Goal: Task Accomplishment & Management: Use online tool/utility

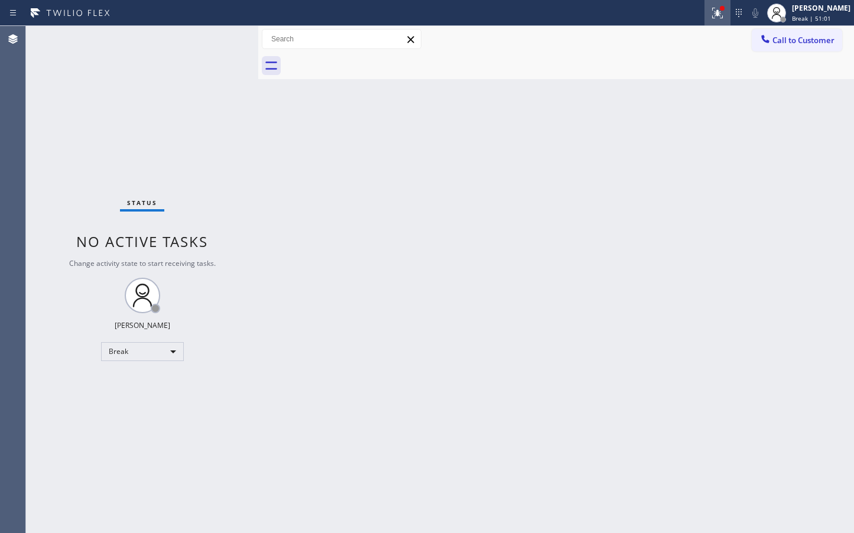
click at [710, 14] on icon at bounding box center [717, 13] width 14 height 14
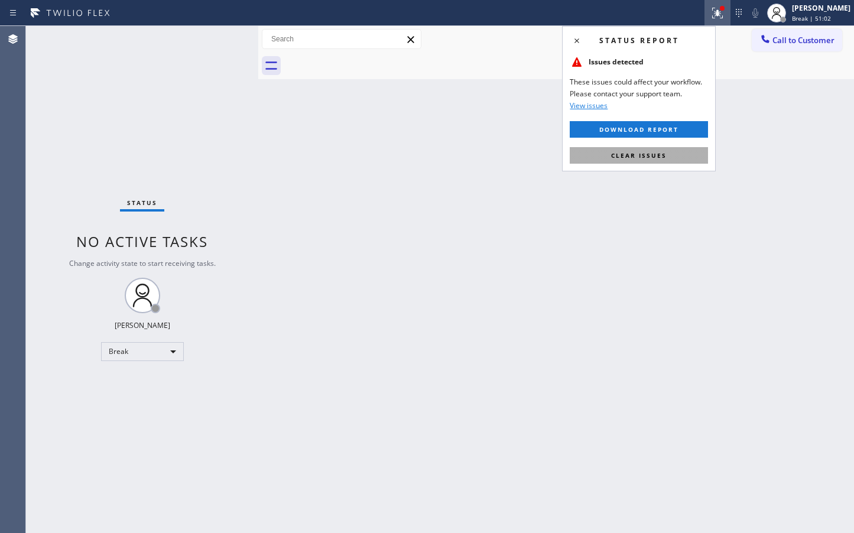
click at [625, 161] on button "Clear issues" at bounding box center [638, 155] width 138 height 17
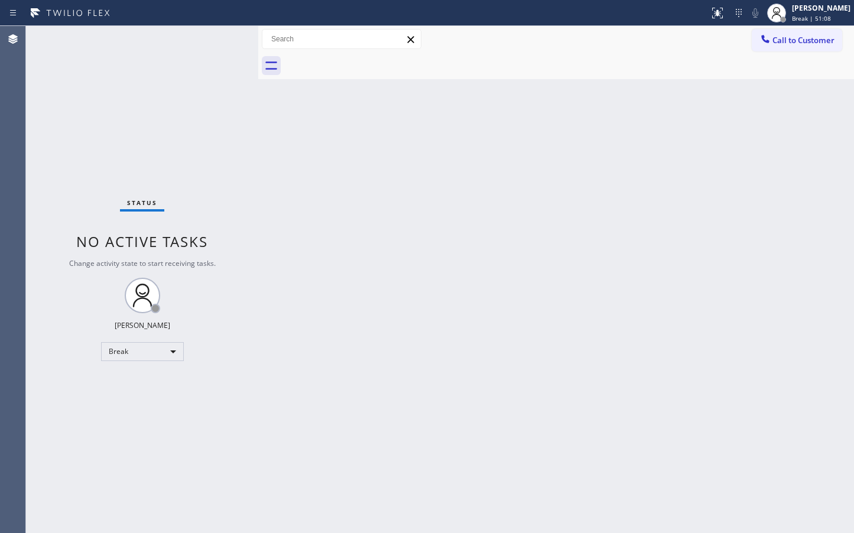
click at [218, 50] on div "Status No active tasks Change activity state to start receiving tasks. [PERSON_…" at bounding box center [142, 279] width 232 height 507
click at [466, 299] on div "Back to Dashboard Change Sender ID Customers Technicians Select a contact Outbo…" at bounding box center [555, 279] width 595 height 507
click at [295, 491] on div "Back to Dashboard Change Sender ID Customers Technicians Select a contact Outbo…" at bounding box center [555, 279] width 595 height 507
click at [310, 242] on div "Back to Dashboard Change Sender ID Customers Technicians Select a contact Outbo…" at bounding box center [555, 279] width 595 height 507
click at [171, 354] on div "Break" at bounding box center [142, 351] width 83 height 19
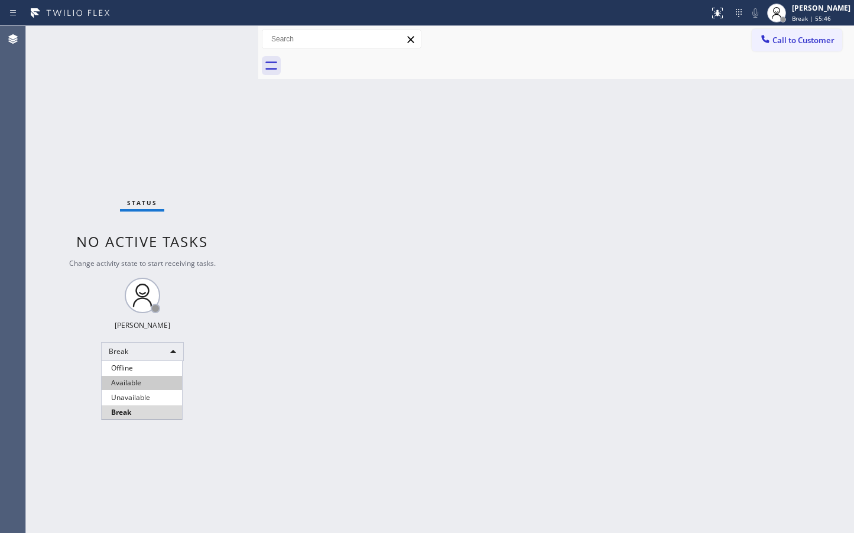
click at [141, 382] on li "Available" at bounding box center [142, 383] width 80 height 14
click at [325, 229] on div "Back to Dashboard Change Sender ID Customers Technicians Select a contact Outbo…" at bounding box center [555, 279] width 595 height 507
click at [220, 36] on div "Status No active tasks You are ready to start receiving tasks. [PERSON_NAME]" at bounding box center [142, 279] width 232 height 507
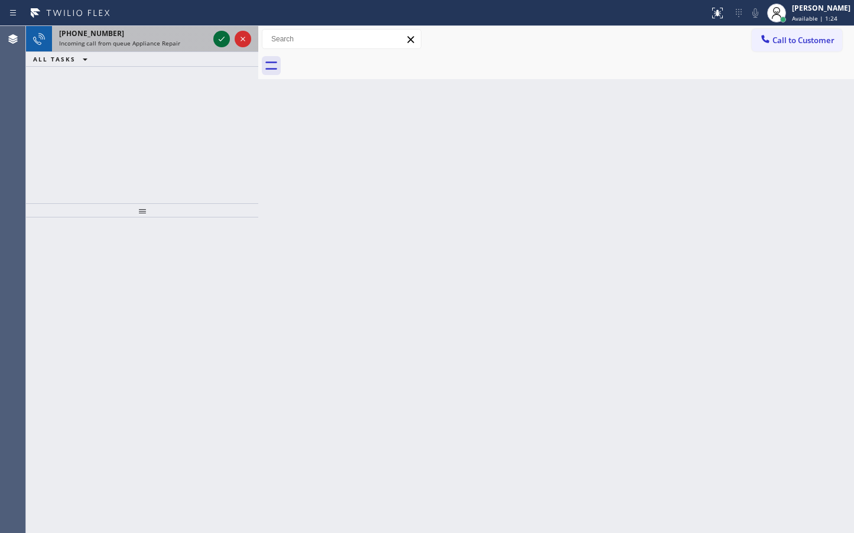
click at [220, 36] on icon at bounding box center [221, 39] width 14 height 14
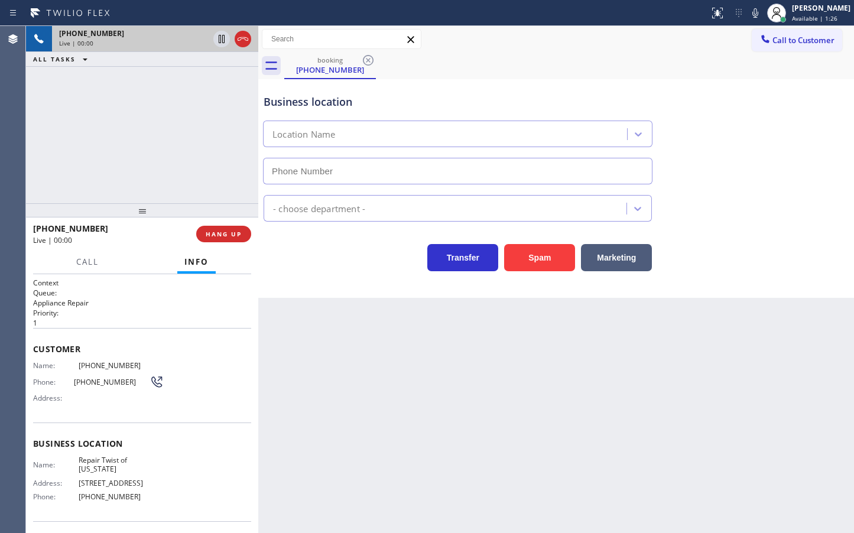
type input "[PHONE_NUMBER]"
click at [392, 365] on div "Back to Dashboard Change Sender ID Customers Technicians Select a contact Outbo…" at bounding box center [555, 279] width 595 height 507
drag, startPoint x: 351, startPoint y: 345, endPoint x: 271, endPoint y: 259, distance: 117.0
click at [351, 343] on div "Back to Dashboard Change Sender ID Customers Technicians Select a contact Outbo…" at bounding box center [555, 279] width 595 height 507
click at [194, 193] on div "[PHONE_NUMBER] Live | 00:03 ALL TASKS ALL TASKS ACTIVE TASKS TASKS IN WRAP UP" at bounding box center [142, 114] width 232 height 177
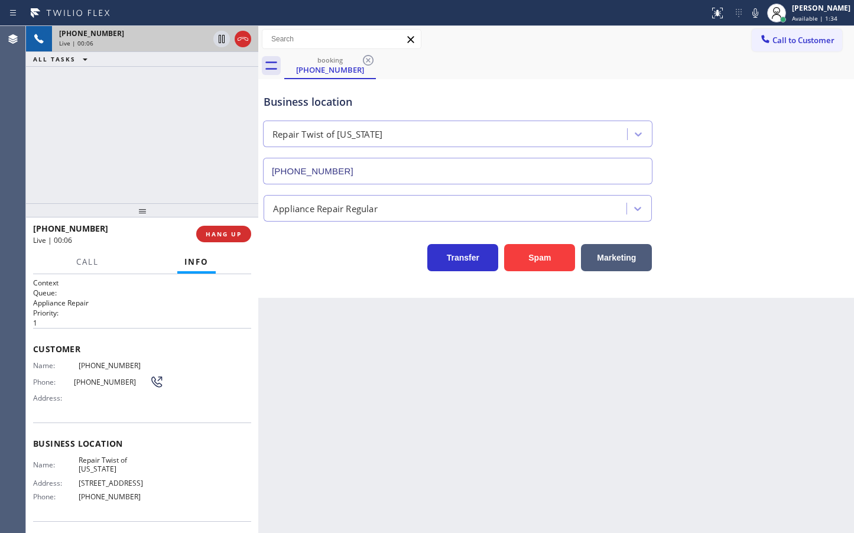
click at [331, 298] on div "Back to Dashboard Change Sender ID Customers Technicians Select a contact Outbo…" at bounding box center [555, 279] width 595 height 507
click at [122, 135] on div "[PHONE_NUMBER] Live | 00:07 ALL TASKS ALL TASKS ACTIVE TASKS TASKS IN WRAP UP" at bounding box center [142, 114] width 232 height 177
drag, startPoint x: 317, startPoint y: 259, endPoint x: 310, endPoint y: 246, distance: 14.8
click at [317, 257] on div "Transfer Spam Marketing" at bounding box center [457, 254] width 393 height 33
click at [220, 177] on div "[PHONE_NUMBER] Live | 01:14 ALL TASKS ALL TASKS ACTIVE TASKS TASKS IN WRAP UP" at bounding box center [142, 114] width 232 height 177
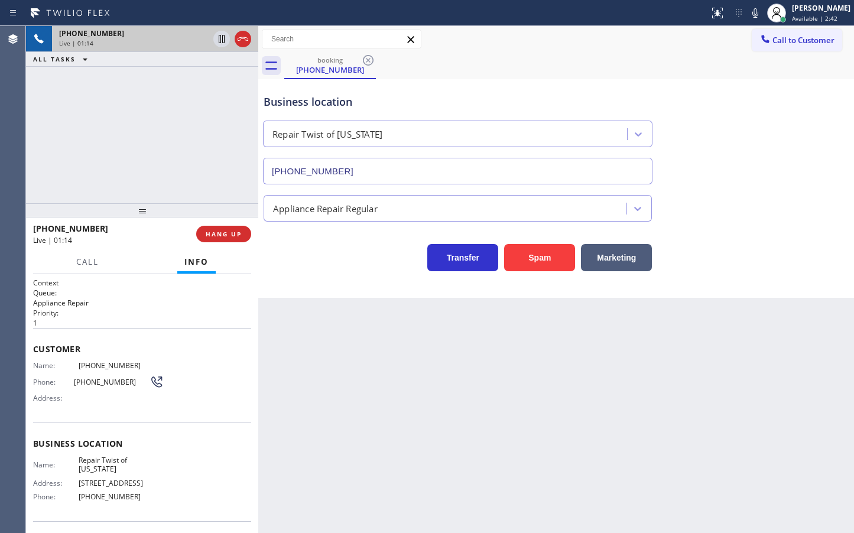
drag, startPoint x: 335, startPoint y: 286, endPoint x: 318, endPoint y: 272, distance: 22.2
click at [333, 284] on div "Business location Repair Twist of [US_STATE] [PHONE_NUMBER] Appliance Repair Re…" at bounding box center [555, 188] width 595 height 219
click at [238, 215] on div at bounding box center [142, 210] width 232 height 14
drag, startPoint x: 321, startPoint y: 269, endPoint x: 274, endPoint y: 219, distance: 68.9
click at [322, 269] on div "Transfer Spam Marketing" at bounding box center [457, 254] width 393 height 33
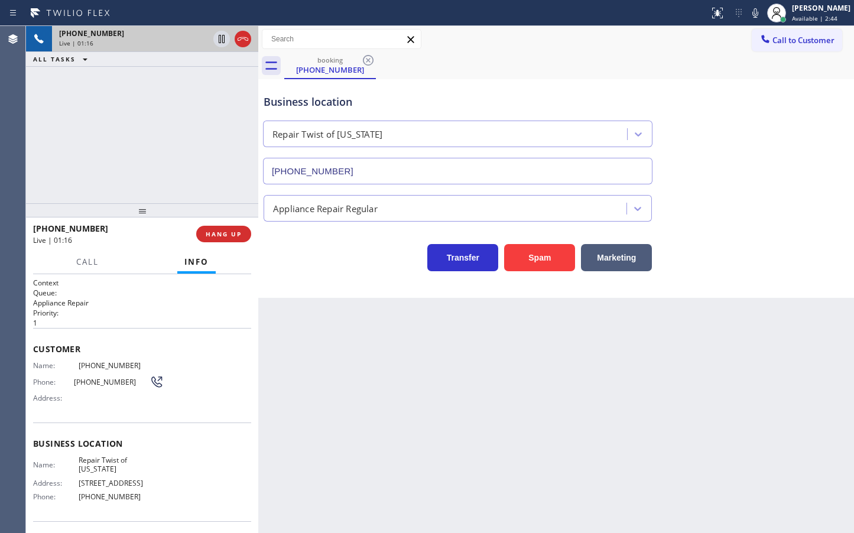
click at [268, 216] on div "Appliance Repair Regular" at bounding box center [446, 208] width 359 height 21
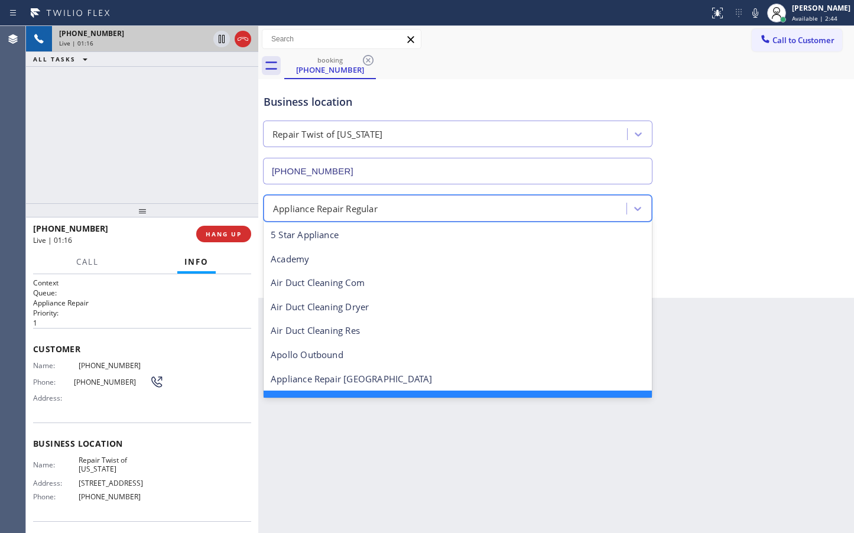
scroll to position [25, 0]
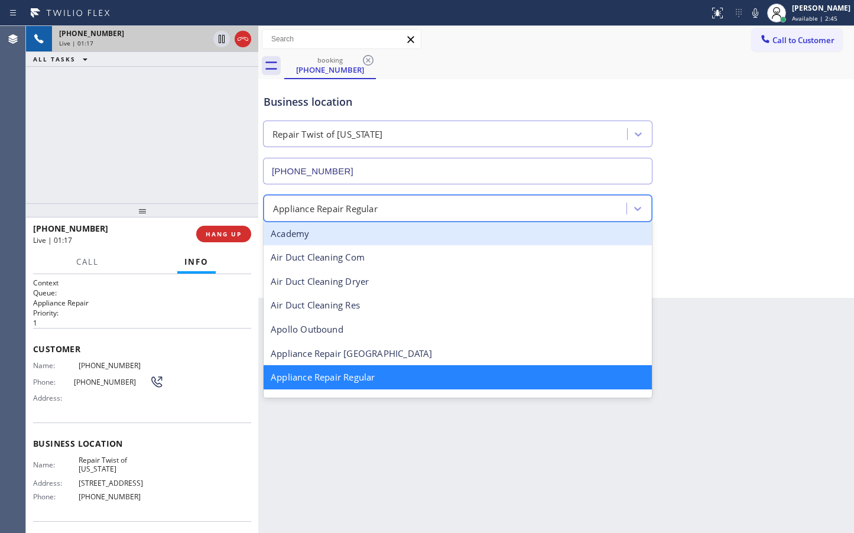
click at [229, 197] on div "[PHONE_NUMBER] Live | 01:17 ALL TASKS ALL TASKS ACTIVE TASKS TASKS IN WRAP UP" at bounding box center [142, 114] width 232 height 177
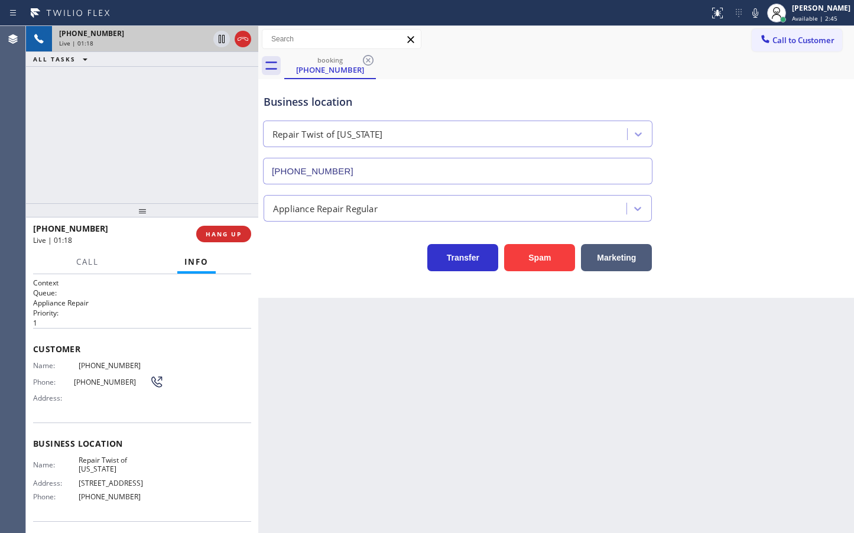
click at [117, 203] on div at bounding box center [142, 210] width 232 height 14
click at [83, 255] on button "Call" at bounding box center [87, 261] width 37 height 23
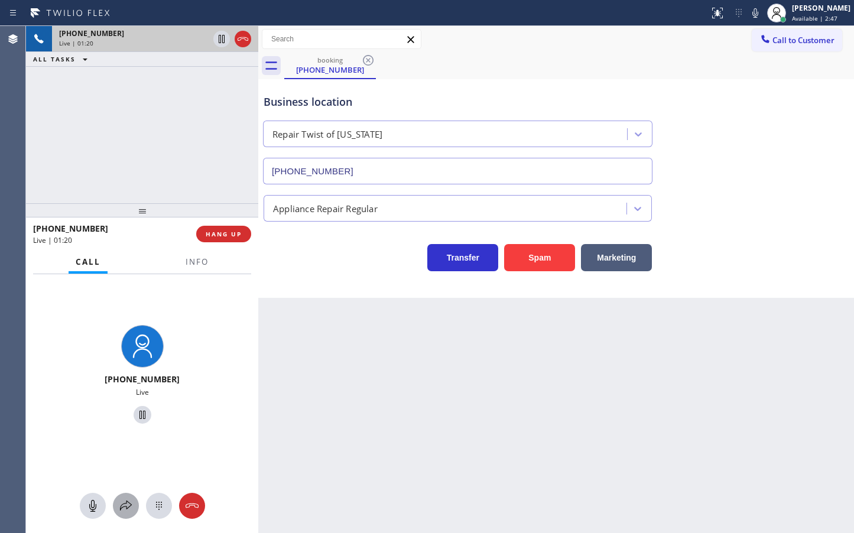
drag, startPoint x: 122, startPoint y: 500, endPoint x: 125, endPoint y: 494, distance: 6.9
click at [125, 494] on button at bounding box center [126, 506] width 26 height 26
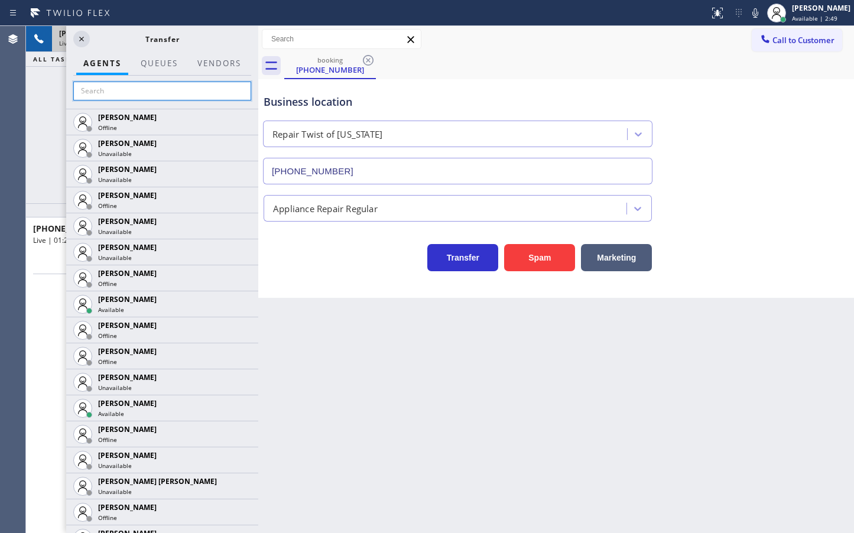
click at [152, 93] on input "text" at bounding box center [162, 91] width 178 height 19
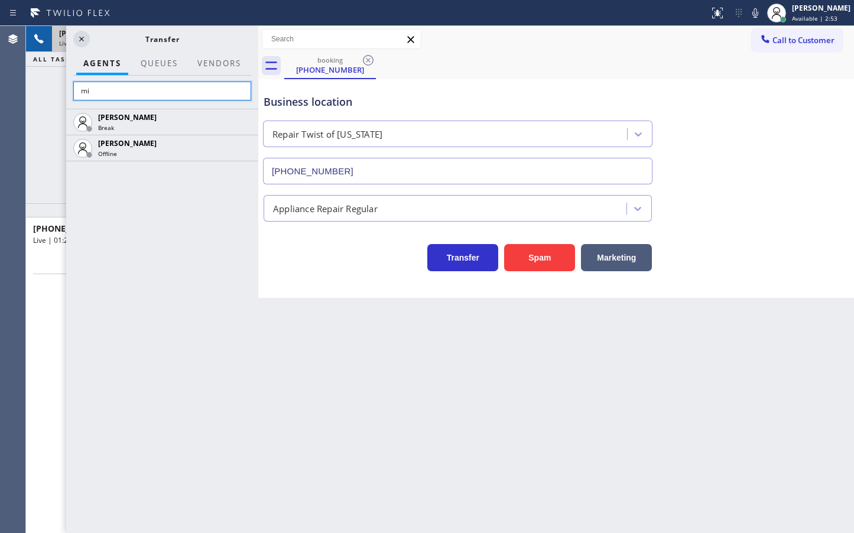
type input "m"
type input "v"
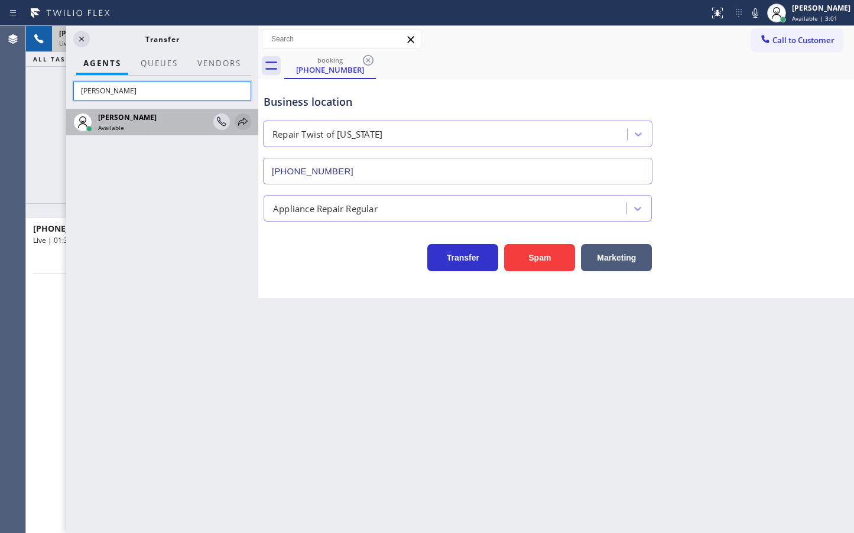
type input "[PERSON_NAME]"
click at [243, 122] on icon at bounding box center [242, 122] width 9 height 8
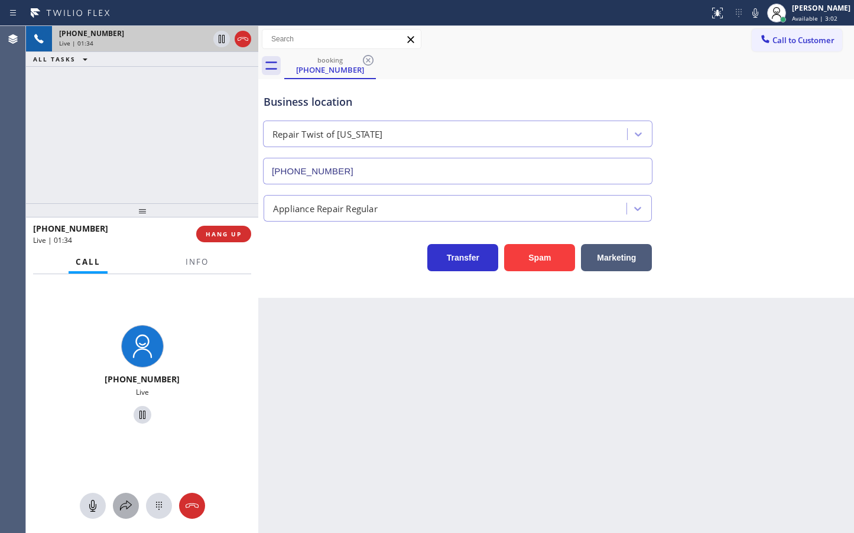
click at [123, 510] on button at bounding box center [126, 506] width 26 height 26
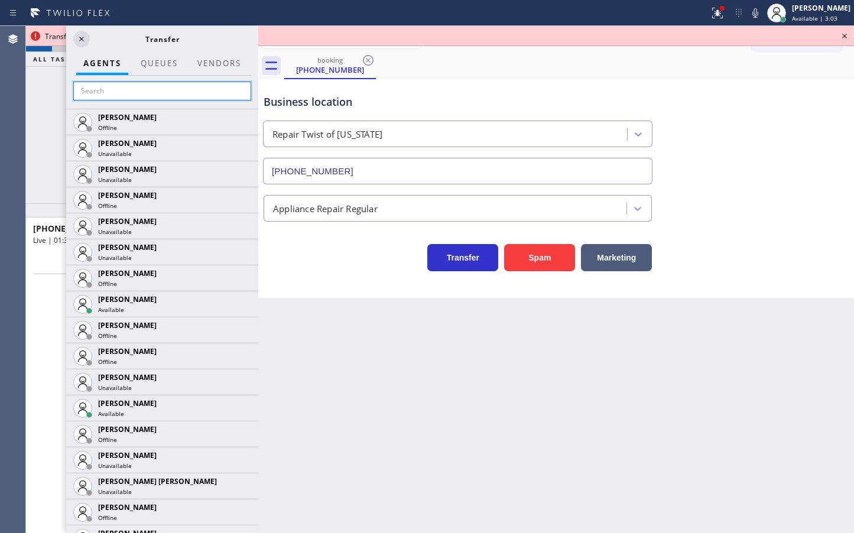
click at [125, 90] on input "text" at bounding box center [162, 91] width 178 height 19
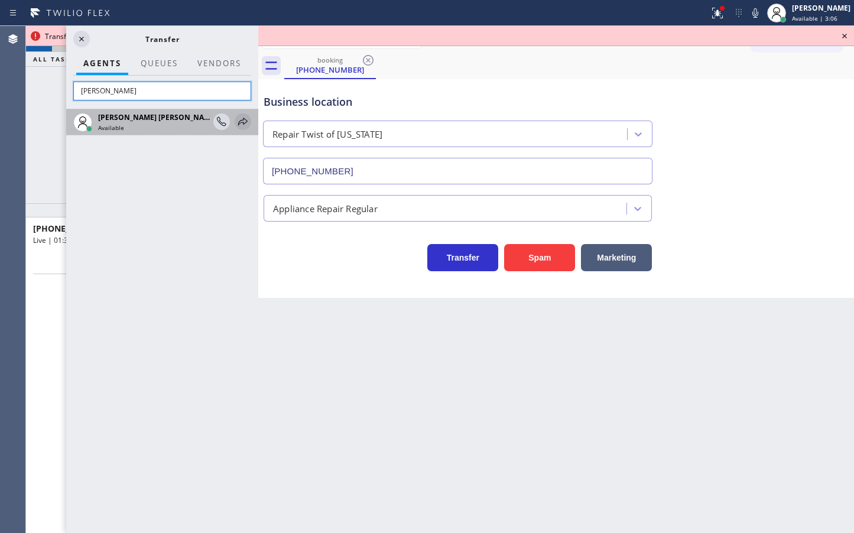
type input "[PERSON_NAME]"
click at [241, 118] on icon at bounding box center [243, 122] width 14 height 14
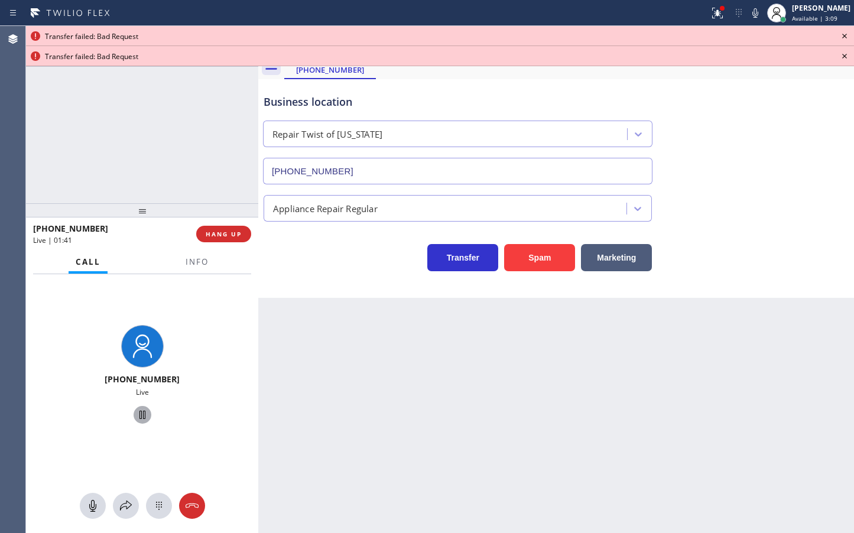
click at [139, 418] on icon at bounding box center [142, 415] width 6 height 8
click at [128, 508] on icon at bounding box center [126, 505] width 12 height 10
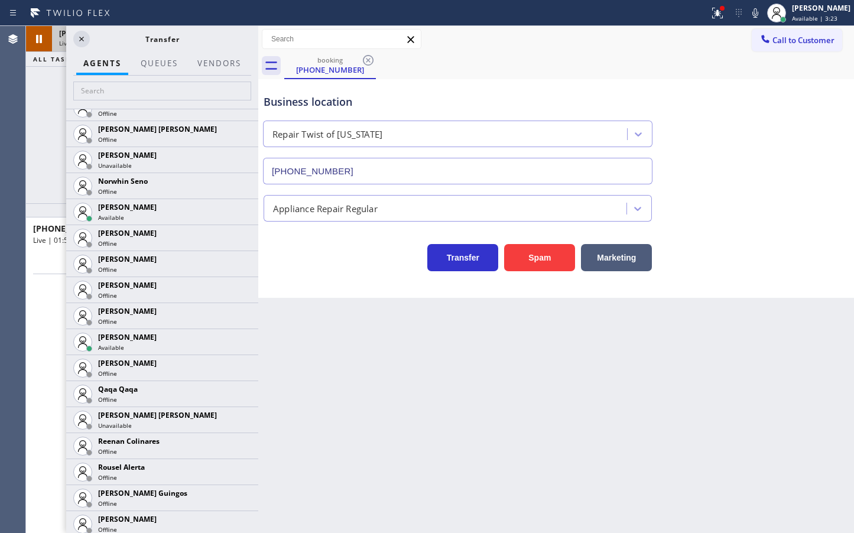
scroll to position [2133, 0]
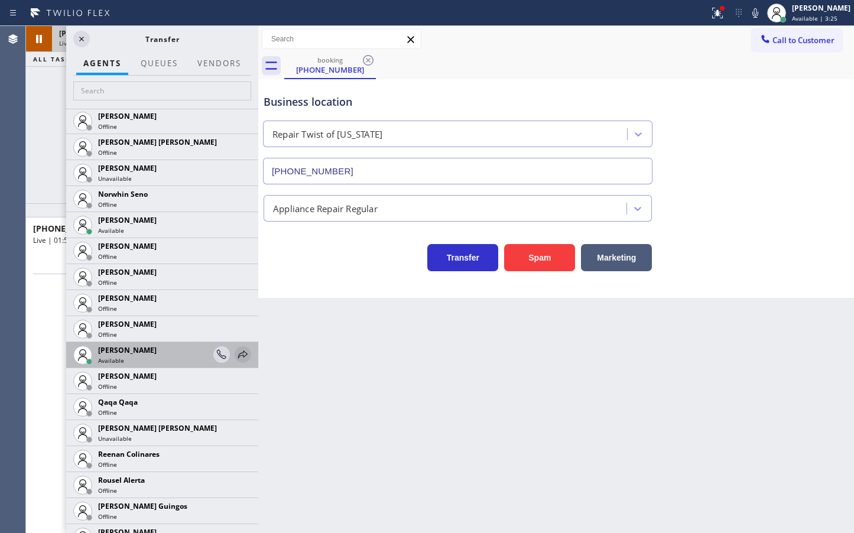
click at [238, 355] on icon at bounding box center [242, 354] width 9 height 8
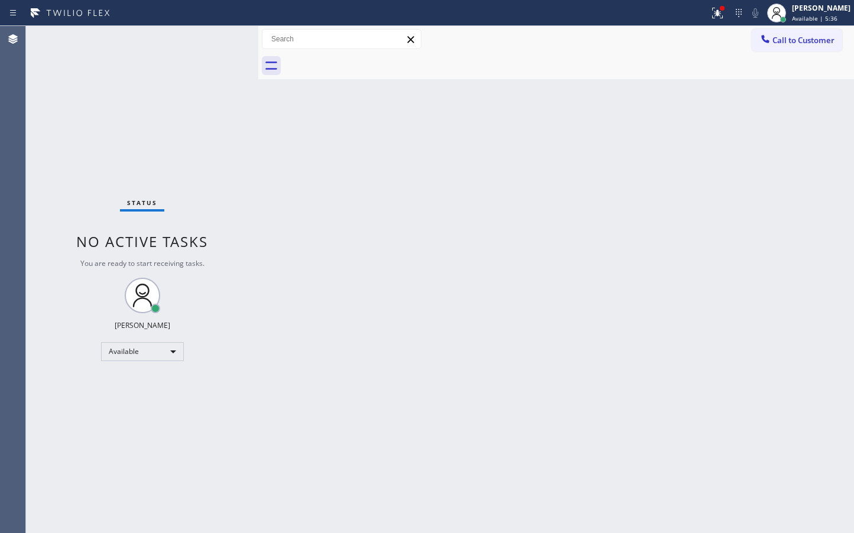
click at [222, 38] on div "Status No active tasks You are ready to start receiving tasks. [PERSON_NAME]" at bounding box center [142, 279] width 232 height 507
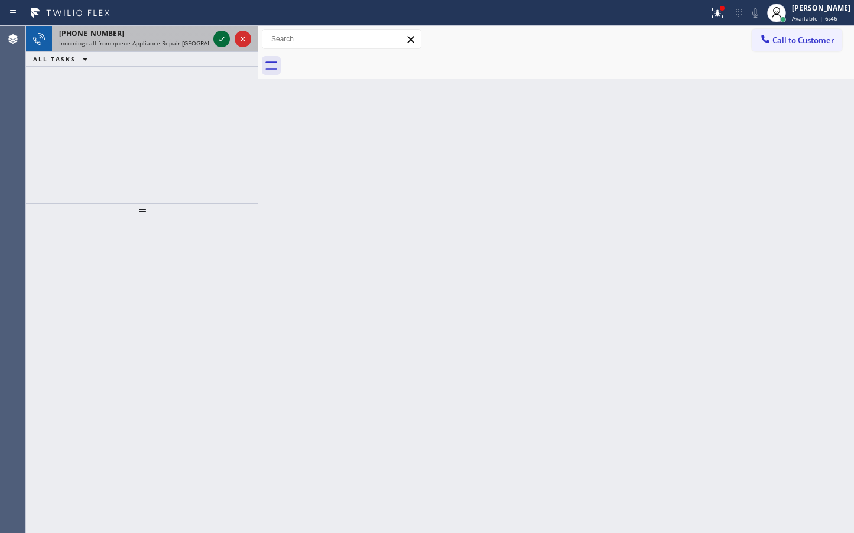
click at [220, 41] on icon at bounding box center [221, 39] width 14 height 14
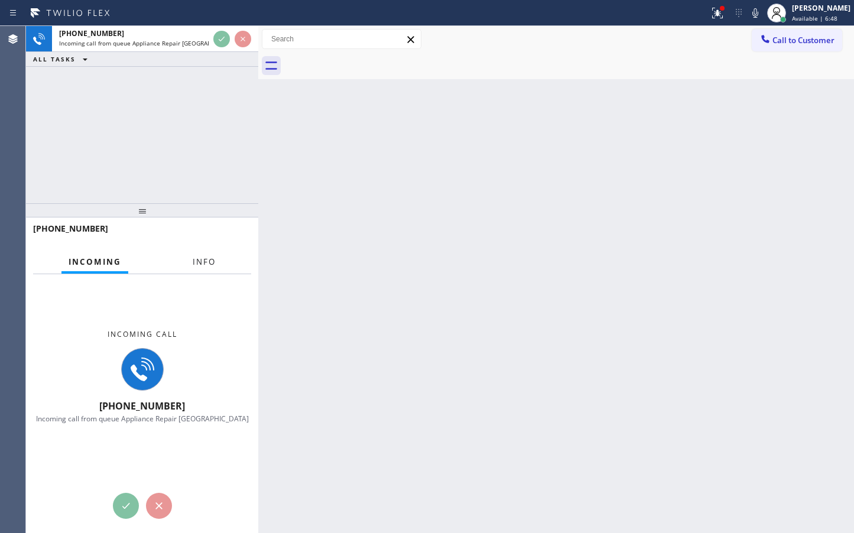
click at [207, 262] on span "Info" at bounding box center [204, 261] width 23 height 11
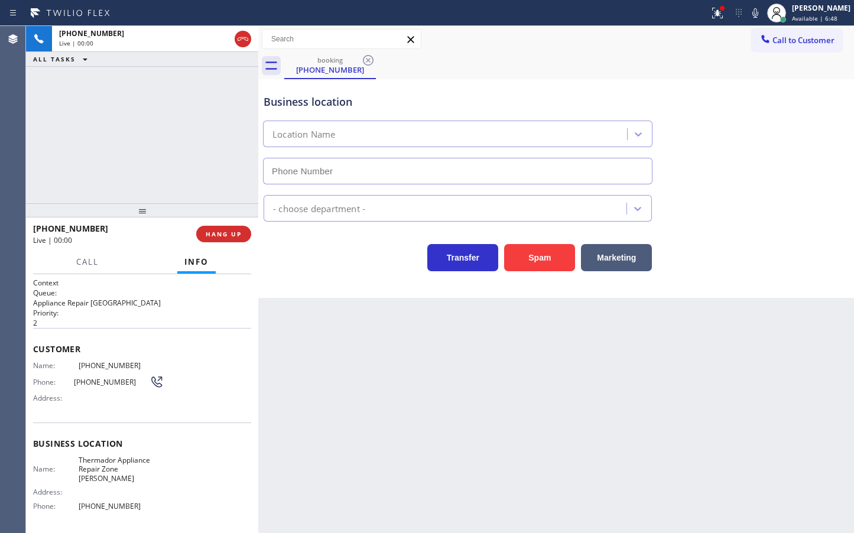
type input "[PHONE_NUMBER]"
drag, startPoint x: 385, startPoint y: 278, endPoint x: 324, endPoint y: 252, distance: 66.7
click at [386, 278] on div "Business location Thermador Appliance Repair Zone [PERSON_NAME] [PHONE_NUMBER] …" at bounding box center [555, 188] width 595 height 219
click at [158, 146] on div "[PHONE_NUMBER] Live | 00:06 ALL TASKS ALL TASKS ACTIVE TASKS TASKS IN WRAP UP" at bounding box center [142, 114] width 232 height 177
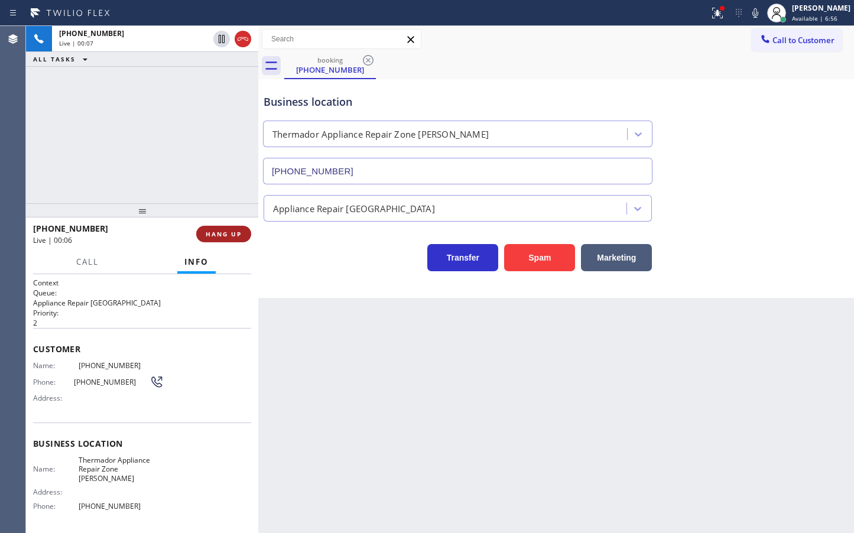
drag, startPoint x: 326, startPoint y: 266, endPoint x: 245, endPoint y: 226, distance: 90.6
click at [327, 268] on div "Transfer Spam Marketing" at bounding box center [457, 254] width 393 height 33
click at [208, 196] on div "[PHONE_NUMBER] Live | 00:07 ALL TASKS ALL TASKS ACTIVE TASKS TASKS IN WRAP UP" at bounding box center [142, 114] width 232 height 177
click at [306, 266] on div "Transfer Spam Marketing" at bounding box center [457, 254] width 393 height 33
click at [210, 188] on div "[PHONE_NUMBER] Live | 00:08 ALL TASKS ALL TASKS ACTIVE TASKS TASKS IN WRAP UP" at bounding box center [142, 114] width 232 height 177
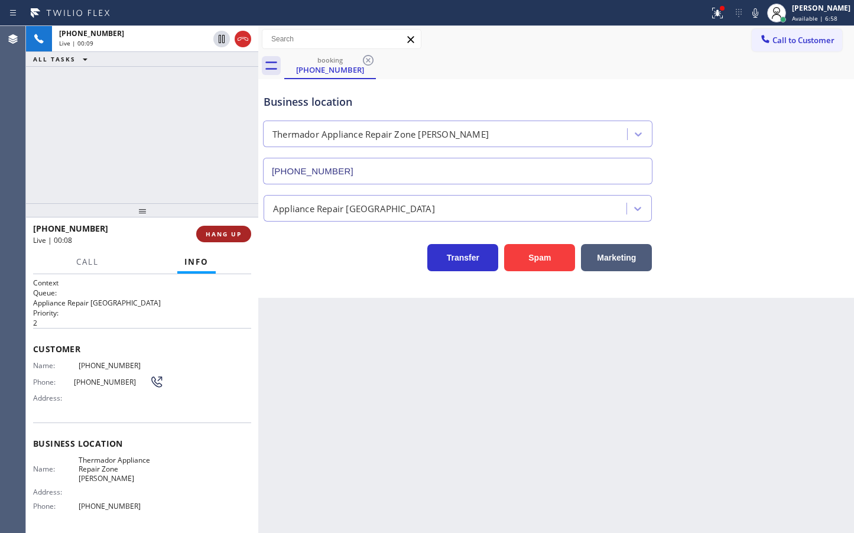
click at [231, 231] on span "HANG UP" at bounding box center [224, 234] width 36 height 8
click at [231, 233] on span "HANG UP" at bounding box center [224, 234] width 36 height 8
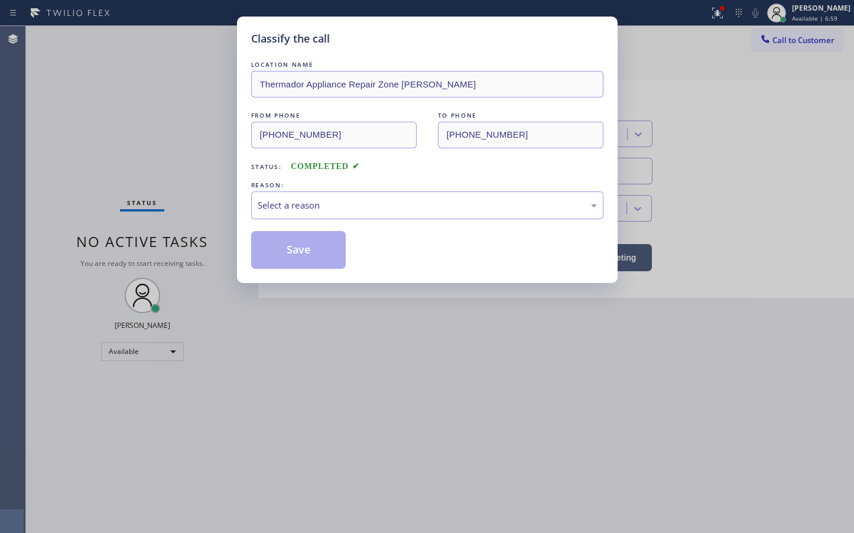
click at [284, 206] on div "Select a reason" at bounding box center [427, 205] width 339 height 14
click at [277, 263] on button "Save" at bounding box center [298, 250] width 95 height 38
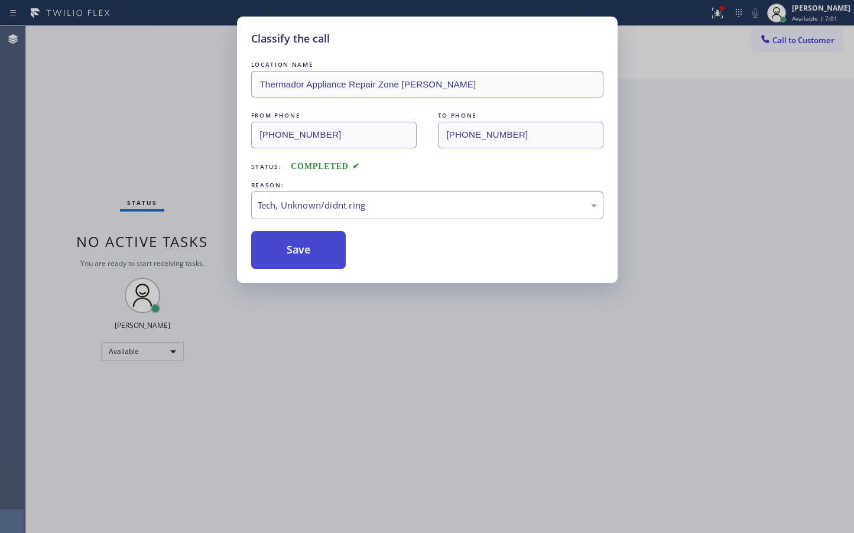
click at [277, 263] on button "Save" at bounding box center [298, 250] width 95 height 38
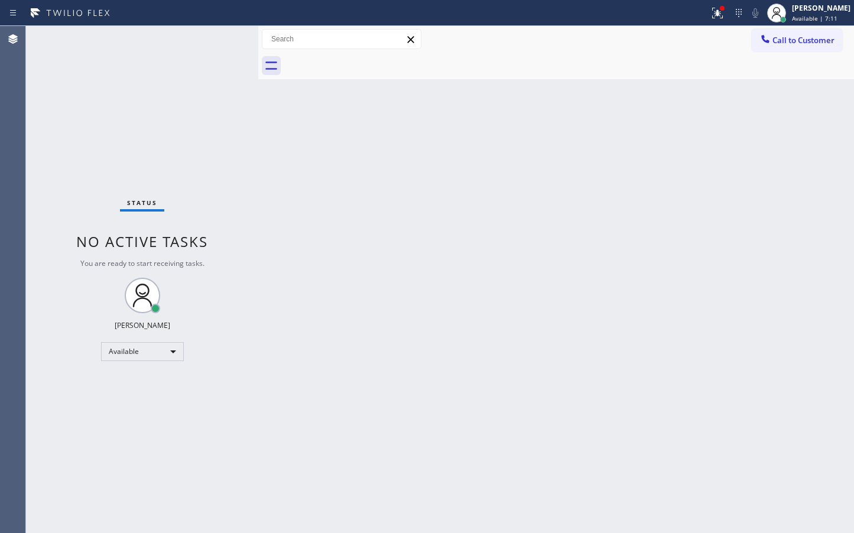
click at [216, 35] on div "Status No active tasks You are ready to start receiving tasks. [PERSON_NAME]" at bounding box center [142, 279] width 232 height 507
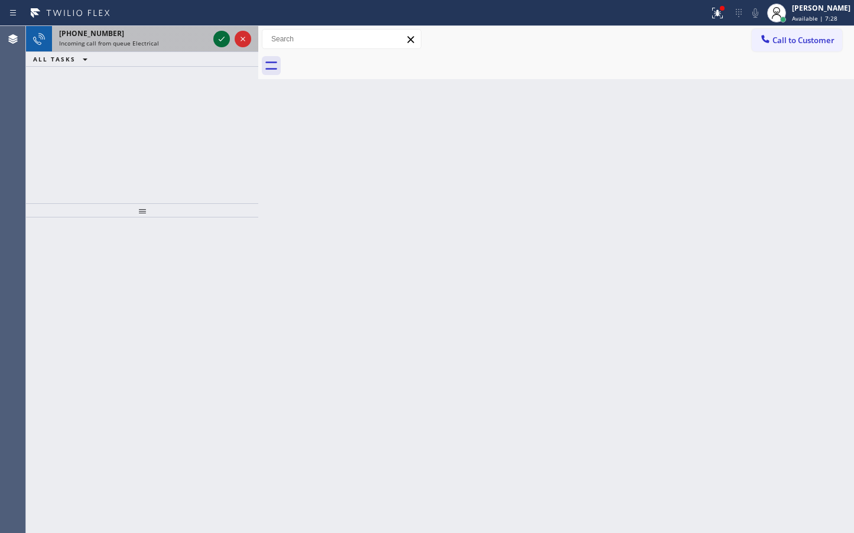
click at [222, 35] on icon at bounding box center [221, 39] width 14 height 14
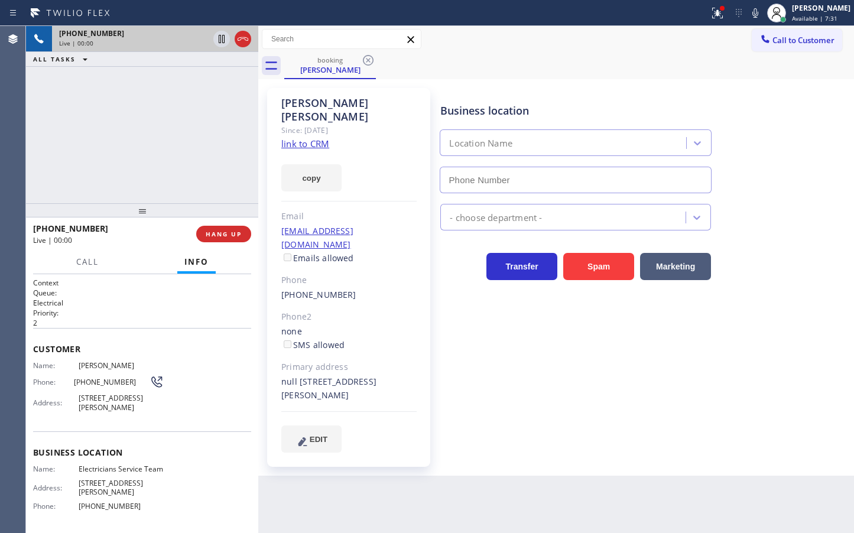
type input "[PHONE_NUMBER]"
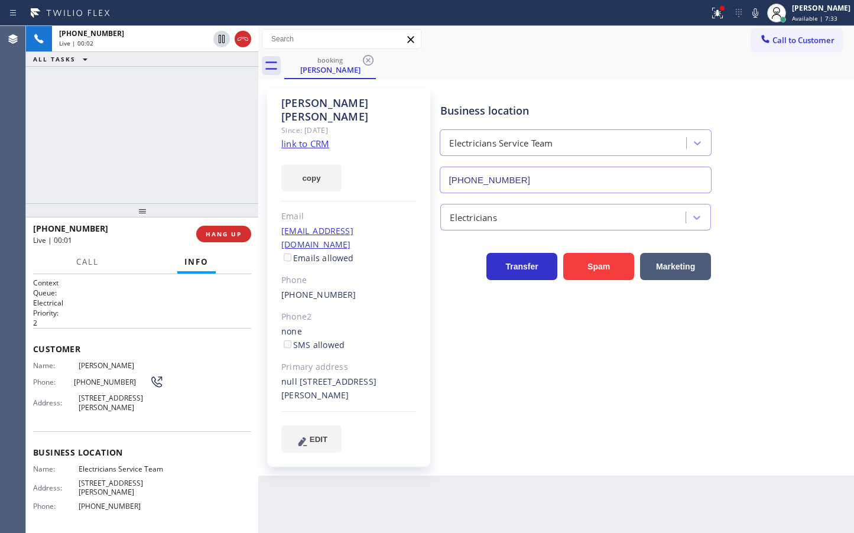
click at [307, 138] on link "link to CRM" at bounding box center [305, 144] width 48 height 12
click at [112, 134] on div "[PHONE_NUMBER] Live | 00:04 ALL TASKS ALL TASKS ACTIVE TASKS TASKS IN WRAP UP" at bounding box center [142, 114] width 232 height 177
click at [115, 236] on div "Live | 00:59" at bounding box center [110, 240] width 155 height 10
click at [113, 183] on div "[PHONE_NUMBER] Live | 01:00 ALL TASKS ALL TASKS ACTIVE TASKS TASKS IN WRAP UP" at bounding box center [142, 114] width 232 height 177
click at [128, 180] on div "[PHONE_NUMBER] Live | 01:03 ALL TASKS ALL TASKS ACTIVE TASKS TASKS IN WRAP UP" at bounding box center [142, 114] width 232 height 177
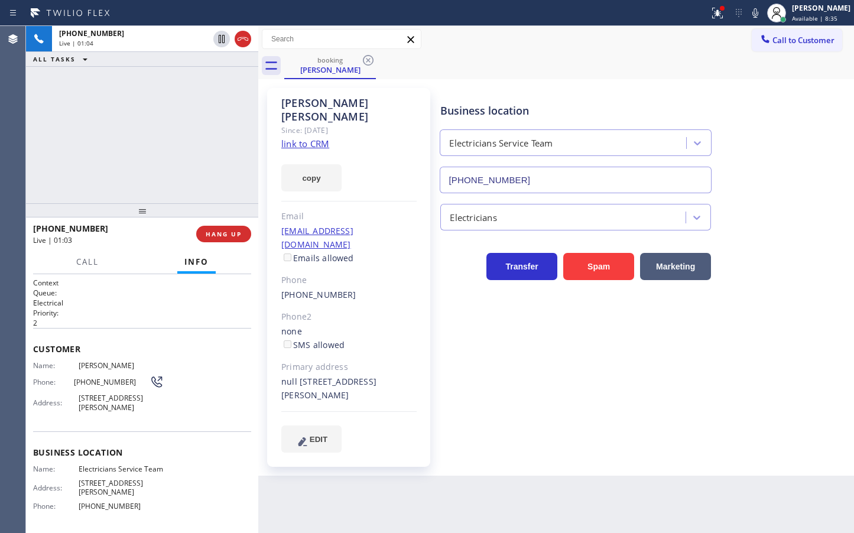
drag, startPoint x: 116, startPoint y: 276, endPoint x: 116, endPoint y: 243, distance: 33.1
click at [116, 268] on div "Call Info [PHONE_NUMBER] Live Context Queue: Electrical Priority: 2 Customer Na…" at bounding box center [142, 391] width 232 height 282
click at [92, 182] on div "[PHONE_NUMBER] Live | 01:04 ALL TASKS ALL TASKS ACTIVE TASKS TASKS IN WRAP UP" at bounding box center [142, 114] width 232 height 177
click at [195, 185] on div "[PHONE_NUMBER] Live | 01:05 ALL TASKS ALL TASKS ACTIVE TASKS TASKS IN WRAP UP" at bounding box center [142, 114] width 232 height 177
click at [197, 180] on div "[PHONE_NUMBER] Live | 01:05 ALL TASKS ALL TASKS ACTIVE TASKS TASKS IN WRAP UP" at bounding box center [142, 114] width 232 height 177
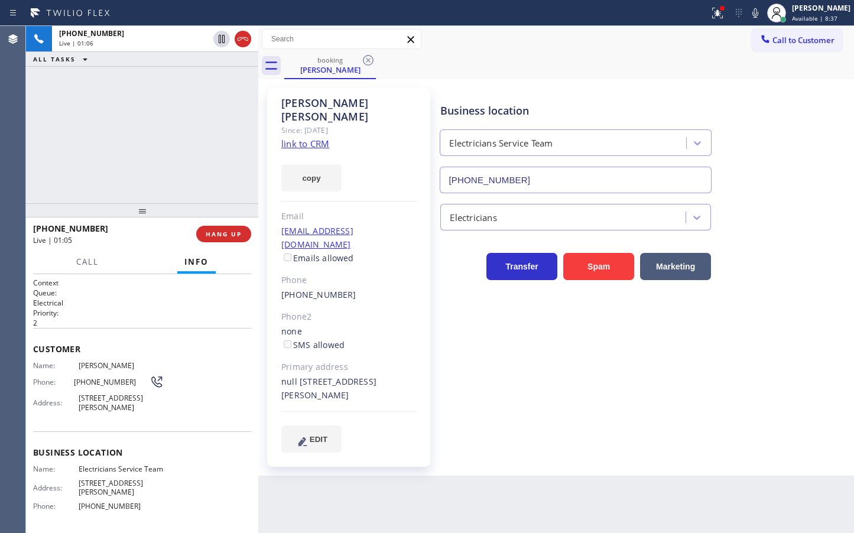
drag, startPoint x: 223, startPoint y: 192, endPoint x: 223, endPoint y: 218, distance: 26.0
click at [223, 203] on div "[PHONE_NUMBER] Live | 01:06 ALL TASKS ALL TASKS ACTIVE TASKS TASKS IN WRAP UP […" at bounding box center [142, 279] width 232 height 507
click at [225, 237] on span "HANG UP" at bounding box center [224, 234] width 36 height 8
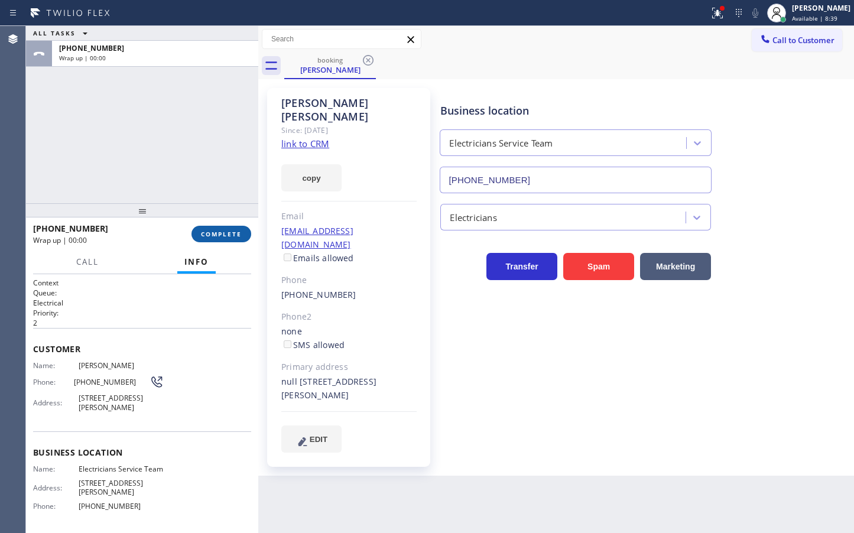
click at [225, 237] on span "COMPLETE" at bounding box center [221, 234] width 41 height 8
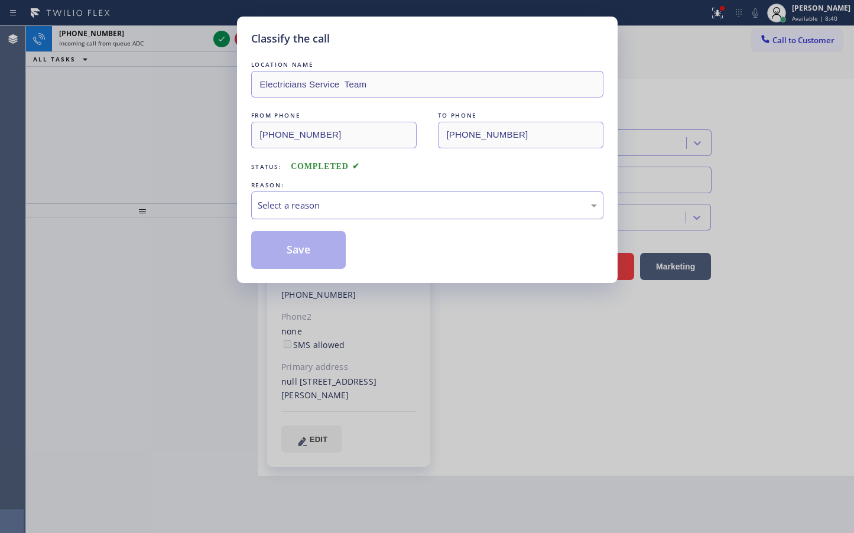
click at [312, 210] on div "Select a reason" at bounding box center [427, 205] width 339 height 14
click at [308, 198] on div "Tech, Unknown/didnt ring" at bounding box center [427, 205] width 339 height 14
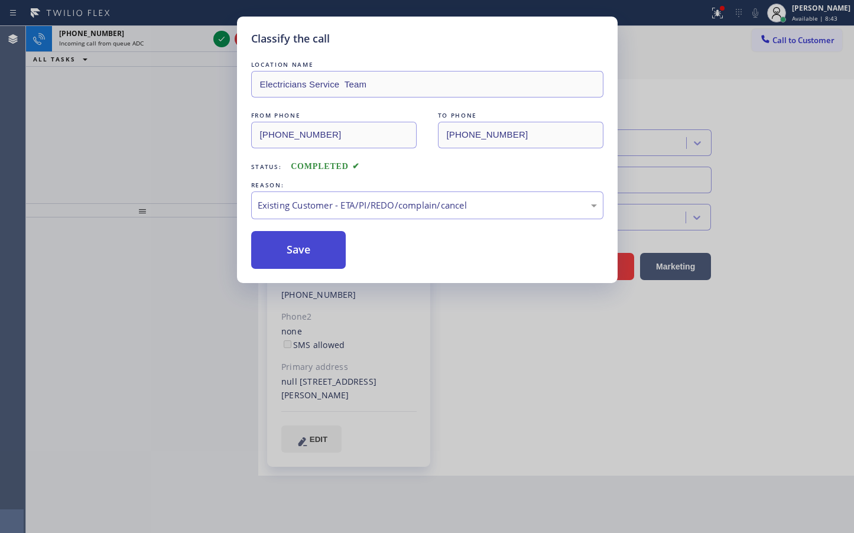
drag, startPoint x: 304, startPoint y: 275, endPoint x: 312, endPoint y: 261, distance: 16.1
click at [312, 256] on button "Save" at bounding box center [298, 250] width 95 height 38
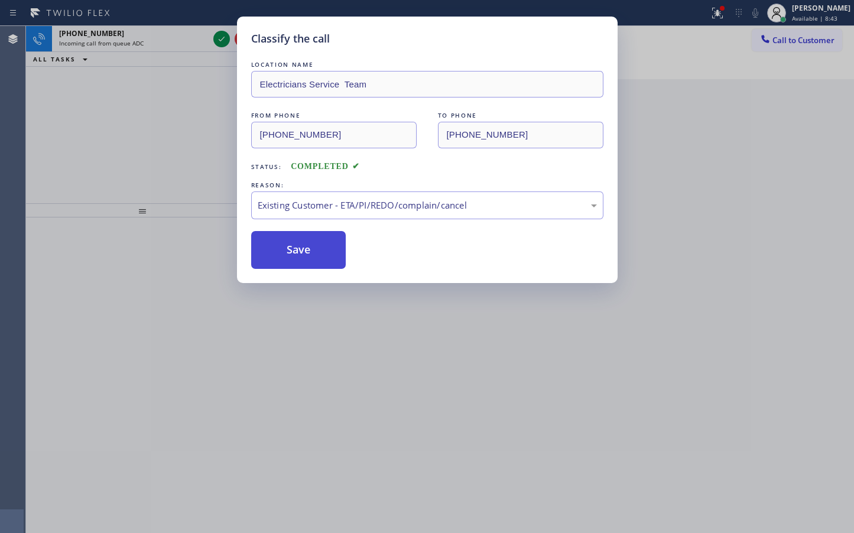
click at [312, 256] on button "Save" at bounding box center [298, 250] width 95 height 38
drag, startPoint x: 313, startPoint y: 254, endPoint x: 219, endPoint y: 103, distance: 177.8
click at [314, 253] on button "Save" at bounding box center [298, 250] width 95 height 38
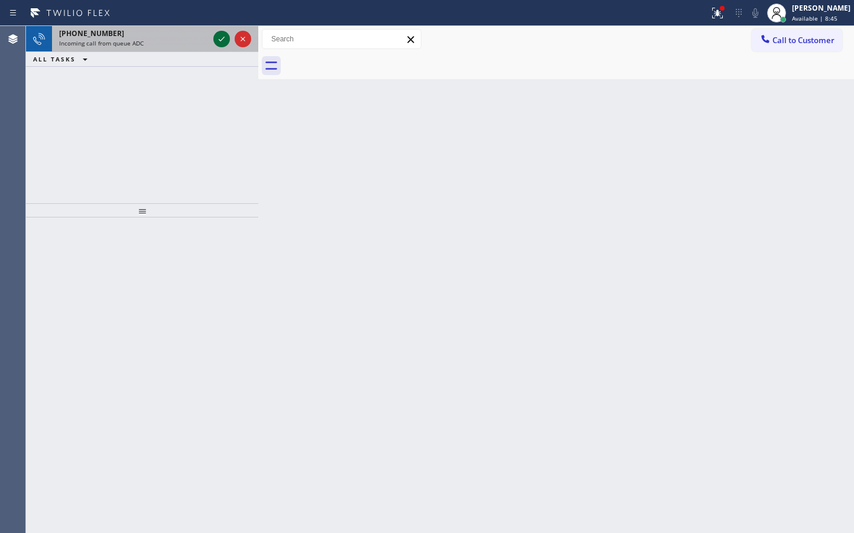
click at [215, 38] on icon at bounding box center [221, 39] width 14 height 14
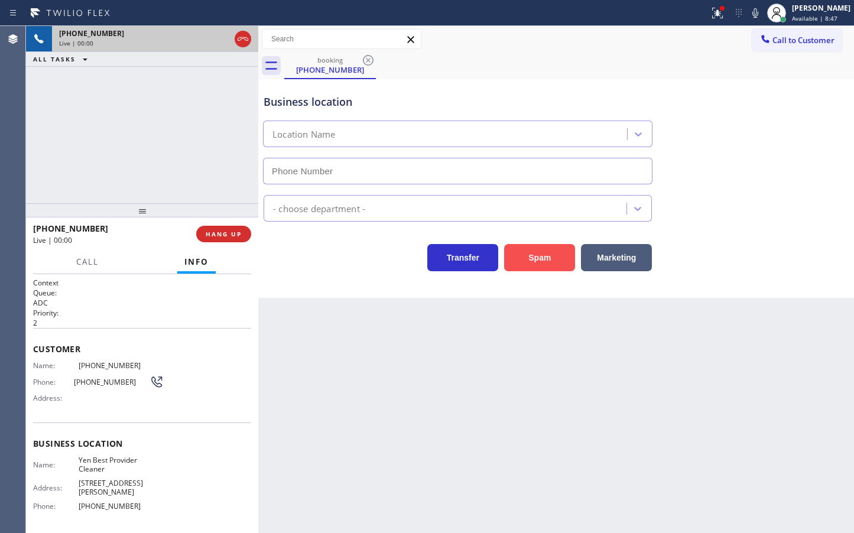
type input "[PHONE_NUMBER]"
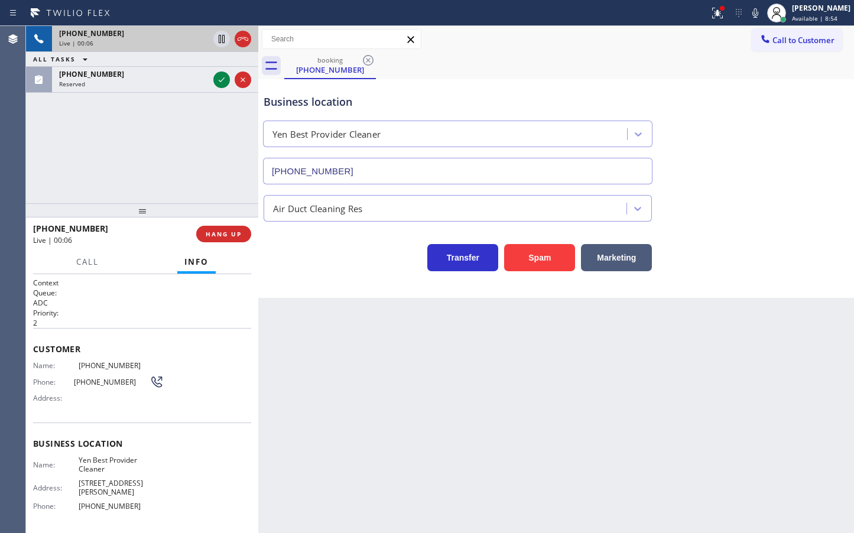
click at [164, 126] on div "[PHONE_NUMBER] Live | 00:06 ALL TASKS ALL TASKS ACTIVE TASKS TASKS IN WRAP UP […" at bounding box center [142, 114] width 232 height 177
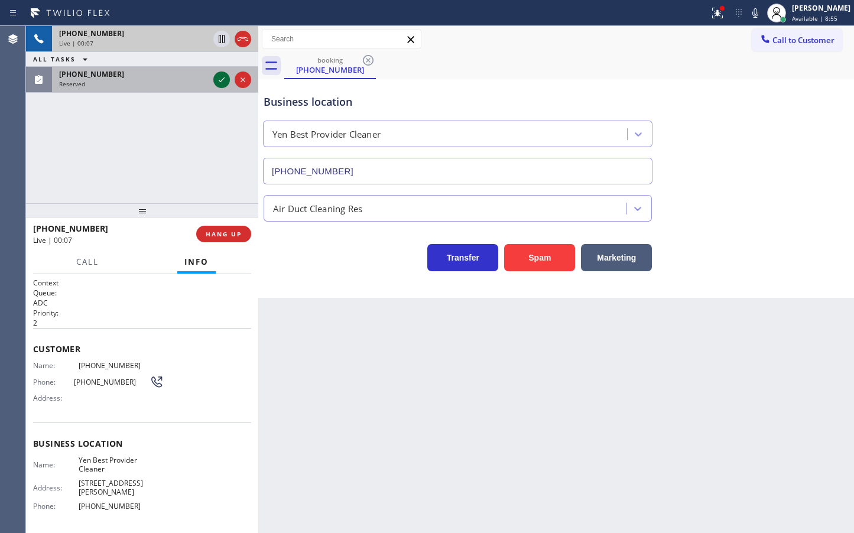
click at [224, 76] on icon at bounding box center [221, 80] width 14 height 14
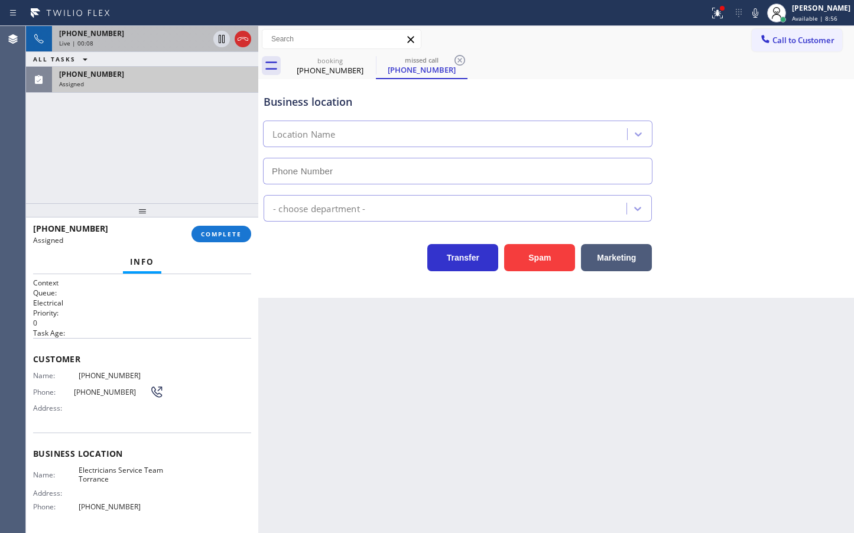
type input "[PHONE_NUMBER]"
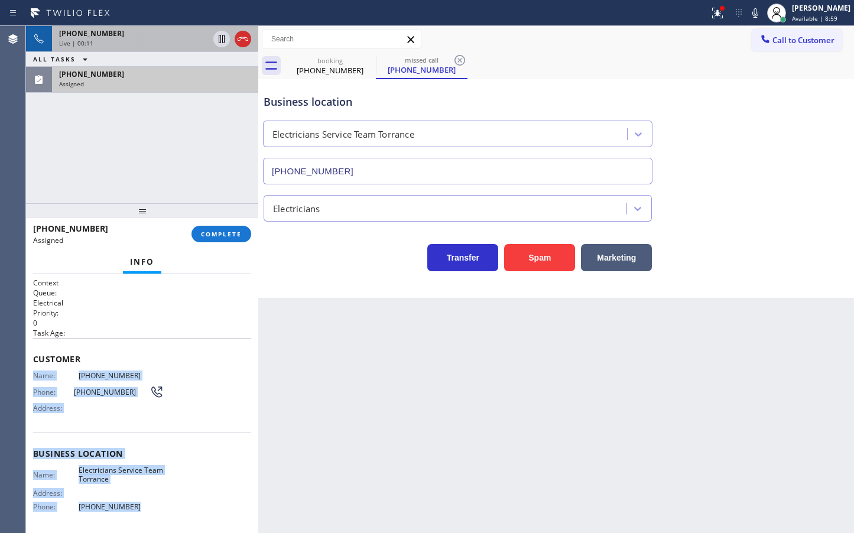
drag, startPoint x: 34, startPoint y: 377, endPoint x: 140, endPoint y: 510, distance: 170.2
click at [140, 510] on div "Context Queue: Electrical Priority: 0 Task Age: Customer Name: [PHONE_NUMBER] P…" at bounding box center [142, 449] width 218 height 343
copy div "Name: [PHONE_NUMBER] Phone: [PHONE_NUMBER] Address: Business location Name: Ele…"
click at [234, 239] on button "COMPLETE" at bounding box center [221, 234] width 60 height 17
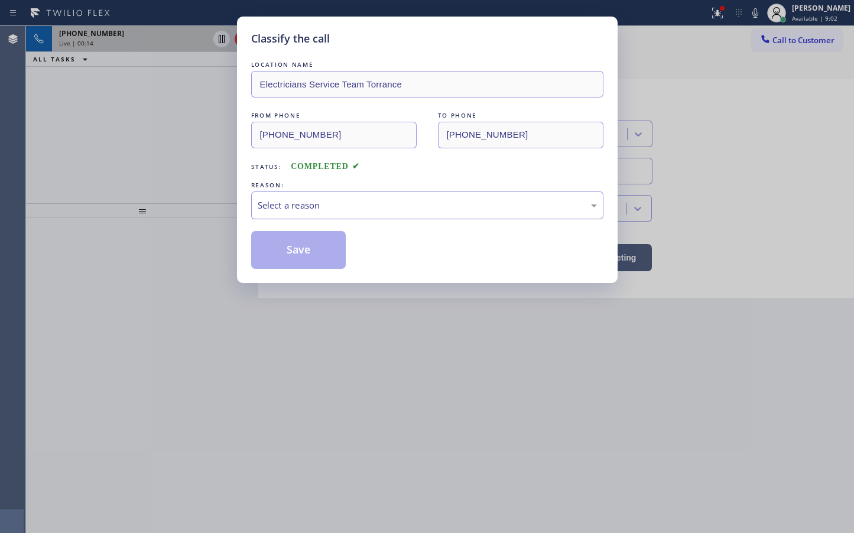
click at [269, 206] on div "Select a reason" at bounding box center [427, 205] width 339 height 14
click at [287, 254] on button "Save" at bounding box center [298, 250] width 95 height 38
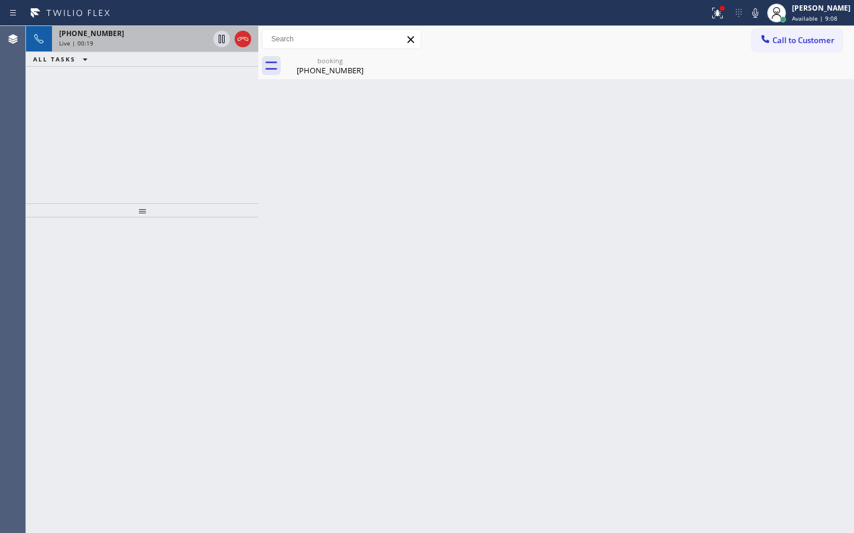
click at [123, 32] on div "[PHONE_NUMBER]" at bounding box center [133, 33] width 149 height 10
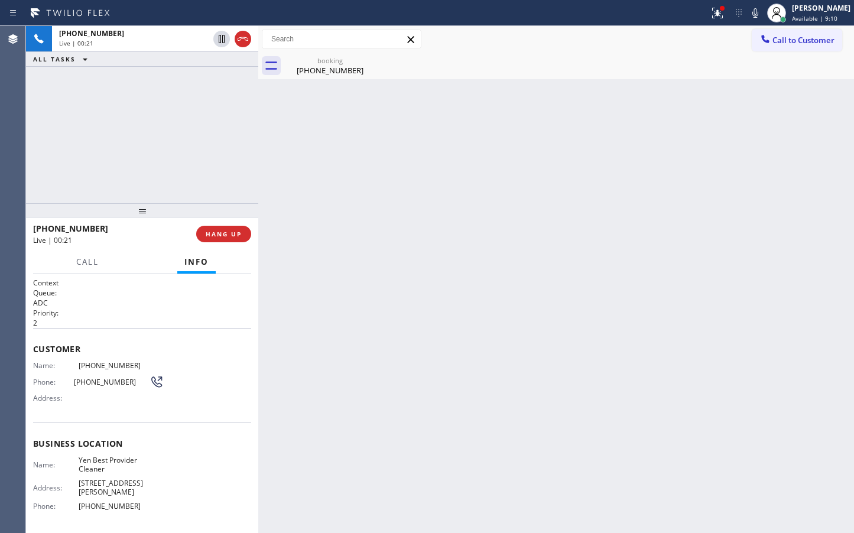
click at [403, 243] on div "Back to Dashboard Change Sender ID Customers Technicians Select a contact Outbo…" at bounding box center [555, 279] width 595 height 507
click at [314, 59] on div "booking" at bounding box center [329, 60] width 89 height 9
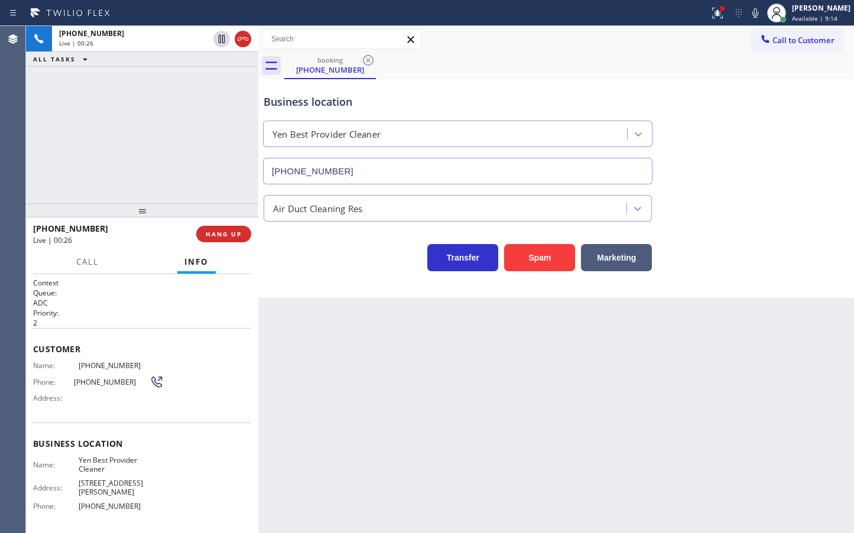
click at [377, 277] on div "Business location Yen Best Provider Cleaner [PHONE_NUMBER] Air Duct Cleaning Re…" at bounding box center [555, 188] width 595 height 219
drag, startPoint x: 139, startPoint y: 148, endPoint x: 284, endPoint y: 198, distance: 153.7
click at [144, 147] on div "[PHONE_NUMBER] Live | 00:28 ALL TASKS ALL TASKS ACTIVE TASKS TASKS IN WRAP UP" at bounding box center [142, 114] width 232 height 177
click at [240, 236] on span "HANG UP" at bounding box center [224, 234] width 36 height 8
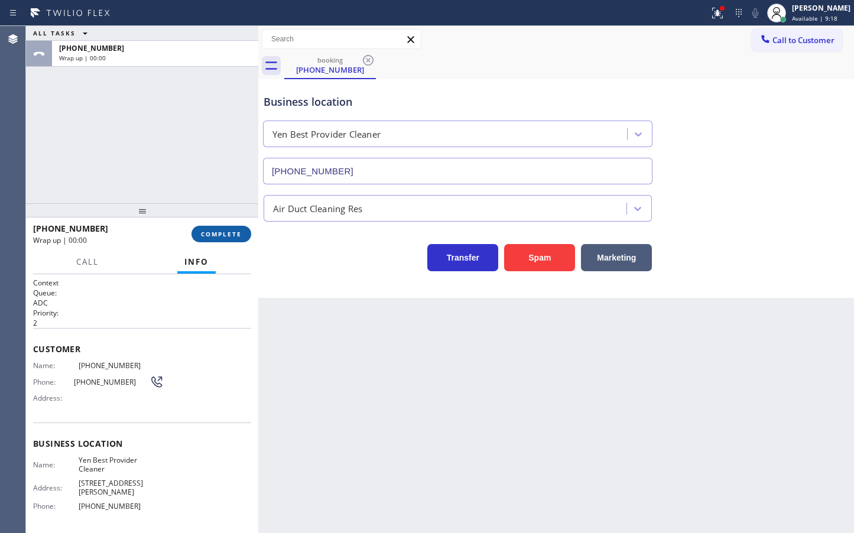
click at [239, 235] on span "COMPLETE" at bounding box center [221, 234] width 41 height 8
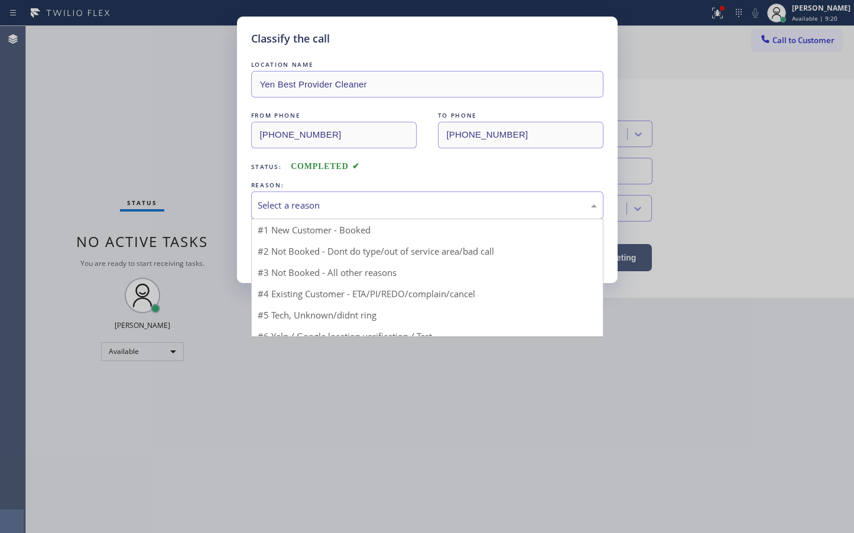
click at [348, 209] on div "Select a reason" at bounding box center [427, 205] width 339 height 14
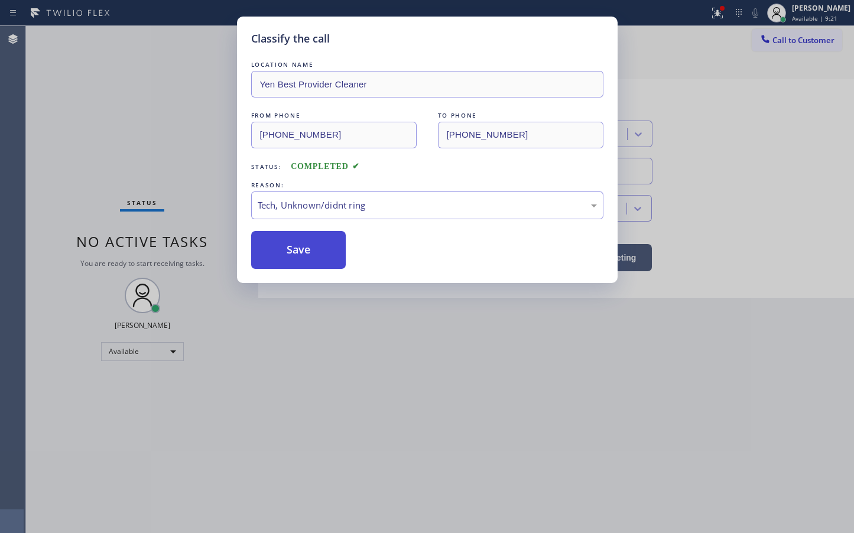
click at [294, 254] on button "Save" at bounding box center [298, 250] width 95 height 38
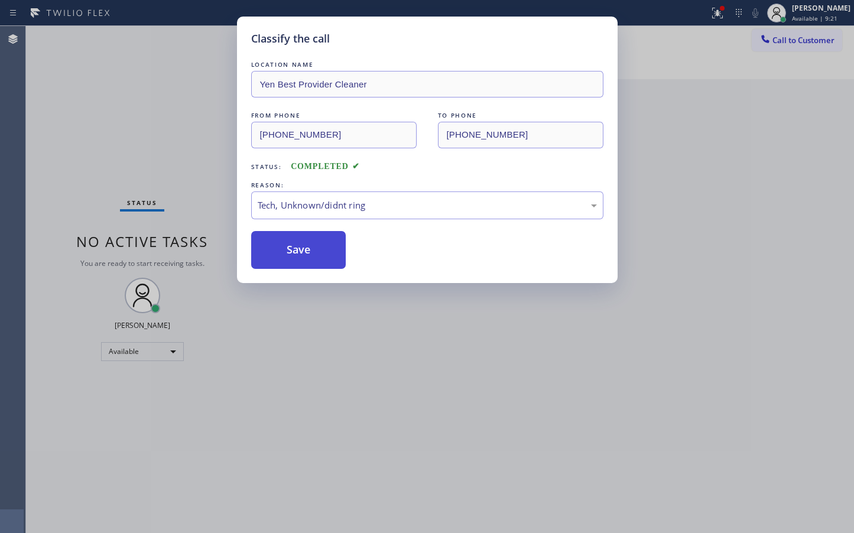
click at [294, 254] on button "Save" at bounding box center [298, 250] width 95 height 38
click at [294, 253] on button "Save" at bounding box center [298, 250] width 95 height 38
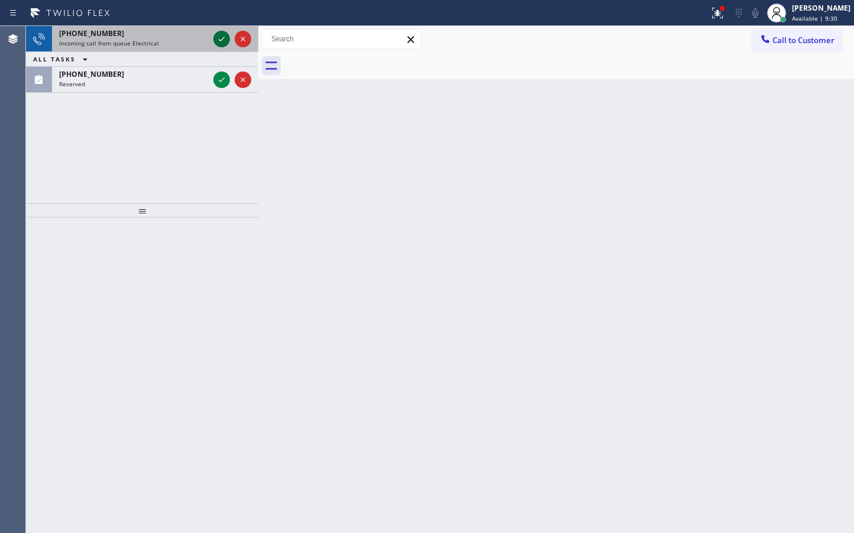
click at [219, 39] on icon at bounding box center [221, 39] width 14 height 14
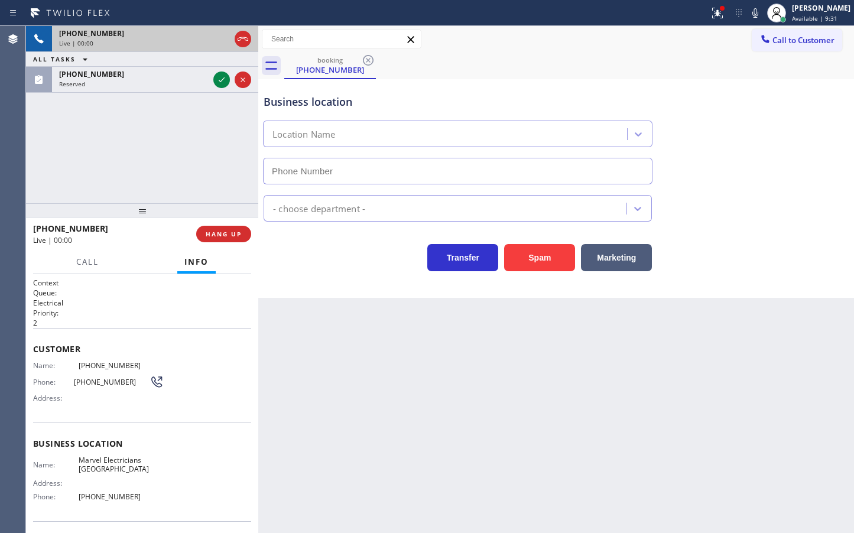
type input "[PHONE_NUMBER]"
click at [549, 262] on button "Spam" at bounding box center [539, 257] width 71 height 27
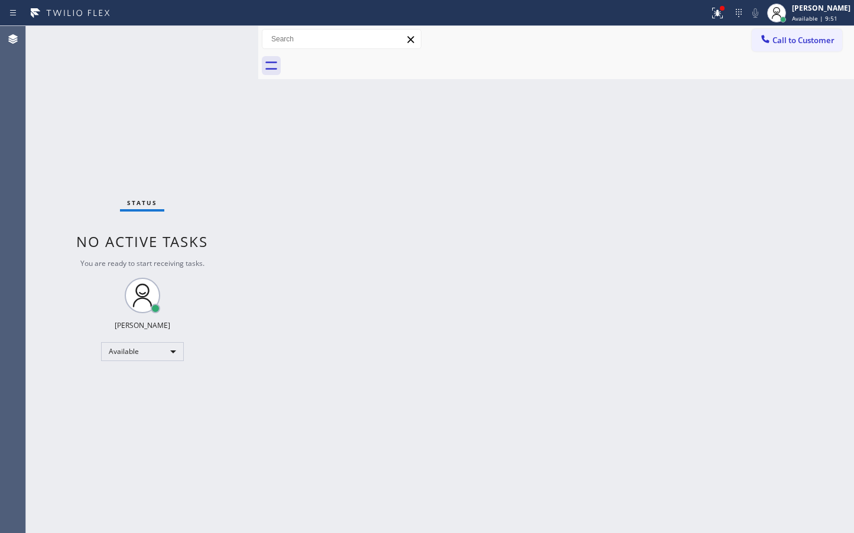
drag, startPoint x: 186, startPoint y: 161, endPoint x: 186, endPoint y: 154, distance: 7.7
click at [186, 161] on div "Status No active tasks You are ready to start receiving tasks. [PERSON_NAME]" at bounding box center [142, 279] width 232 height 507
click at [191, 56] on div "Status No active tasks You are ready to start receiving tasks. [PERSON_NAME]" at bounding box center [142, 279] width 232 height 507
click at [550, 442] on div "Back to Dashboard Change Sender ID Customers Technicians Select a contact Outbo…" at bounding box center [555, 279] width 595 height 507
click at [208, 64] on div "Status No active tasks You are ready to start receiving tasks. [PERSON_NAME]" at bounding box center [142, 279] width 232 height 507
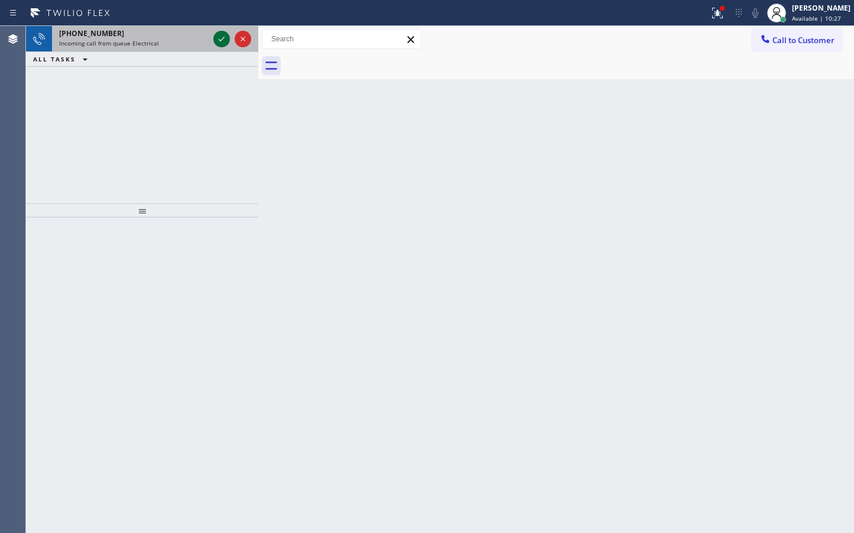
click at [224, 40] on icon at bounding box center [221, 39] width 14 height 14
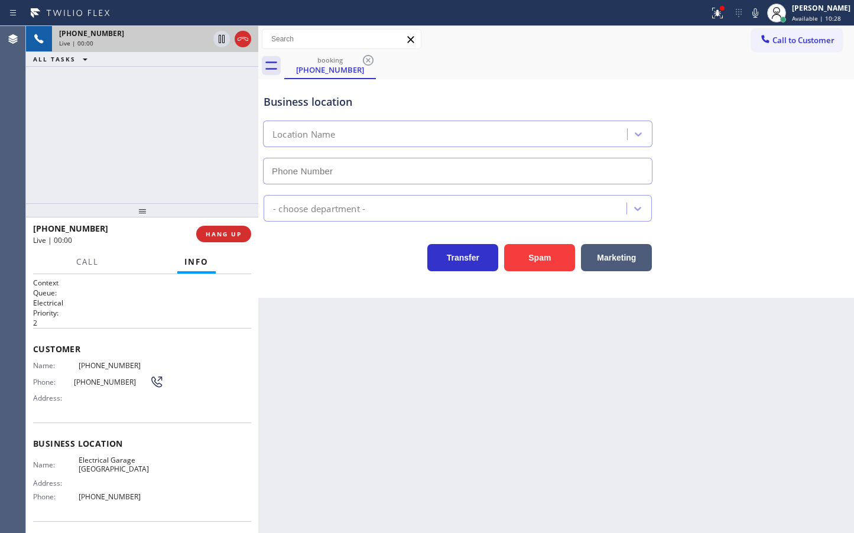
type input "[PHONE_NUMBER]"
click at [223, 226] on button "HANG UP" at bounding box center [223, 234] width 55 height 17
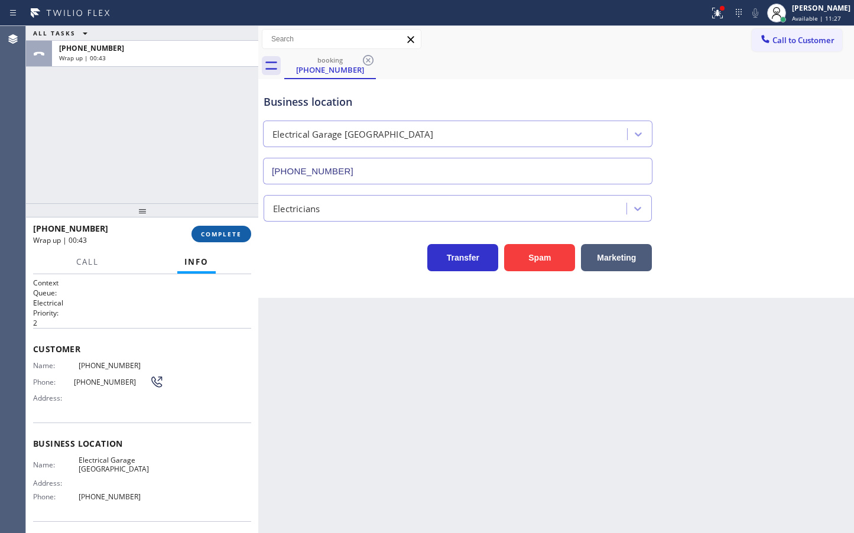
click at [223, 226] on button "COMPLETE" at bounding box center [221, 234] width 60 height 17
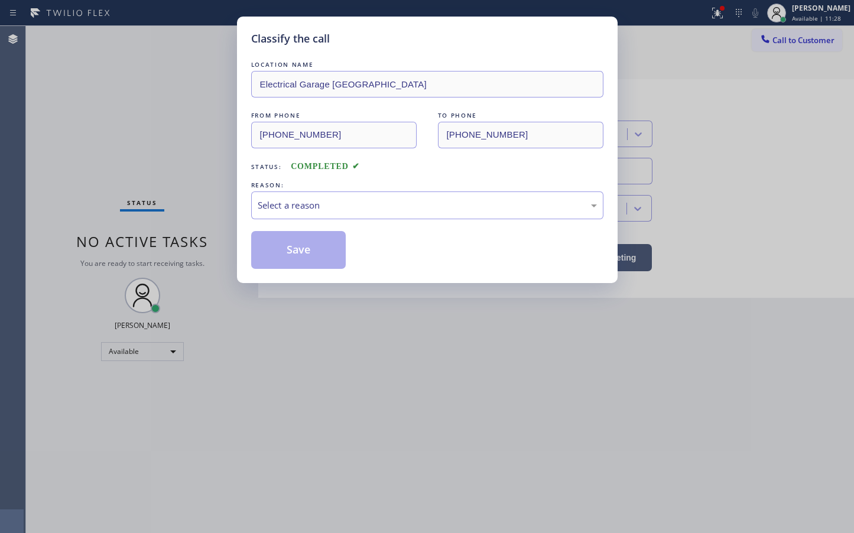
click at [332, 204] on div "Select a reason" at bounding box center [427, 205] width 339 height 14
click at [318, 265] on button "Save" at bounding box center [298, 250] width 95 height 38
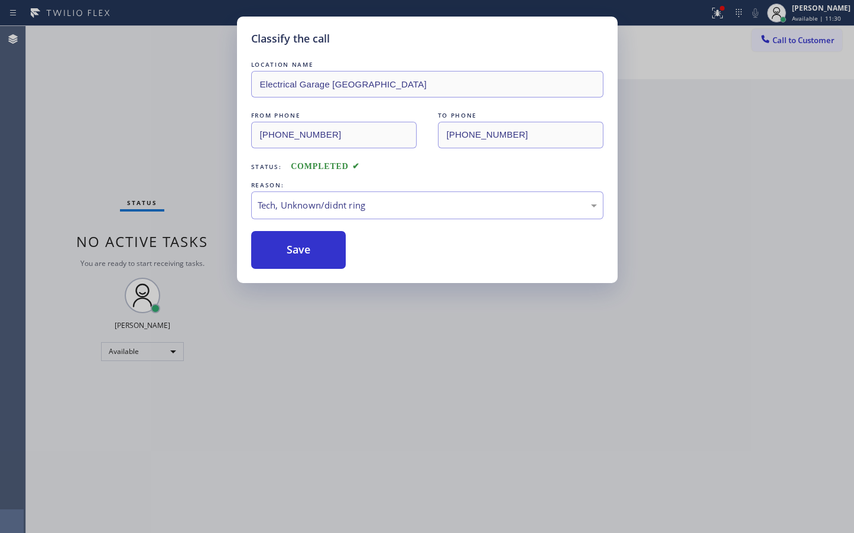
click at [318, 271] on div "Classify the call LOCATION NAME Electrical Garage Studio City FROM PHONE [PHONE…" at bounding box center [427, 150] width 380 height 266
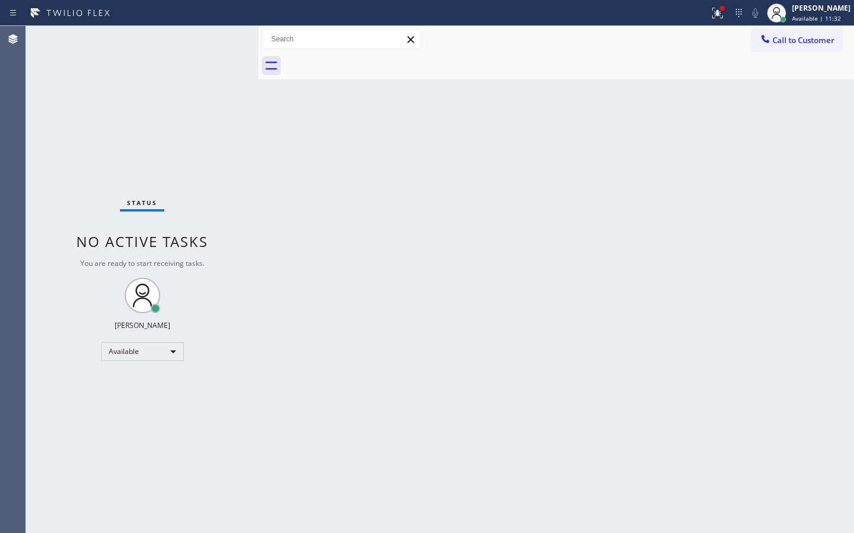
click at [229, 40] on div "Status No active tasks You are ready to start receiving tasks. [PERSON_NAME]" at bounding box center [142, 279] width 232 height 507
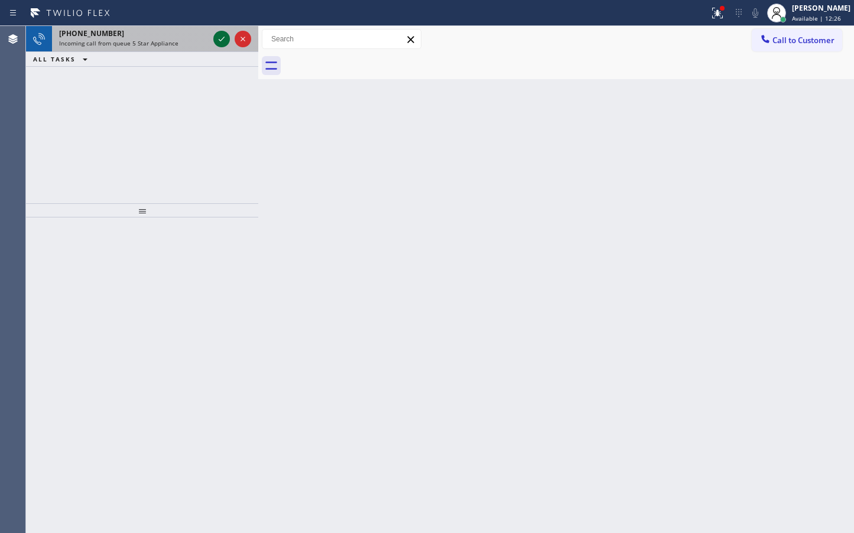
click at [224, 41] on icon at bounding box center [221, 39] width 14 height 14
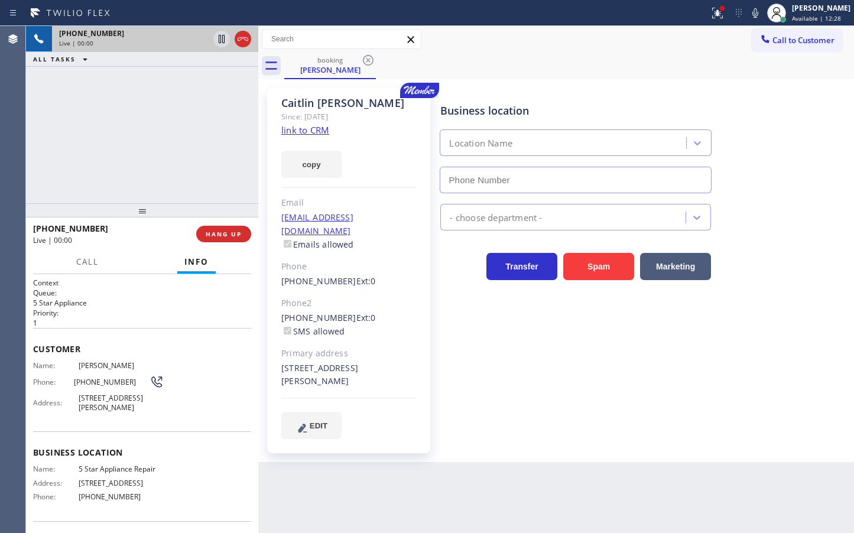
type input "[PHONE_NUMBER]"
click at [308, 126] on link "link to CRM" at bounding box center [305, 130] width 48 height 12
click at [163, 148] on div "[PHONE_NUMBER] Live | 01:26 ALL TASKS ALL TASKS ACTIVE TASKS TASKS IN WRAP UP" at bounding box center [142, 114] width 232 height 177
click at [167, 133] on div "[PHONE_NUMBER] Live | 01:29 ALL TASKS ALL TASKS ACTIVE TASKS TASKS IN WRAP UP" at bounding box center [142, 114] width 232 height 177
click at [222, 43] on icon at bounding box center [221, 39] width 14 height 14
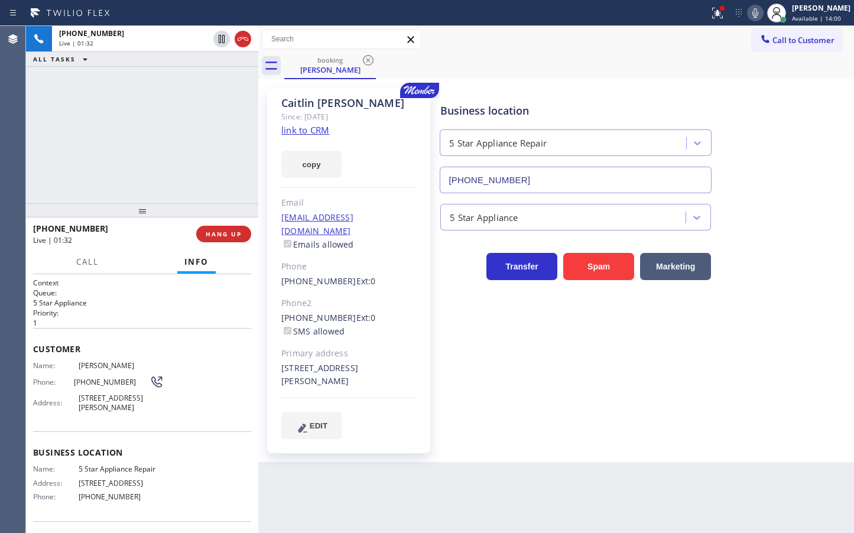
click at [748, 15] on icon at bounding box center [755, 13] width 14 height 14
click at [84, 250] on div "[PHONE_NUMBER] Live | 01:33 HANG UP" at bounding box center [142, 233] width 232 height 33
click at [84, 255] on button "Call" at bounding box center [87, 261] width 37 height 23
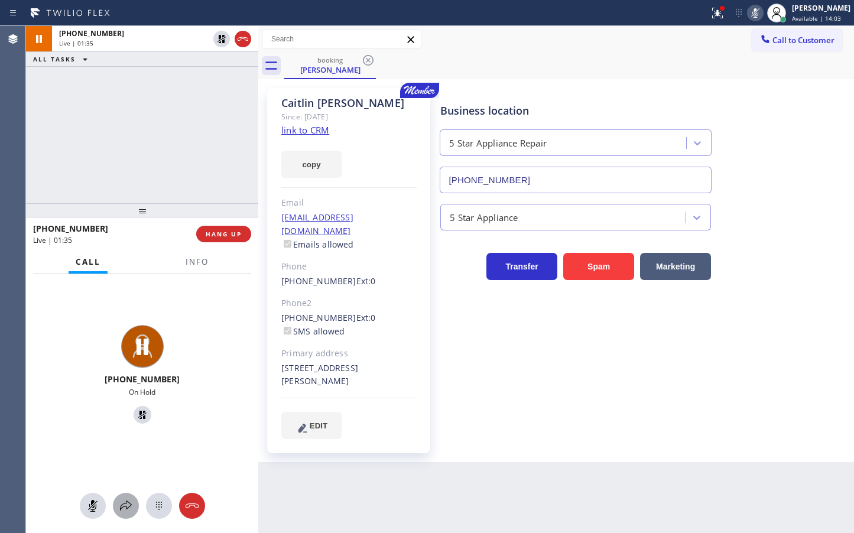
click at [121, 500] on icon at bounding box center [126, 506] width 14 height 14
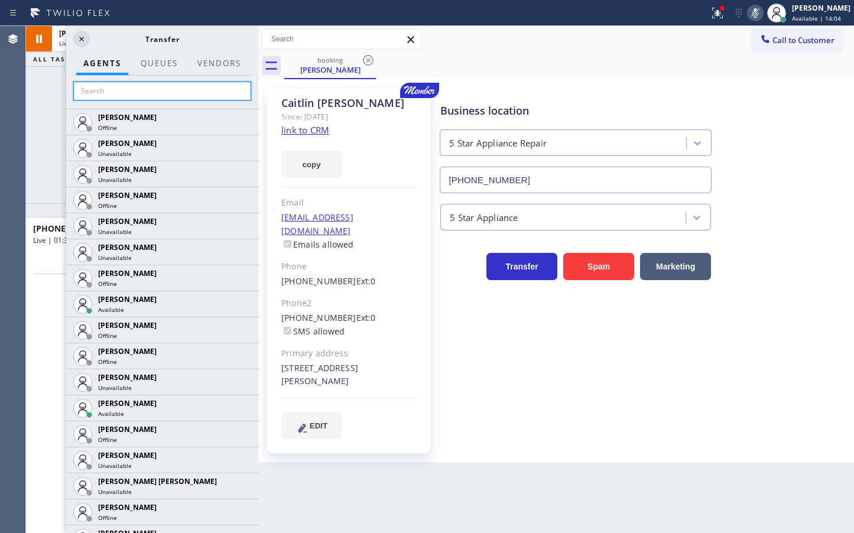
click at [129, 99] on input "text" at bounding box center [162, 91] width 178 height 19
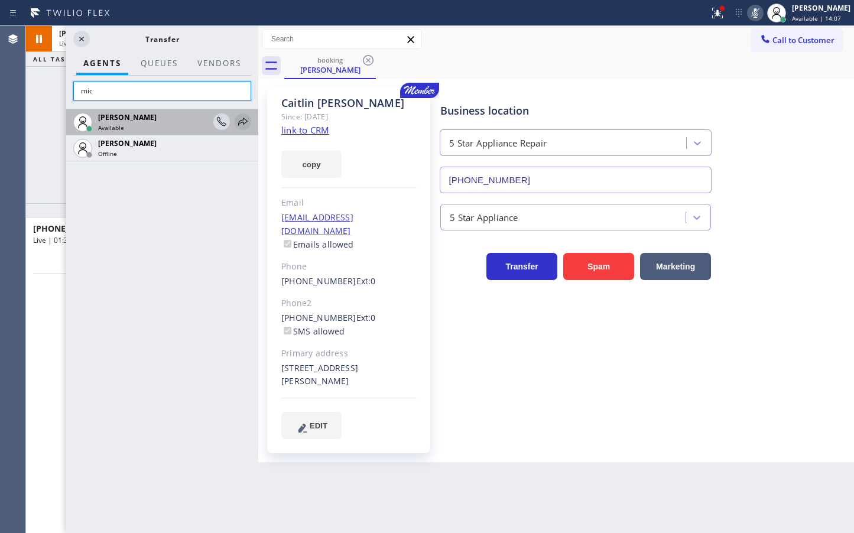
type input "mic"
click at [240, 123] on icon at bounding box center [242, 122] width 9 height 8
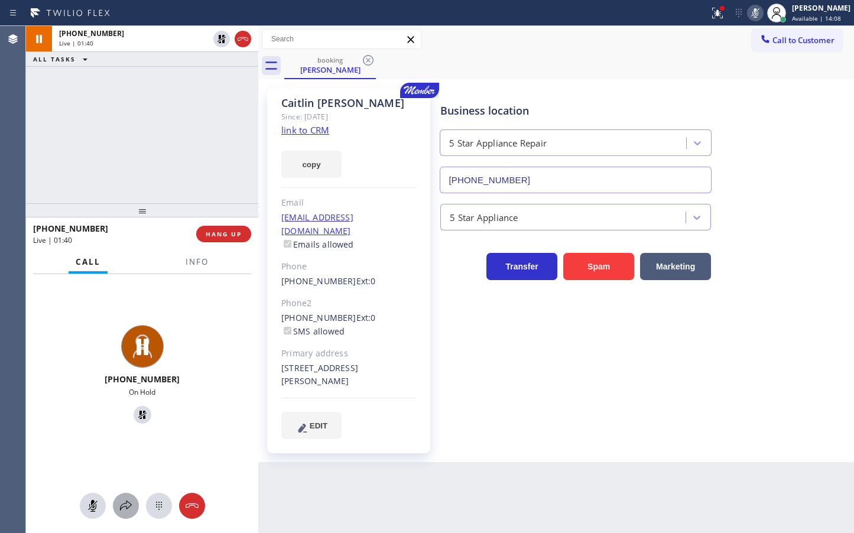
click at [121, 507] on icon at bounding box center [126, 505] width 12 height 10
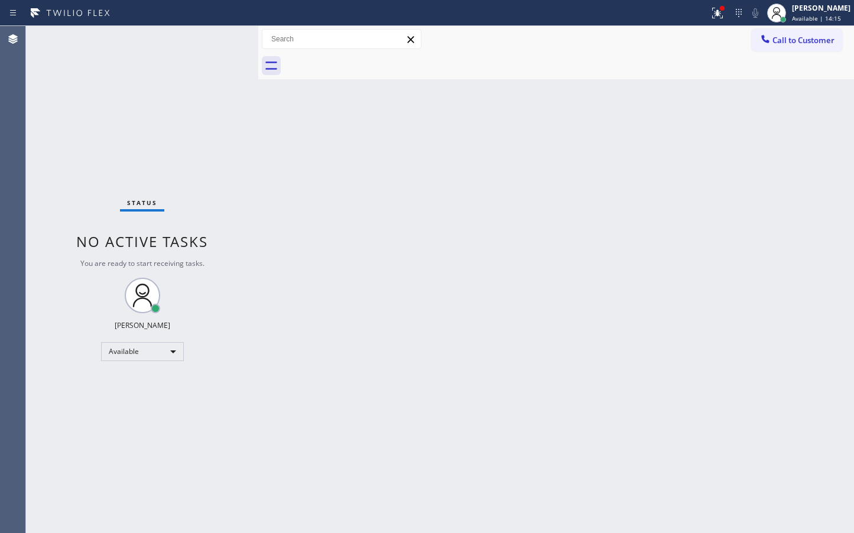
drag, startPoint x: 483, startPoint y: 146, endPoint x: 490, endPoint y: 152, distance: 9.2
click at [490, 152] on div "Back to Dashboard Change Sender ID Customers Technicians Select a contact Outbo…" at bounding box center [555, 279] width 595 height 507
click at [158, 160] on div "Status No active tasks You are ready to start receiving tasks. [PERSON_NAME]" at bounding box center [142, 279] width 232 height 507
click at [710, 15] on div at bounding box center [717, 13] width 26 height 14
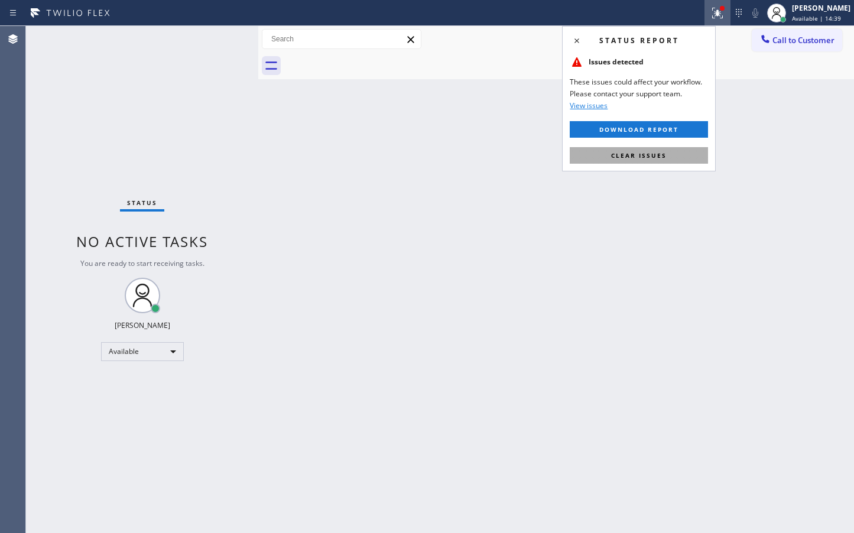
click at [623, 153] on span "Clear issues" at bounding box center [639, 155] width 56 height 8
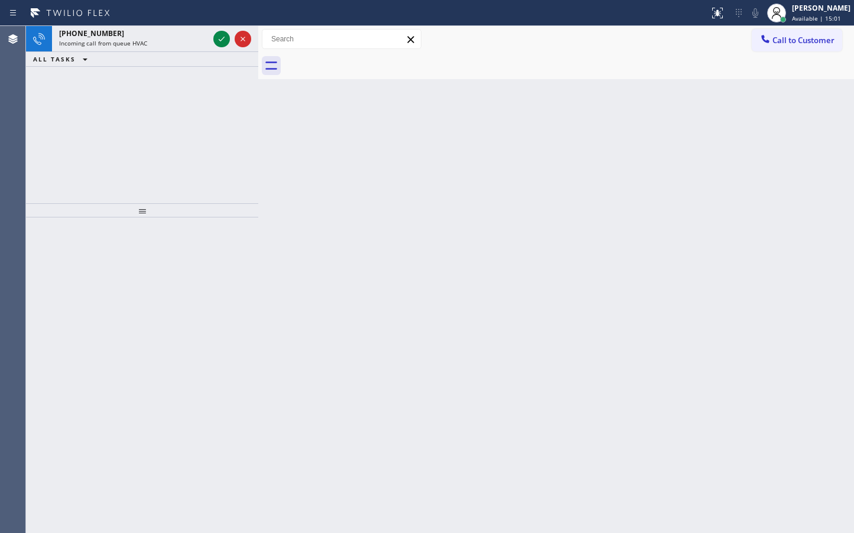
drag, startPoint x: 174, startPoint y: 186, endPoint x: 193, endPoint y: 118, distance: 70.4
click at [174, 187] on div "[PHONE_NUMBER] Incoming call from queue HVAC ALL TASKS ALL TASKS ACTIVE TASKS T…" at bounding box center [142, 114] width 232 height 177
click at [223, 34] on icon at bounding box center [221, 39] width 14 height 14
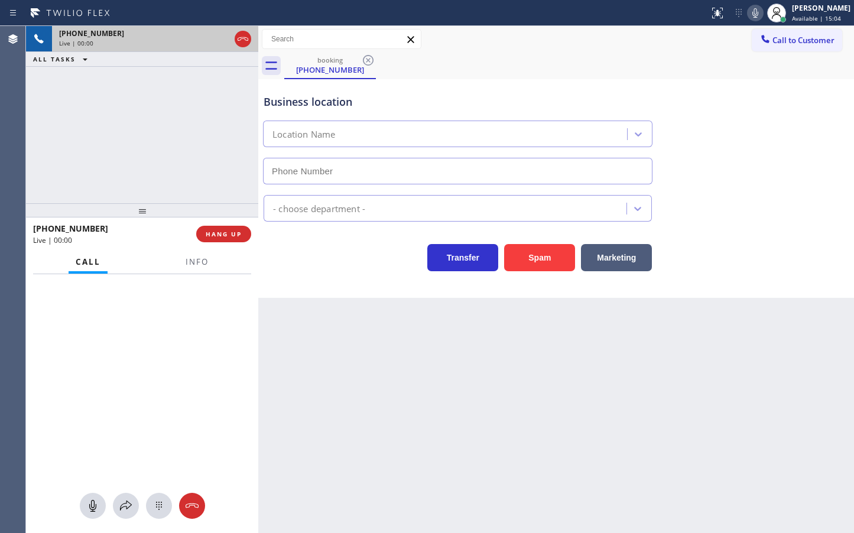
type input "[PHONE_NUMBER]"
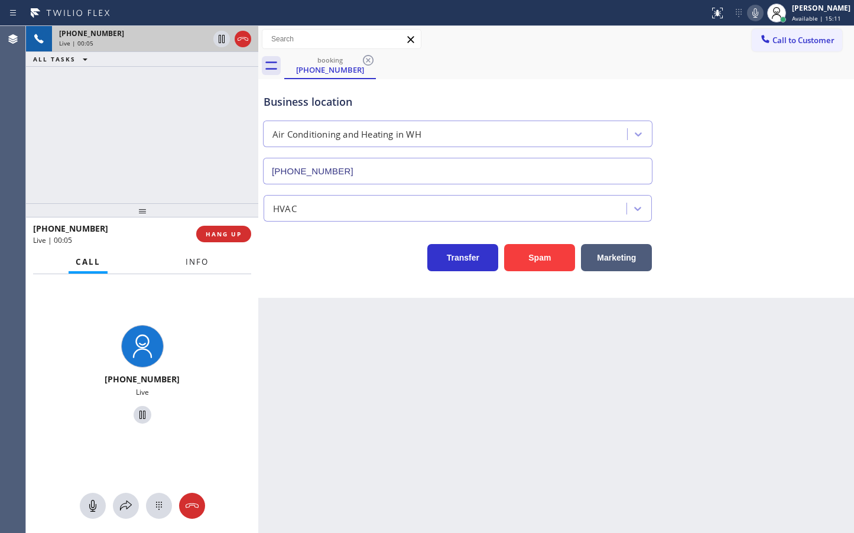
click at [197, 262] on span "Info" at bounding box center [196, 261] width 23 height 11
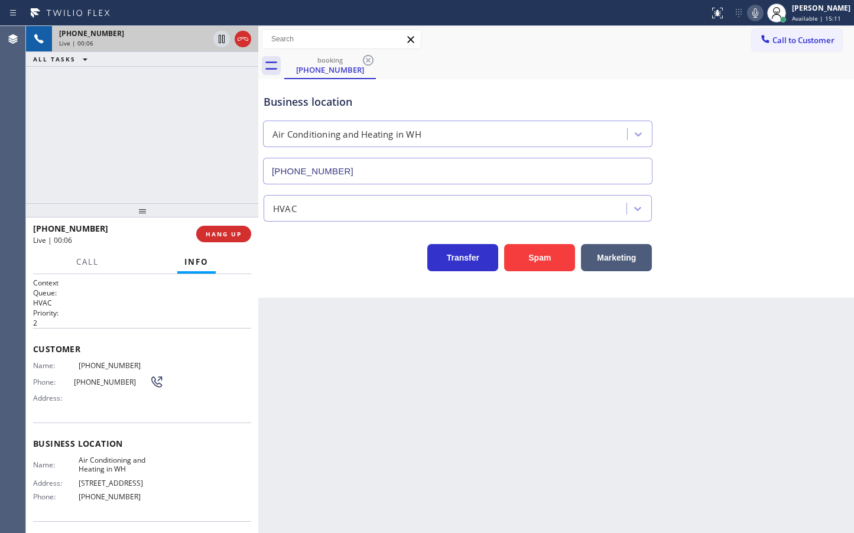
click at [336, 256] on div "Transfer Spam Marketing" at bounding box center [457, 254] width 393 height 33
click at [215, 230] on span "HANG UP" at bounding box center [224, 234] width 36 height 8
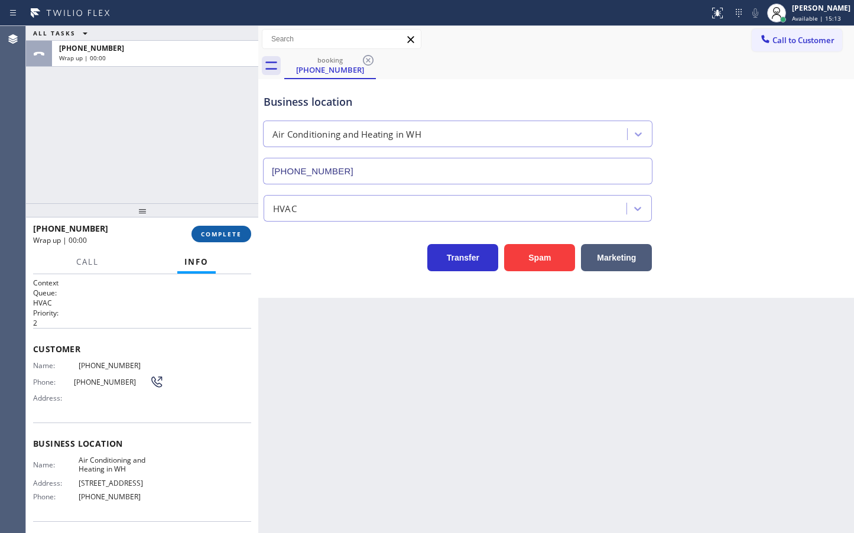
click at [216, 233] on span "COMPLETE" at bounding box center [221, 234] width 41 height 8
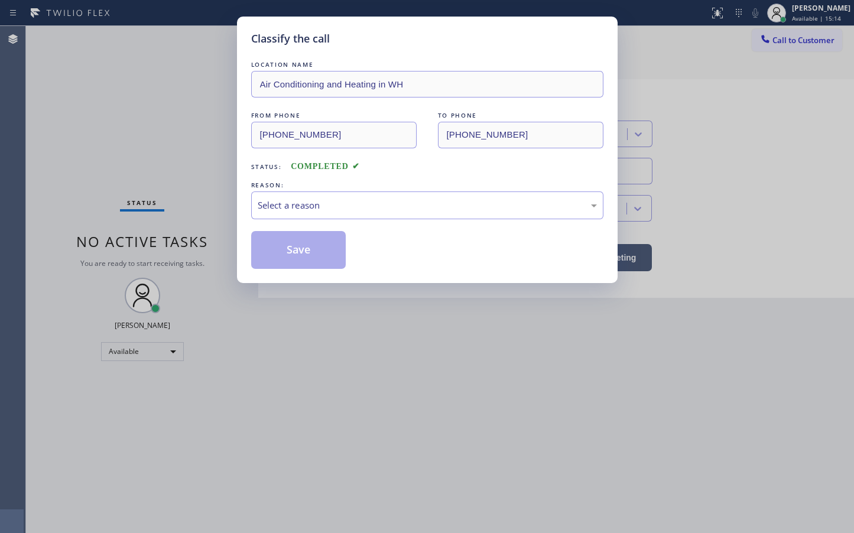
click at [294, 208] on div "Select a reason" at bounding box center [427, 205] width 339 height 14
click at [297, 257] on button "Save" at bounding box center [298, 250] width 95 height 38
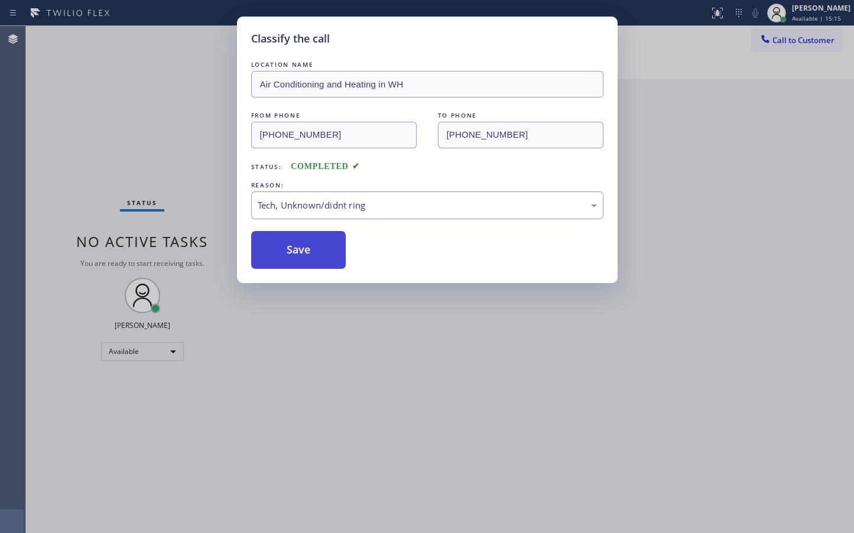
click at [297, 257] on button "Save" at bounding box center [298, 250] width 95 height 38
click at [298, 259] on button "Save" at bounding box center [298, 250] width 95 height 38
click at [298, 255] on button "Save" at bounding box center [298, 250] width 95 height 38
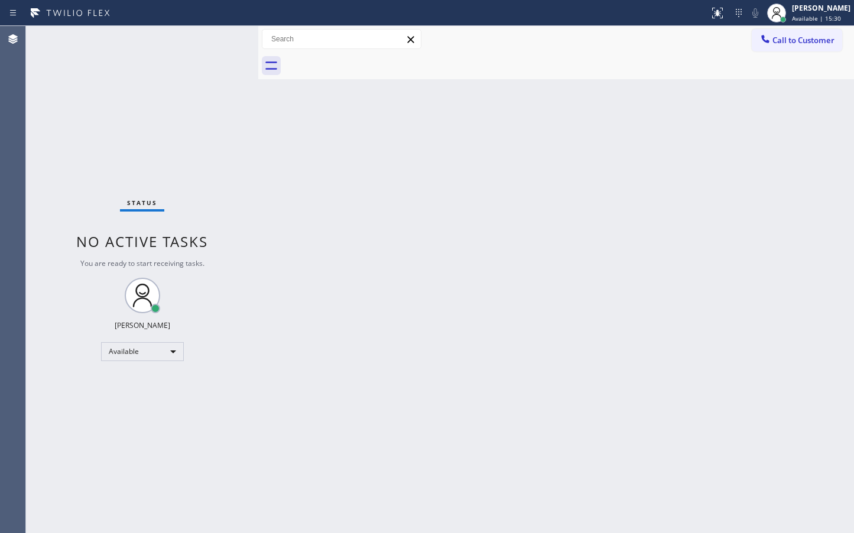
click at [132, 77] on div "Status No active tasks You are ready to start receiving tasks. [PERSON_NAME]" at bounding box center [142, 279] width 232 height 507
click at [142, 81] on div "Status No active tasks You are ready to start receiving tasks. [PERSON_NAME]" at bounding box center [142, 279] width 232 height 507
click at [197, 134] on div "Status No active tasks You are ready to start receiving tasks. [PERSON_NAME]" at bounding box center [142, 279] width 232 height 507
click at [162, 56] on div "Status No active tasks You are ready to start receiving tasks. [PERSON_NAME]" at bounding box center [142, 279] width 232 height 507
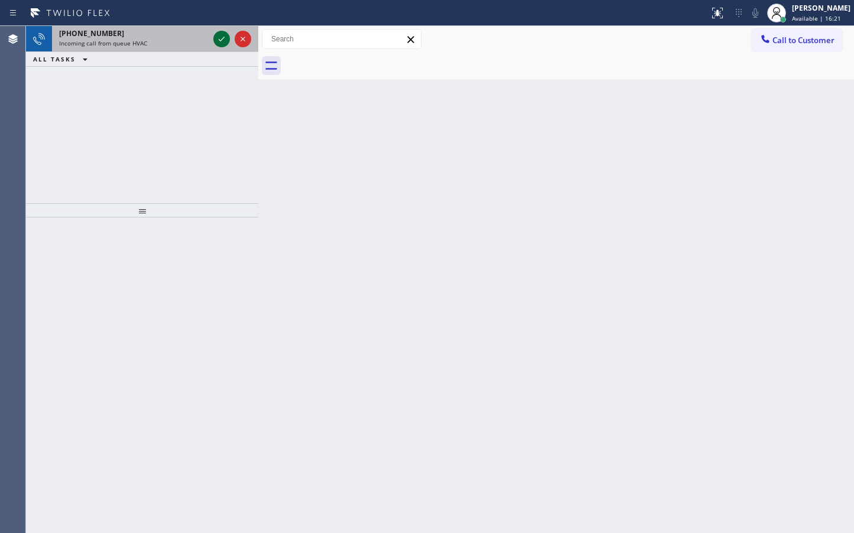
click at [221, 37] on icon at bounding box center [221, 39] width 14 height 14
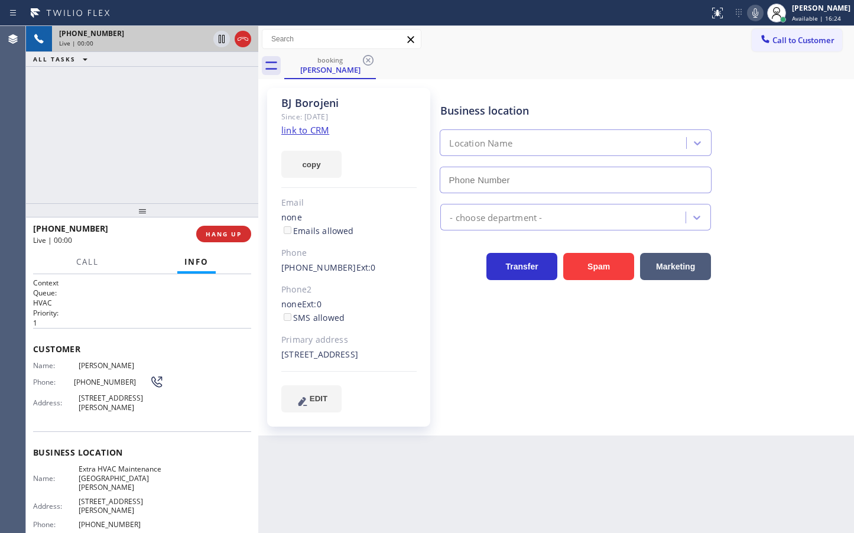
type input "[PHONE_NUMBER]"
click at [632, 362] on div "Business location Extra HVAC Maintenance [GEOGRAPHIC_DATA][PERSON_NAME] [PHONE_…" at bounding box center [644, 250] width 413 height 318
click at [76, 113] on div "[PHONE_NUMBER] Live | 00:03 ALL TASKS ALL TASKS ACTIVE TASKS TASKS IN WRAP UP" at bounding box center [142, 114] width 232 height 177
drag, startPoint x: 643, startPoint y: 415, endPoint x: 333, endPoint y: 232, distance: 359.9
click at [643, 409] on div "Business location Extra HVAC Maintenance [GEOGRAPHIC_DATA][PERSON_NAME] [PHONE_…" at bounding box center [644, 250] width 413 height 318
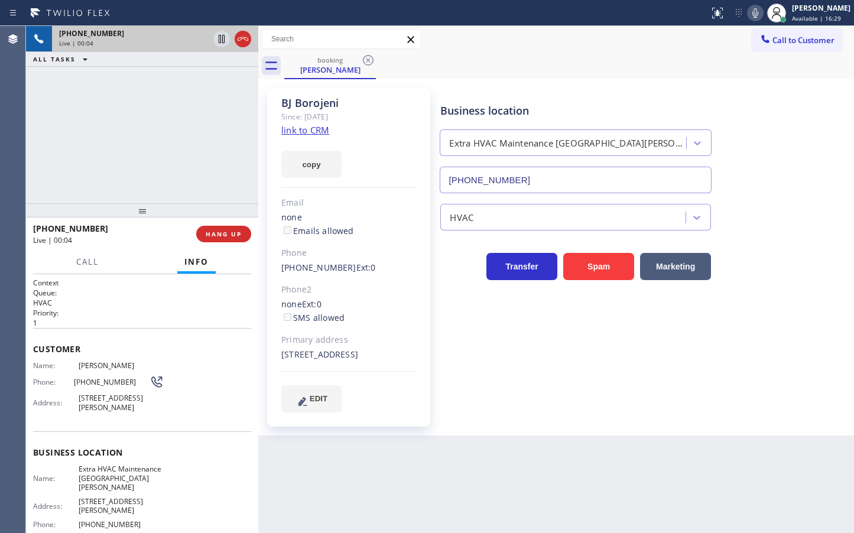
click at [210, 181] on div "[PHONE_NUMBER] Live | 00:04 ALL TASKS ALL TASKS ACTIVE TASKS TASKS IN WRAP UP" at bounding box center [142, 114] width 232 height 177
click at [313, 125] on link "link to CRM" at bounding box center [305, 130] width 48 height 12
drag, startPoint x: 139, startPoint y: 126, endPoint x: 143, endPoint y: 121, distance: 6.4
click at [142, 123] on div "[PHONE_NUMBER] Live | 00:34 ALL TASKS ALL TASKS ACTIVE TASKS TASKS IN WRAP UP" at bounding box center [142, 114] width 232 height 177
click at [91, 263] on span "Call" at bounding box center [87, 261] width 22 height 11
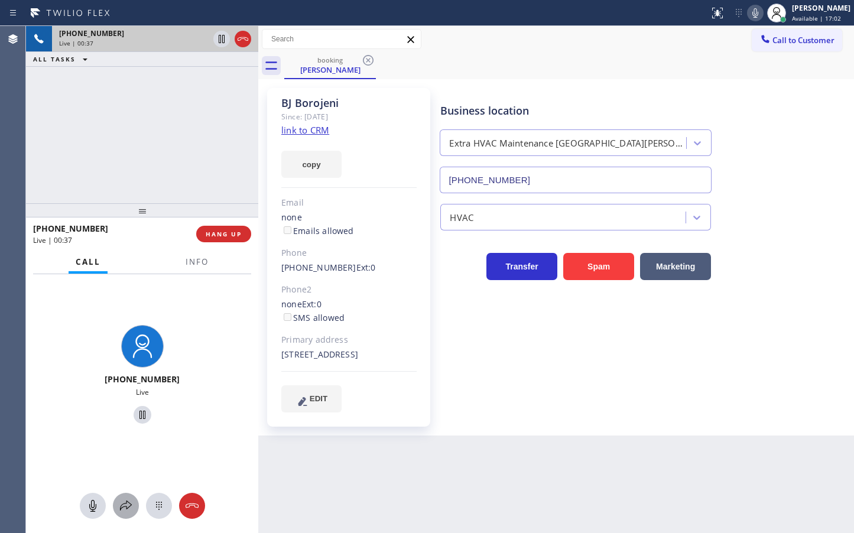
click at [132, 506] on icon at bounding box center [126, 506] width 14 height 14
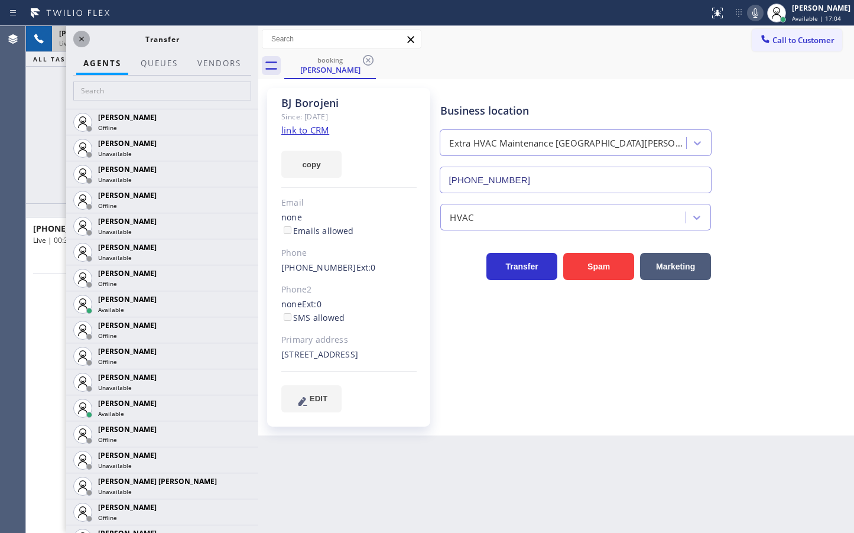
click at [83, 43] on icon at bounding box center [81, 39] width 14 height 14
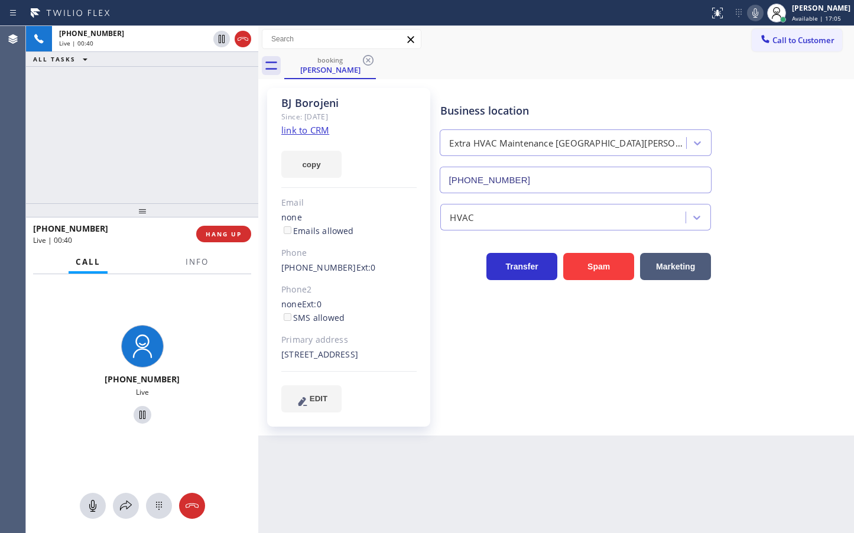
drag, startPoint x: 221, startPoint y: 35, endPoint x: 176, endPoint y: 86, distance: 68.2
click at [221, 35] on icon at bounding box center [221, 39] width 14 height 14
click at [123, 499] on icon at bounding box center [126, 506] width 14 height 14
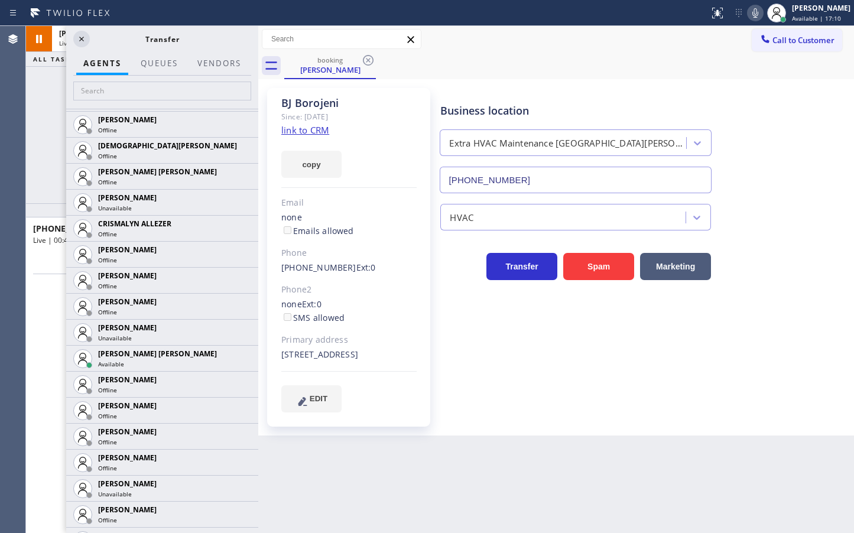
scroll to position [547, 0]
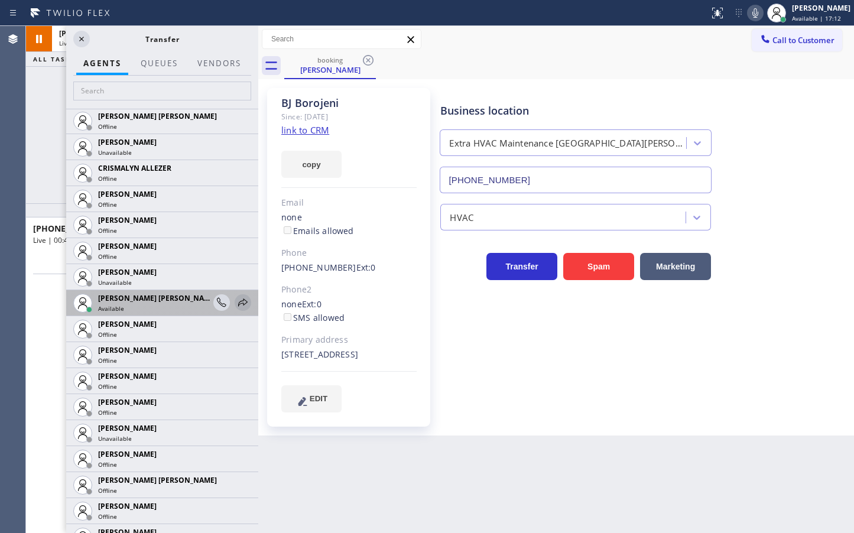
click at [236, 301] on icon at bounding box center [243, 302] width 14 height 14
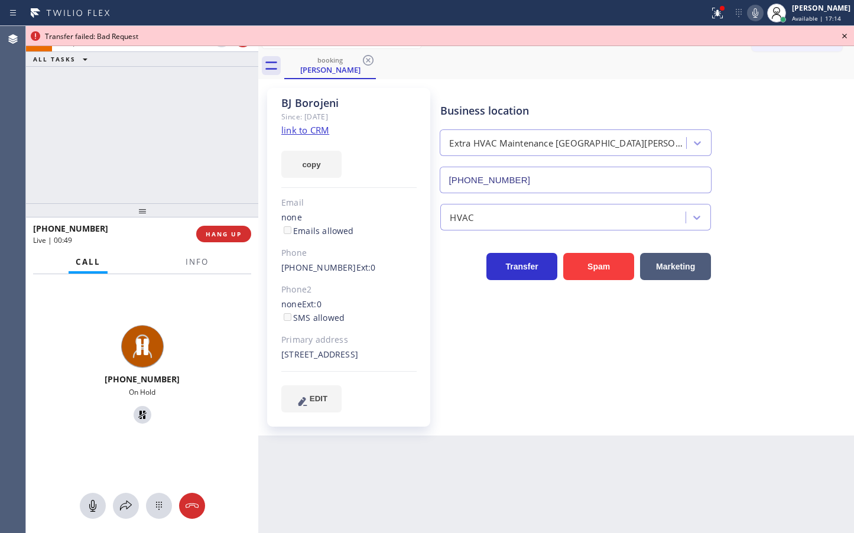
drag, startPoint x: 124, startPoint y: 504, endPoint x: 133, endPoint y: 463, distance: 41.7
click at [131, 483] on div "[PHONE_NUMBER] On Hold" at bounding box center [142, 403] width 232 height 259
click at [124, 496] on button at bounding box center [126, 506] width 26 height 26
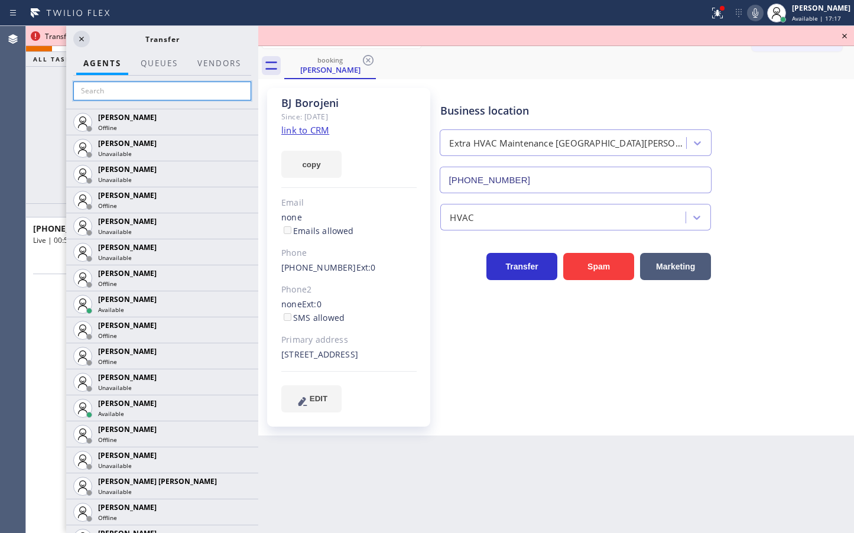
click at [138, 87] on input "text" at bounding box center [162, 91] width 178 height 19
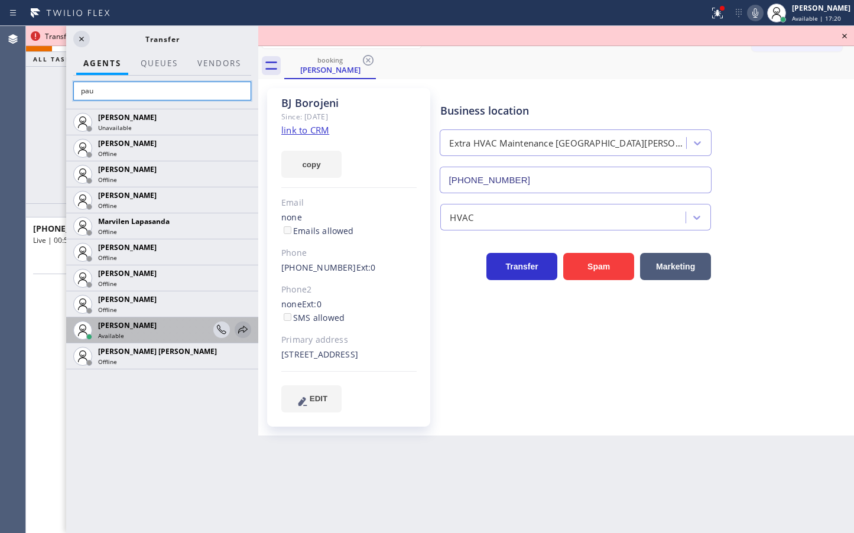
type input "pau"
click at [240, 327] on icon at bounding box center [243, 330] width 14 height 14
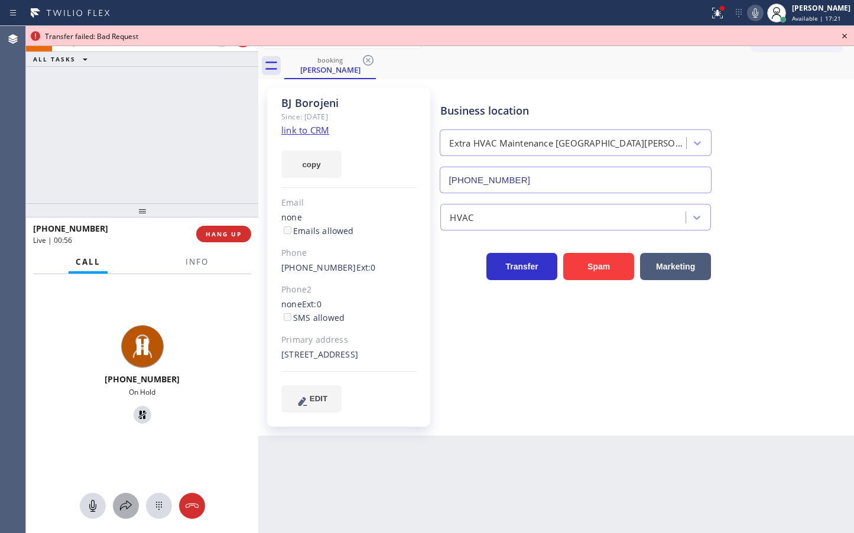
click at [123, 506] on icon at bounding box center [126, 506] width 14 height 14
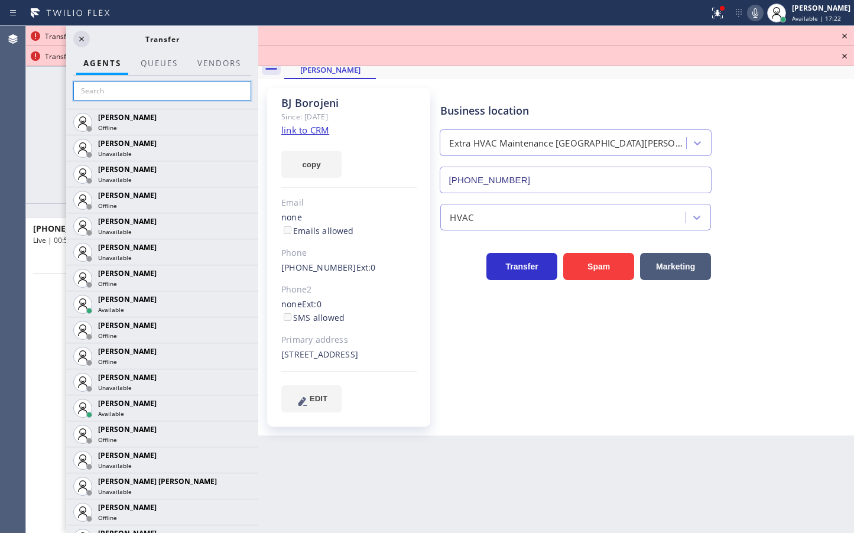
click at [138, 93] on input "text" at bounding box center [162, 91] width 178 height 19
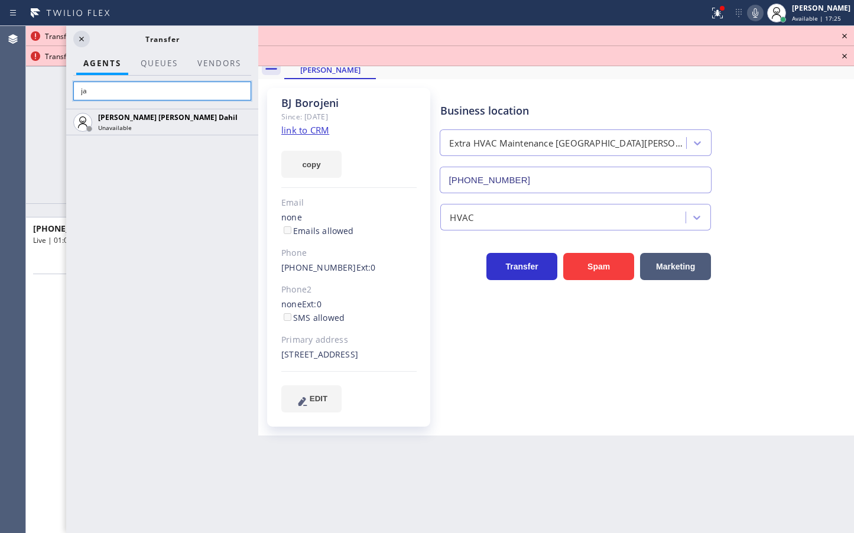
type input "j"
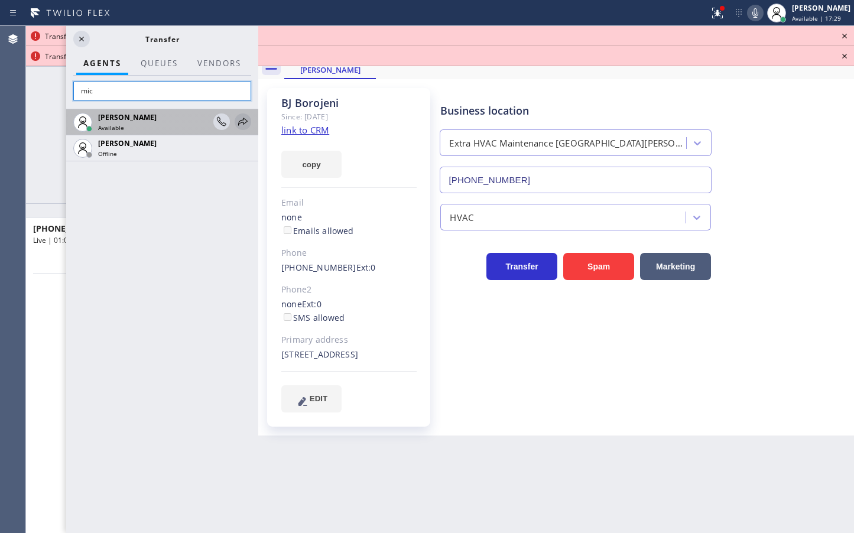
type input "mic"
click at [244, 121] on icon at bounding box center [243, 122] width 14 height 14
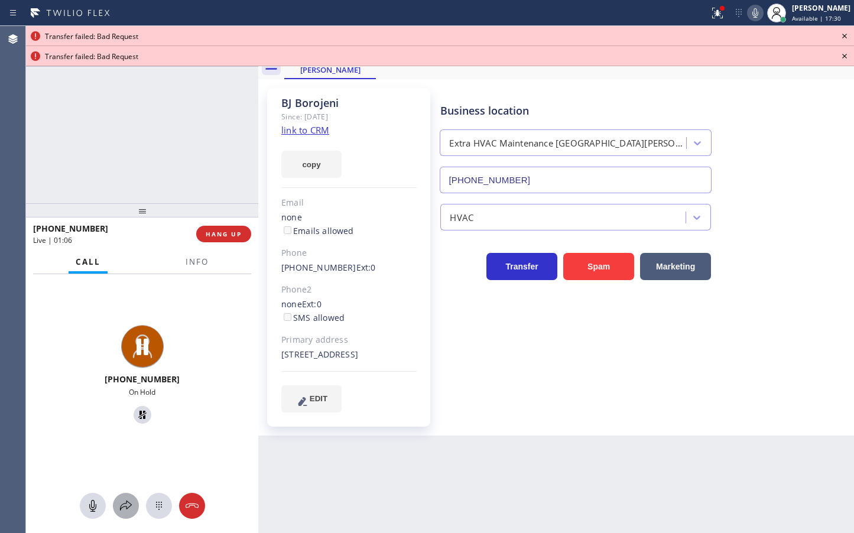
drag, startPoint x: 122, startPoint y: 506, endPoint x: 124, endPoint y: 497, distance: 9.2
click at [124, 497] on button at bounding box center [126, 506] width 26 height 26
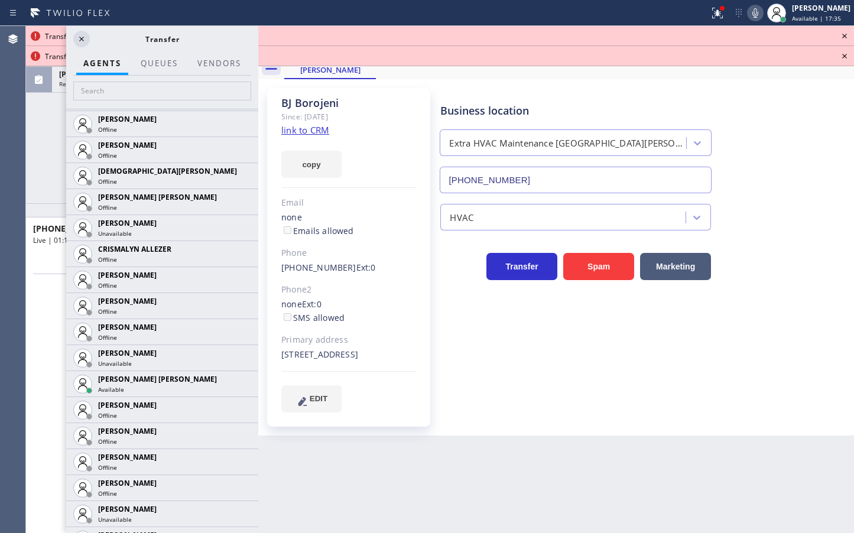
scroll to position [487, 0]
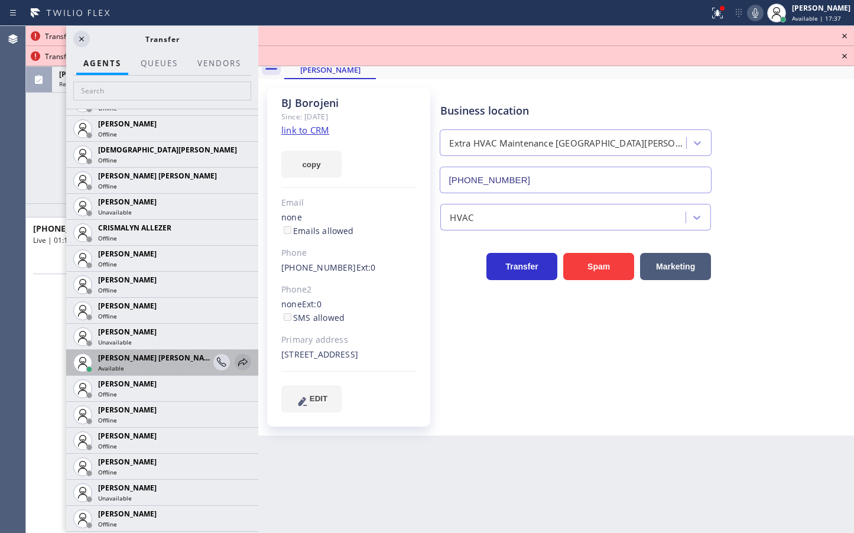
drag, startPoint x: 233, startPoint y: 361, endPoint x: 228, endPoint y: 326, distance: 35.3
click at [236, 359] on icon at bounding box center [243, 362] width 14 height 14
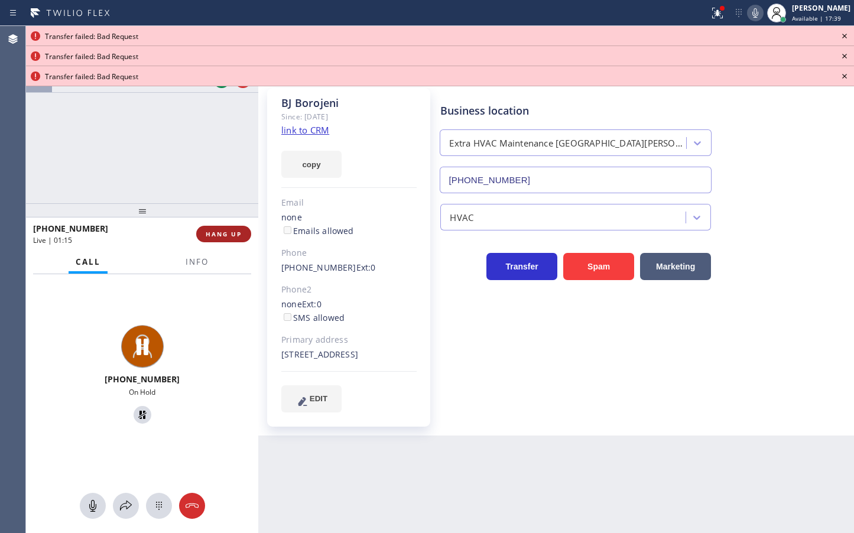
click at [227, 235] on span "HANG UP" at bounding box center [224, 234] width 36 height 8
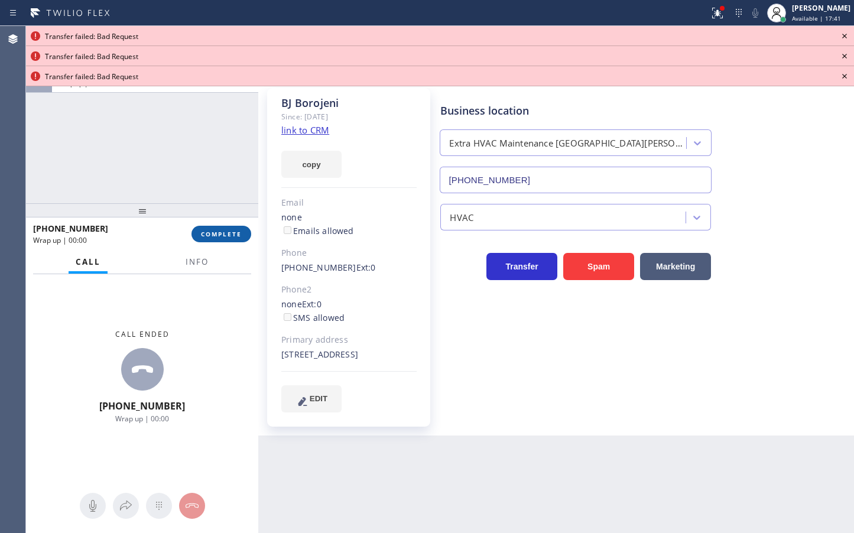
click at [227, 235] on span "COMPLETE" at bounding box center [221, 234] width 41 height 8
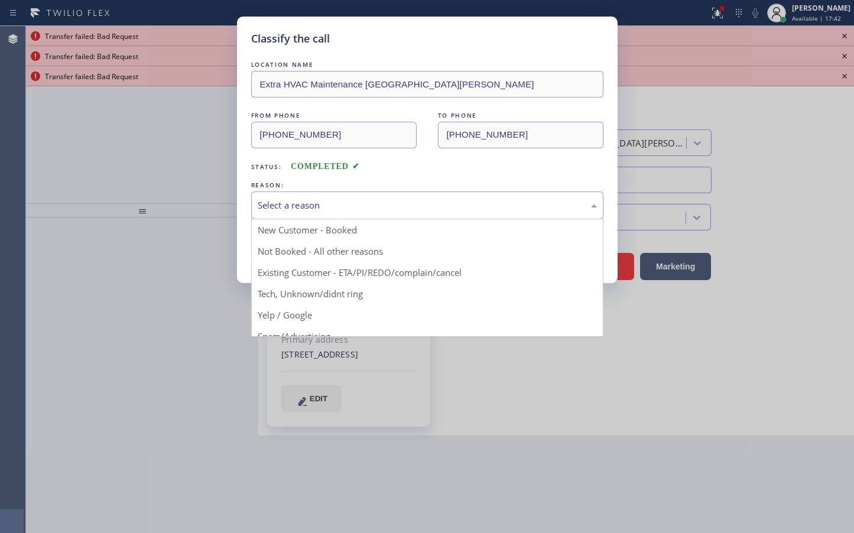
click at [291, 198] on div "Select a reason" at bounding box center [427, 205] width 339 height 14
drag, startPoint x: 305, startPoint y: 292, endPoint x: 302, endPoint y: 266, distance: 26.2
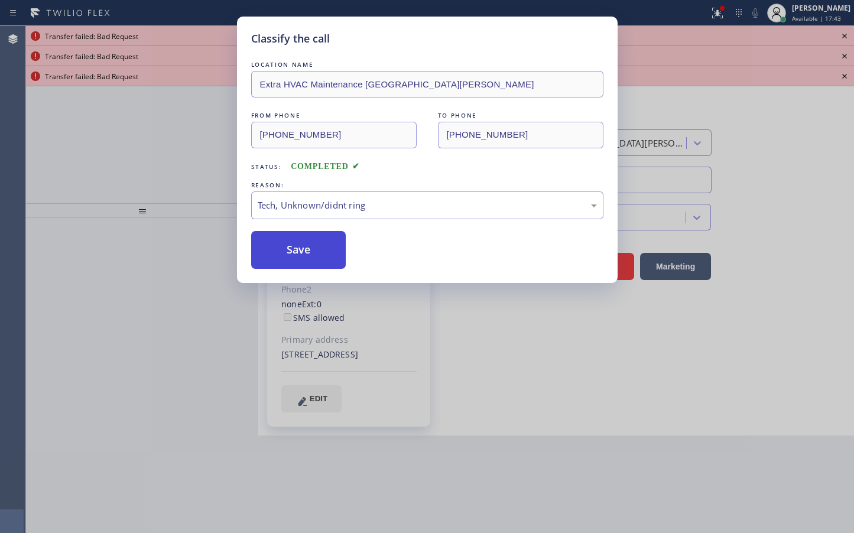
click at [299, 238] on button "Save" at bounding box center [298, 250] width 95 height 38
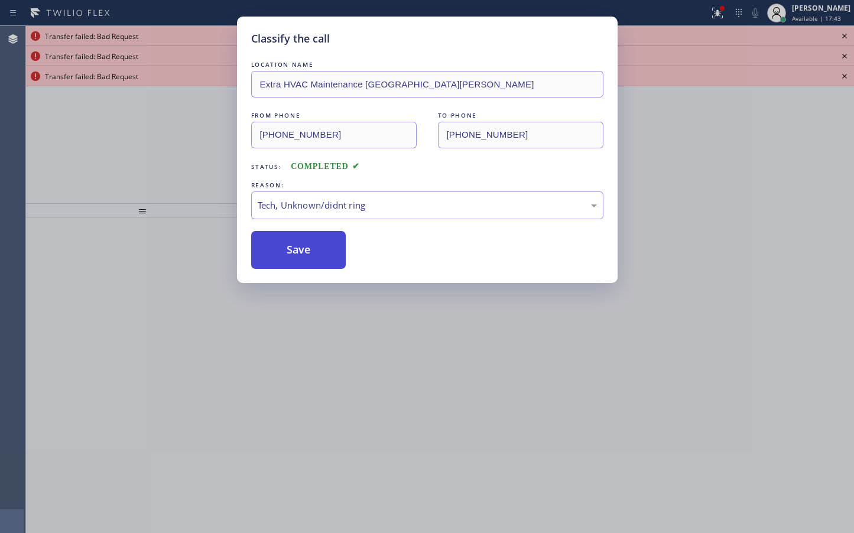
click at [299, 238] on button "Save" at bounding box center [298, 250] width 95 height 38
click at [298, 238] on button "Save" at bounding box center [298, 250] width 95 height 38
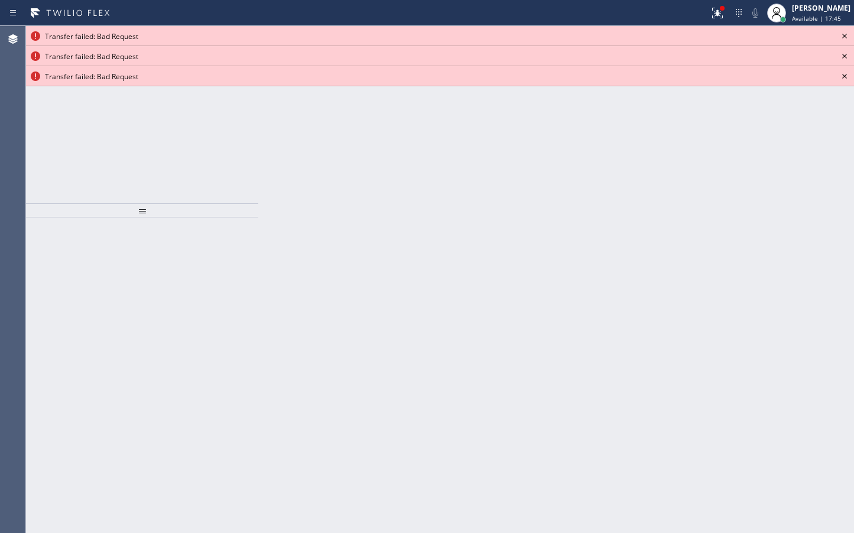
click at [844, 32] on icon at bounding box center [844, 36] width 14 height 14
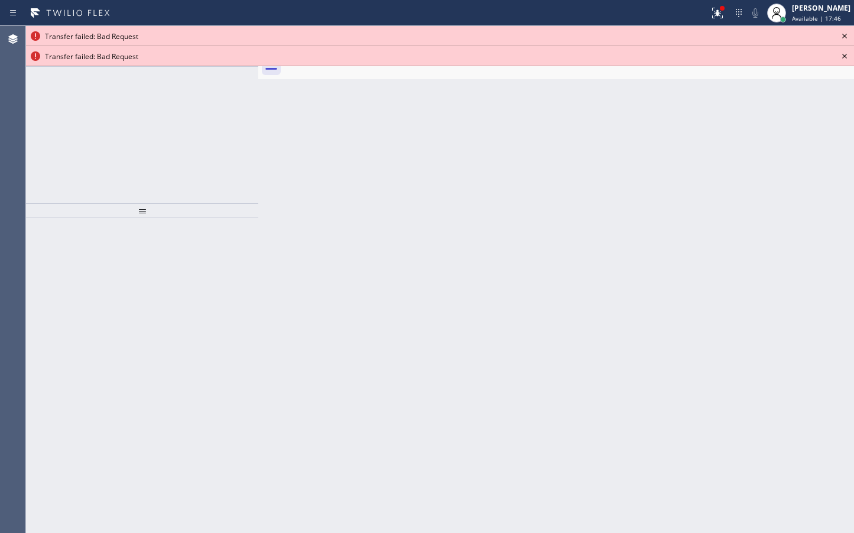
click at [844, 32] on icon at bounding box center [844, 36] width 14 height 14
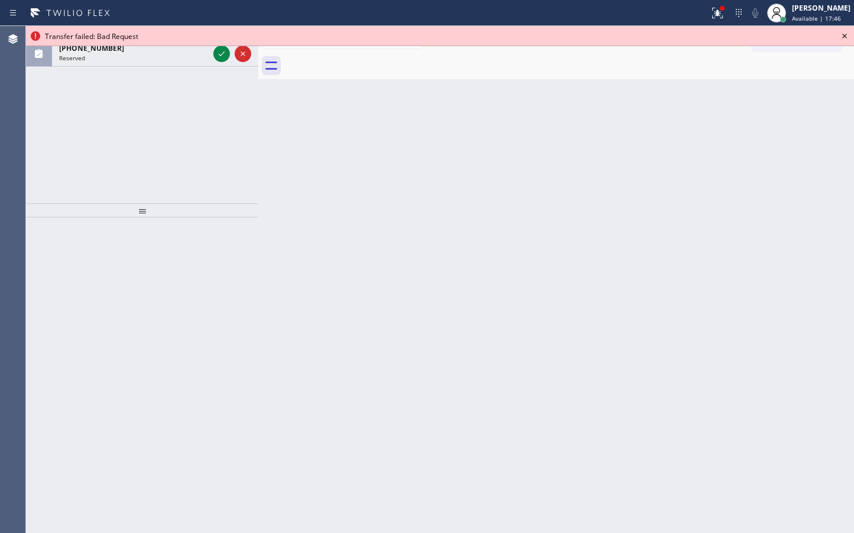
click at [844, 32] on icon at bounding box center [844, 36] width 14 height 14
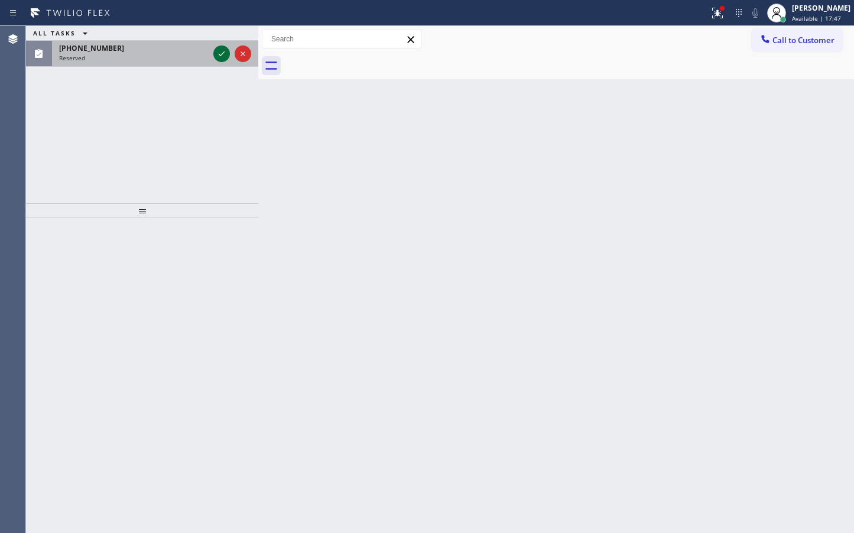
click at [221, 53] on icon at bounding box center [221, 54] width 14 height 14
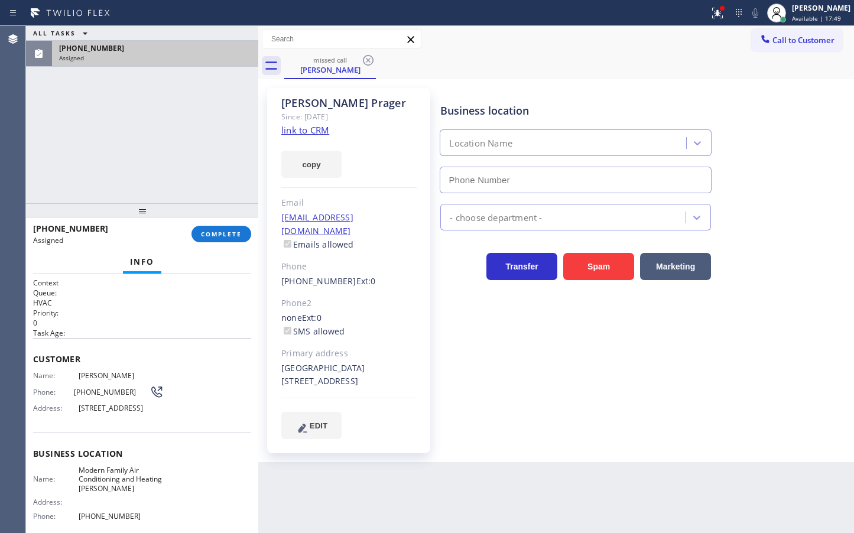
type input "[PHONE_NUMBER]"
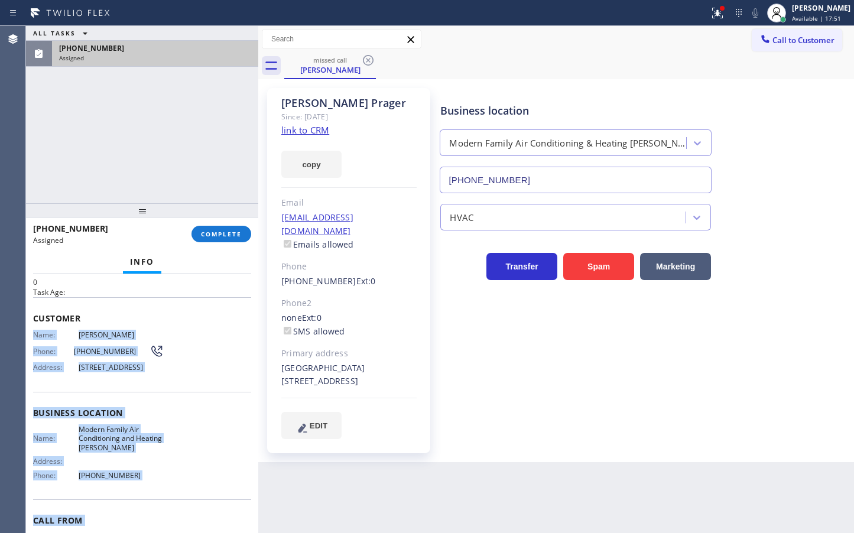
scroll to position [93, 0]
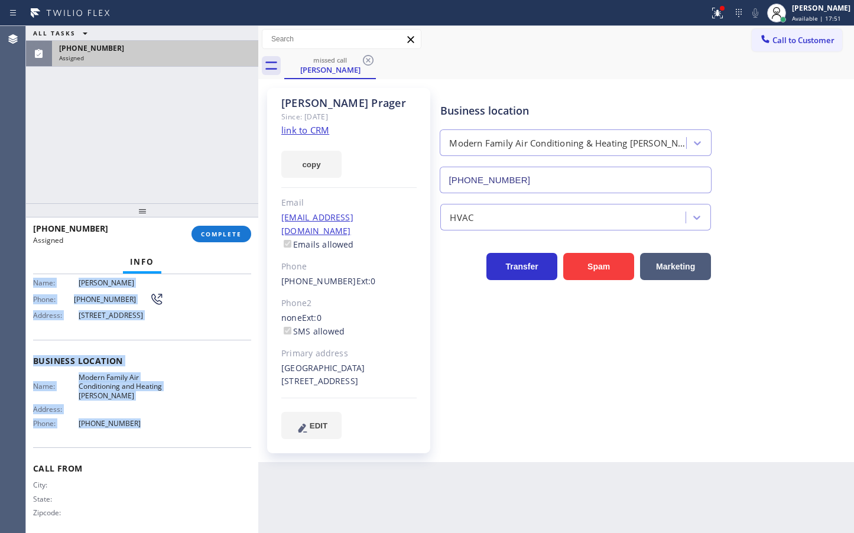
drag, startPoint x: 35, startPoint y: 380, endPoint x: 150, endPoint y: 438, distance: 128.1
click at [150, 438] on div "Context Queue: HVAC Priority: 0 Task Age: Customer Name: [PERSON_NAME] Phone: […" at bounding box center [142, 403] width 232 height 259
copy div "Name: [PERSON_NAME] Phone: [PHONE_NUMBER] Address: [STREET_ADDRESS] Business lo…"
click at [235, 239] on button "COMPLETE" at bounding box center [221, 234] width 60 height 17
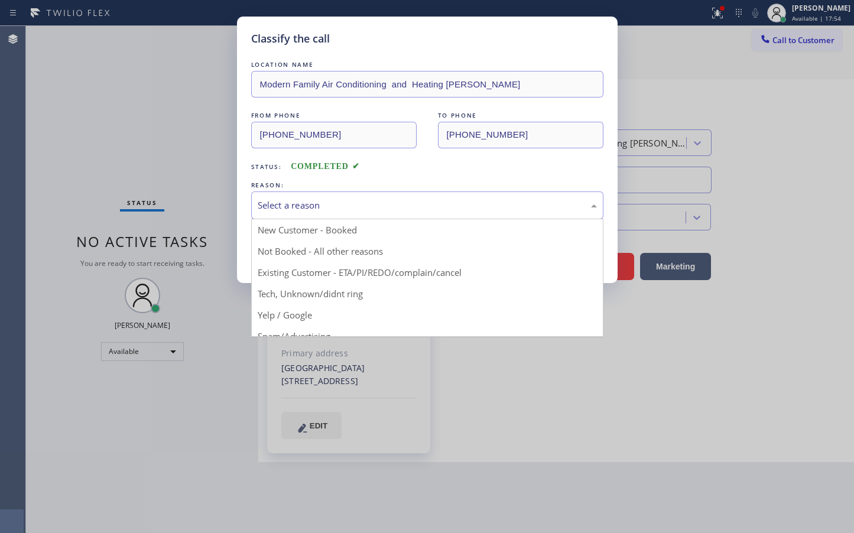
click at [256, 208] on div "Select a reason" at bounding box center [427, 205] width 352 height 28
drag, startPoint x: 286, startPoint y: 298, endPoint x: 285, endPoint y: 285, distance: 12.4
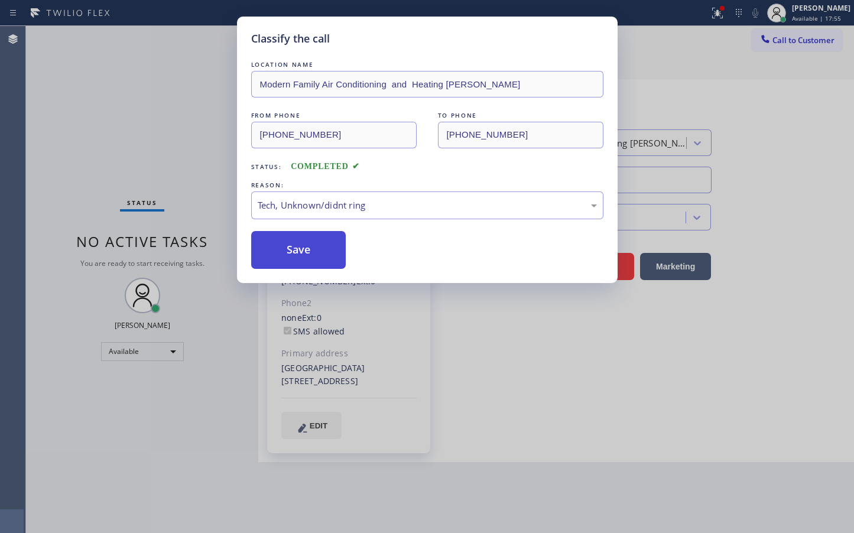
click at [285, 263] on button "Save" at bounding box center [298, 250] width 95 height 38
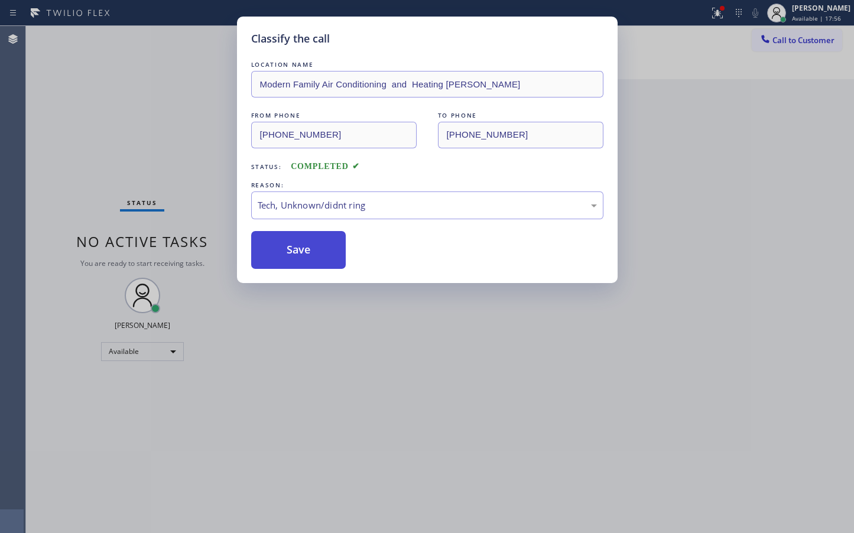
click at [285, 263] on button "Save" at bounding box center [298, 250] width 95 height 38
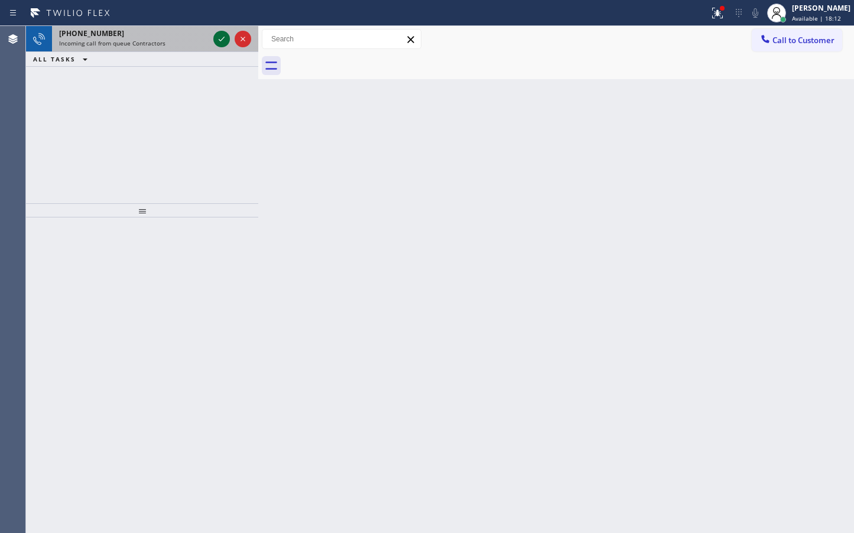
click at [224, 39] on icon at bounding box center [221, 39] width 14 height 14
click at [226, 38] on icon at bounding box center [221, 39] width 14 height 14
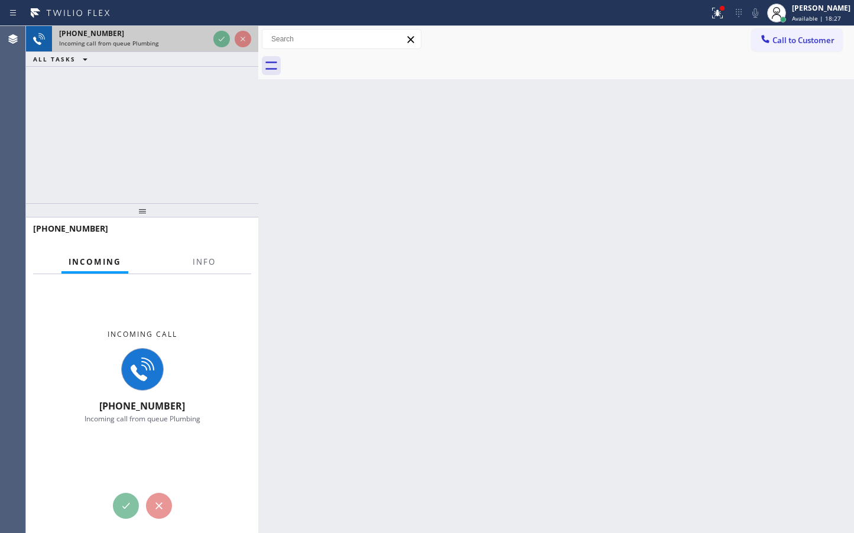
click at [231, 44] on div at bounding box center [232, 39] width 43 height 26
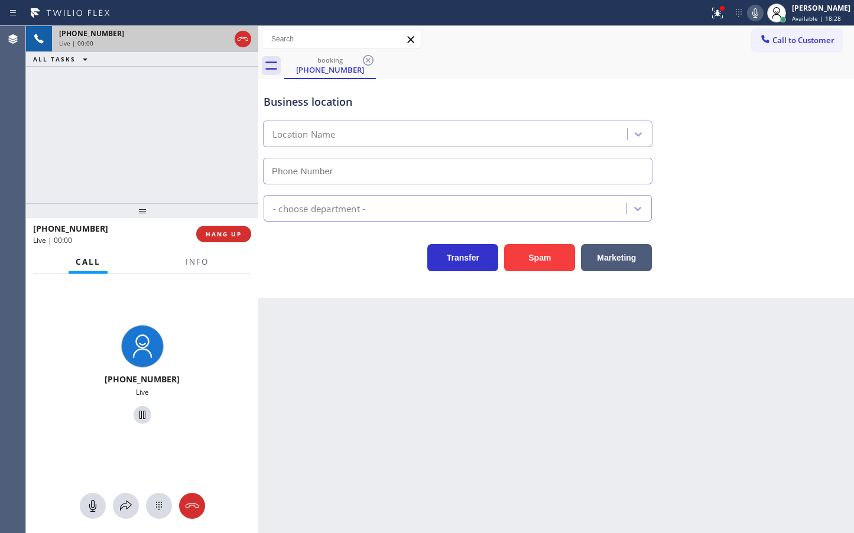
type input "[PHONE_NUMBER]"
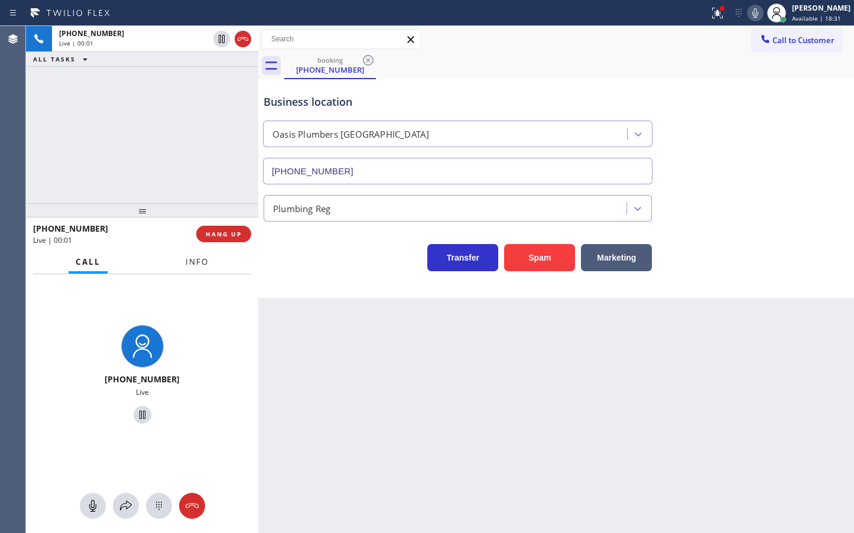
click at [191, 269] on button "Info" at bounding box center [196, 261] width 37 height 23
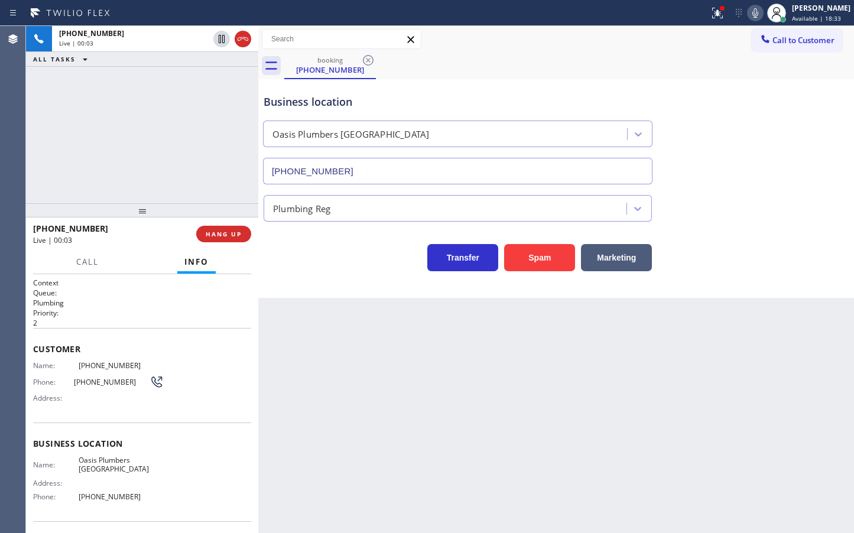
drag, startPoint x: 140, startPoint y: 252, endPoint x: 155, endPoint y: 213, distance: 41.4
click at [140, 251] on div "Call Info" at bounding box center [142, 262] width 218 height 24
click at [159, 168] on div "[PHONE_NUMBER] Live | 00:04 ALL TASKS ALL TASKS ACTIVE TASKS TASKS IN WRAP UP" at bounding box center [142, 114] width 232 height 177
click at [225, 222] on div "[PHONE_NUMBER] Live | 00:05 HANG UP" at bounding box center [142, 234] width 218 height 31
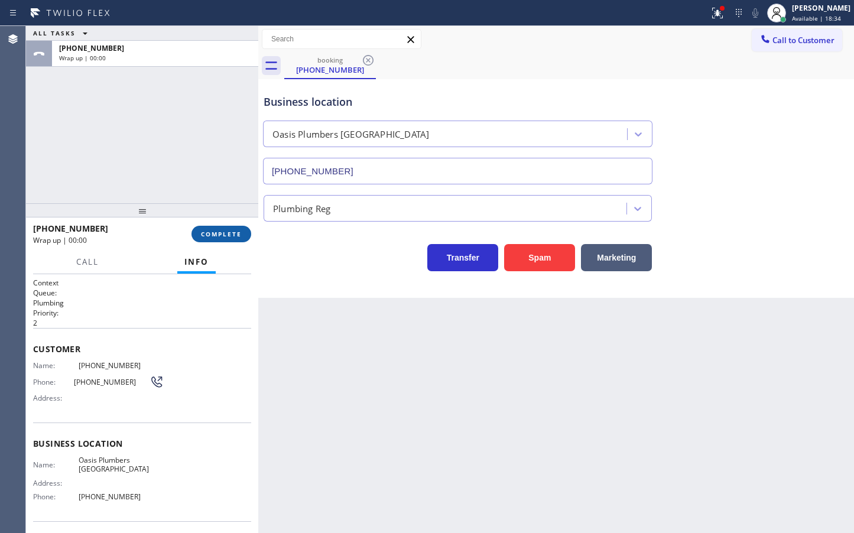
click at [226, 238] on span "COMPLETE" at bounding box center [221, 234] width 41 height 8
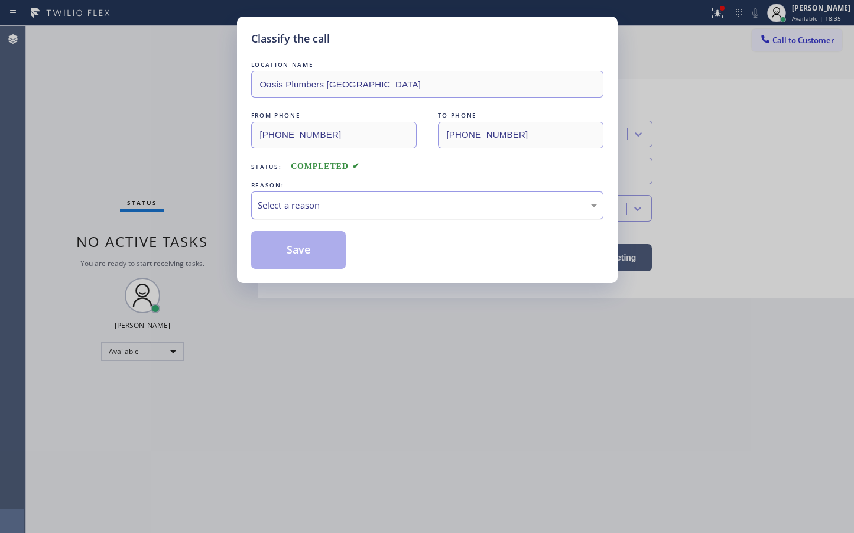
drag, startPoint x: 310, startPoint y: 214, endPoint x: 315, endPoint y: 213, distance: 6.0
click at [315, 212] on div "Select a reason" at bounding box center [427, 205] width 352 height 28
click at [299, 262] on button "Save" at bounding box center [298, 250] width 95 height 38
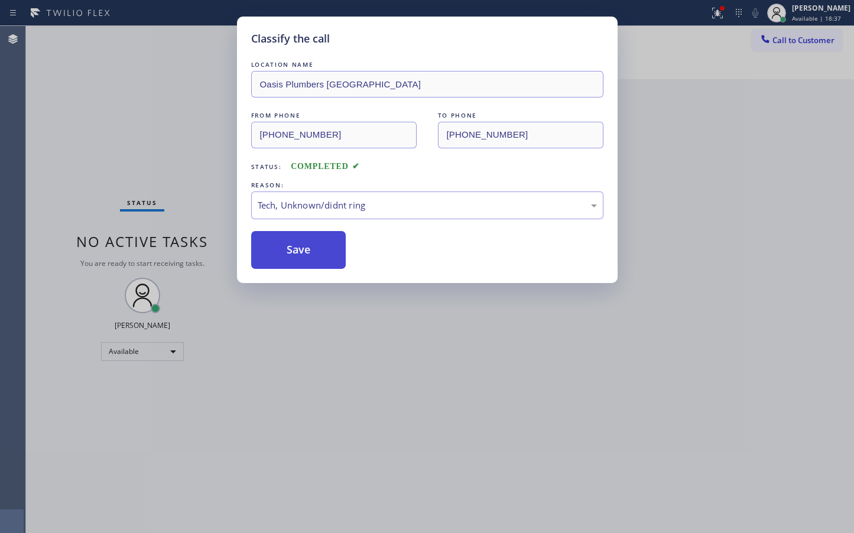
click at [299, 261] on button "Save" at bounding box center [298, 250] width 95 height 38
click at [302, 256] on button "Save" at bounding box center [298, 250] width 95 height 38
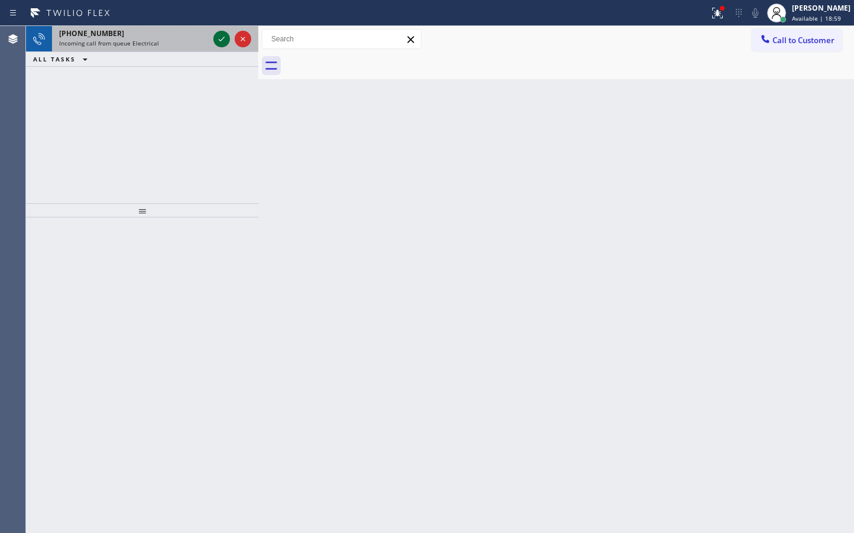
click at [222, 38] on icon at bounding box center [221, 39] width 14 height 14
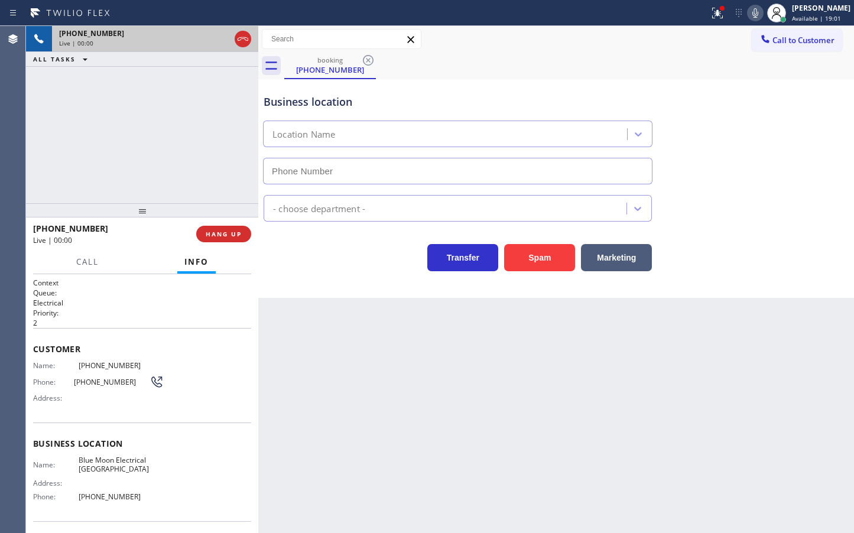
type input "[PHONE_NUMBER]"
click at [319, 248] on div "Transfer Spam Marketing" at bounding box center [457, 254] width 393 height 33
click at [198, 131] on div "[PHONE_NUMBER] Live | 00:02 ALL TASKS ALL TASKS ACTIVE TASKS TASKS IN WRAP UP" at bounding box center [142, 114] width 232 height 177
drag, startPoint x: 324, startPoint y: 250, endPoint x: 288, endPoint y: 226, distance: 42.6
click at [322, 259] on div "Transfer Spam Marketing" at bounding box center [457, 254] width 393 height 33
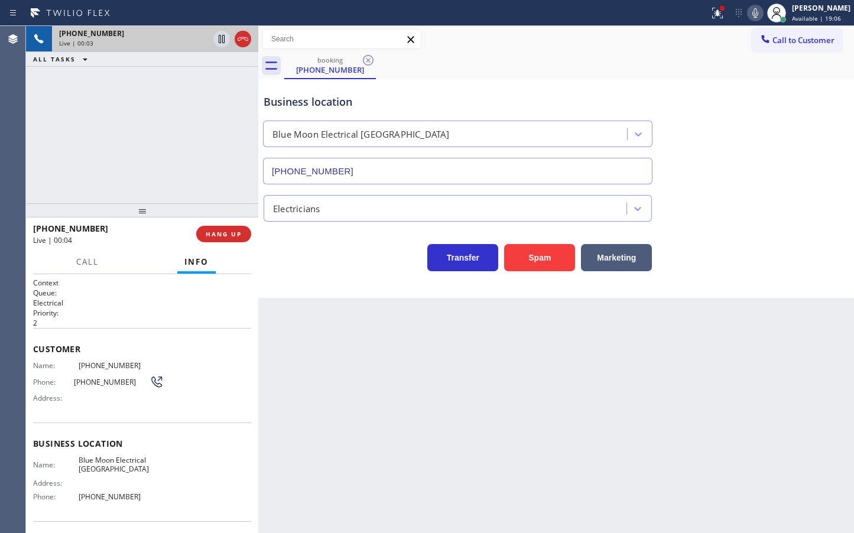
click at [235, 191] on div "[PHONE_NUMBER] Live | 00:03 ALL TASKS ALL TASKS ACTIVE TASKS TASKS IN WRAP UP" at bounding box center [142, 114] width 232 height 177
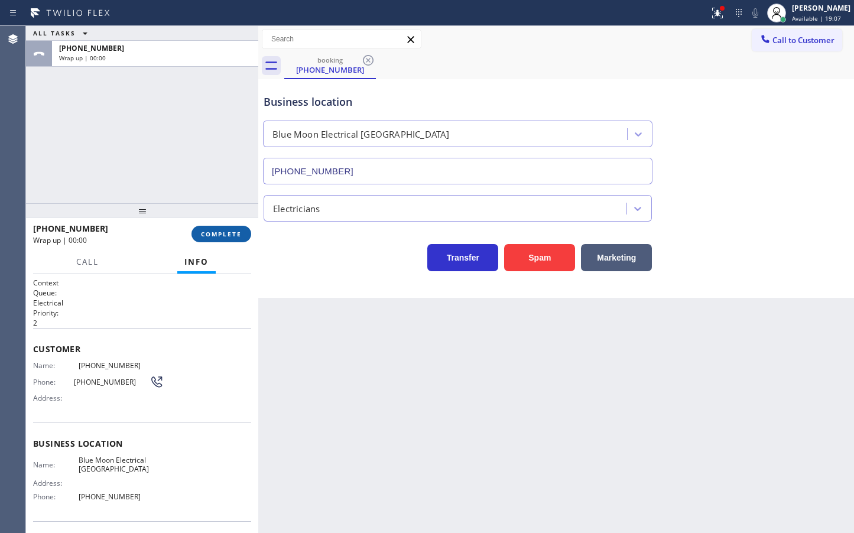
click at [236, 233] on span "COMPLETE" at bounding box center [221, 234] width 41 height 8
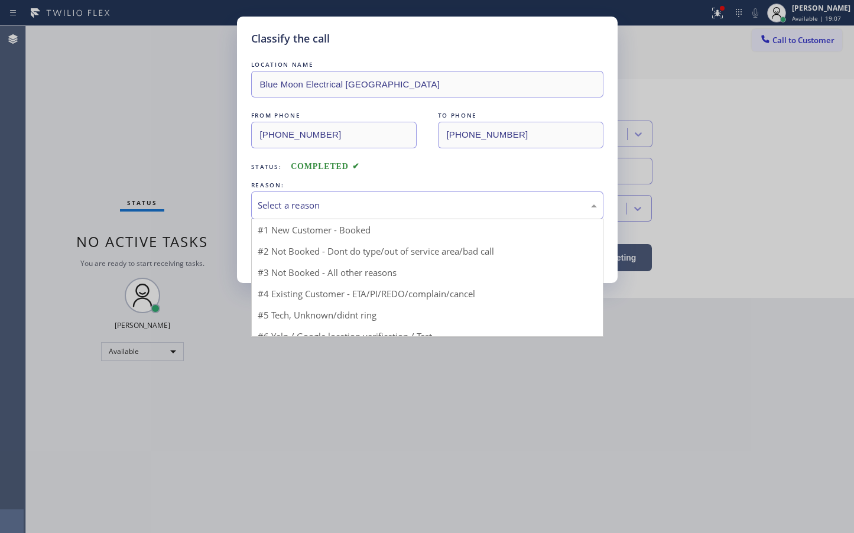
click at [337, 202] on div "Select a reason" at bounding box center [427, 205] width 339 height 14
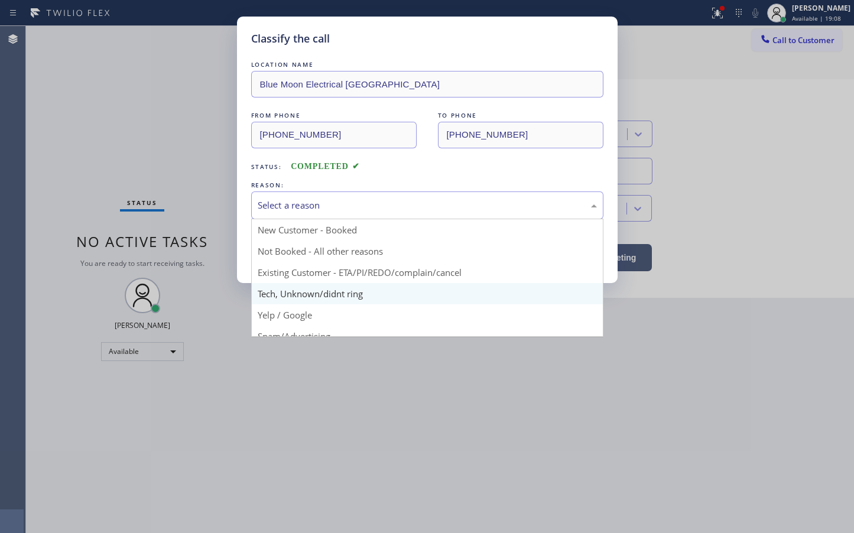
drag, startPoint x: 340, startPoint y: 298, endPoint x: 340, endPoint y: 284, distance: 13.6
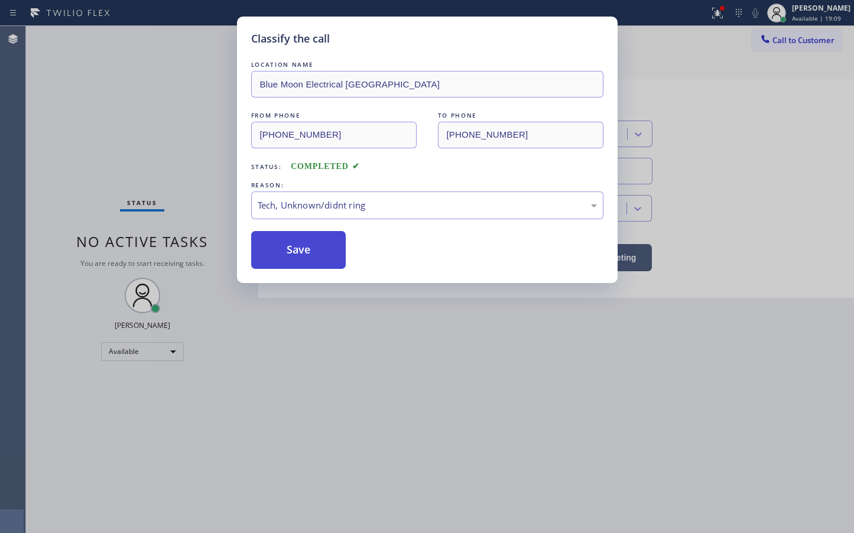
click at [332, 247] on button "Save" at bounding box center [298, 250] width 95 height 38
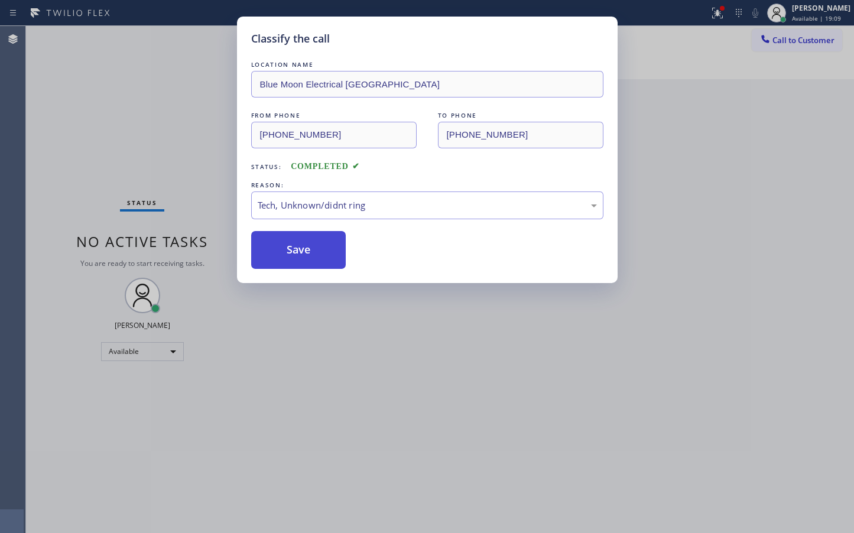
click at [332, 246] on button "Save" at bounding box center [298, 250] width 95 height 38
click at [335, 242] on button "Save" at bounding box center [298, 250] width 95 height 38
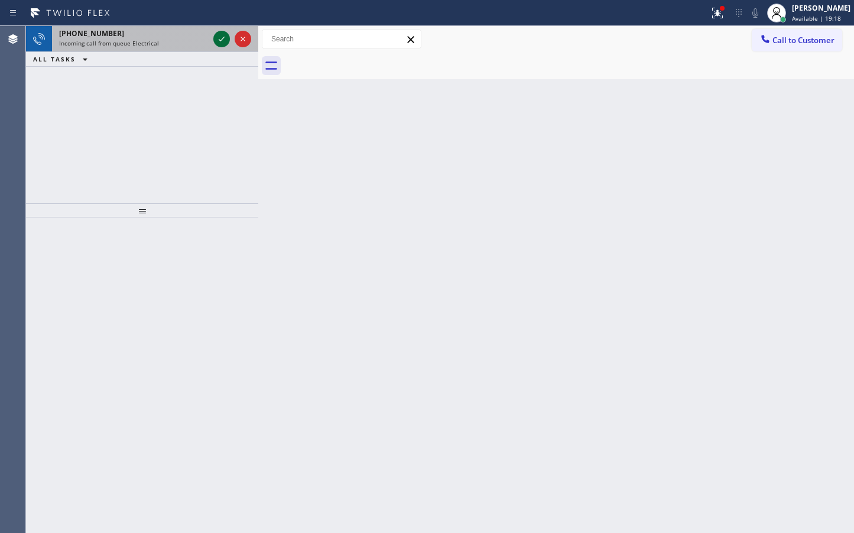
click at [221, 38] on icon at bounding box center [221, 39] width 14 height 14
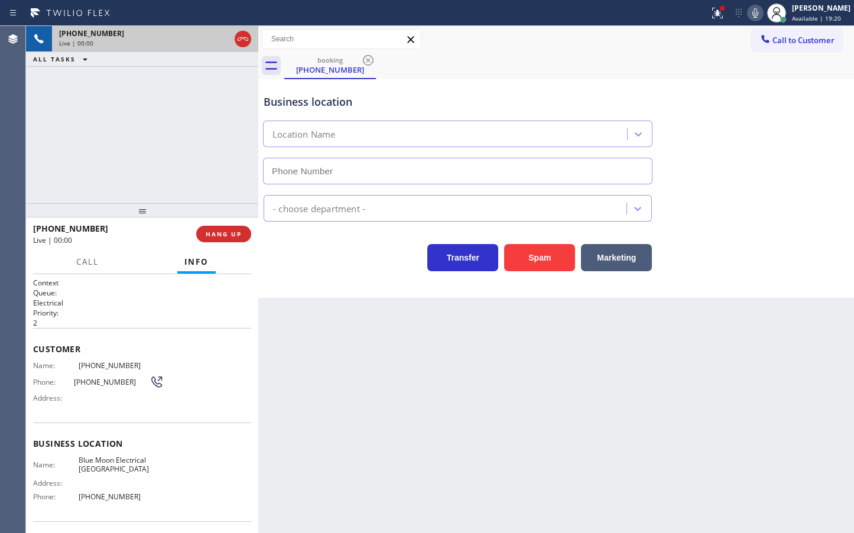
type input "[PHONE_NUMBER]"
click at [366, 262] on div "Transfer Spam Marketing" at bounding box center [457, 254] width 393 height 33
click at [157, 175] on div "[PHONE_NUMBER] Live | 00:02 ALL TASKS ALL TASKS ACTIVE TASKS TASKS IN WRAP UP" at bounding box center [142, 114] width 232 height 177
click at [142, 180] on div "[PHONE_NUMBER] Live | 00:13 ALL TASKS ALL TASKS ACTIVE TASKS TASKS IN WRAP UP" at bounding box center [142, 114] width 232 height 177
click at [77, 266] on span "Call" at bounding box center [87, 261] width 22 height 11
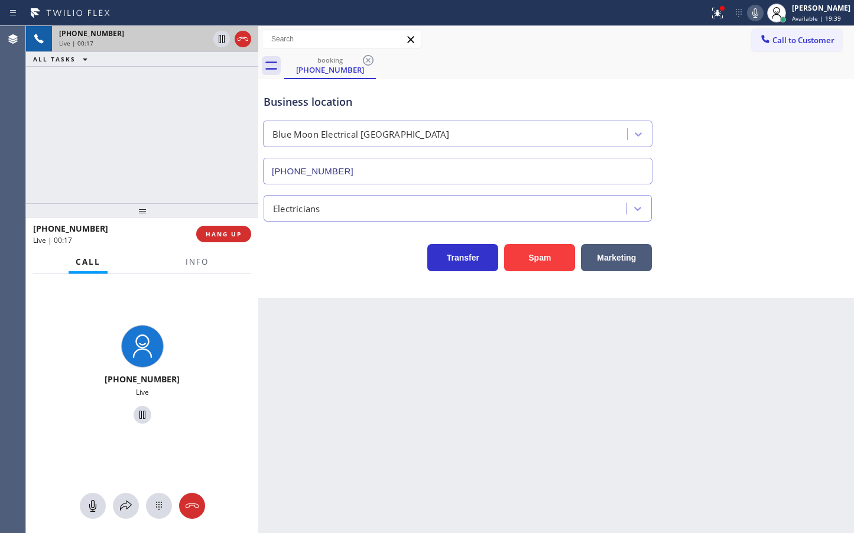
click at [334, 390] on div "Back to Dashboard Change Sender ID Customers Technicians Select a contact Outbo…" at bounding box center [555, 279] width 595 height 507
click at [333, 276] on div "Business location Blue Moon Electrical [GEOGRAPHIC_DATA] [PHONE_NUMBER] Electri…" at bounding box center [555, 188] width 595 height 219
click at [83, 164] on div "[PHONE_NUMBER] Live | 00:42 ALL TASKS ALL TASKS ACTIVE TASKS TASKS IN WRAP UP […" at bounding box center [142, 114] width 232 height 177
click at [121, 512] on icon at bounding box center [126, 506] width 14 height 14
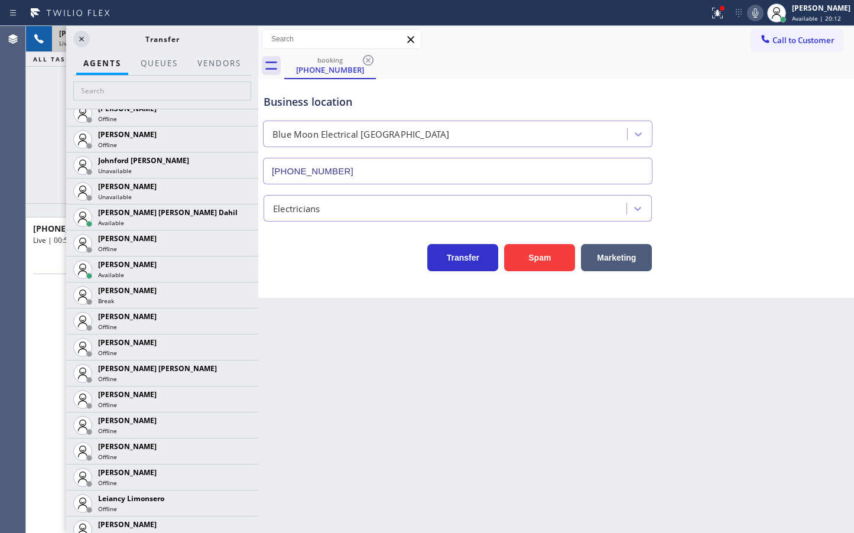
scroll to position [1304, 0]
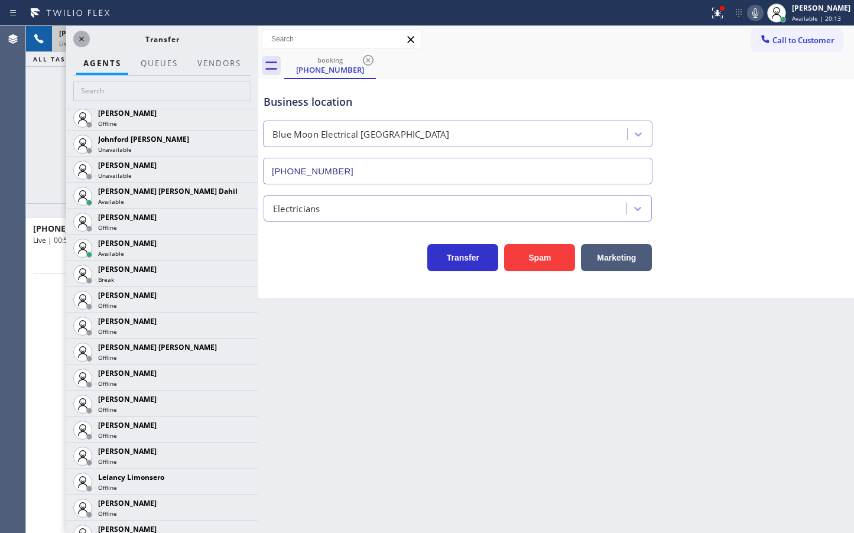
click at [85, 41] on icon at bounding box center [81, 39] width 14 height 14
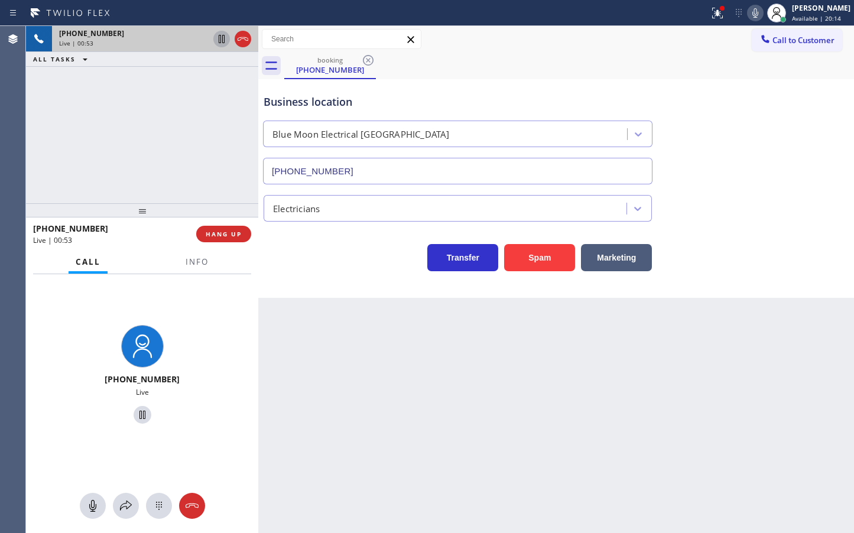
click at [216, 45] on icon at bounding box center [221, 39] width 14 height 14
click at [748, 16] on icon at bounding box center [755, 13] width 14 height 14
click at [123, 500] on icon at bounding box center [126, 506] width 14 height 14
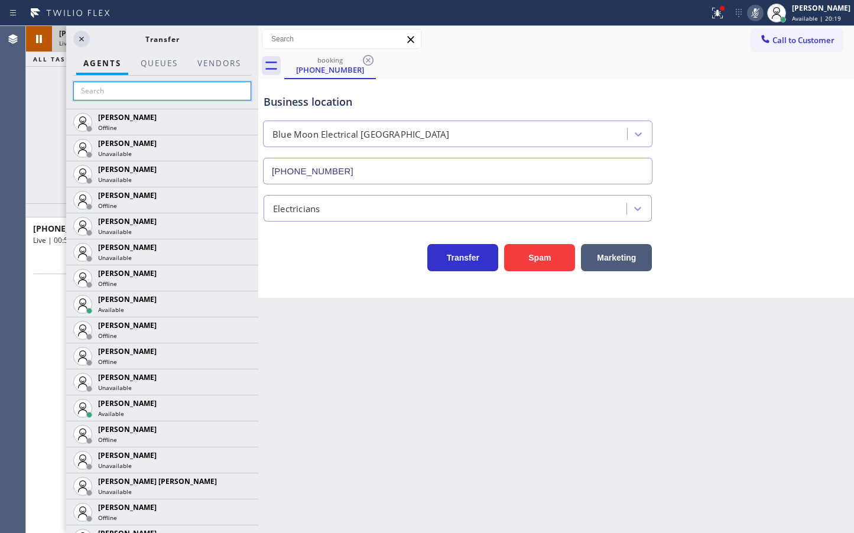
click at [141, 95] on input "text" at bounding box center [162, 91] width 178 height 19
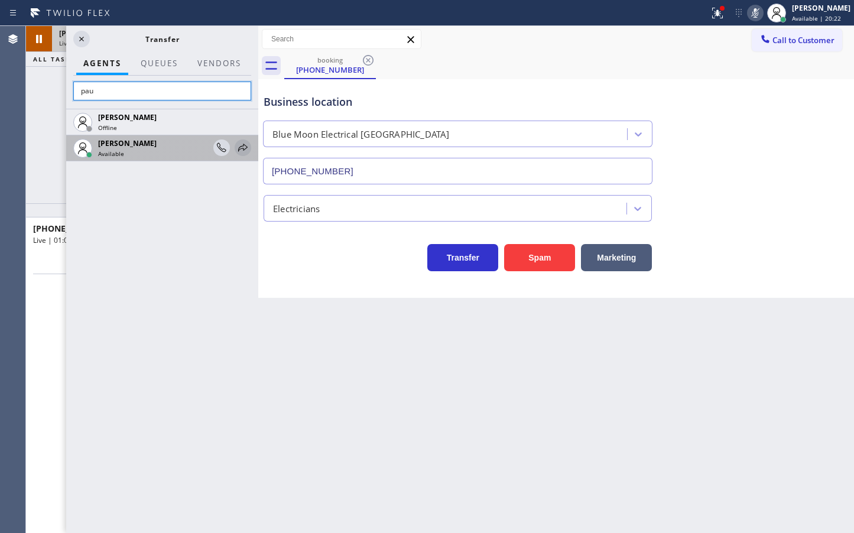
type input "pau"
click at [243, 148] on icon at bounding box center [243, 148] width 14 height 14
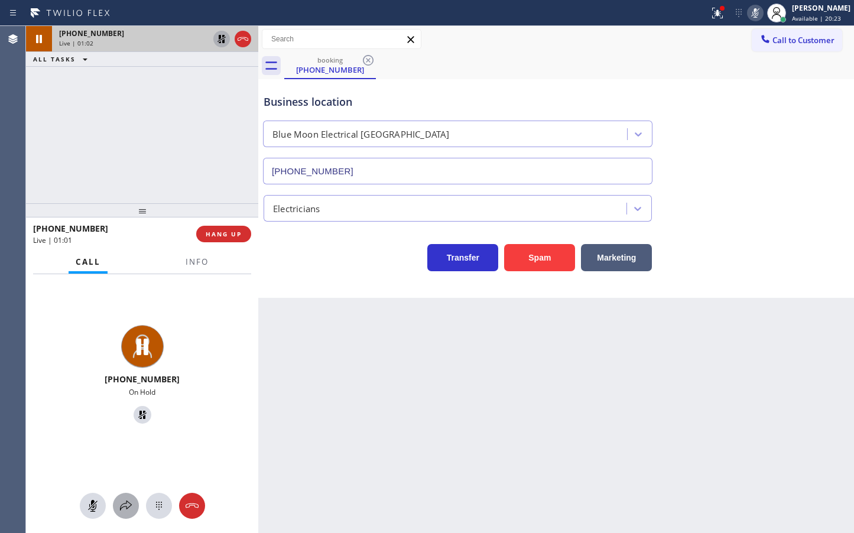
click at [120, 504] on icon at bounding box center [126, 506] width 14 height 14
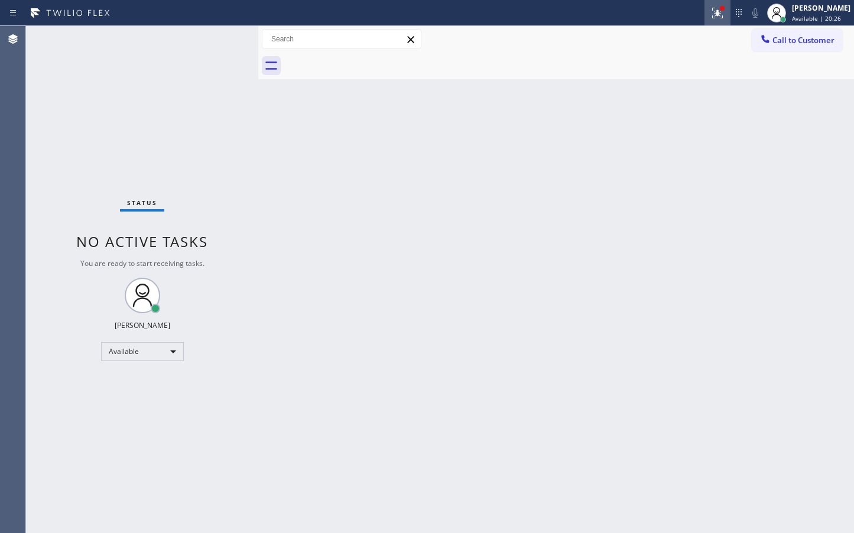
click at [710, 14] on icon at bounding box center [717, 13] width 14 height 14
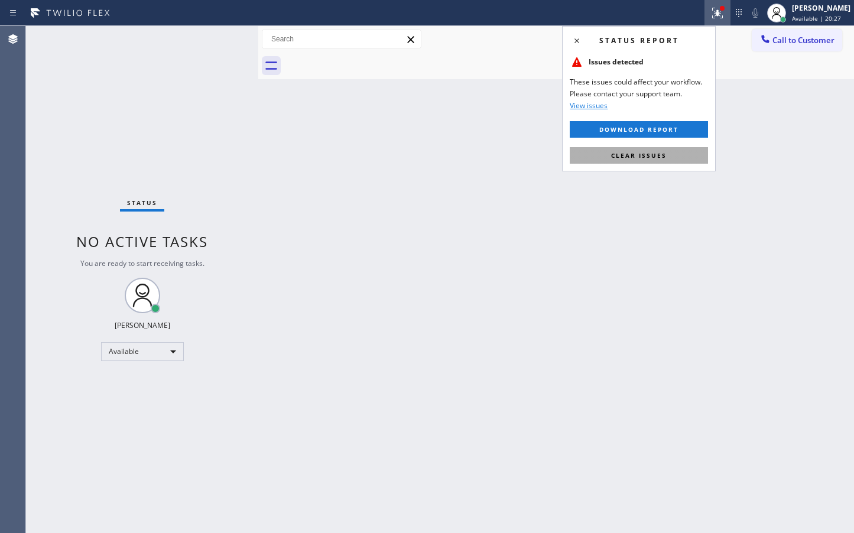
click at [636, 152] on span "Clear issues" at bounding box center [639, 155] width 56 height 8
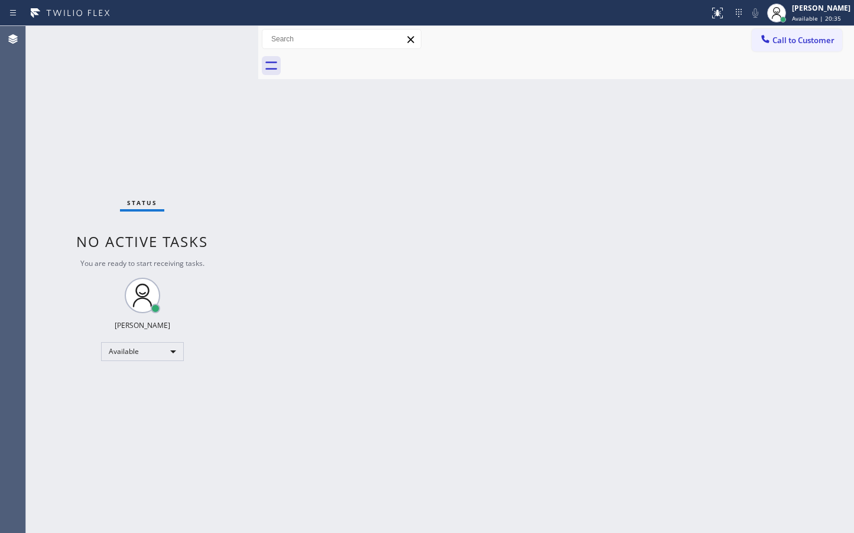
drag, startPoint x: 284, startPoint y: 248, endPoint x: 344, endPoint y: 339, distance: 109.4
click at [284, 248] on div "Back to Dashboard Change Sender ID Customers Technicians Select a contact Outbo…" at bounding box center [555, 279] width 595 height 507
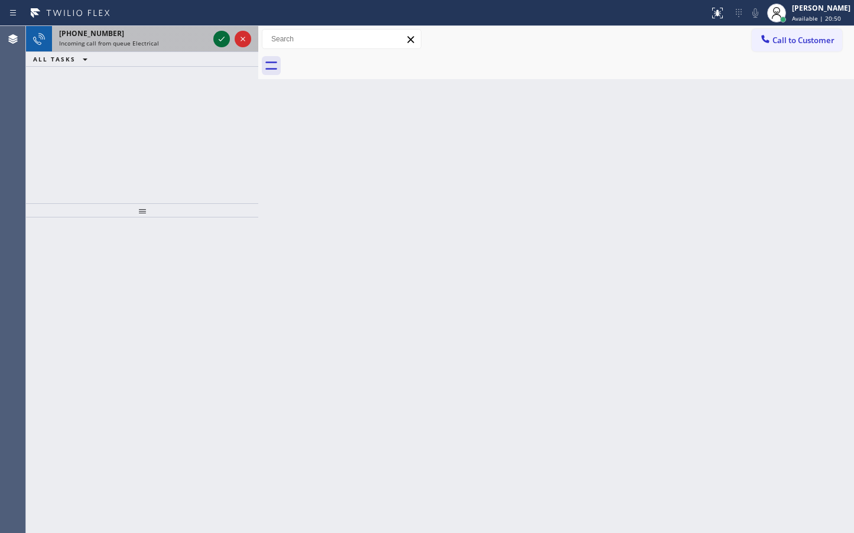
click at [223, 42] on icon at bounding box center [221, 39] width 14 height 14
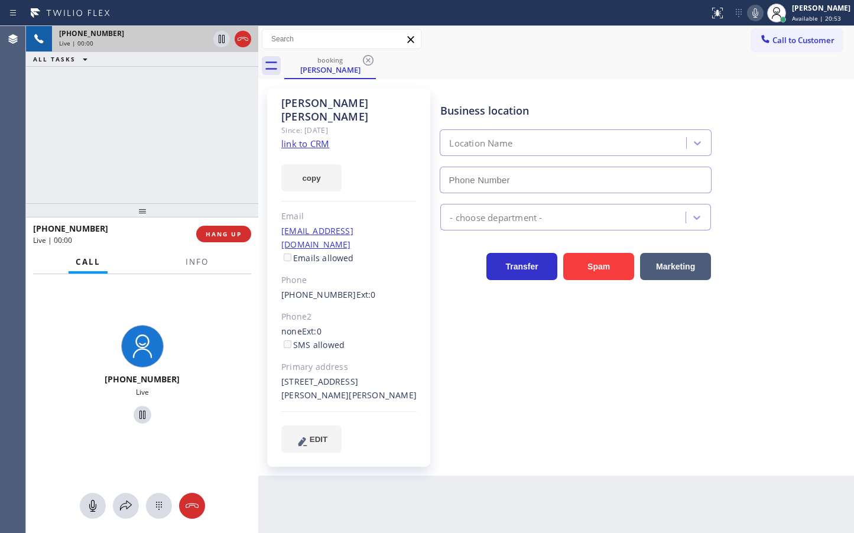
type input "[PHONE_NUMBER]"
click at [297, 138] on link "link to CRM" at bounding box center [305, 144] width 48 height 12
click at [170, 150] on div "[PHONE_NUMBER] Live | 00:15 ALL TASKS ALL TASKS ACTIVE TASKS TASKS IN WRAP UP" at bounding box center [142, 114] width 232 height 177
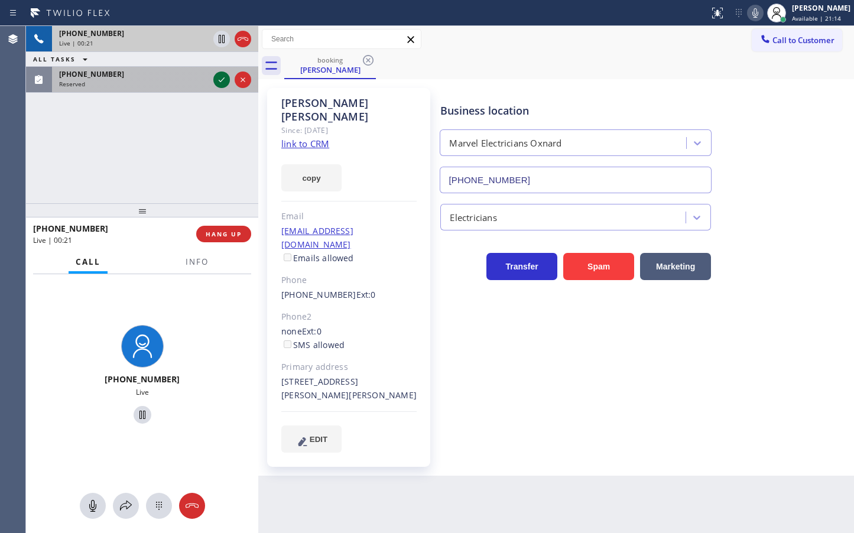
click at [222, 80] on icon at bounding box center [222, 79] width 6 height 5
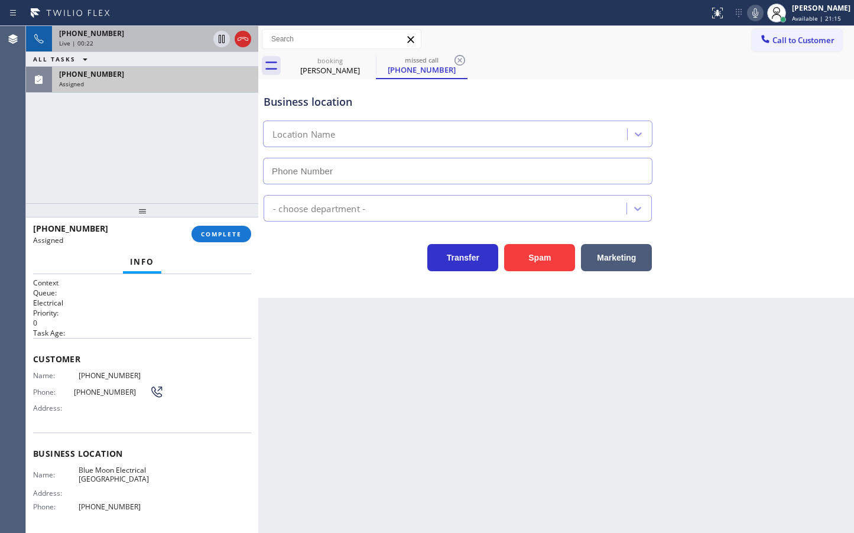
type input "[PHONE_NUMBER]"
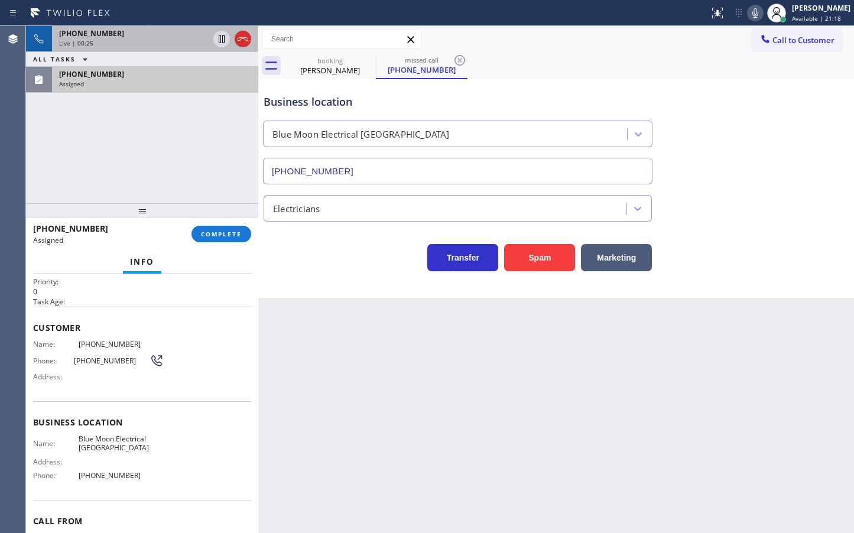
scroll to position [49, 0]
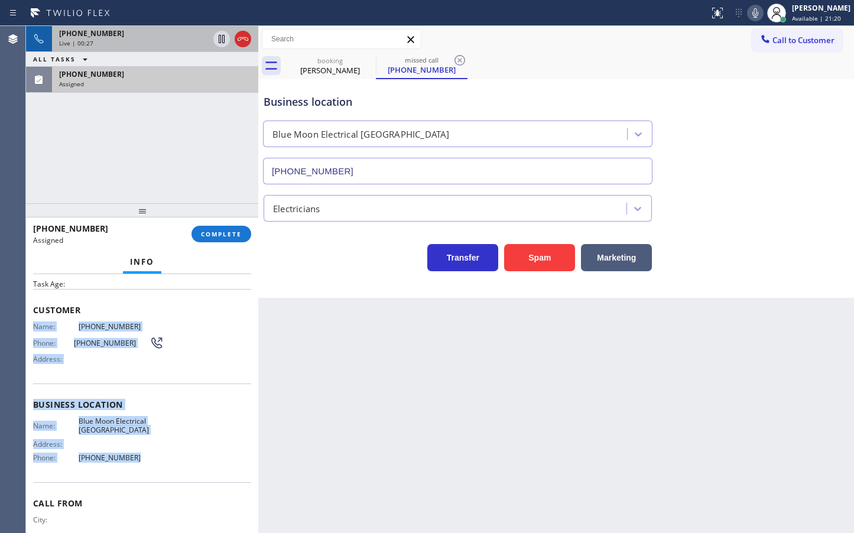
drag, startPoint x: 34, startPoint y: 330, endPoint x: 135, endPoint y: 456, distance: 161.7
click at [135, 456] on div "Context Queue: Electrical Priority: 0 Task Age: Customer Name: [PHONE_NUMBER] P…" at bounding box center [142, 400] width 218 height 343
copy div "Name: [PHONE_NUMBER] Phone: [PHONE_NUMBER] Address: Business location Name: Blu…"
click at [214, 237] on span "COMPLETE" at bounding box center [221, 234] width 41 height 8
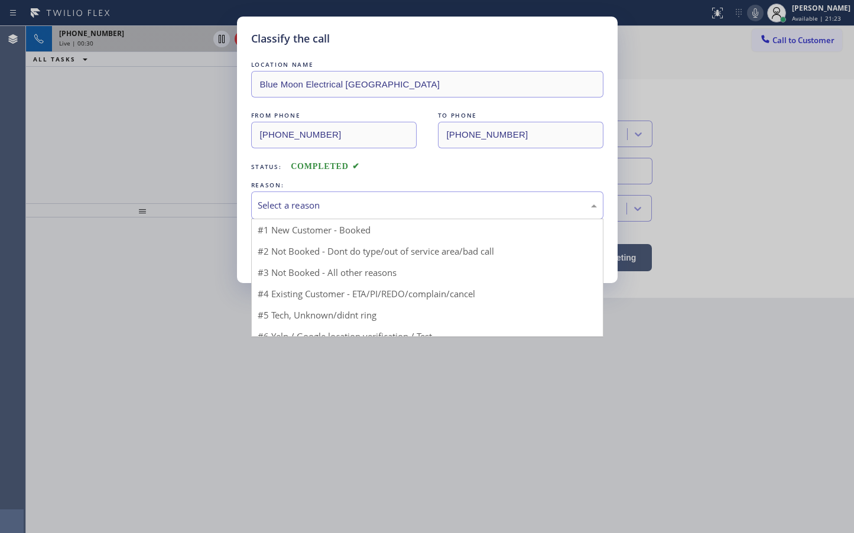
click at [309, 208] on div "Select a reason" at bounding box center [427, 205] width 339 height 14
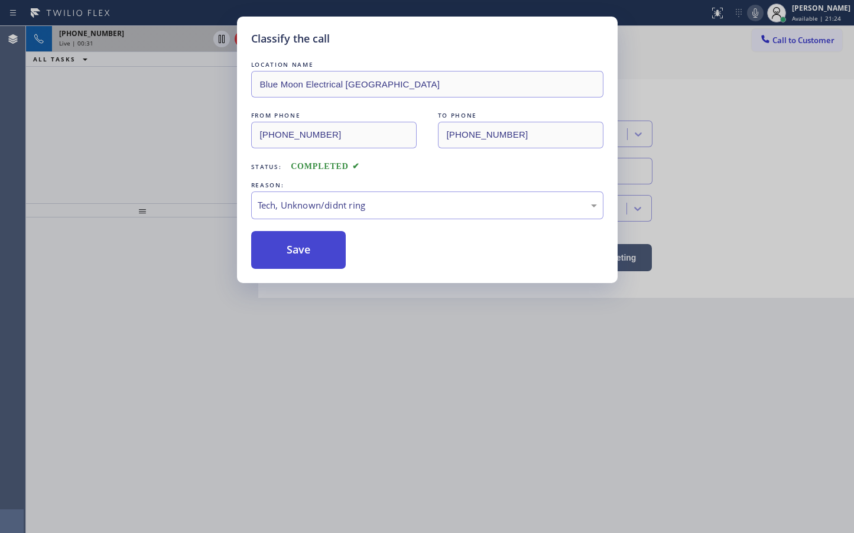
click at [296, 252] on button "Save" at bounding box center [298, 250] width 95 height 38
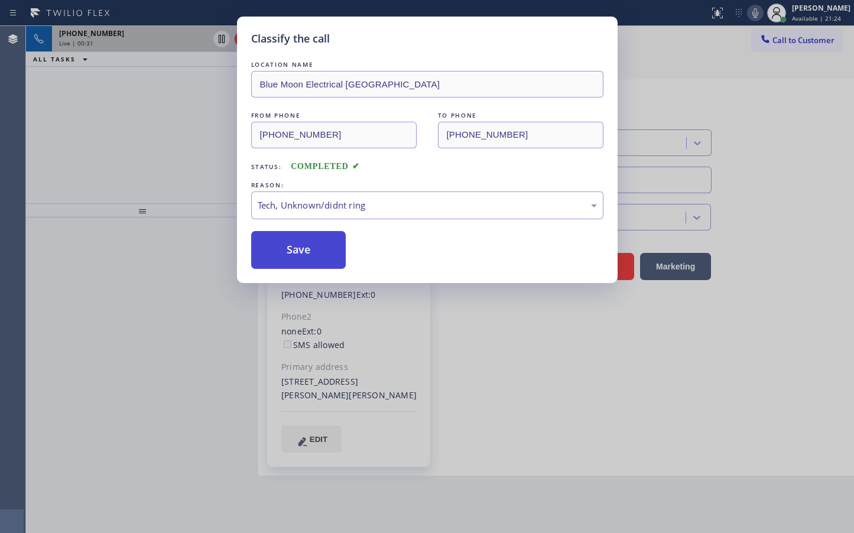
click at [296, 252] on button "Save" at bounding box center [298, 250] width 95 height 38
click at [296, 250] on button "Save" at bounding box center [298, 250] width 95 height 38
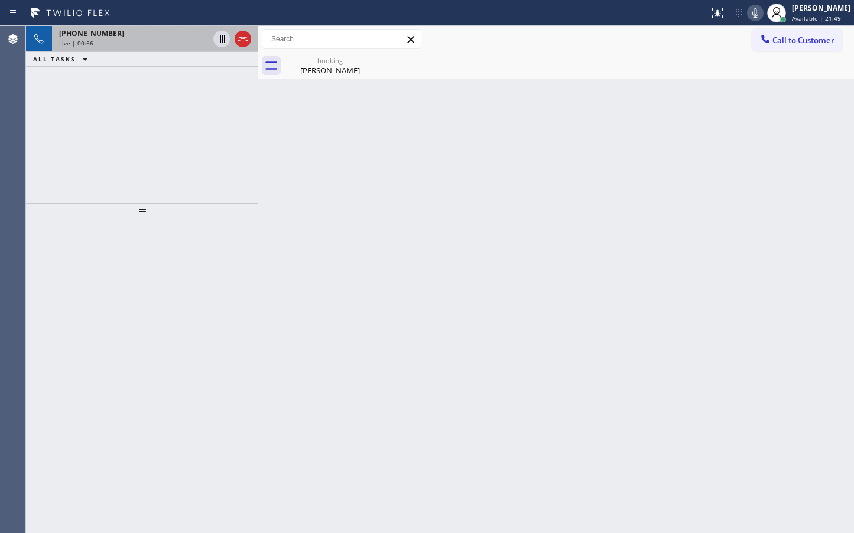
click at [187, 170] on div "[PHONE_NUMBER] Live | 00:56 ALL TASKS ALL TASKS ACTIVE TASKS TASKS IN WRAP UP" at bounding box center [142, 114] width 232 height 177
click at [187, 170] on div "[PHONE_NUMBER] Live | 01:00 ALL TASKS ALL TASKS ACTIVE TASKS TASKS IN WRAP UP" at bounding box center [142, 114] width 232 height 177
click at [175, 104] on div "[PHONE_NUMBER] Live | 01:05 ALL TASKS ALL TASKS ACTIVE TASKS TASKS IN WRAP UP" at bounding box center [142, 114] width 232 height 177
click at [215, 36] on icon at bounding box center [221, 39] width 14 height 14
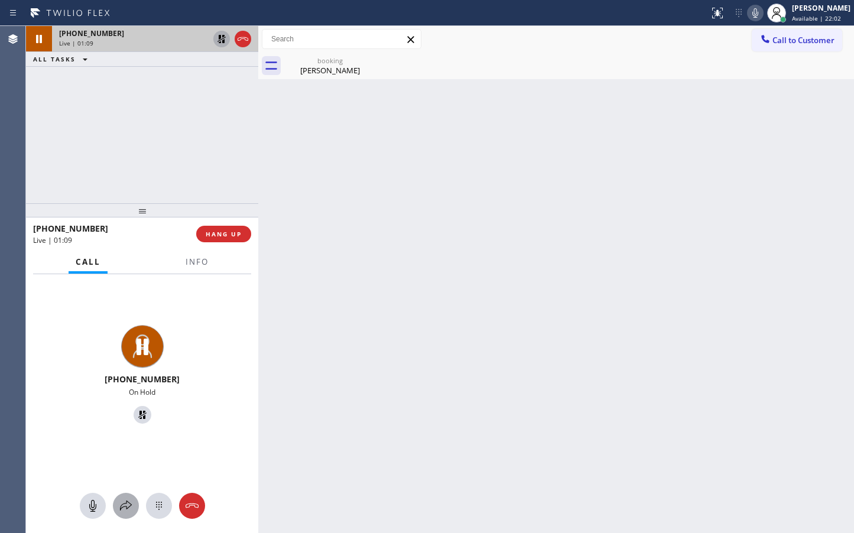
click at [125, 495] on button at bounding box center [126, 506] width 26 height 26
click at [134, 98] on div "[PHONE_NUMBER] Live | 01:11 ALL TASKS ALL TASKS ACTIVE TASKS TASKS IN WRAP UP" at bounding box center [142, 114] width 232 height 177
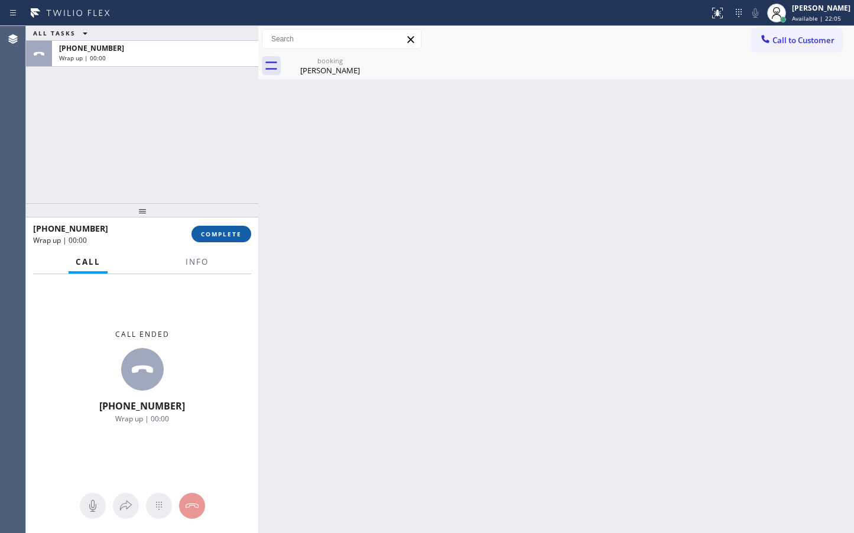
click at [219, 240] on button "COMPLETE" at bounding box center [221, 234] width 60 height 17
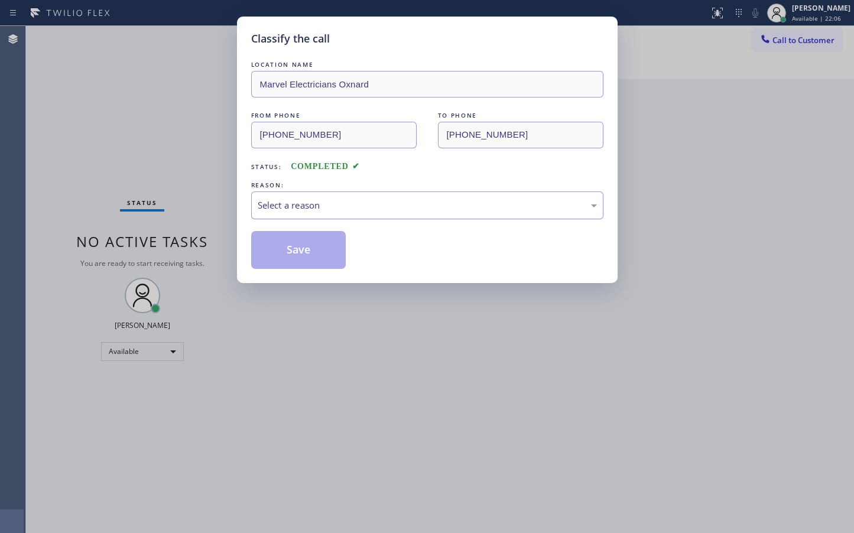
click at [295, 205] on div "Select a reason" at bounding box center [427, 205] width 339 height 14
click at [298, 253] on button "Save" at bounding box center [298, 250] width 95 height 38
click at [296, 253] on button "Save" at bounding box center [298, 250] width 95 height 38
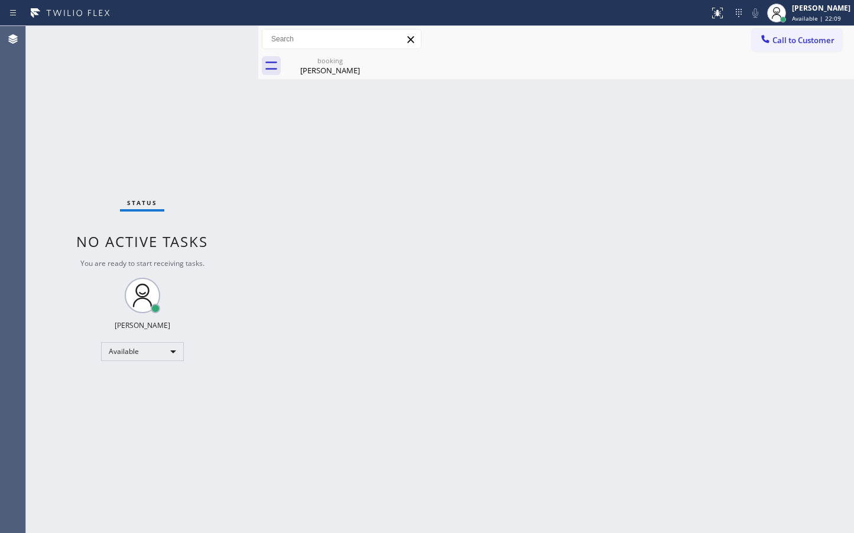
click at [211, 58] on div "Status No active tasks You are ready to start receiving tasks. [PERSON_NAME]" at bounding box center [142, 279] width 232 height 507
click at [216, 35] on div "Status No active tasks You are ready to start receiving tasks. [PERSON_NAME]" at bounding box center [142, 279] width 232 height 507
click at [220, 39] on div "Status No active tasks You are ready to start receiving tasks. [PERSON_NAME]" at bounding box center [142, 279] width 232 height 507
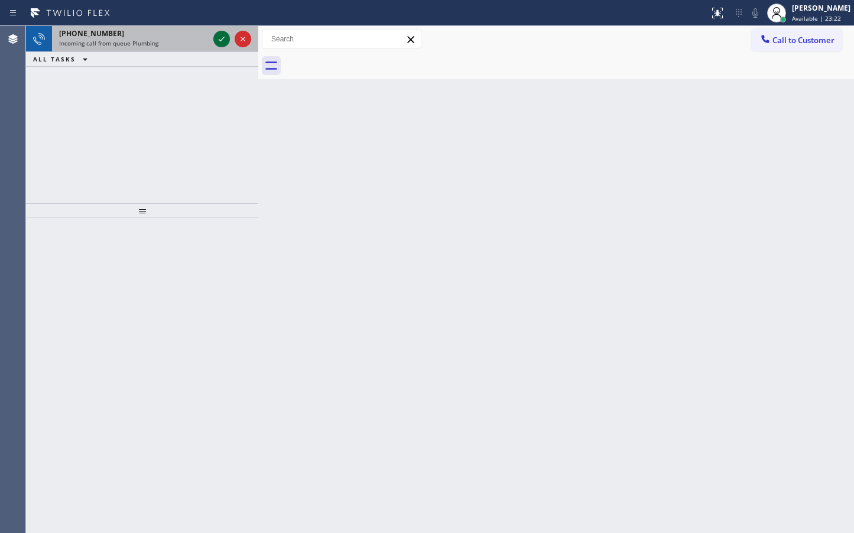
click at [220, 39] on icon at bounding box center [221, 39] width 14 height 14
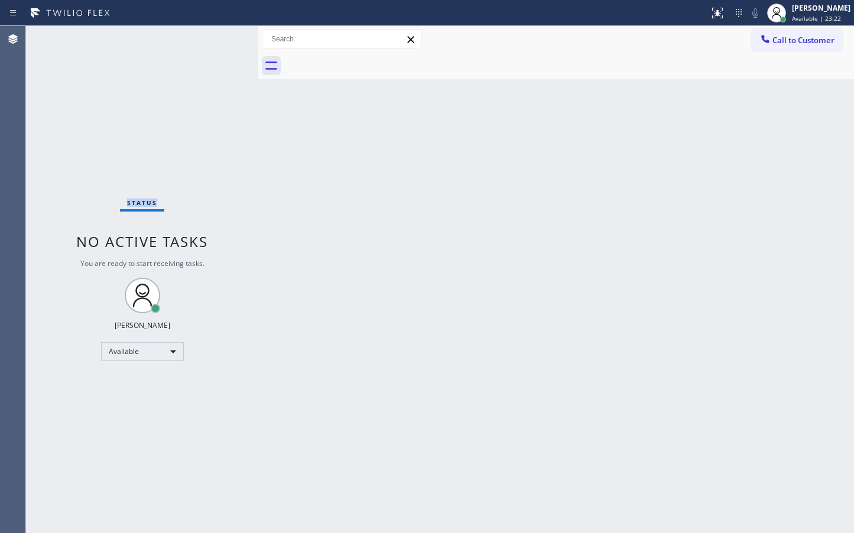
click at [220, 39] on div "Status No active tasks You are ready to start receiving tasks. [PERSON_NAME]" at bounding box center [142, 279] width 232 height 507
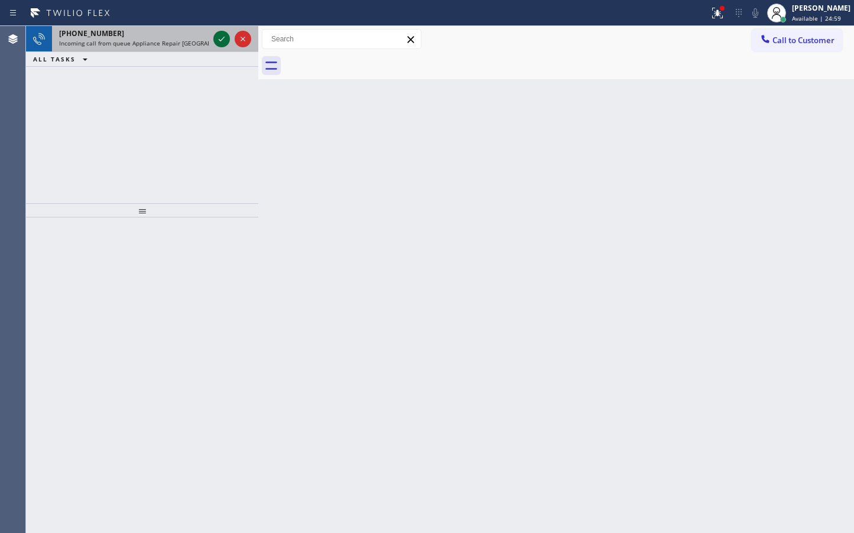
click at [222, 40] on icon at bounding box center [222, 39] width 6 height 5
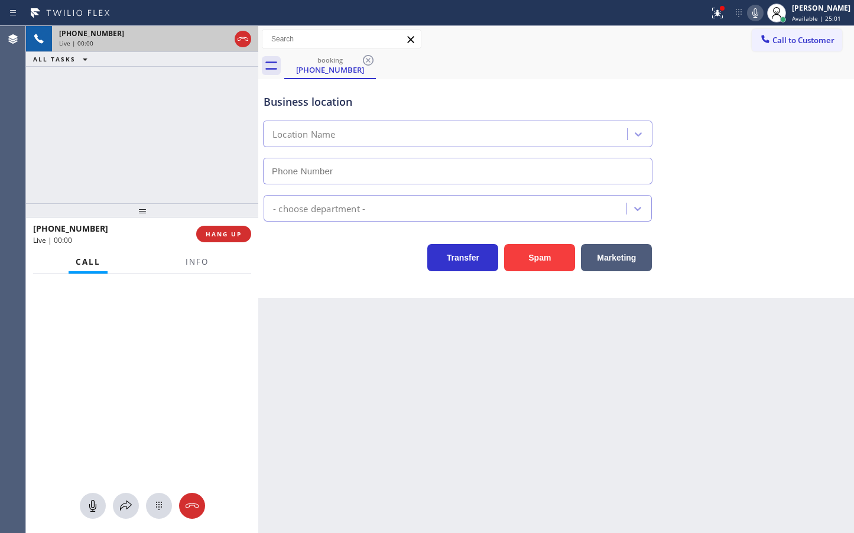
type input "[PHONE_NUMBER]"
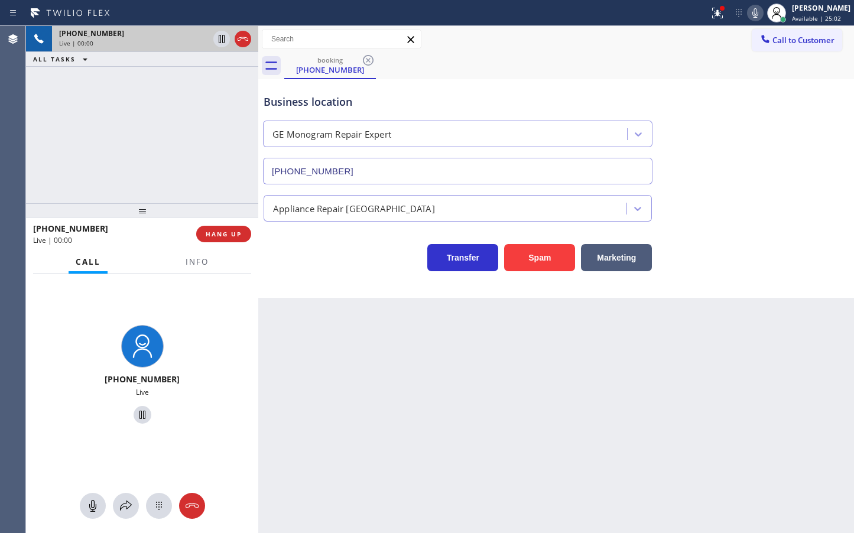
click at [524, 334] on div "Back to Dashboard Change Sender ID Customers Technicians Select a contact Outbo…" at bounding box center [555, 279] width 595 height 507
click at [435, 402] on div "Back to Dashboard Change Sender ID Customers Technicians Select a contact Outbo…" at bounding box center [555, 279] width 595 height 507
click at [158, 203] on div at bounding box center [142, 210] width 232 height 14
click at [281, 279] on div "Business location GE Monogram Repair Expert [PHONE_NUMBER] Appliance Repair Hig…" at bounding box center [555, 188] width 595 height 219
drag, startPoint x: 178, startPoint y: 151, endPoint x: 275, endPoint y: 262, distance: 146.9
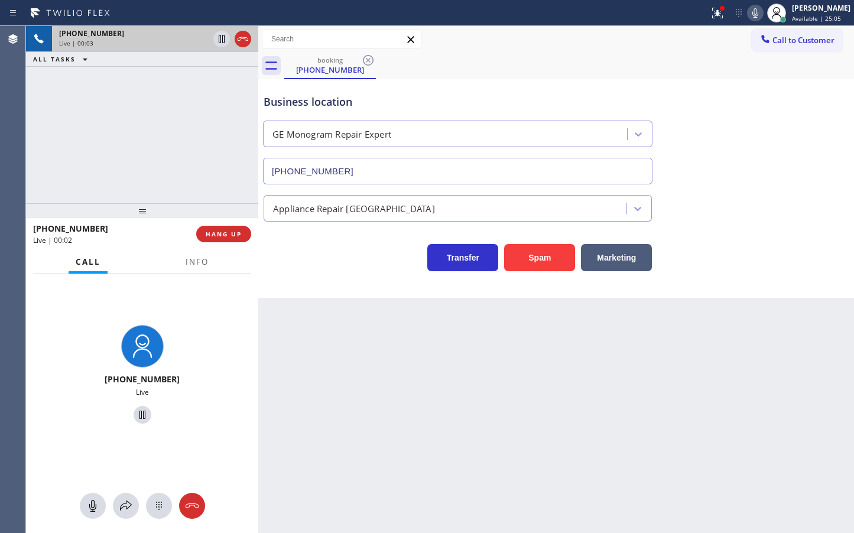
click at [178, 151] on div "[PHONE_NUMBER] Live | 00:03 ALL TASKS ALL TASKS ACTIVE TASKS TASKS IN WRAP UP" at bounding box center [142, 114] width 232 height 177
click at [289, 276] on div "Business location GE Monogram Repair Expert [PHONE_NUMBER] Appliance Repair Hig…" at bounding box center [555, 188] width 595 height 219
click at [141, 91] on div "[PHONE_NUMBER] Live | 00:03 ALL TASKS ALL TASKS ACTIVE TASKS TASKS IN WRAP UP" at bounding box center [142, 114] width 232 height 177
drag, startPoint x: 304, startPoint y: 292, endPoint x: 298, endPoint y: 278, distance: 15.6
click at [305, 292] on div "Business location GE Monogram Repair Expert [PHONE_NUMBER] Appliance Repair Hig…" at bounding box center [555, 188] width 595 height 219
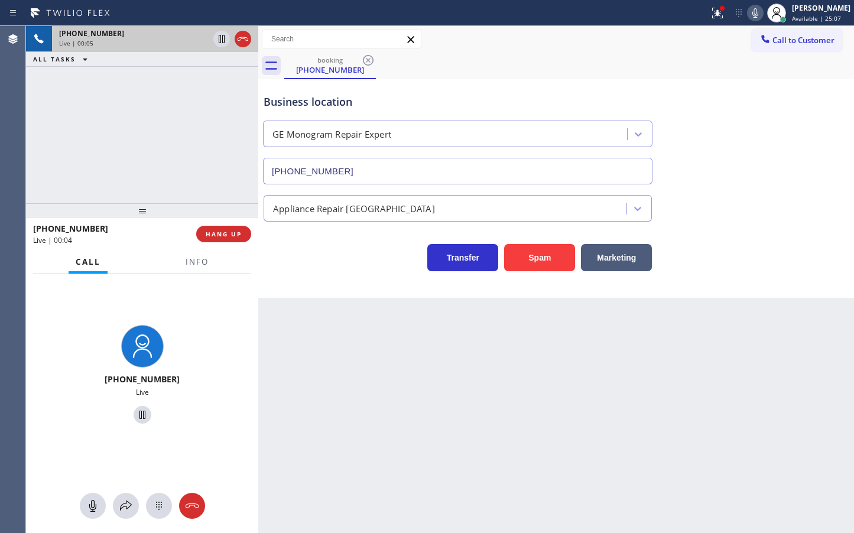
click at [147, 133] on div "[PHONE_NUMBER] Live | 00:05 ALL TASKS ALL TASKS ACTIVE TASKS TASKS IN WRAP UP" at bounding box center [142, 114] width 232 height 177
click at [710, 17] on icon at bounding box center [717, 13] width 14 height 14
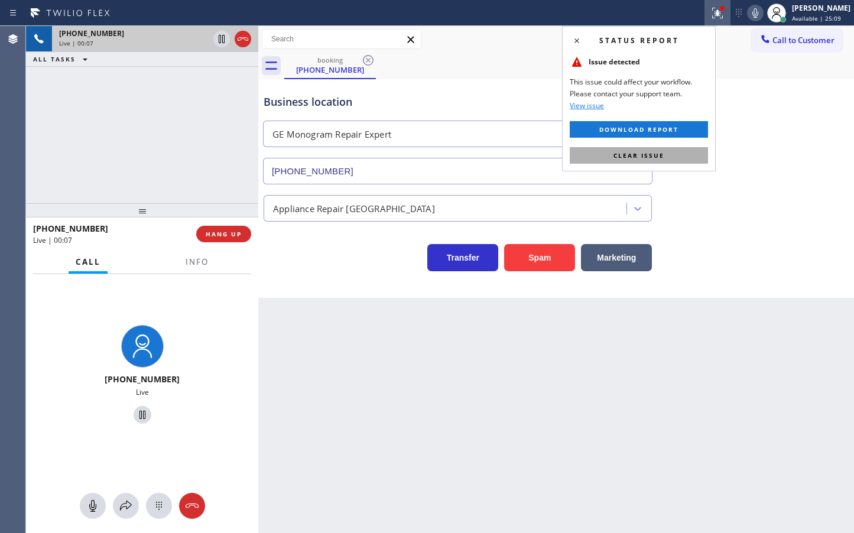
click at [682, 155] on button "Clear issue" at bounding box center [638, 155] width 138 height 17
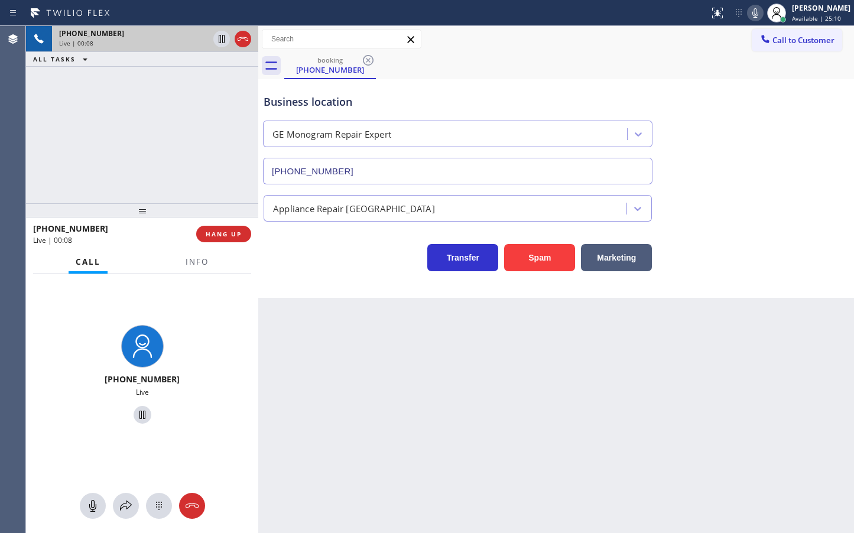
click at [176, 133] on div "[PHONE_NUMBER] Live | 00:08 ALL TASKS ALL TASKS ACTIVE TASKS TASKS IN WRAP UP" at bounding box center [142, 114] width 232 height 177
click at [323, 285] on div "Business location GE Monogram Repair Expert [PHONE_NUMBER] Appliance Repair Hig…" at bounding box center [555, 188] width 595 height 219
click at [180, 155] on div "[PHONE_NUMBER] Live | 00:16 ALL TASKS ALL TASKS ACTIVE TASKS TASKS IN WRAP UP" at bounding box center [142, 114] width 232 height 177
click at [306, 265] on div "Transfer Spam Marketing" at bounding box center [457, 254] width 393 height 33
click at [190, 262] on span "Info" at bounding box center [196, 261] width 23 height 11
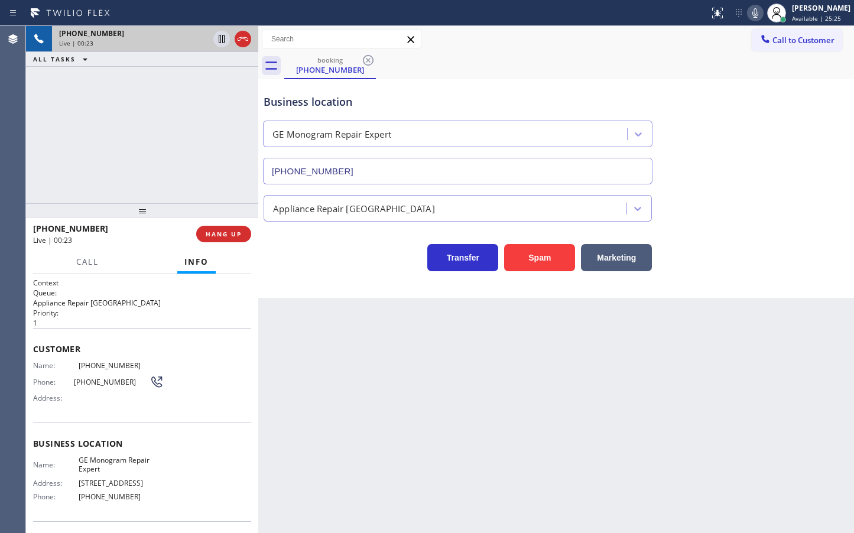
click at [158, 211] on div at bounding box center [142, 210] width 232 height 14
click at [172, 183] on div "[PHONE_NUMBER] Live | 00:24 ALL TASKS ALL TASKS ACTIVE TASKS TASKS IN WRAP UP" at bounding box center [142, 114] width 232 height 177
click at [229, 236] on span "HANG UP" at bounding box center [224, 234] width 36 height 8
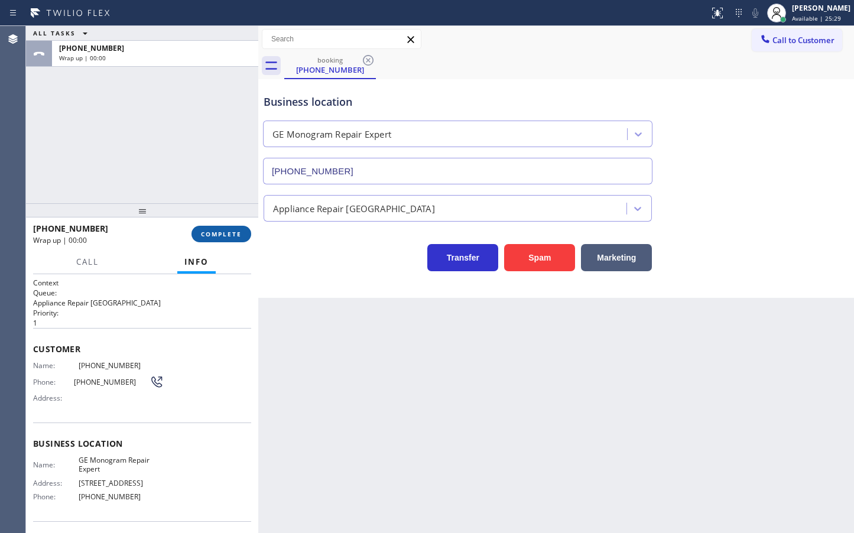
click at [227, 241] on button "COMPLETE" at bounding box center [221, 234] width 60 height 17
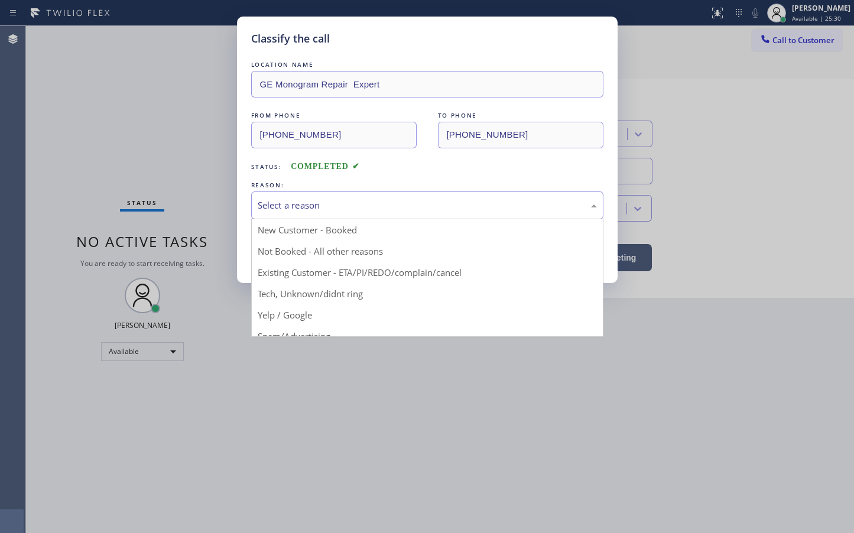
drag, startPoint x: 274, startPoint y: 209, endPoint x: 280, endPoint y: 263, distance: 54.7
click at [274, 208] on div "Select a reason" at bounding box center [427, 205] width 339 height 14
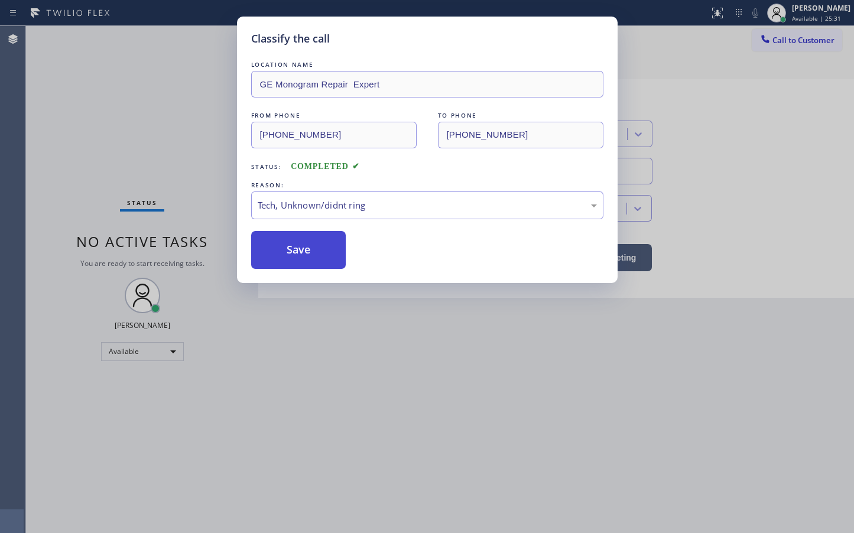
click at [286, 254] on button "Save" at bounding box center [298, 250] width 95 height 38
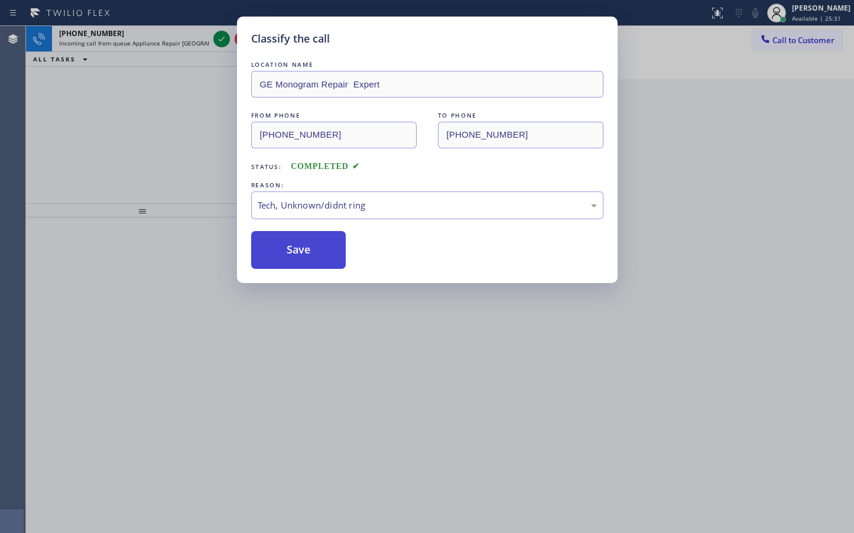
click at [286, 254] on button "Save" at bounding box center [298, 250] width 95 height 38
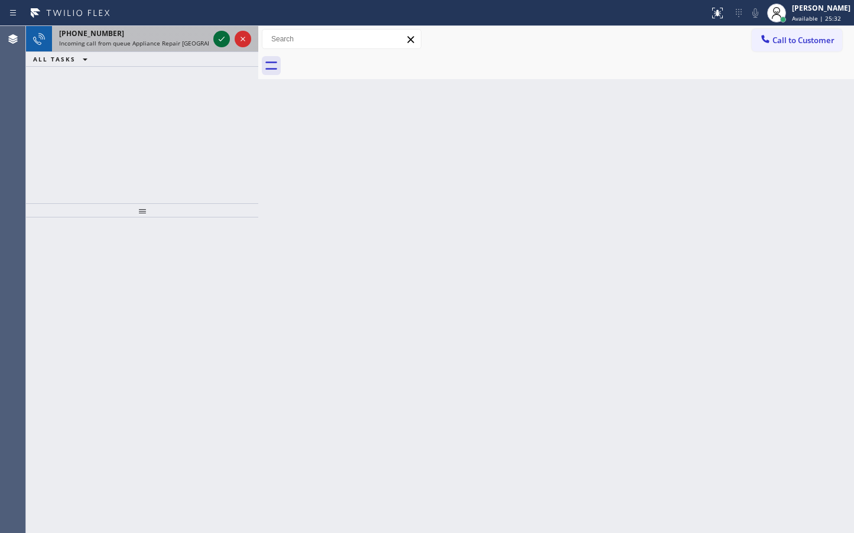
click at [219, 29] on div at bounding box center [232, 39] width 43 height 26
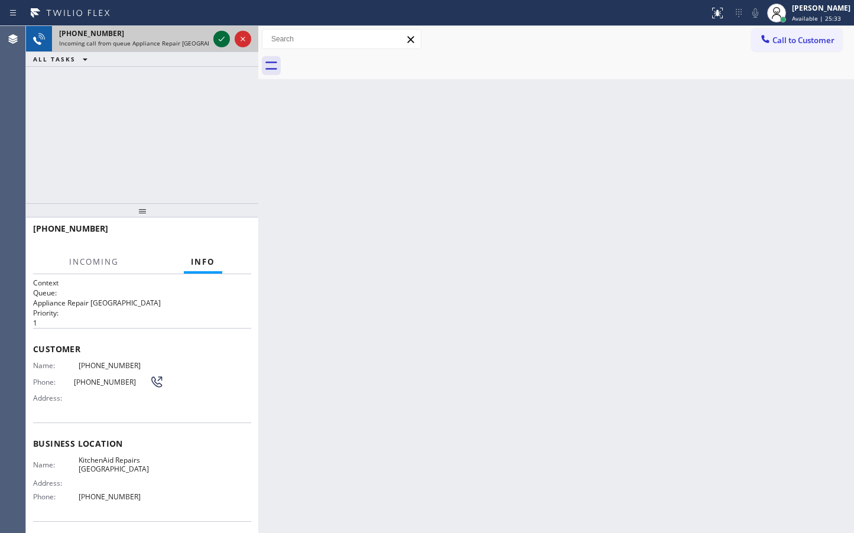
click at [219, 35] on icon at bounding box center [221, 39] width 14 height 14
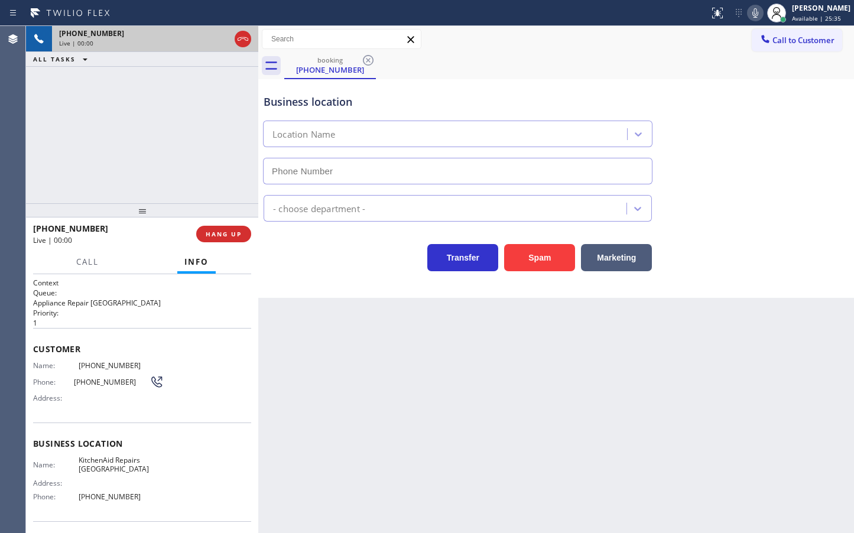
type input "[PHONE_NUMBER]"
drag, startPoint x: 160, startPoint y: 98, endPoint x: 206, endPoint y: 94, distance: 46.3
click at [159, 99] on div "[PHONE_NUMBER] Live | 00:09 ALL TASKS ALL TASKS ACTIVE TASKS TASKS IN WRAP UP" at bounding box center [142, 114] width 232 height 177
click at [241, 232] on span "HANG UP" at bounding box center [224, 234] width 36 height 8
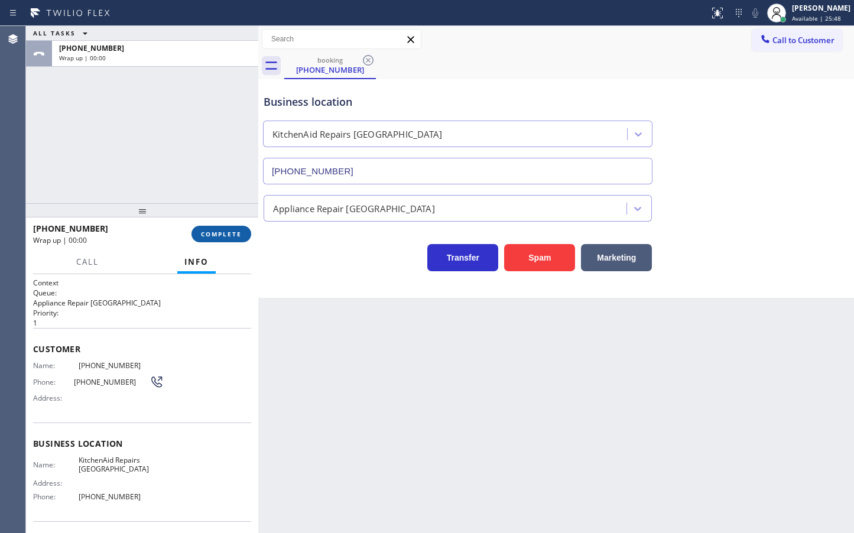
click at [241, 232] on span "COMPLETE" at bounding box center [221, 234] width 41 height 8
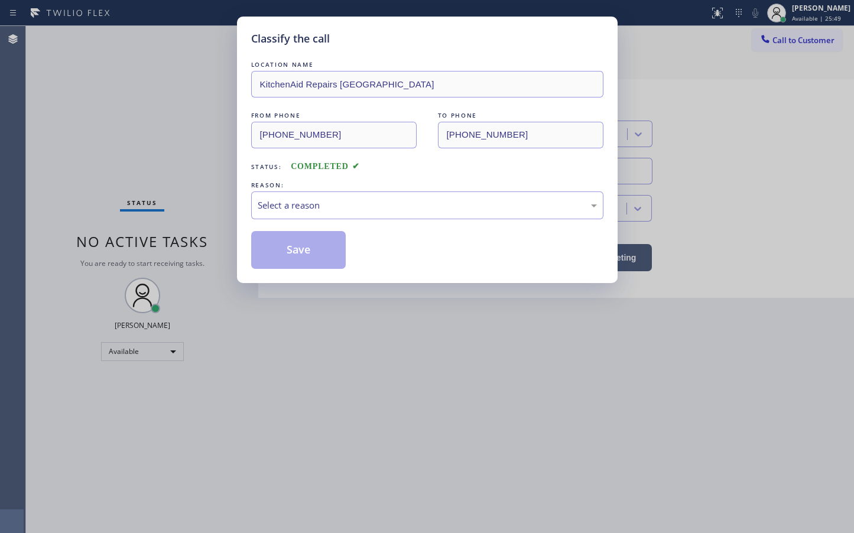
click at [306, 205] on div "Select a reason" at bounding box center [427, 205] width 339 height 14
click at [311, 257] on button "Save" at bounding box center [298, 250] width 95 height 38
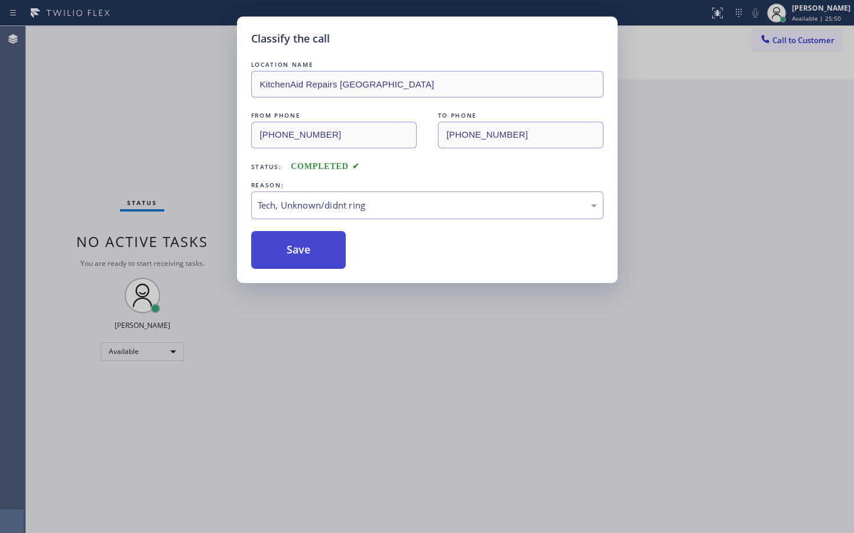
click at [311, 257] on button "Save" at bounding box center [298, 250] width 95 height 38
click at [311, 255] on button "Save" at bounding box center [298, 250] width 95 height 38
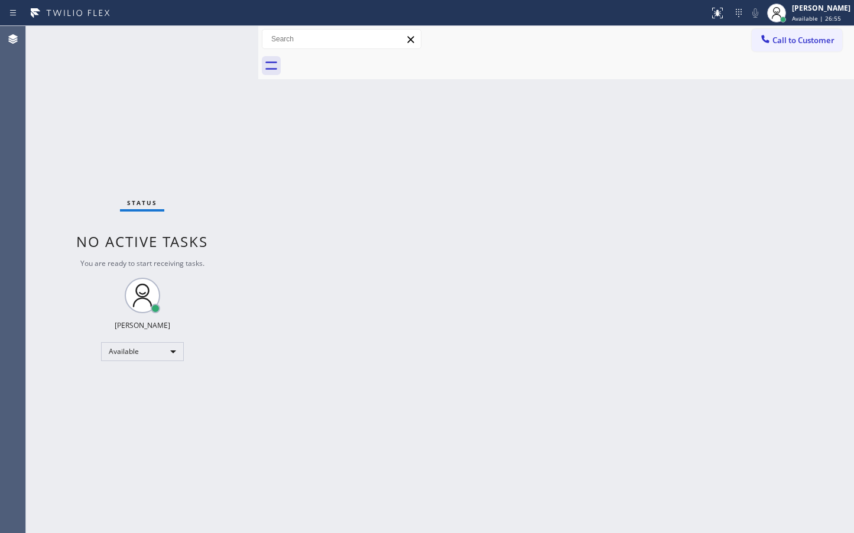
click at [220, 42] on div "Status No active tasks You are ready to start receiving tasks. [PERSON_NAME]" at bounding box center [142, 279] width 232 height 507
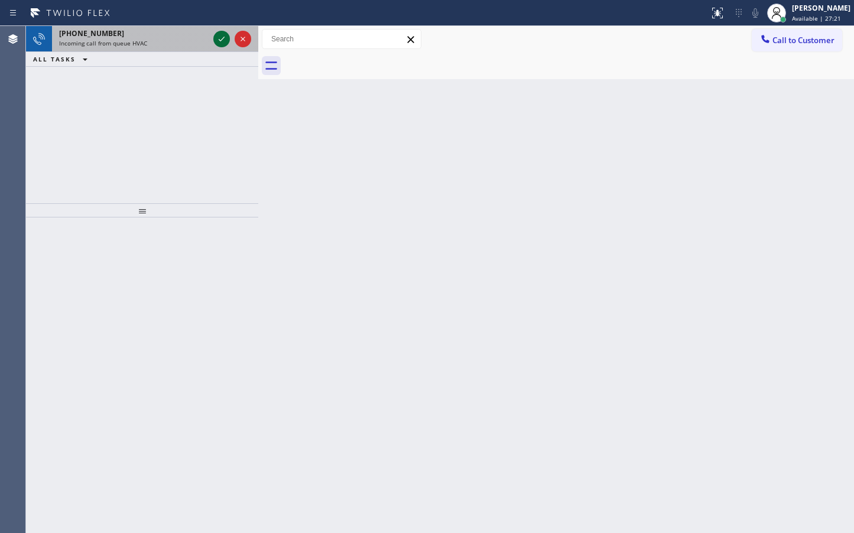
click at [220, 42] on icon at bounding box center [221, 39] width 14 height 14
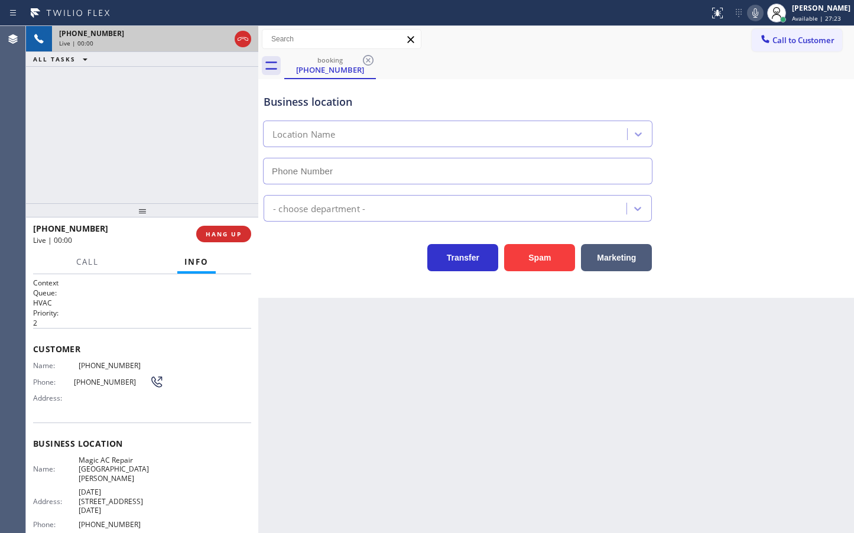
type input "[PHONE_NUMBER]"
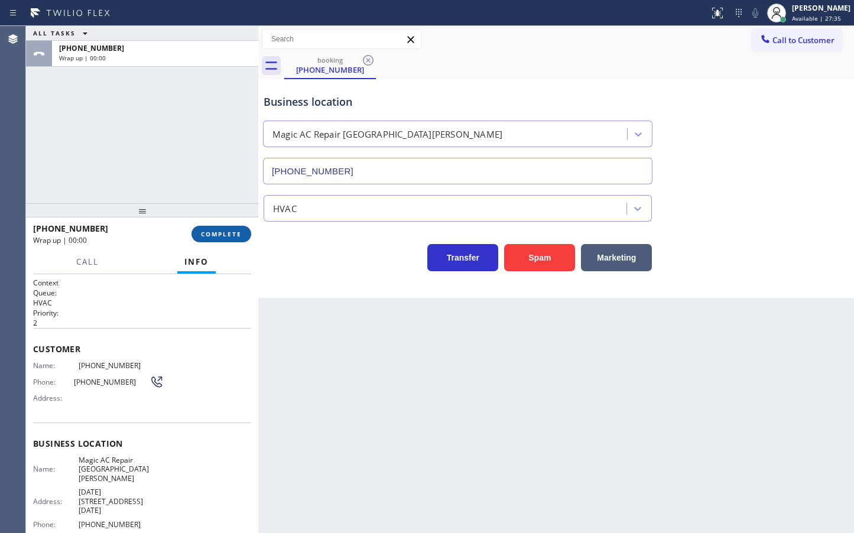
click at [211, 236] on span "COMPLETE" at bounding box center [221, 234] width 41 height 8
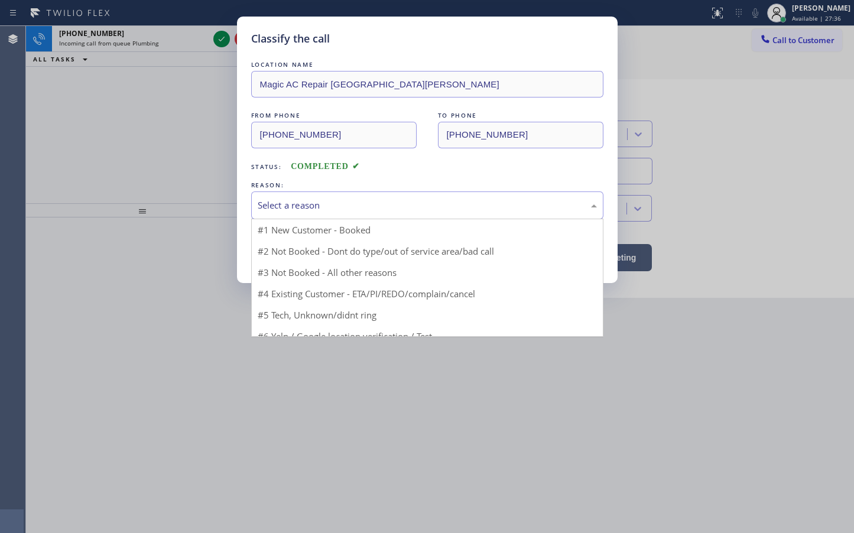
click at [314, 210] on div "Select a reason" at bounding box center [427, 205] width 339 height 14
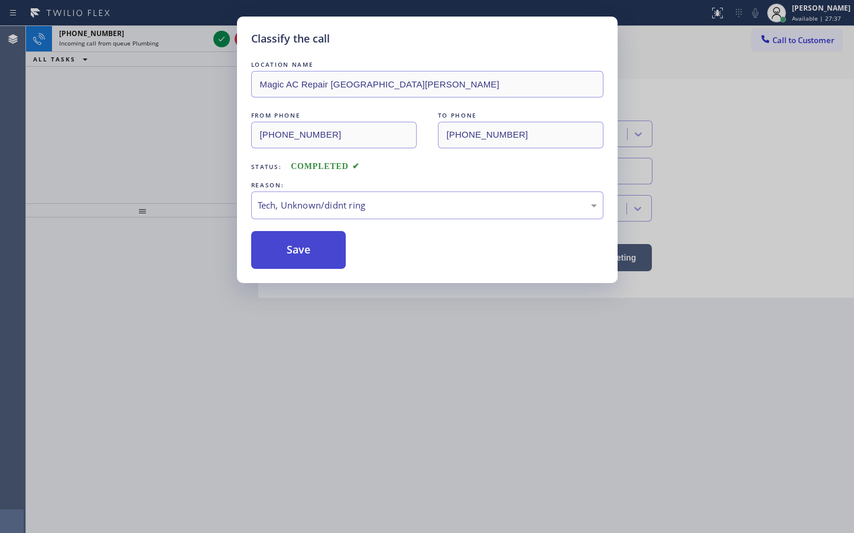
click at [299, 261] on button "Save" at bounding box center [298, 250] width 95 height 38
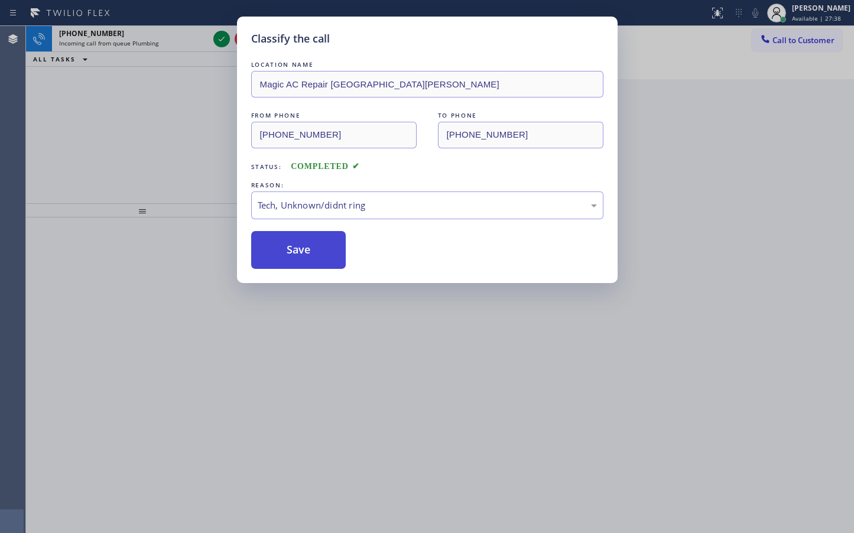
click at [299, 261] on button "Save" at bounding box center [298, 250] width 95 height 38
click at [299, 261] on div "Classify the call LOCATION NAME Voltfort FROM PHONE [PHONE_NUMBER] TO PHONE [PH…" at bounding box center [440, 279] width 828 height 507
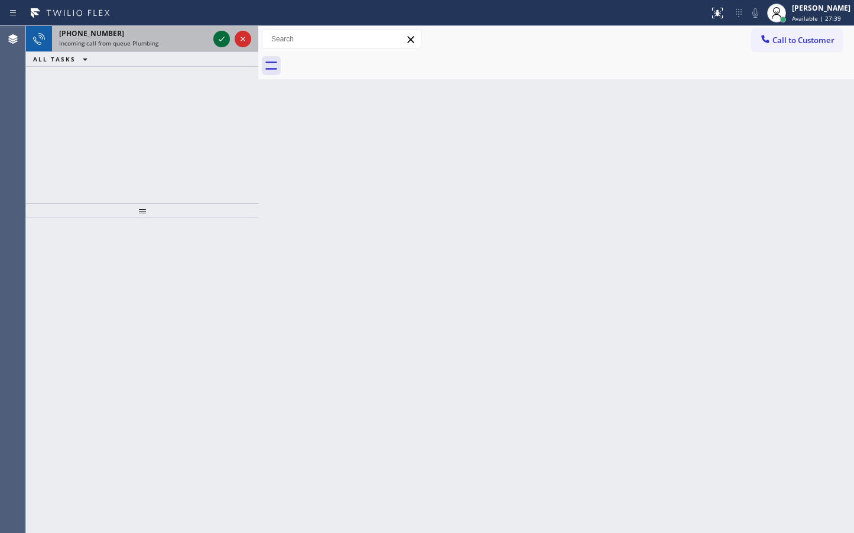
click at [219, 38] on icon at bounding box center [221, 39] width 14 height 14
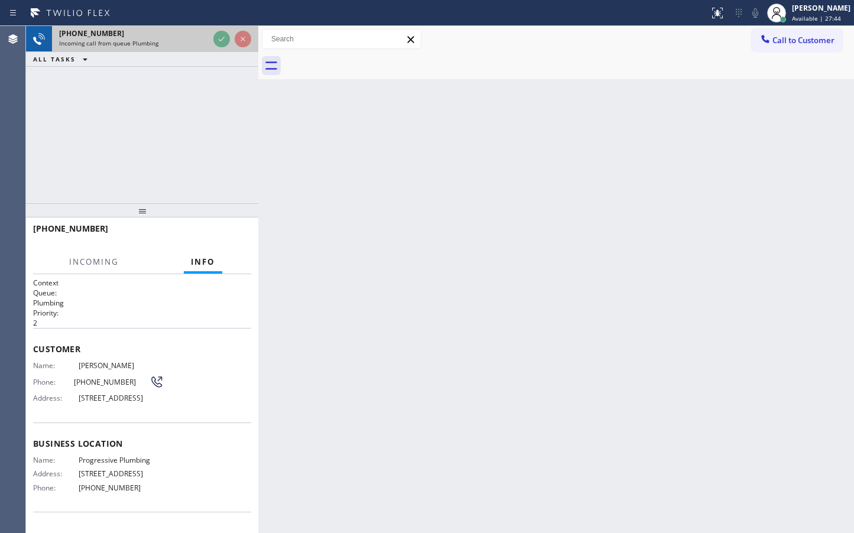
click at [218, 30] on div at bounding box center [232, 39] width 43 height 26
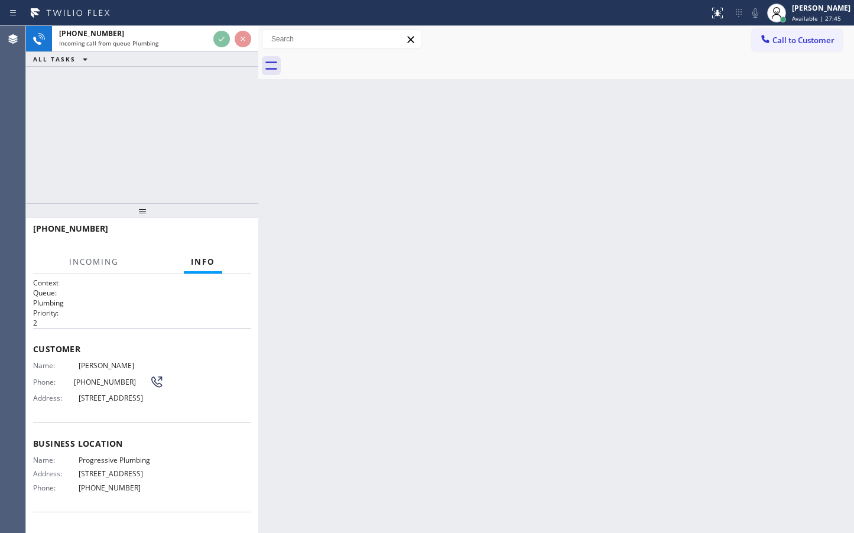
click at [258, 143] on div at bounding box center [258, 279] width 0 height 507
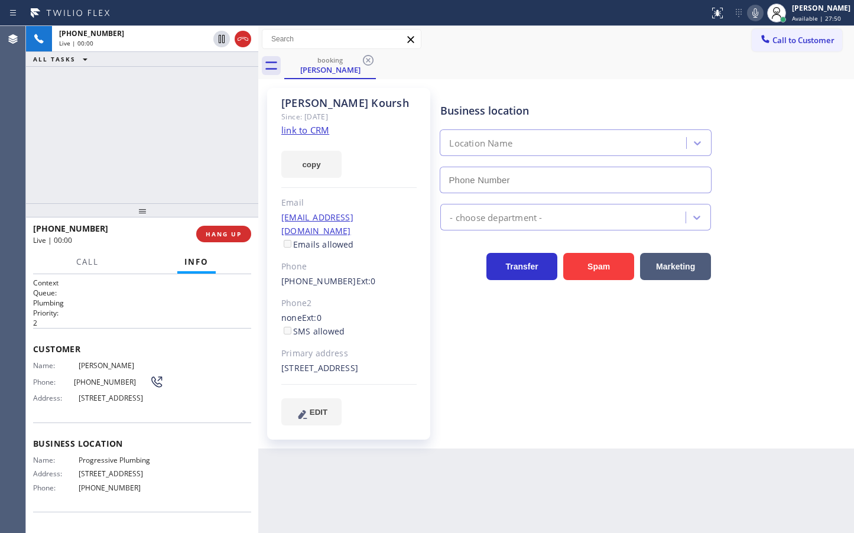
type input "[PHONE_NUMBER]"
click at [171, 151] on div "[PHONE_NUMBER] Live | 00:23 ALL TASKS ALL TASKS ACTIVE TASKS TASKS IN WRAP UP" at bounding box center [142, 114] width 232 height 177
click at [135, 162] on div "[PHONE_NUMBER] Live | 00:34 ALL TASKS ALL TASKS ACTIVE TASKS TASKS IN WRAP UP" at bounding box center [142, 114] width 232 height 177
click at [141, 151] on div "[PHONE_NUMBER] Live | 00:35 ALL TASKS ALL TASKS ACTIVE TASKS TASKS IN WRAP UP" at bounding box center [142, 114] width 232 height 177
click at [172, 142] on div "[PHONE_NUMBER] Live | 00:38 ALL TASKS ALL TASKS ACTIVE TASKS TASKS IN WRAP UP […" at bounding box center [142, 114] width 232 height 177
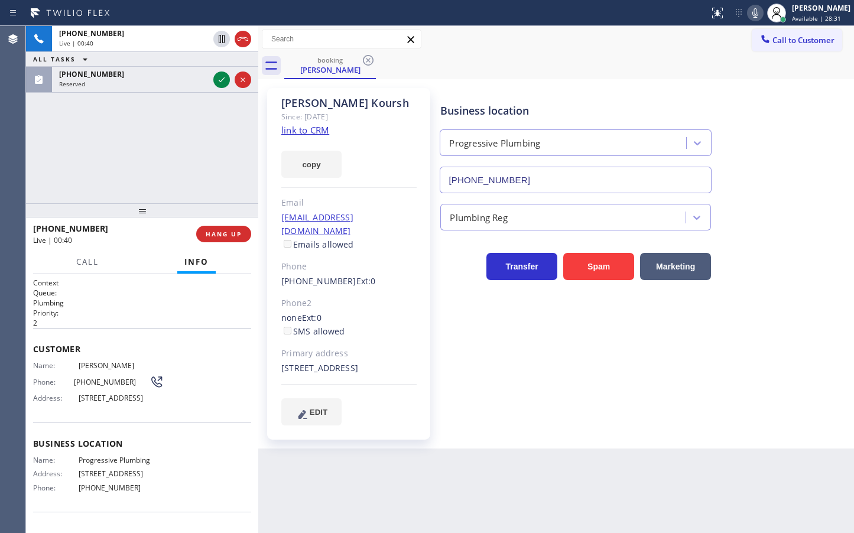
drag, startPoint x: 155, startPoint y: 174, endPoint x: 155, endPoint y: 167, distance: 7.1
click at [153, 175] on div "[PHONE_NUMBER] Live | 00:40 ALL TASKS ALL TASKS ACTIVE TASKS TASKS IN WRAP UP […" at bounding box center [142, 114] width 232 height 177
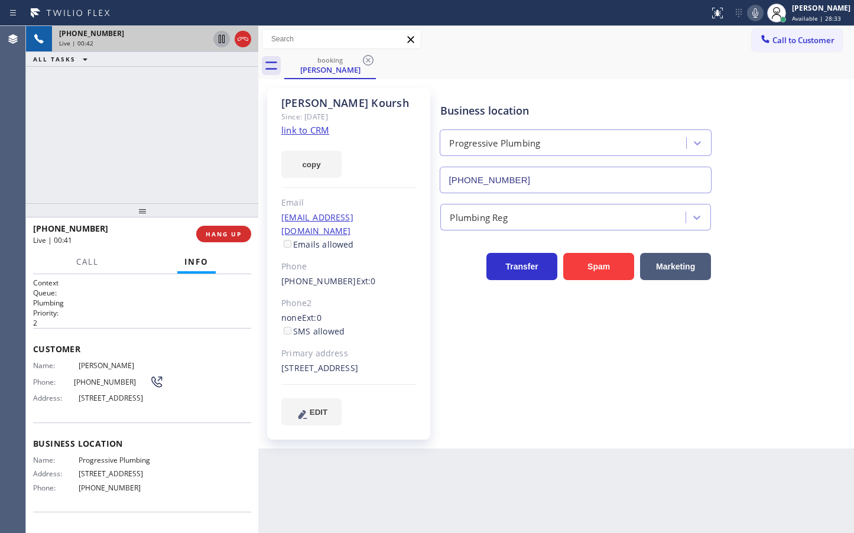
click at [219, 37] on icon at bounding box center [222, 39] width 6 height 8
click at [84, 263] on span "Call" at bounding box center [87, 261] width 22 height 11
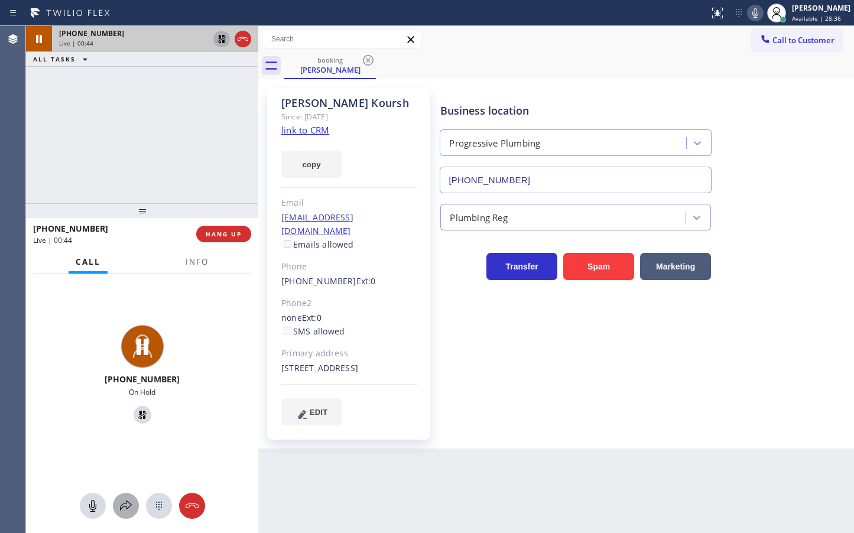
click at [119, 507] on icon at bounding box center [126, 506] width 14 height 14
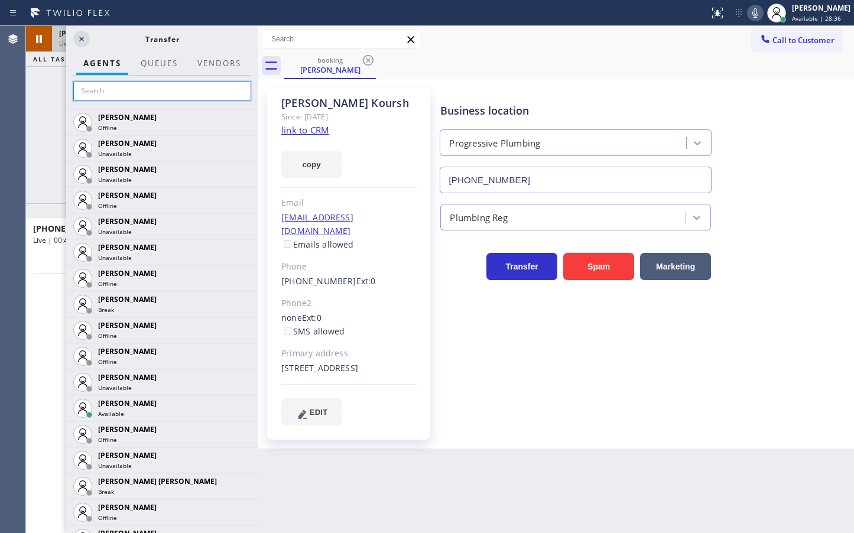
click at [132, 89] on input "text" at bounding box center [162, 91] width 178 height 19
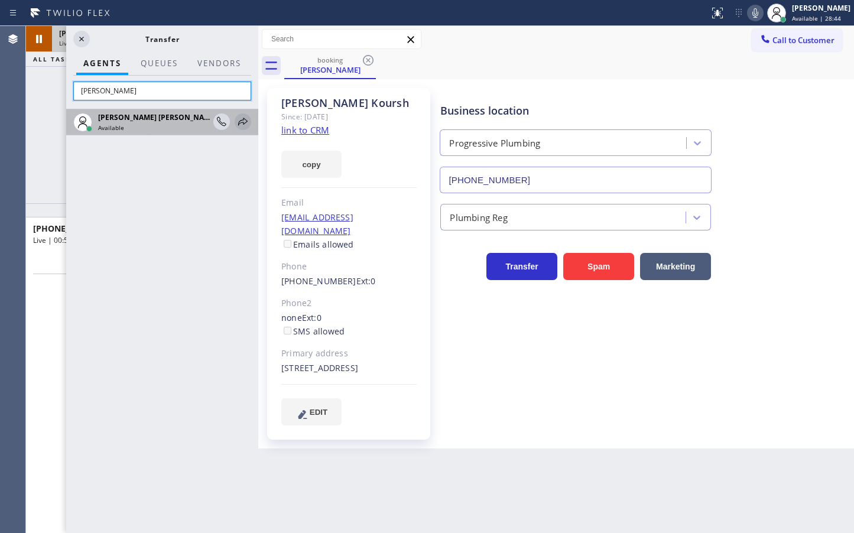
type input "[PERSON_NAME]"
click at [246, 119] on icon at bounding box center [243, 122] width 14 height 14
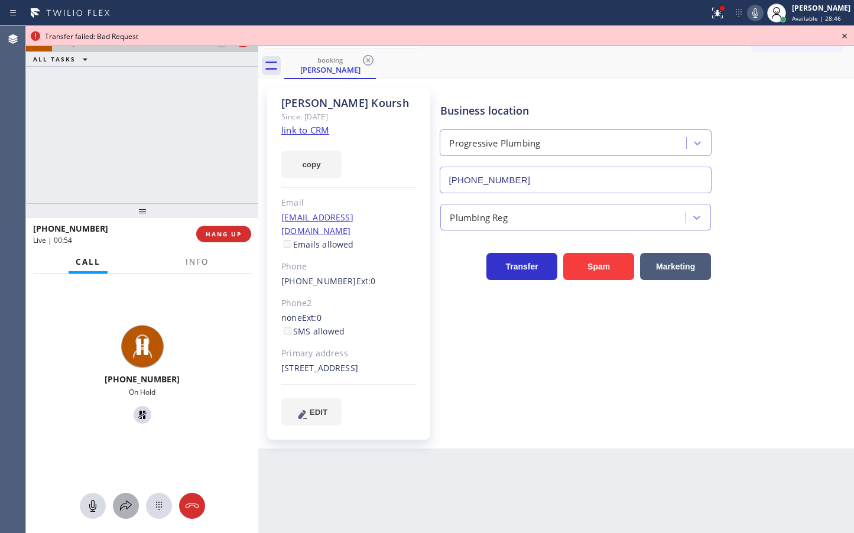
drag, startPoint x: 132, startPoint y: 509, endPoint x: 132, endPoint y: 501, distance: 8.3
click at [132, 501] on icon at bounding box center [126, 506] width 14 height 14
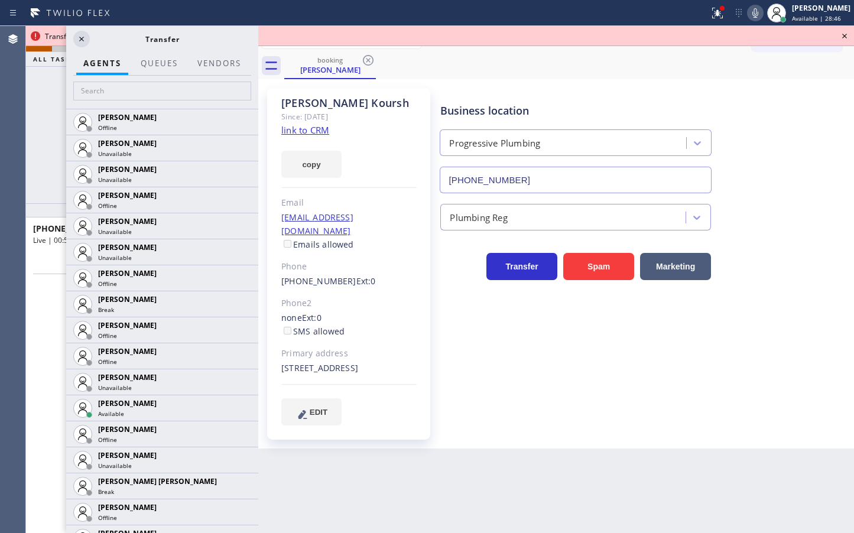
click at [122, 79] on div at bounding box center [162, 92] width 192 height 33
click at [126, 95] on input "text" at bounding box center [162, 91] width 178 height 19
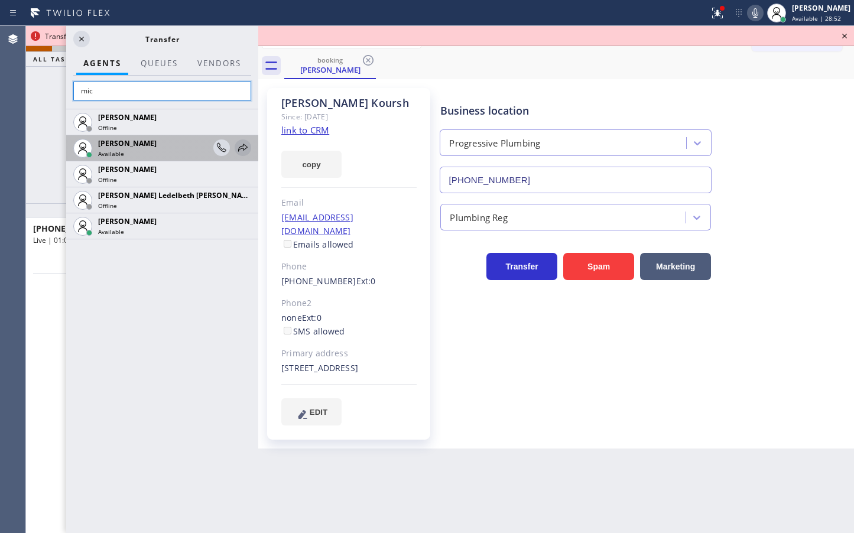
type input "mic"
click at [241, 149] on icon at bounding box center [243, 148] width 14 height 14
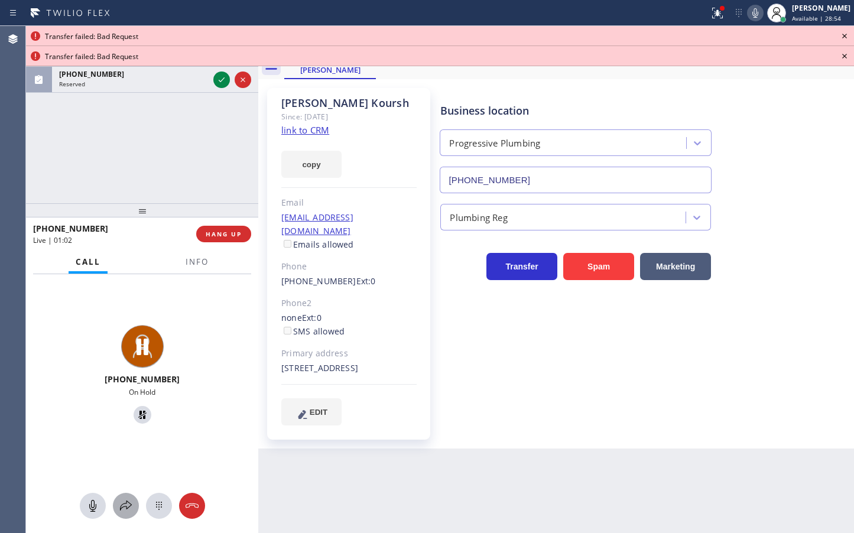
click at [119, 505] on icon at bounding box center [126, 506] width 14 height 14
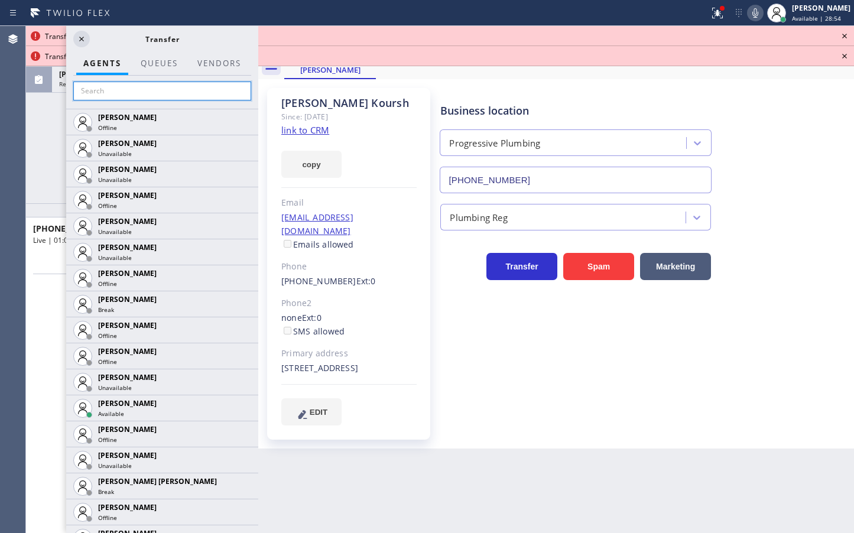
click at [125, 95] on input "text" at bounding box center [162, 91] width 178 height 19
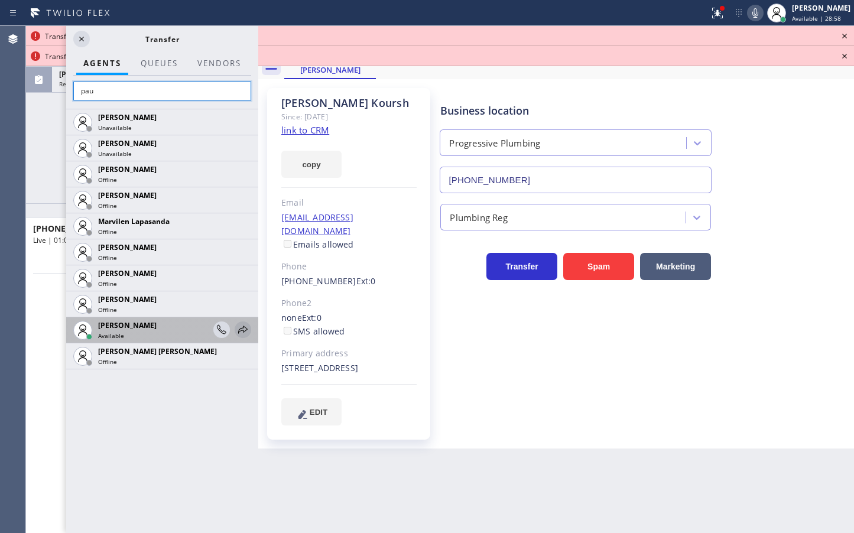
type input "pau"
click at [243, 333] on icon at bounding box center [243, 330] width 14 height 14
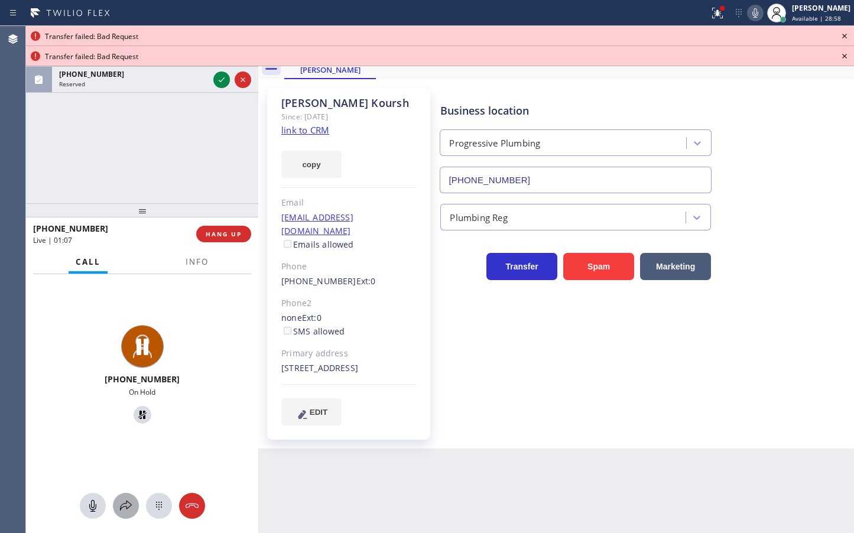
click at [126, 499] on icon at bounding box center [126, 506] width 14 height 14
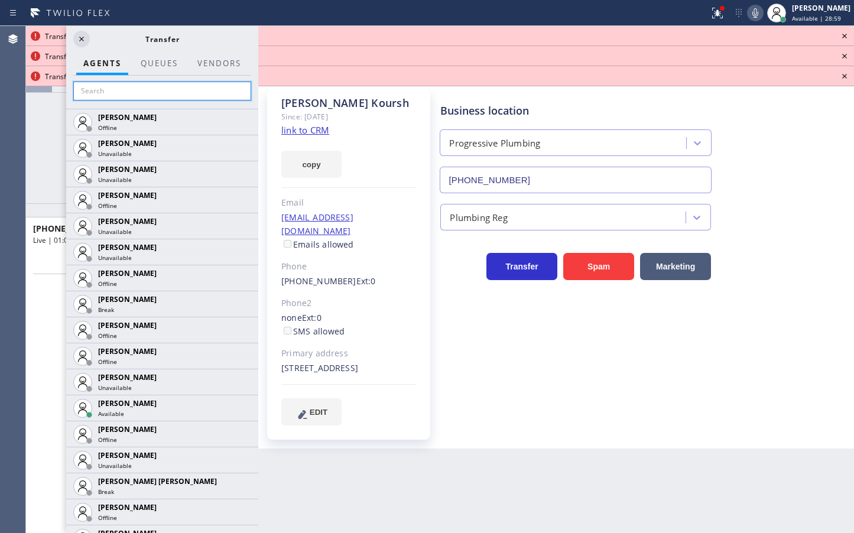
click at [118, 93] on input "text" at bounding box center [162, 91] width 178 height 19
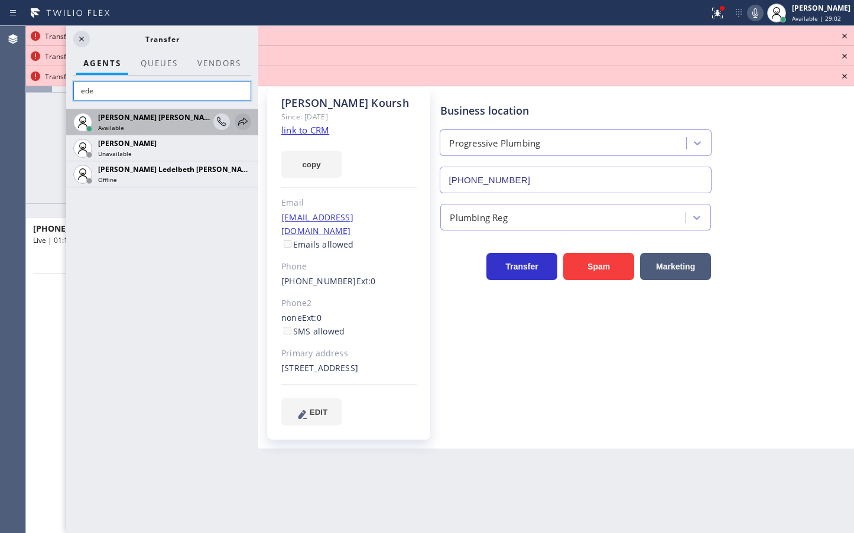
type input "ede"
click at [246, 118] on icon at bounding box center [243, 122] width 14 height 14
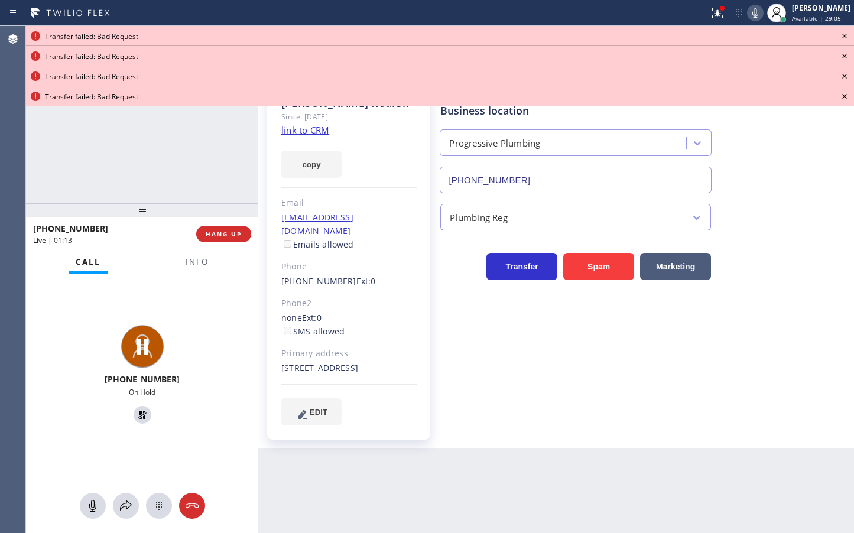
click at [843, 35] on icon at bounding box center [844, 36] width 14 height 14
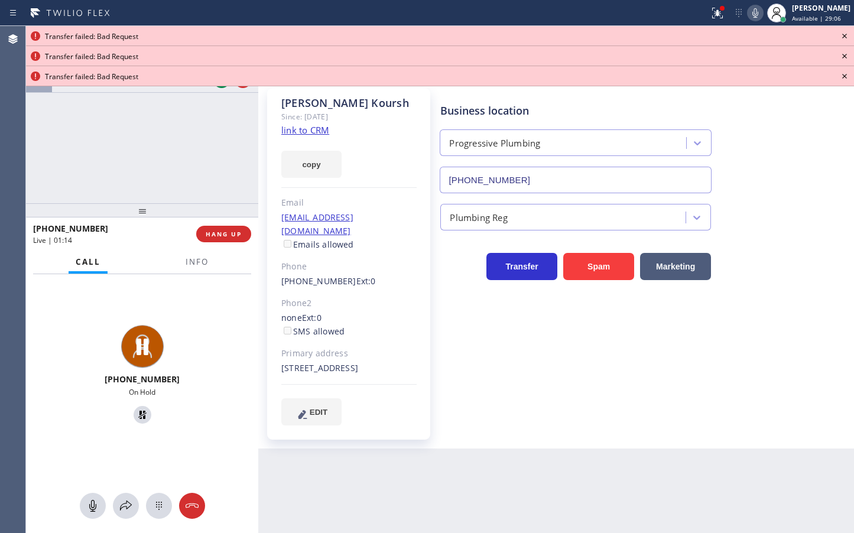
click at [843, 35] on icon at bounding box center [844, 36] width 14 height 14
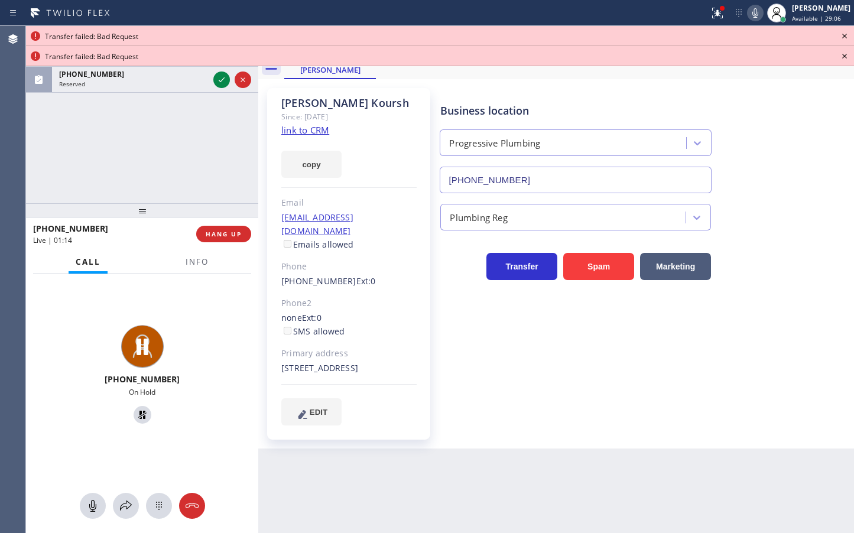
click at [843, 35] on icon at bounding box center [844, 36] width 14 height 14
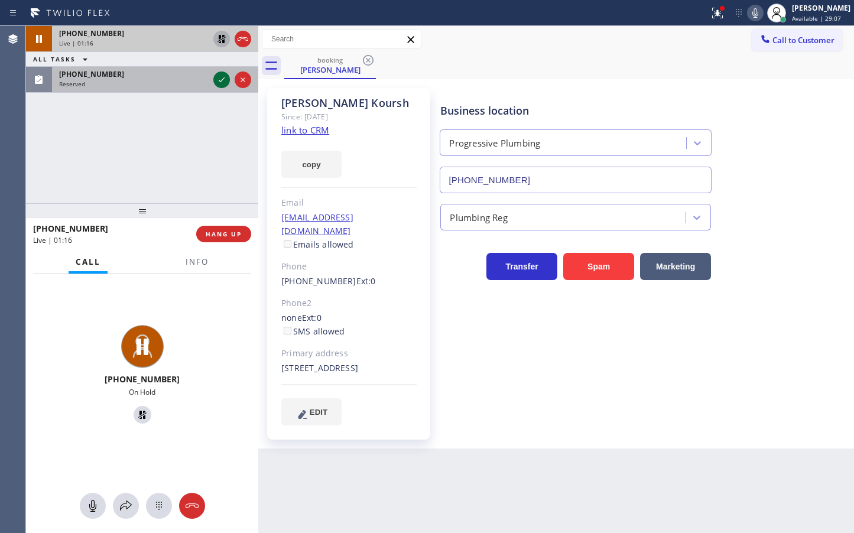
click at [223, 82] on icon at bounding box center [221, 80] width 14 height 14
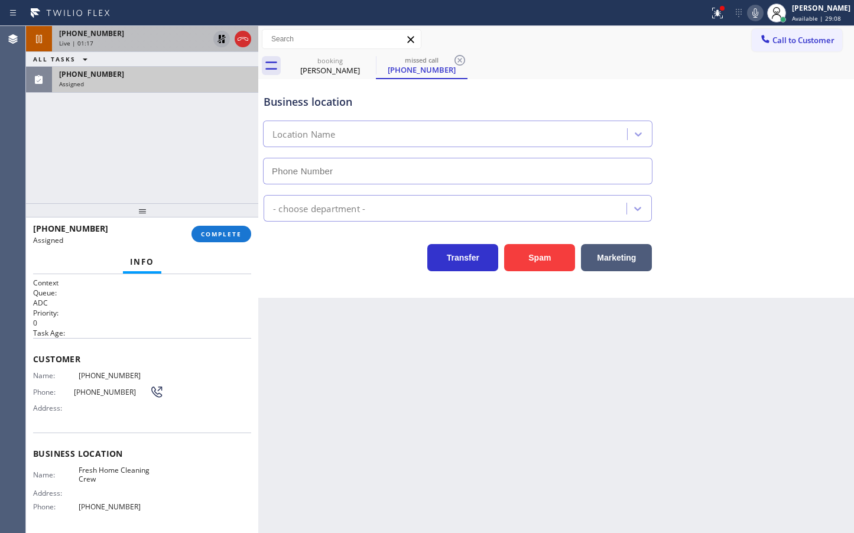
type input "[PHONE_NUMBER]"
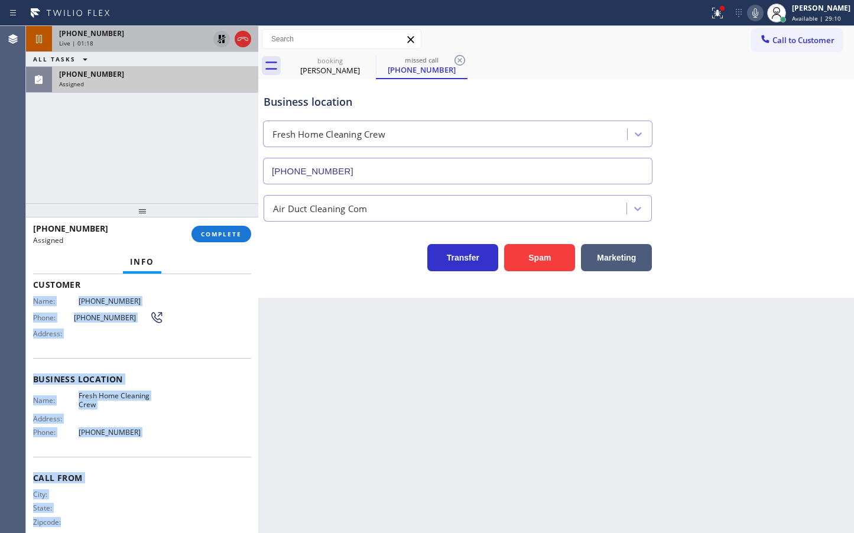
scroll to position [91, 0]
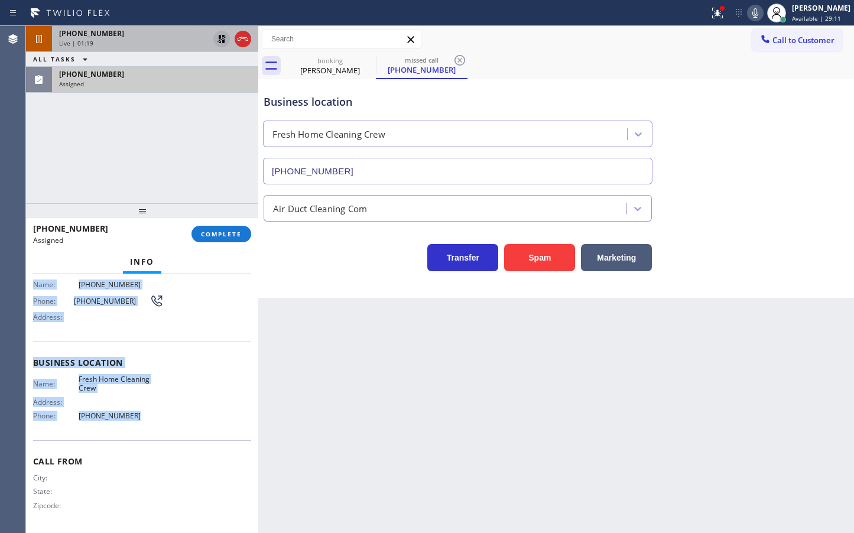
drag, startPoint x: 27, startPoint y: 372, endPoint x: 191, endPoint y: 417, distance: 170.2
click at [191, 417] on div "Context Queue: ADC Priority: 0 Task Age: Customer Name: [PHONE_NUMBER] Phone: […" at bounding box center [142, 403] width 232 height 259
copy div "Name: [PHONE_NUMBER] Phone: [PHONE_NUMBER] Address: Business location Name: Fre…"
click at [211, 232] on span "COMPLETE" at bounding box center [221, 234] width 41 height 8
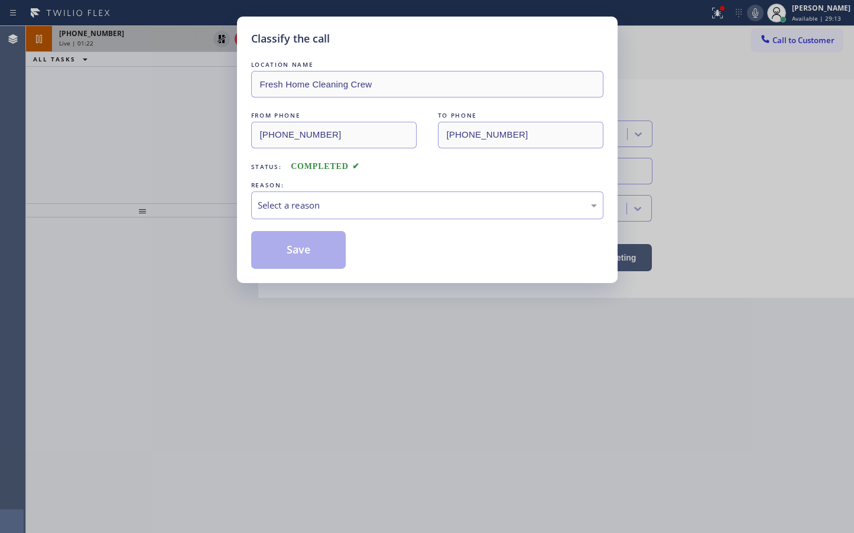
click at [317, 204] on div "Select a reason" at bounding box center [427, 205] width 339 height 14
click at [296, 243] on button "Save" at bounding box center [298, 250] width 95 height 38
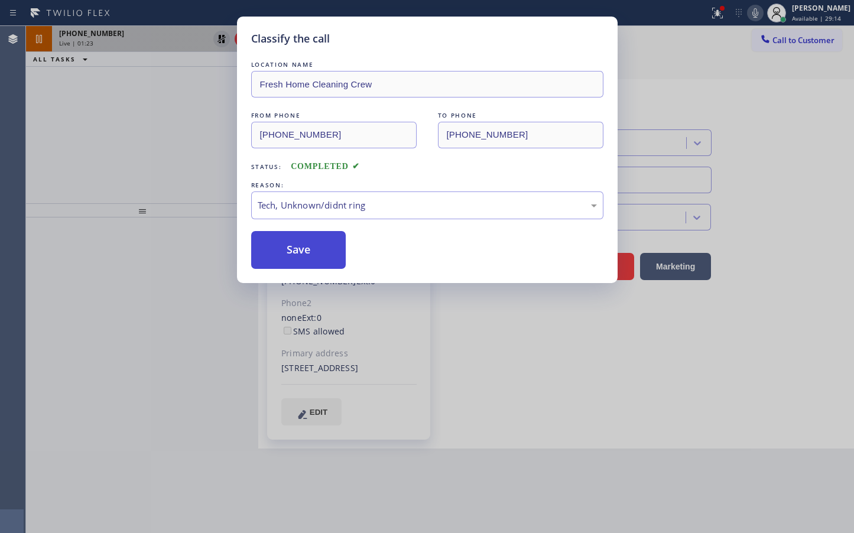
click at [296, 243] on button "Save" at bounding box center [298, 250] width 95 height 38
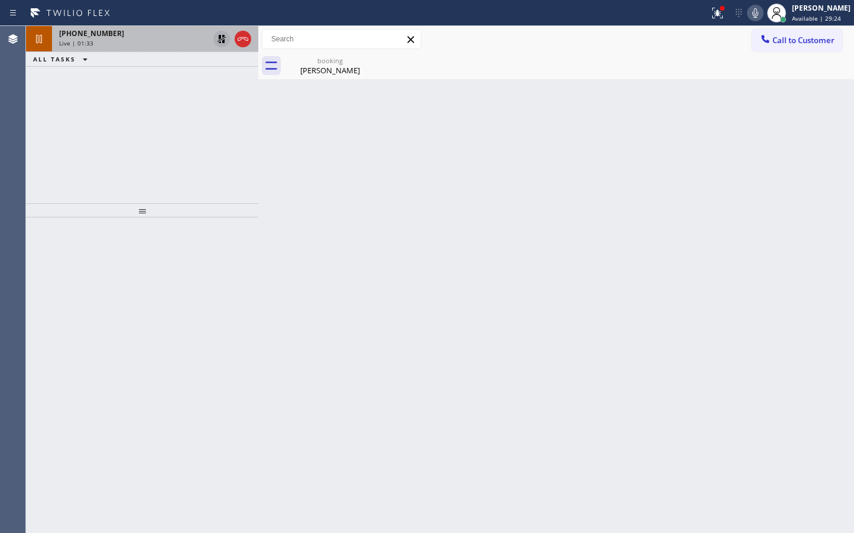
click at [106, 35] on span "[PHONE_NUMBER]" at bounding box center [91, 33] width 65 height 10
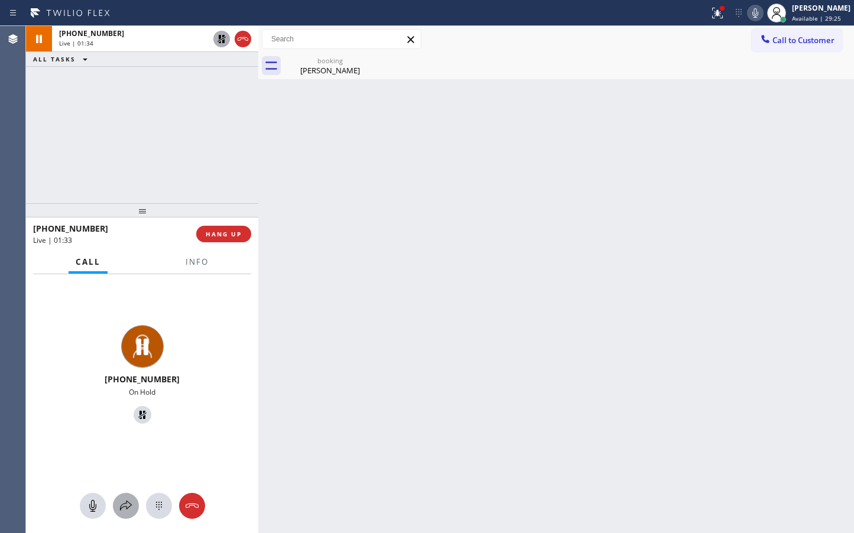
drag, startPoint x: 131, startPoint y: 510, endPoint x: 131, endPoint y: 502, distance: 7.7
click at [131, 502] on icon at bounding box center [126, 506] width 14 height 14
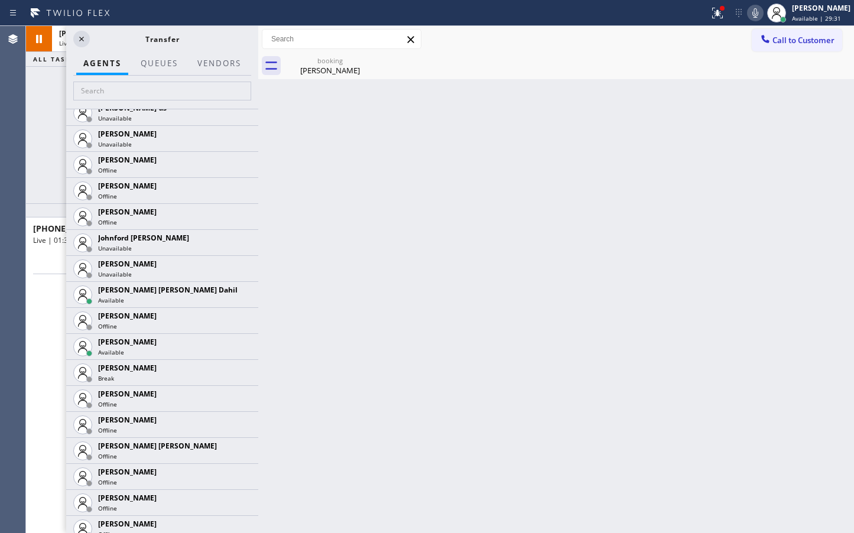
scroll to position [1248, 0]
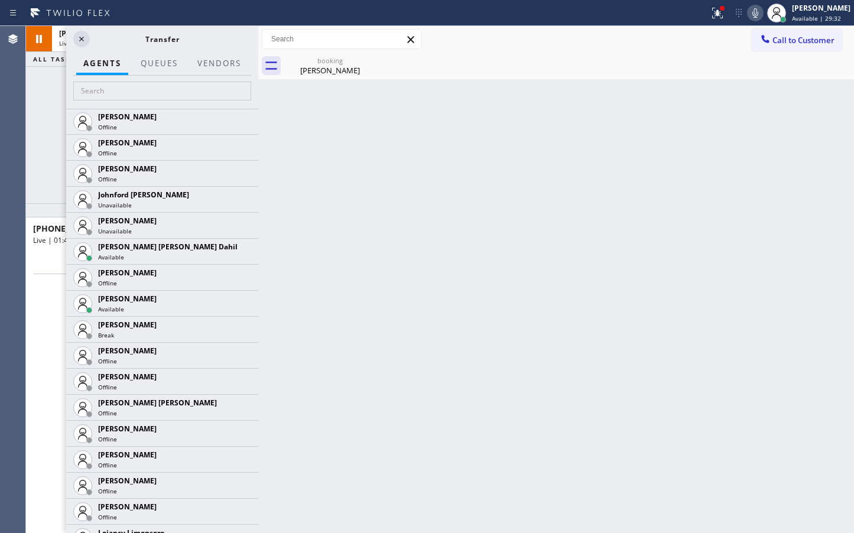
drag, startPoint x: 231, startPoint y: 251, endPoint x: 237, endPoint y: 366, distance: 115.3
click at [0, 0] on icon at bounding box center [0, 0] width 0 height 0
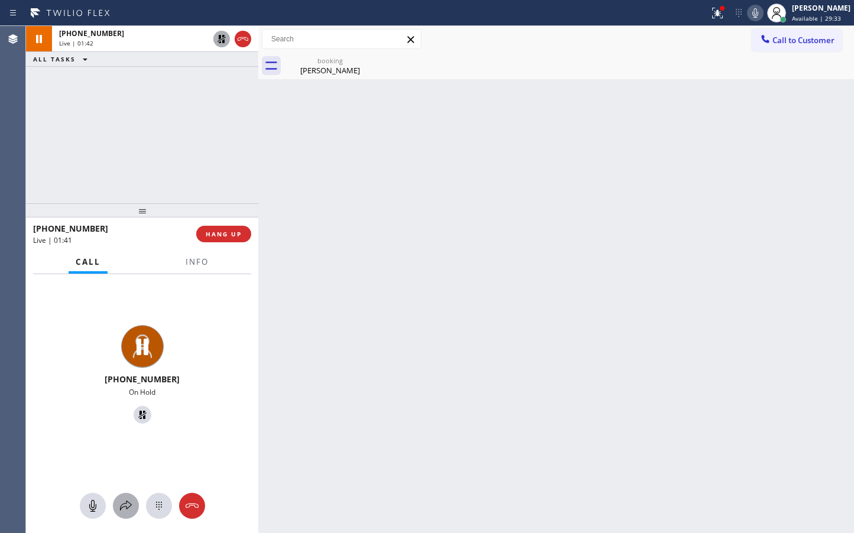
click at [115, 506] on div at bounding box center [126, 506] width 26 height 14
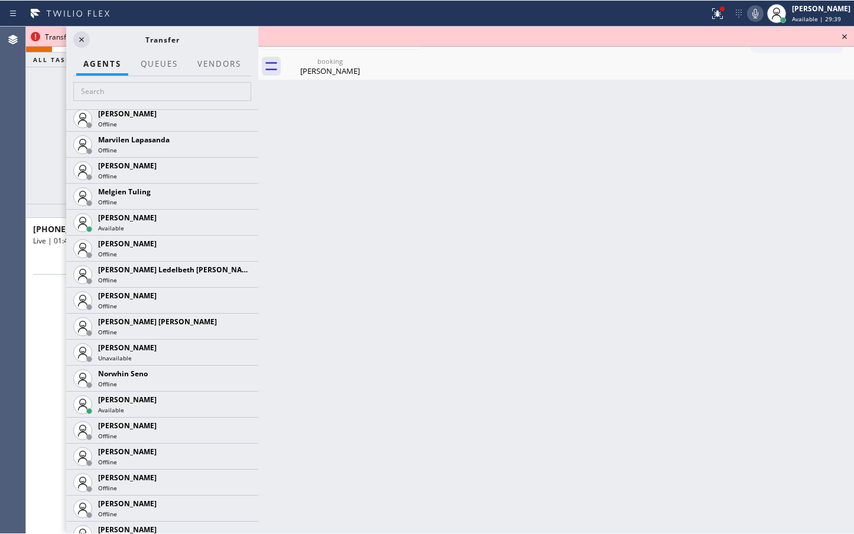
scroll to position [2116, 0]
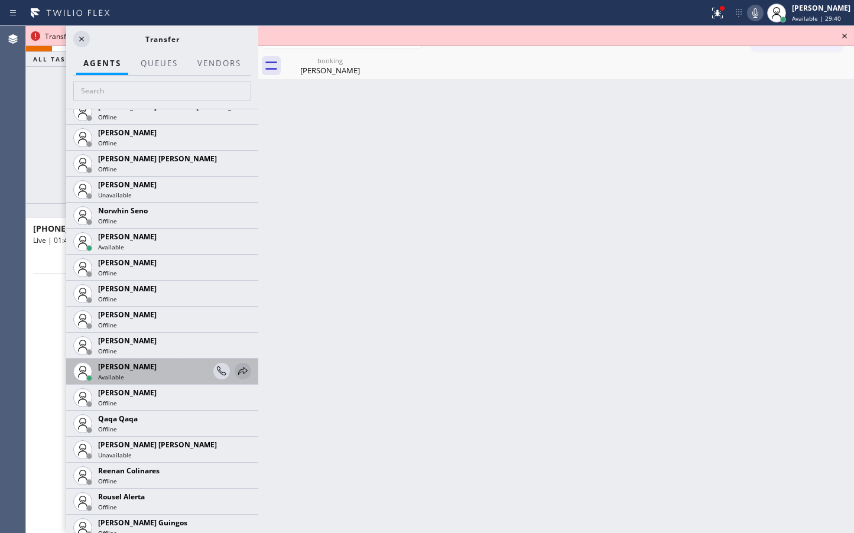
click at [236, 372] on icon at bounding box center [243, 371] width 14 height 14
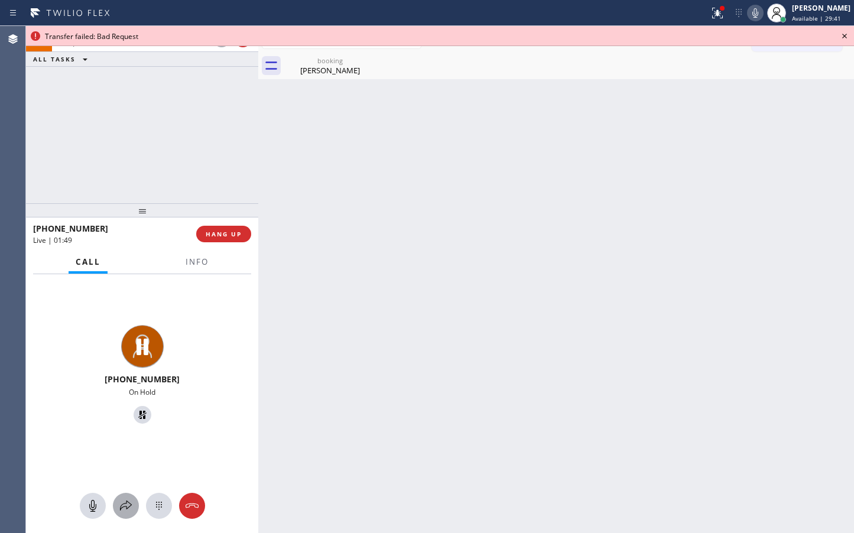
click at [119, 509] on icon at bounding box center [126, 506] width 14 height 14
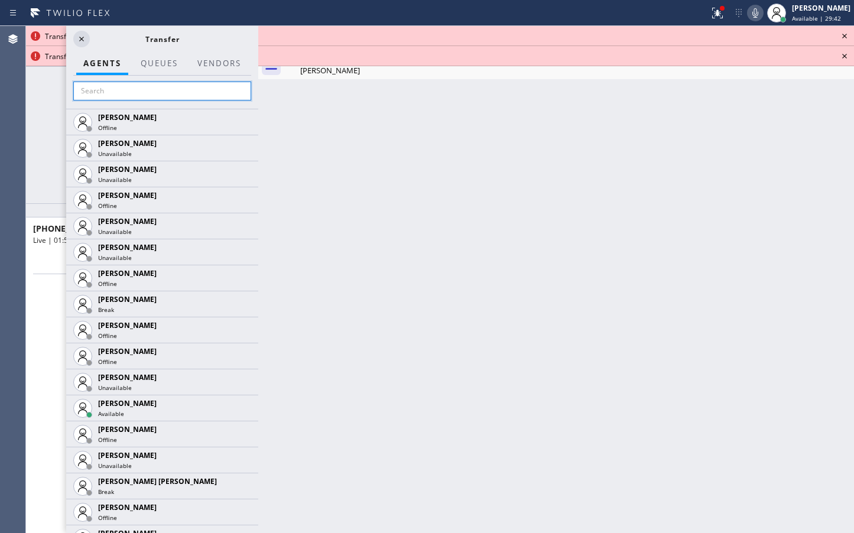
click at [154, 91] on input "text" at bounding box center [162, 91] width 178 height 19
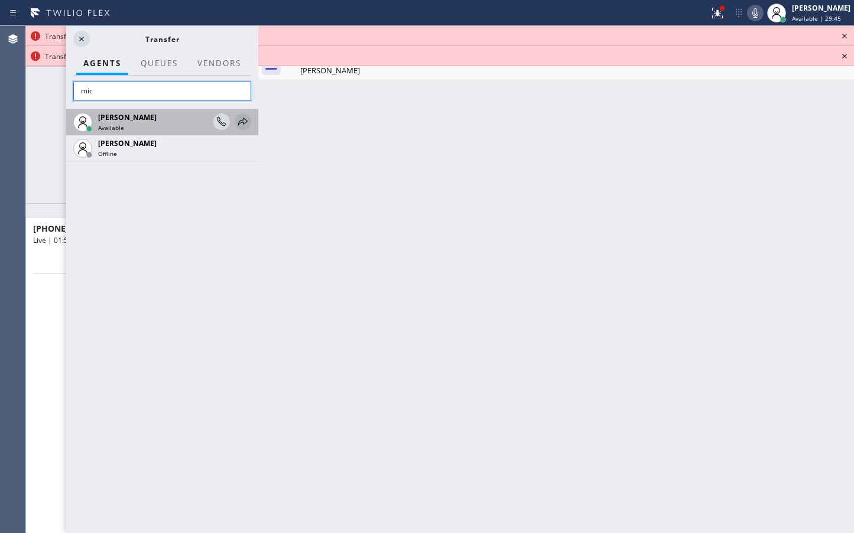
type input "mic"
click at [244, 120] on icon at bounding box center [243, 122] width 14 height 14
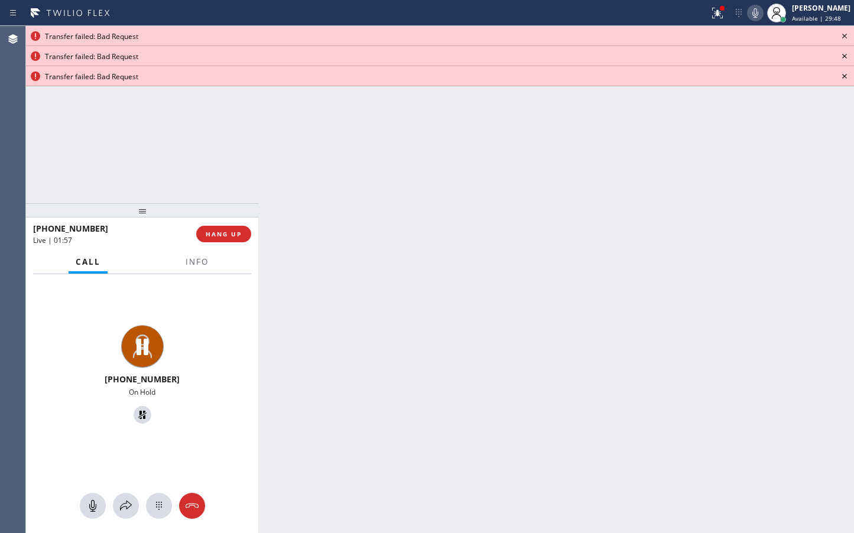
click at [844, 35] on icon at bounding box center [844, 36] width 5 height 5
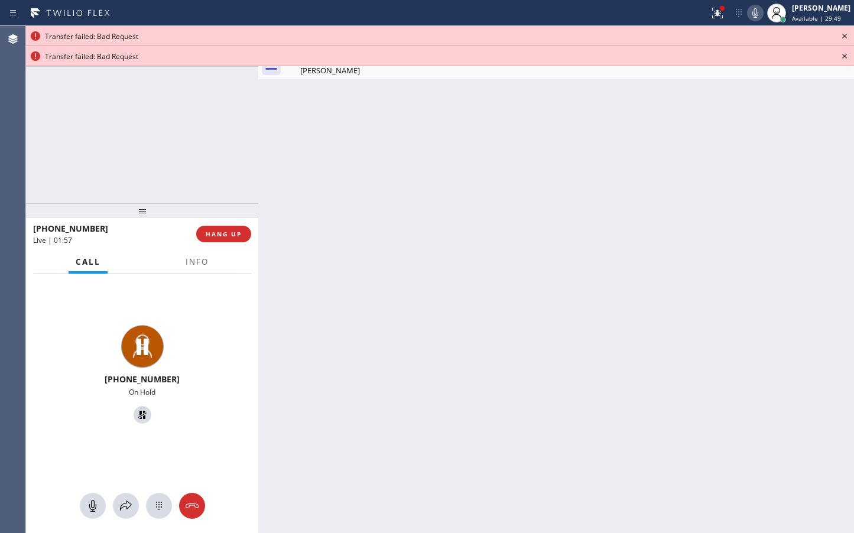
click at [844, 35] on icon at bounding box center [844, 36] width 5 height 5
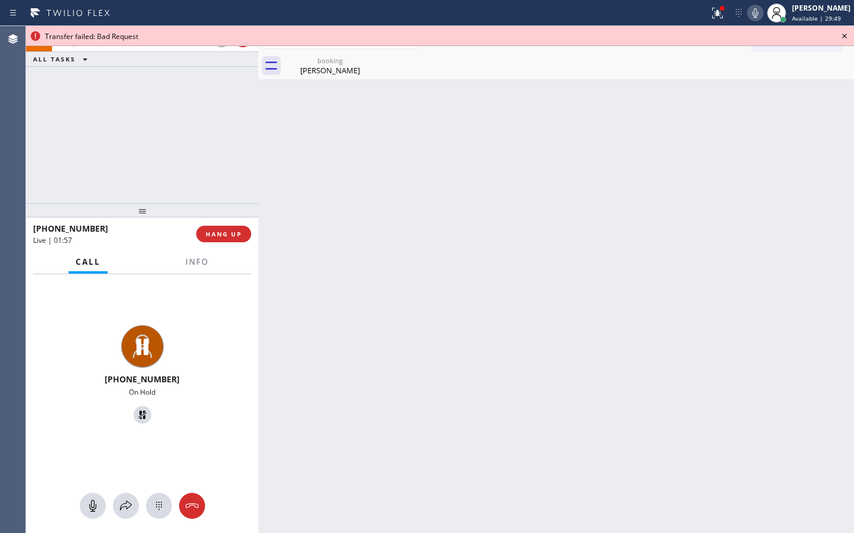
click at [844, 34] on icon at bounding box center [844, 36] width 14 height 14
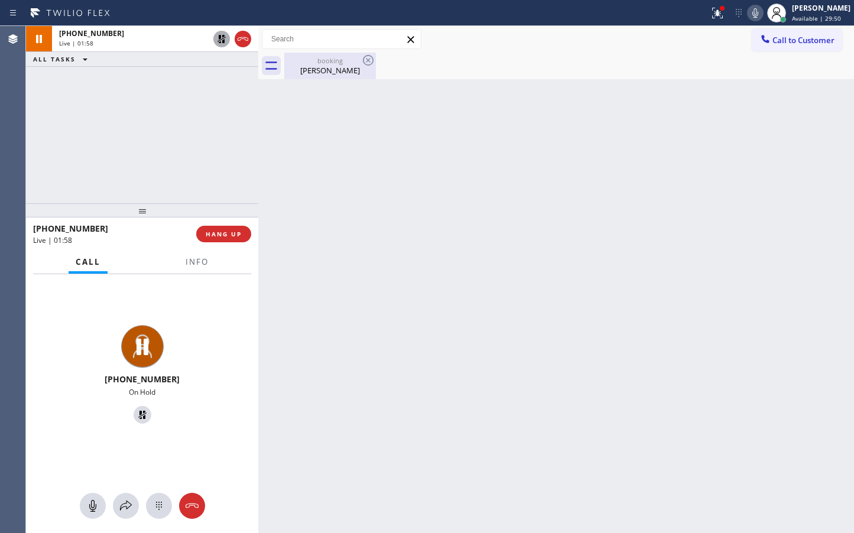
drag, startPoint x: 350, startPoint y: 61, endPoint x: 161, endPoint y: 87, distance: 190.7
click at [349, 62] on div "booking" at bounding box center [329, 60] width 89 height 9
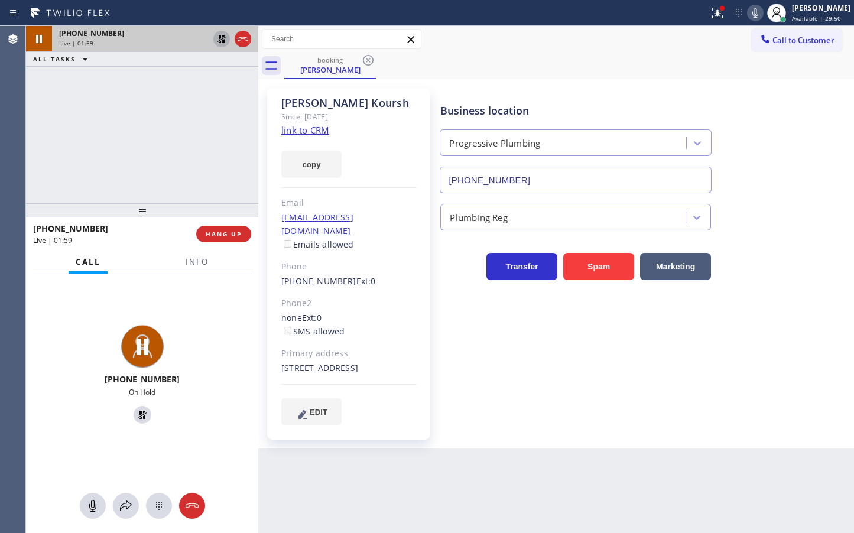
click at [103, 35] on span "[PHONE_NUMBER]" at bounding box center [91, 33] width 65 height 10
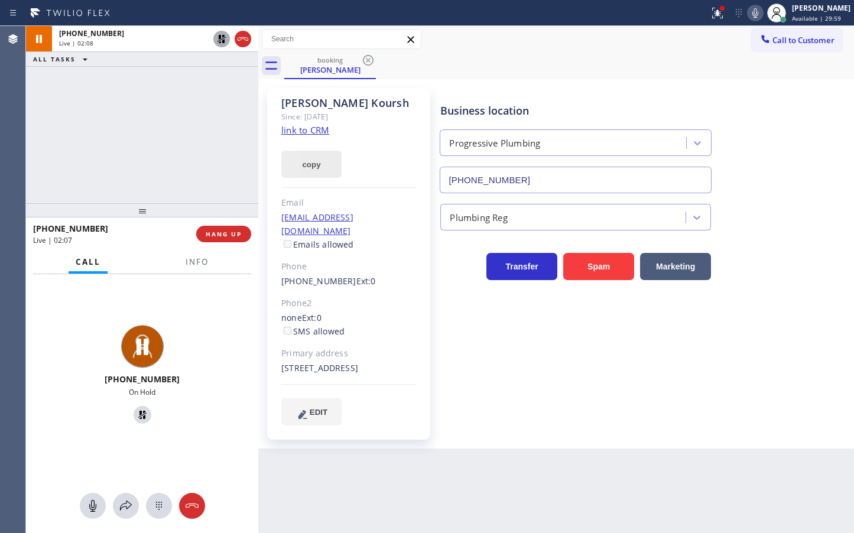
click at [314, 164] on button "copy" at bounding box center [311, 164] width 60 height 27
click at [220, 37] on icon at bounding box center [221, 39] width 8 height 8
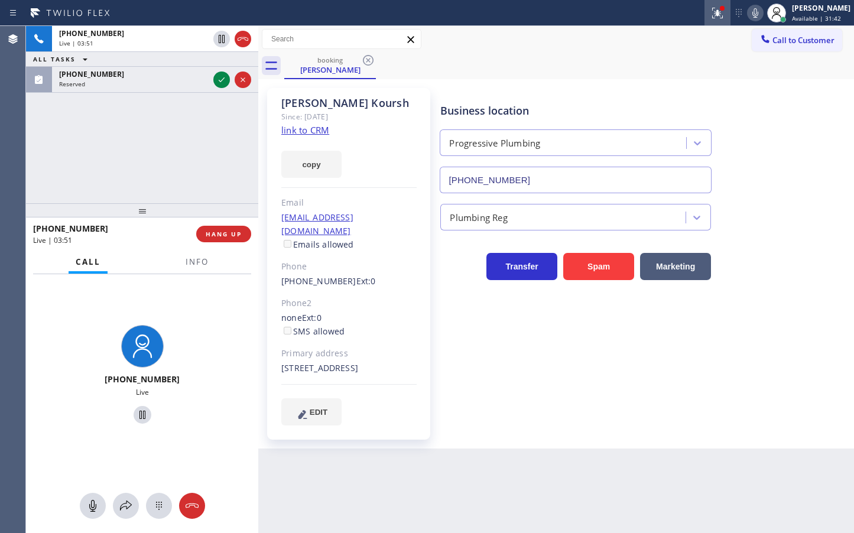
click at [710, 17] on icon at bounding box center [717, 13] width 14 height 14
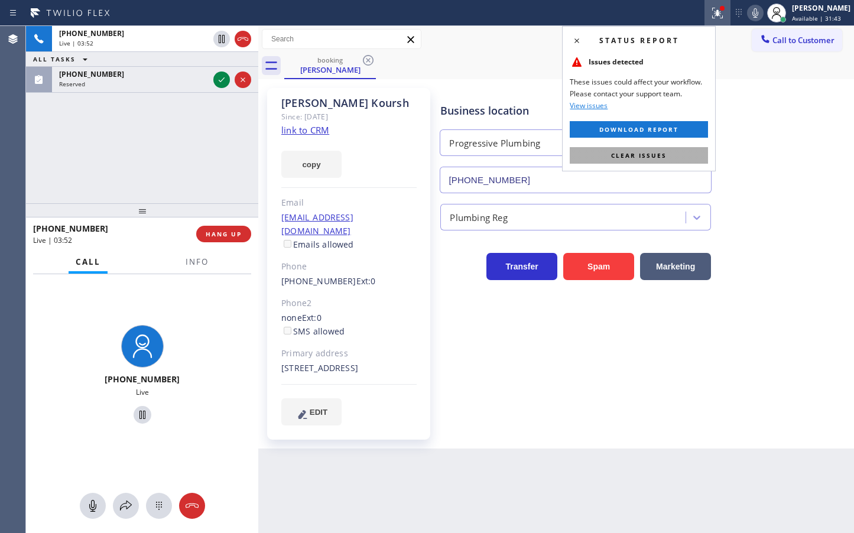
click at [663, 151] on span "Clear issues" at bounding box center [639, 155] width 56 height 8
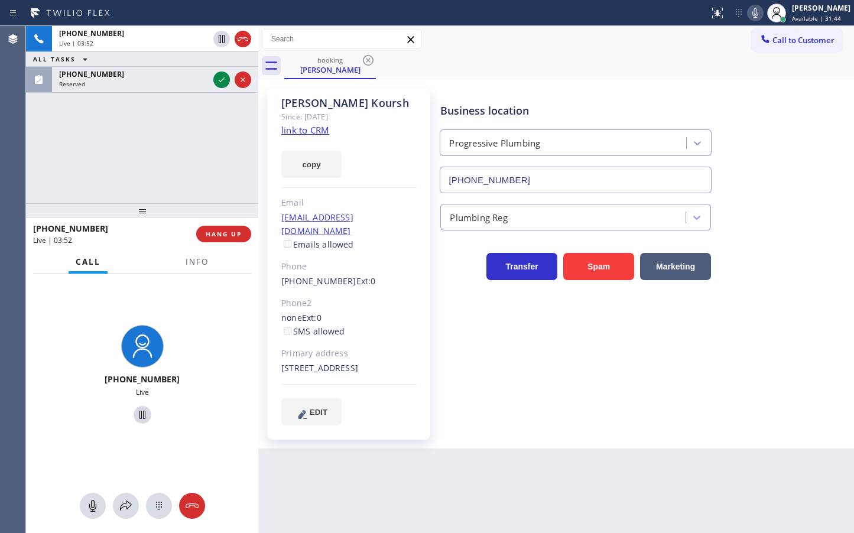
click at [209, 225] on div "[PHONE_NUMBER] Live | 03:52 HANG UP" at bounding box center [142, 234] width 218 height 31
click at [195, 174] on div "[PHONE_NUMBER] Live | 03:53 ALL TASKS ALL TASKS ACTIVE TASKS TASKS IN WRAP UP […" at bounding box center [142, 114] width 232 height 177
click at [183, 307] on div "[PHONE_NUMBER] Live" at bounding box center [142, 376] width 232 height 204
click at [138, 132] on div "[PHONE_NUMBER] Live | 03:54 ALL TASKS ALL TASKS ACTIVE TASKS TASKS IN WRAP UP […" at bounding box center [142, 114] width 232 height 177
click at [134, 136] on div "[PHONE_NUMBER] Live | 04:00 ALL TASKS ALL TASKS ACTIVE TASKS TASKS IN WRAP UP […" at bounding box center [142, 114] width 232 height 177
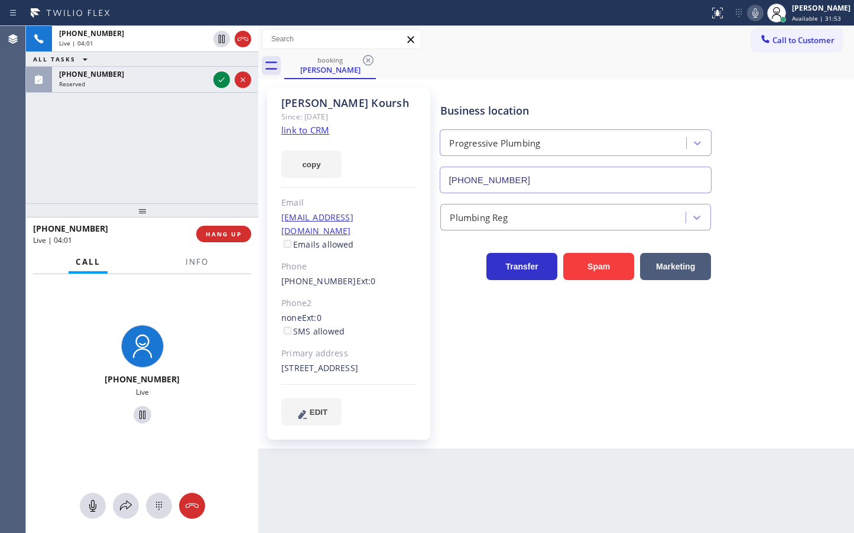
drag, startPoint x: 187, startPoint y: 305, endPoint x: 168, endPoint y: 264, distance: 44.7
click at [187, 303] on div "[PHONE_NUMBER] Live" at bounding box center [142, 376] width 232 height 204
click at [167, 182] on div "[PHONE_NUMBER] Live | 04:02 ALL TASKS ALL TASKS ACTIVE TASKS TASKS IN WRAP UP […" at bounding box center [142, 114] width 232 height 177
click at [186, 339] on div "[PHONE_NUMBER] Live" at bounding box center [142, 376] width 223 height 102
click at [117, 125] on div "[PHONE_NUMBER] Live | 04:06 ALL TASKS ALL TASKS ACTIVE TASKS TASKS IN WRAP UP […" at bounding box center [142, 114] width 232 height 177
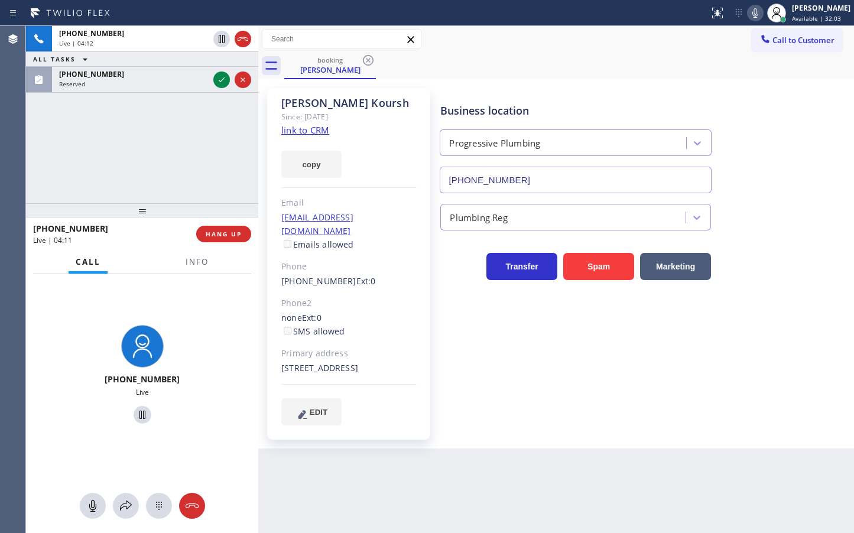
click at [213, 311] on div "[PHONE_NUMBER] Live" at bounding box center [142, 376] width 232 height 204
click at [129, 177] on div "[PHONE_NUMBER] Live | 04:12 ALL TASKS ALL TASKS ACTIVE TASKS TASKS IN WRAP UP […" at bounding box center [142, 114] width 232 height 177
click at [191, 261] on span "Info" at bounding box center [196, 261] width 23 height 11
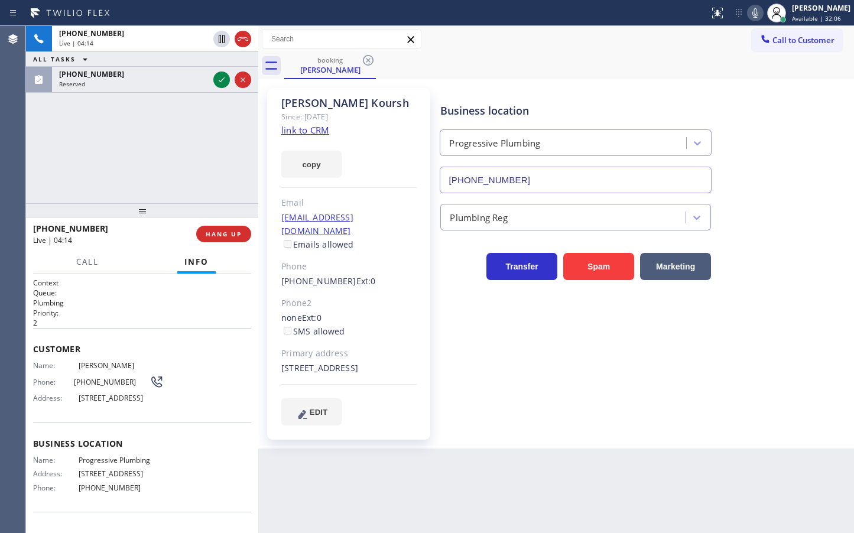
click at [154, 308] on h2 "Priority:" at bounding box center [142, 313] width 218 height 10
click at [64, 123] on div "[PHONE_NUMBER] Live | 04:15 ALL TASKS ALL TASKS ACTIVE TASKS TASKS IN WRAP UP […" at bounding box center [142, 114] width 232 height 177
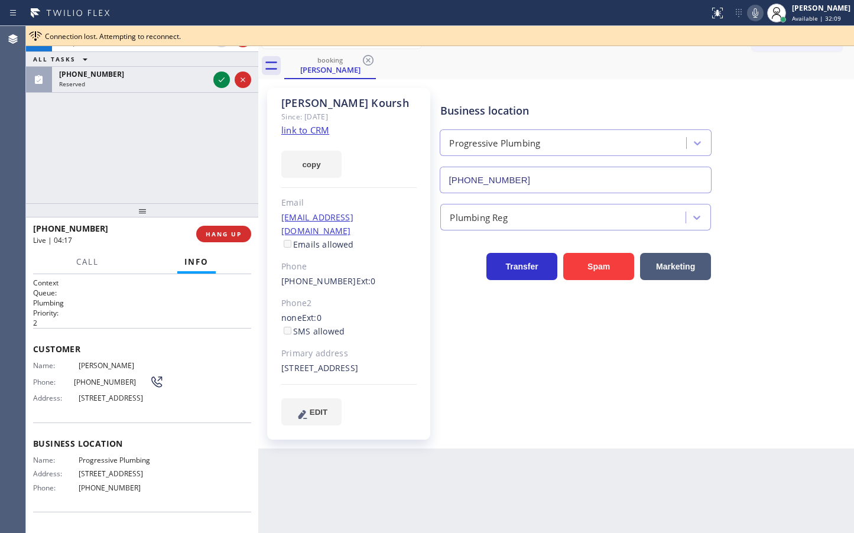
click at [77, 162] on div "[PHONE_NUMBER] Live | 04:17 ALL TASKS ALL TASKS ACTIVE TASKS TASKS IN WRAP UP […" at bounding box center [142, 114] width 232 height 177
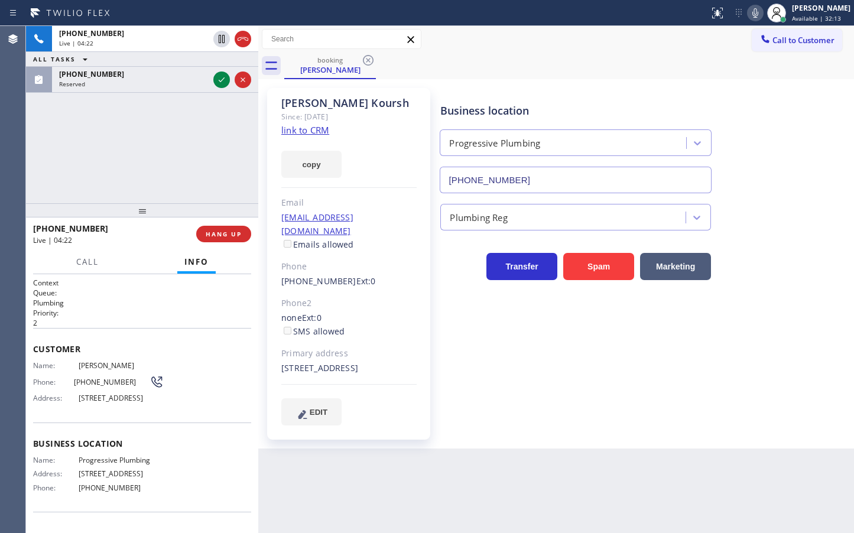
click at [77, 162] on div "[PHONE_NUMBER] Live | 04:22 ALL TASKS ALL TASKS ACTIVE TASKS TASKS IN WRAP UP […" at bounding box center [142, 114] width 232 height 177
click at [77, 162] on div "[PHONE_NUMBER] Live | 04:27 ALL TASKS ALL TASKS ACTIVE TASKS TASKS IN WRAP UP […" at bounding box center [142, 114] width 232 height 177
click at [103, 145] on div "[PHONE_NUMBER] Live | 04:29 ALL TASKS ALL TASKS ACTIVE TASKS TASKS IN WRAP UP […" at bounding box center [142, 114] width 232 height 177
click at [113, 146] on div "[PHONE_NUMBER] Live | 04:38 ALL TASKS ALL TASKS ACTIVE TASKS TASKS IN WRAP UP […" at bounding box center [142, 114] width 232 height 177
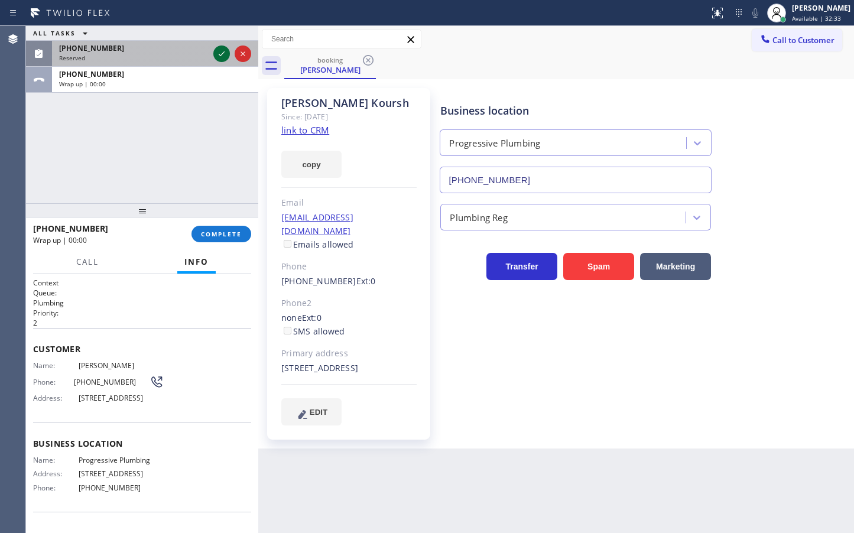
click at [220, 56] on icon at bounding box center [222, 53] width 6 height 5
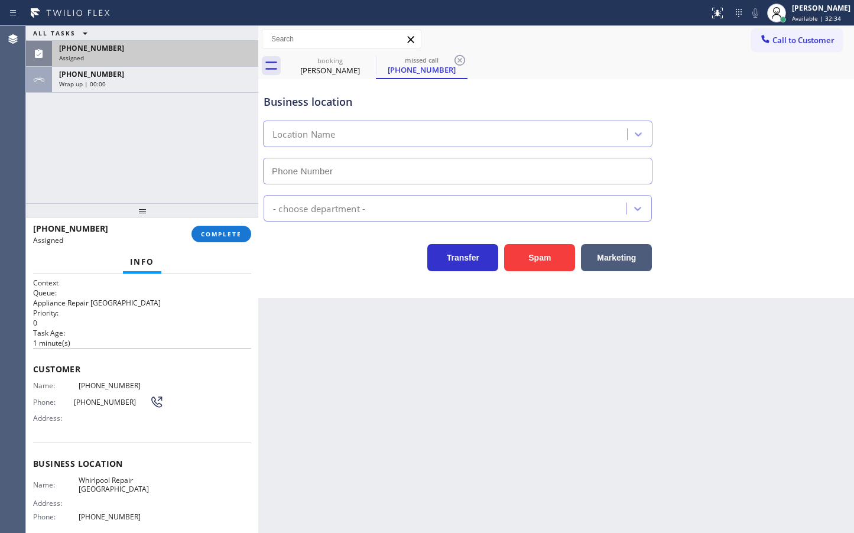
type input "[PHONE_NUMBER]"
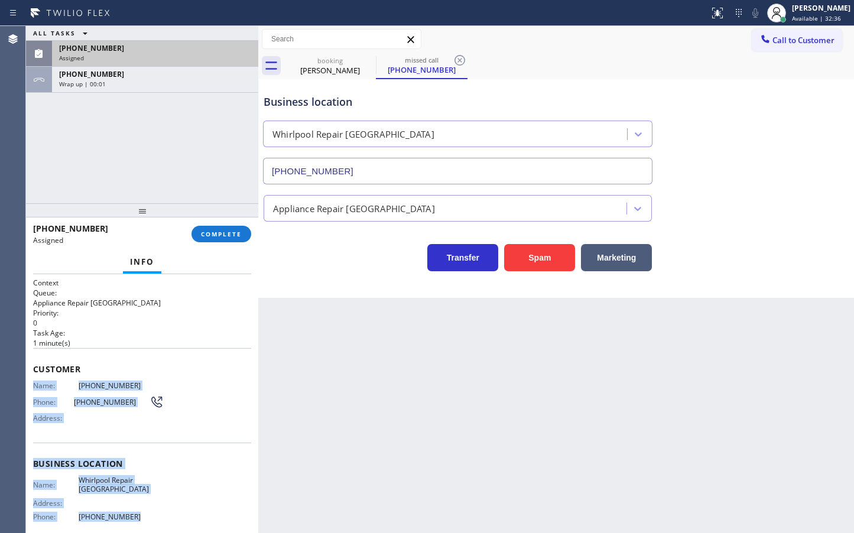
drag, startPoint x: 32, startPoint y: 384, endPoint x: 132, endPoint y: 502, distance: 154.2
click at [132, 502] on div "Context Queue: Appliance Repair High End Priority: 0 Task Age: [DEMOGRAPHIC_DAT…" at bounding box center [142, 403] width 232 height 259
copy div "Name: [PHONE_NUMBER] Phone: [PHONE_NUMBER] Address: Business location Name: Whi…"
click at [229, 236] on span "COMPLETE" at bounding box center [221, 234] width 41 height 8
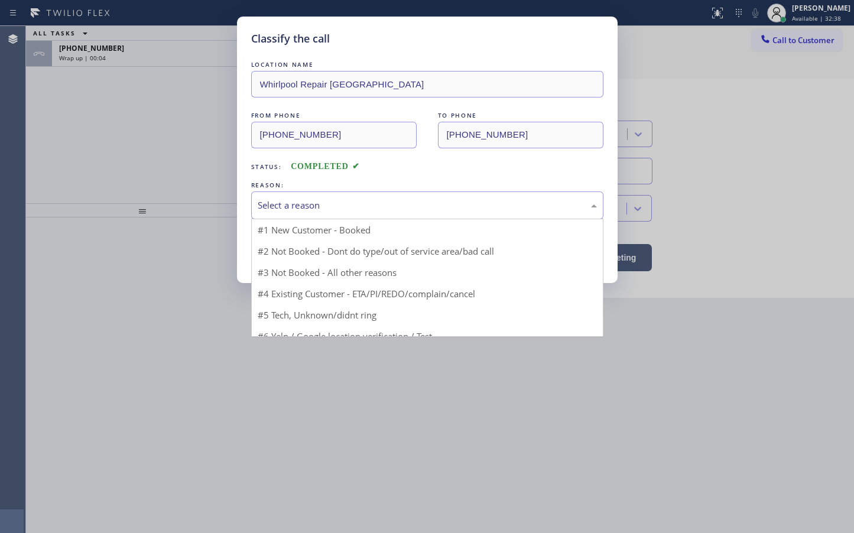
click at [309, 204] on div "Select a reason" at bounding box center [427, 205] width 339 height 14
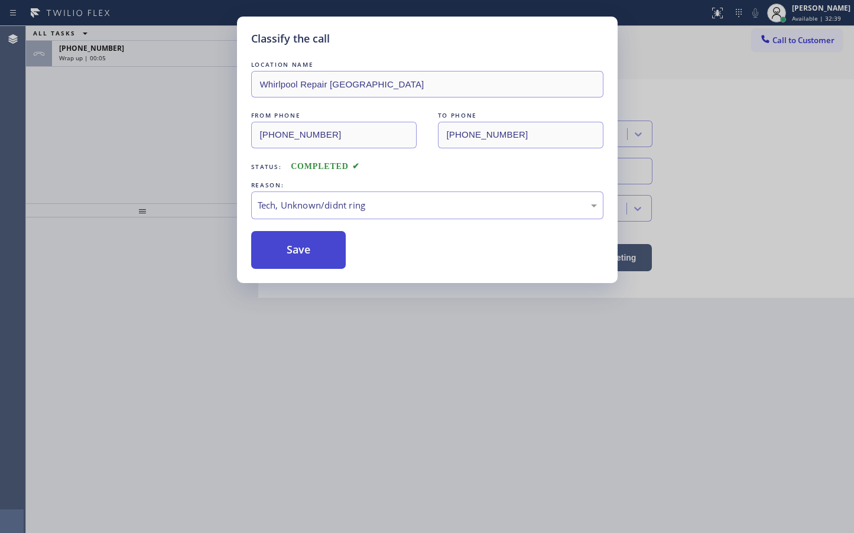
click at [273, 258] on button "Save" at bounding box center [298, 250] width 95 height 38
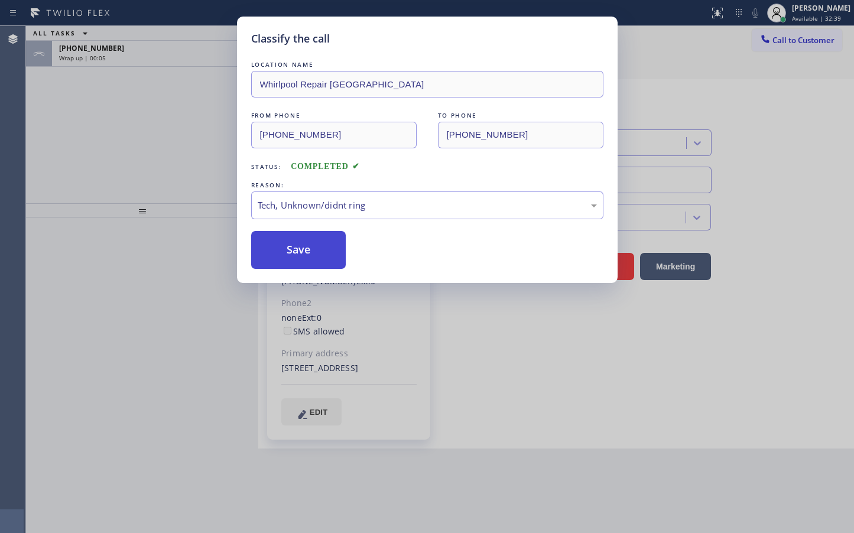
click at [273, 258] on button "Save" at bounding box center [298, 250] width 95 height 38
drag, startPoint x: 131, startPoint y: 149, endPoint x: 183, endPoint y: 120, distance: 59.5
click at [131, 148] on div "Classify the call LOCATION NAME Whirlpool Repair [GEOGRAPHIC_DATA] FROM PHONE […" at bounding box center [427, 266] width 854 height 533
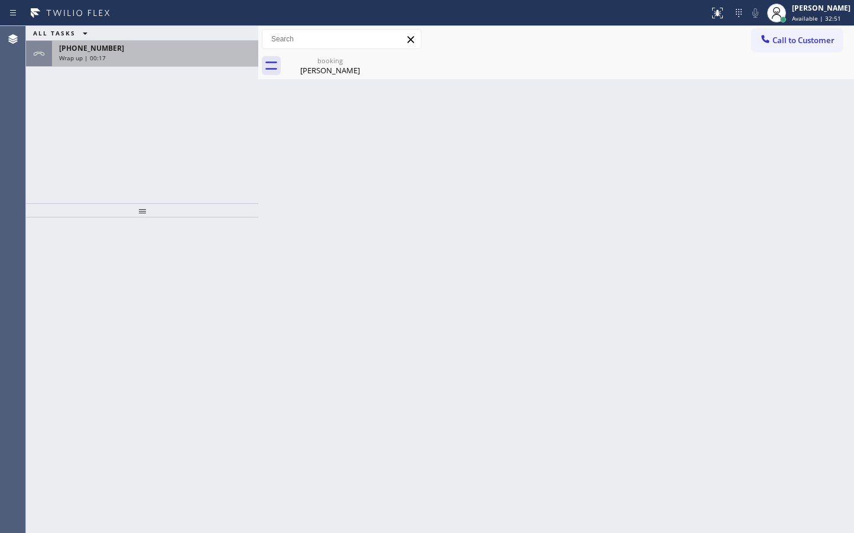
click at [190, 62] on div "[PHONE_NUMBER] Wrap up | 00:17" at bounding box center [152, 54] width 201 height 26
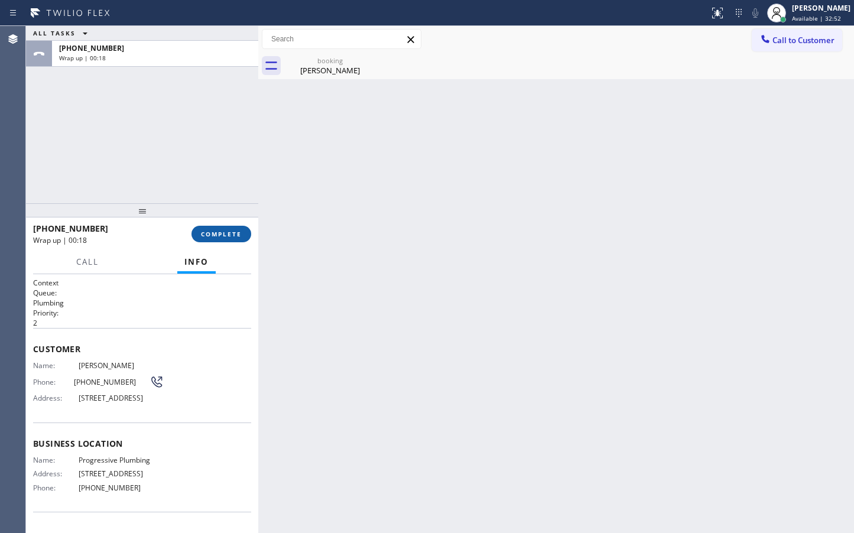
click at [199, 232] on button "COMPLETE" at bounding box center [221, 234] width 60 height 17
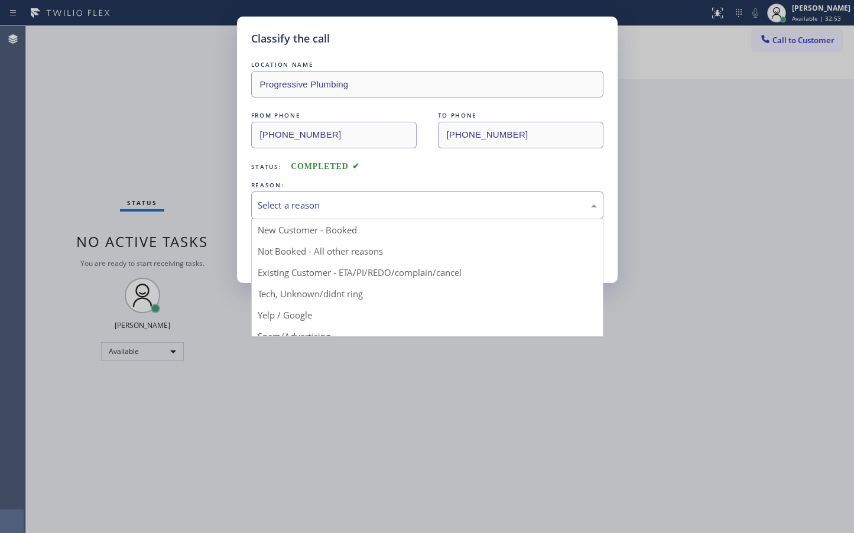
drag, startPoint x: 323, startPoint y: 211, endPoint x: 315, endPoint y: 256, distance: 45.5
click at [323, 211] on div "Select a reason" at bounding box center [427, 205] width 339 height 14
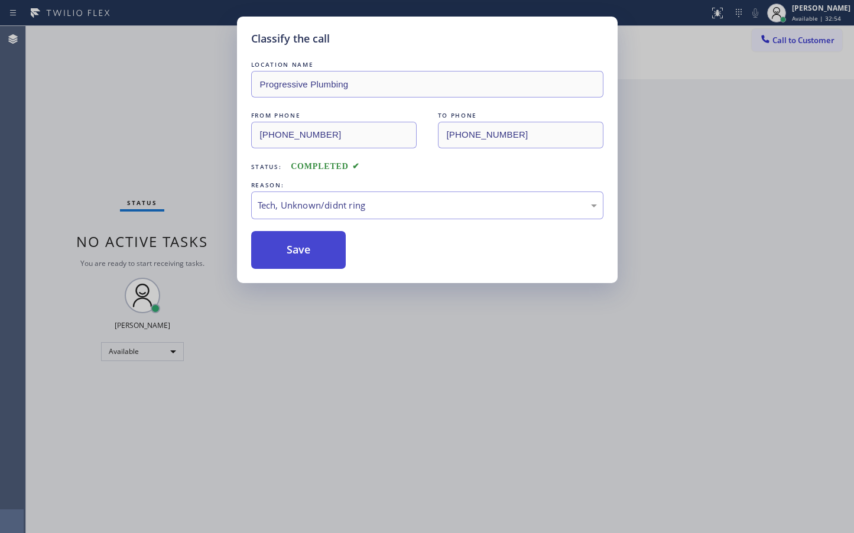
click at [309, 265] on button "Save" at bounding box center [298, 250] width 95 height 38
click at [310, 263] on button "Save" at bounding box center [298, 250] width 95 height 38
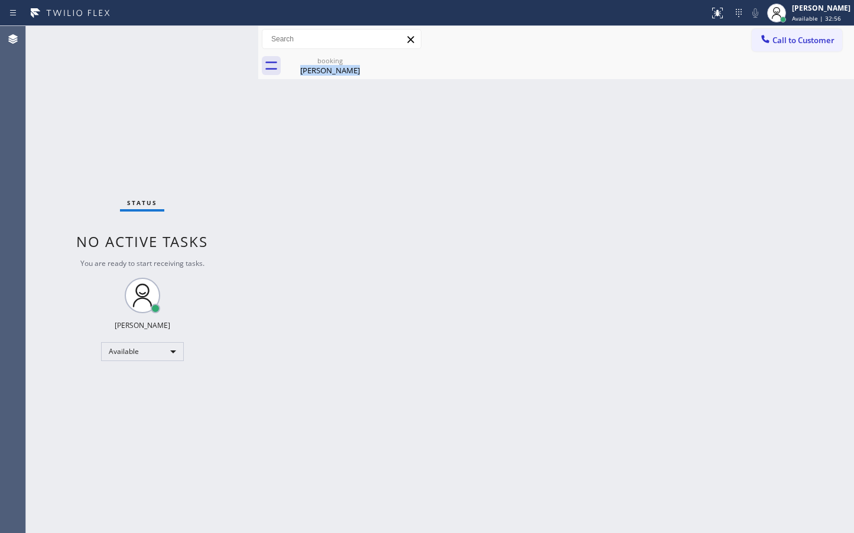
click at [310, 266] on div "Back to Dashboard Change Sender ID Customers Technicians Select a contact Outbo…" at bounding box center [555, 279] width 595 height 507
drag, startPoint x: 310, startPoint y: 268, endPoint x: 308, endPoint y: 261, distance: 7.9
click at [310, 268] on div "Back to Dashboard Change Sender ID Customers Technicians Select a contact Outbo…" at bounding box center [555, 279] width 595 height 507
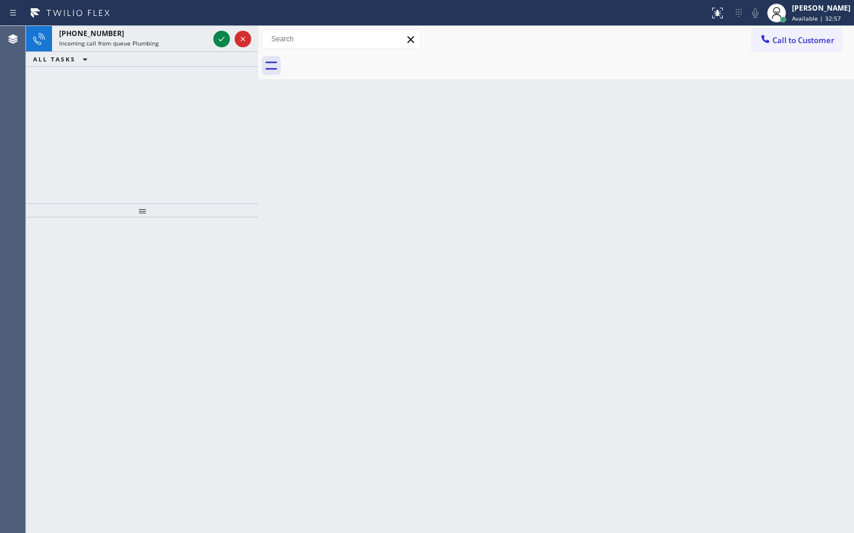
drag, startPoint x: 388, startPoint y: 175, endPoint x: 390, endPoint y: 168, distance: 7.7
click at [389, 173] on div "Back to Dashboard Change Sender ID Customers Technicians Select a contact Outbo…" at bounding box center [555, 279] width 595 height 507
click at [222, 38] on icon at bounding box center [221, 39] width 14 height 14
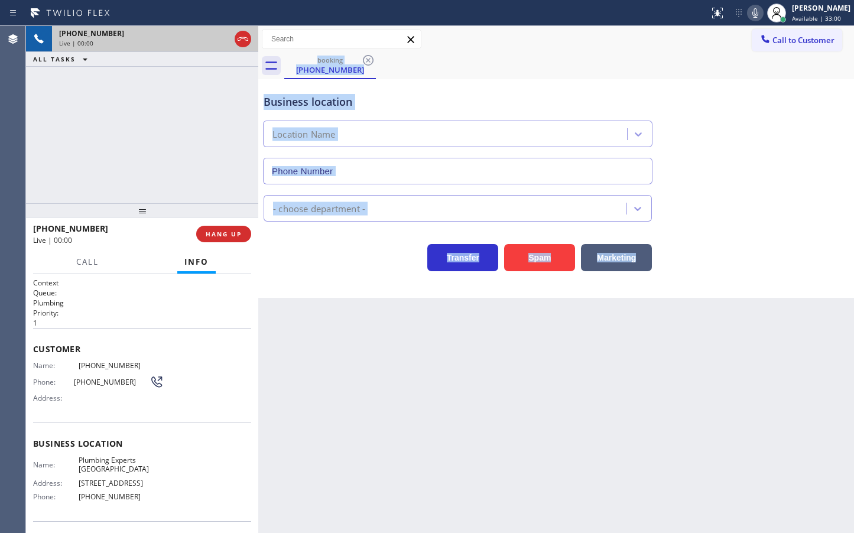
type input "[PHONE_NUMBER]"
click at [301, 289] on div "Business location Plumbing Experts [GEOGRAPHIC_DATA] [PHONE_NUMBER] Plumbing Re…" at bounding box center [555, 188] width 595 height 219
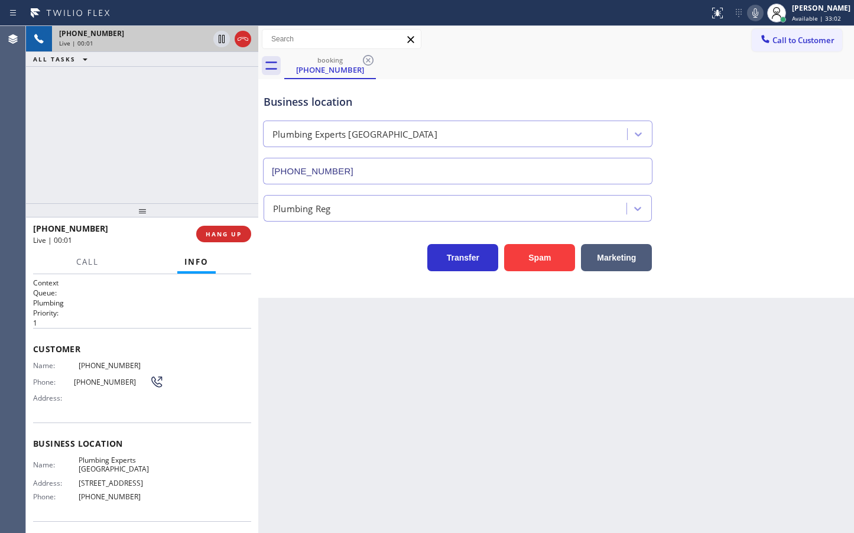
click at [168, 170] on div "[PHONE_NUMBER] Live | 00:01 ALL TASKS ALL TASKS ACTIVE TASKS TASKS IN WRAP UP" at bounding box center [142, 114] width 232 height 177
click at [282, 272] on div "Business location Plumbing Experts [GEOGRAPHIC_DATA] [PHONE_NUMBER] Plumbing Re…" at bounding box center [555, 188] width 595 height 219
click at [202, 346] on span "Customer" at bounding box center [142, 348] width 218 height 11
drag, startPoint x: 89, startPoint y: 183, endPoint x: 105, endPoint y: 174, distance: 18.2
click at [90, 183] on div "[PHONE_NUMBER] Live | 00:03 ALL TASKS ALL TASKS ACTIVE TASKS TASKS IN WRAP UP" at bounding box center [142, 114] width 232 height 177
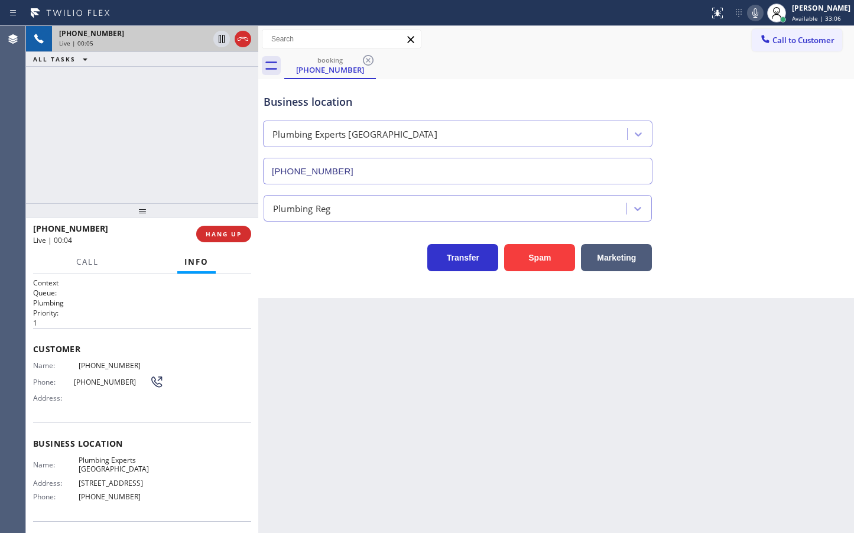
click at [209, 365] on div "Name: [PHONE_NUMBER] Phone: [PHONE_NUMBER] Address:" at bounding box center [142, 384] width 218 height 47
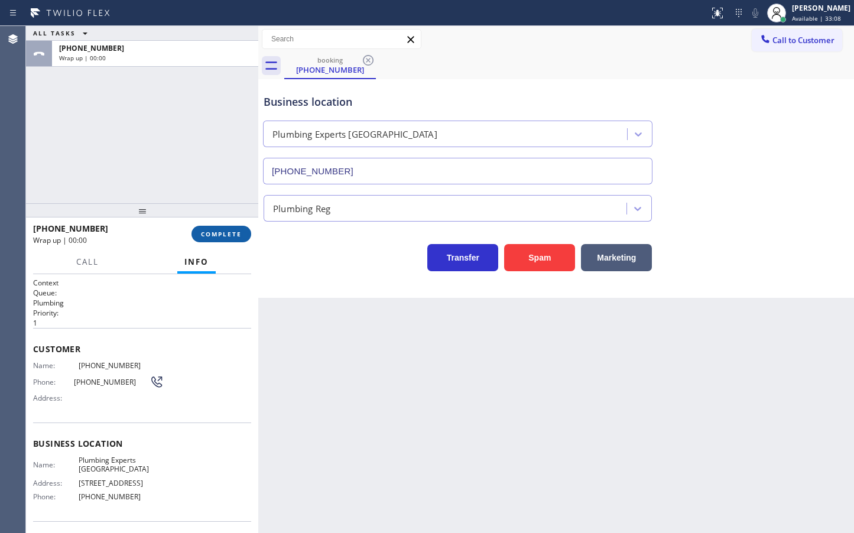
click at [222, 234] on span "COMPLETE" at bounding box center [221, 234] width 41 height 8
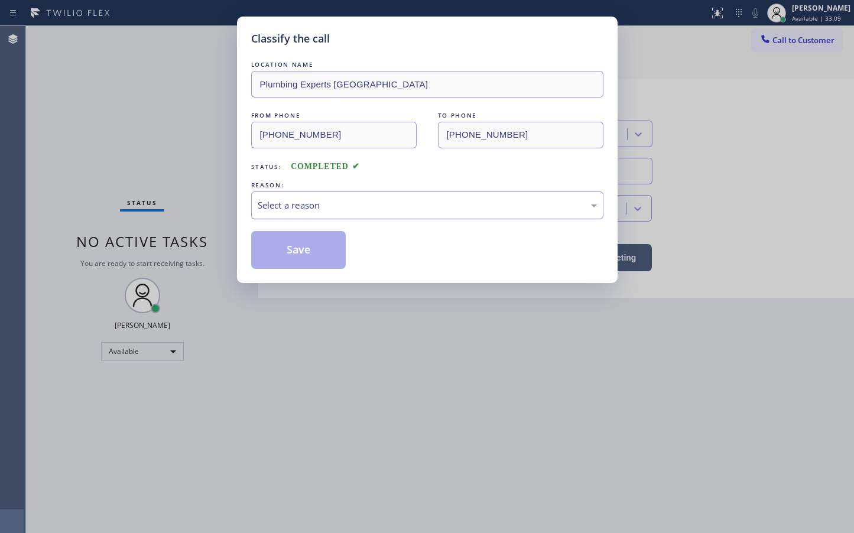
click at [292, 205] on div "Select a reason" at bounding box center [427, 205] width 339 height 14
click at [286, 232] on button "Save" at bounding box center [298, 250] width 95 height 38
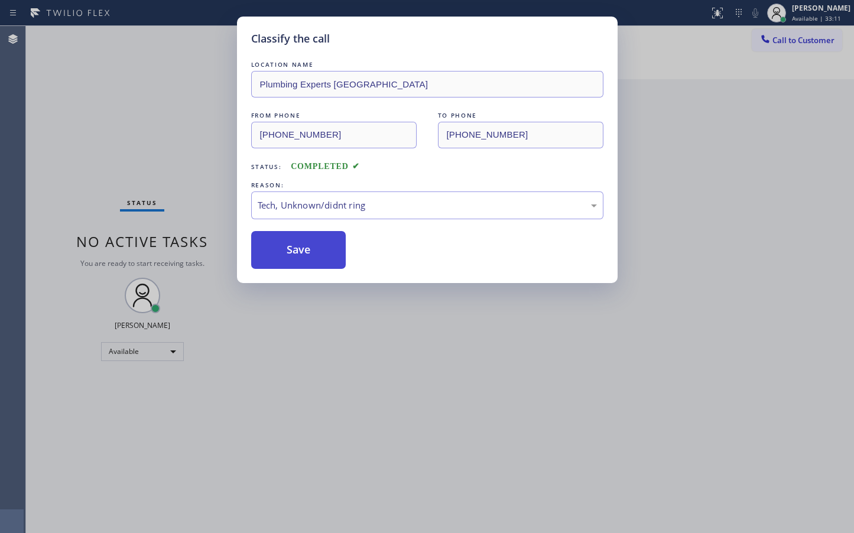
click at [285, 239] on button "Save" at bounding box center [298, 250] width 95 height 38
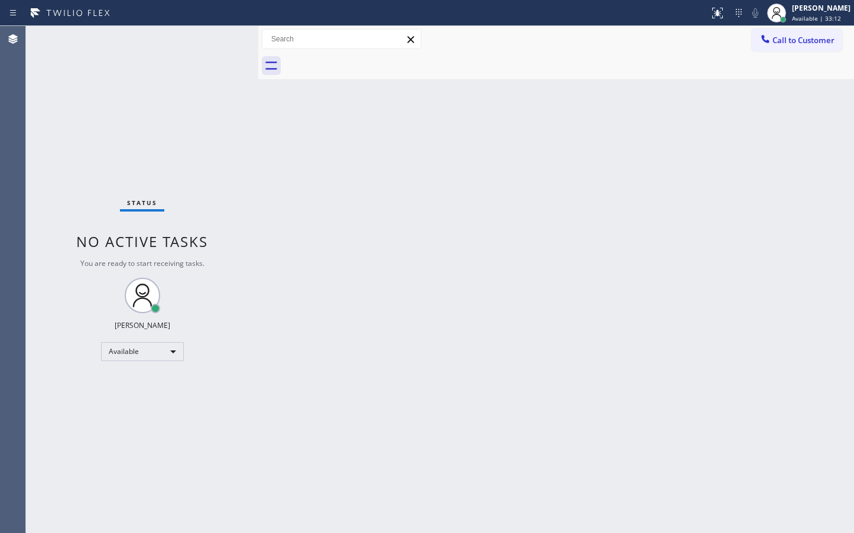
click at [185, 171] on div "Status No active tasks You are ready to start receiving tasks. [PERSON_NAME]" at bounding box center [142, 279] width 232 height 507
click at [238, 134] on div "Status No active tasks You are ready to start receiving tasks. [PERSON_NAME]" at bounding box center [142, 279] width 232 height 507
click at [213, 38] on div "Status No active tasks You are ready to start receiving tasks. [PERSON_NAME]" at bounding box center [142, 279] width 232 height 507
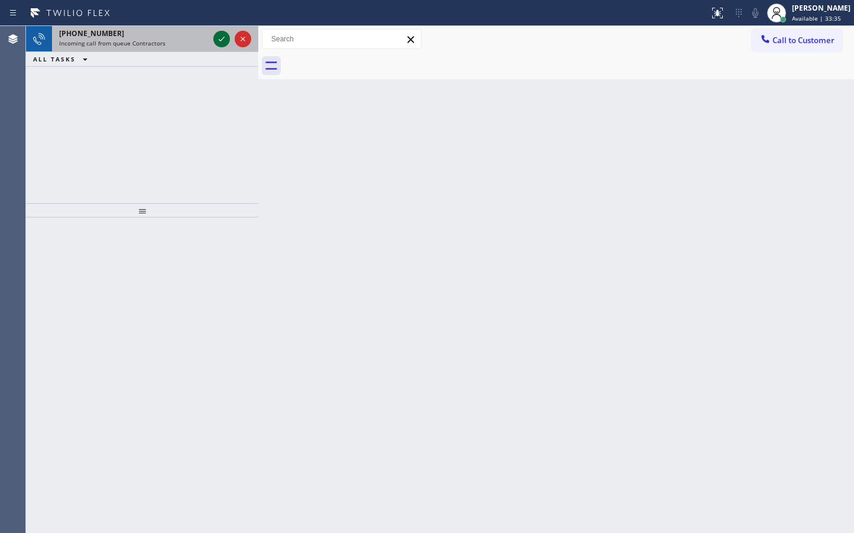
click at [223, 34] on icon at bounding box center [221, 39] width 14 height 14
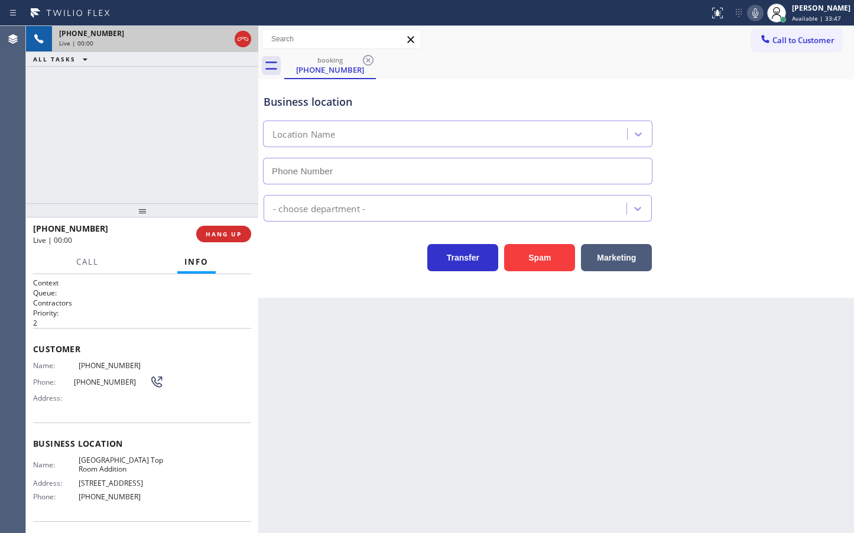
type input "[PHONE_NUMBER]"
drag, startPoint x: 397, startPoint y: 284, endPoint x: 145, endPoint y: 171, distance: 276.3
click at [394, 281] on div "Business location [GEOGRAPHIC_DATA] Top Room Addition [PHONE_NUMBER] Contractor…" at bounding box center [555, 188] width 595 height 219
drag, startPoint x: 144, startPoint y: 171, endPoint x: 151, endPoint y: 169, distance: 7.9
click at [151, 169] on div "[PHONE_NUMBER] Live | 00:00 ALL TASKS ALL TASKS ACTIVE TASKS TASKS IN WRAP UP" at bounding box center [142, 114] width 232 height 177
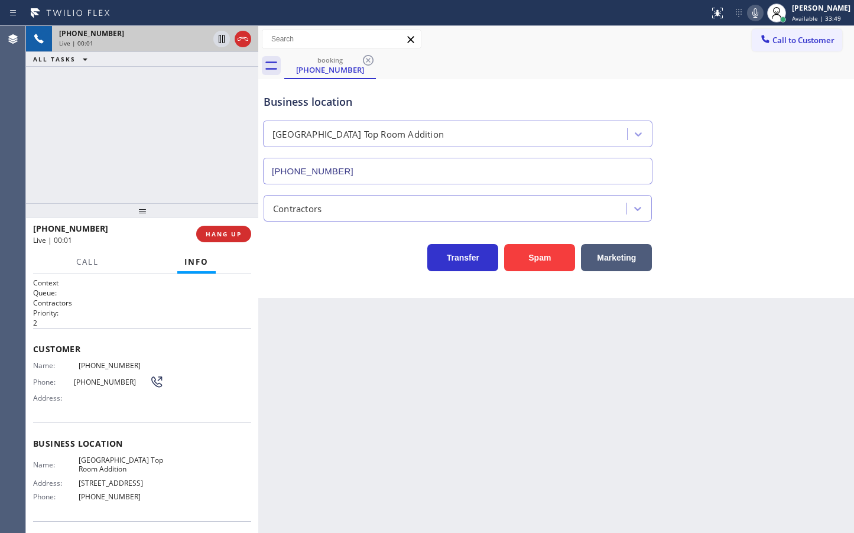
click at [249, 249] on div "[PHONE_NUMBER] Live | 00:01 HANG UP" at bounding box center [142, 234] width 218 height 31
click at [201, 167] on div "[PHONE_NUMBER] Live | 00:02 ALL TASKS ALL TASKS ACTIVE TASKS TASKS IN WRAP UP" at bounding box center [142, 114] width 232 height 177
drag, startPoint x: 332, startPoint y: 273, endPoint x: 325, endPoint y: 271, distance: 7.3
click at [331, 273] on div "Business location [GEOGRAPHIC_DATA] Top Room Addition [PHONE_NUMBER] Contractor…" at bounding box center [555, 188] width 595 height 219
click at [196, 148] on div "[PHONE_NUMBER] Live | 00:03 ALL TASKS ALL TASKS ACTIVE TASKS TASKS IN WRAP UP" at bounding box center [142, 114] width 232 height 177
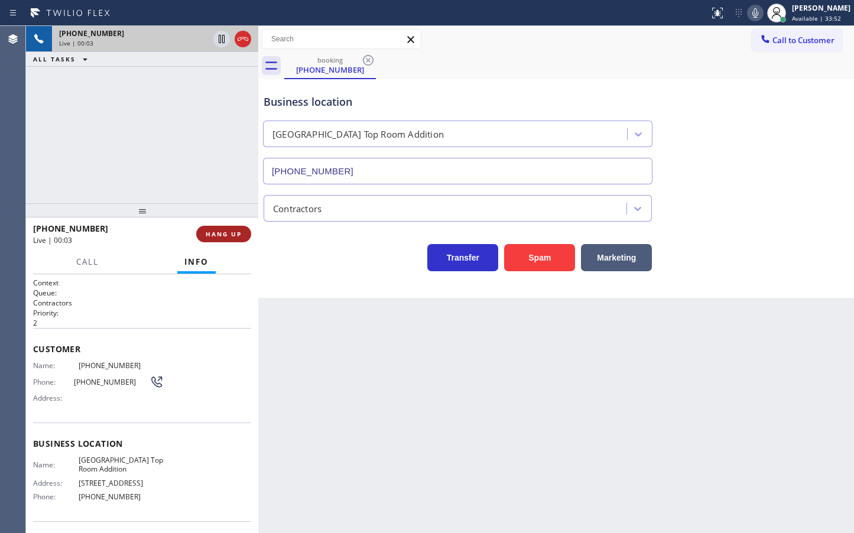
click at [237, 235] on span "HANG UP" at bounding box center [224, 234] width 36 height 8
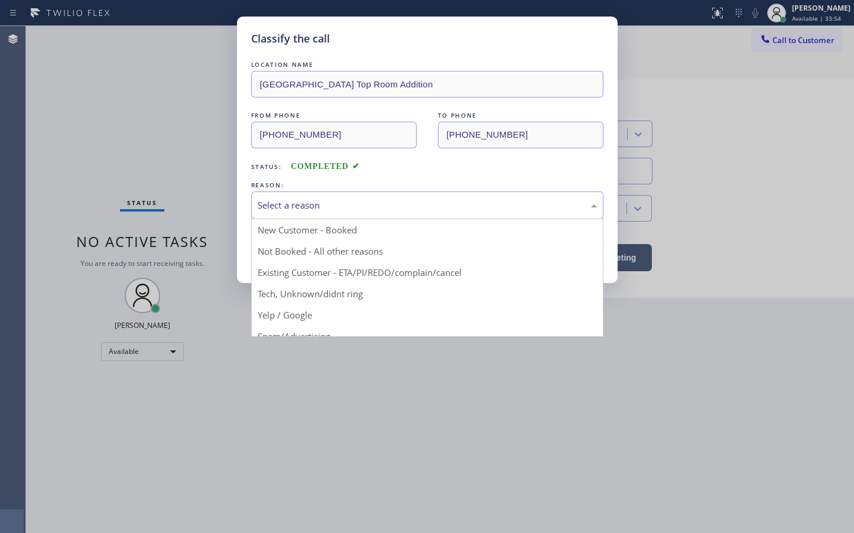
drag, startPoint x: 287, startPoint y: 216, endPoint x: 287, endPoint y: 259, distance: 43.7
click at [287, 215] on div "Select a reason" at bounding box center [427, 205] width 352 height 28
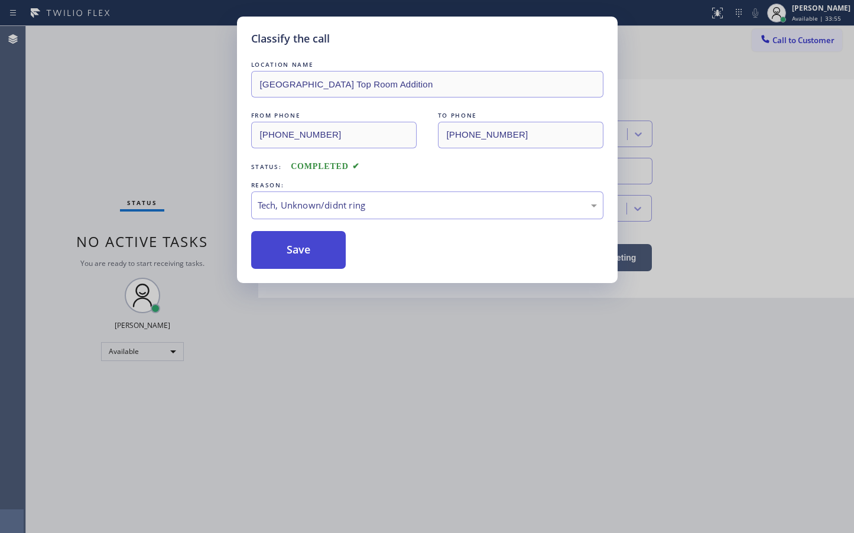
click at [285, 256] on button "Save" at bounding box center [298, 250] width 95 height 38
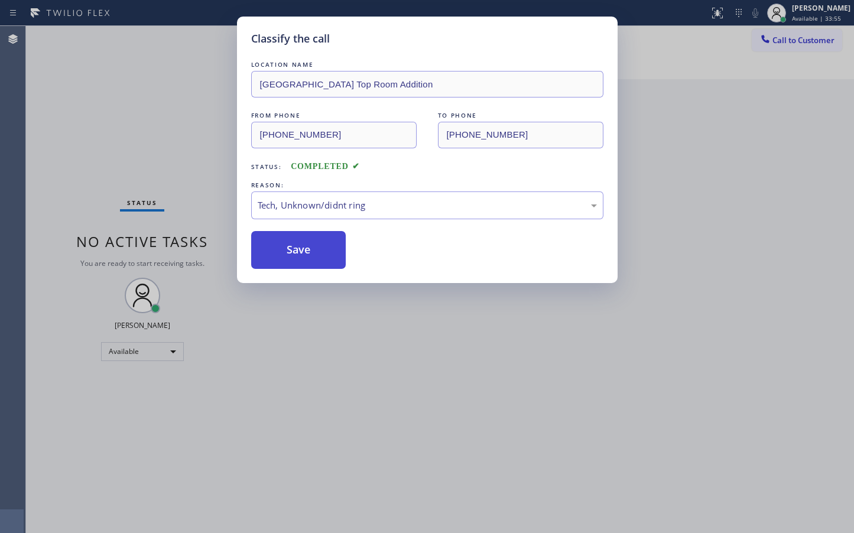
click at [285, 256] on button "Save" at bounding box center [298, 250] width 95 height 38
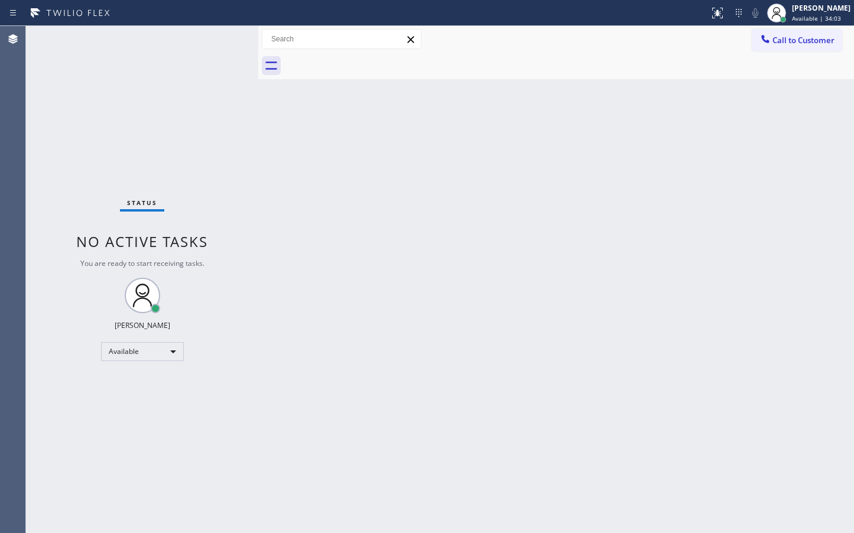
click at [223, 35] on div "Status No active tasks You are ready to start receiving tasks. [PERSON_NAME]" at bounding box center [142, 279] width 232 height 507
click at [216, 37] on div "Status No active tasks You are ready to start receiving tasks. [PERSON_NAME]" at bounding box center [142, 279] width 232 height 507
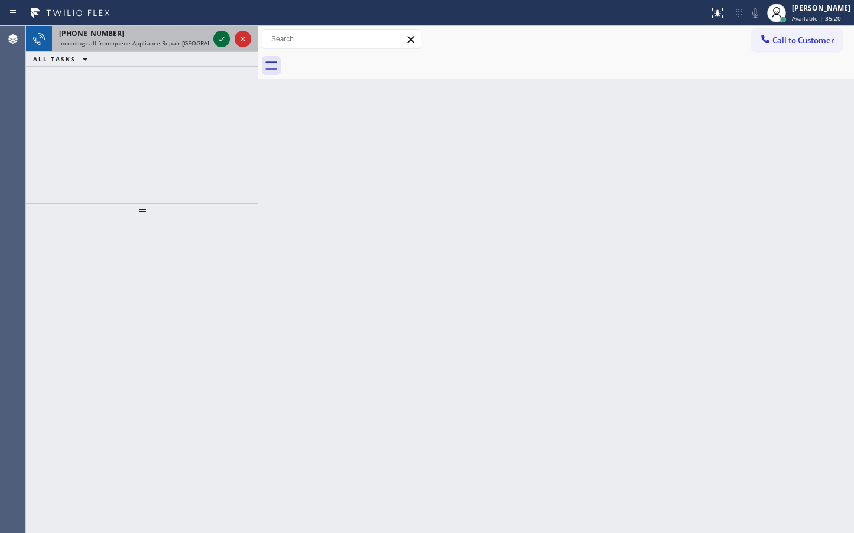
click at [216, 37] on icon at bounding box center [221, 39] width 14 height 14
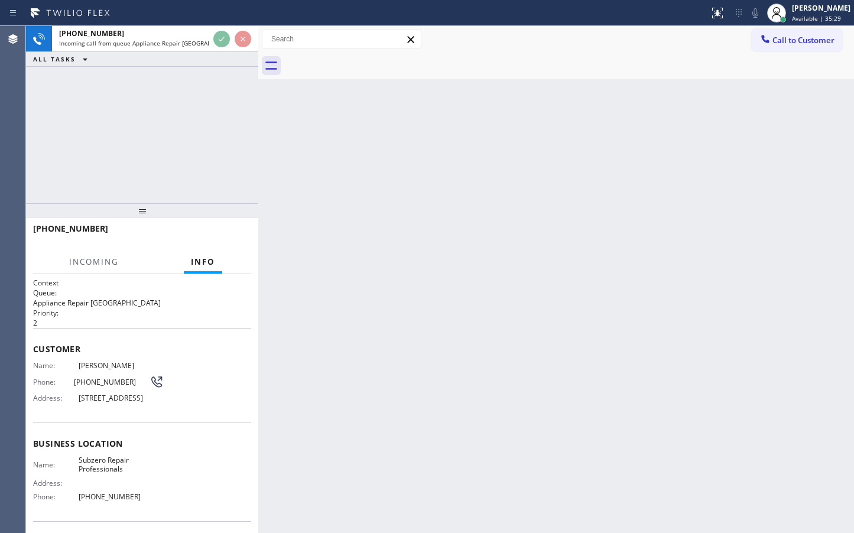
click at [207, 122] on div "[PHONE_NUMBER] Incoming call from queue Appliance Repair High End ALL TASKS ALL…" at bounding box center [142, 114] width 232 height 177
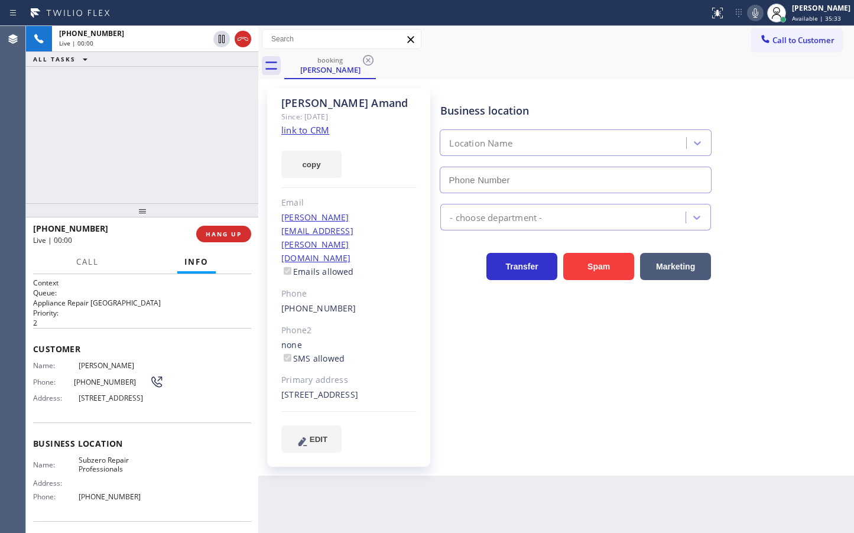
type input "[PHONE_NUMBER]"
click at [305, 129] on link "link to CRM" at bounding box center [305, 130] width 48 height 12
click at [154, 143] on div "[PHONE_NUMBER] Live | 00:05 ALL TASKS ALL TASKS ACTIVE TASKS TASKS IN WRAP UP" at bounding box center [142, 114] width 232 height 177
click at [154, 143] on div "[PHONE_NUMBER] Live | 00:06 ALL TASKS ALL TASKS ACTIVE TASKS TASKS IN WRAP UP" at bounding box center [142, 114] width 232 height 177
click at [243, 199] on div "[PHONE_NUMBER] Live | 00:46 ALL TASKS ALL TASKS ACTIVE TASKS TASKS IN WRAP UP" at bounding box center [142, 114] width 232 height 177
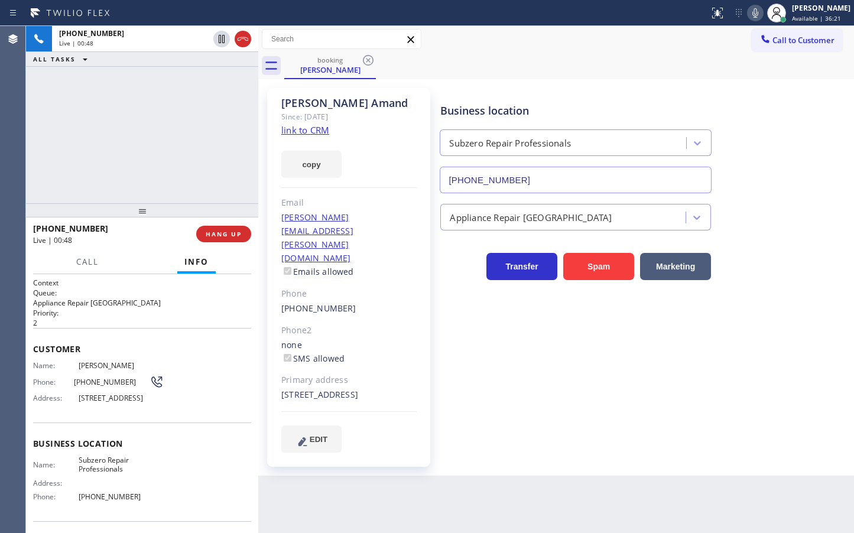
drag, startPoint x: 129, startPoint y: 239, endPoint x: 125, endPoint y: 123, distance: 115.9
click at [129, 237] on div "Live | 00:48" at bounding box center [110, 240] width 155 height 10
click at [125, 123] on div "[PHONE_NUMBER] Live | 00:48 ALL TASKS ALL TASKS ACTIVE TASKS TASKS IN WRAP UP" at bounding box center [142, 114] width 232 height 177
click at [144, 293] on h2 "Queue:" at bounding box center [142, 293] width 218 height 10
click at [84, 281] on h1 "Context" at bounding box center [142, 283] width 218 height 10
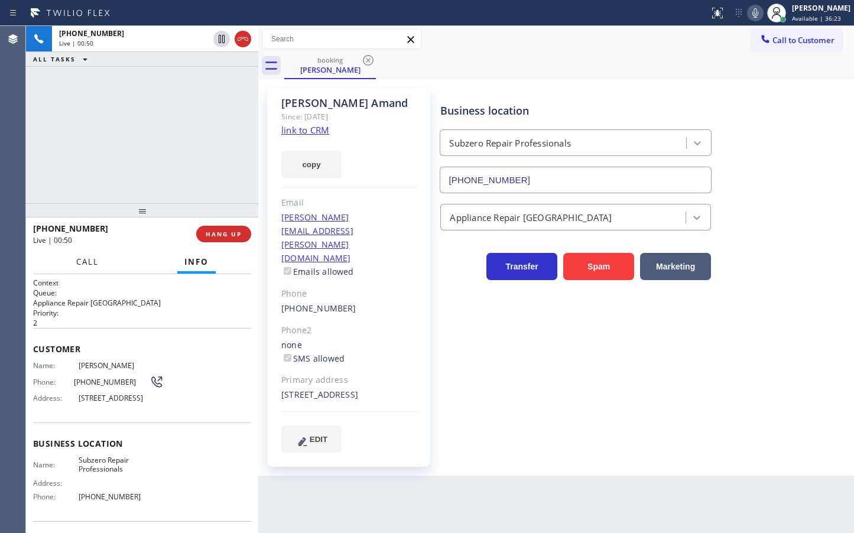
click at [84, 266] on span "Call" at bounding box center [87, 261] width 22 height 11
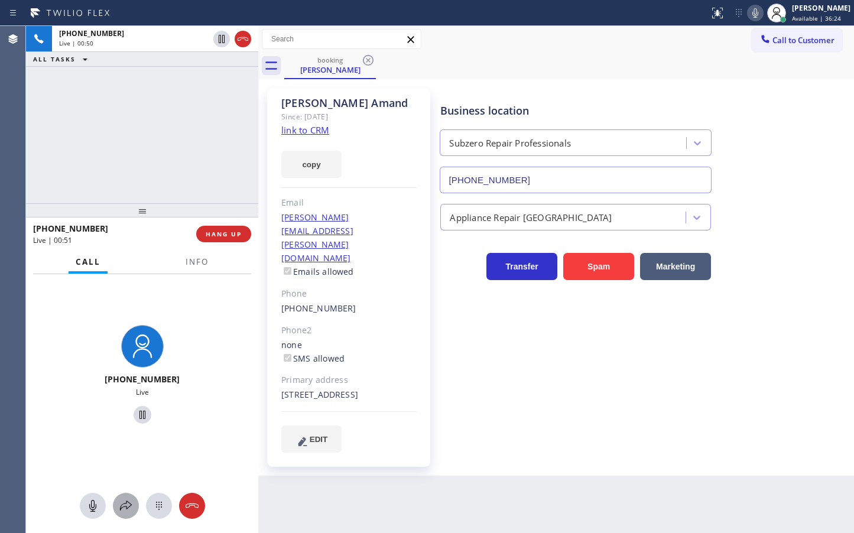
click at [125, 498] on button at bounding box center [126, 506] width 26 height 26
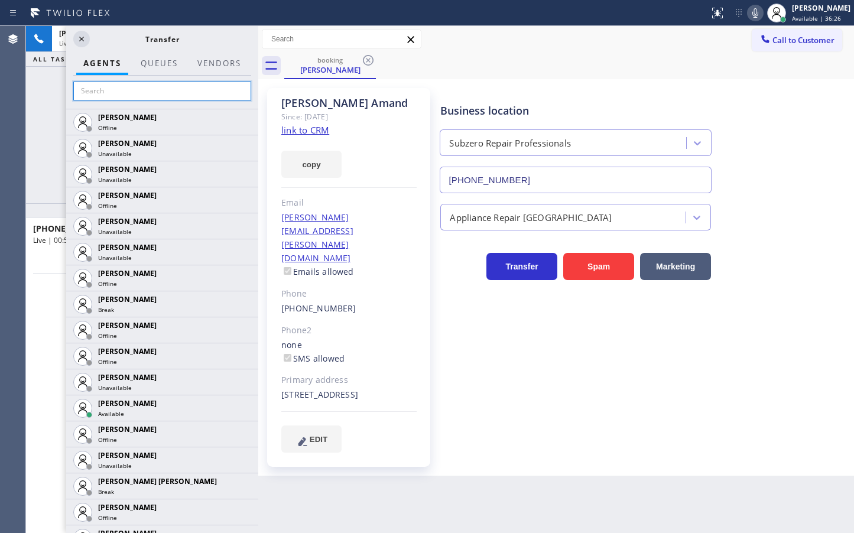
click at [134, 92] on input "text" at bounding box center [162, 91] width 178 height 19
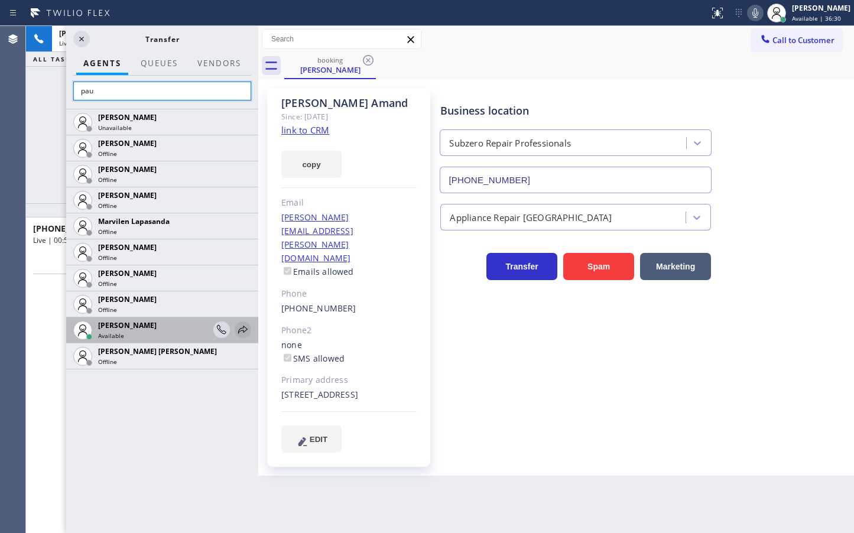
type input "pau"
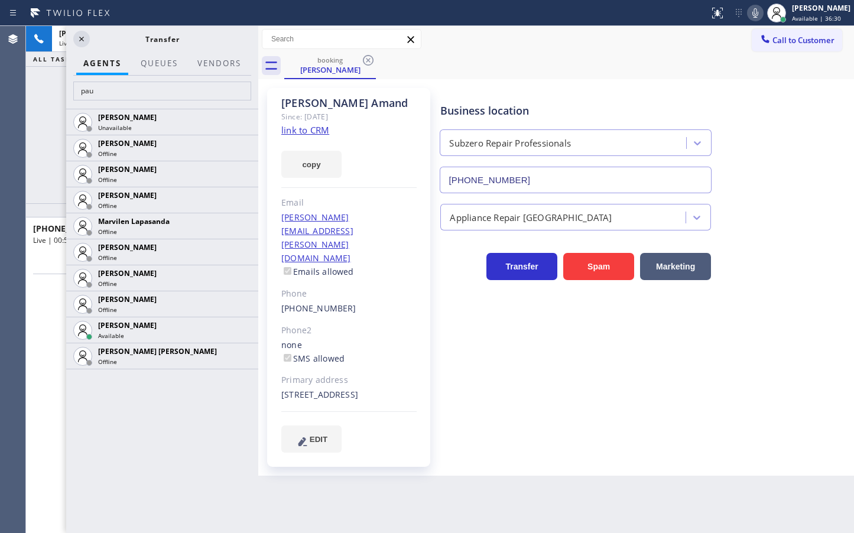
drag, startPoint x: 237, startPoint y: 327, endPoint x: 220, endPoint y: 182, distance: 145.7
click at [0, 0] on icon at bounding box center [0, 0] width 0 height 0
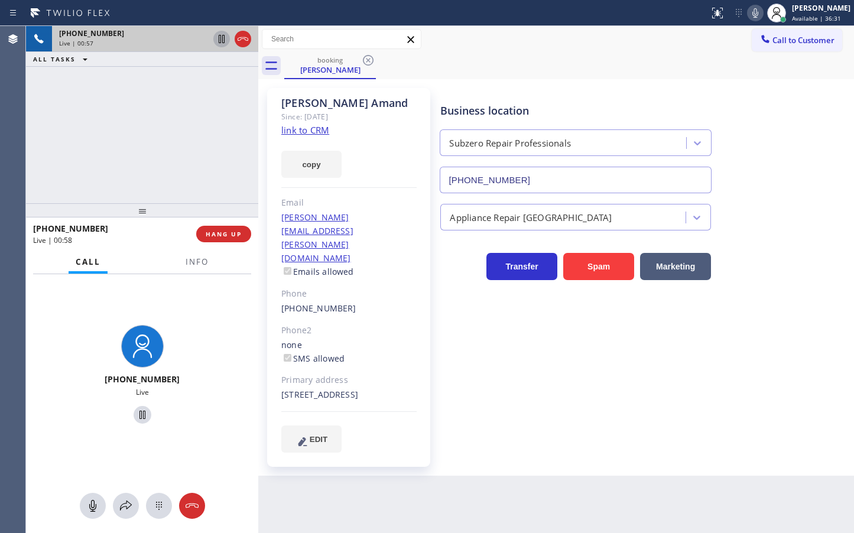
click at [222, 35] on icon at bounding box center [221, 39] width 14 height 14
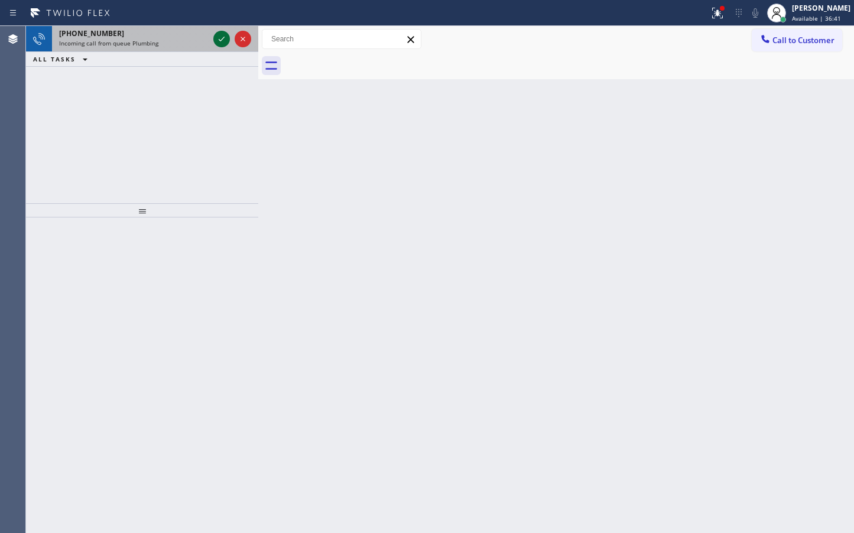
click at [226, 37] on icon at bounding box center [221, 39] width 14 height 14
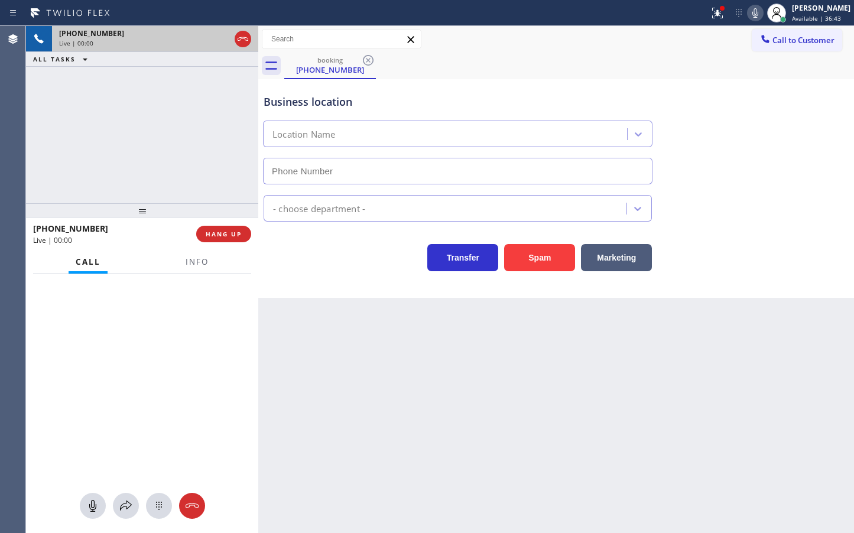
type input "[PHONE_NUMBER]"
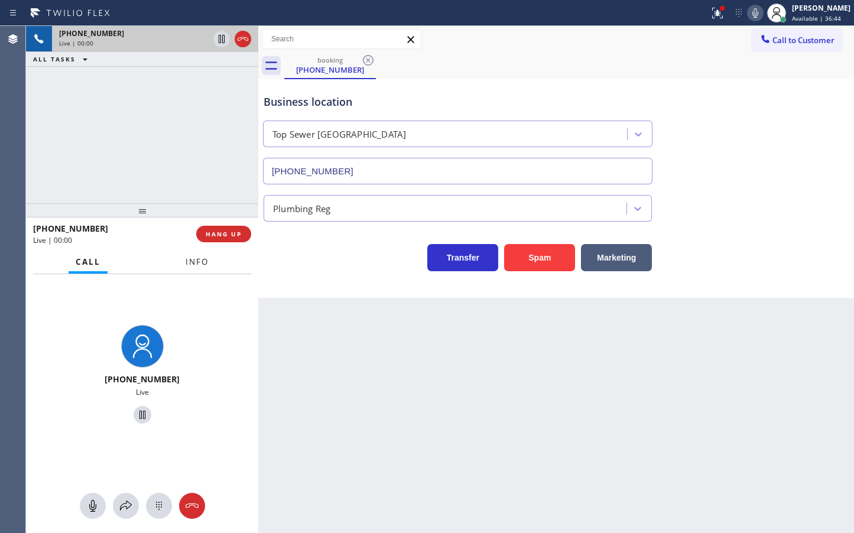
click at [203, 266] on span "Info" at bounding box center [196, 261] width 23 height 11
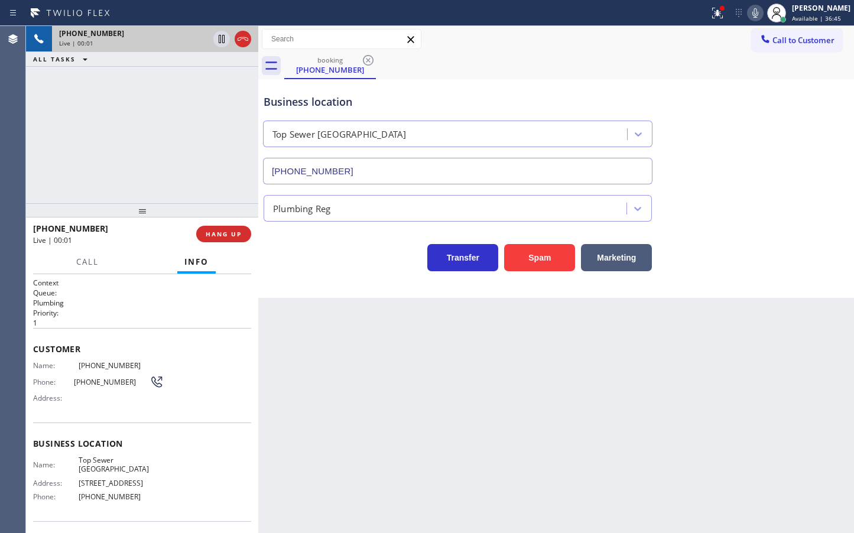
click at [299, 270] on div "Transfer Spam Marketing" at bounding box center [457, 254] width 393 height 33
click at [219, 233] on span "HANG UP" at bounding box center [224, 234] width 36 height 8
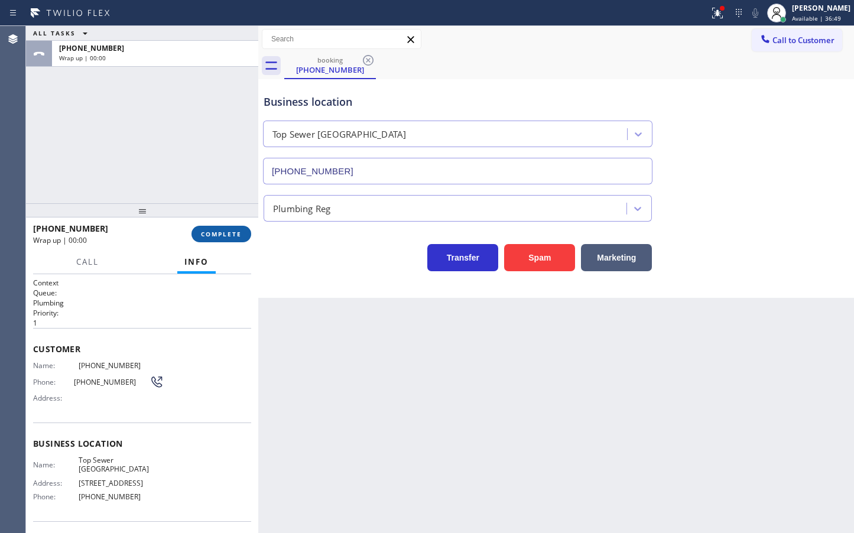
click at [219, 233] on span "COMPLETE" at bounding box center [221, 234] width 41 height 8
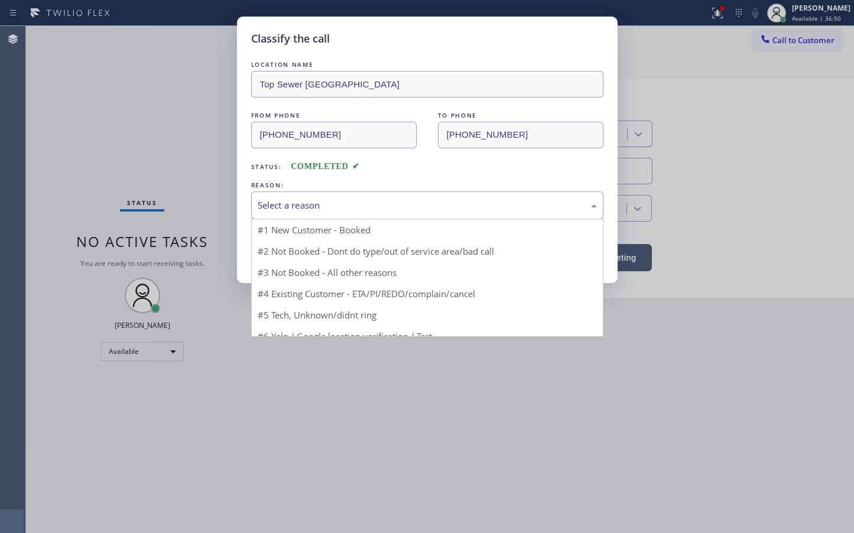
click at [303, 210] on div "Select a reason" at bounding box center [427, 205] width 339 height 14
drag, startPoint x: 308, startPoint y: 295, endPoint x: 308, endPoint y: 279, distance: 15.9
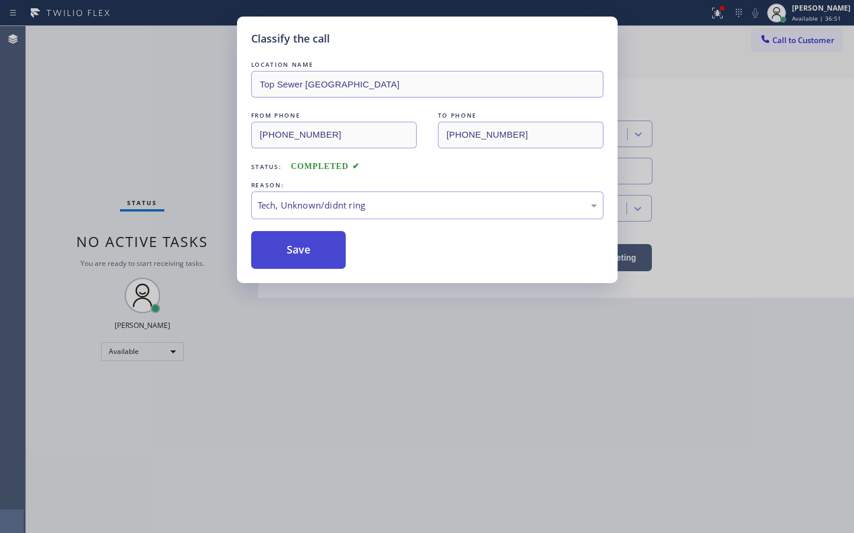
click at [310, 259] on button "Save" at bounding box center [298, 250] width 95 height 38
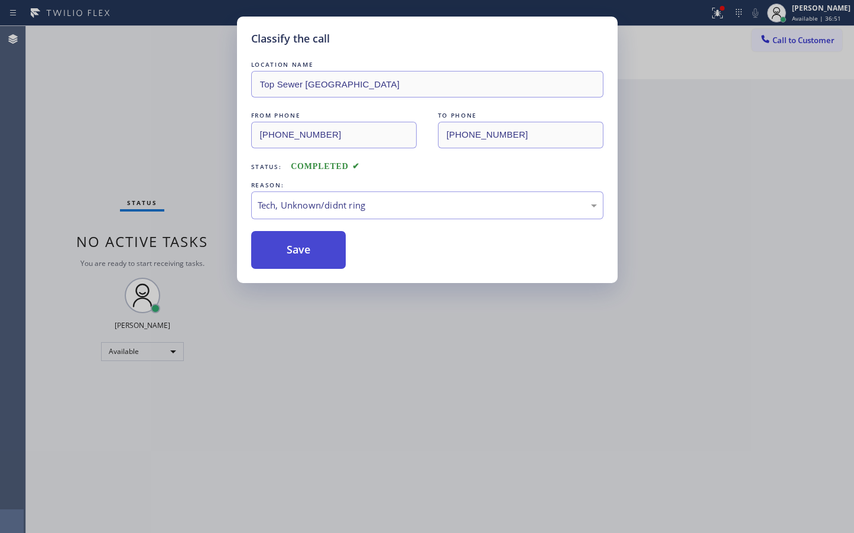
click at [310, 259] on button "Save" at bounding box center [298, 250] width 95 height 38
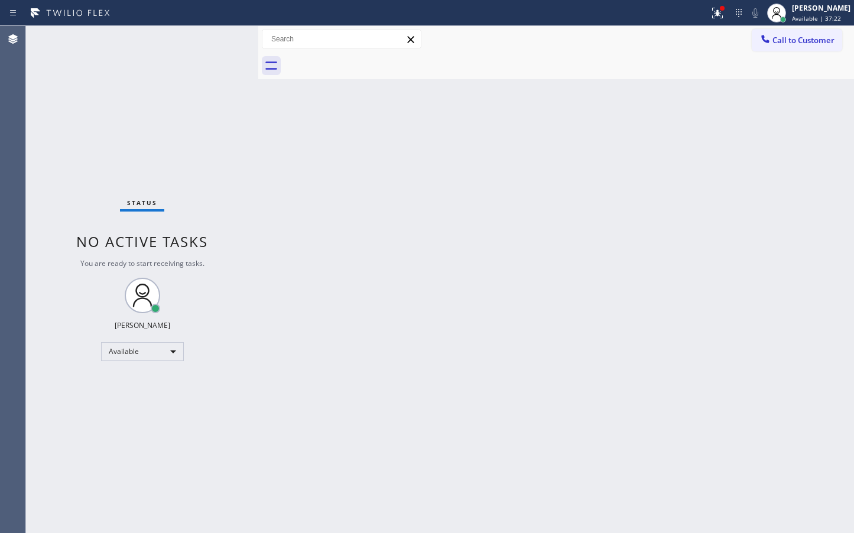
drag, startPoint x: 168, startPoint y: 86, endPoint x: 163, endPoint y: 32, distance: 53.4
click at [168, 86] on div "Status No active tasks You are ready to start receiving tasks. [PERSON_NAME]" at bounding box center [142, 279] width 232 height 507
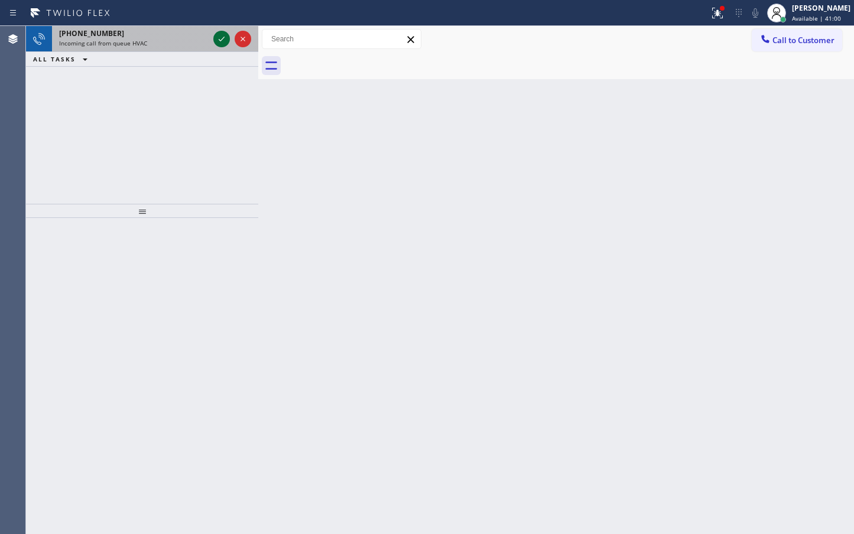
click at [223, 39] on icon at bounding box center [222, 39] width 6 height 5
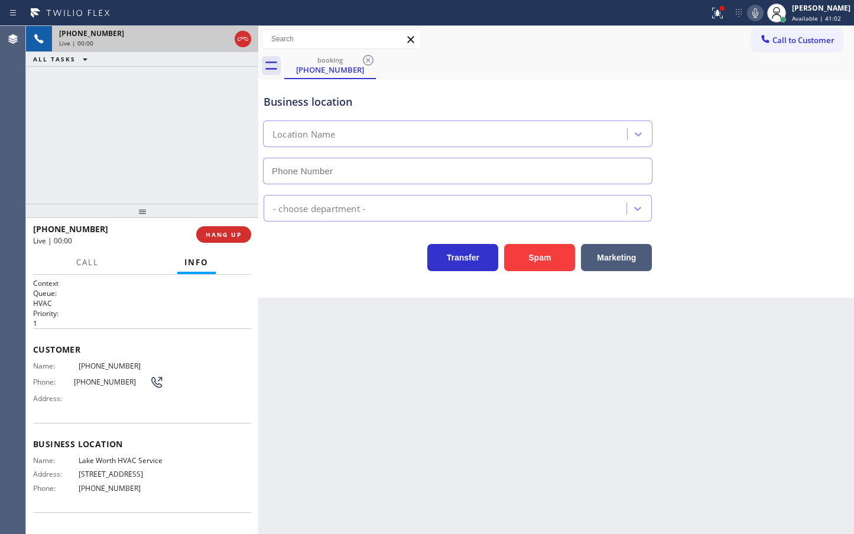
type input "[PHONE_NUMBER]"
click at [710, 12] on icon at bounding box center [717, 13] width 14 height 14
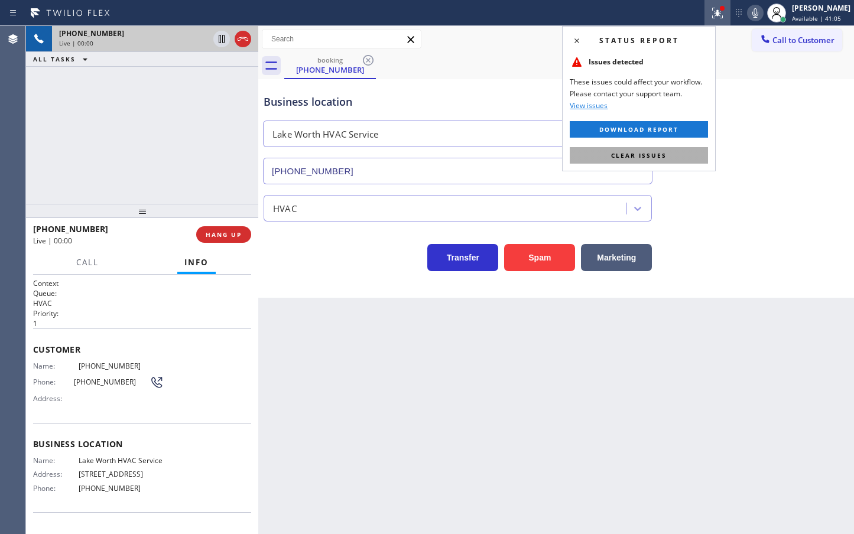
click at [674, 151] on button "Clear issues" at bounding box center [638, 155] width 138 height 17
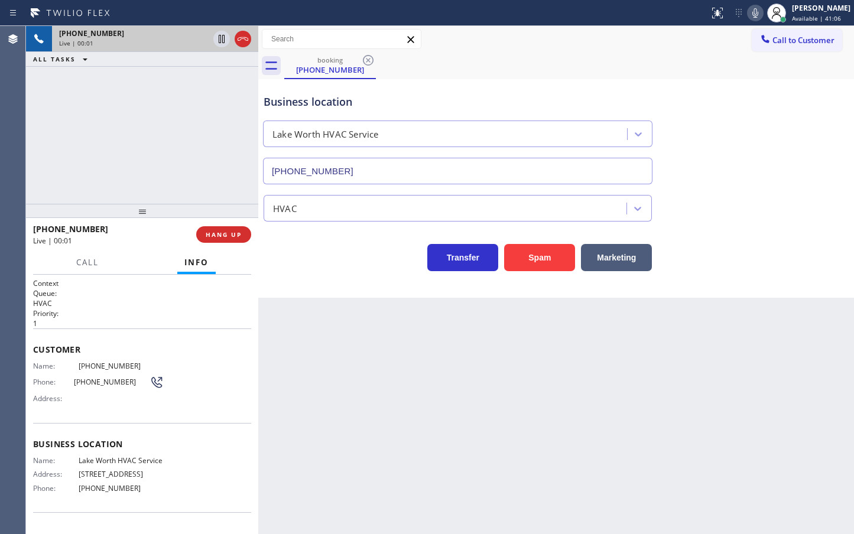
click at [179, 146] on div "[PHONE_NUMBER] Live | 00:01 ALL TASKS ALL TASKS ACTIVE TASKS TASKS IN WRAP UP" at bounding box center [142, 115] width 232 height 178
click at [311, 256] on div "Transfer Spam Marketing" at bounding box center [457, 254] width 393 height 33
click at [195, 191] on div "[PHONE_NUMBER] Live | 00:03 ALL TASKS ALL TASKS ACTIVE TASKS TASKS IN WRAP UP" at bounding box center [142, 115] width 232 height 178
click at [300, 266] on div "Transfer Spam Marketing" at bounding box center [457, 254] width 393 height 33
click at [306, 281] on div "Business location [GEOGRAPHIC_DATA] HVAC Service [PHONE_NUMBER] HVAC Transfer S…" at bounding box center [555, 188] width 595 height 219
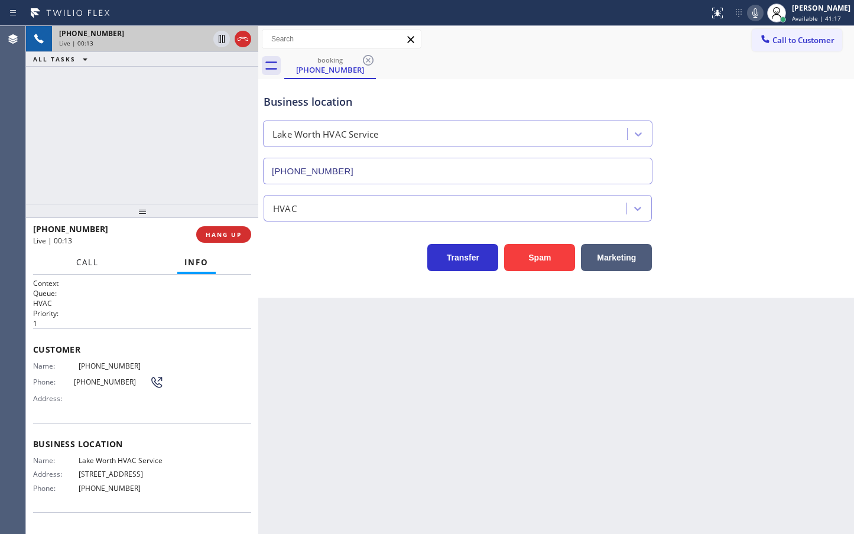
click at [76, 265] on span "Call" at bounding box center [87, 262] width 22 height 11
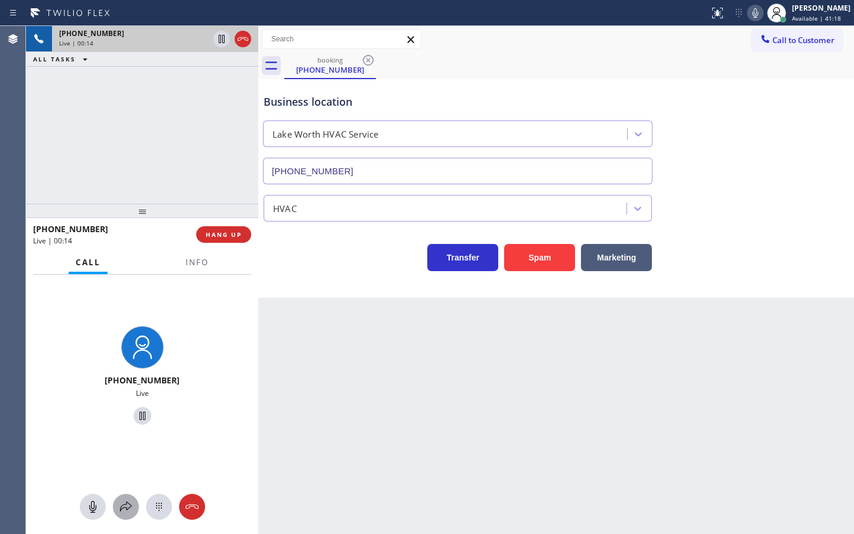
click at [131, 503] on icon at bounding box center [126, 507] width 14 height 14
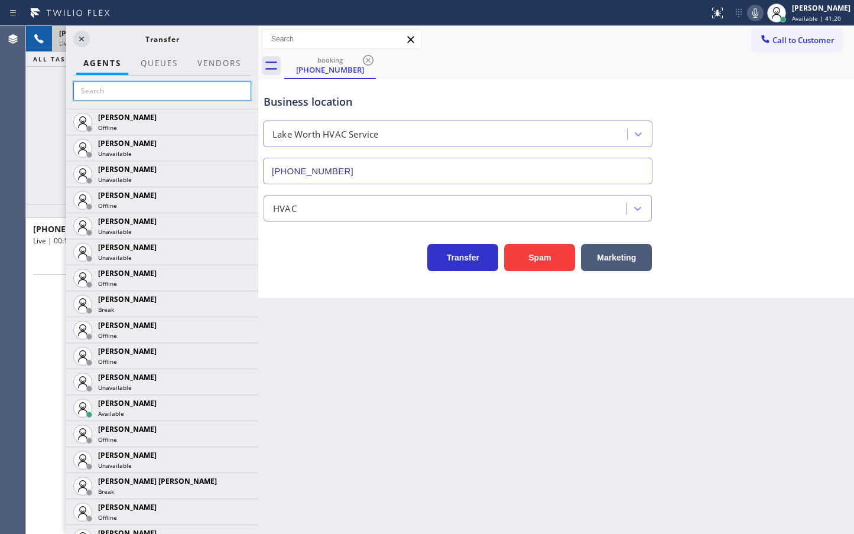
click at [164, 89] on input "text" at bounding box center [162, 91] width 178 height 19
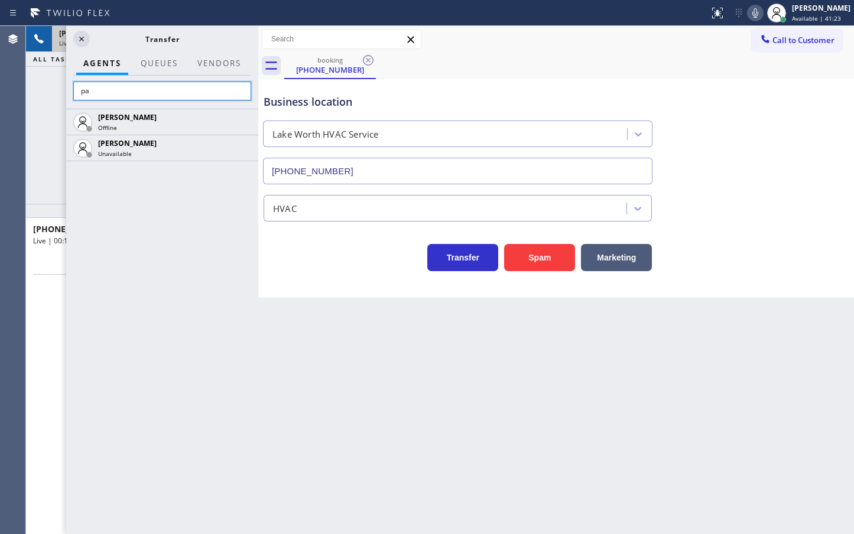
type input "p"
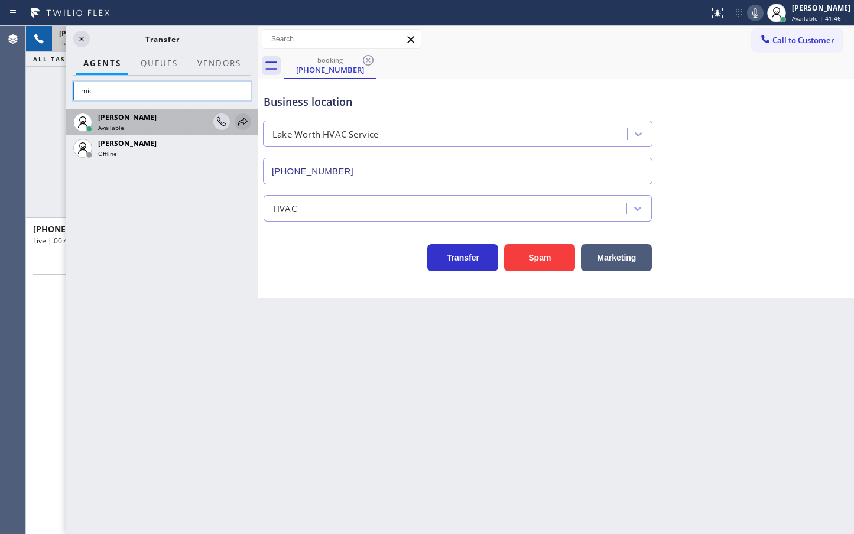
type input "mic"
click at [242, 122] on icon at bounding box center [243, 122] width 14 height 14
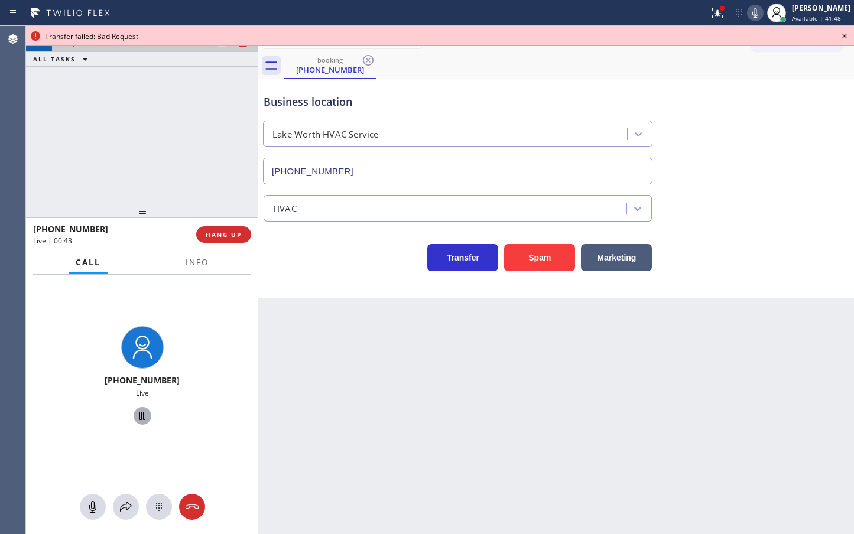
click at [139, 412] on icon at bounding box center [142, 416] width 6 height 8
click at [122, 500] on icon at bounding box center [126, 507] width 14 height 14
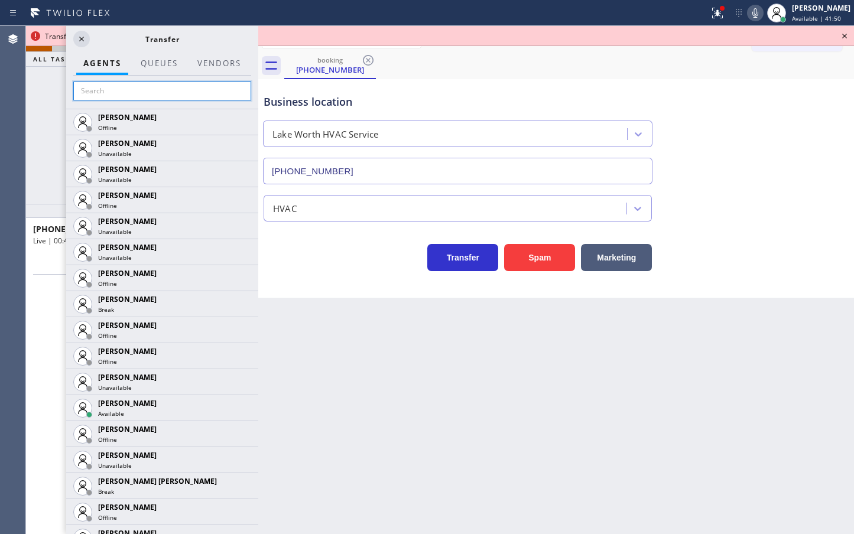
click at [146, 98] on input "text" at bounding box center [162, 91] width 178 height 19
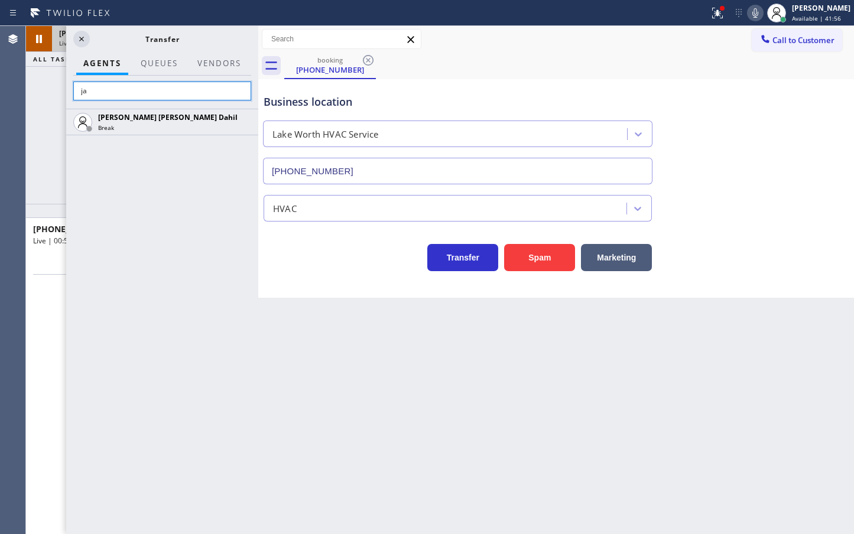
type input "j"
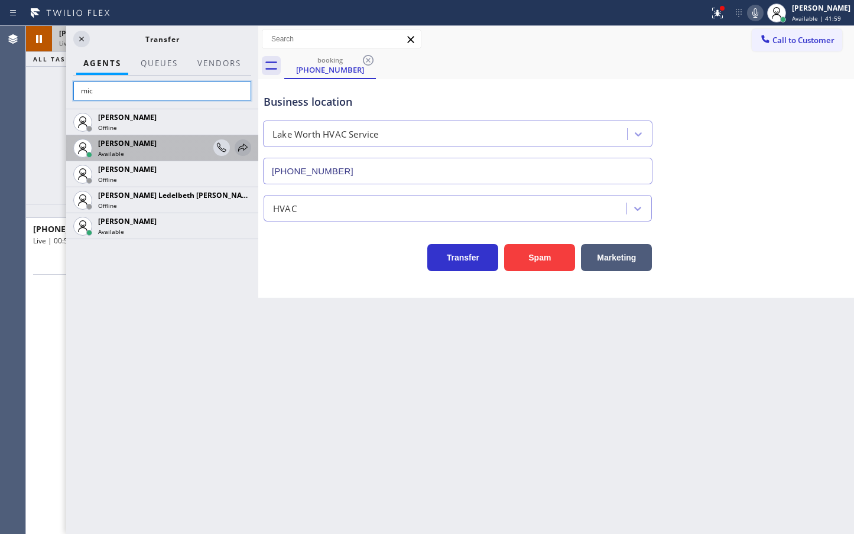
type input "mic"
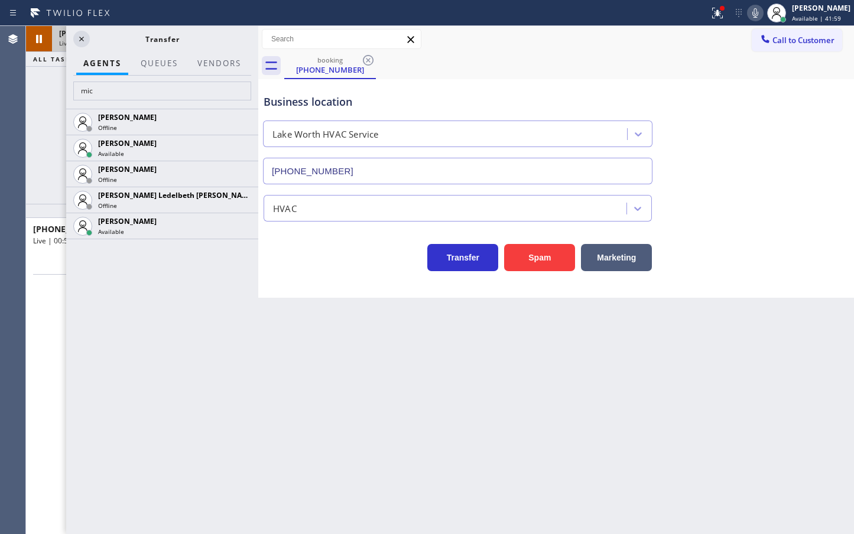
click at [0, 0] on icon at bounding box center [0, 0] width 0 height 0
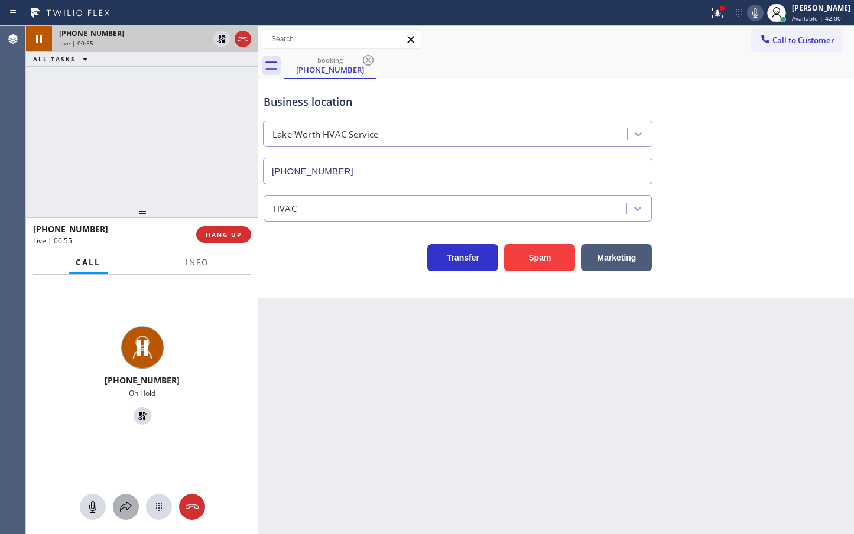
click at [126, 504] on icon at bounding box center [126, 507] width 14 height 14
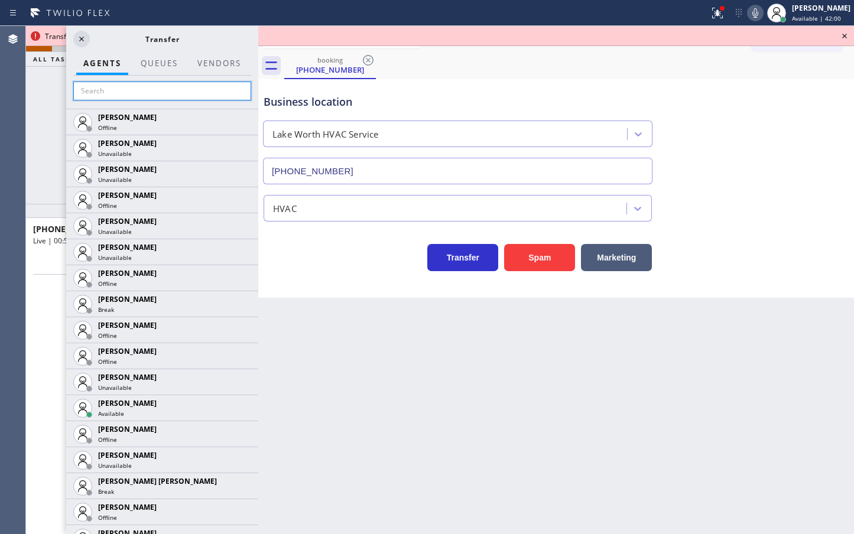
click at [126, 86] on input "text" at bounding box center [162, 91] width 178 height 19
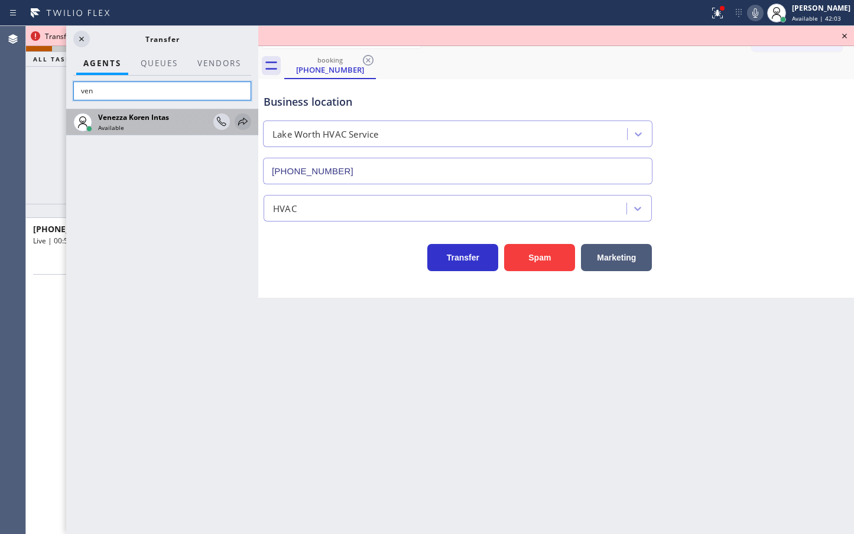
type input "ven"
click at [242, 120] on icon at bounding box center [243, 122] width 14 height 14
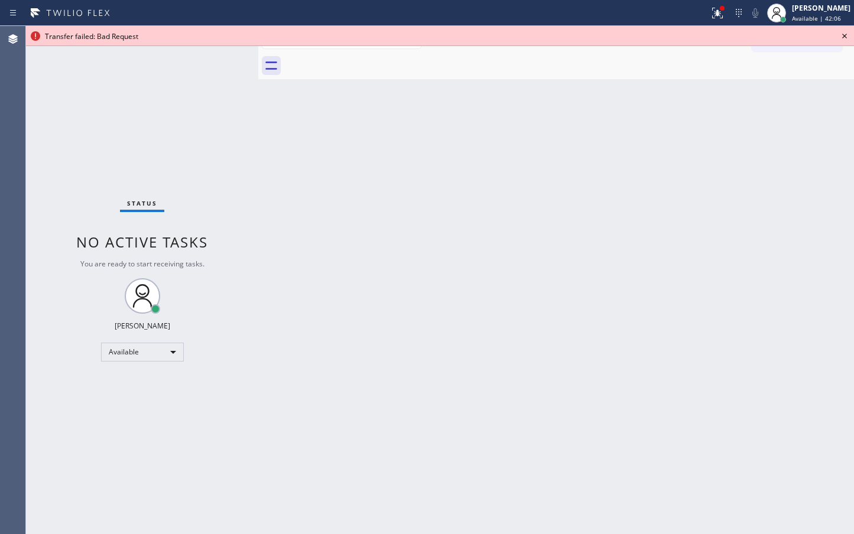
click at [844, 34] on icon at bounding box center [844, 36] width 14 height 14
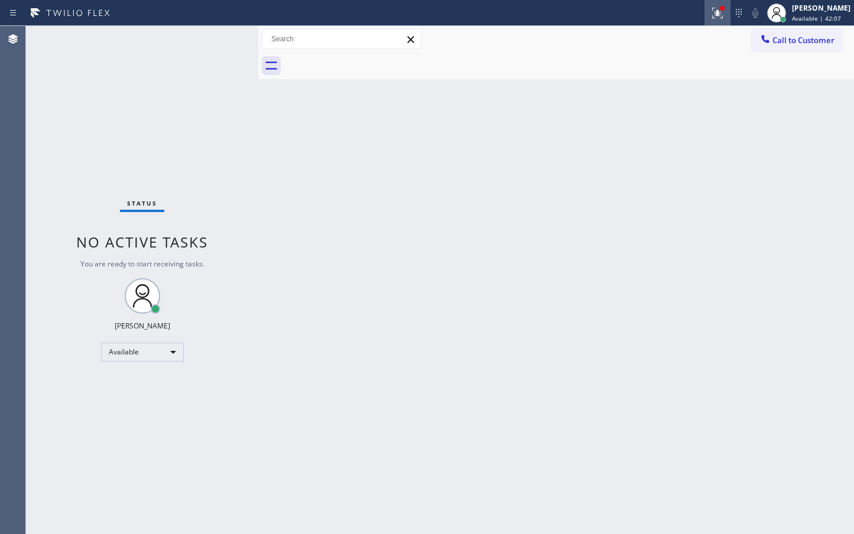
click at [710, 19] on icon at bounding box center [717, 13] width 14 height 14
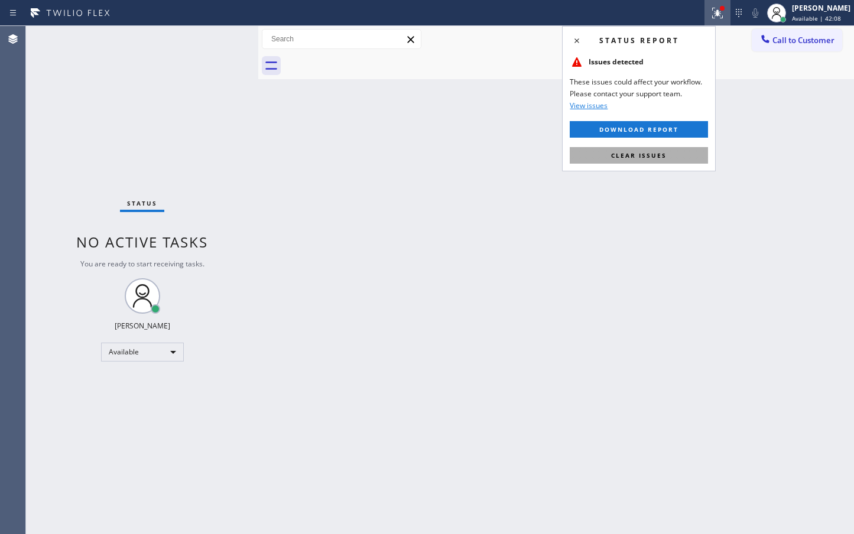
click at [660, 152] on span "Clear issues" at bounding box center [639, 155] width 56 height 8
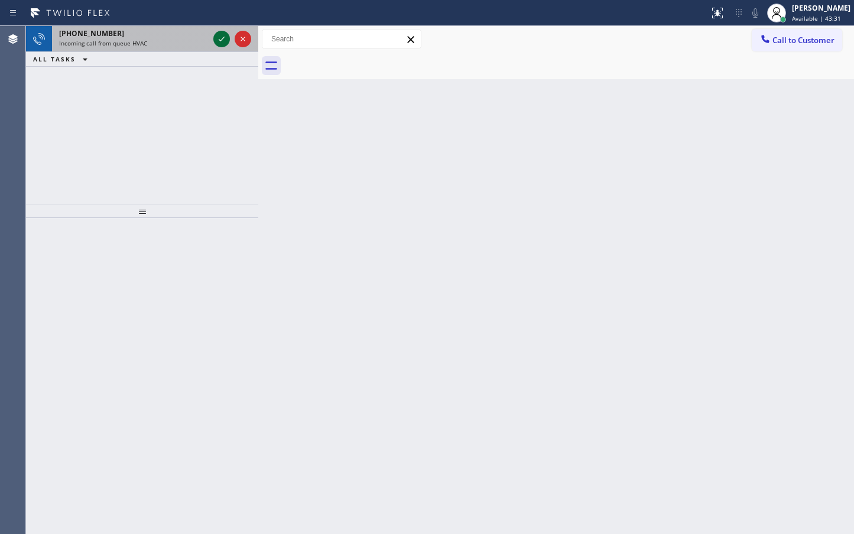
click at [218, 35] on icon at bounding box center [221, 39] width 14 height 14
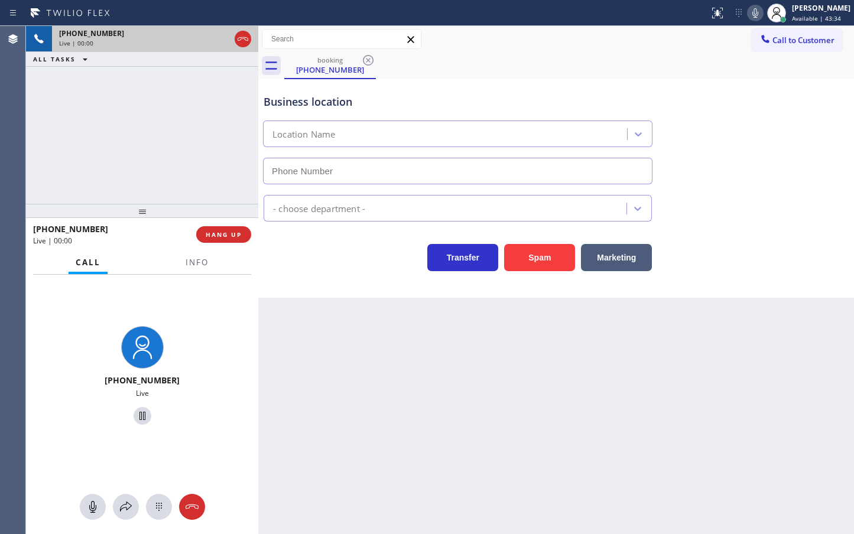
type input "[PHONE_NUMBER]"
drag, startPoint x: 314, startPoint y: 284, endPoint x: 232, endPoint y: 237, distance: 94.7
click at [312, 281] on div "Business location [GEOGRAPHIC_DATA] Top Heating & Cooling Repair [PHONE_NUMBER]…" at bounding box center [555, 188] width 595 height 219
click at [232, 237] on span "HANG UP" at bounding box center [224, 234] width 36 height 8
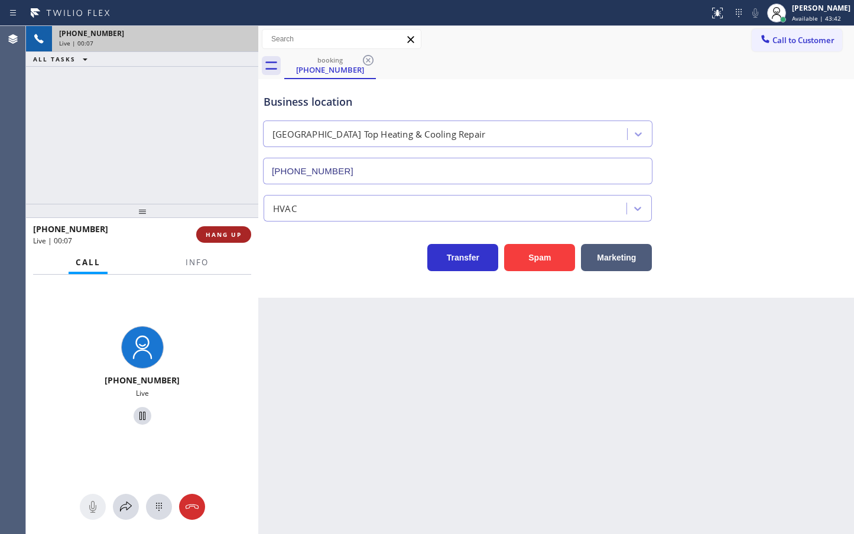
click at [232, 237] on span "HANG UP" at bounding box center [224, 234] width 36 height 8
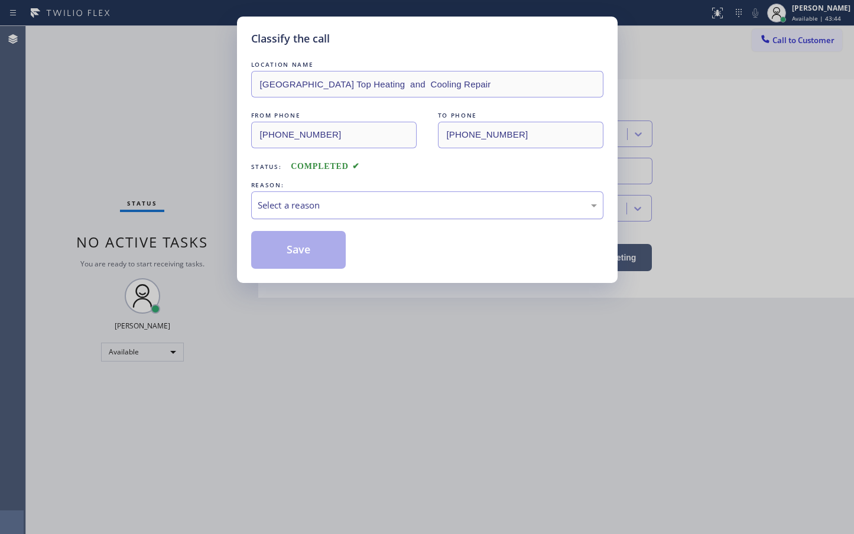
click at [300, 205] on div "Select a reason" at bounding box center [427, 205] width 339 height 14
click at [280, 256] on button "Save" at bounding box center [298, 250] width 95 height 38
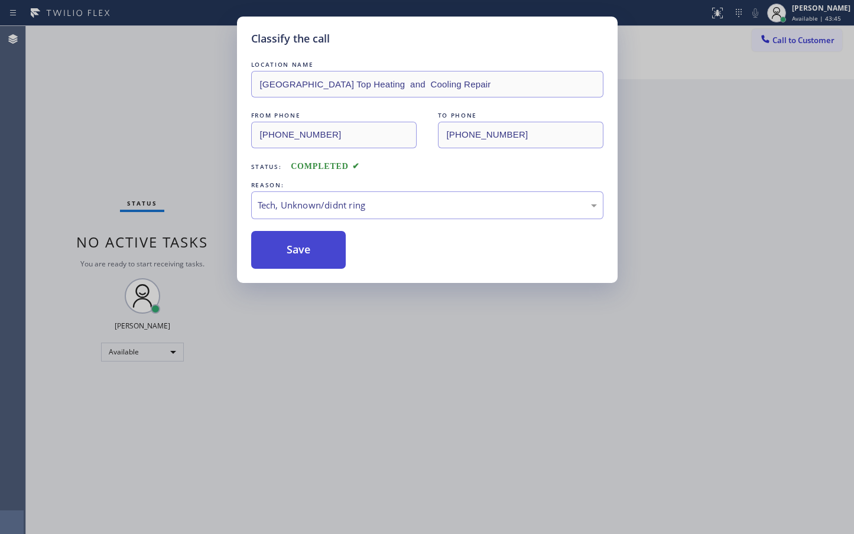
click at [280, 256] on button "Save" at bounding box center [298, 250] width 95 height 38
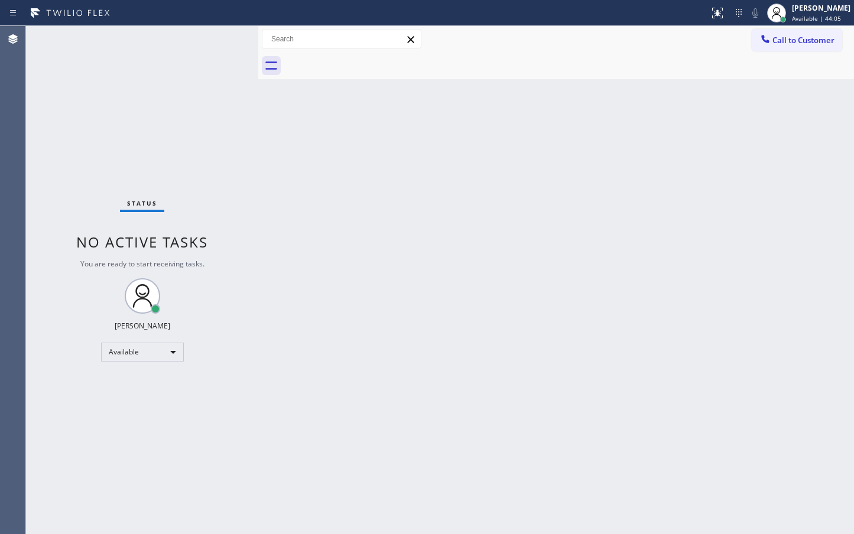
click at [221, 36] on div "Status No active tasks You are ready to start receiving tasks. [PERSON_NAME]" at bounding box center [142, 280] width 232 height 508
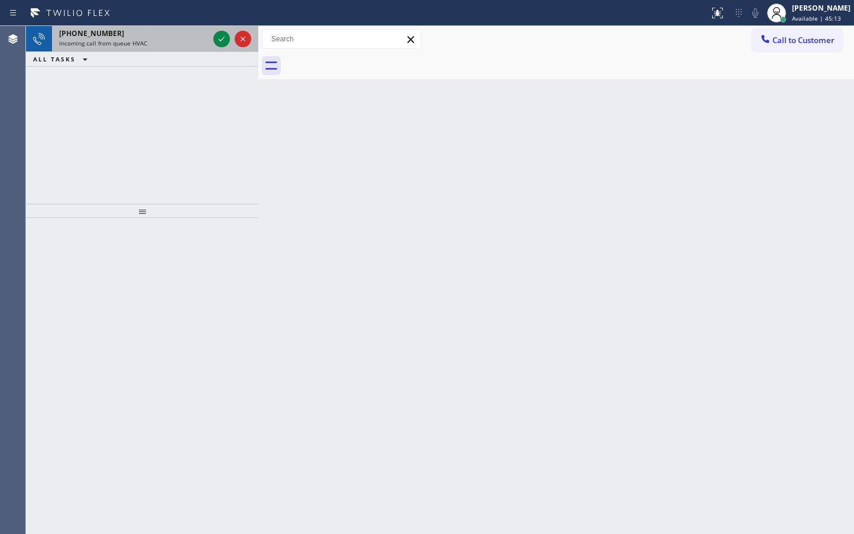
click at [207, 38] on div "[PHONE_NUMBER] Incoming call from queue HVAC" at bounding box center [131, 39] width 159 height 26
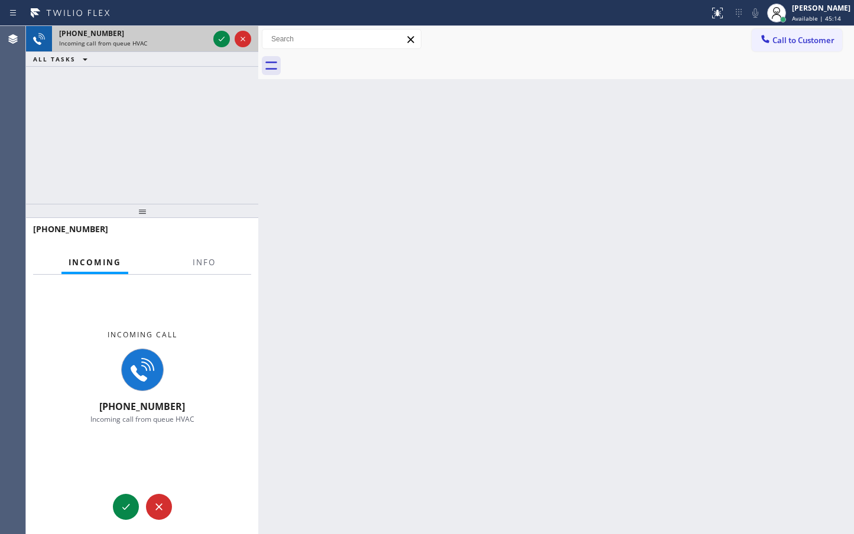
click at [207, 38] on div "[PHONE_NUMBER] Incoming call from queue HVAC" at bounding box center [131, 39] width 159 height 26
click at [221, 37] on icon at bounding box center [221, 39] width 14 height 14
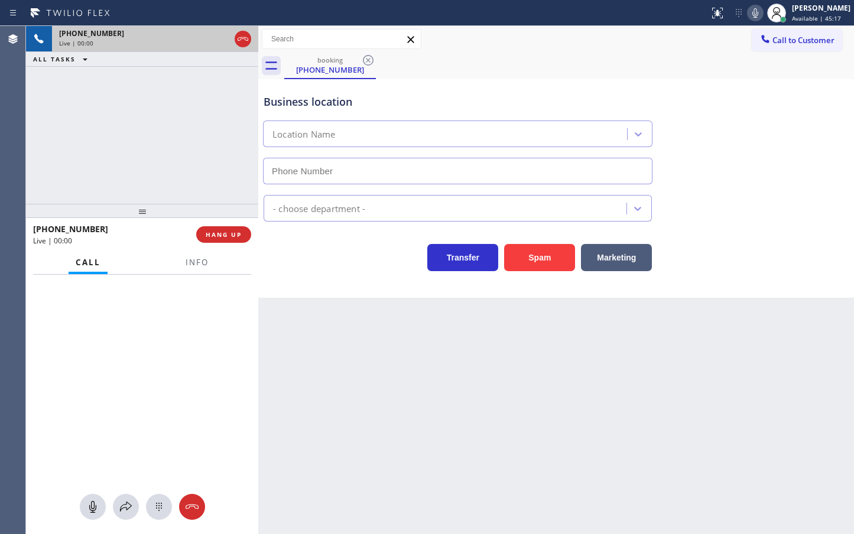
type input "[PHONE_NUMBER]"
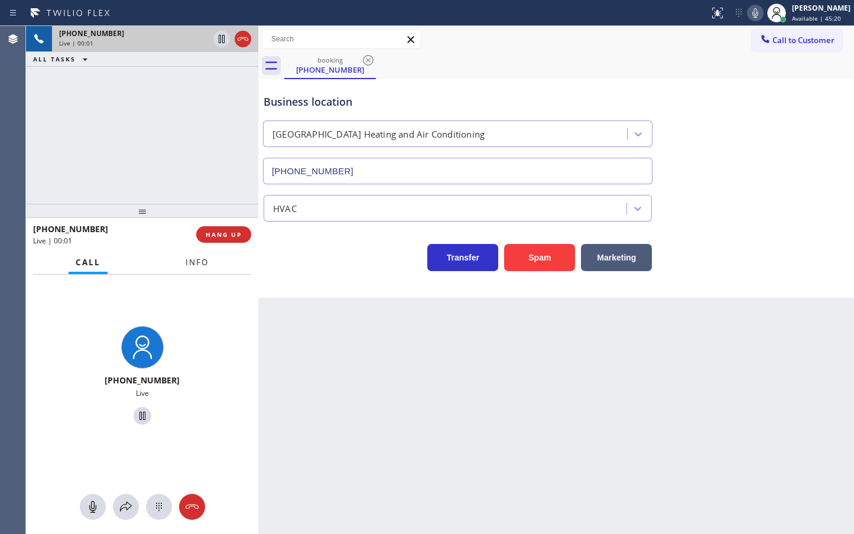
click at [189, 265] on span "Info" at bounding box center [196, 262] width 23 height 11
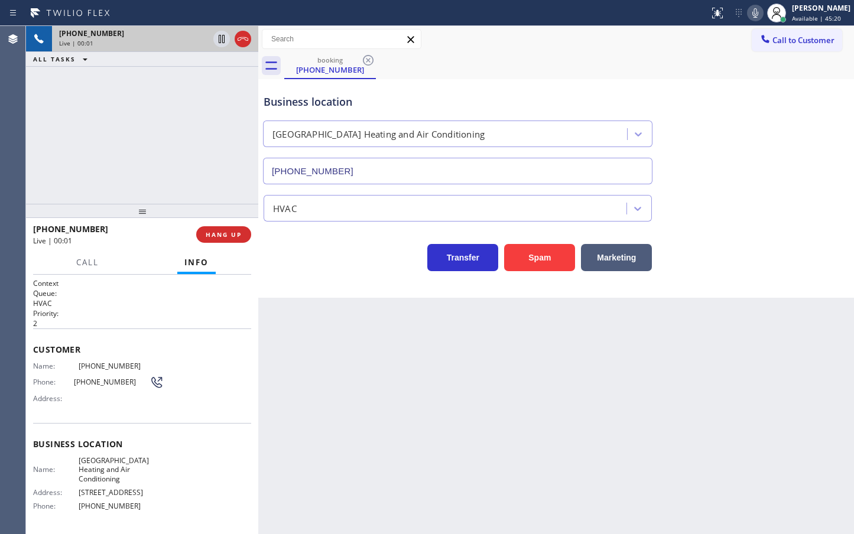
click at [301, 274] on div "Business location [GEOGRAPHIC_DATA] Heating and Air Conditioning [PHONE_NUMBER]…" at bounding box center [555, 188] width 595 height 219
click at [193, 161] on div "[PHONE_NUMBER] Live | 00:02 ALL TASKS ALL TASKS ACTIVE TASKS TASKS IN WRAP UP" at bounding box center [142, 115] width 232 height 178
click at [323, 288] on div "Business location [GEOGRAPHIC_DATA] Heating and Air Conditioning [PHONE_NUMBER]…" at bounding box center [555, 188] width 595 height 219
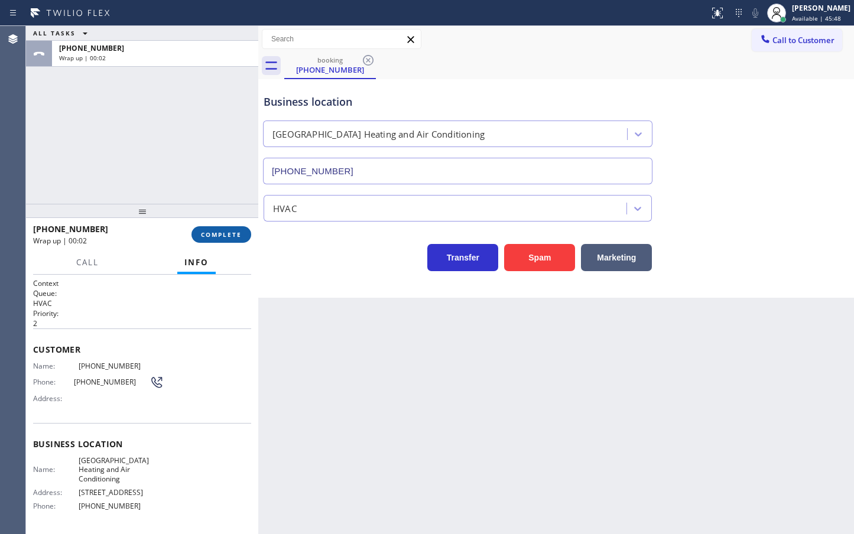
click at [211, 237] on span "COMPLETE" at bounding box center [221, 234] width 41 height 8
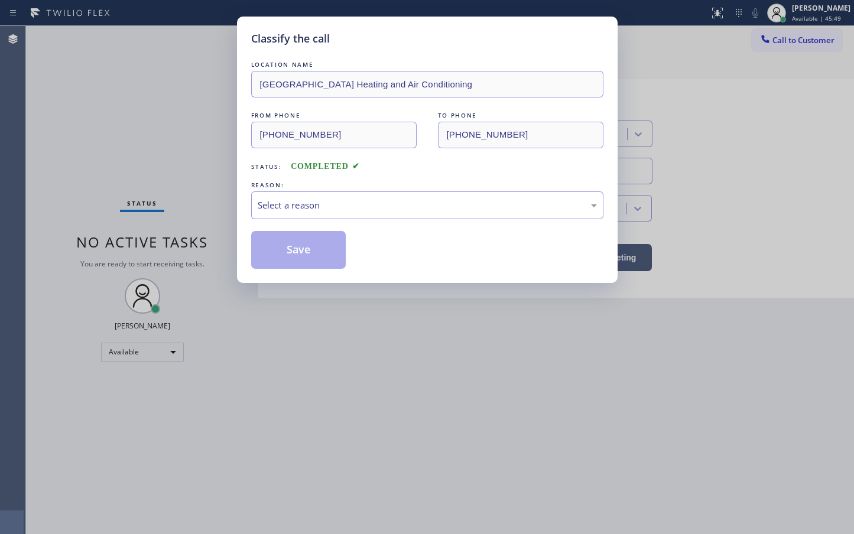
click at [294, 207] on div "Select a reason" at bounding box center [427, 205] width 339 height 14
click at [284, 252] on button "Save" at bounding box center [298, 250] width 95 height 38
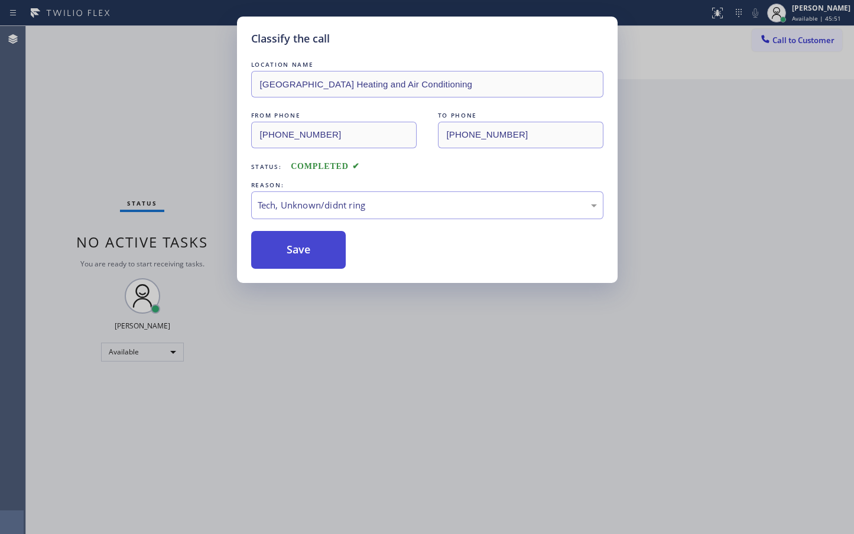
click at [284, 252] on button "Save" at bounding box center [298, 250] width 95 height 38
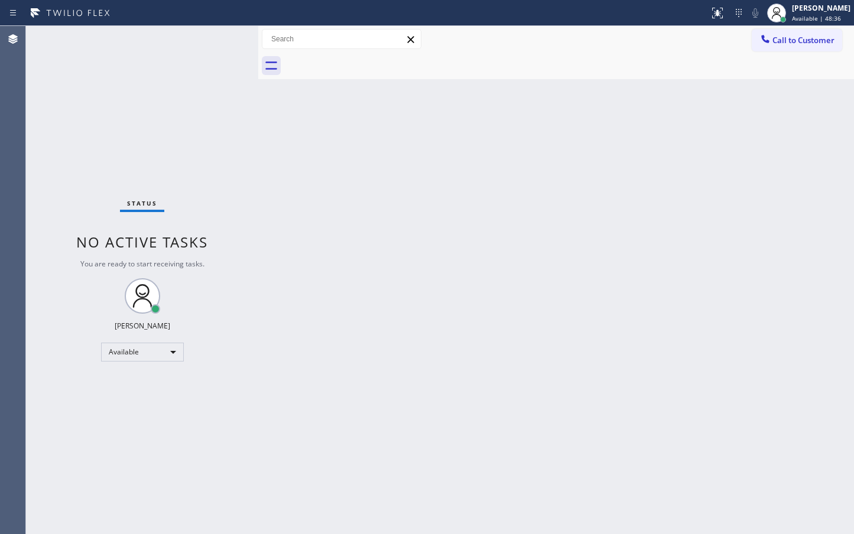
click at [146, 131] on div "Status No active tasks You are ready to start receiving tasks. [PERSON_NAME]" at bounding box center [142, 280] width 232 height 508
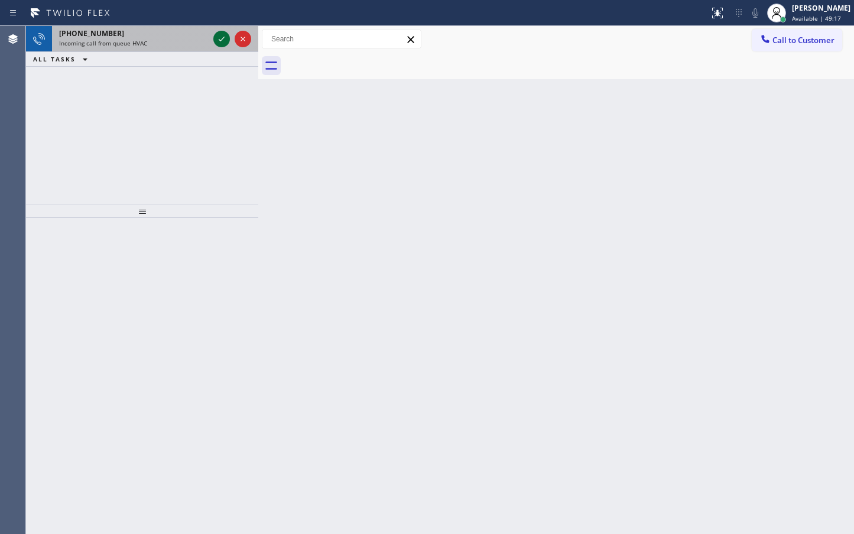
click at [220, 39] on icon at bounding box center [221, 39] width 14 height 14
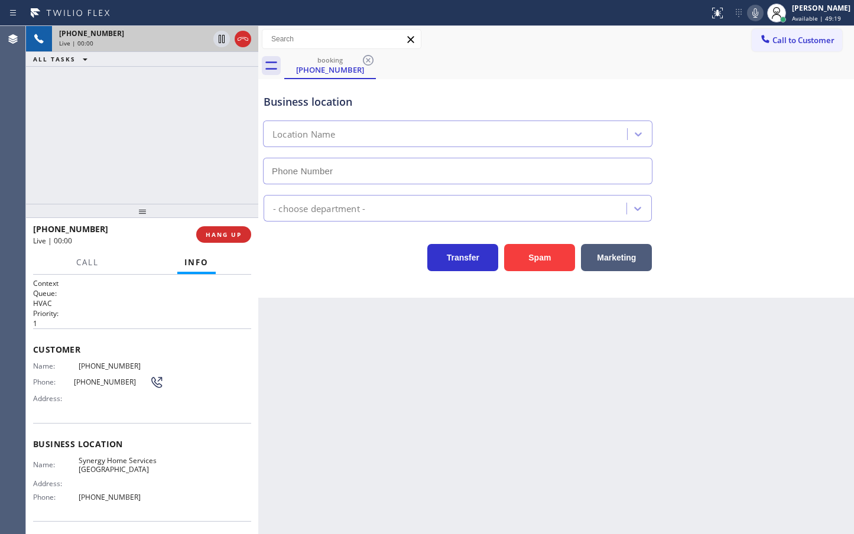
type input "[PHONE_NUMBER]"
click at [310, 271] on div "Business location Synergy Home Services [GEOGRAPHIC_DATA] [PHONE_NUMBER] HVAC T…" at bounding box center [555, 188] width 595 height 219
click at [168, 166] on div "[PHONE_NUMBER] Live | 00:01 ALL TASKS ALL TASKS ACTIVE TASKS TASKS IN WRAP UP" at bounding box center [142, 115] width 232 height 178
click at [333, 287] on div "Business location Synergy Home Services [GEOGRAPHIC_DATA] [PHONE_NUMBER] HVAC T…" at bounding box center [555, 188] width 595 height 219
drag, startPoint x: 314, startPoint y: 275, endPoint x: 180, endPoint y: 151, distance: 183.1
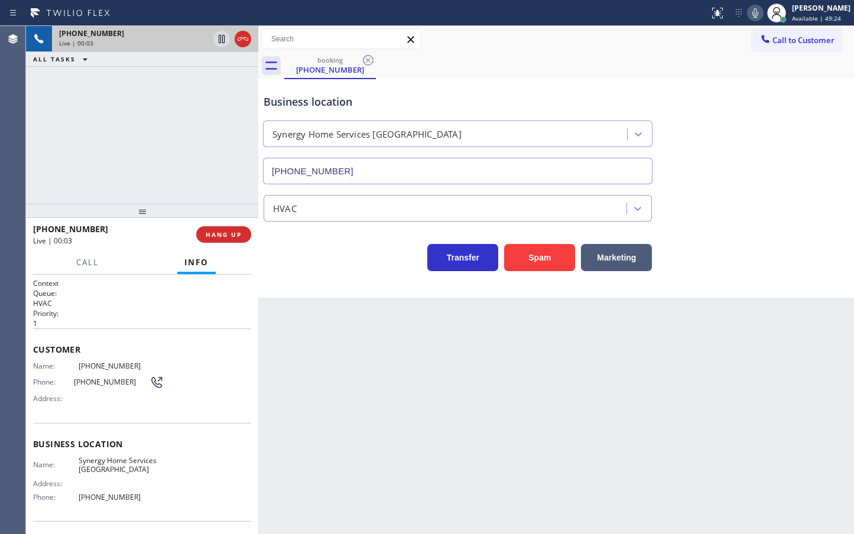
click at [302, 265] on div "Business location Synergy Home Services [GEOGRAPHIC_DATA] [PHONE_NUMBER] HVAC T…" at bounding box center [555, 188] width 595 height 219
drag, startPoint x: 179, startPoint y: 151, endPoint x: 295, endPoint y: 151, distance: 115.8
click at [224, 151] on div "[PHONE_NUMBER] Live | 00:03 ALL TASKS ALL TASKS ACTIVE TASKS TASKS IN WRAP UP" at bounding box center [142, 115] width 232 height 178
click at [748, 18] on icon at bounding box center [755, 13] width 14 height 14
click at [748, 15] on icon at bounding box center [755, 13] width 14 height 14
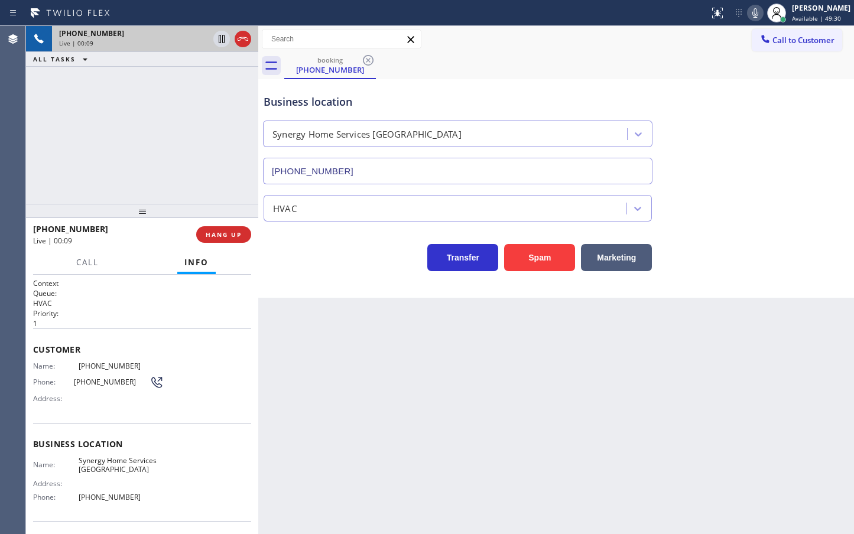
click at [748, 15] on icon at bounding box center [755, 13] width 14 height 14
click at [244, 234] on button "HANG UP" at bounding box center [223, 234] width 55 height 17
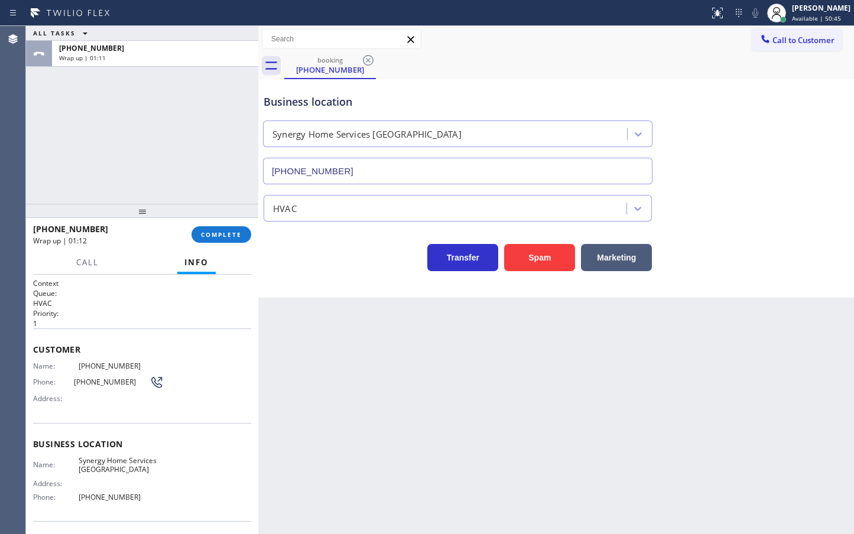
click at [235, 252] on div "Call Info" at bounding box center [142, 263] width 218 height 24
click at [235, 240] on button "COMPLETE" at bounding box center [221, 234] width 60 height 17
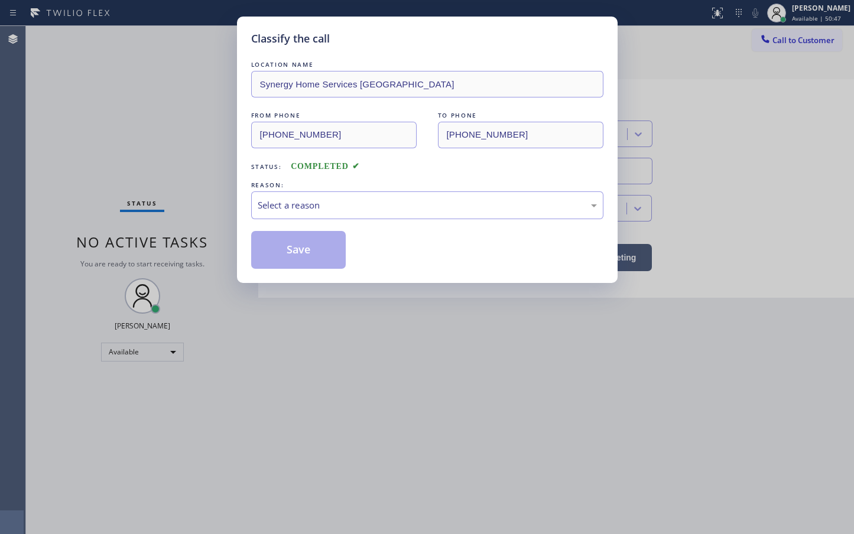
click at [325, 214] on div "Select a reason" at bounding box center [427, 205] width 352 height 28
click at [308, 239] on button "Save" at bounding box center [298, 250] width 95 height 38
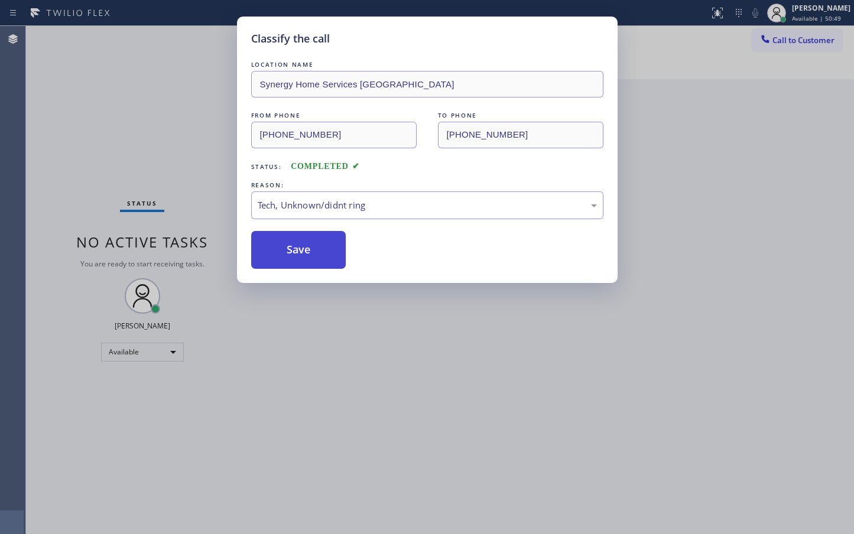
click at [308, 239] on button "Save" at bounding box center [298, 250] width 95 height 38
click at [308, 237] on button "Save" at bounding box center [298, 250] width 95 height 38
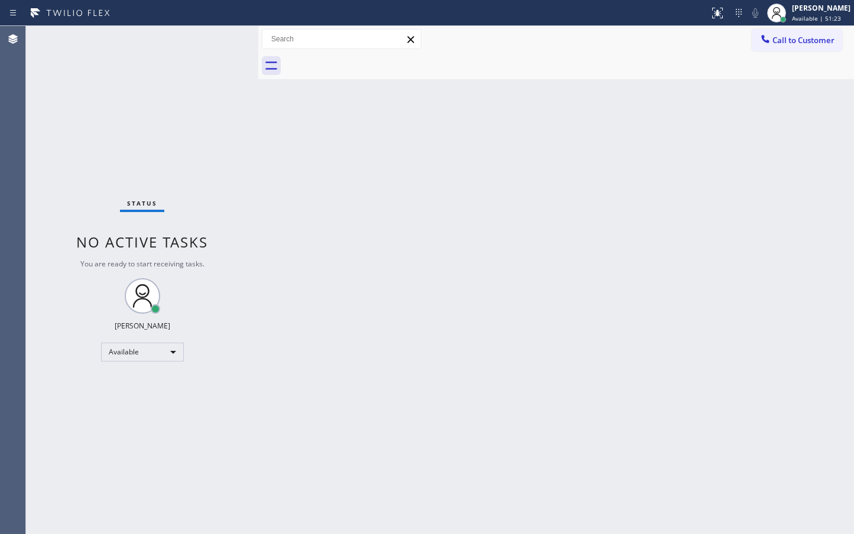
click at [474, 367] on div "Back to Dashboard Change Sender ID Customers Technicians Select a contact Outbo…" at bounding box center [555, 280] width 595 height 508
click at [190, 51] on div "Status No active tasks You are ready to start receiving tasks. [PERSON_NAME]" at bounding box center [142, 280] width 232 height 508
click at [247, 321] on div "Status No active tasks You are ready to start receiving tasks. [PERSON_NAME]" at bounding box center [142, 280] width 232 height 508
click at [253, 175] on div "Status No active tasks You are ready to start receiving tasks. [PERSON_NAME]" at bounding box center [142, 280] width 232 height 508
drag, startPoint x: 183, startPoint y: 152, endPoint x: 222, endPoint y: 90, distance: 73.6
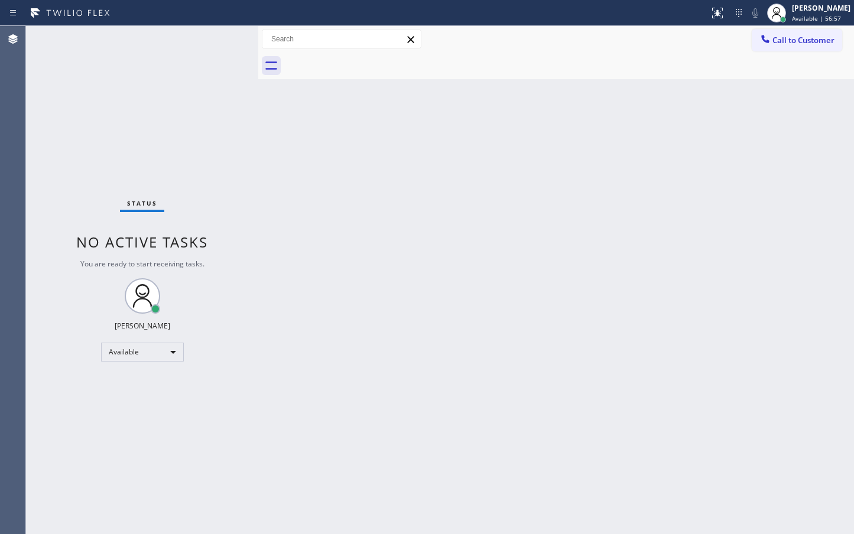
click at [183, 151] on div "Status No active tasks You are ready to start receiving tasks. [PERSON_NAME]" at bounding box center [142, 280] width 232 height 508
click at [231, 34] on div "Status No active tasks You are ready to start receiving tasks. [PERSON_NAME]" at bounding box center [142, 280] width 232 height 508
click at [244, 61] on div "Status No active tasks You are ready to start receiving tasks. [PERSON_NAME]" at bounding box center [142, 280] width 232 height 508
click at [225, 35] on div "Status No active tasks You are ready to start receiving tasks. [PERSON_NAME]" at bounding box center [142, 280] width 232 height 508
click at [190, 69] on div "Status No active tasks You are ready to start receiving tasks. [PERSON_NAME]" at bounding box center [142, 280] width 232 height 508
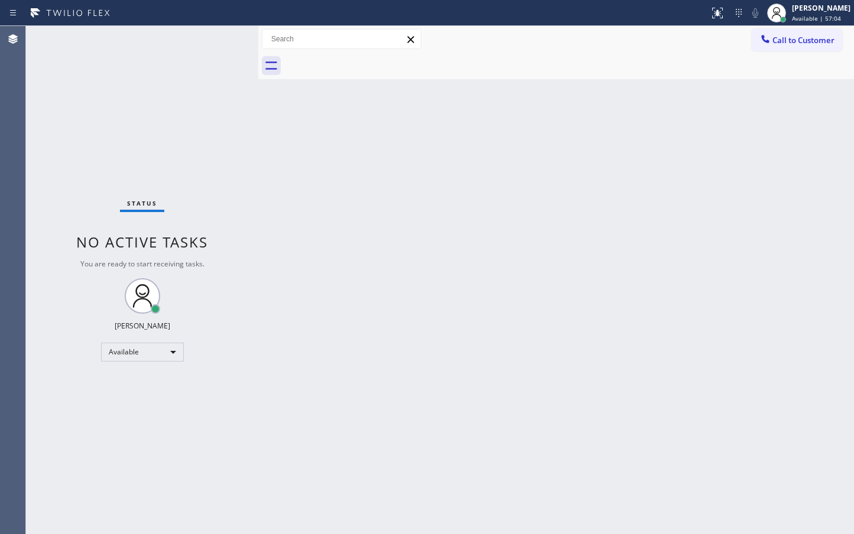
click at [209, 51] on div "Status No active tasks You are ready to start receiving tasks. [PERSON_NAME]" at bounding box center [142, 280] width 232 height 508
click at [262, 347] on div "Back to Dashboard Change Sender ID Customers Technicians Select a contact Outbo…" at bounding box center [555, 280] width 595 height 508
click at [172, 141] on div "Status No active tasks You are ready to start receiving tasks. [PERSON_NAME]" at bounding box center [142, 280] width 232 height 508
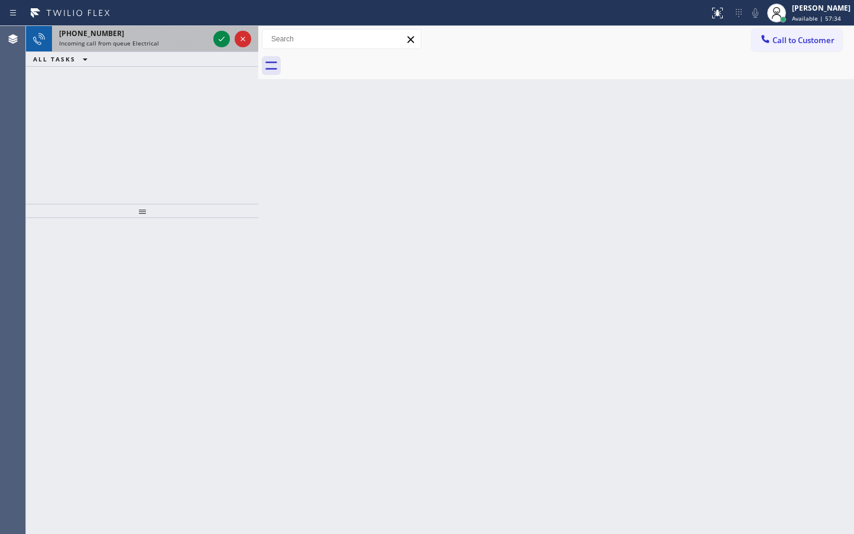
click at [187, 38] on div "[PHONE_NUMBER] Incoming call from queue Electrical" at bounding box center [131, 39] width 159 height 26
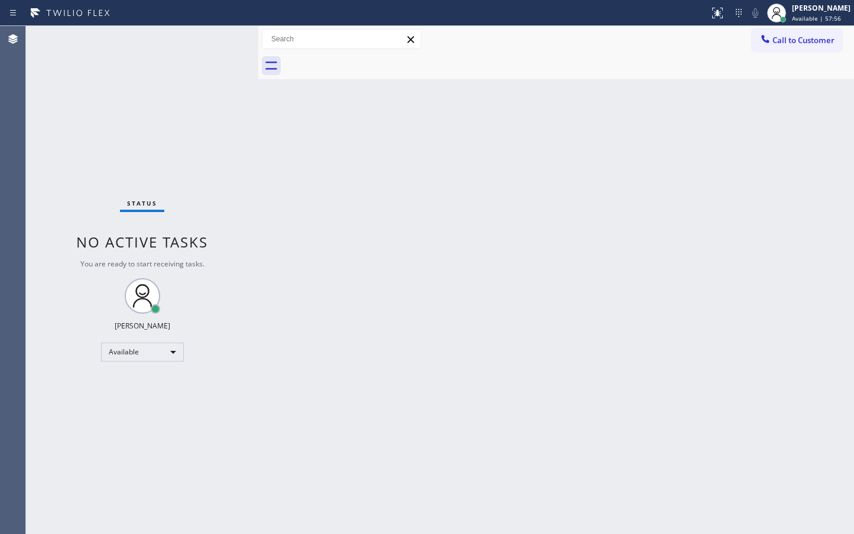
click at [206, 95] on div "Status No active tasks You are ready to start receiving tasks. [PERSON_NAME]" at bounding box center [142, 280] width 232 height 508
click at [219, 58] on div "Status No active tasks You are ready to start receiving tasks. [PERSON_NAME]" at bounding box center [142, 280] width 232 height 508
click at [138, 157] on div "Status No active tasks You are ready to start receiving tasks. [PERSON_NAME]" at bounding box center [142, 280] width 232 height 508
click at [258, 119] on div at bounding box center [258, 280] width 0 height 508
drag, startPoint x: 207, startPoint y: 86, endPoint x: 216, endPoint y: 49, distance: 37.7
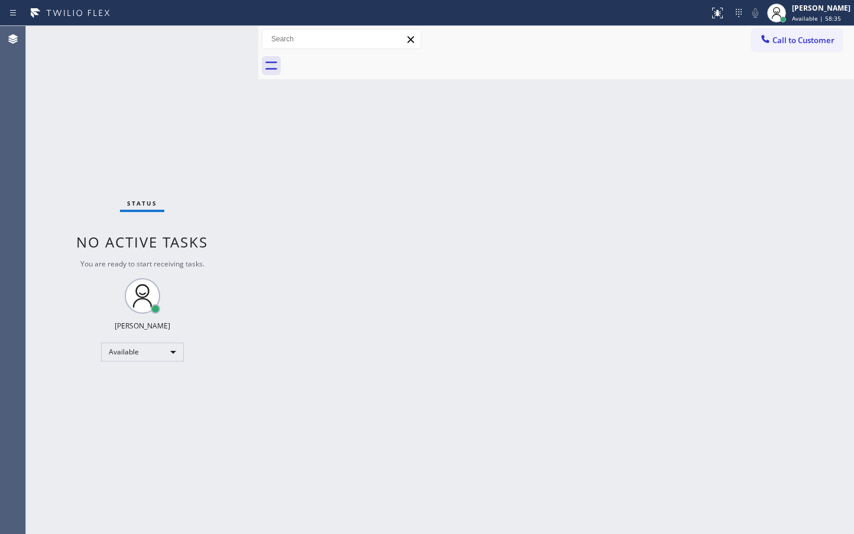
click at [206, 83] on div "Status No active tasks You are ready to start receiving tasks. [PERSON_NAME]" at bounding box center [142, 280] width 232 height 508
click at [221, 41] on div "Status No active tasks You are ready to start receiving tasks. [PERSON_NAME]" at bounding box center [142, 280] width 232 height 508
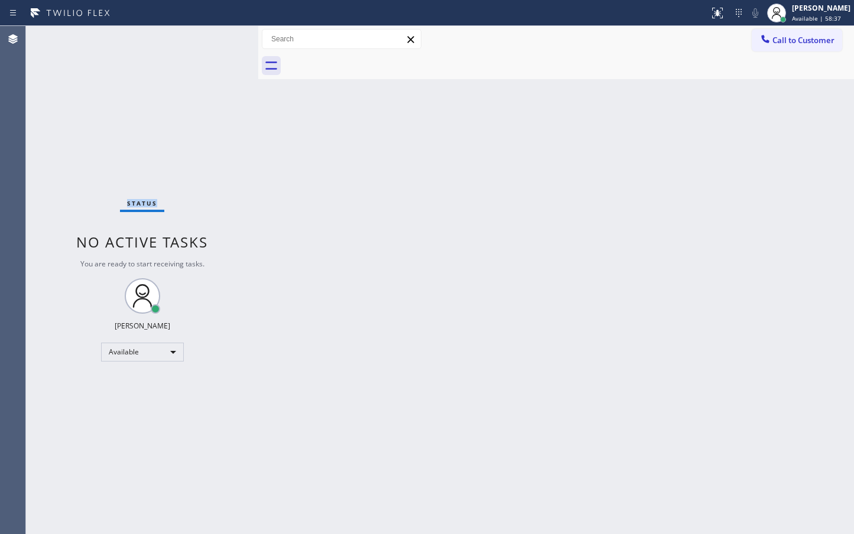
click at [221, 41] on div "Status No active tasks You are ready to start receiving tasks. [PERSON_NAME]" at bounding box center [142, 280] width 232 height 508
click at [196, 126] on div "Status No active tasks You are ready to start receiving tasks. [PERSON_NAME]" at bounding box center [142, 280] width 232 height 508
click at [216, 104] on div "Status No active tasks You are ready to start receiving tasks. [PERSON_NAME]" at bounding box center [142, 280] width 232 height 508
click at [222, 35] on div "Status No active tasks You are ready to start receiving tasks. [PERSON_NAME]" at bounding box center [142, 280] width 232 height 508
click at [201, 110] on div "Status No active tasks You are ready to start receiving tasks. [PERSON_NAME]" at bounding box center [142, 280] width 232 height 508
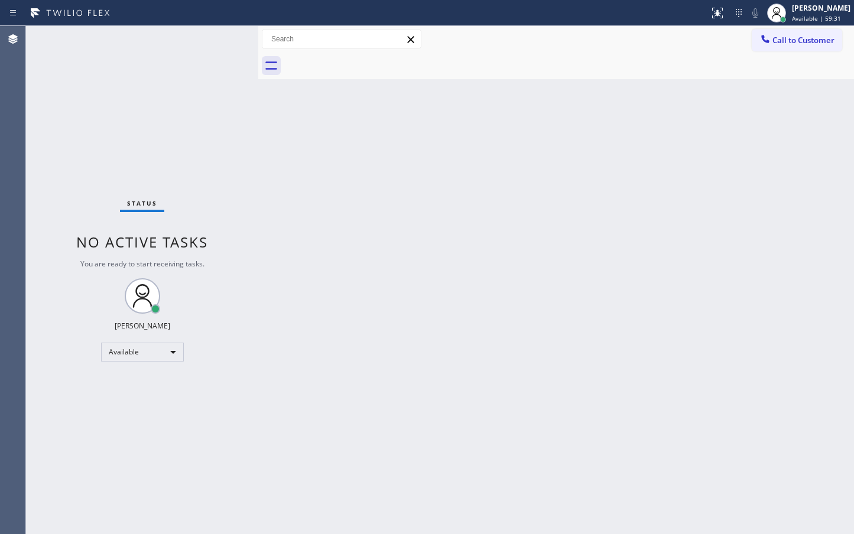
click at [220, 45] on div "Status No active tasks You are ready to start receiving tasks. [PERSON_NAME]" at bounding box center [142, 280] width 232 height 508
click at [222, 43] on div "Status No active tasks You are ready to start receiving tasks. [PERSON_NAME]" at bounding box center [142, 280] width 232 height 508
click at [223, 42] on div "Status No active tasks You are ready to start receiving tasks. [PERSON_NAME]" at bounding box center [142, 280] width 232 height 508
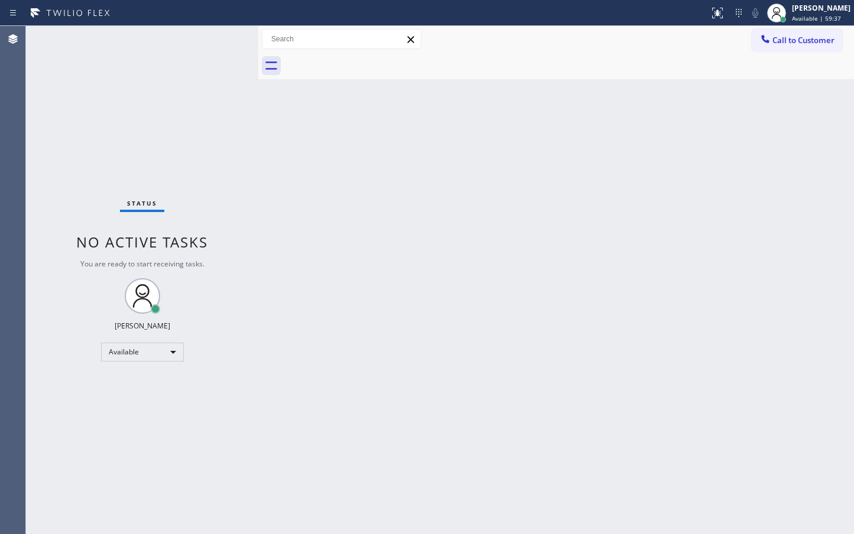
click at [223, 42] on div "Status No active tasks You are ready to start receiving tasks. [PERSON_NAME]" at bounding box center [142, 280] width 232 height 508
click at [186, 83] on div "Status No active tasks You are ready to start receiving tasks. [PERSON_NAME]" at bounding box center [142, 280] width 232 height 508
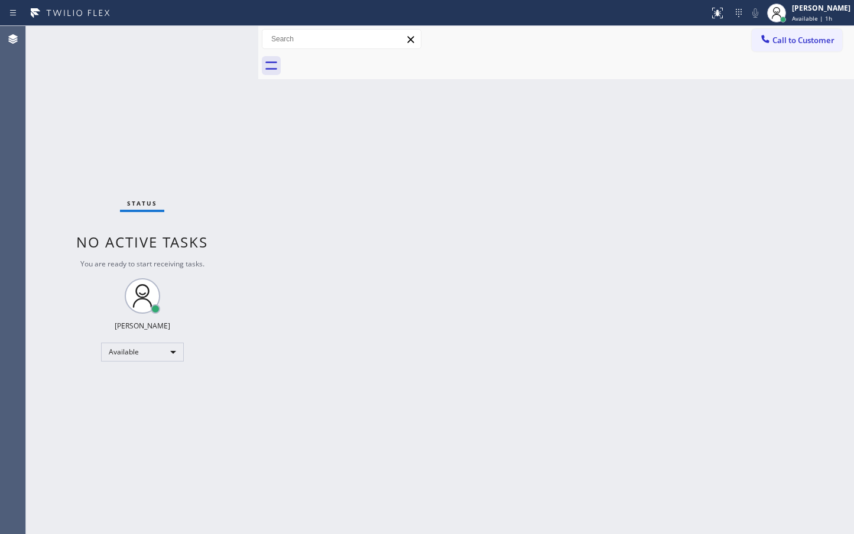
click at [217, 47] on div "Status No active tasks You are ready to start receiving tasks. [PERSON_NAME]" at bounding box center [142, 280] width 232 height 508
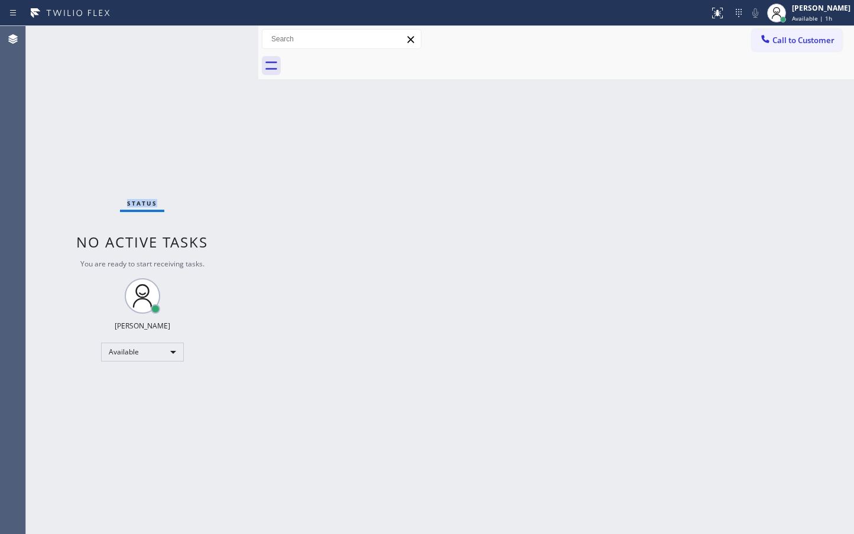
click at [217, 47] on div "Status No active tasks You are ready to start receiving tasks. [PERSON_NAME]" at bounding box center [142, 280] width 232 height 508
click at [213, 239] on div "Status No active tasks You are ready to start receiving tasks. [PERSON_NAME]" at bounding box center [142, 280] width 232 height 508
click at [217, 183] on div "Status No active tasks You are ready to start receiving tasks. [PERSON_NAME]" at bounding box center [142, 280] width 232 height 508
click at [174, 56] on div "Status No active tasks You are ready to start receiving tasks. [PERSON_NAME]" at bounding box center [142, 280] width 232 height 508
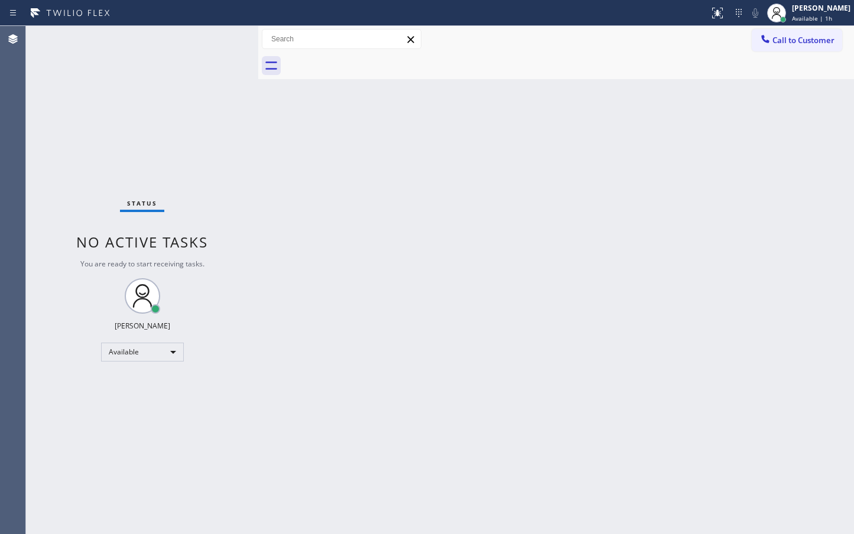
click at [211, 39] on div "Status No active tasks You are ready to start receiving tasks. [PERSON_NAME]" at bounding box center [142, 280] width 232 height 508
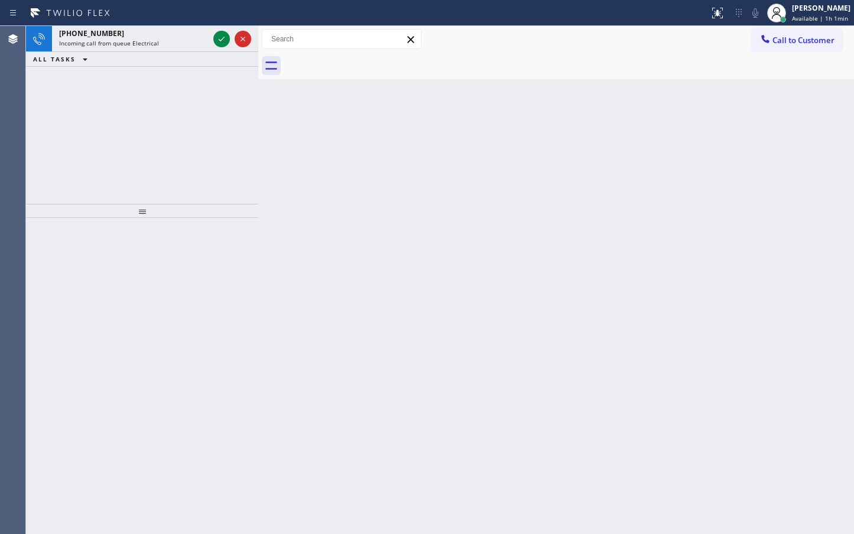
click at [210, 37] on div "[PHONE_NUMBER] Incoming call from queue Electrical" at bounding box center [131, 39] width 159 height 26
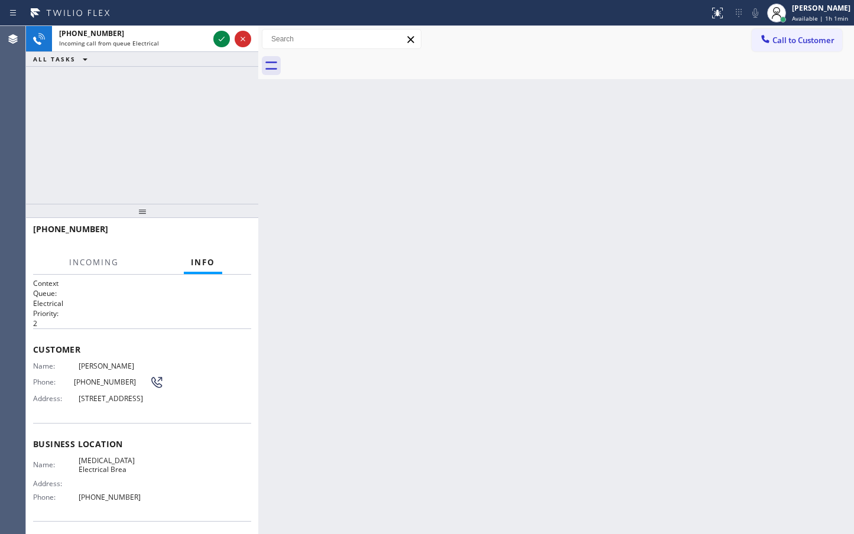
click at [210, 37] on div "[PHONE_NUMBER] Incoming call from queue Electrical" at bounding box center [131, 39] width 159 height 26
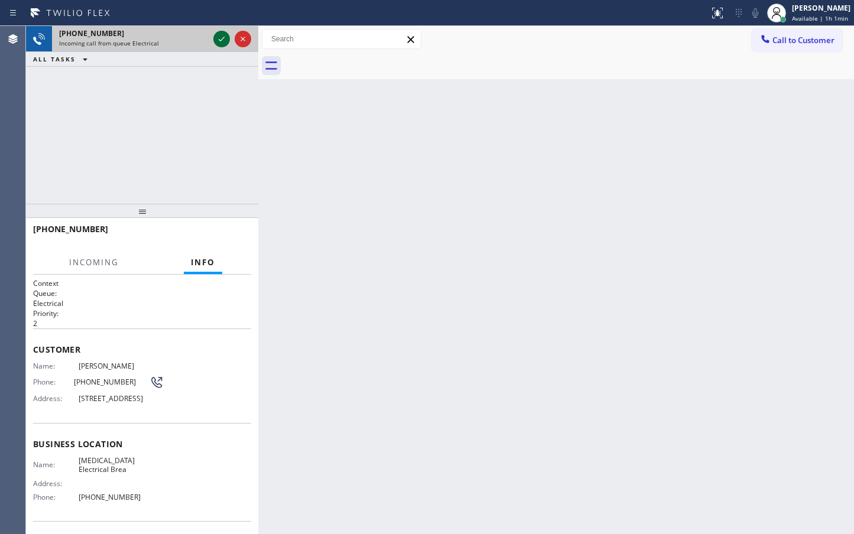
click at [222, 37] on icon at bounding box center [221, 39] width 14 height 14
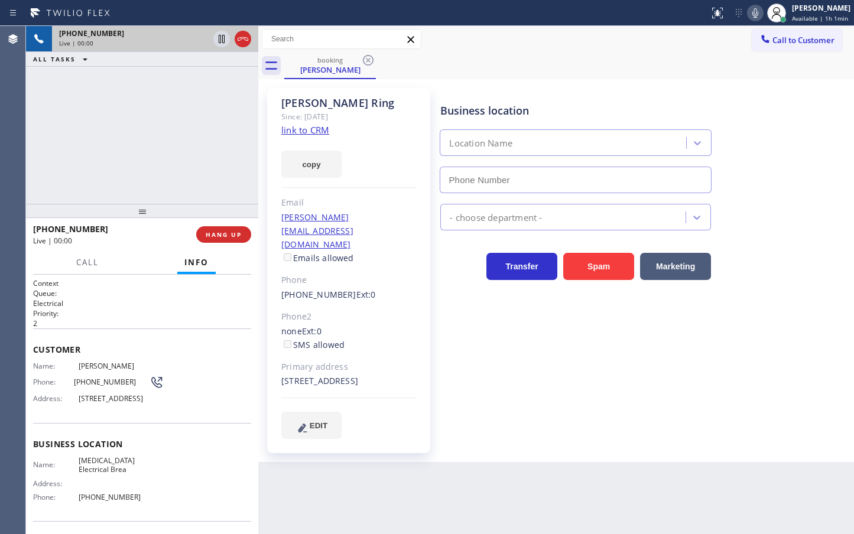
click at [418, 253] on div "[PERSON_NAME] Ring Since: [DATE] link to CRM copy Email [PERSON_NAME][EMAIL_ADD…" at bounding box center [348, 270] width 163 height 365
type input "[PHONE_NUMBER]"
click at [138, 142] on div "[PHONE_NUMBER] Live | 00:03 ALL TASKS ALL TASKS ACTIVE TASKS TASKS IN WRAP UP" at bounding box center [142, 115] width 232 height 178
click at [125, 239] on div "Live | 00:03" at bounding box center [110, 241] width 155 height 10
click at [139, 139] on div "[PHONE_NUMBER] Live | 00:04 ALL TASKS ALL TASKS ACTIVE TASKS TASKS IN WRAP UP" at bounding box center [142, 115] width 232 height 178
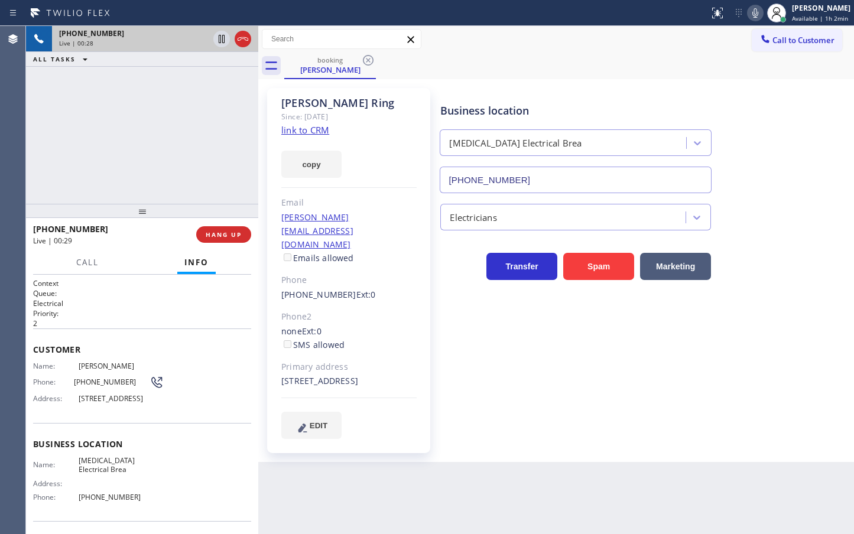
click at [141, 168] on div "[PHONE_NUMBER] Live | 00:28 ALL TASKS ALL TASKS ACTIVE TASKS TASKS IN WRAP UP" at bounding box center [142, 115] width 232 height 178
drag, startPoint x: 119, startPoint y: 278, endPoint x: 143, endPoint y: 132, distance: 147.8
click at [120, 275] on div "Context Queue: Electrical Priority: 2 Customer Name: [PERSON_NAME] Ring Phone: …" at bounding box center [142, 404] width 232 height 259
drag, startPoint x: 144, startPoint y: 131, endPoint x: 183, endPoint y: 67, distance: 74.3
click at [146, 129] on div "[PHONE_NUMBER] Live | 00:29 ALL TASKS ALL TASKS ACTIVE TASKS TASKS IN WRAP UP" at bounding box center [142, 115] width 232 height 178
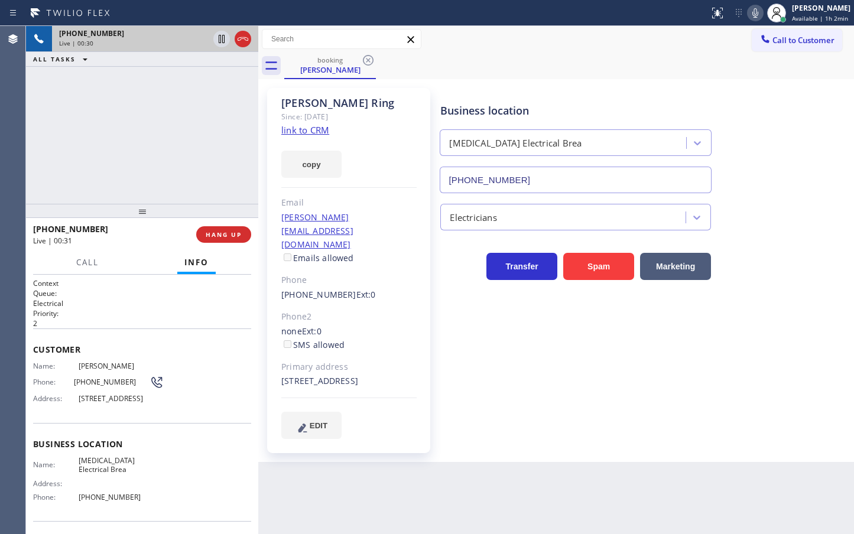
click at [212, 41] on div at bounding box center [232, 39] width 43 height 26
click at [218, 39] on icon at bounding box center [221, 39] width 14 height 14
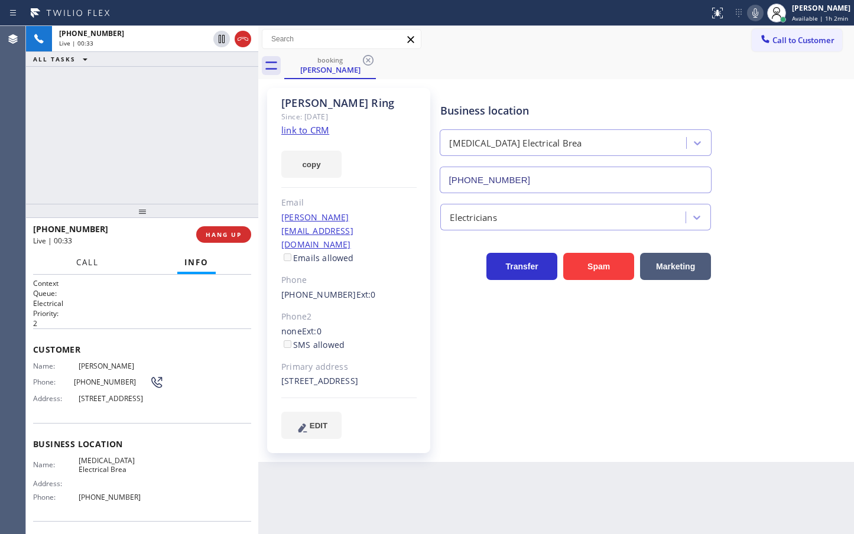
click at [92, 258] on span "Call" at bounding box center [87, 262] width 22 height 11
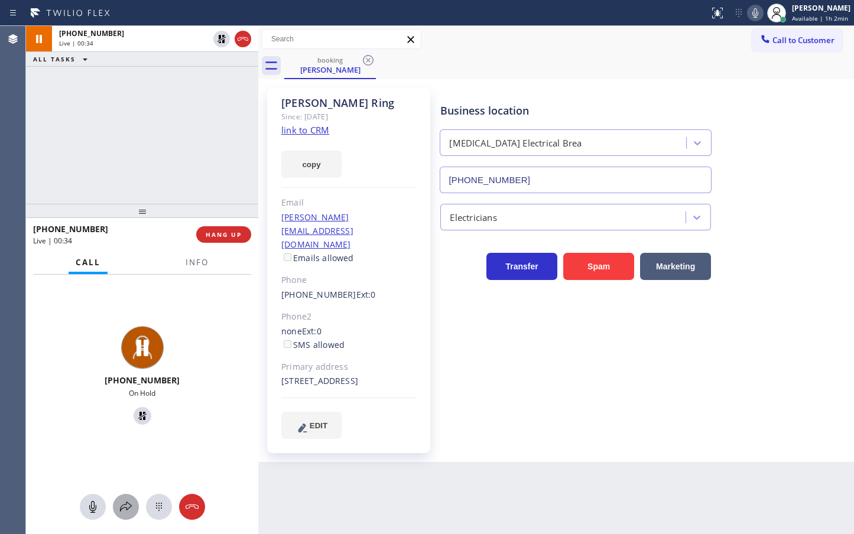
click at [118, 504] on div at bounding box center [126, 507] width 26 height 14
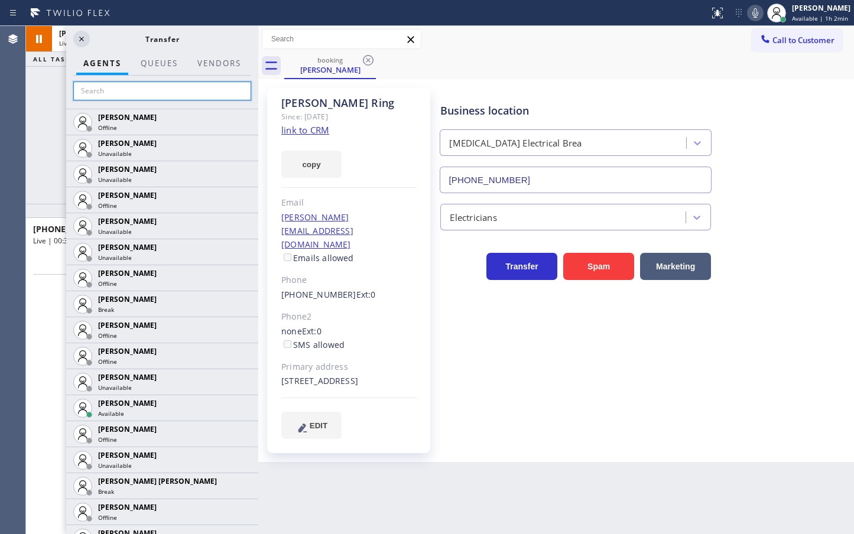
click at [115, 90] on input "text" at bounding box center [162, 91] width 178 height 19
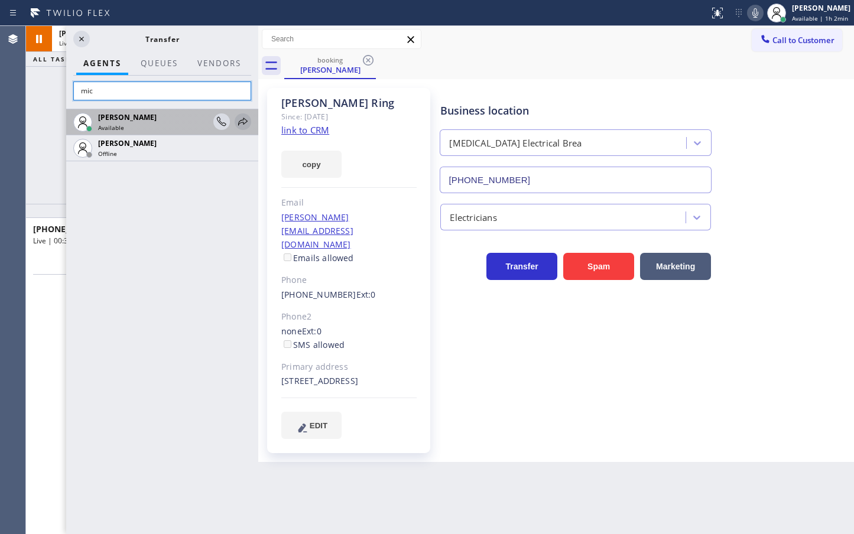
type input "mic"
click at [243, 119] on icon at bounding box center [243, 122] width 14 height 14
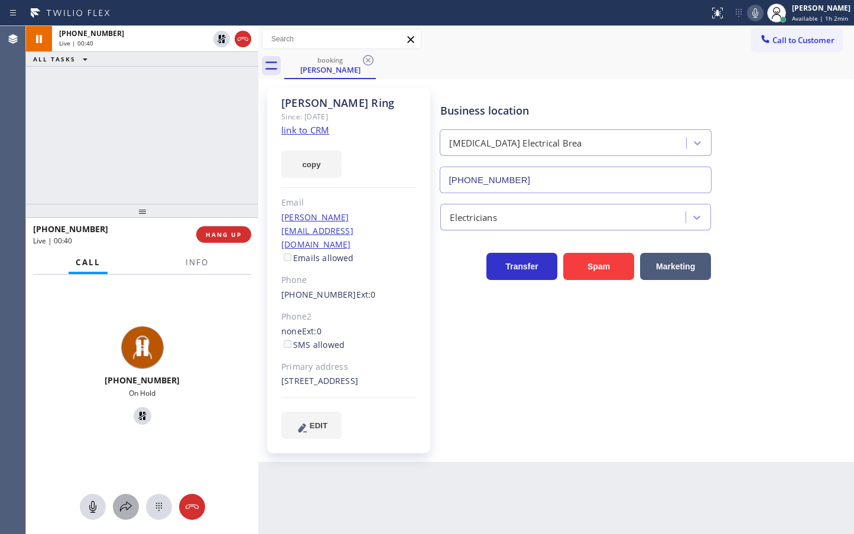
drag, startPoint x: 128, startPoint y: 501, endPoint x: 112, endPoint y: 190, distance: 311.1
click at [128, 500] on icon at bounding box center [126, 507] width 14 height 14
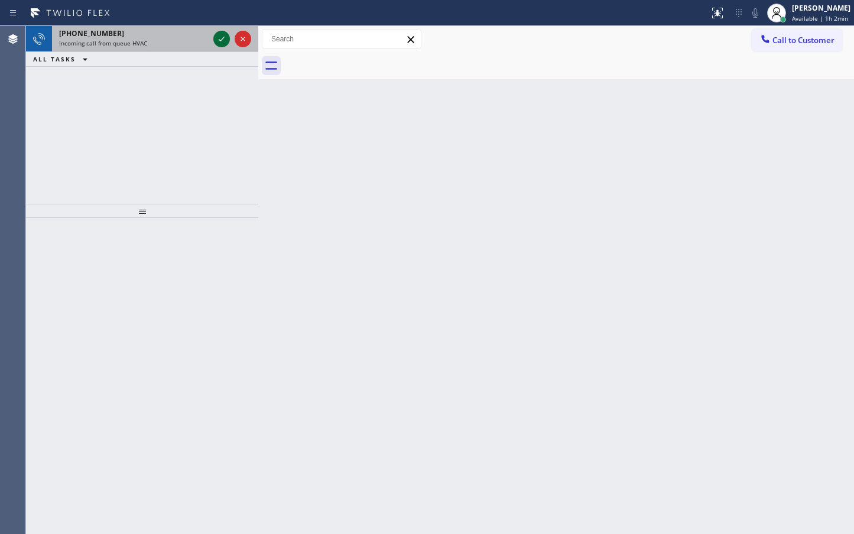
click at [220, 38] on icon at bounding box center [221, 39] width 14 height 14
click at [222, 29] on div at bounding box center [232, 39] width 43 height 26
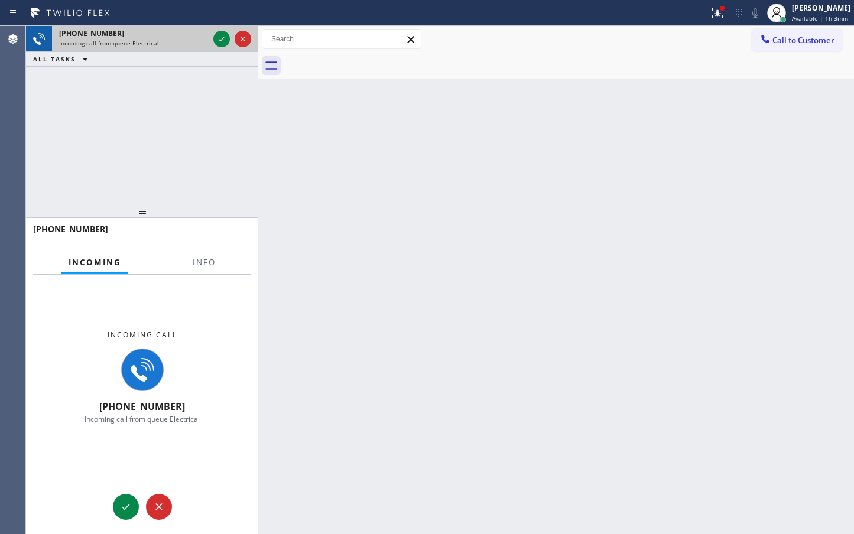
click at [222, 29] on div at bounding box center [232, 39] width 43 height 26
click at [222, 39] on icon at bounding box center [221, 39] width 14 height 14
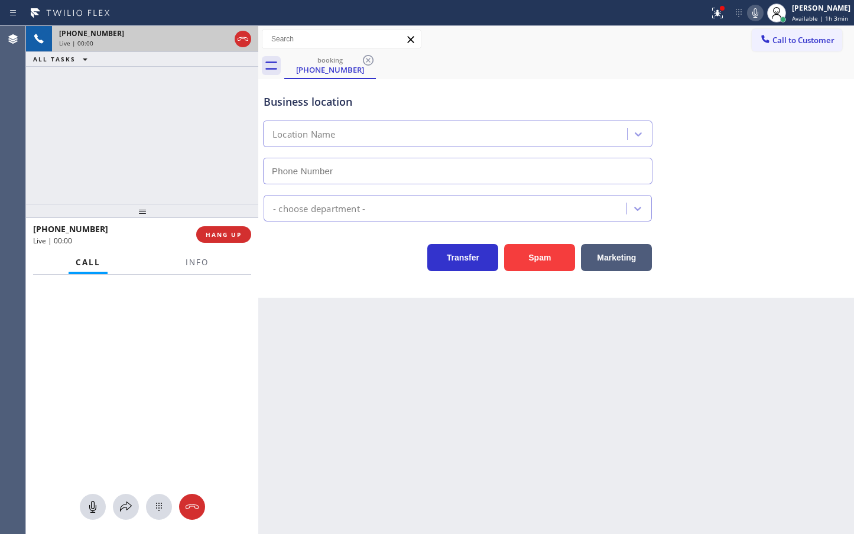
type input "[PHONE_NUMBER]"
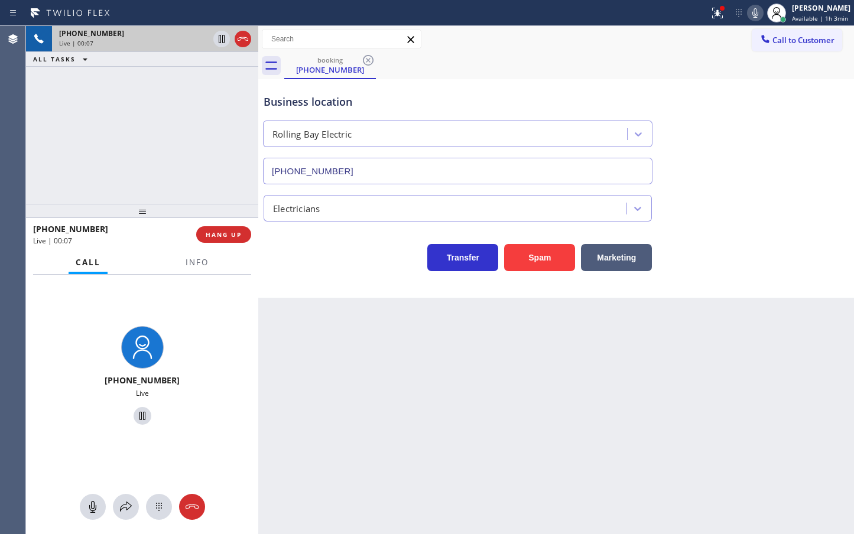
click at [170, 114] on div "[PHONE_NUMBER] Live | 00:07 ALL TASKS ALL TASKS ACTIVE TASKS TASKS IN WRAP UP" at bounding box center [142, 115] width 232 height 178
click at [198, 235] on button "HANG UP" at bounding box center [223, 234] width 55 height 17
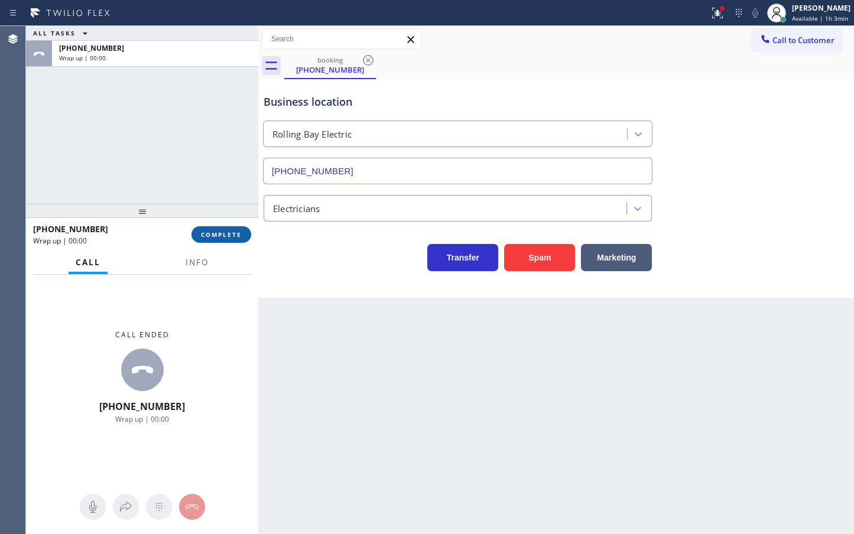
click at [219, 234] on span "COMPLETE" at bounding box center [221, 234] width 41 height 8
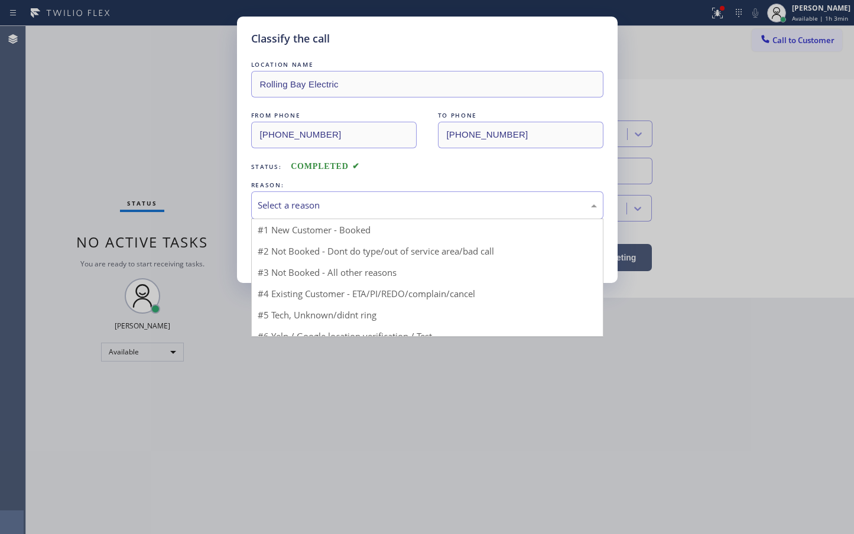
click at [304, 213] on div "Select a reason" at bounding box center [427, 205] width 352 height 28
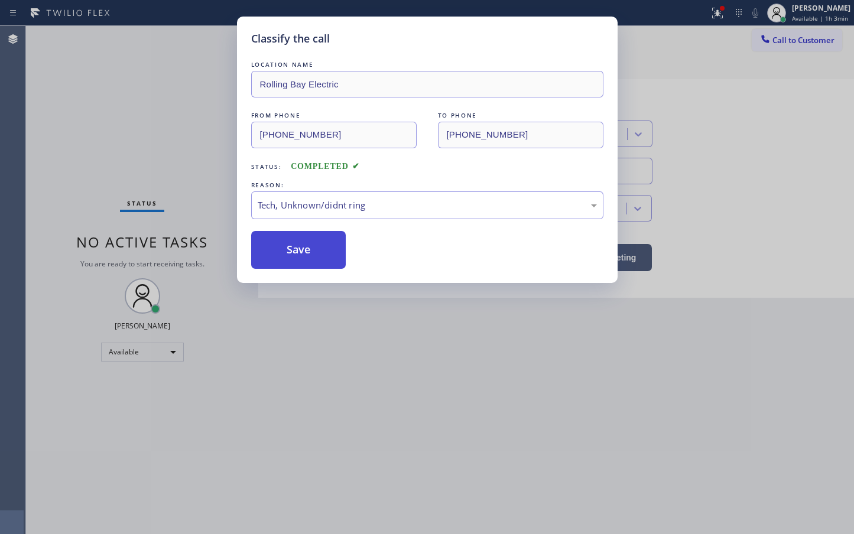
click at [298, 247] on button "Save" at bounding box center [298, 250] width 95 height 38
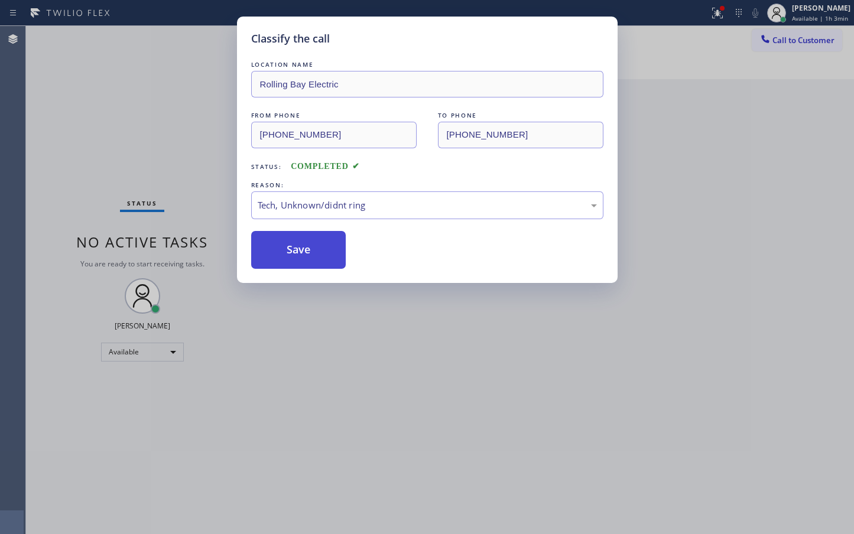
click at [297, 243] on button "Save" at bounding box center [298, 250] width 95 height 38
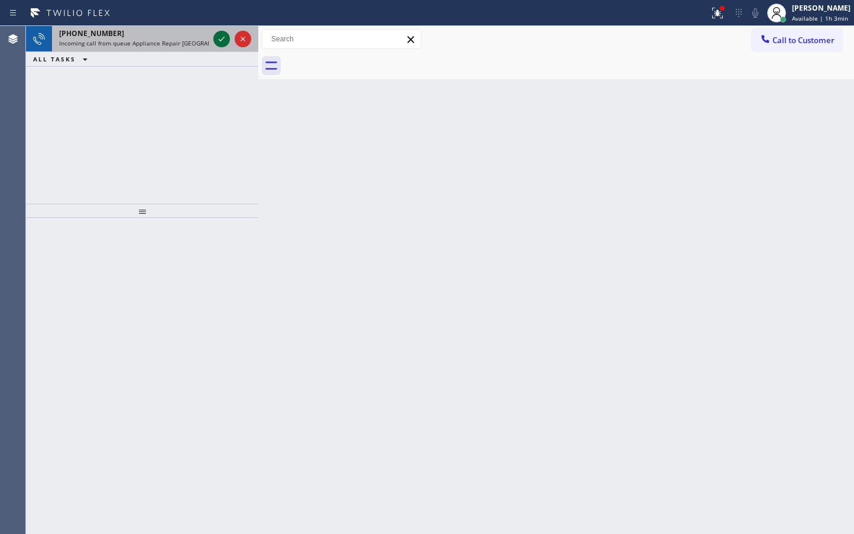
click at [217, 38] on icon at bounding box center [221, 39] width 14 height 14
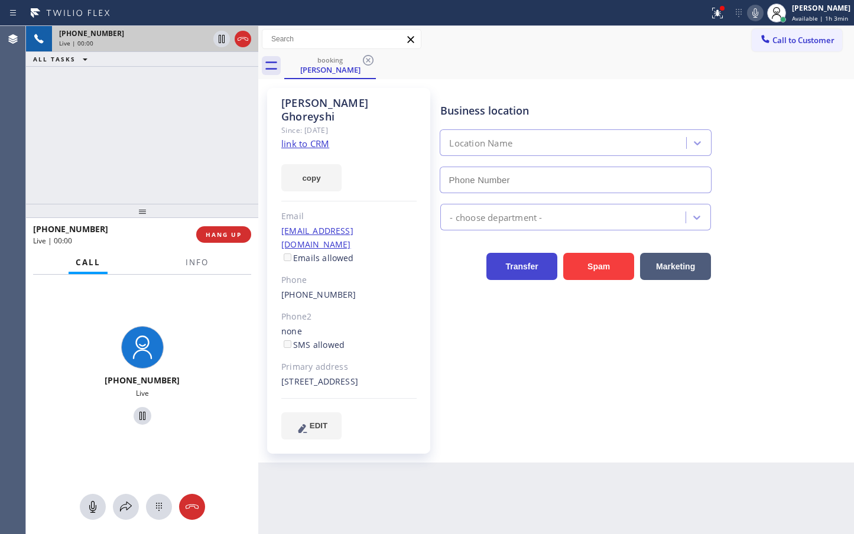
type input "[PHONE_NUMBER]"
click at [181, 177] on div "[PHONE_NUMBER] Live | 00:02 ALL TASKS ALL TASKS ACTIVE TASKS TASKS IN WRAP UP" at bounding box center [142, 115] width 232 height 178
click at [181, 175] on div "[PHONE_NUMBER] Live | 00:03 ALL TASKS ALL TASKS ACTIVE TASKS TASKS IN WRAP UP" at bounding box center [142, 115] width 232 height 178
click at [185, 157] on div "[PHONE_NUMBER] Live | 00:04 ALL TASKS ALL TASKS ACTIVE TASKS TASKS IN WRAP UP" at bounding box center [142, 115] width 232 height 178
click at [752, 15] on icon at bounding box center [755, 12] width 6 height 9
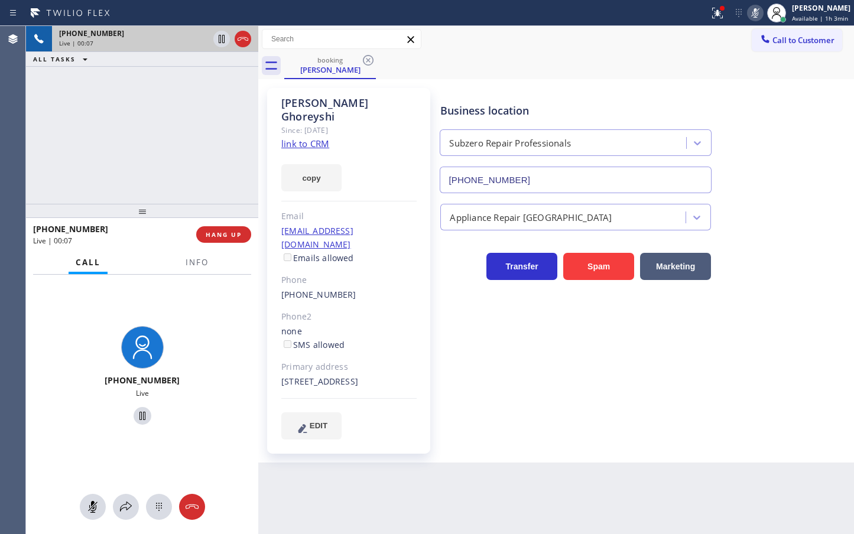
click at [598, 63] on div "booking [PERSON_NAME]" at bounding box center [568, 66] width 569 height 27
click at [687, 8] on div at bounding box center [354, 13] width 699 height 19
click at [748, 17] on icon at bounding box center [755, 13] width 14 height 14
click at [710, 16] on icon at bounding box center [717, 13] width 14 height 14
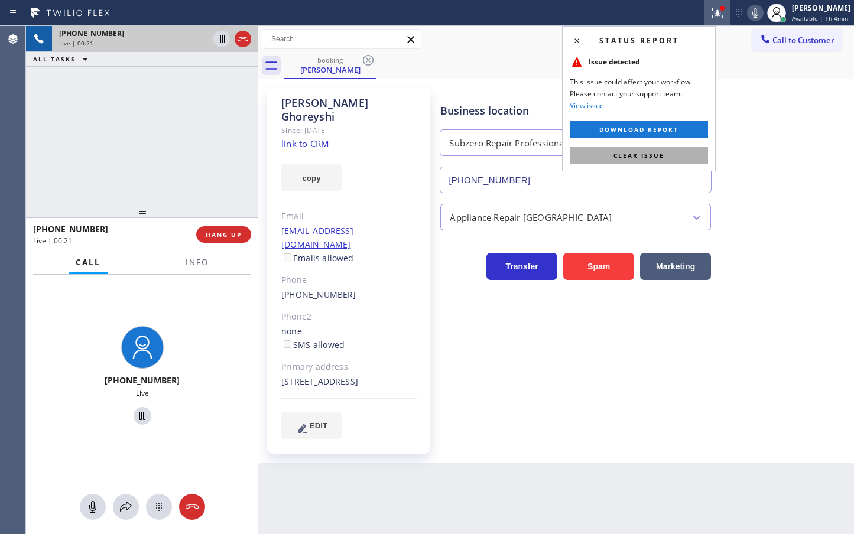
click at [675, 152] on button "Clear issue" at bounding box center [638, 155] width 138 height 17
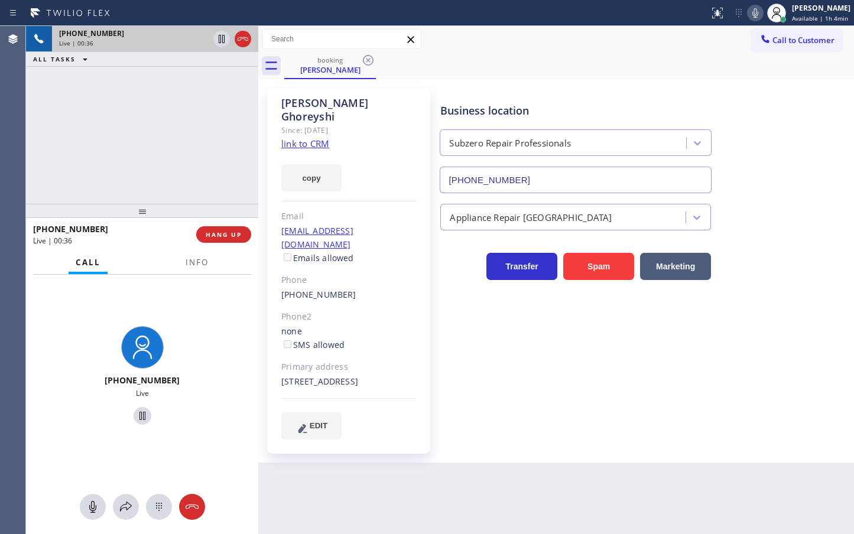
click at [198, 445] on div "[PHONE_NUMBER] Live" at bounding box center [142, 377] width 232 height 205
drag, startPoint x: 96, startPoint y: 130, endPoint x: 103, endPoint y: 142, distance: 14.0
click at [100, 136] on div "[PHONE_NUMBER] Live | 00:38 ALL TASKS ALL TASKS ACTIVE TASKS TASKS IN WRAP UP" at bounding box center [142, 115] width 232 height 178
drag, startPoint x: 126, startPoint y: 499, endPoint x: 132, endPoint y: 453, distance: 45.9
click at [128, 490] on div "[PHONE_NUMBER] Live" at bounding box center [142, 404] width 232 height 259
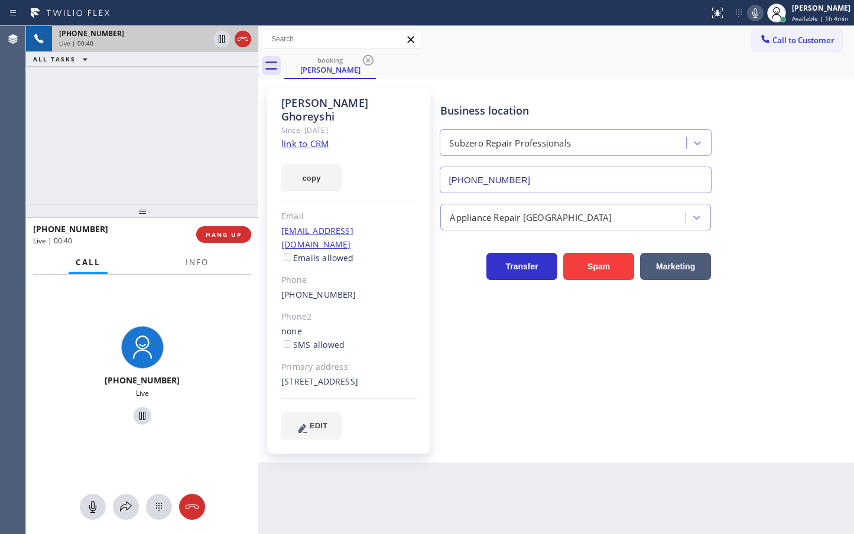
click at [147, 188] on div "[PHONE_NUMBER] Live | 00:40 ALL TASKS ALL TASKS ACTIVE TASKS TASKS IN WRAP UP" at bounding box center [142, 115] width 232 height 178
click at [159, 144] on div "[PHONE_NUMBER] Live | 00:41 ALL TASKS ALL TASKS ACTIVE TASKS TASKS IN WRAP UP" at bounding box center [142, 115] width 232 height 178
click at [118, 499] on button at bounding box center [126, 507] width 26 height 26
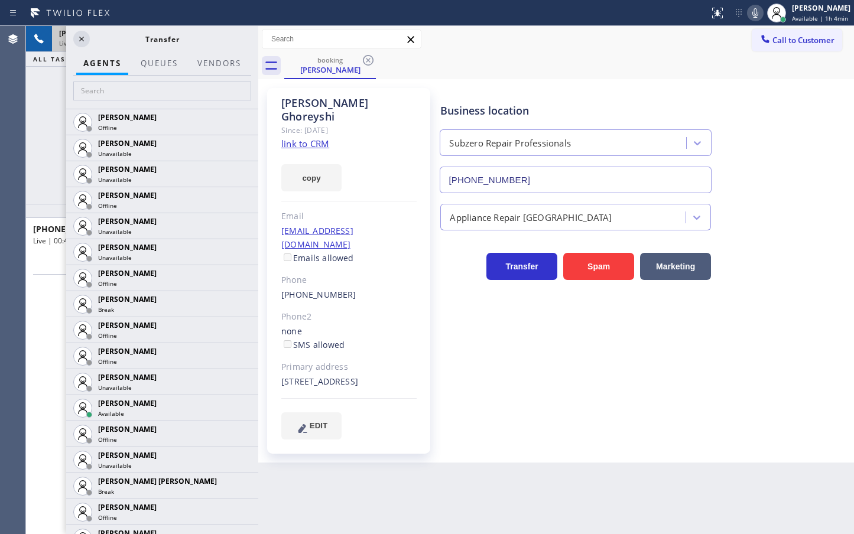
click at [137, 73] on div at bounding box center [159, 74] width 51 height 2
click at [138, 84] on input "text" at bounding box center [162, 91] width 178 height 19
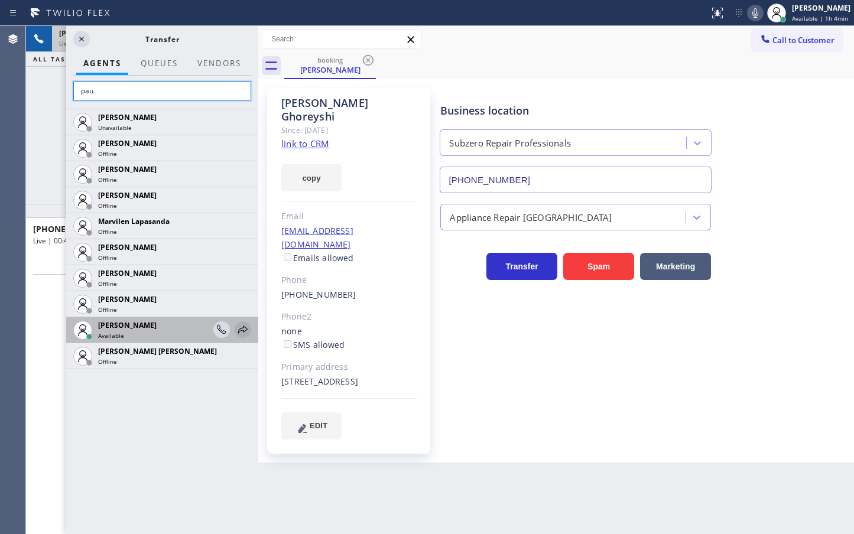
type input "pau"
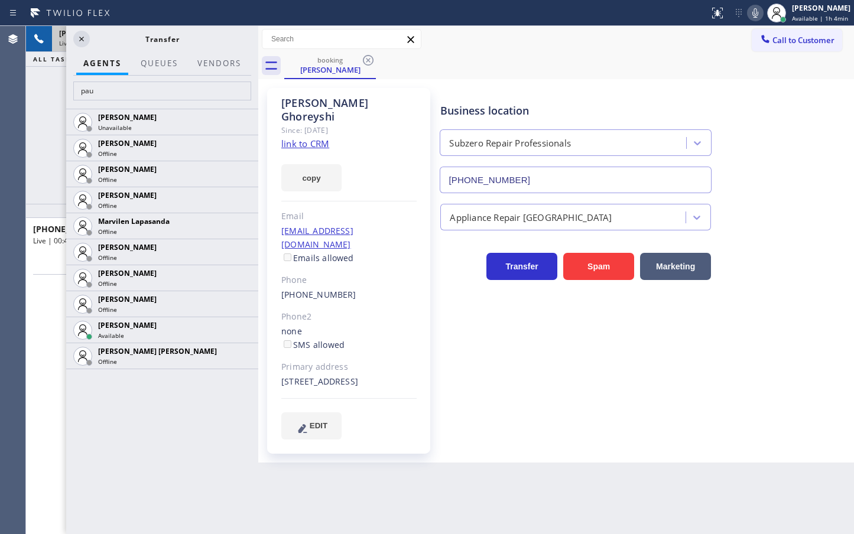
click at [0, 0] on icon at bounding box center [0, 0] width 0 height 0
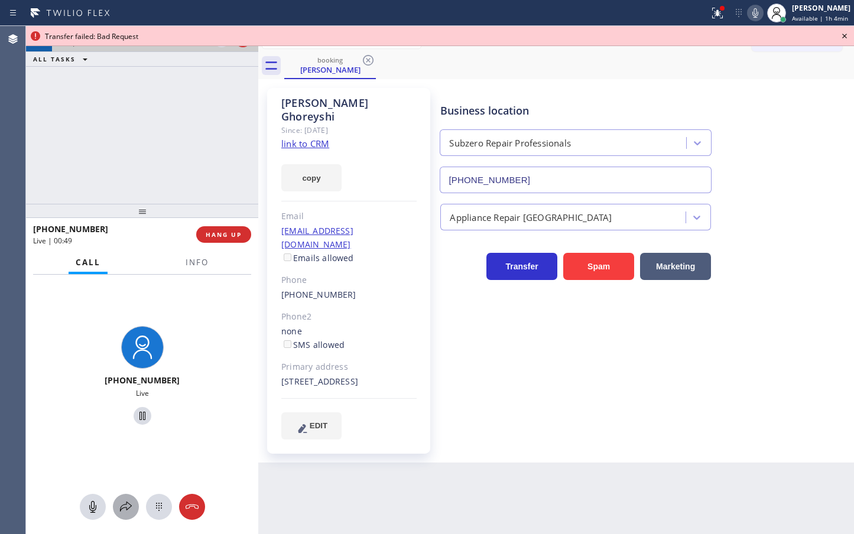
click at [129, 505] on icon at bounding box center [126, 507] width 14 height 14
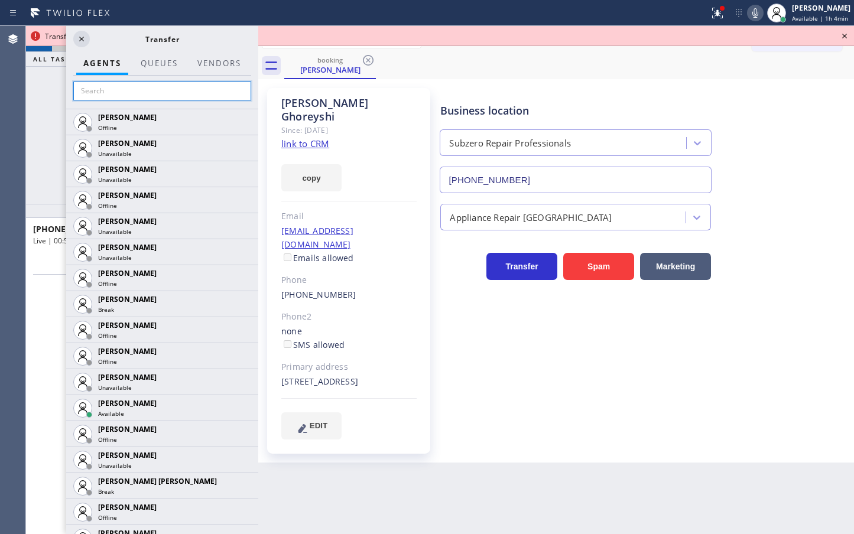
click at [164, 96] on input "text" at bounding box center [162, 91] width 178 height 19
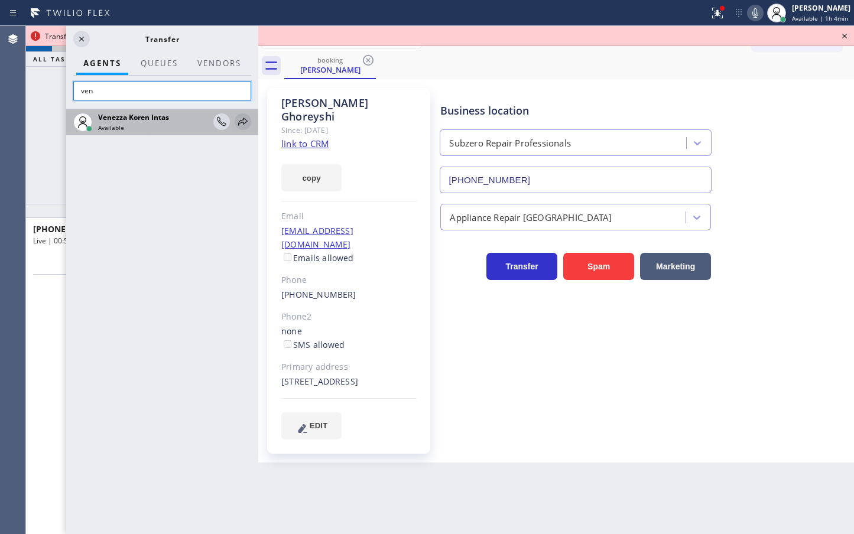
type input "ven"
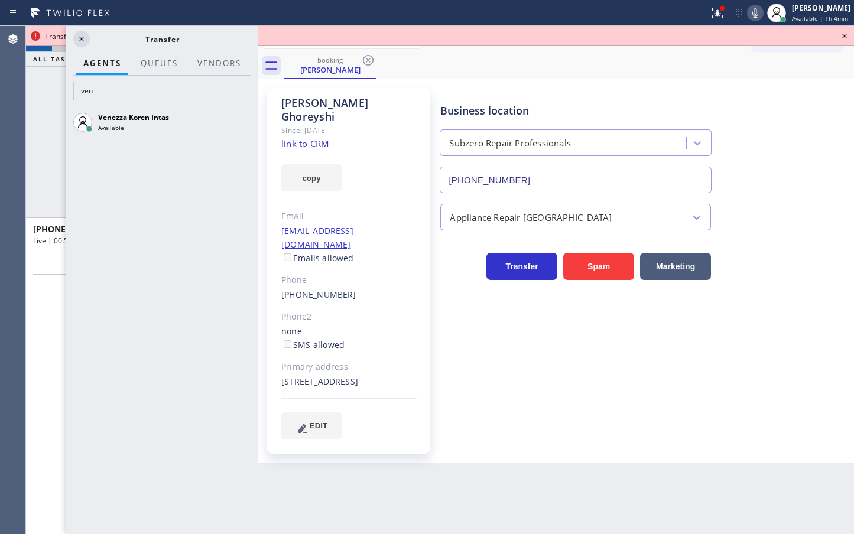
click at [0, 0] on icon at bounding box center [0, 0] width 0 height 0
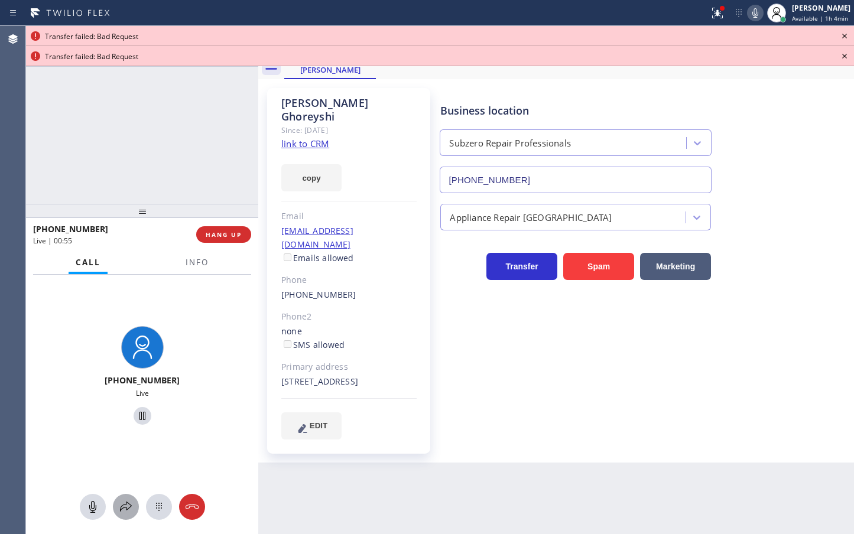
drag, startPoint x: 123, startPoint y: 510, endPoint x: 128, endPoint y: 502, distance: 9.5
click at [128, 502] on icon at bounding box center [126, 507] width 14 height 14
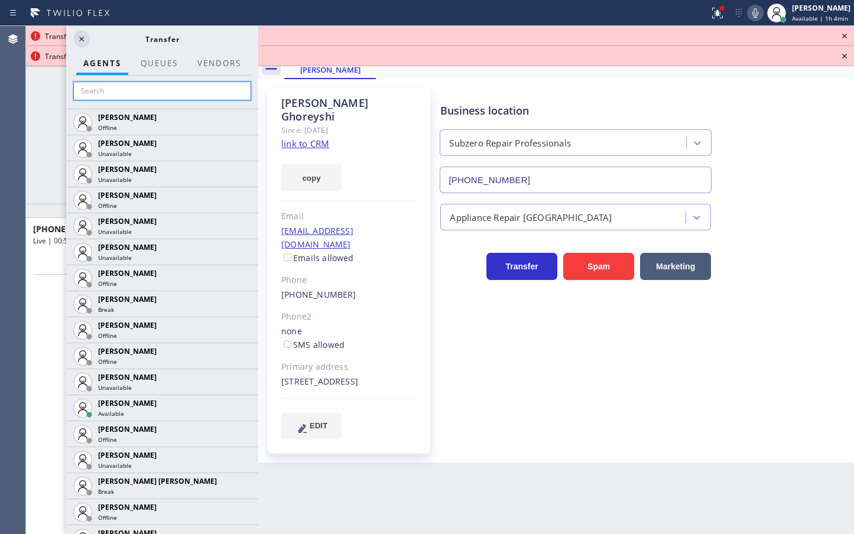
click at [165, 95] on input "text" at bounding box center [162, 91] width 178 height 19
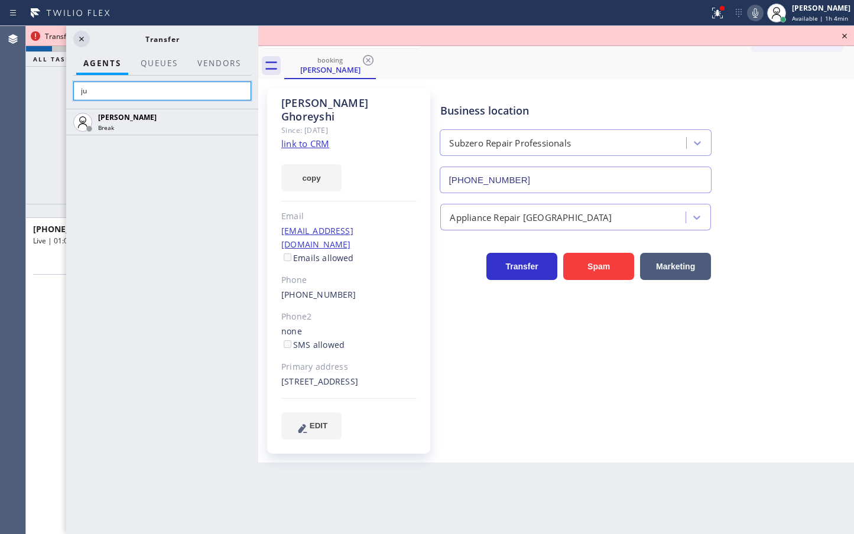
type input "j"
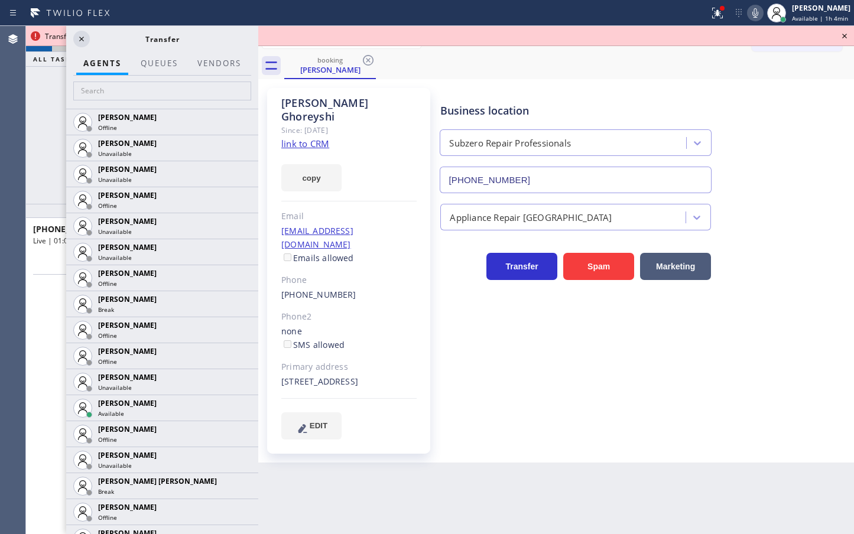
click at [80, 41] on icon at bounding box center [81, 39] width 14 height 14
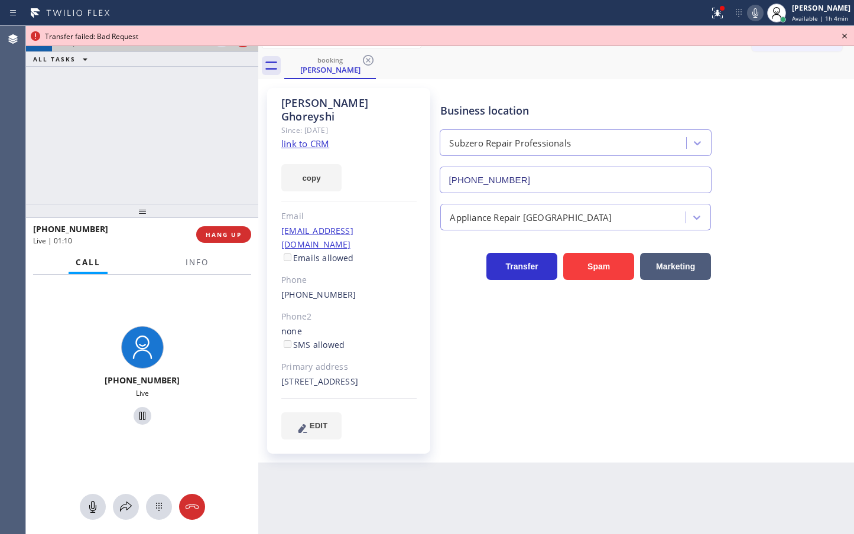
click at [844, 34] on icon at bounding box center [844, 36] width 14 height 14
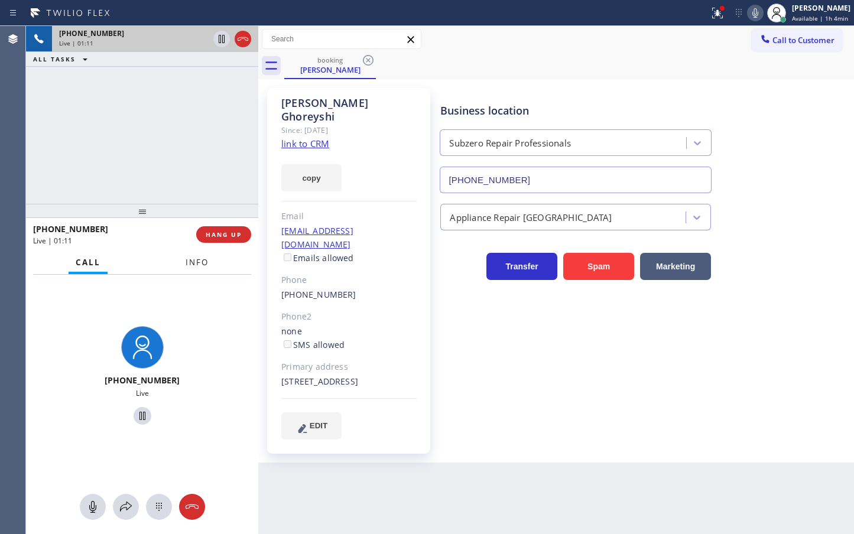
click at [195, 271] on button "Info" at bounding box center [196, 262] width 37 height 23
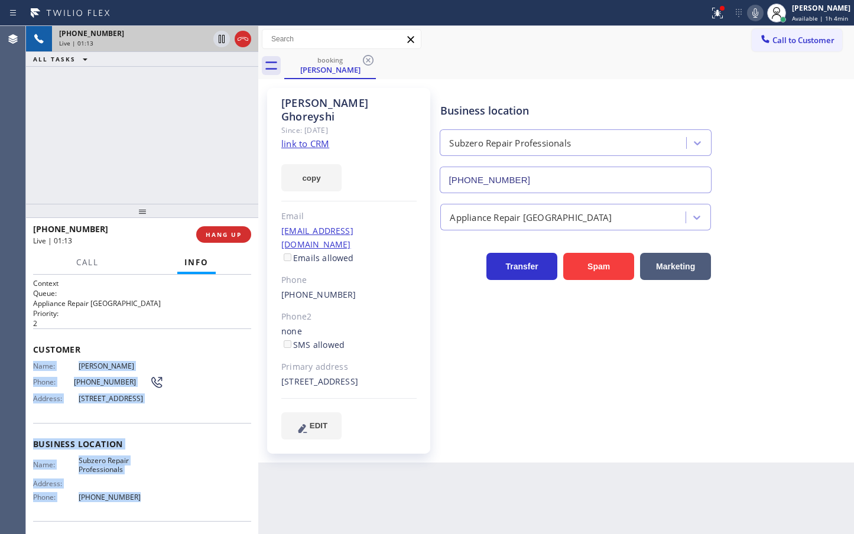
drag, startPoint x: 30, startPoint y: 369, endPoint x: 146, endPoint y: 500, distance: 175.8
click at [146, 500] on div "Context Queue: Appliance Repair High End Priority: 2 Customer Name: [PERSON_NAM…" at bounding box center [142, 404] width 232 height 259
copy div "Name: [PERSON_NAME] Phone: [PHONE_NUMBER] Address: [STREET_ADDRESS] Business lo…"
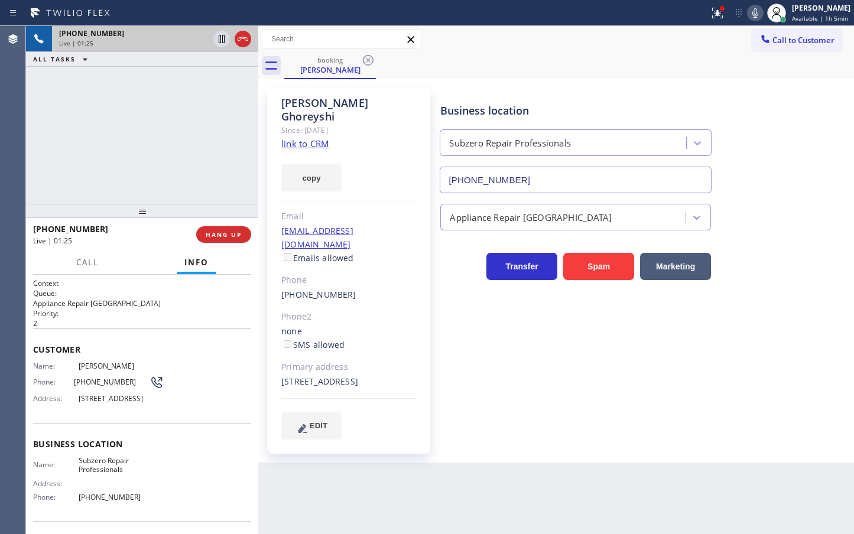
drag, startPoint x: 222, startPoint y: 122, endPoint x: 227, endPoint y: 118, distance: 6.9
click at [223, 122] on div "[PHONE_NUMBER] Live | 01:25 ALL TASKS ALL TASKS ACTIVE TASKS TASKS IN WRAP UP" at bounding box center [142, 115] width 232 height 178
drag, startPoint x: 322, startPoint y: 162, endPoint x: 344, endPoint y: 156, distance: 23.4
click at [327, 164] on button "copy" at bounding box center [311, 177] width 60 height 27
click at [156, 111] on div "[PHONE_NUMBER] Live | 01:37 ALL TASKS ALL TASKS ACTIVE TASKS TASKS IN WRAP UP" at bounding box center [142, 115] width 232 height 178
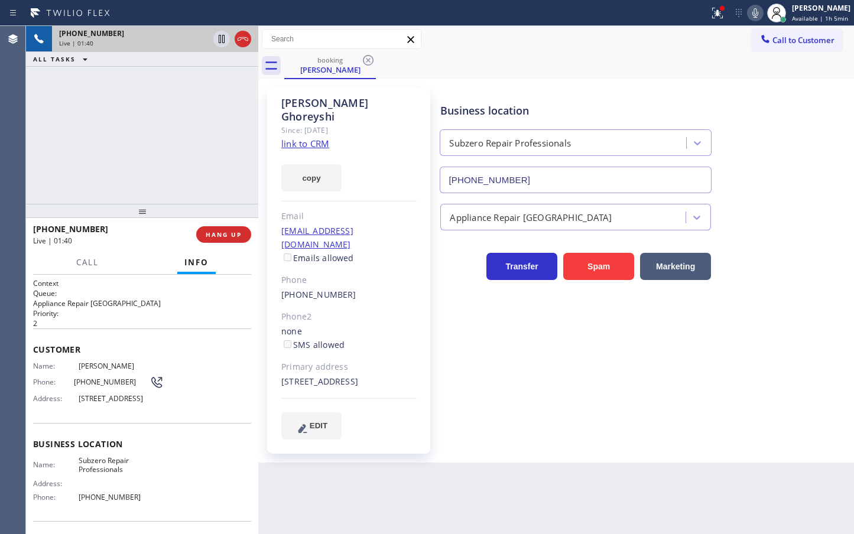
drag, startPoint x: 690, startPoint y: 64, endPoint x: 759, endPoint y: 25, distance: 79.4
click at [714, 58] on div "booking [PERSON_NAME]" at bounding box center [568, 66] width 569 height 27
click at [748, 19] on icon at bounding box center [755, 13] width 14 height 14
click at [705, 58] on div "booking [PERSON_NAME]" at bounding box center [568, 66] width 569 height 27
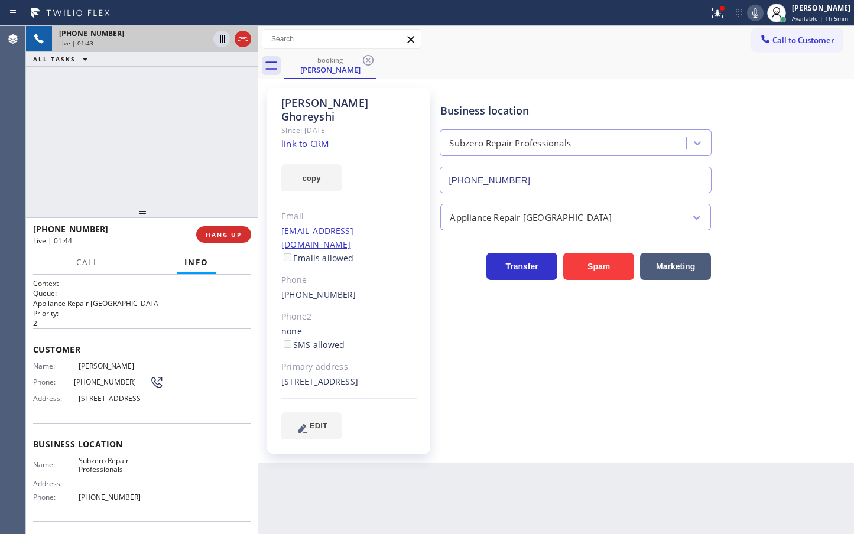
click at [213, 147] on div "[PHONE_NUMBER] Live | 01:43 ALL TASKS ALL TASKS ACTIVE TASKS TASKS IN WRAP UP" at bounding box center [142, 115] width 232 height 178
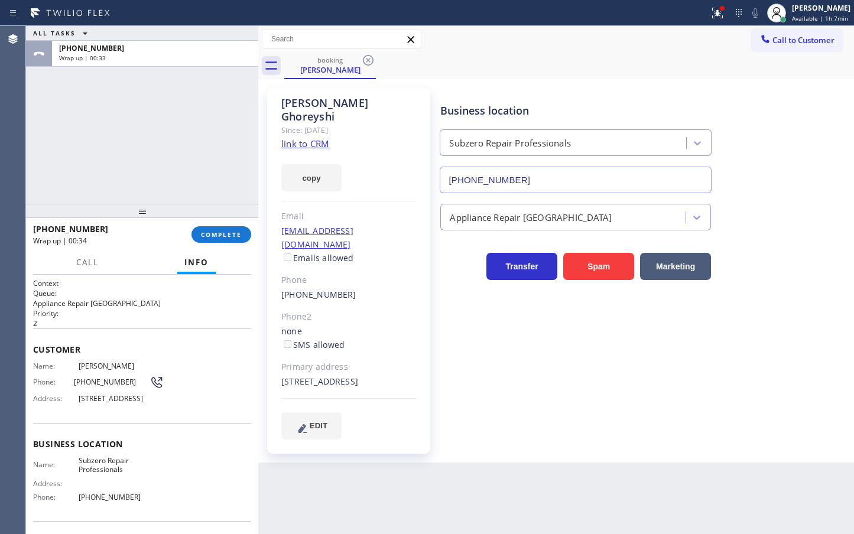
click at [219, 245] on div "[PHONE_NUMBER] Wrap up | 00:34 COMPLETE" at bounding box center [142, 234] width 218 height 31
click at [219, 236] on span "COMPLETE" at bounding box center [221, 234] width 41 height 8
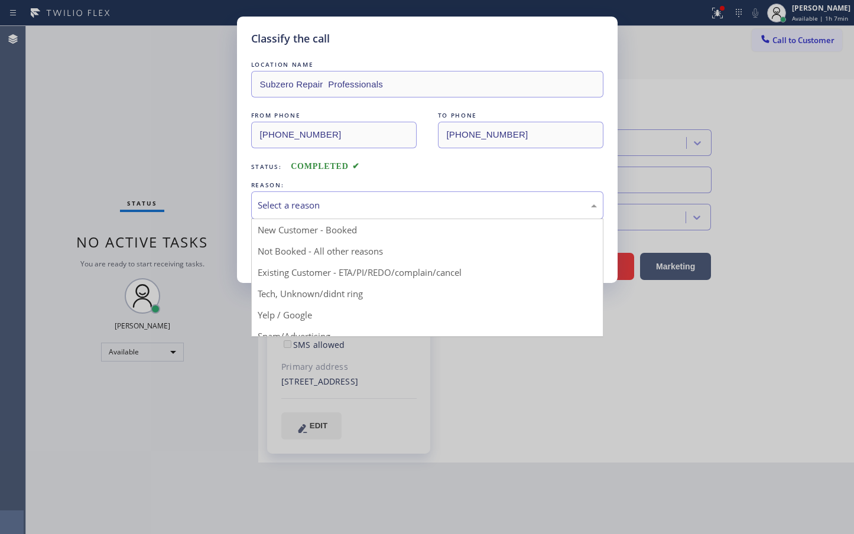
click at [288, 204] on div "Select a reason" at bounding box center [427, 205] width 339 height 14
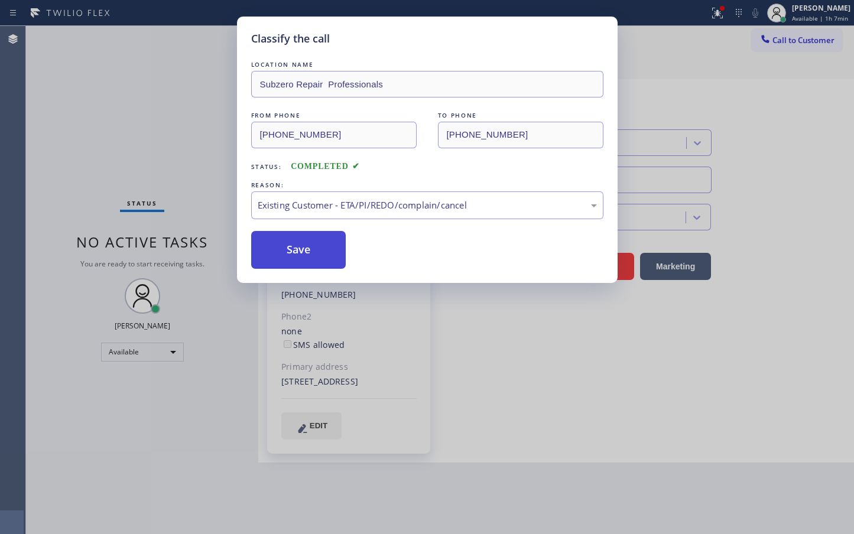
drag, startPoint x: 274, startPoint y: 270, endPoint x: 288, endPoint y: 241, distance: 32.2
click at [289, 239] on button "Save" at bounding box center [298, 250] width 95 height 38
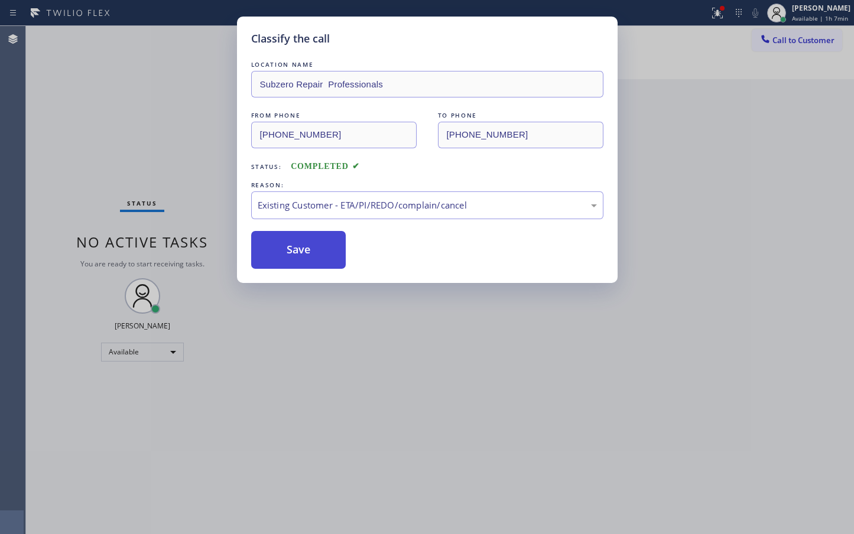
click at [289, 239] on button "Save" at bounding box center [298, 250] width 95 height 38
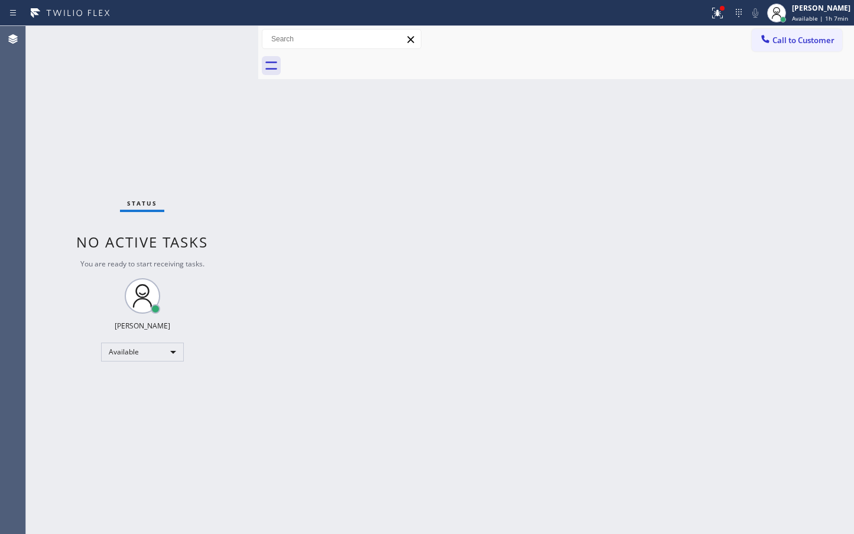
click at [212, 39] on div "Status No active tasks You are ready to start receiving tasks. [PERSON_NAME]" at bounding box center [142, 280] width 232 height 508
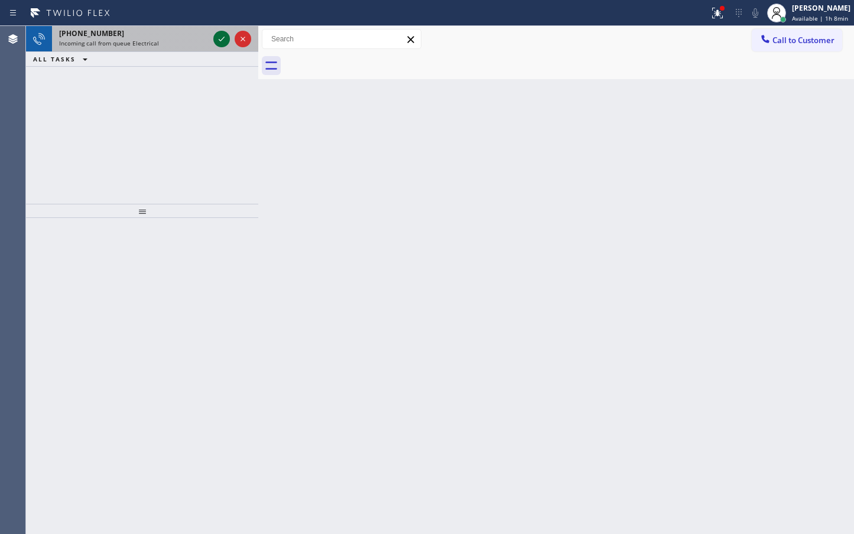
click at [220, 39] on icon at bounding box center [221, 39] width 14 height 14
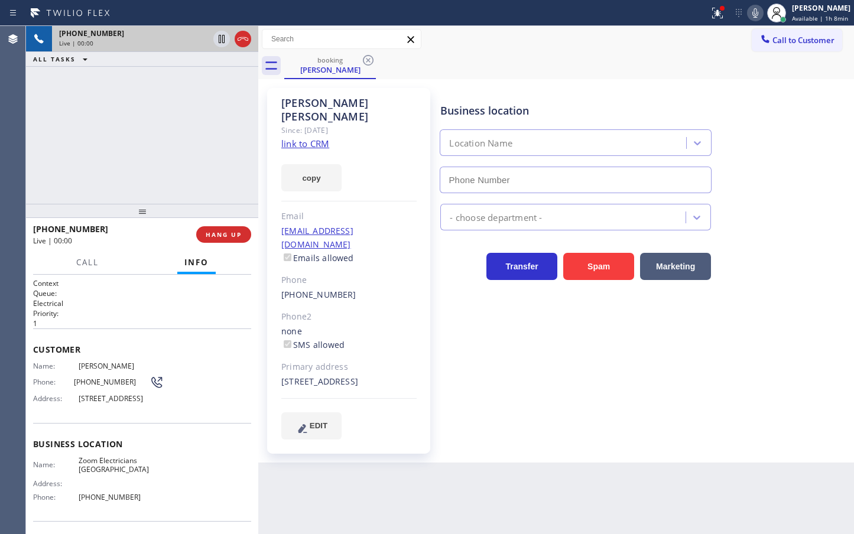
type input "[PHONE_NUMBER]"
click at [323, 138] on link "link to CRM" at bounding box center [305, 144] width 48 height 12
click at [106, 165] on div "[PHONE_NUMBER] Live | 00:13 ALL TASKS ALL TASKS ACTIVE TASKS TASKS IN WRAP UP" at bounding box center [142, 115] width 232 height 178
click at [106, 165] on div "[PHONE_NUMBER] Live | 00:21 ALL TASKS ALL TASKS ACTIVE TASKS TASKS IN WRAP UP" at bounding box center [142, 115] width 232 height 178
click at [217, 39] on icon at bounding box center [221, 39] width 14 height 14
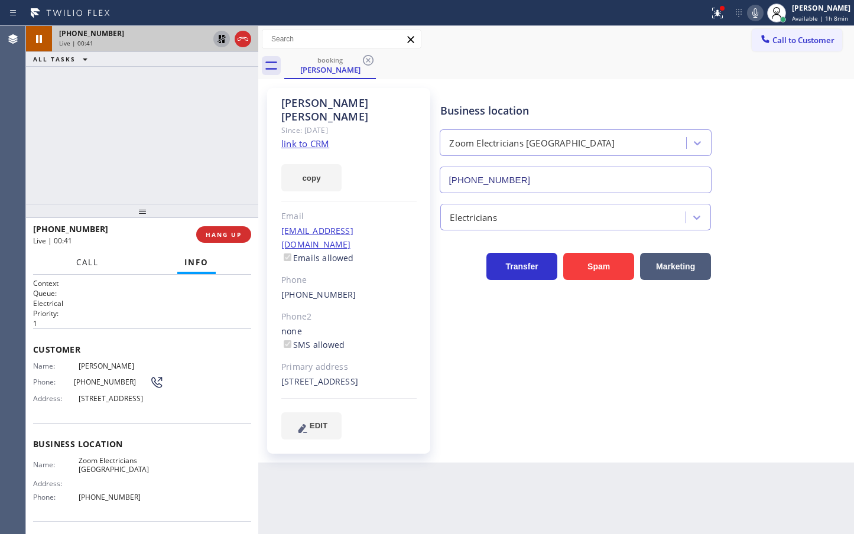
click at [90, 255] on button "Call" at bounding box center [87, 262] width 37 height 23
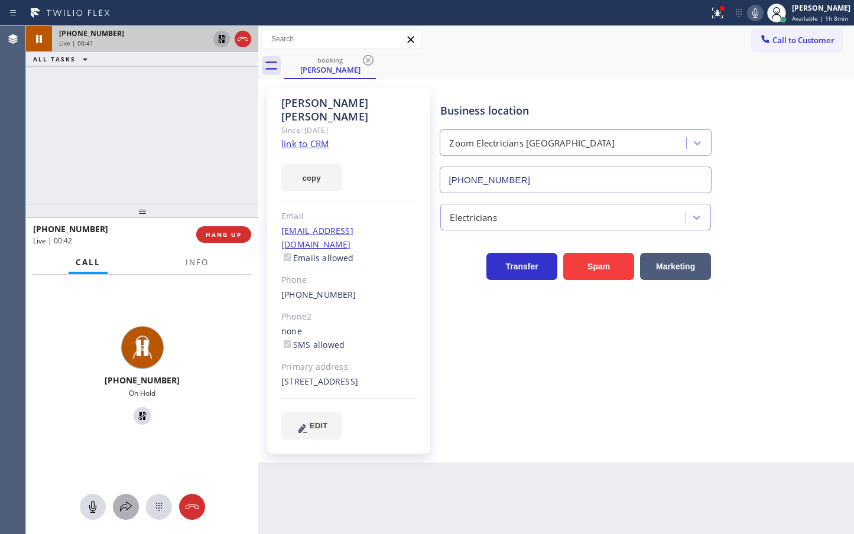
click at [133, 502] on div at bounding box center [126, 507] width 26 height 14
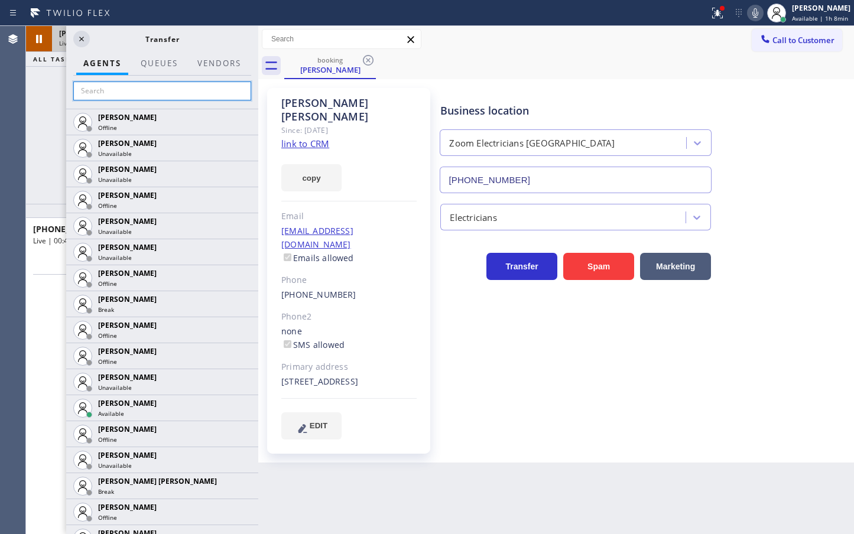
click at [103, 91] on input "text" at bounding box center [162, 91] width 178 height 19
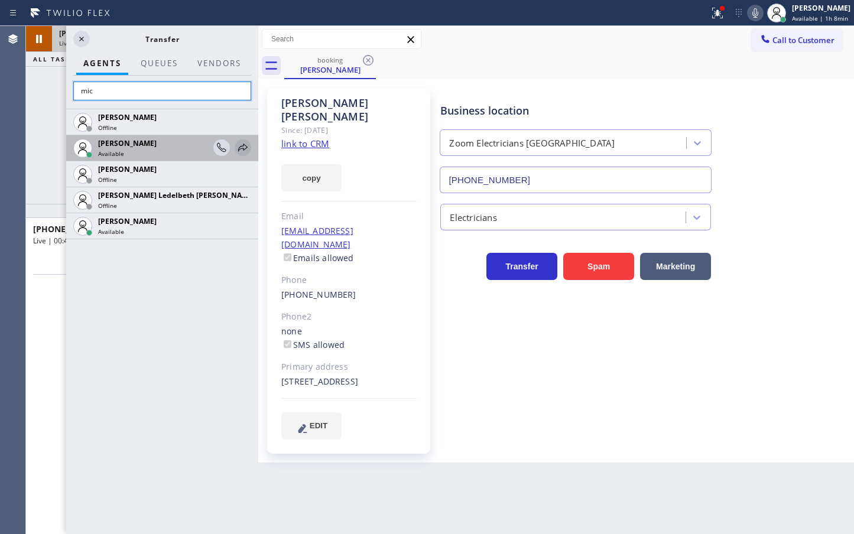
type input "mic"
click at [245, 150] on icon at bounding box center [243, 148] width 14 height 14
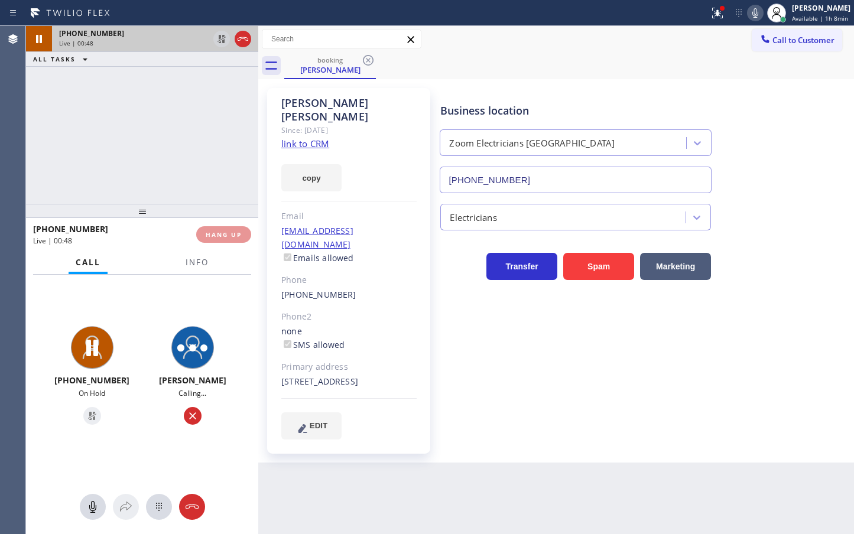
click at [115, 512] on div at bounding box center [142, 507] width 232 height 26
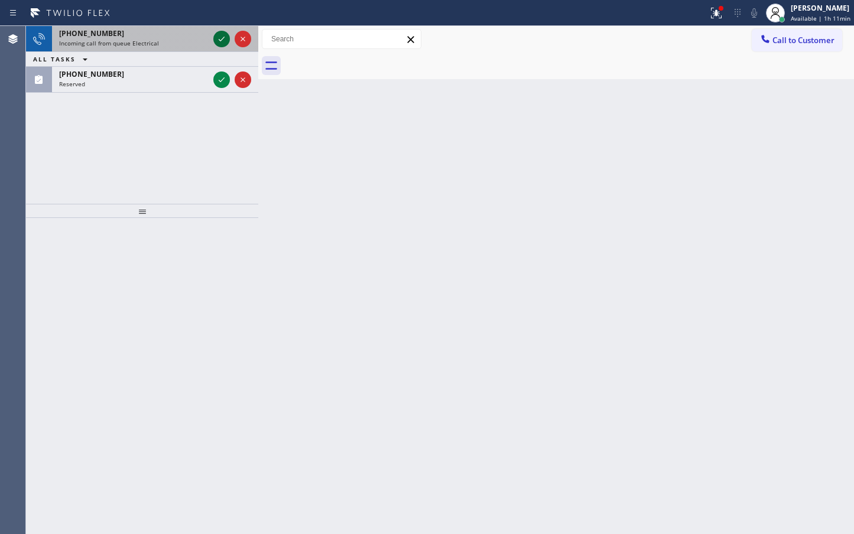
click at [224, 35] on icon at bounding box center [221, 39] width 14 height 14
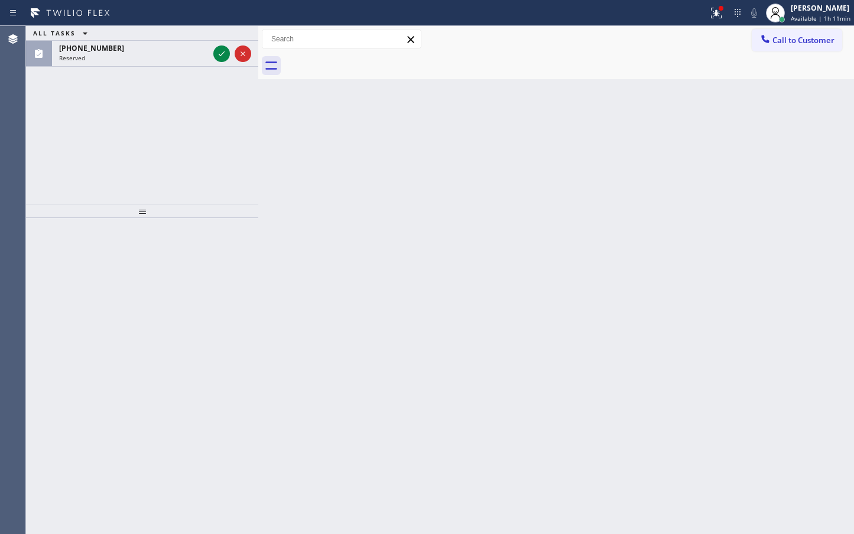
click at [222, 67] on div "ALL TASKS ALL TASKS ACTIVE TASKS TASKS IN WRAP UP [PHONE_NUMBER] Reserved" at bounding box center [142, 115] width 232 height 178
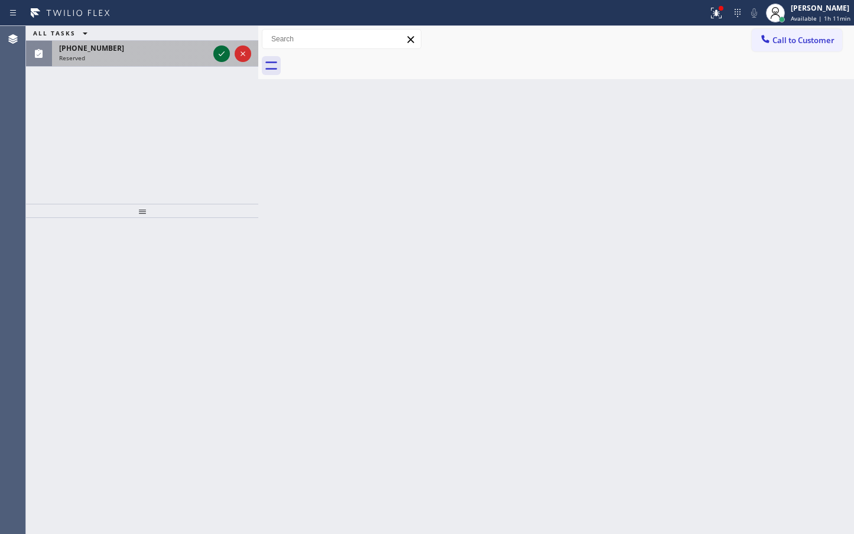
click at [222, 57] on icon at bounding box center [221, 54] width 14 height 14
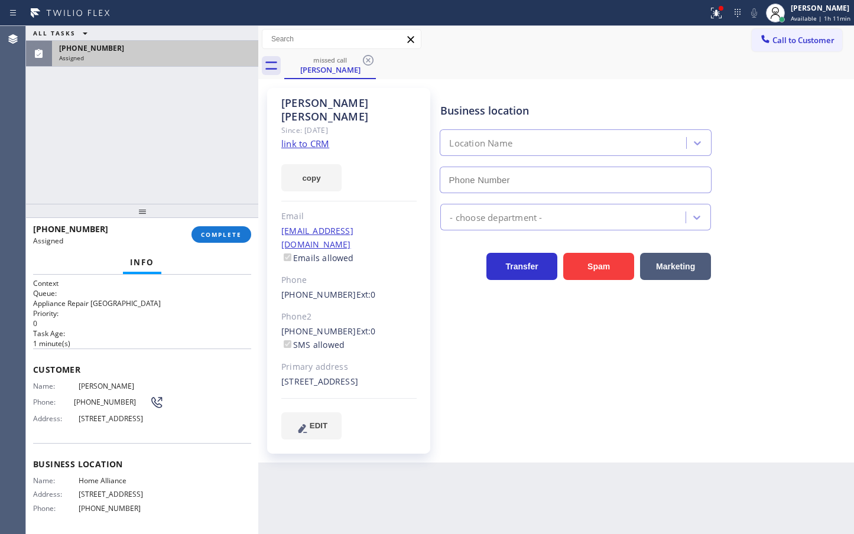
type input "[PHONE_NUMBER]"
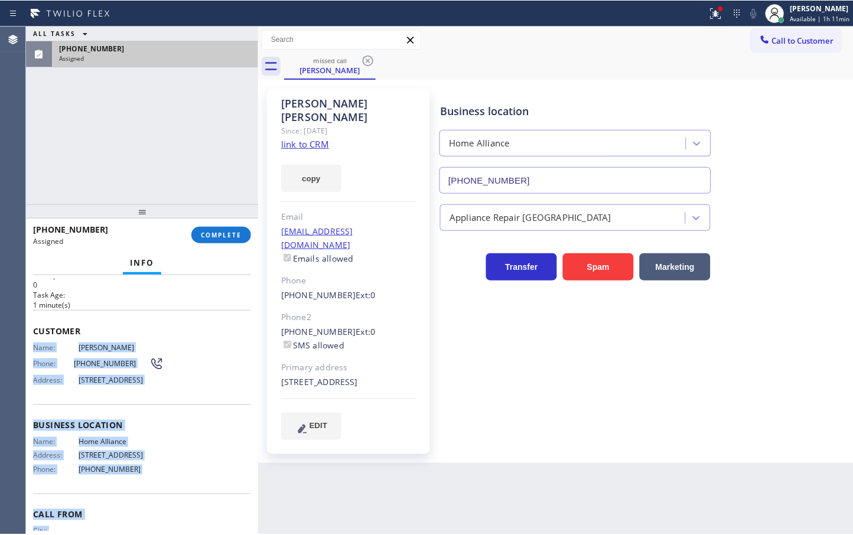
scroll to position [110, 0]
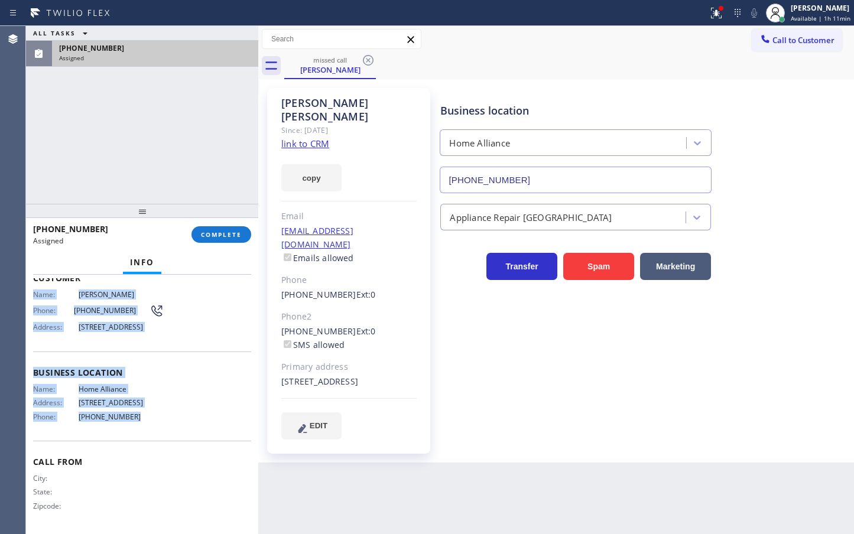
drag, startPoint x: 32, startPoint y: 390, endPoint x: 201, endPoint y: 415, distance: 170.8
click at [201, 415] on div "Context Queue: Appliance Repair High End Priority: 0 Task Age: [DEMOGRAPHIC_DAT…" at bounding box center [142, 404] width 232 height 259
copy div "Name: [PERSON_NAME] Phone: [PHONE_NUMBER] Address: [STREET_ADDRESS] Business lo…"
click at [214, 229] on button "COMPLETE" at bounding box center [221, 234] width 60 height 17
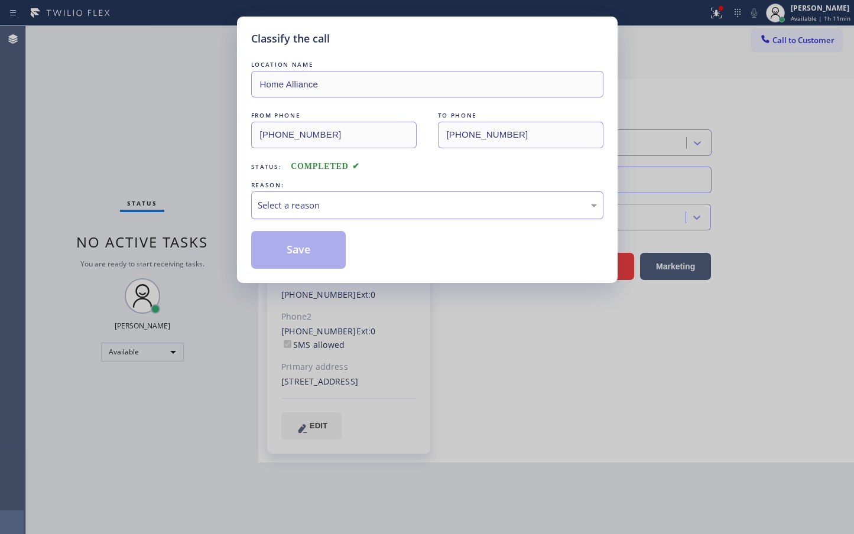
click at [295, 212] on div "Select a reason" at bounding box center [427, 205] width 352 height 28
click at [297, 244] on button "Save" at bounding box center [298, 250] width 95 height 38
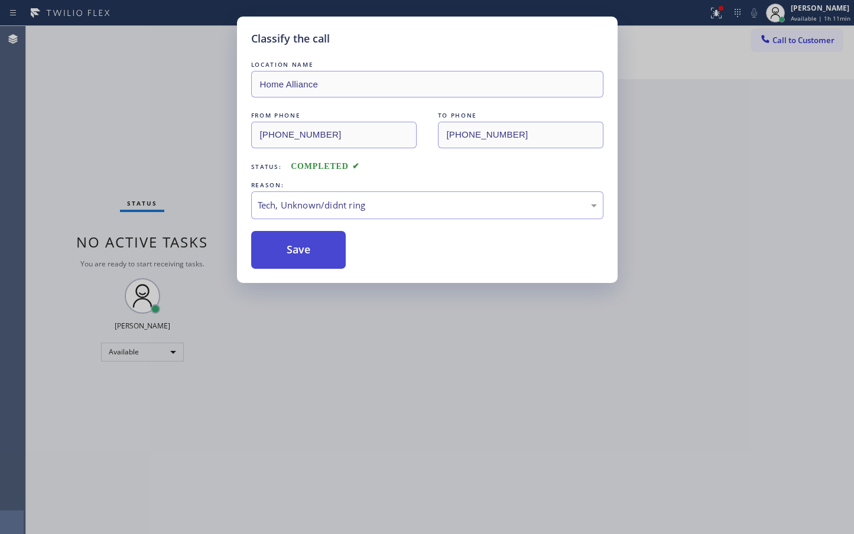
click at [297, 244] on button "Save" at bounding box center [298, 250] width 95 height 38
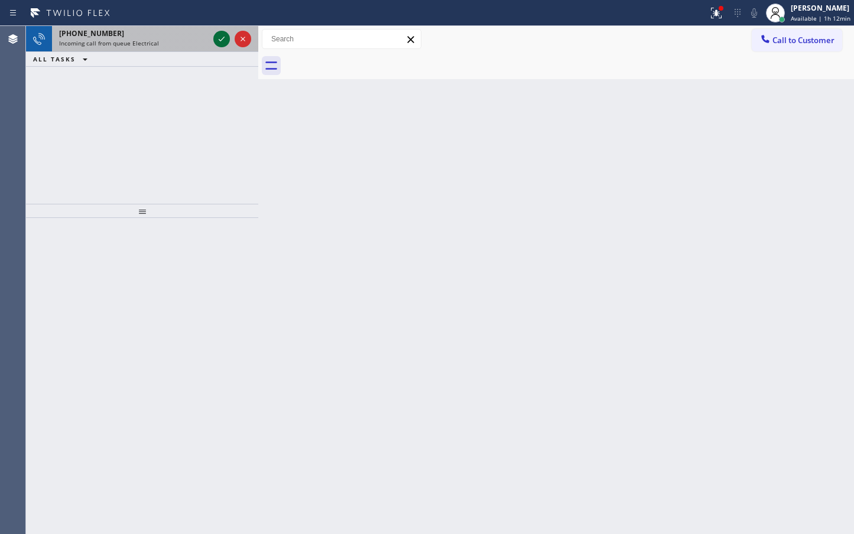
click at [220, 45] on icon at bounding box center [221, 39] width 14 height 14
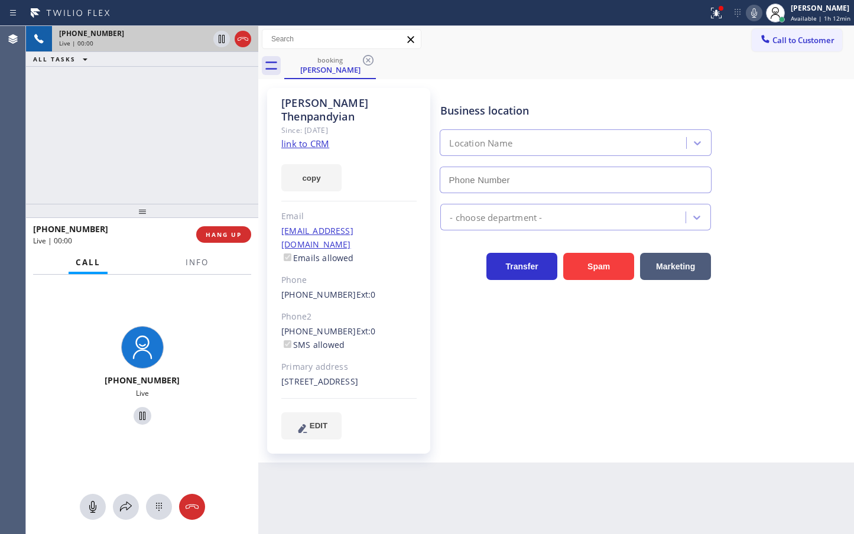
type input "[PHONE_NUMBER]"
click at [168, 171] on div "[PHONE_NUMBER] Live | 00:01 ALL TASKS ALL TASKS ACTIVE TASKS TASKS IN WRAP UP" at bounding box center [142, 115] width 232 height 178
click at [164, 138] on div "[PHONE_NUMBER] Live | 00:01 ALL TASKS ALL TASKS ACTIVE TASKS TASKS IN WRAP UP" at bounding box center [142, 115] width 232 height 178
click at [164, 138] on div "[PHONE_NUMBER] Live | 00:04 ALL TASKS ALL TASKS ACTIVE TASKS TASKS IN WRAP UP" at bounding box center [142, 115] width 232 height 178
click at [313, 138] on link "link to CRM" at bounding box center [305, 144] width 48 height 12
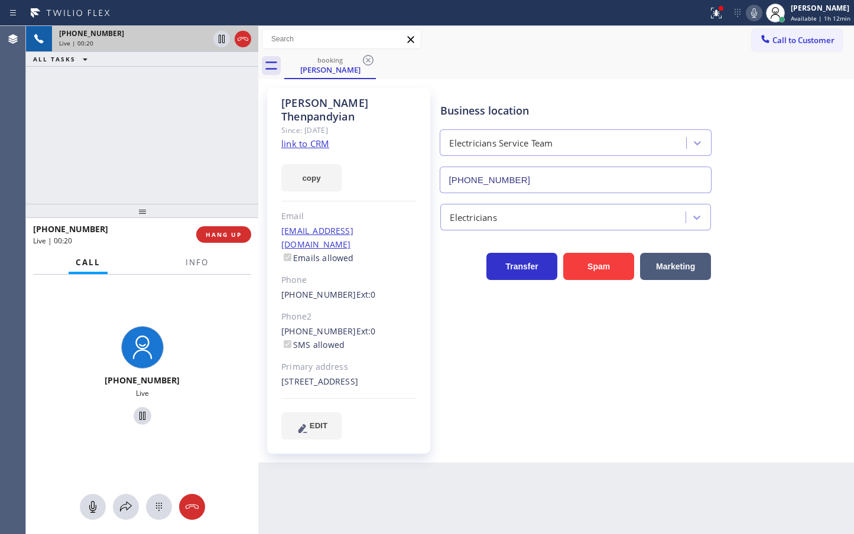
click at [139, 159] on div "[PHONE_NUMBER] Live | 00:20 ALL TASKS ALL TASKS ACTIVE TASKS TASKS IN WRAP UP" at bounding box center [142, 115] width 232 height 178
drag, startPoint x: 192, startPoint y: 363, endPoint x: 196, endPoint y: 274, distance: 88.7
click at [194, 359] on div "[PHONE_NUMBER] Live" at bounding box center [142, 377] width 232 height 205
click at [197, 256] on button "Info" at bounding box center [196, 262] width 37 height 23
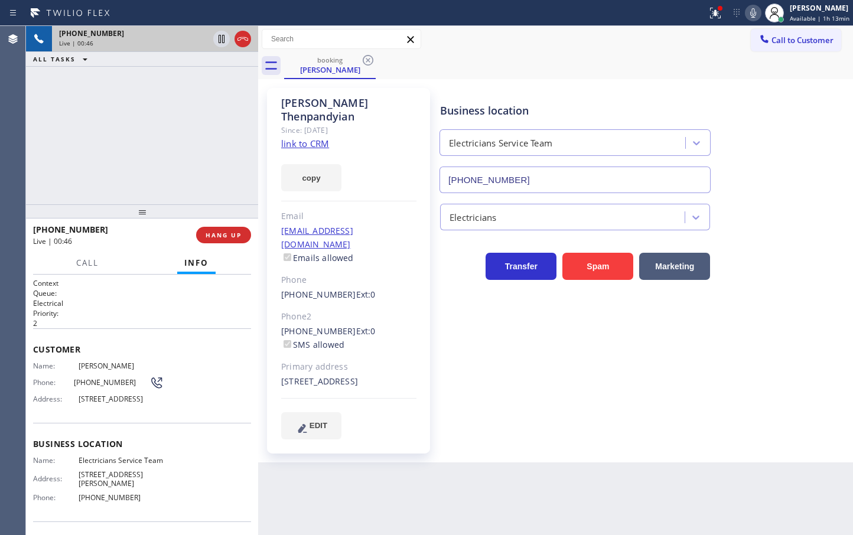
click at [214, 177] on div "[PHONE_NUMBER] Live | 00:46 ALL TASKS ALL TASKS ACTIVE TASKS TASKS IN WRAP UP" at bounding box center [142, 115] width 232 height 178
click at [84, 258] on span "Call" at bounding box center [87, 263] width 22 height 11
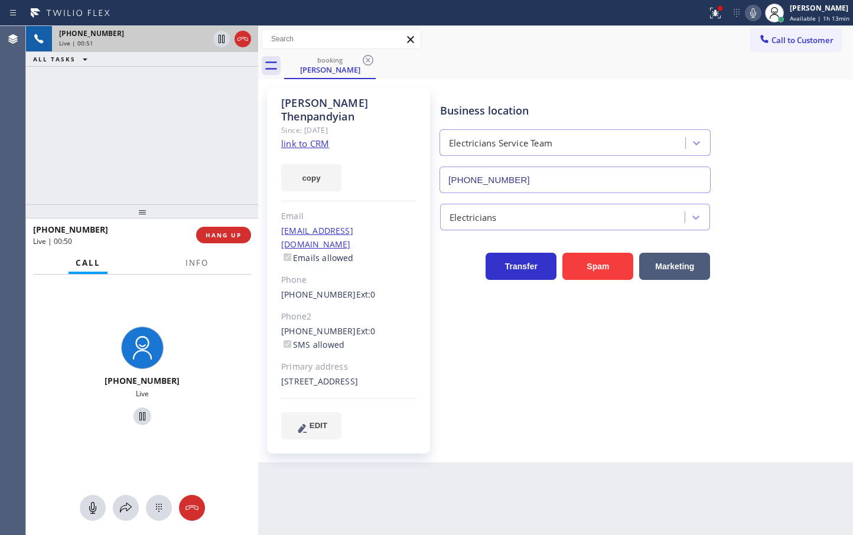
drag, startPoint x: 121, startPoint y: 504, endPoint x: 44, endPoint y: 327, distance: 193.4
click at [121, 503] on icon at bounding box center [126, 508] width 14 height 14
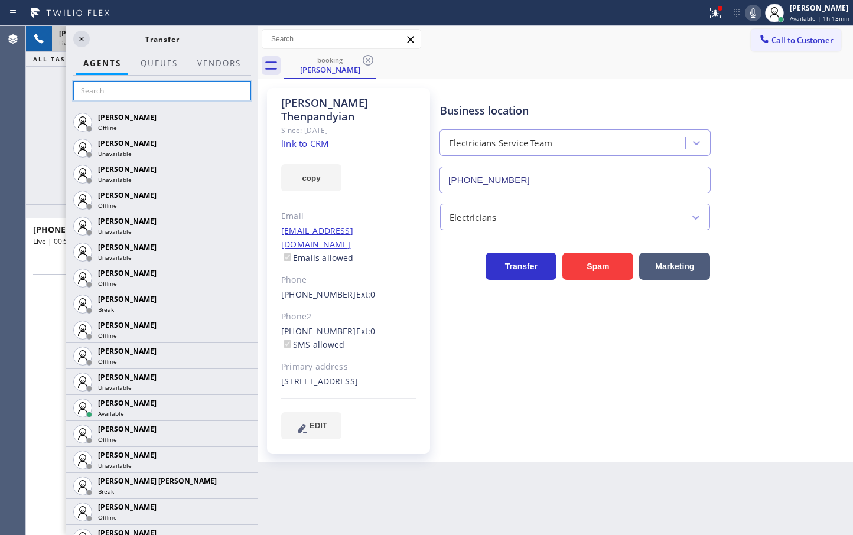
click at [115, 95] on input "text" at bounding box center [162, 91] width 178 height 19
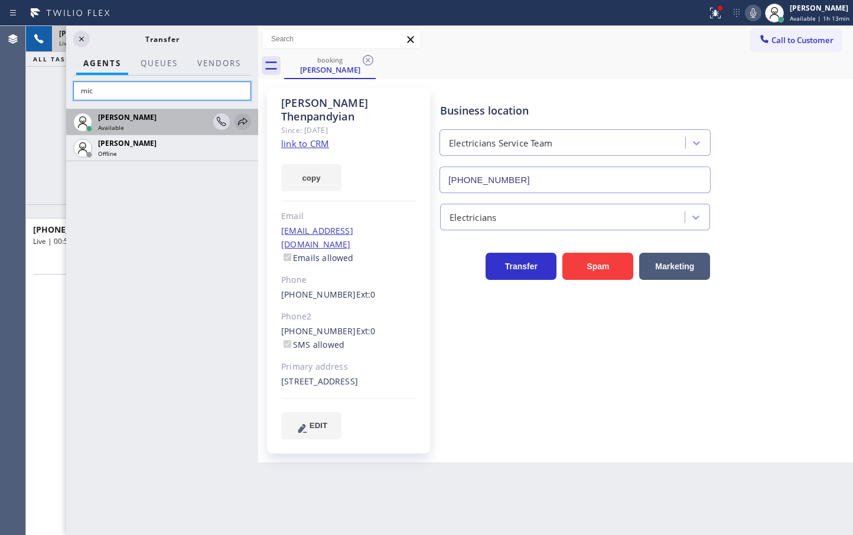
type input "mic"
click at [241, 125] on icon at bounding box center [243, 122] width 14 height 14
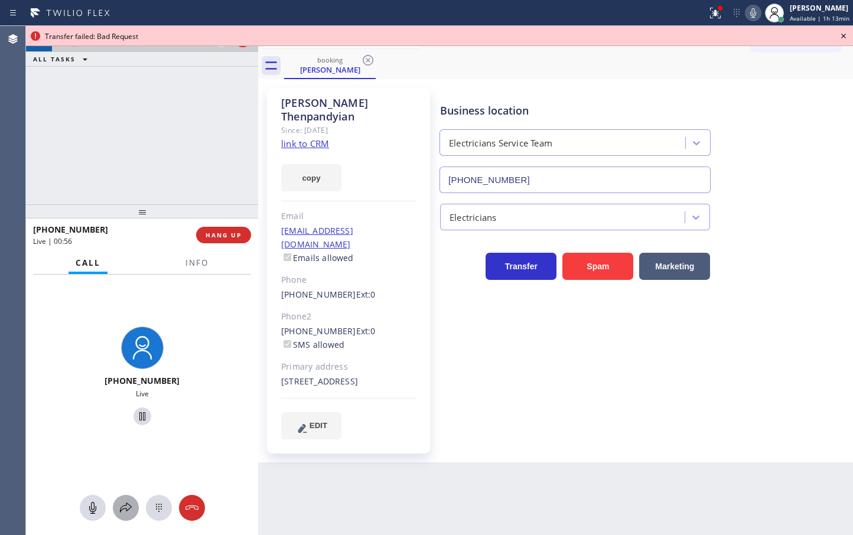
click at [123, 504] on icon at bounding box center [126, 508] width 14 height 14
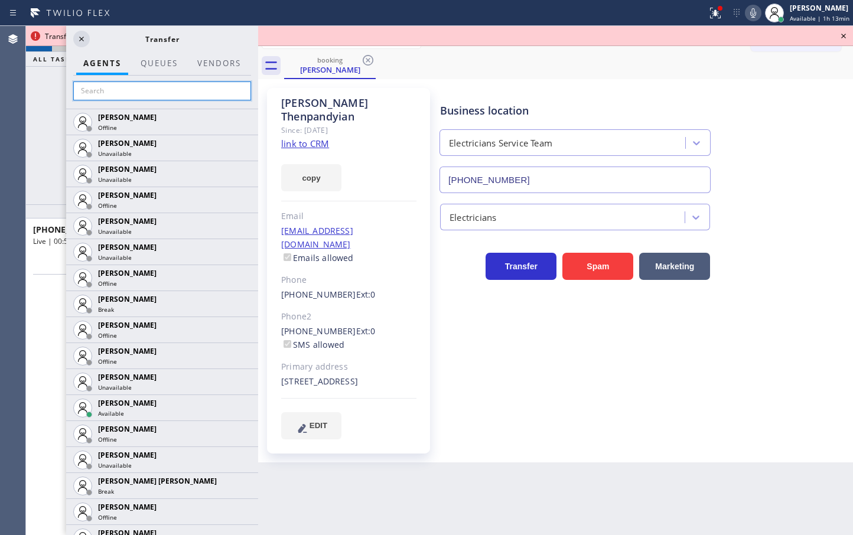
click at [158, 93] on input "text" at bounding box center [162, 91] width 178 height 19
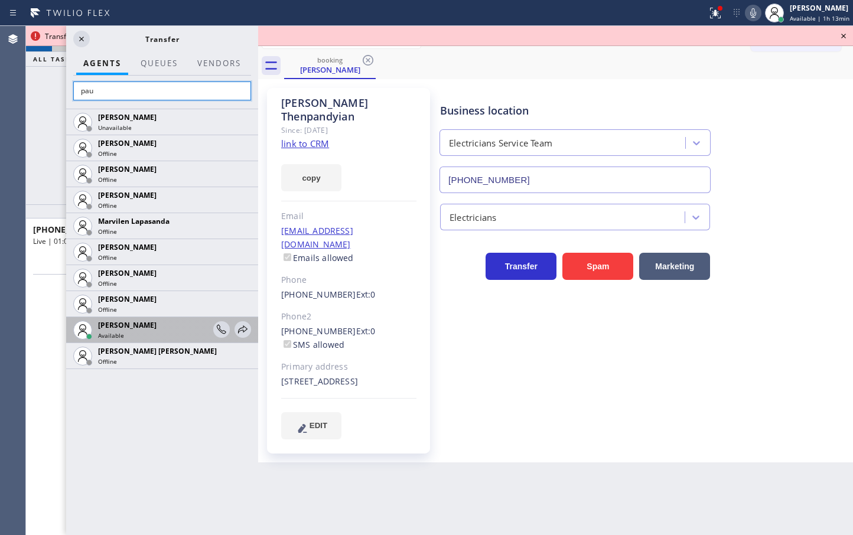
type input "pau"
click at [252, 331] on div "[PERSON_NAME] Available" at bounding box center [162, 330] width 192 height 26
click at [239, 331] on icon at bounding box center [242, 329] width 9 height 8
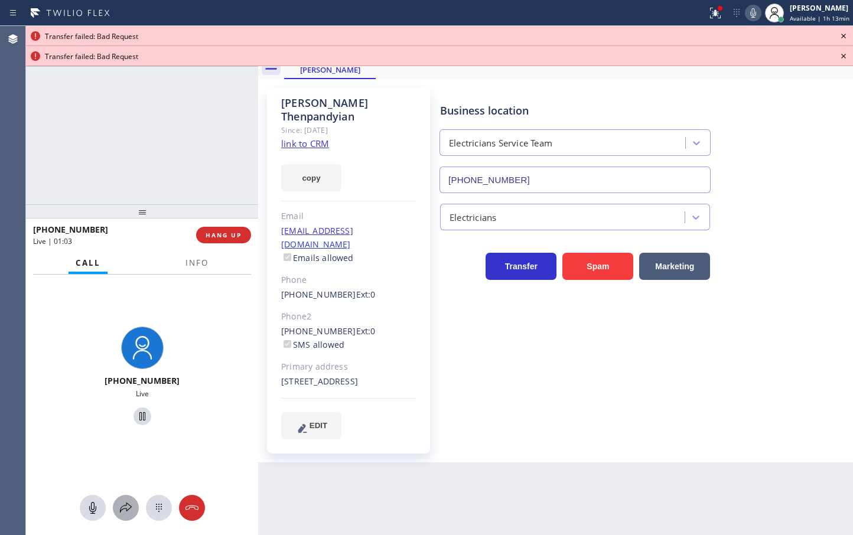
drag, startPoint x: 122, startPoint y: 515, endPoint x: 121, endPoint y: 509, distance: 5.9
click at [121, 509] on button at bounding box center [126, 508] width 26 height 26
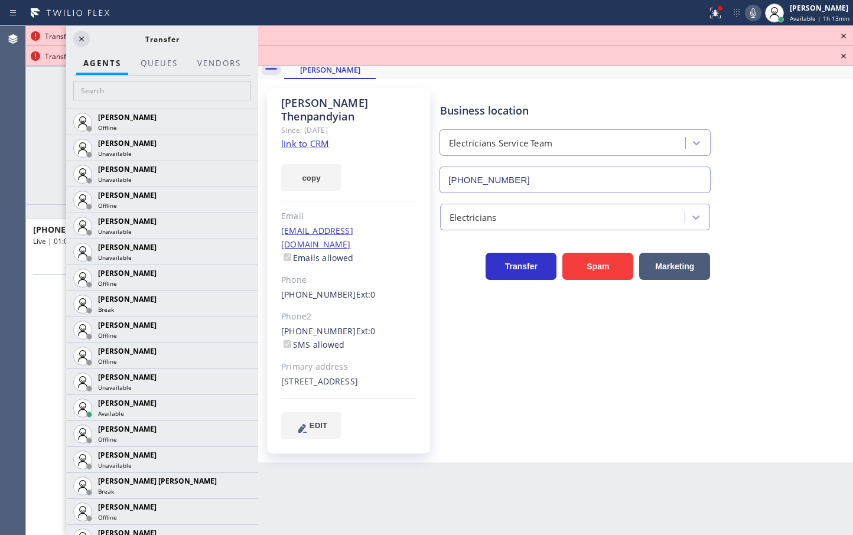
click at [170, 100] on div at bounding box center [162, 92] width 192 height 33
click at [171, 90] on input "text" at bounding box center [162, 91] width 178 height 19
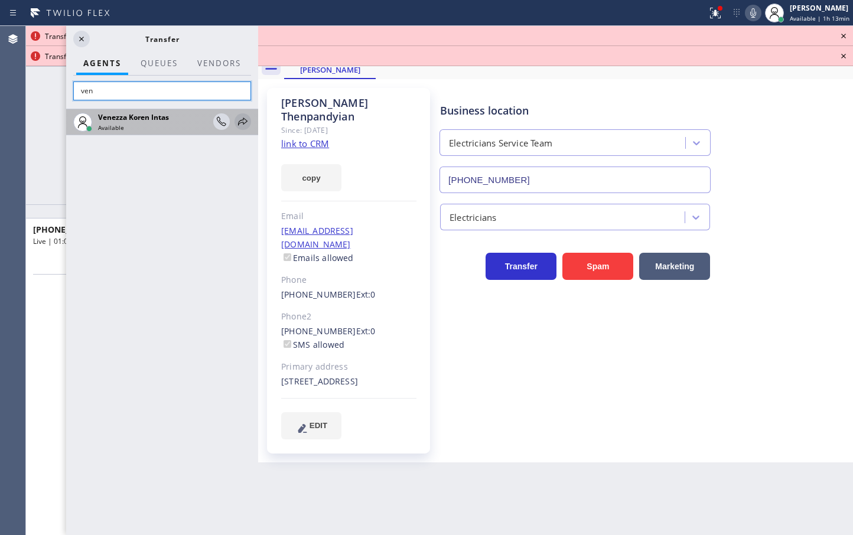
type input "ven"
click at [238, 121] on icon at bounding box center [243, 122] width 14 height 14
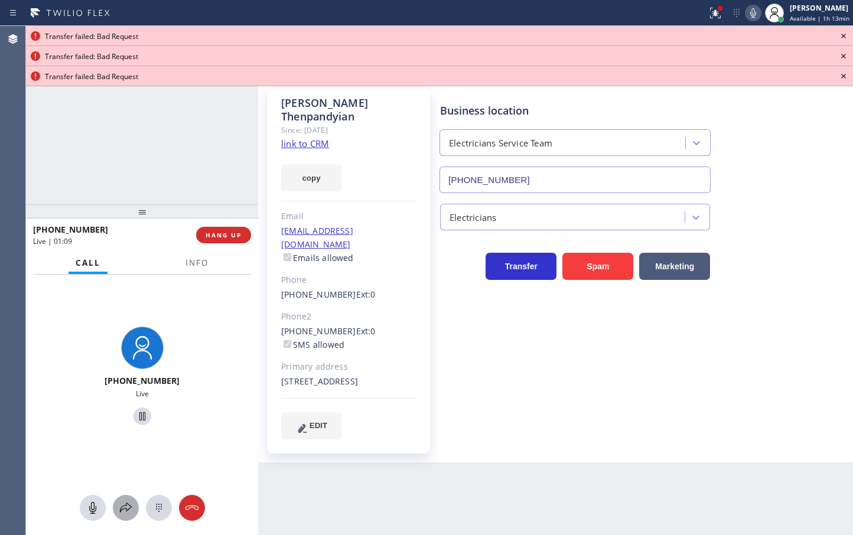
drag, startPoint x: 126, startPoint y: 507, endPoint x: 129, endPoint y: 502, distance: 6.4
click at [129, 502] on icon at bounding box center [126, 508] width 14 height 14
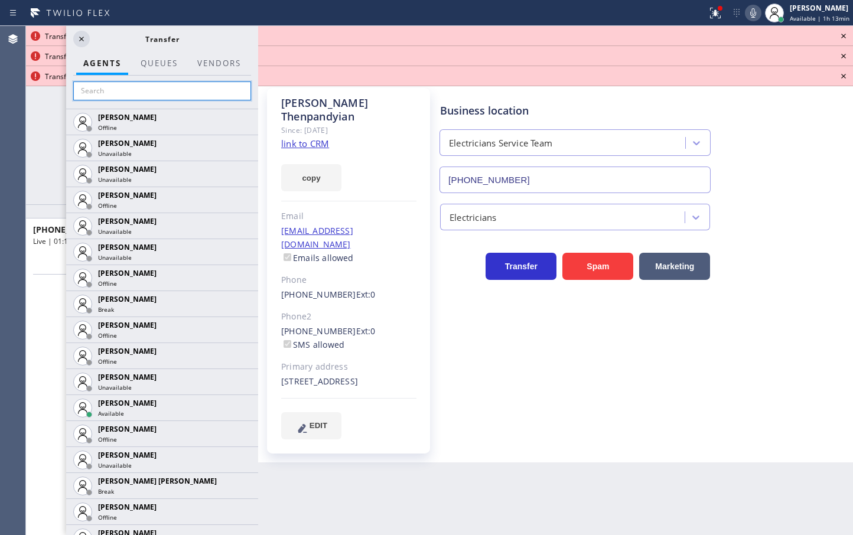
click at [190, 90] on input "text" at bounding box center [162, 91] width 178 height 19
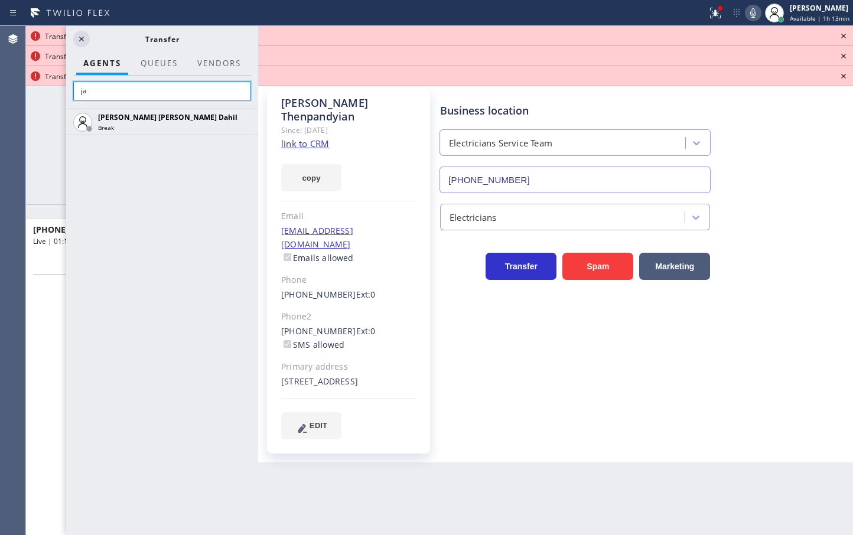
type input "j"
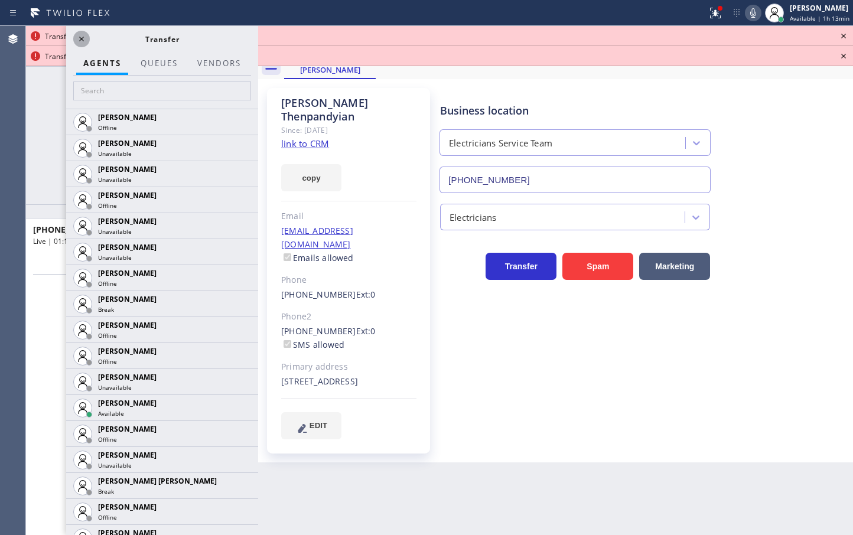
click at [79, 38] on icon at bounding box center [81, 39] width 14 height 14
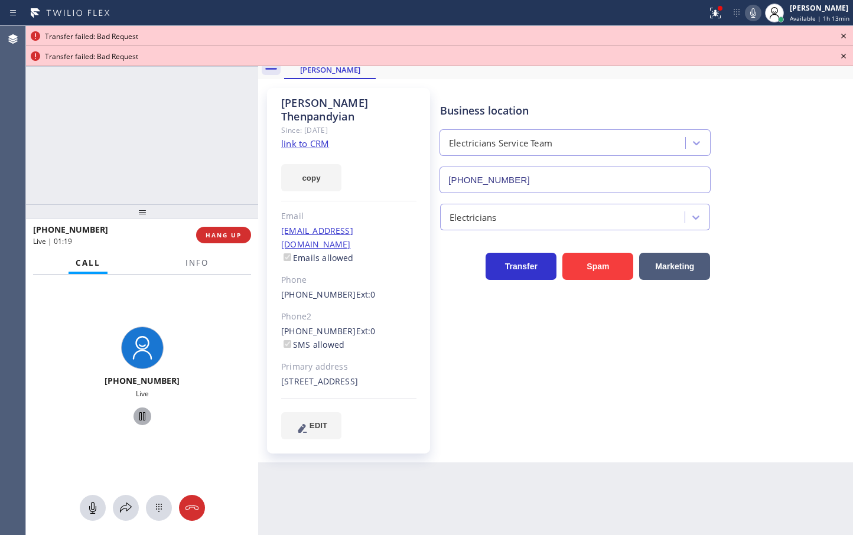
click at [137, 422] on icon at bounding box center [142, 416] width 14 height 14
click at [123, 506] on icon at bounding box center [126, 508] width 14 height 14
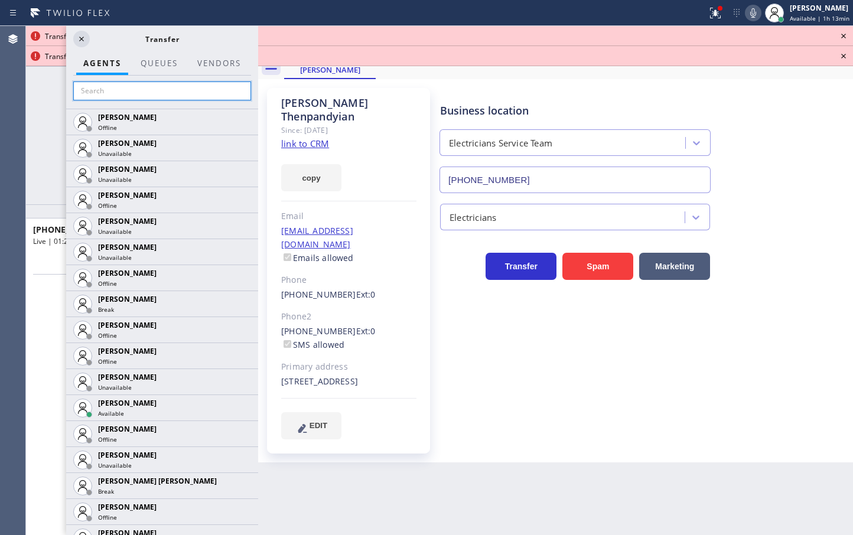
click at [117, 100] on input "text" at bounding box center [162, 91] width 178 height 19
click at [121, 86] on input "text" at bounding box center [162, 91] width 178 height 19
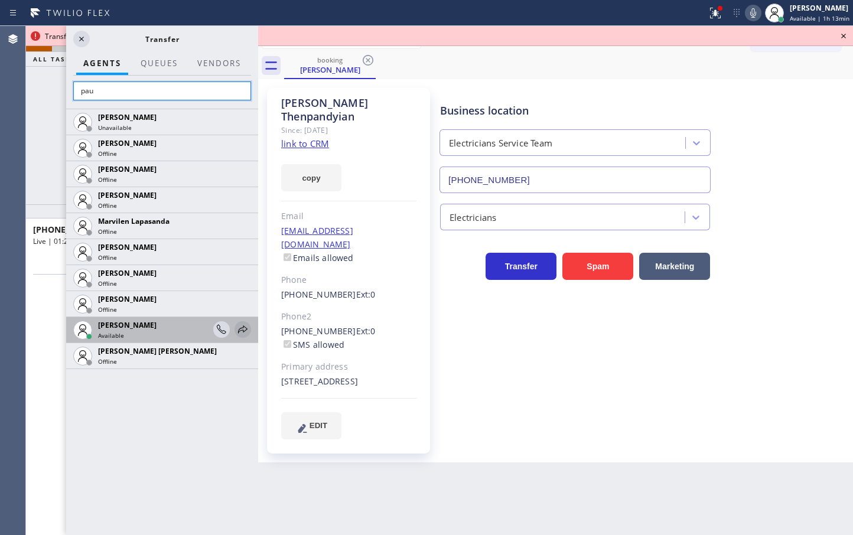
type input "pau"
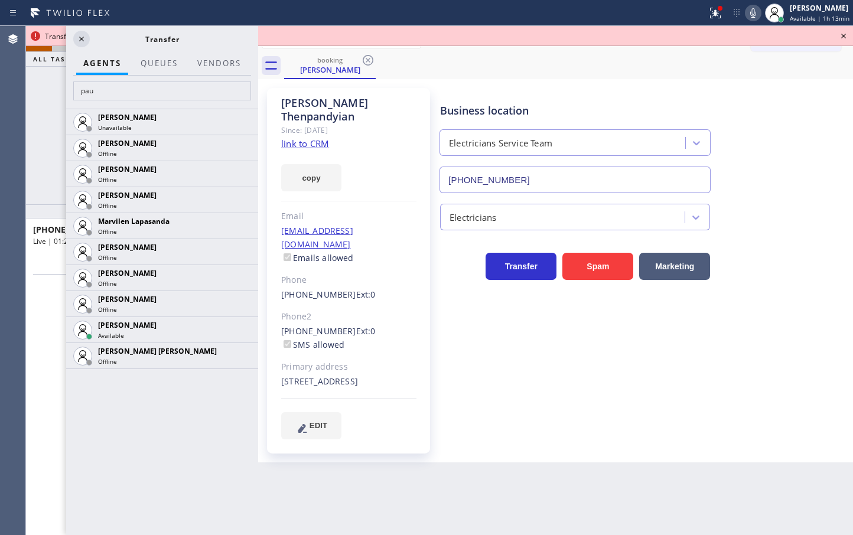
click at [0, 0] on icon at bounding box center [0, 0] width 0 height 0
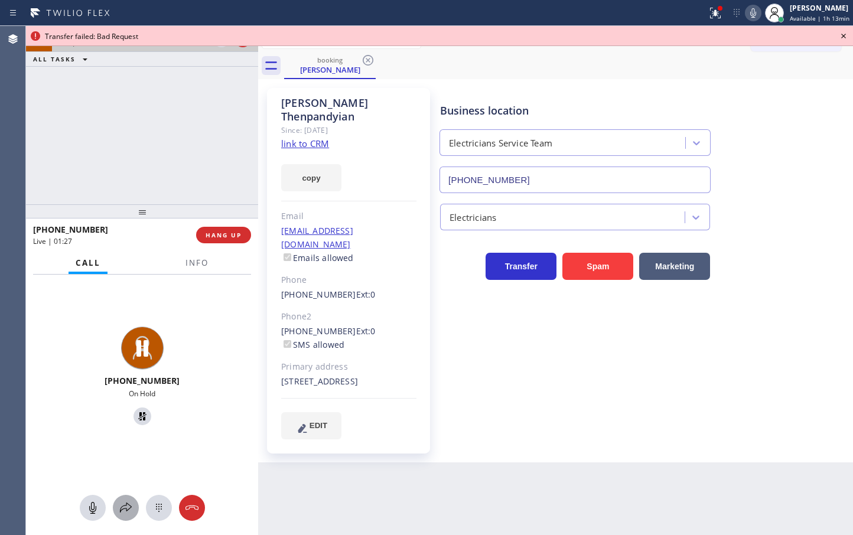
click at [124, 501] on icon at bounding box center [126, 508] width 14 height 14
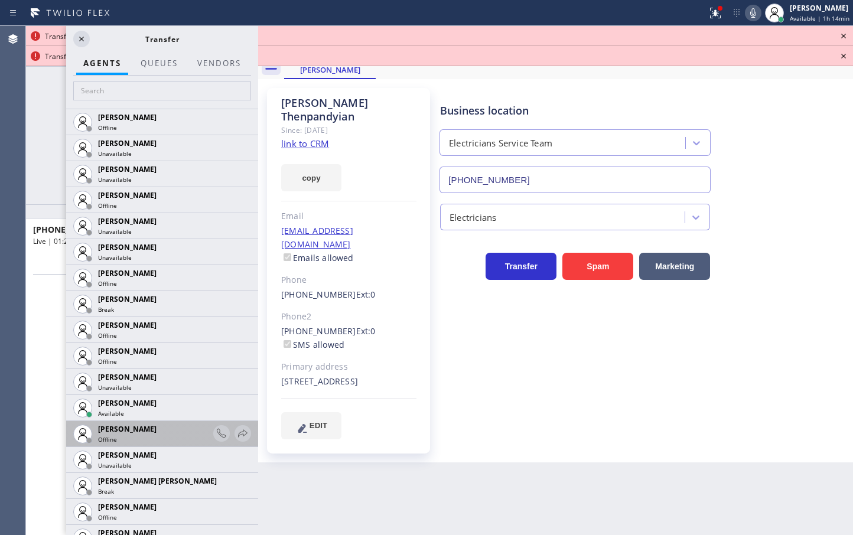
scroll to position [1280, 0]
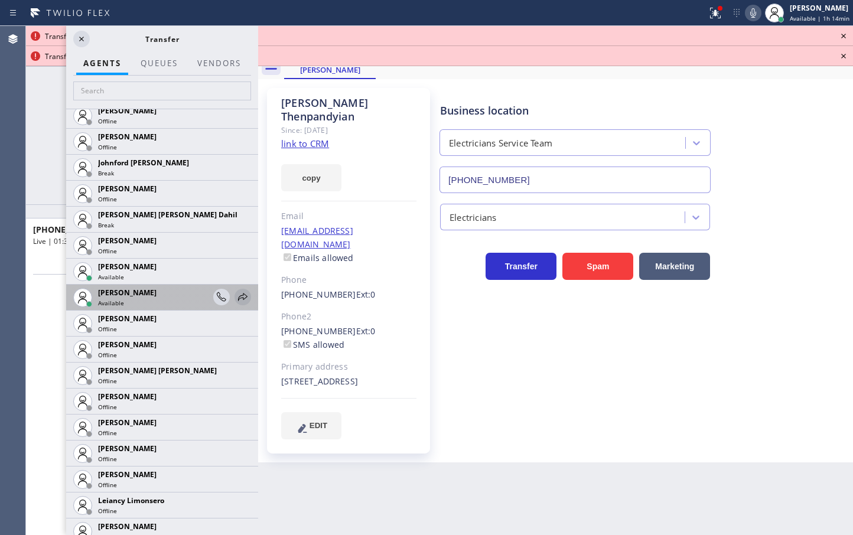
click at [236, 299] on icon at bounding box center [243, 297] width 14 height 14
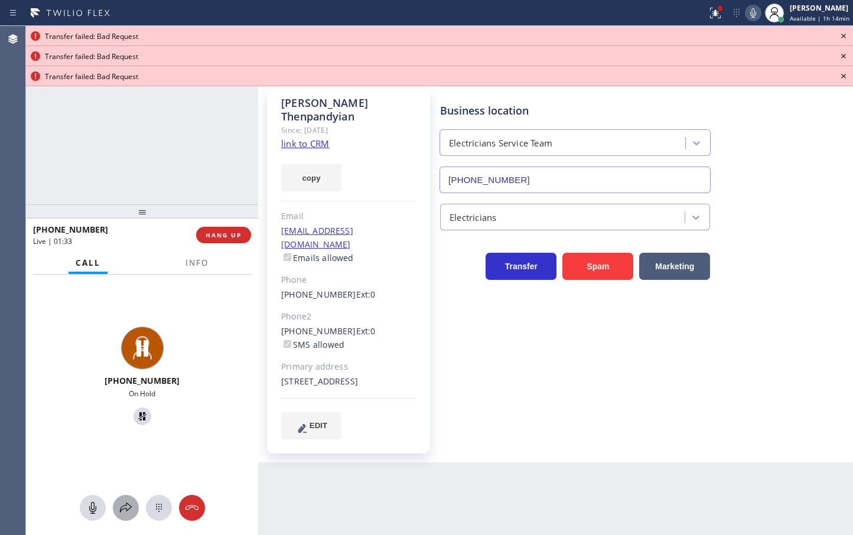
click at [131, 504] on icon at bounding box center [126, 508] width 14 height 14
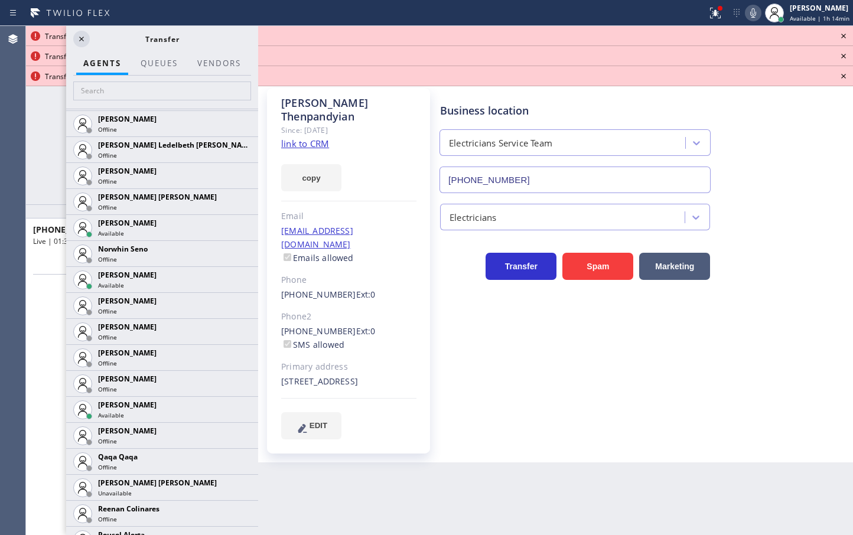
scroll to position [2192, 0]
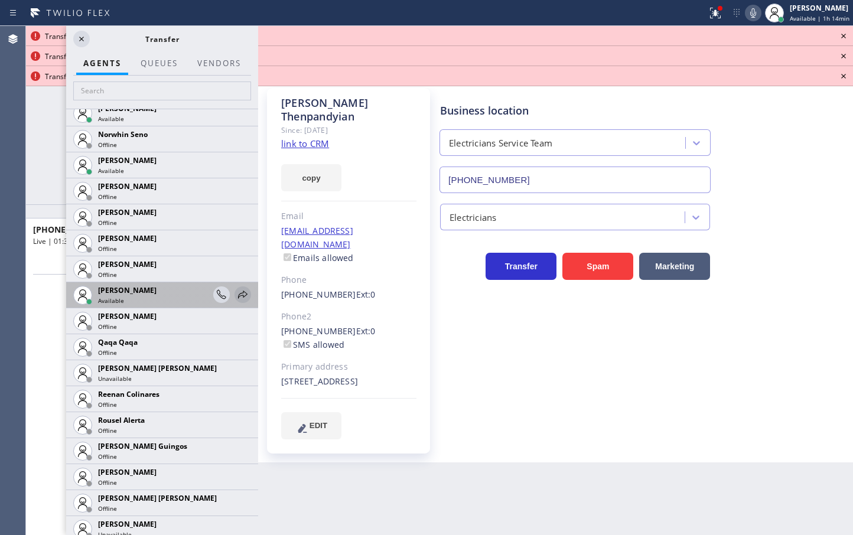
click at [236, 298] on icon at bounding box center [243, 295] width 14 height 14
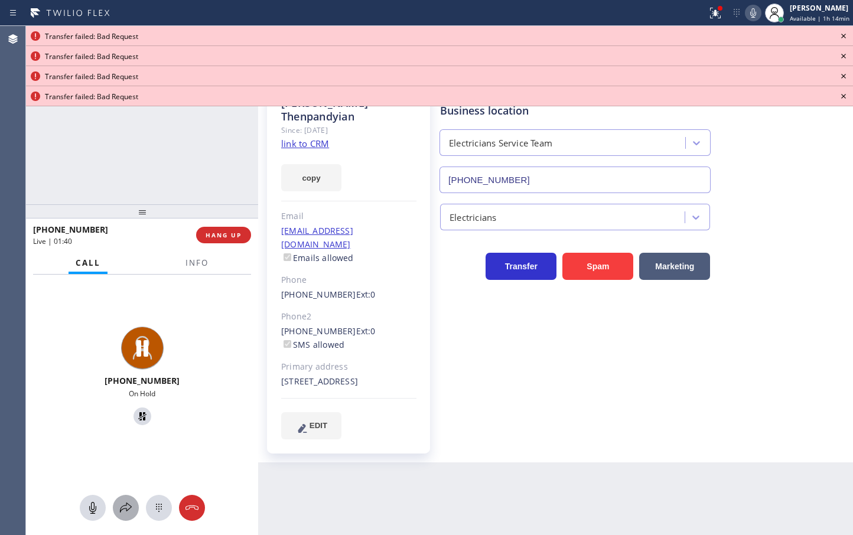
drag, startPoint x: 120, startPoint y: 512, endPoint x: 122, endPoint y: 506, distance: 6.9
click at [122, 506] on icon at bounding box center [126, 508] width 14 height 14
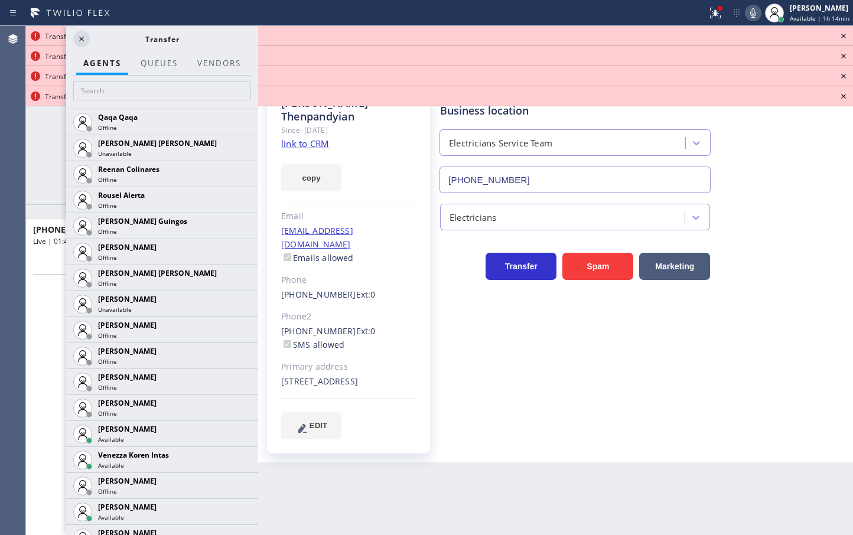
scroll to position [2438, 0]
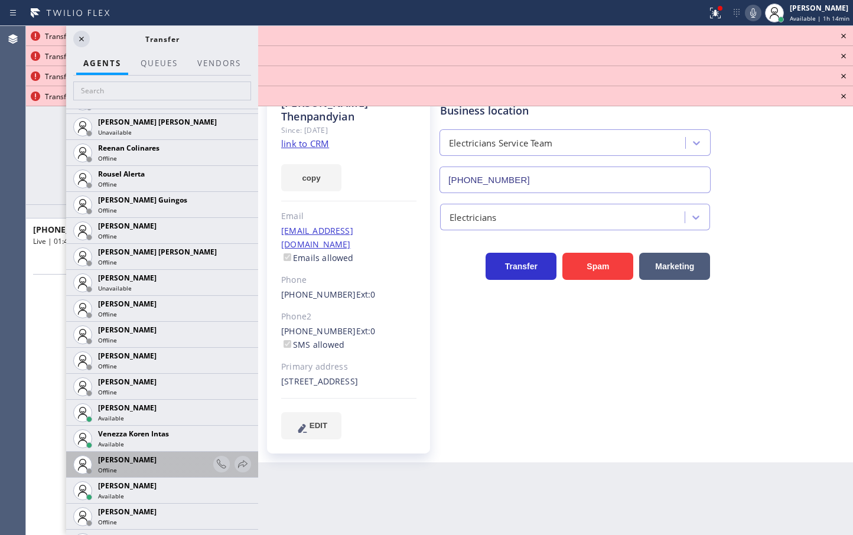
drag, startPoint x: 239, startPoint y: 439, endPoint x: 233, endPoint y: 466, distance: 27.2
click at [0, 0] on div at bounding box center [0, 0] width 0 height 0
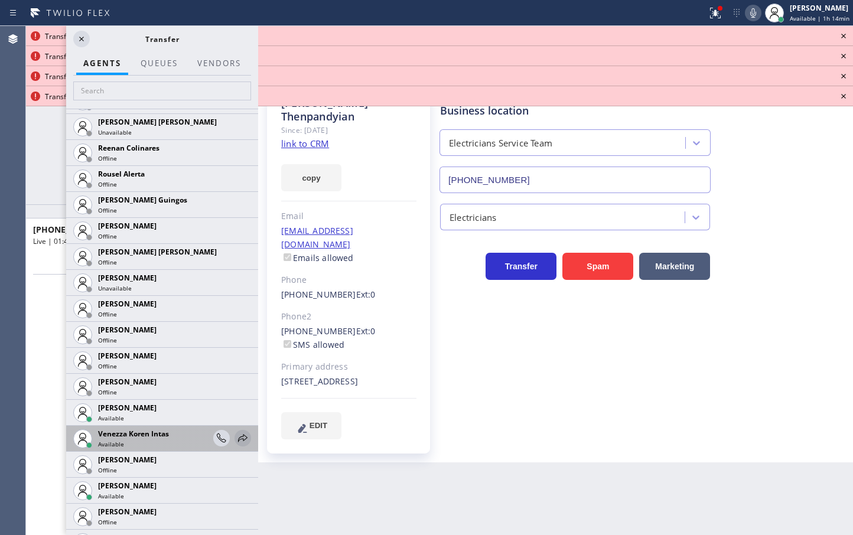
click at [238, 437] on icon at bounding box center [242, 438] width 9 height 8
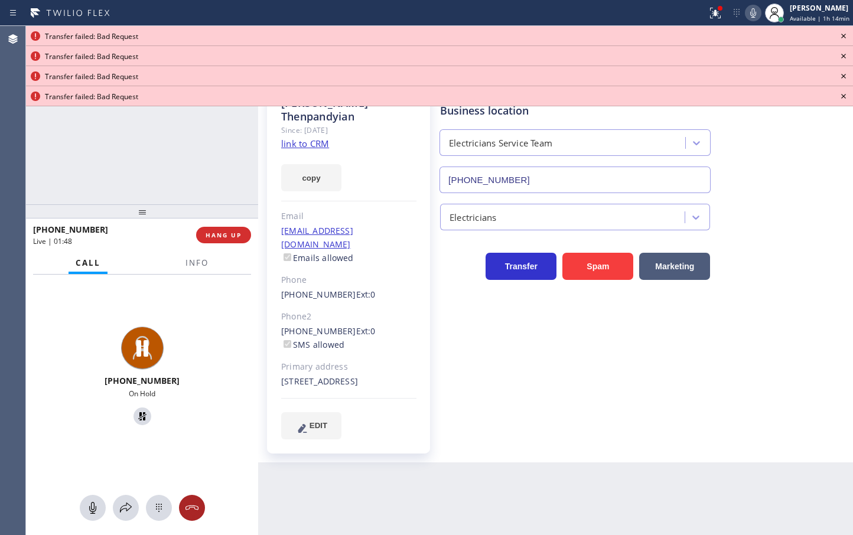
click at [197, 502] on icon at bounding box center [192, 508] width 14 height 14
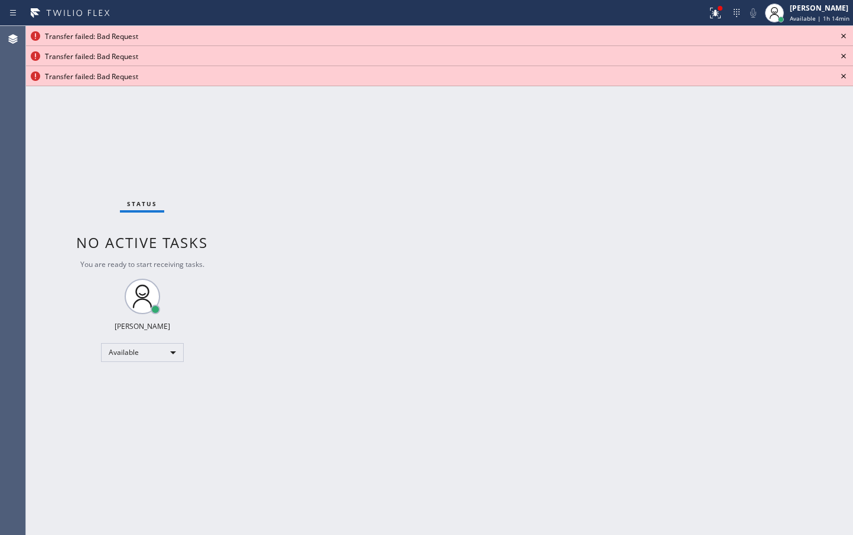
click at [844, 40] on icon at bounding box center [843, 36] width 14 height 14
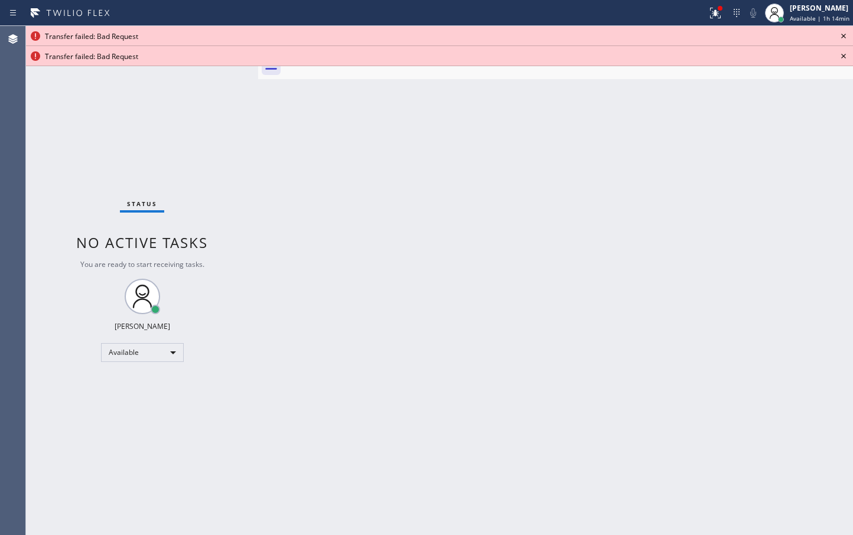
click at [844, 40] on icon at bounding box center [843, 36] width 14 height 14
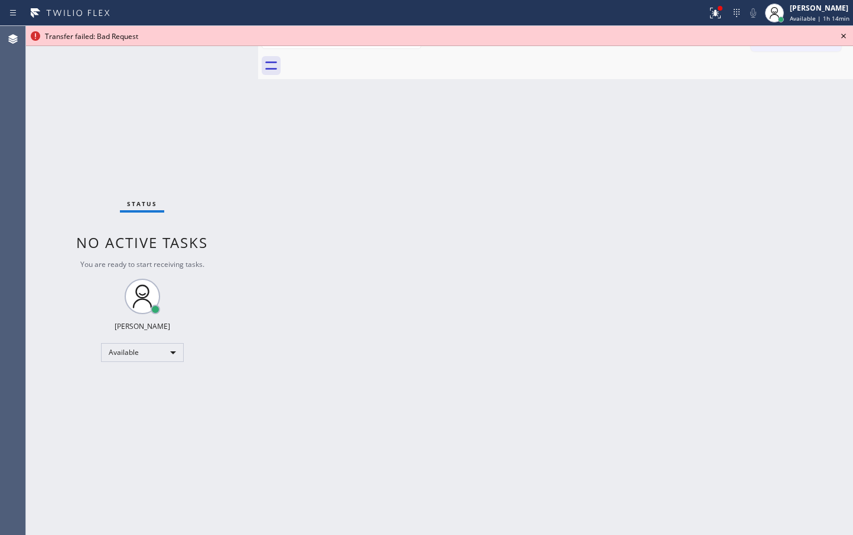
click at [844, 40] on icon at bounding box center [843, 36] width 14 height 14
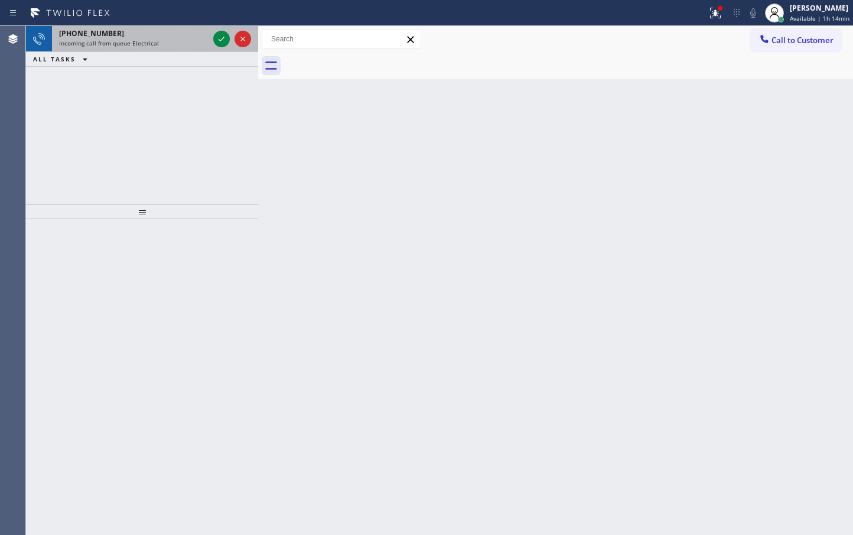
click at [185, 32] on div "[PHONE_NUMBER]" at bounding box center [133, 33] width 149 height 10
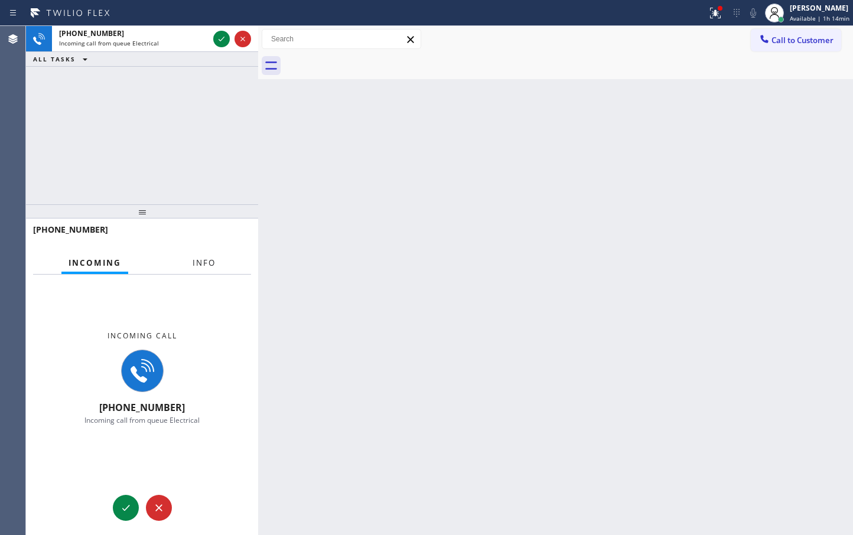
click at [194, 262] on span "Info" at bounding box center [204, 263] width 23 height 11
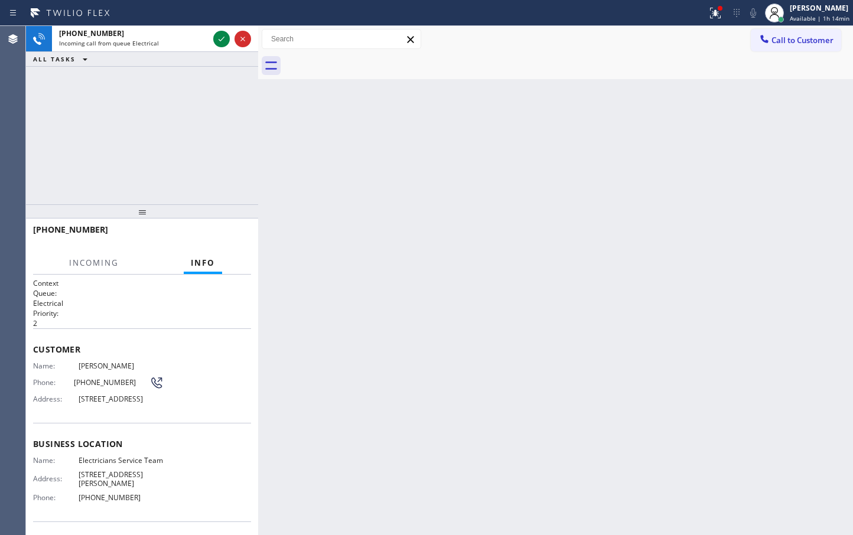
drag, startPoint x: 168, startPoint y: 175, endPoint x: 170, endPoint y: 118, distance: 57.9
click at [168, 170] on div "[PHONE_NUMBER] Incoming call from queue Electrical ALL TASKS ALL TASKS ACTIVE T…" at bounding box center [142, 115] width 232 height 178
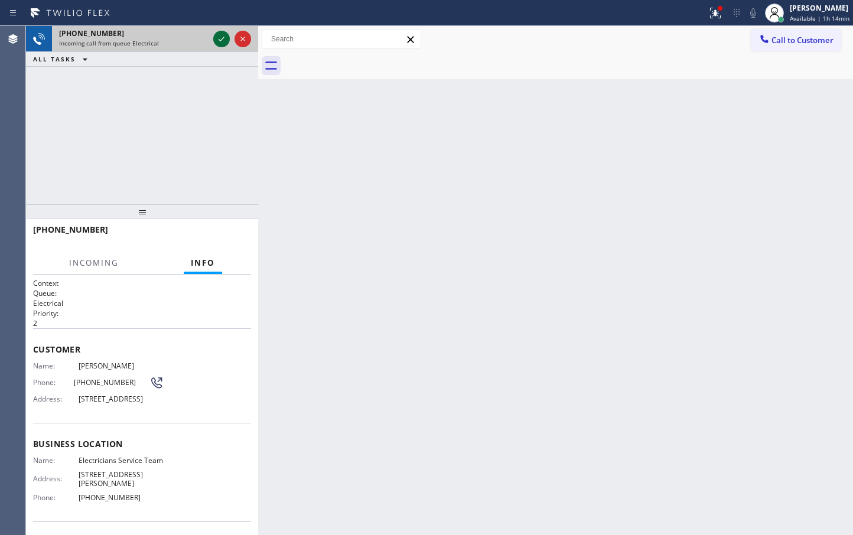
click at [222, 38] on icon at bounding box center [221, 39] width 14 height 14
click at [94, 264] on span "Call" at bounding box center [87, 263] width 22 height 11
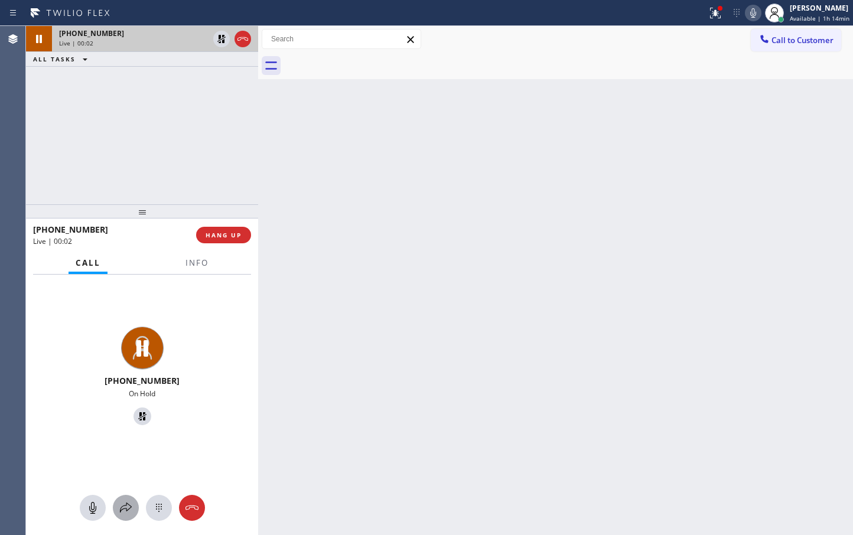
click at [120, 516] on button at bounding box center [126, 508] width 26 height 26
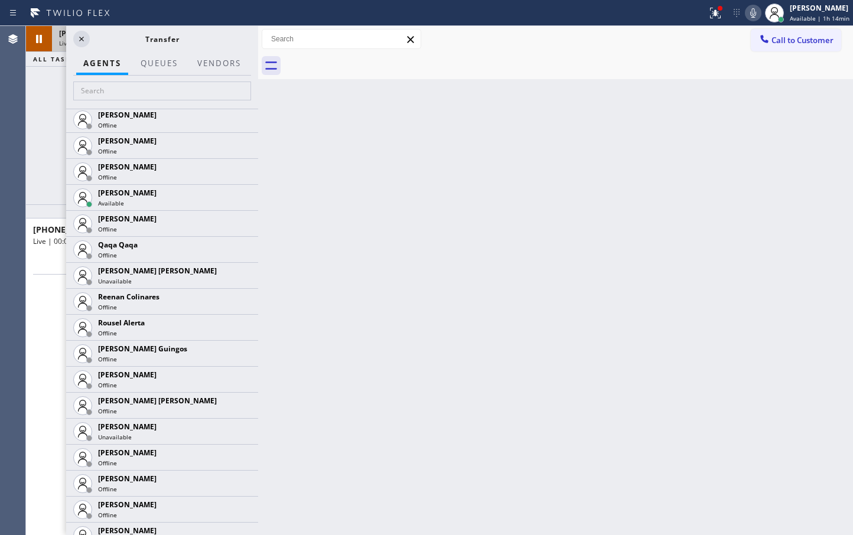
scroll to position [2456, 0]
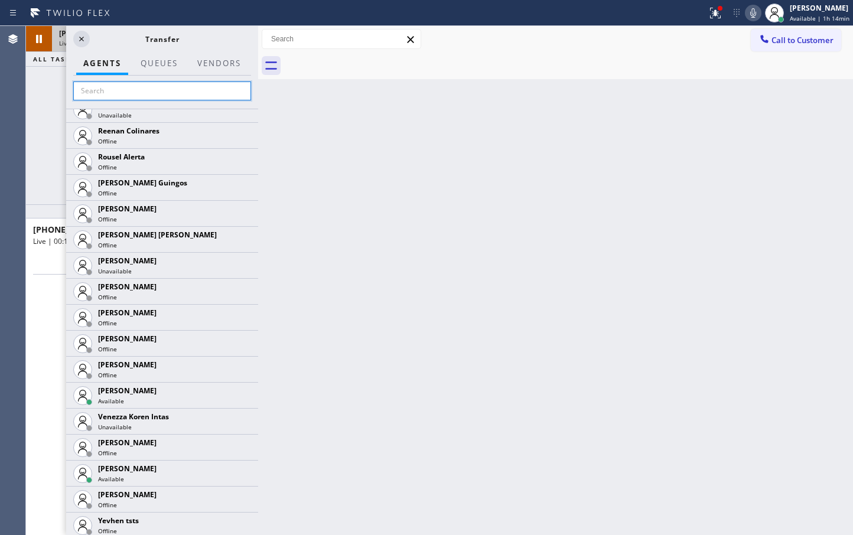
click at [134, 95] on input "text" at bounding box center [162, 91] width 178 height 19
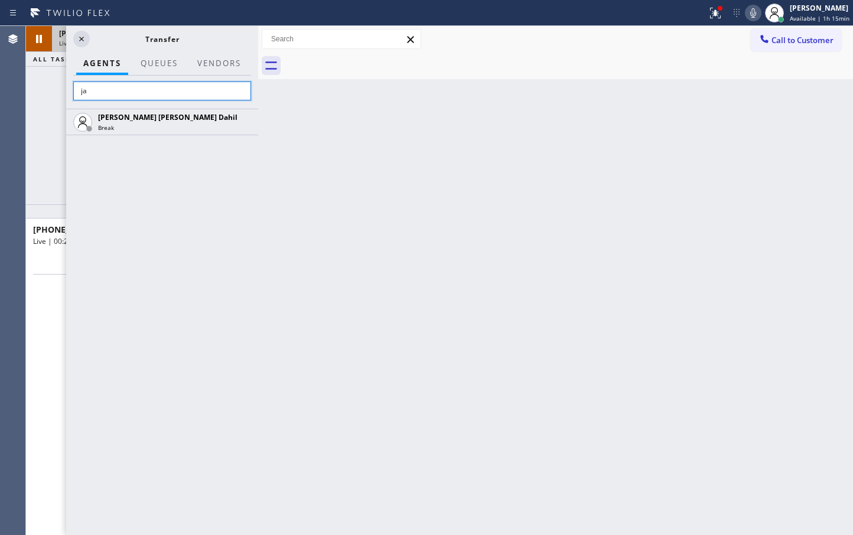
type input "j"
type input "mic"
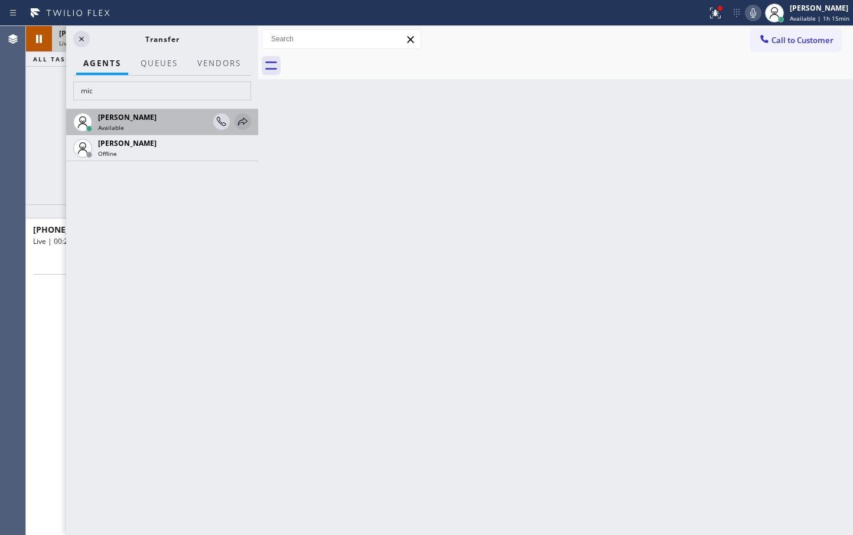
click at [245, 122] on icon at bounding box center [243, 122] width 14 height 14
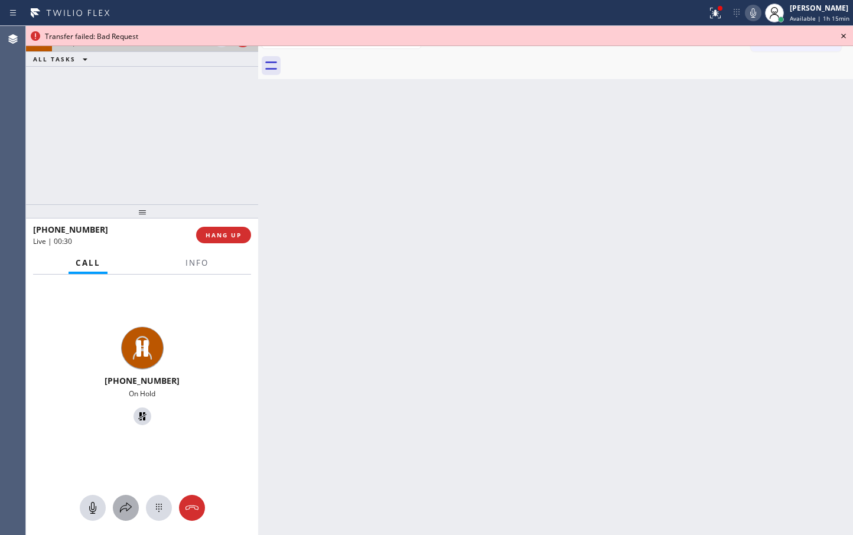
click at [133, 510] on div at bounding box center [126, 508] width 26 height 14
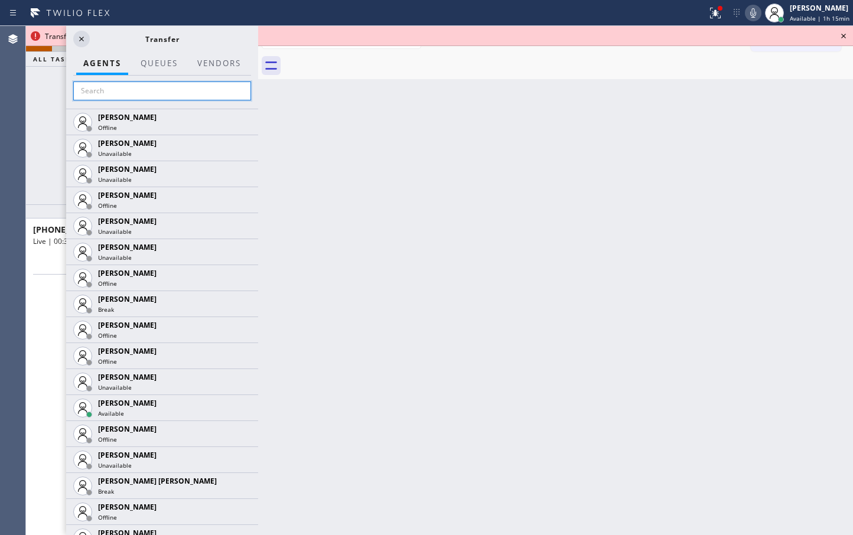
drag, startPoint x: 120, startPoint y: 91, endPoint x: 123, endPoint y: 100, distance: 9.5
click at [121, 91] on input "text" at bounding box center [162, 91] width 178 height 19
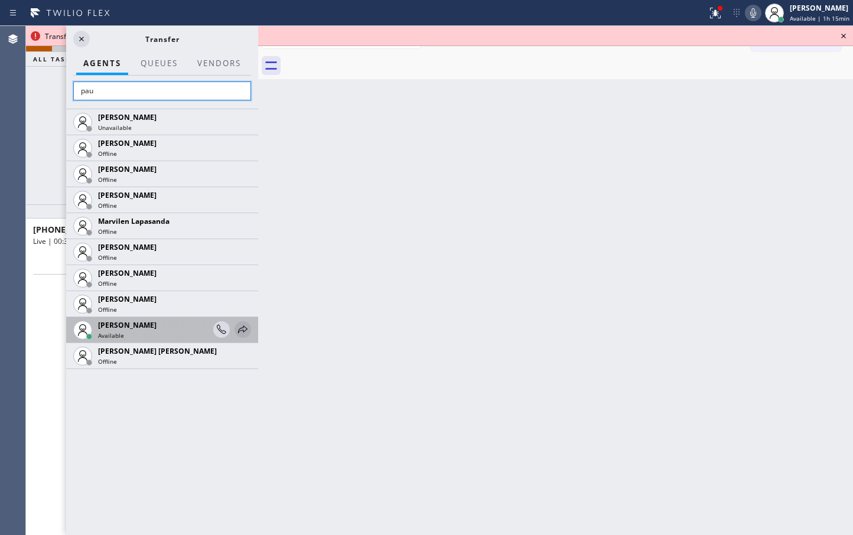
type input "pau"
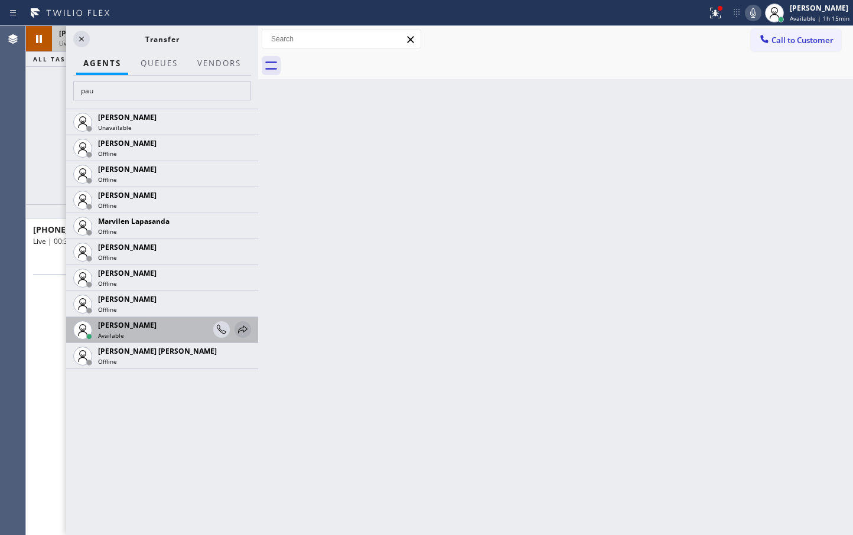
click at [244, 332] on icon at bounding box center [242, 329] width 9 height 8
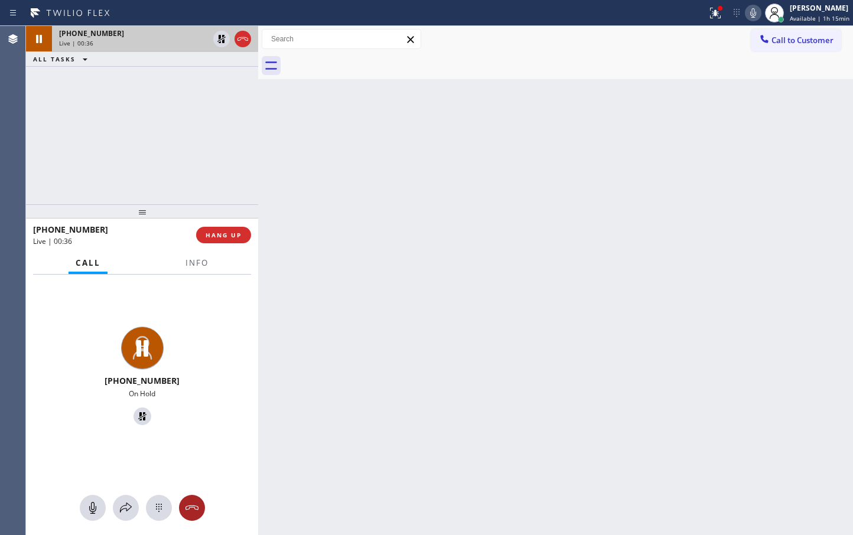
click at [191, 498] on button at bounding box center [192, 508] width 26 height 26
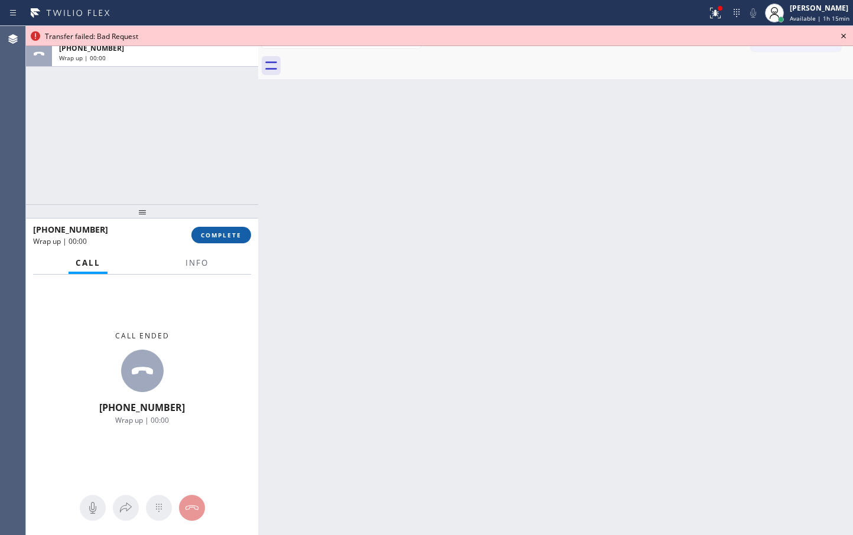
click at [230, 230] on button "COMPLETE" at bounding box center [221, 235] width 60 height 17
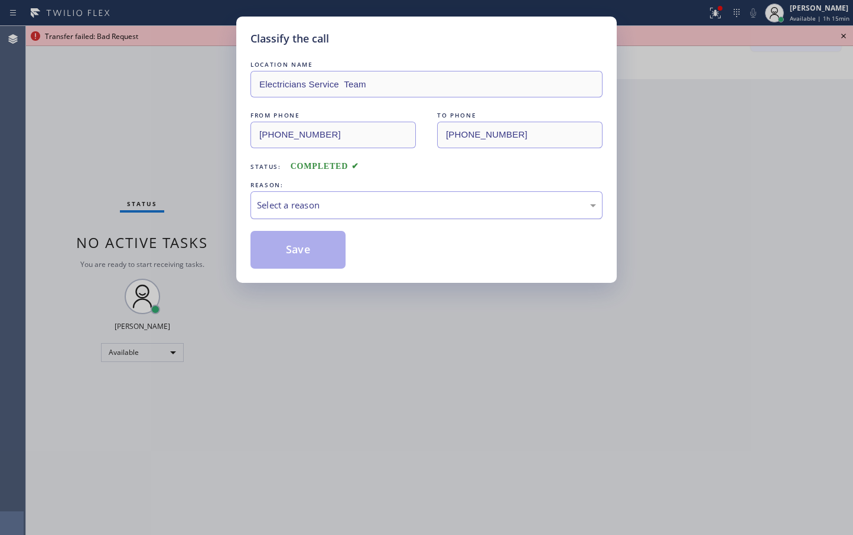
click at [276, 210] on div "Select a reason" at bounding box center [426, 205] width 339 height 14
click at [290, 246] on button "Save" at bounding box center [297, 250] width 95 height 38
click at [288, 244] on button "Save" at bounding box center [297, 250] width 95 height 38
drag, startPoint x: 288, startPoint y: 244, endPoint x: 771, endPoint y: 170, distance: 489.5
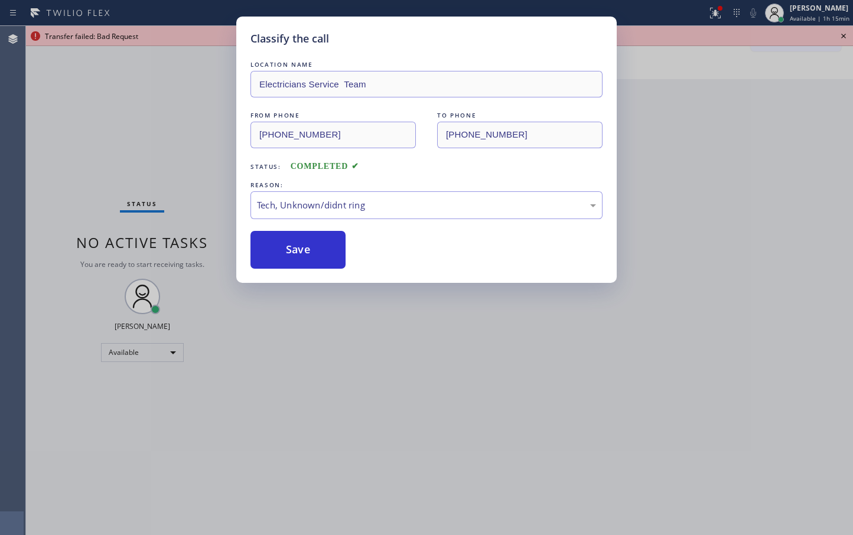
click at [289, 241] on button "Save" at bounding box center [297, 250] width 95 height 38
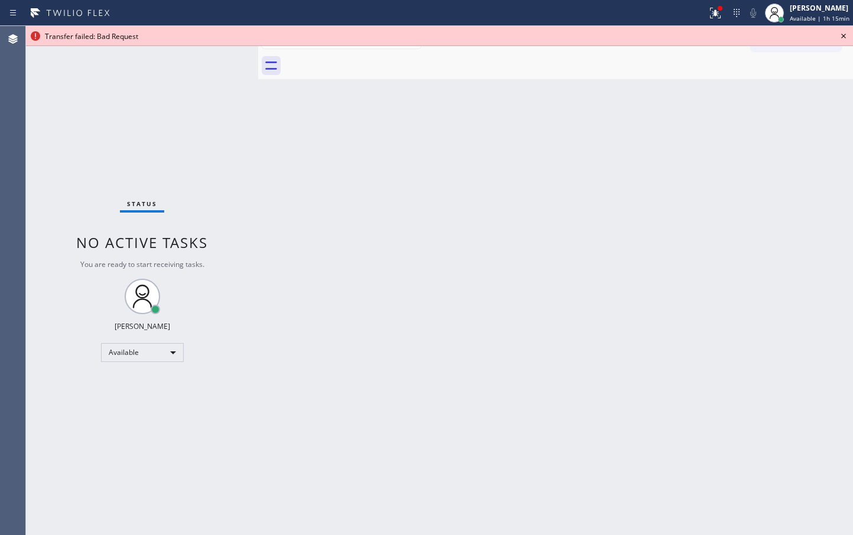
click at [844, 38] on icon at bounding box center [843, 36] width 14 height 14
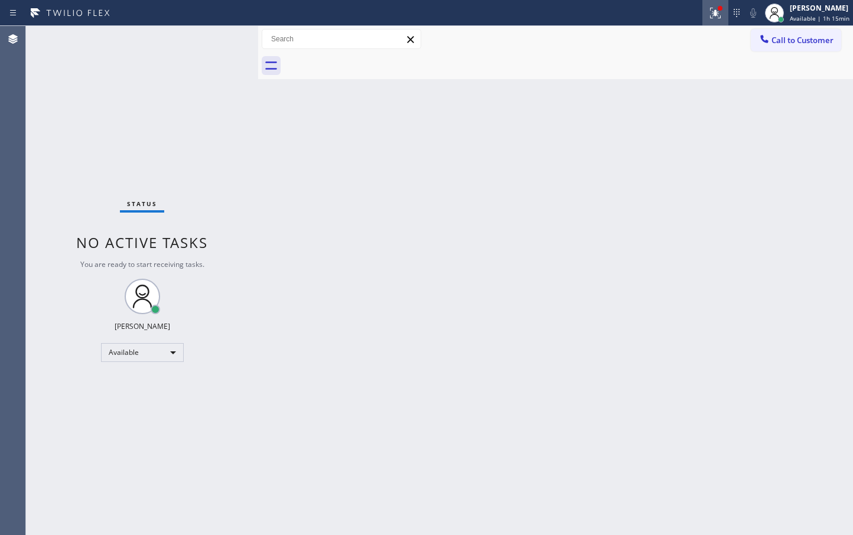
click at [708, 6] on icon at bounding box center [715, 13] width 14 height 14
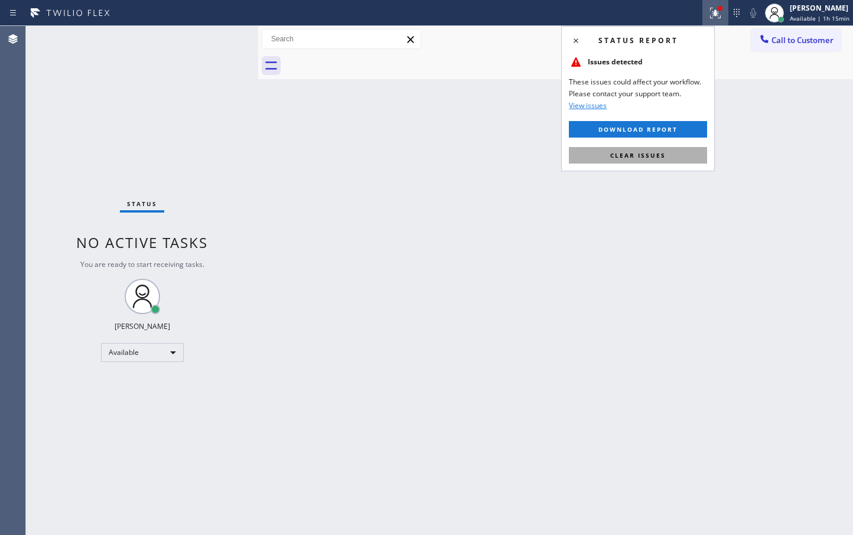
click at [653, 150] on button "Clear issues" at bounding box center [638, 155] width 138 height 17
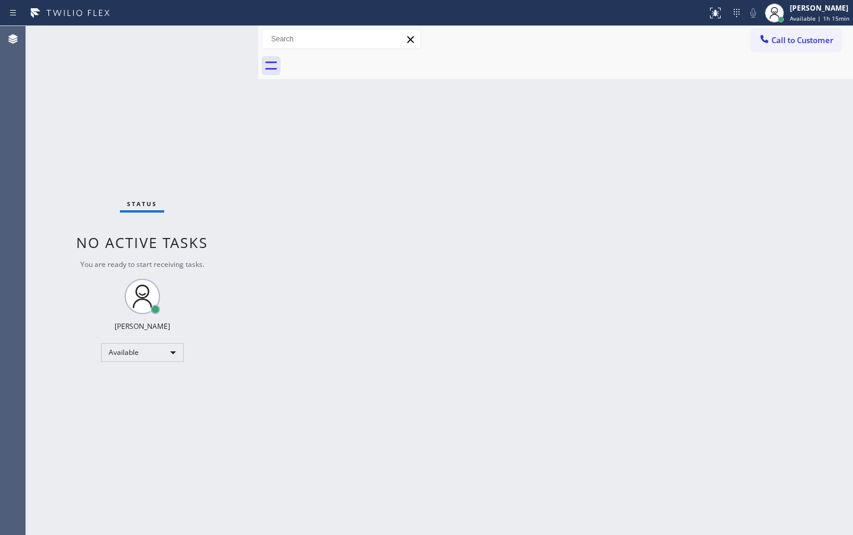
drag, startPoint x: 214, startPoint y: 111, endPoint x: 320, endPoint y: 201, distance: 139.6
click at [224, 121] on div "Status No active tasks You are ready to start receiving tasks. [PERSON_NAME]" at bounding box center [142, 280] width 232 height 509
click at [524, 299] on div "Back to Dashboard Change Sender ID Customers Technicians Select a contact Outbo…" at bounding box center [555, 280] width 595 height 509
click at [272, 150] on div "Back to Dashboard Change Sender ID Customers Technicians Select a contact Outbo…" at bounding box center [555, 280] width 595 height 509
drag, startPoint x: 241, startPoint y: 113, endPoint x: 241, endPoint y: 92, distance: 21.3
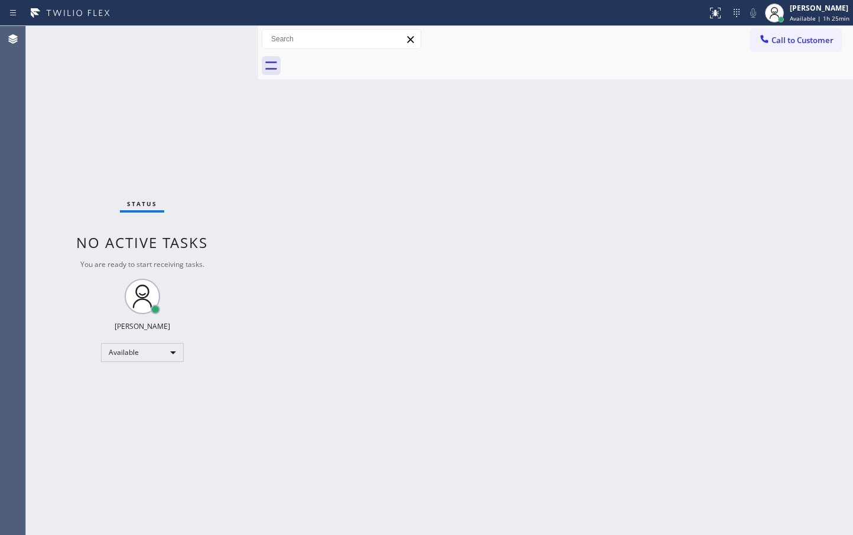
click at [242, 113] on div "Status No active tasks You are ready to start receiving tasks. [PERSON_NAME]" at bounding box center [142, 280] width 232 height 509
click at [227, 32] on div "Status No active tasks You are ready to start receiving tasks. [PERSON_NAME]" at bounding box center [142, 280] width 232 height 509
click at [197, 47] on div "Status No active tasks You are ready to start receiving tasks. [PERSON_NAME]" at bounding box center [142, 280] width 232 height 509
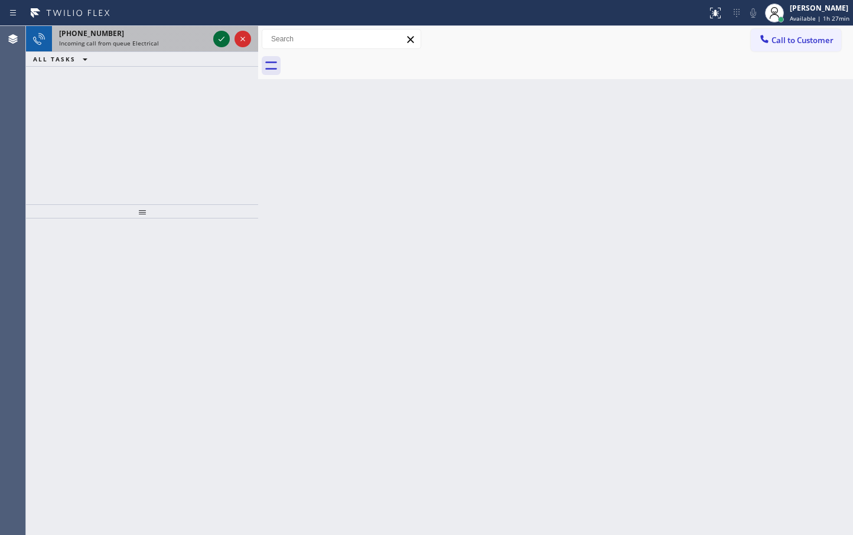
click at [222, 38] on icon at bounding box center [221, 39] width 14 height 14
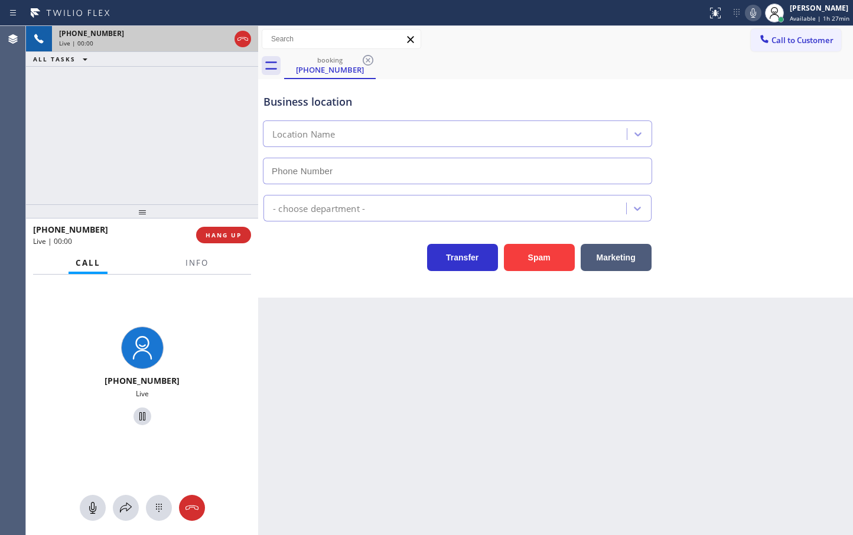
type input "[PHONE_NUMBER]"
click at [126, 508] on icon at bounding box center [126, 508] width 14 height 14
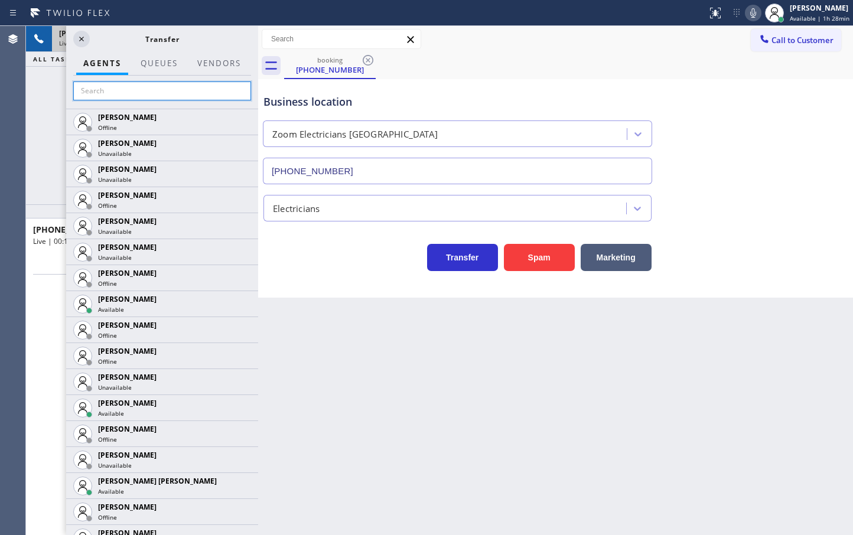
click at [131, 96] on input "text" at bounding box center [162, 91] width 178 height 19
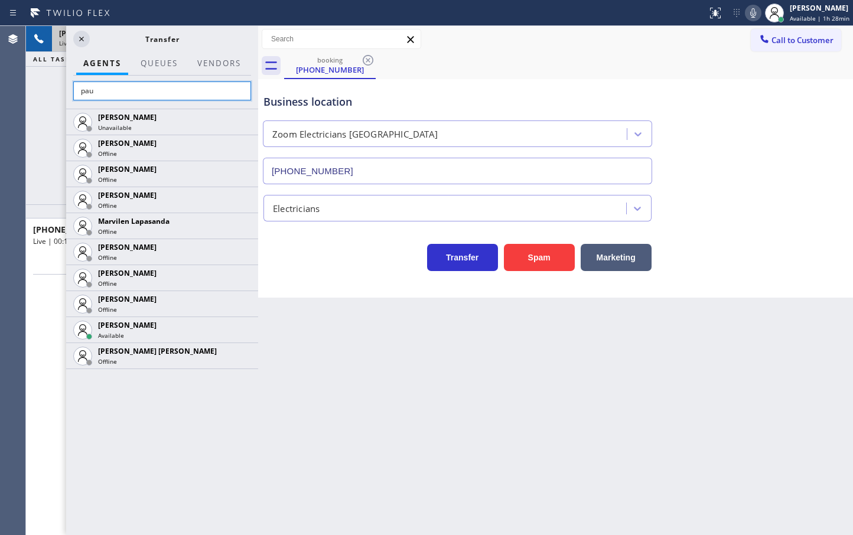
type input "pau"
click at [155, 411] on div "[PERSON_NAME] Unavailable [PERSON_NAME] Offline [PERSON_NAME] Offline [PERSON_N…" at bounding box center [162, 322] width 192 height 427
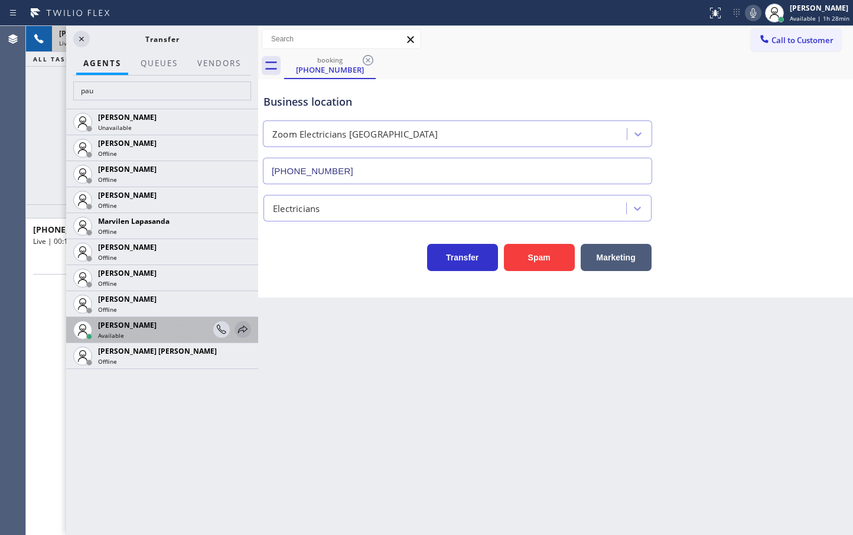
click at [239, 331] on icon at bounding box center [242, 329] width 9 height 8
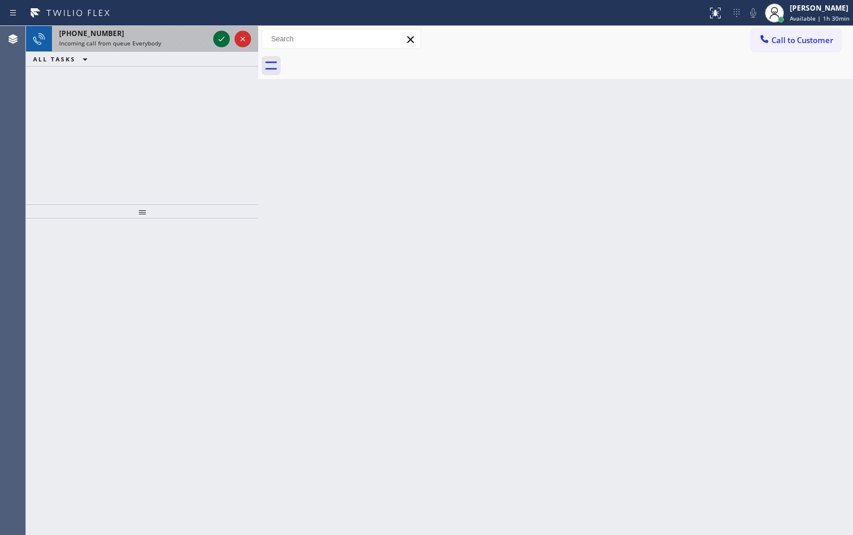
click at [223, 38] on icon at bounding box center [221, 39] width 14 height 14
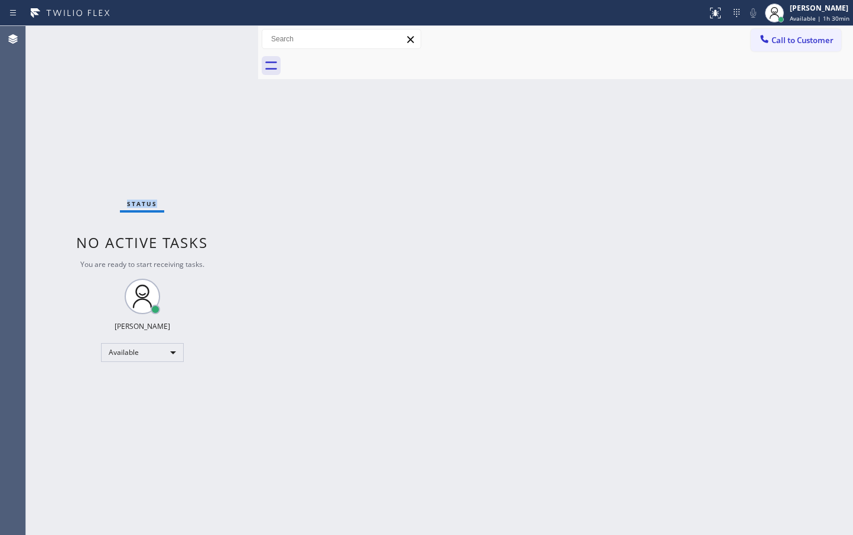
click at [223, 38] on div "Status No active tasks You are ready to start receiving tasks. [PERSON_NAME]" at bounding box center [142, 280] width 232 height 509
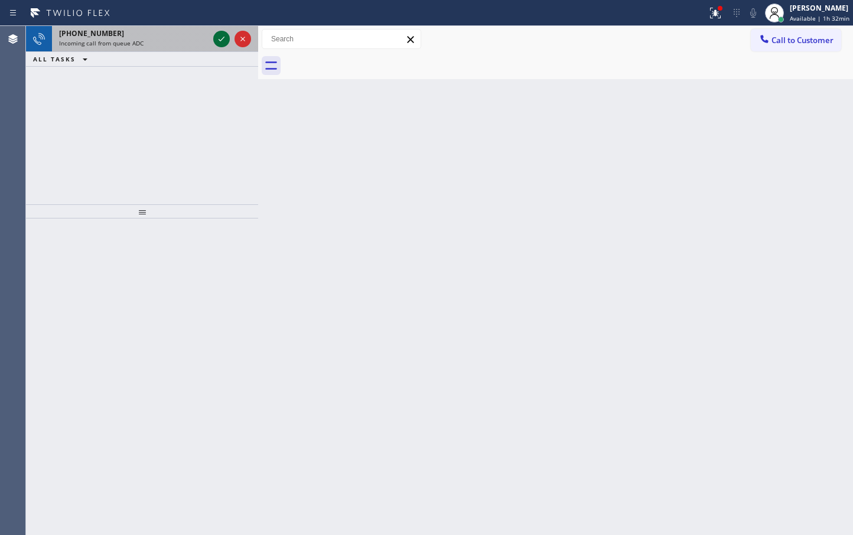
click at [223, 38] on icon at bounding box center [222, 39] width 6 height 5
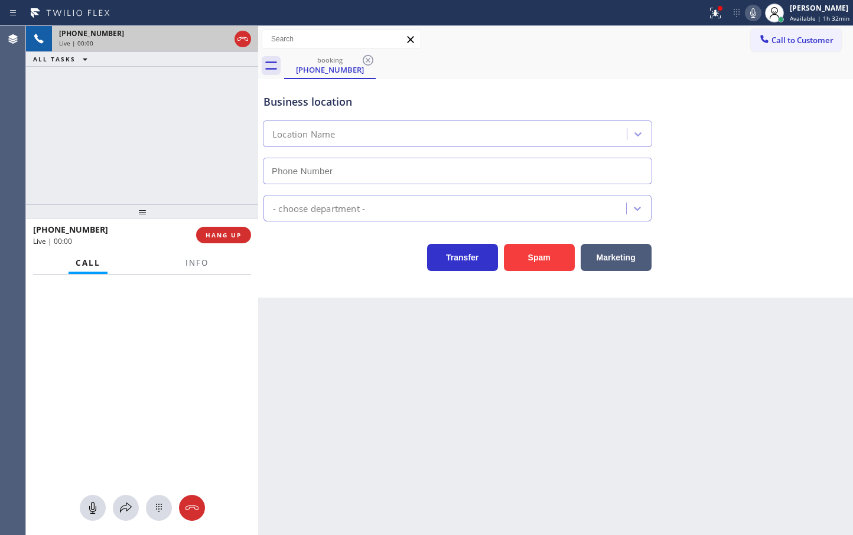
type input "[PHONE_NUMBER]"
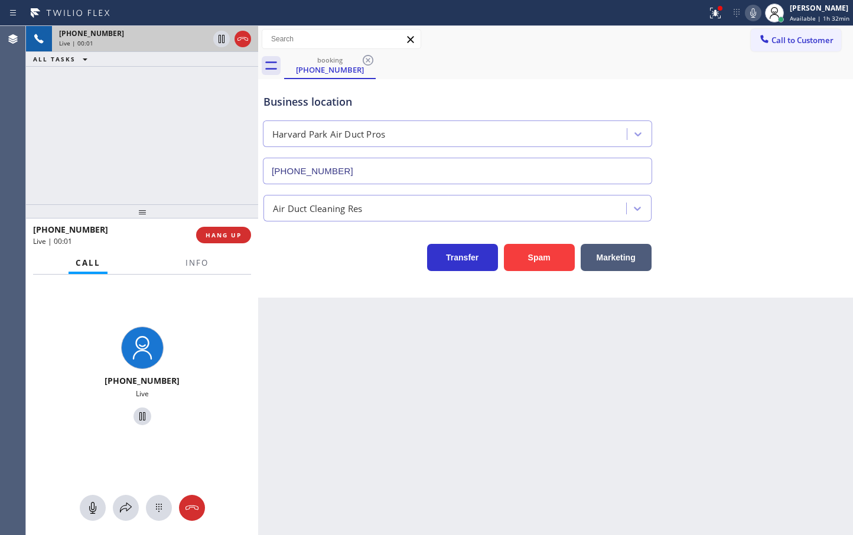
click at [235, 113] on div "[PHONE_NUMBER] Live | 00:01 ALL TASKS ALL TASKS ACTIVE TASKS TASKS IN WRAP UP" at bounding box center [142, 115] width 232 height 178
click at [195, 264] on span "Info" at bounding box center [196, 263] width 23 height 11
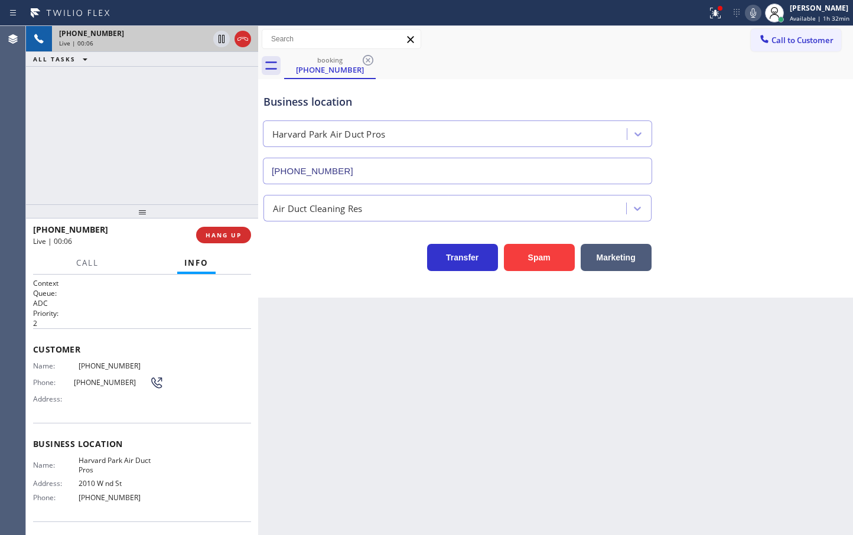
click at [324, 279] on div "Business location [GEOGRAPHIC_DATA] Air Duct Pros [PHONE_NUMBER] Air Duct Clean…" at bounding box center [555, 188] width 595 height 219
click at [70, 175] on div "[PHONE_NUMBER] Live | 00:07 ALL TASKS ALL TASKS ACTIVE TASKS TASKS IN WRAP UP" at bounding box center [142, 115] width 232 height 178
click at [261, 248] on div "Transfer Spam Marketing" at bounding box center [457, 254] width 393 height 33
click at [93, 126] on div "[PHONE_NUMBER] Live | 00:08 ALL TASKS ALL TASKS ACTIVE TASKS TASKS IN WRAP UP" at bounding box center [142, 115] width 232 height 178
click at [116, 154] on div "[PHONE_NUMBER] Live | 00:10 ALL TASKS ALL TASKS ACTIVE TASKS TASKS IN WRAP UP" at bounding box center [142, 115] width 232 height 178
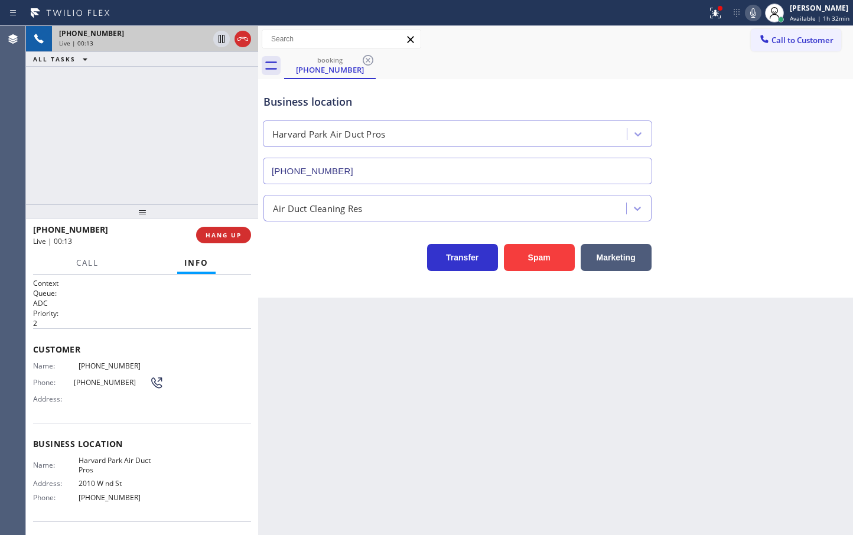
click at [138, 154] on div "[PHONE_NUMBER] Live | 00:13 ALL TASKS ALL TASKS ACTIVE TASKS TASKS IN WRAP UP" at bounding box center [142, 115] width 232 height 178
click at [326, 272] on div "Business location [GEOGRAPHIC_DATA] Air Duct Pros [PHONE_NUMBER] Air Duct Clean…" at bounding box center [555, 188] width 595 height 219
drag, startPoint x: 90, startPoint y: 150, endPoint x: 187, endPoint y: 209, distance: 113.5
click at [90, 150] on div "[PHONE_NUMBER] Live | 01:06 ALL TASKS ALL TASKS ACTIVE TASKS TASKS IN WRAP UP" at bounding box center [142, 115] width 232 height 178
click at [319, 262] on div "Transfer Spam Marketing" at bounding box center [457, 254] width 393 height 33
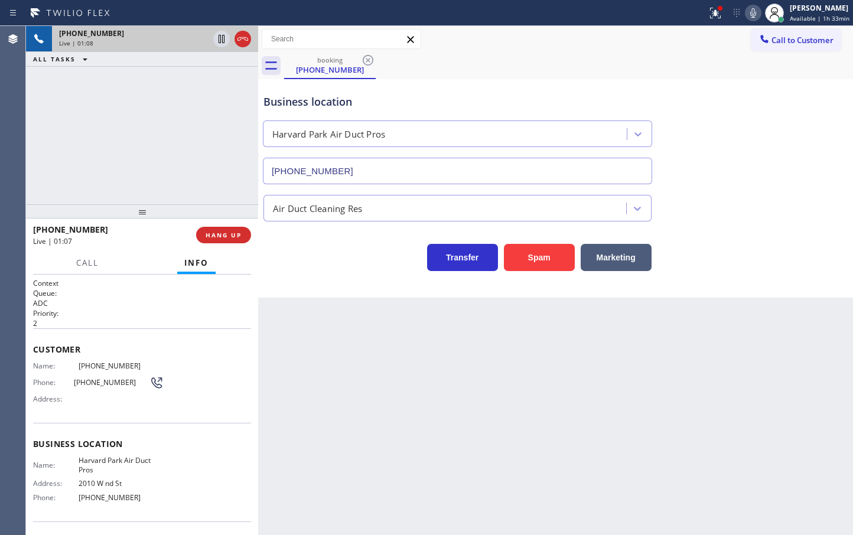
drag, startPoint x: 110, startPoint y: 135, endPoint x: 195, endPoint y: 183, distance: 97.9
click at [112, 134] on div "[PHONE_NUMBER] Live | 01:08 ALL TASKS ALL TASKS ACTIVE TASKS TASKS IN WRAP UP" at bounding box center [142, 115] width 232 height 178
click at [391, 287] on div "Business location [GEOGRAPHIC_DATA] Air Duct Pros [PHONE_NUMBER] Air Duct Clean…" at bounding box center [555, 188] width 595 height 219
click at [114, 150] on div "[PHONE_NUMBER] Live | 01:10 ALL TASKS ALL TASKS ACTIVE TASKS TASKS IN WRAP UP" at bounding box center [142, 115] width 232 height 178
click at [376, 275] on div "Business location [GEOGRAPHIC_DATA] Air Duct Pros [PHONE_NUMBER] Air Duct Clean…" at bounding box center [555, 188] width 595 height 219
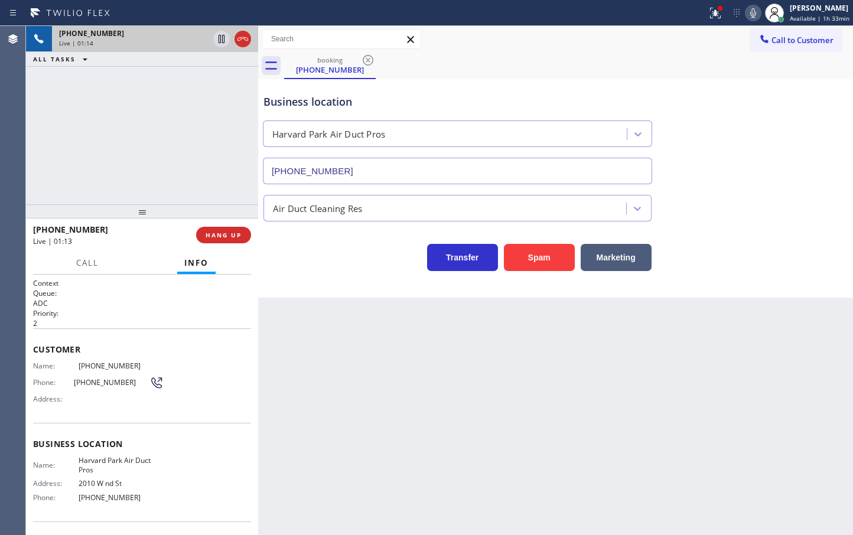
click at [151, 178] on div "[PHONE_NUMBER] Live | 01:14 ALL TASKS ALL TASKS ACTIVE TASKS TASKS IN WRAP UP" at bounding box center [142, 115] width 232 height 178
click at [151, 178] on div "[PHONE_NUMBER] Live | 01:15 ALL TASKS ALL TASKS ACTIVE TASKS TASKS IN WRAP UP" at bounding box center [142, 115] width 232 height 178
click at [151, 178] on div "[PHONE_NUMBER] Live | 01:16 ALL TASKS ALL TASKS ACTIVE TASKS TASKS IN WRAP UP" at bounding box center [142, 115] width 232 height 178
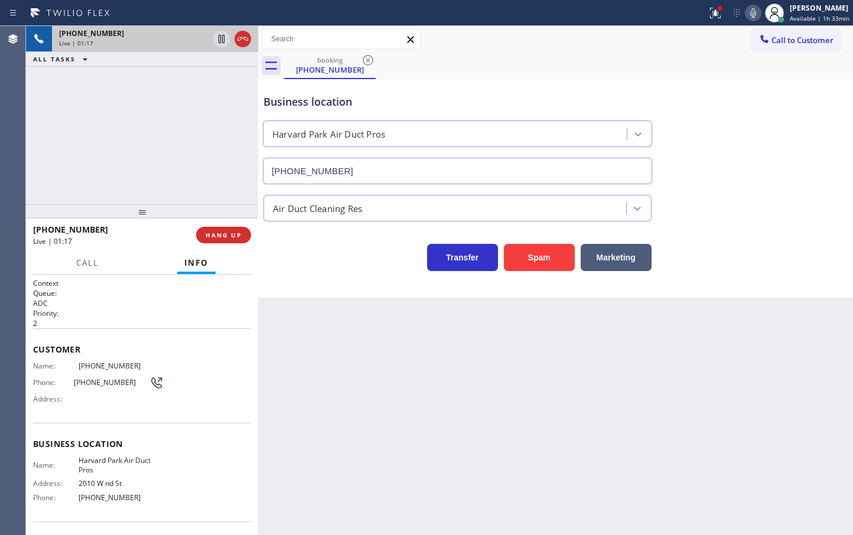
click at [155, 242] on div "Live | 01:17" at bounding box center [110, 241] width 155 height 10
click at [139, 205] on div at bounding box center [142, 211] width 232 height 14
click at [206, 237] on span "HANG UP" at bounding box center [224, 235] width 36 height 8
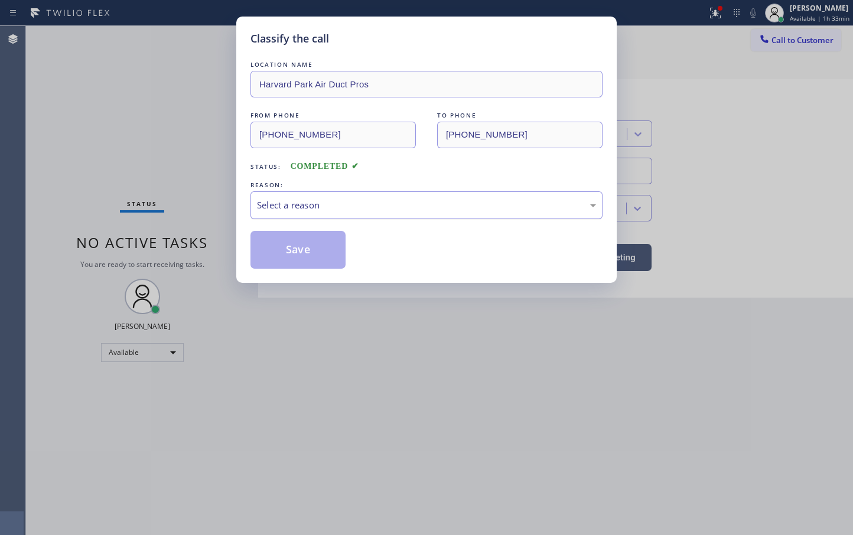
drag, startPoint x: 266, startPoint y: 208, endPoint x: 284, endPoint y: 211, distance: 18.1
click at [266, 207] on div "Select a reason" at bounding box center [426, 205] width 339 height 14
click at [314, 250] on button "Save" at bounding box center [297, 250] width 95 height 38
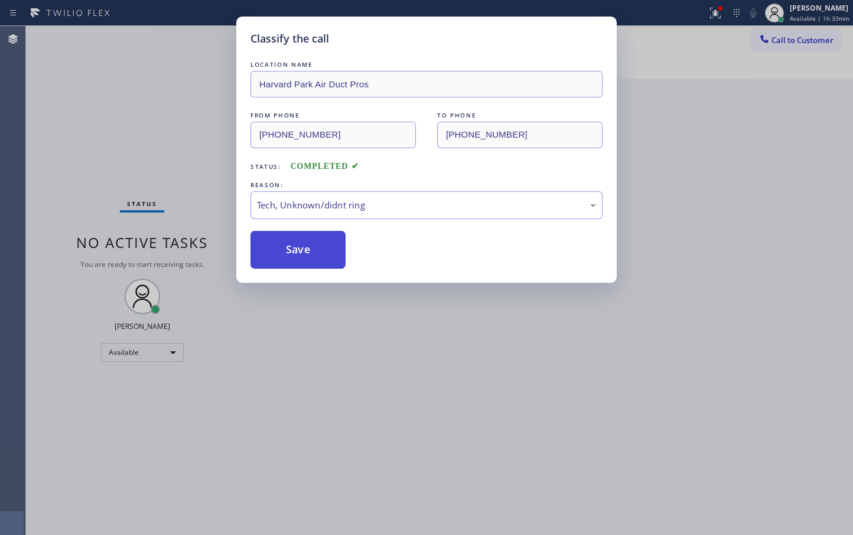
click at [314, 250] on button "Save" at bounding box center [297, 250] width 95 height 38
click at [307, 241] on button "Save" at bounding box center [297, 250] width 95 height 38
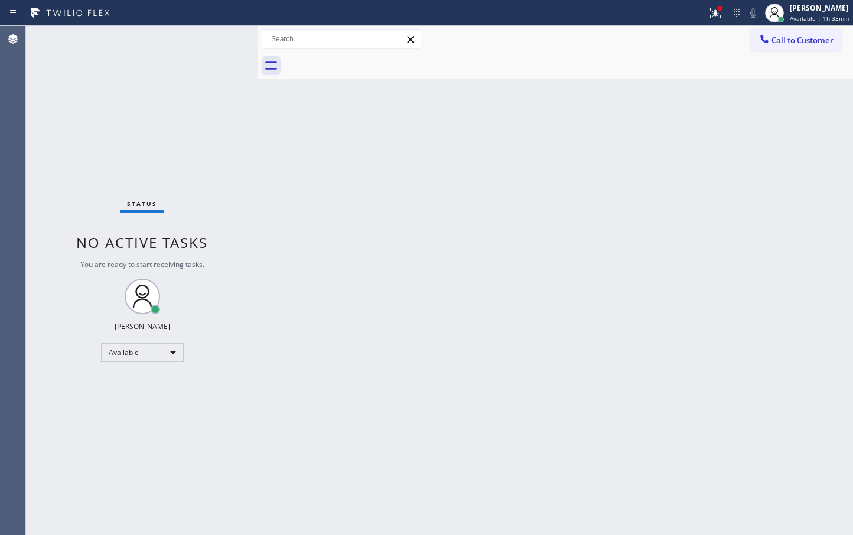
click at [201, 48] on div "Status No active tasks You are ready to start receiving tasks. [PERSON_NAME]" at bounding box center [142, 280] width 232 height 509
click at [703, 1] on button at bounding box center [715, 13] width 26 height 26
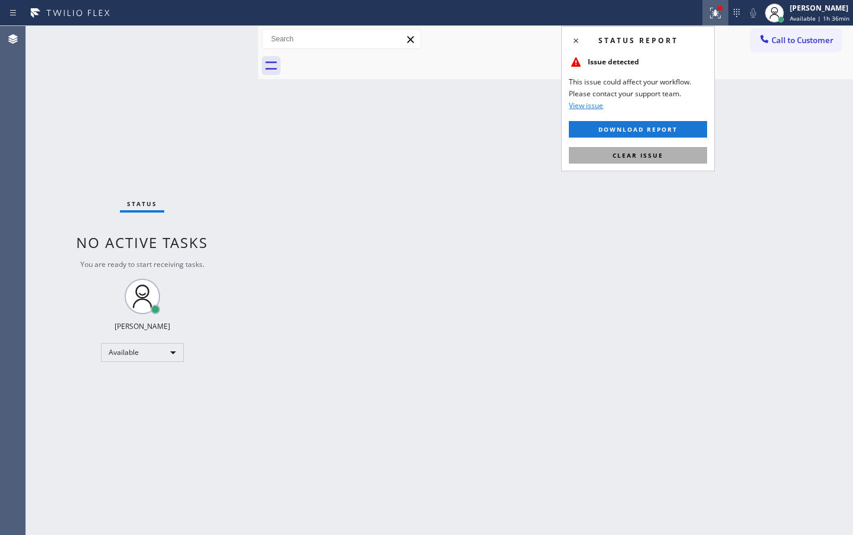
drag, startPoint x: 670, startPoint y: 154, endPoint x: 494, endPoint y: 196, distance: 181.0
click at [669, 154] on button "Clear issue" at bounding box center [638, 155] width 138 height 17
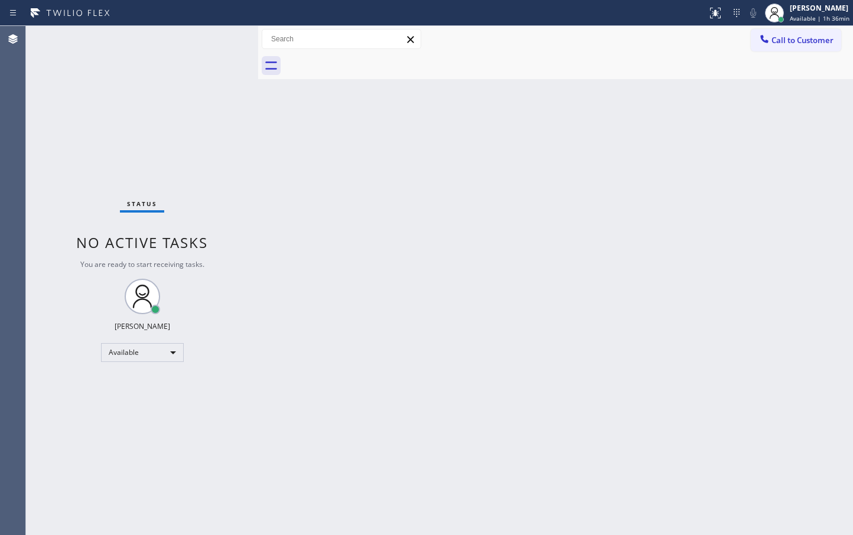
drag, startPoint x: 270, startPoint y: 211, endPoint x: 226, endPoint y: 85, distance: 133.8
click at [270, 207] on div "Back to Dashboard Change Sender ID Customers Technicians Select a contact Outbo…" at bounding box center [555, 280] width 595 height 509
click at [226, 37] on div "Status No active tasks You are ready to start receiving tasks. [PERSON_NAME]" at bounding box center [142, 280] width 232 height 509
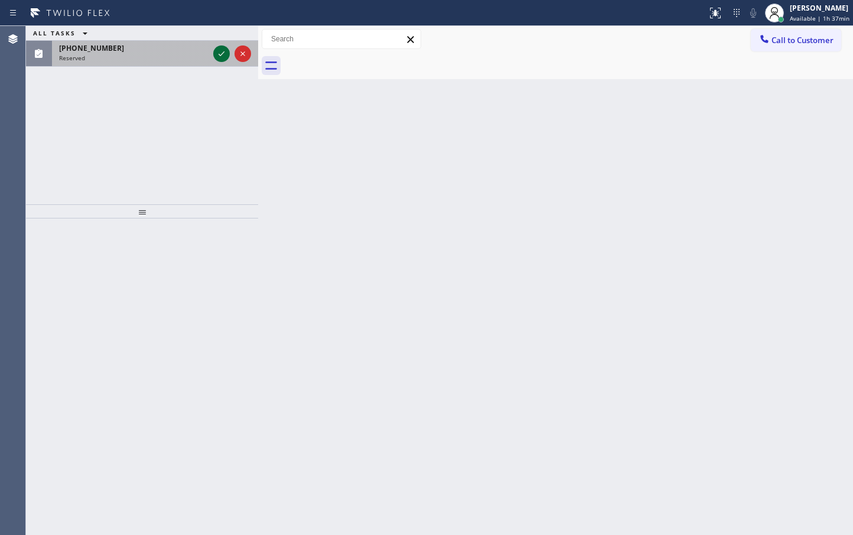
click at [220, 51] on icon at bounding box center [221, 54] width 14 height 14
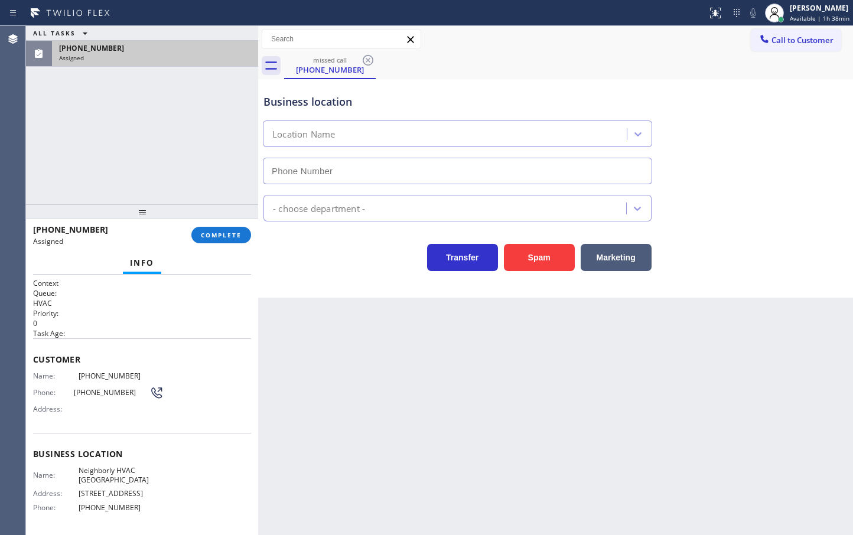
type input "[PHONE_NUMBER]"
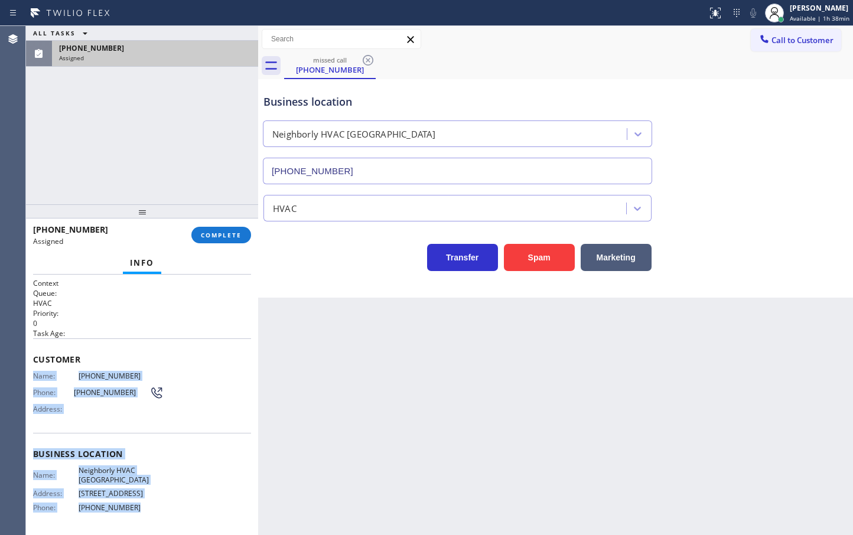
drag, startPoint x: 33, startPoint y: 377, endPoint x: 137, endPoint y: 507, distance: 166.4
click at [137, 507] on div "Context Queue: HVAC Priority: 0 Task Age: Customer Name: [PHONE_NUMBER] Phone: …" at bounding box center [142, 449] width 218 height 343
copy div "Name: [PHONE_NUMBER] Phone: [PHONE_NUMBER] Address: Business location Name: Nei…"
click at [210, 231] on span "COMPLETE" at bounding box center [221, 235] width 41 height 8
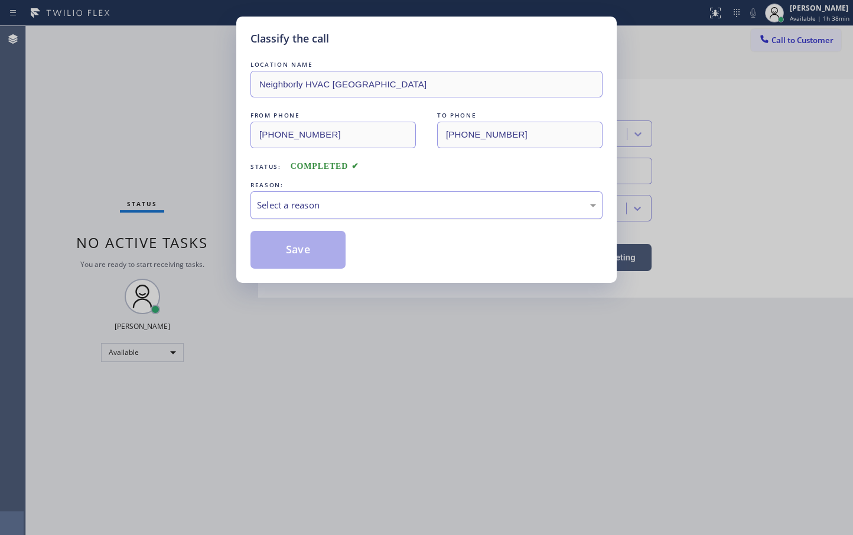
click at [282, 201] on div "Select a reason" at bounding box center [426, 205] width 339 height 14
click at [305, 266] on button "Save" at bounding box center [297, 250] width 95 height 38
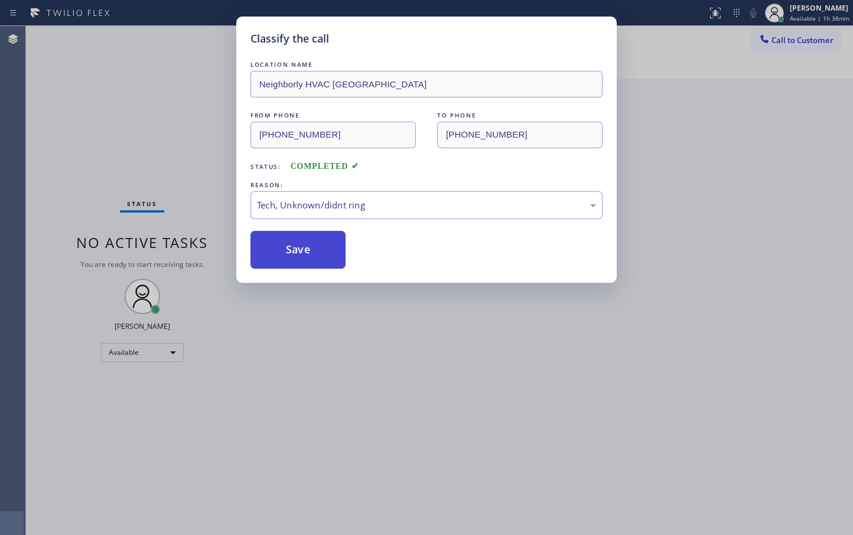
click at [305, 266] on button "Save" at bounding box center [297, 250] width 95 height 38
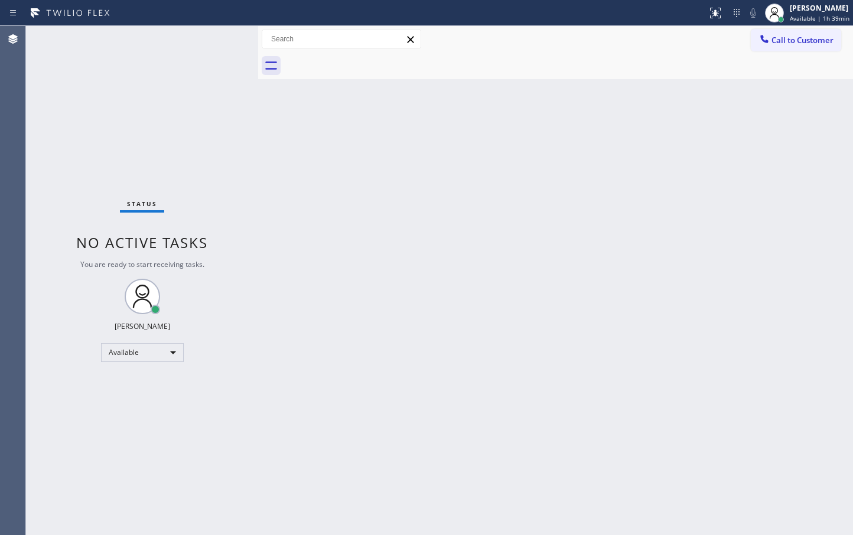
click at [225, 31] on div "Status No active tasks You are ready to start receiving tasks. [PERSON_NAME]" at bounding box center [142, 280] width 232 height 509
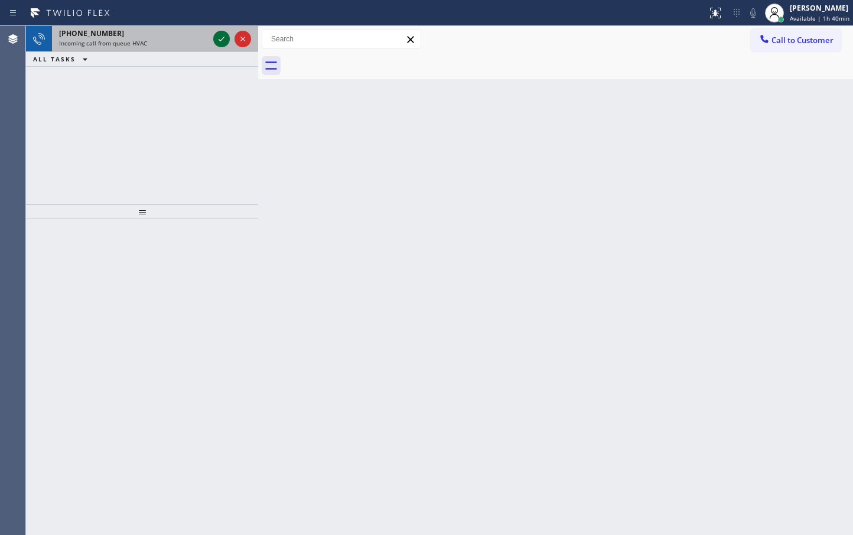
click at [224, 38] on icon at bounding box center [221, 39] width 14 height 14
click at [224, 40] on icon at bounding box center [221, 39] width 14 height 14
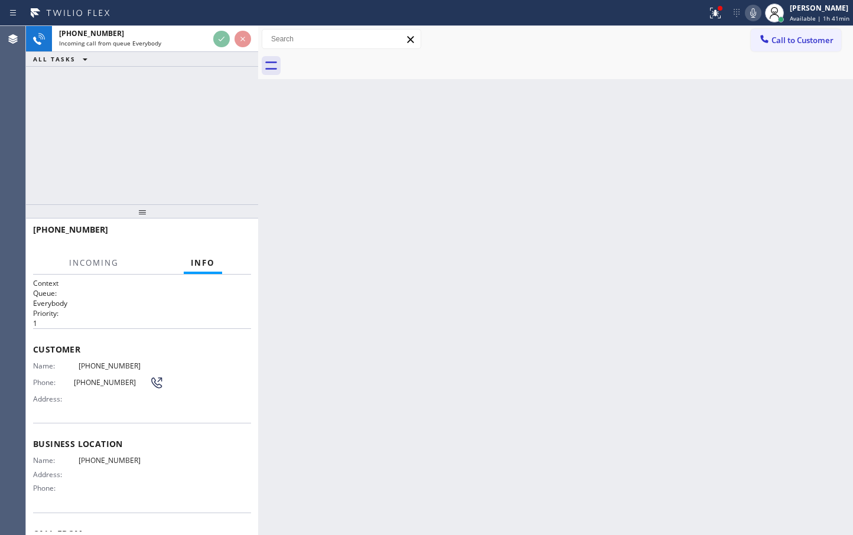
click at [228, 27] on div at bounding box center [232, 39] width 43 height 26
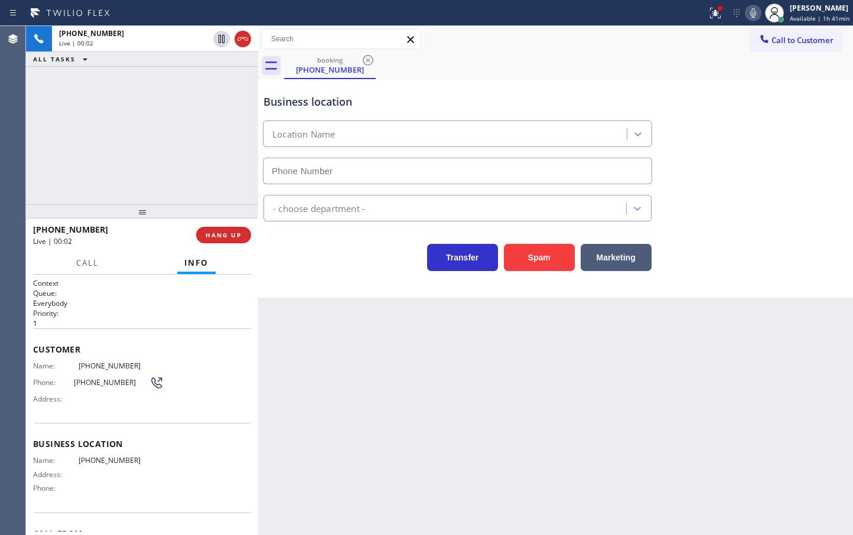
click at [290, 278] on div "Business location Location Name - choose department - Transfer Spam Marketing" at bounding box center [555, 188] width 595 height 219
click at [136, 161] on div "[PHONE_NUMBER] Live | 00:05 ALL TASKS ALL TASKS ACTIVE TASKS TASKS IN WRAP UP" at bounding box center [142, 115] width 232 height 178
click at [355, 256] on div "Transfer Spam Marketing" at bounding box center [457, 254] width 393 height 33
click at [187, 190] on div "[PHONE_NUMBER] Live | 00:07 ALL TASKS ALL TASKS ACTIVE TASKS TASKS IN WRAP UP" at bounding box center [142, 115] width 232 height 178
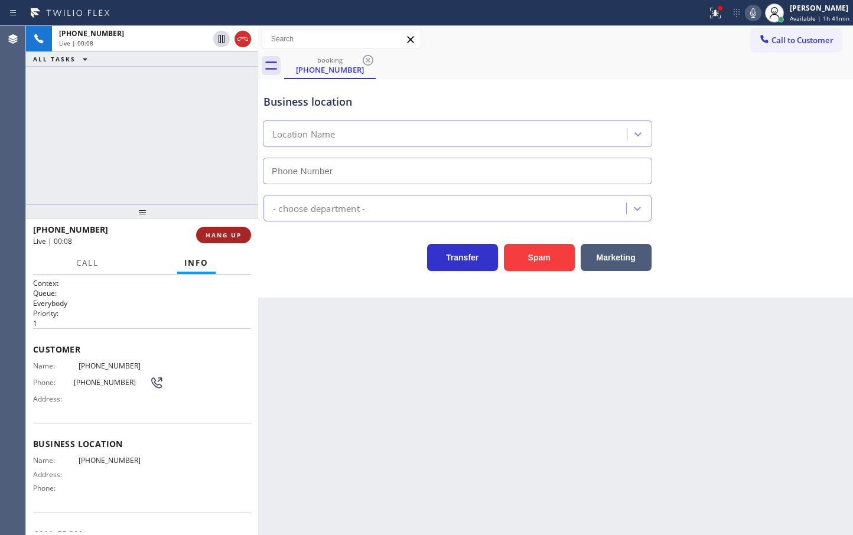
click at [219, 231] on span "HANG UP" at bounding box center [224, 235] width 36 height 8
click at [219, 231] on span "COMPLETE" at bounding box center [221, 235] width 41 height 8
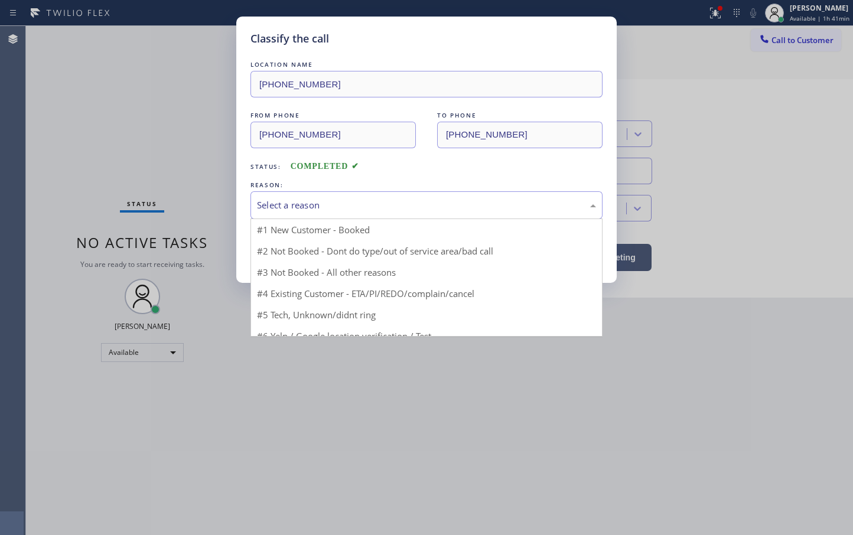
click at [303, 211] on div "Select a reason" at bounding box center [426, 205] width 339 height 14
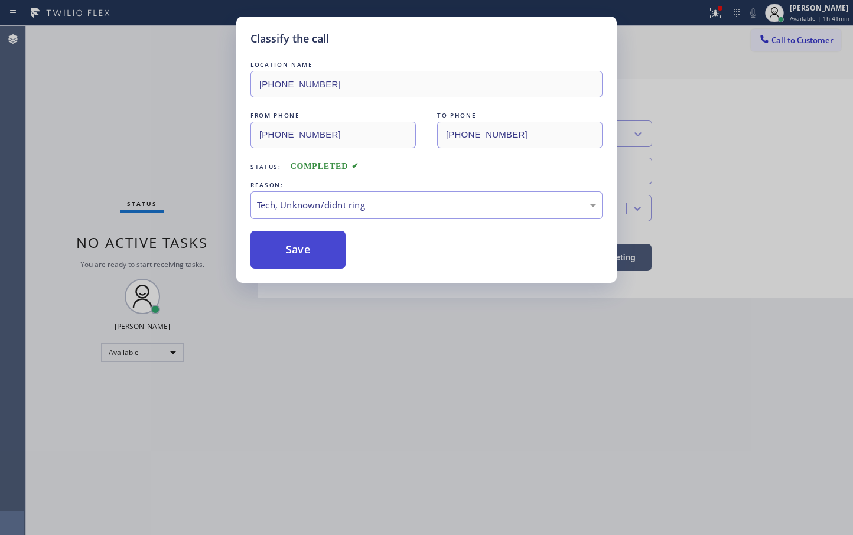
click at [315, 255] on button "Save" at bounding box center [297, 250] width 95 height 38
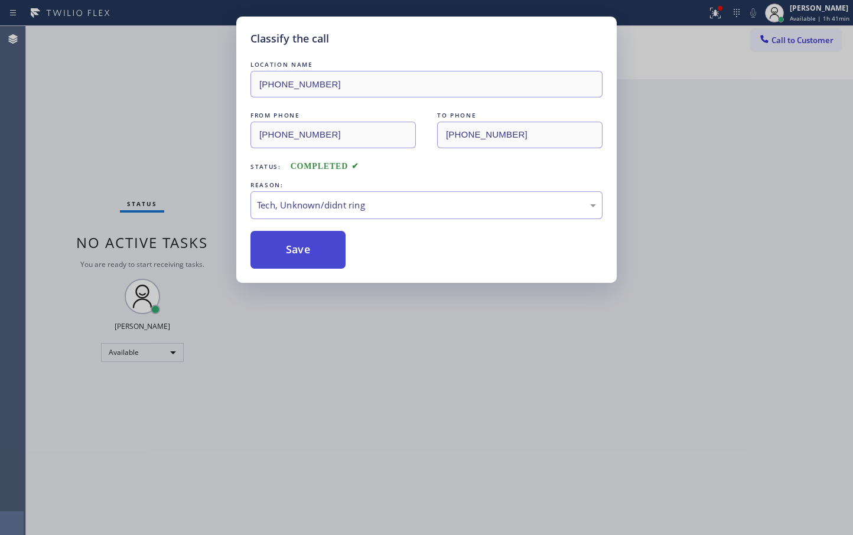
click at [315, 255] on button "Save" at bounding box center [297, 250] width 95 height 38
click at [317, 250] on button "Save" at bounding box center [297, 250] width 95 height 38
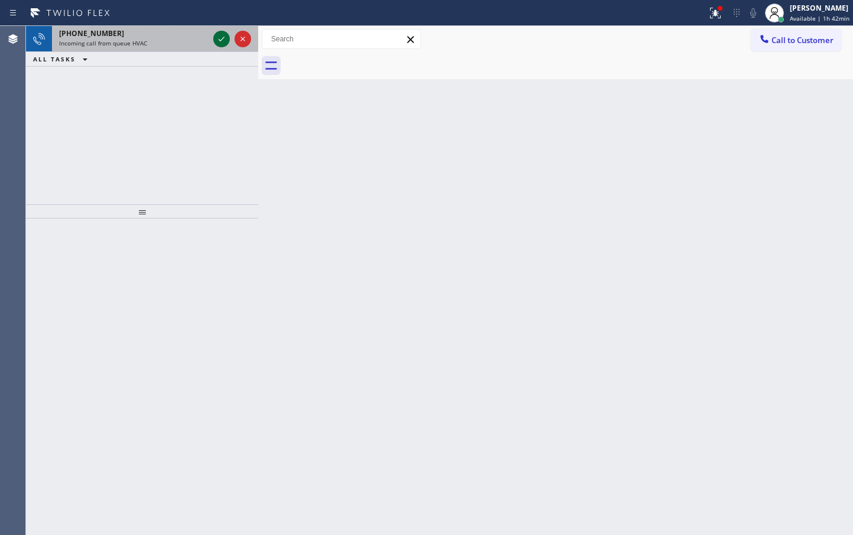
click at [224, 34] on icon at bounding box center [221, 39] width 14 height 14
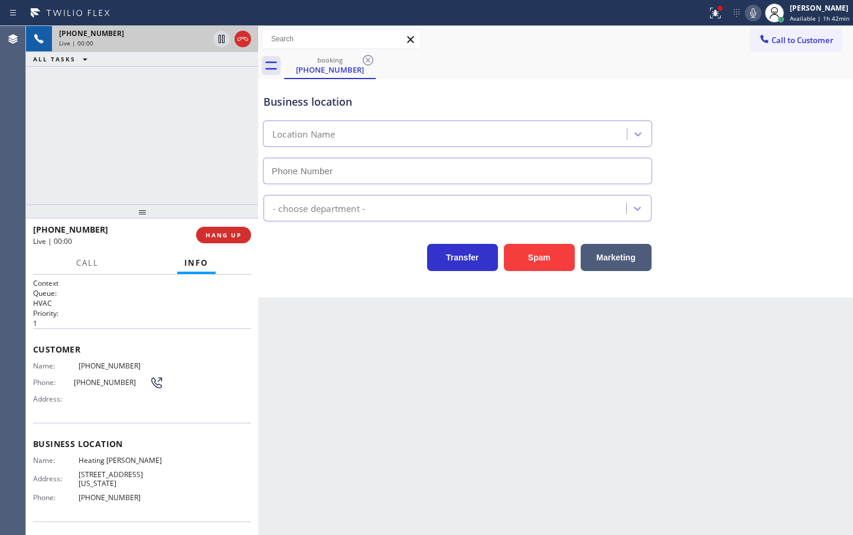
type input "[PHONE_NUMBER]"
drag, startPoint x: 624, startPoint y: 259, endPoint x: 710, endPoint y: 180, distance: 116.6
click at [625, 259] on button "Marketing" at bounding box center [616, 257] width 71 height 27
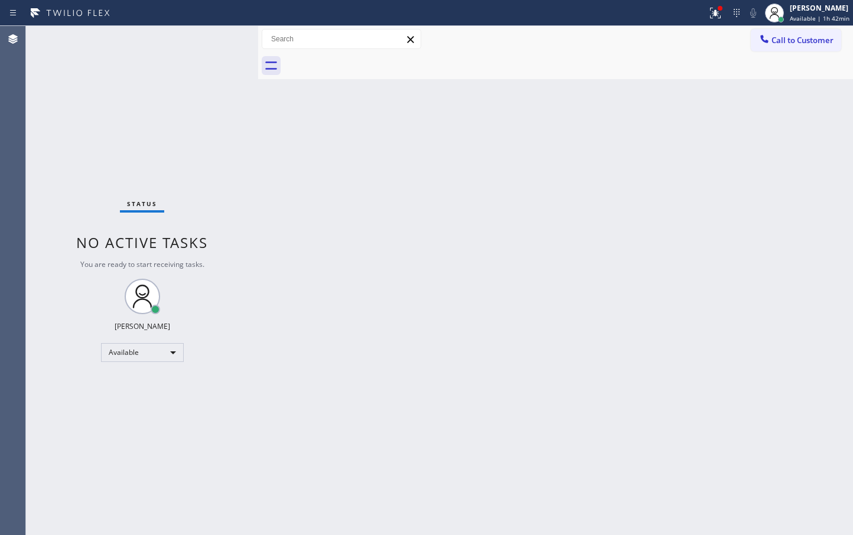
click at [234, 69] on div "Status No active tasks You are ready to start receiving tasks. [PERSON_NAME]" at bounding box center [142, 280] width 232 height 509
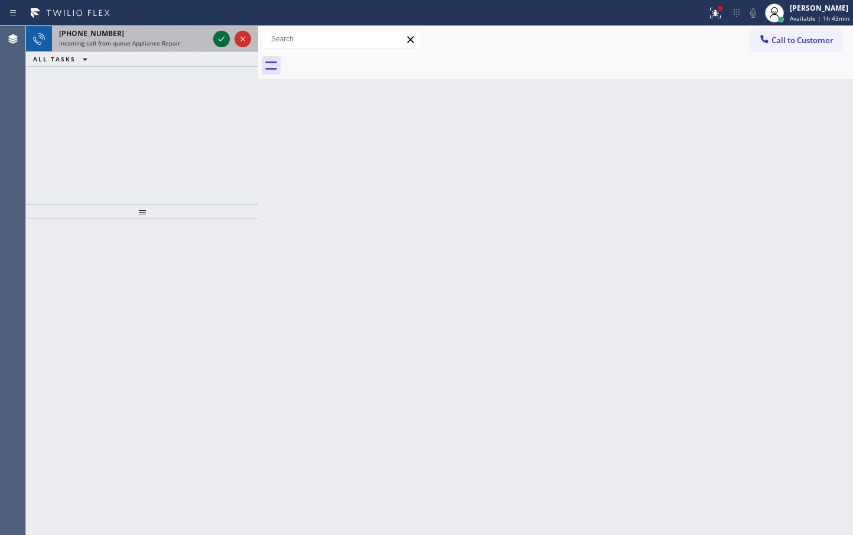
click at [222, 46] on button at bounding box center [221, 39] width 17 height 17
click at [222, 42] on icon at bounding box center [221, 39] width 14 height 14
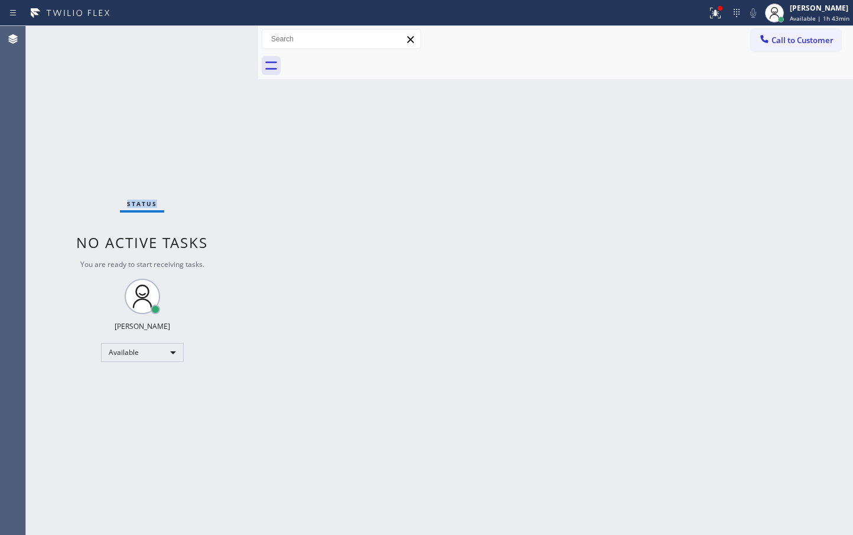
click at [222, 42] on div "Status No active tasks You are ready to start receiving tasks. [PERSON_NAME]" at bounding box center [142, 280] width 232 height 509
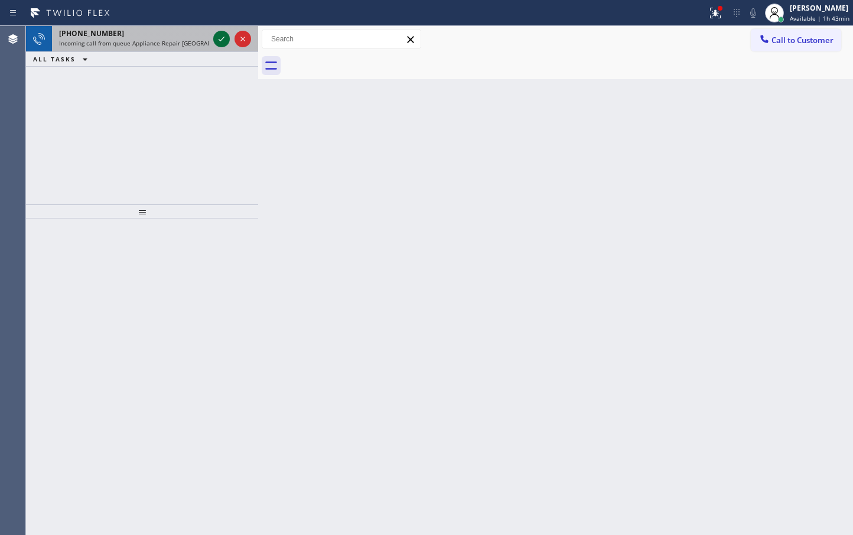
click at [222, 42] on icon at bounding box center [221, 39] width 14 height 14
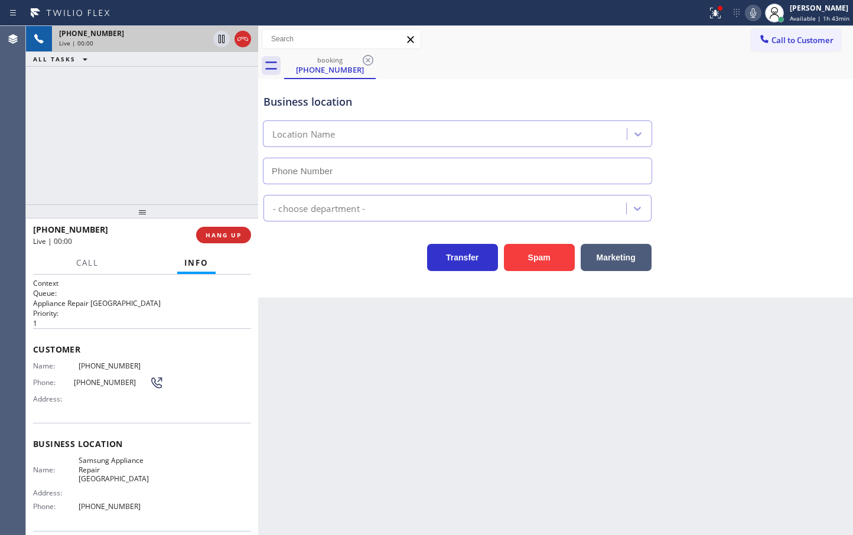
type input "[PHONE_NUMBER]"
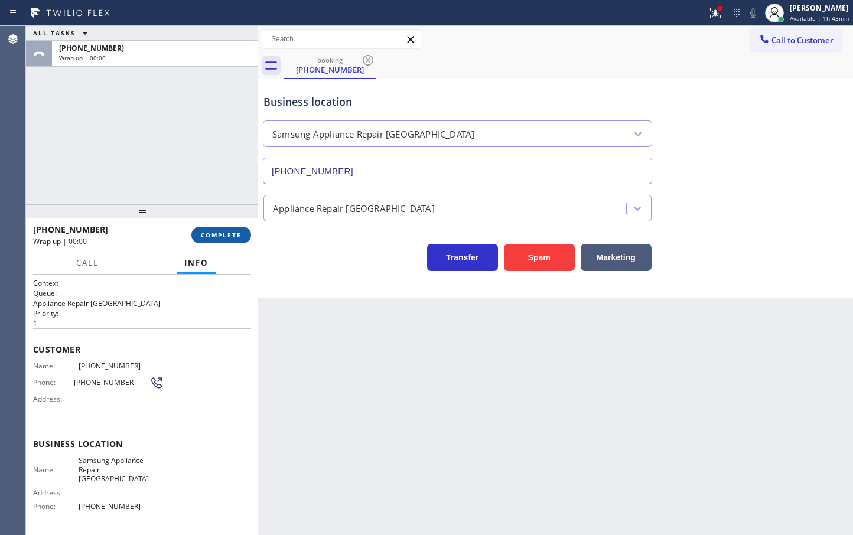
click at [227, 237] on span "COMPLETE" at bounding box center [221, 235] width 41 height 8
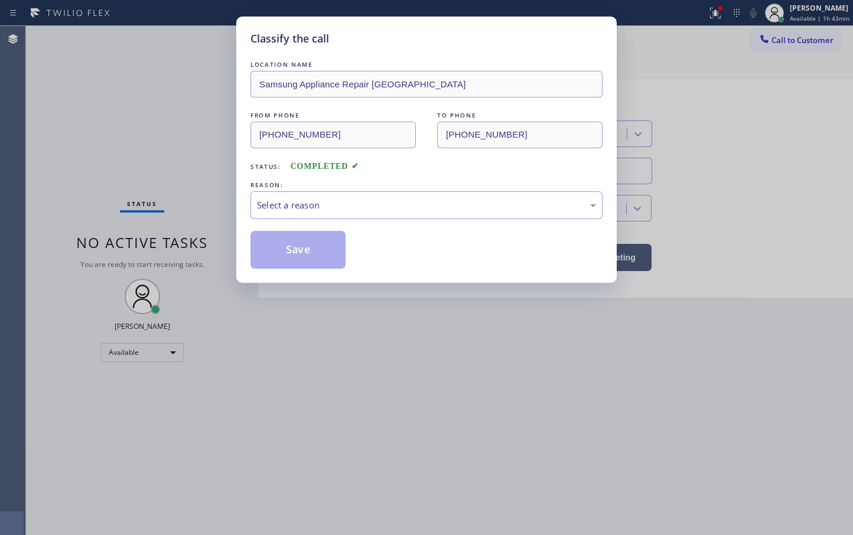
click at [303, 206] on div "Select a reason" at bounding box center [426, 205] width 339 height 14
click at [289, 251] on button "Save" at bounding box center [297, 250] width 95 height 38
click at [289, 250] on button "Save" at bounding box center [297, 250] width 95 height 38
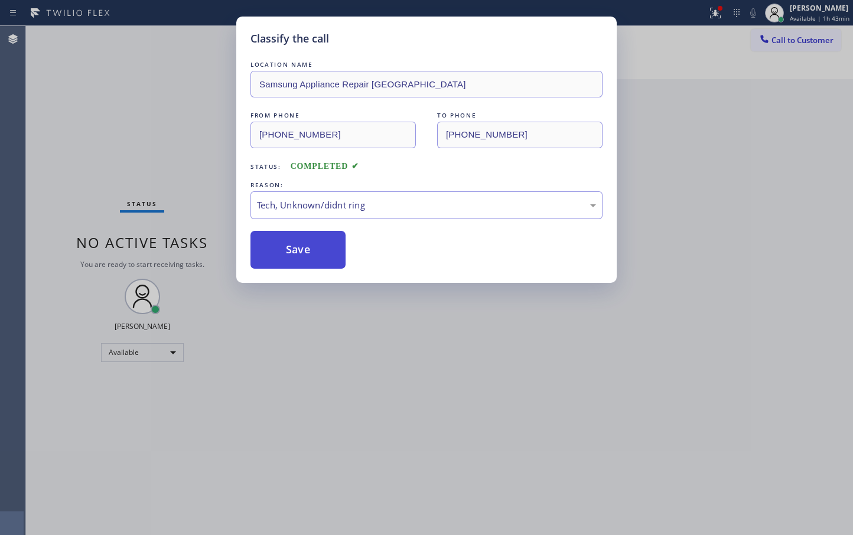
click at [292, 250] on button "Save" at bounding box center [297, 250] width 95 height 38
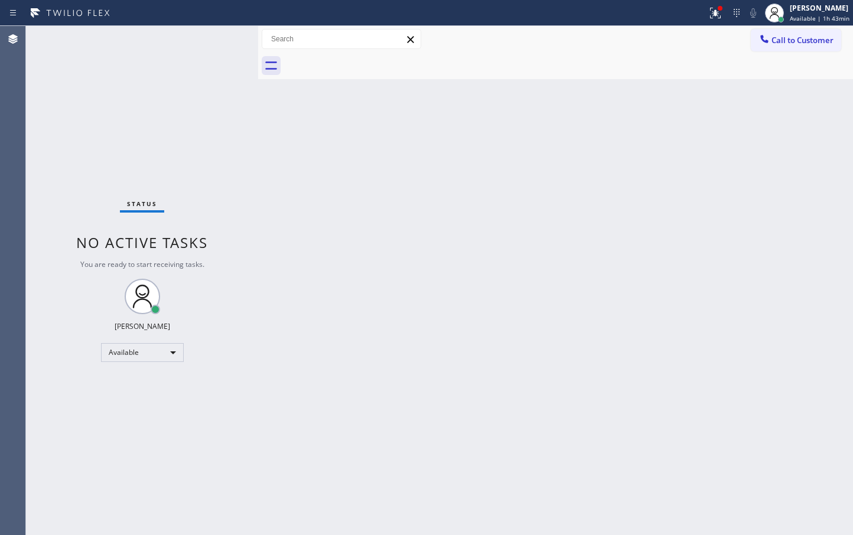
click at [237, 38] on div "Status No active tasks You are ready to start receiving tasks. [PERSON_NAME]" at bounding box center [142, 280] width 232 height 509
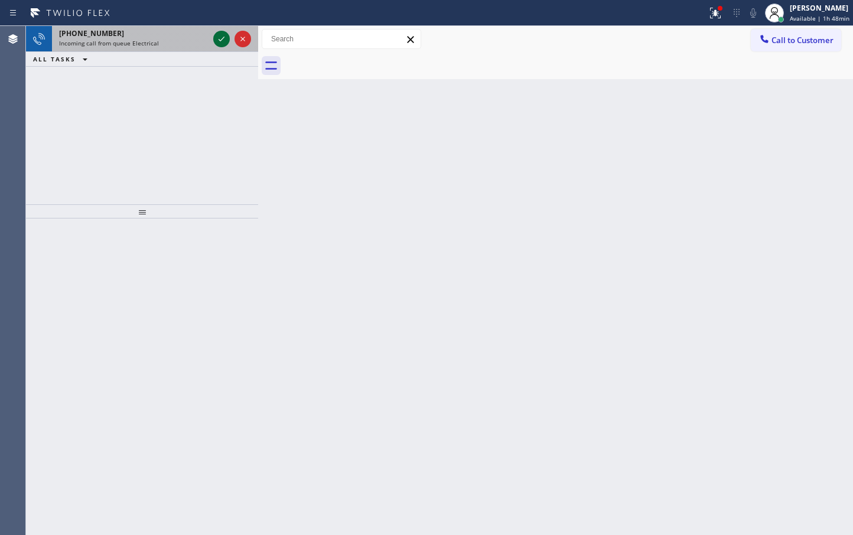
click at [223, 38] on icon at bounding box center [222, 39] width 6 height 5
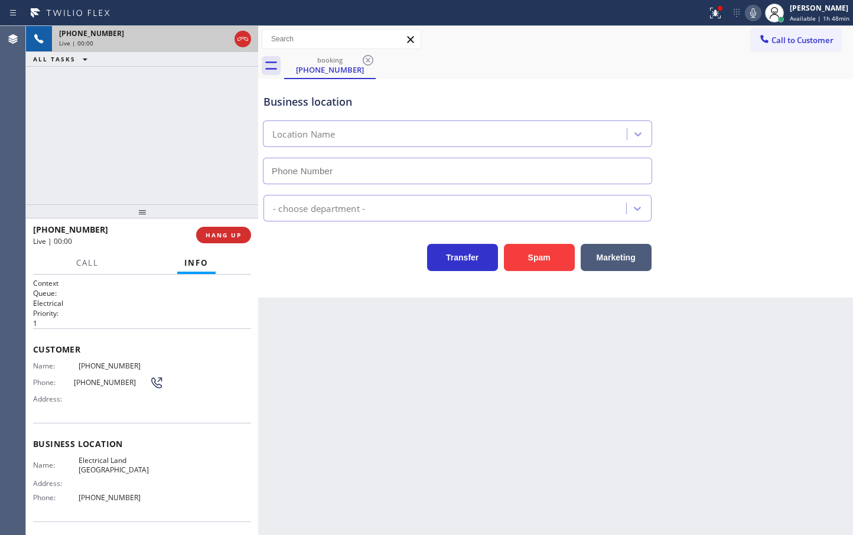
type input "[PHONE_NUMBER]"
click at [328, 301] on div "Back to Dashboard Change Sender ID Customers Technicians Select a contact Outbo…" at bounding box center [555, 280] width 595 height 509
click at [211, 237] on span "HANG UP" at bounding box center [224, 235] width 36 height 8
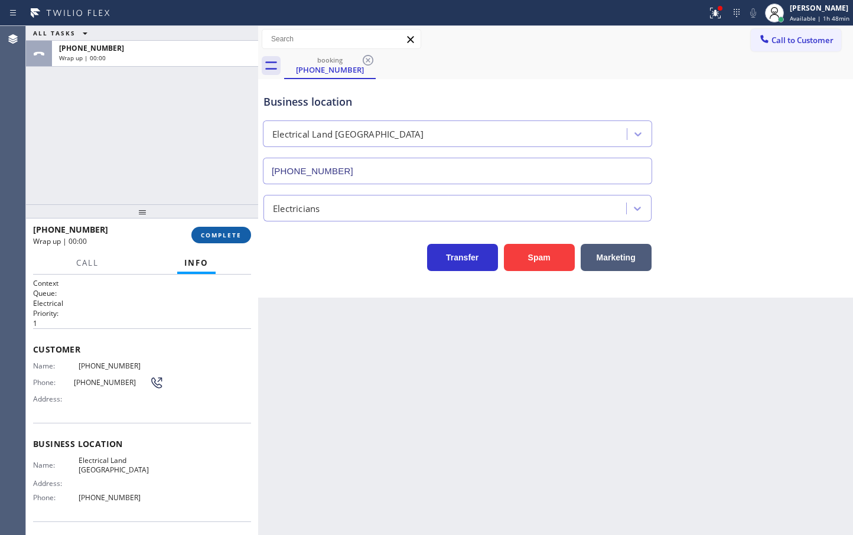
click at [216, 233] on span "COMPLETE" at bounding box center [221, 235] width 41 height 8
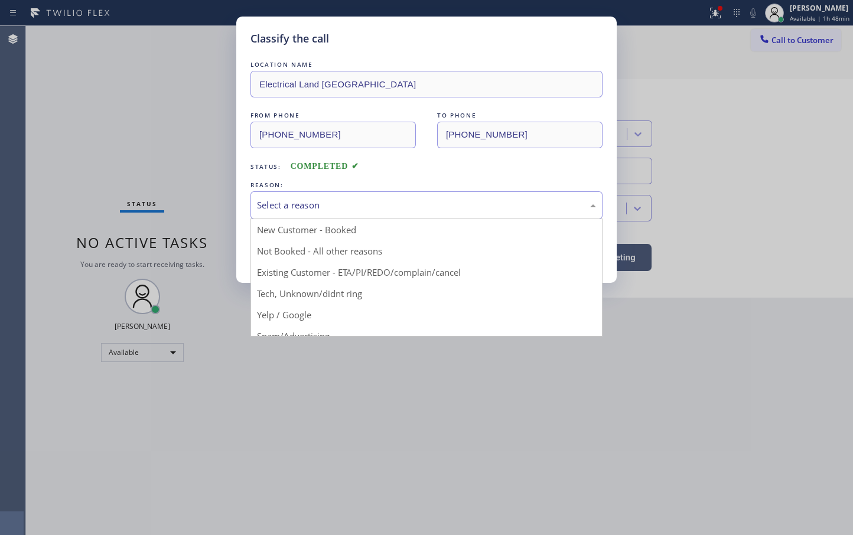
click at [319, 210] on div "Select a reason" at bounding box center [426, 205] width 339 height 14
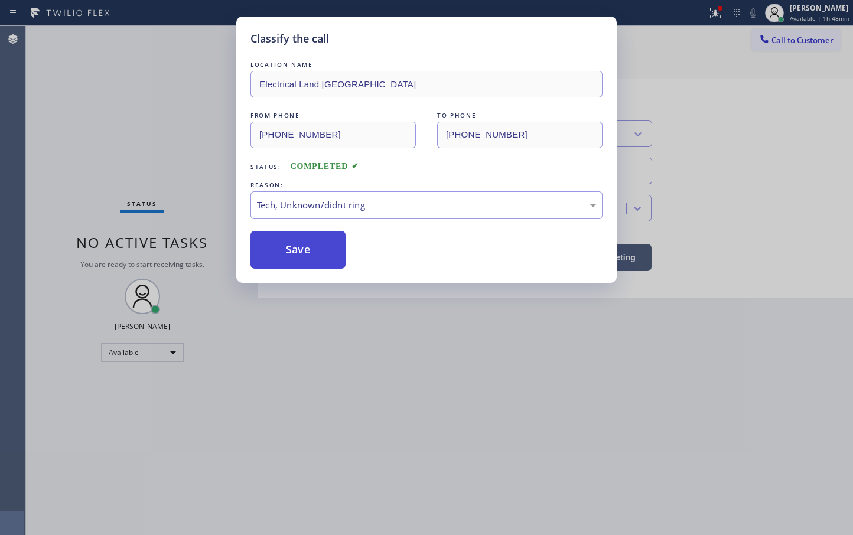
click at [294, 258] on button "Save" at bounding box center [297, 250] width 95 height 38
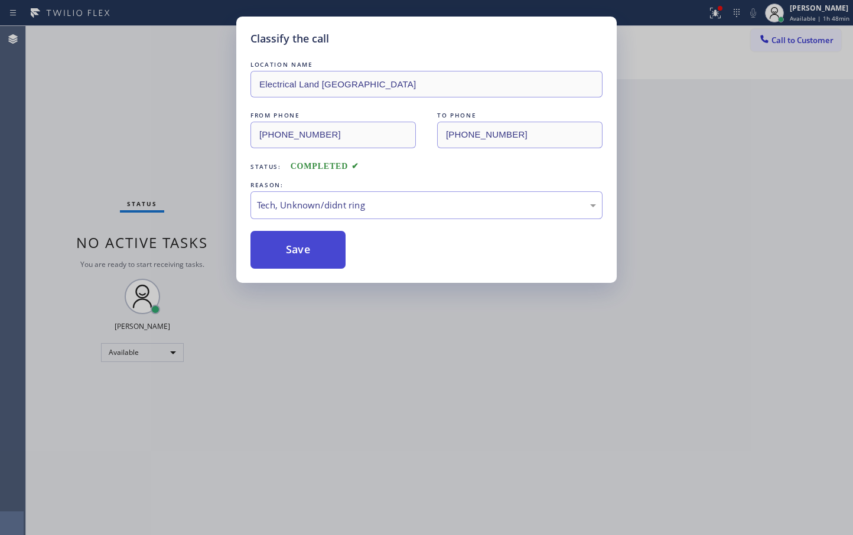
click at [294, 256] on button "Save" at bounding box center [297, 250] width 95 height 38
click at [291, 248] on button "Save" at bounding box center [297, 250] width 95 height 38
click at [288, 251] on button "Save" at bounding box center [297, 250] width 95 height 38
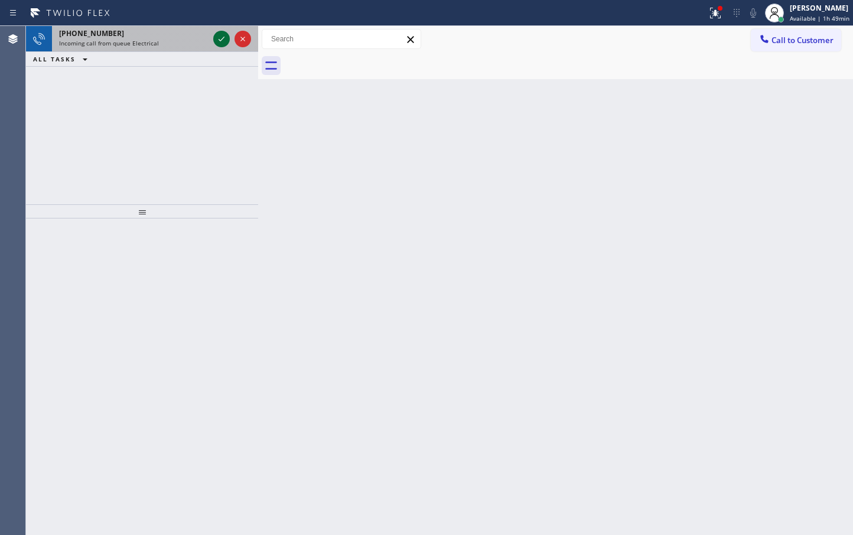
click at [220, 43] on icon at bounding box center [221, 39] width 14 height 14
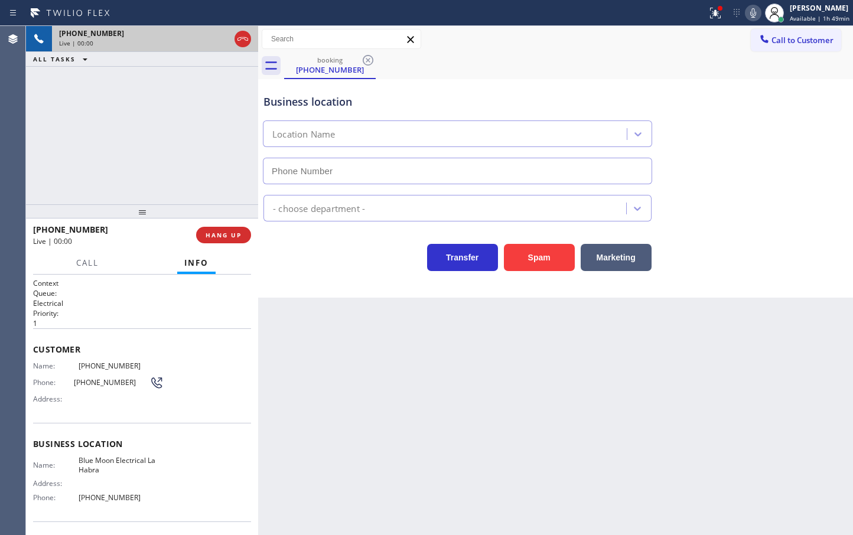
type input "[PHONE_NUMBER]"
click at [214, 183] on div "[PHONE_NUMBER] Live | 00:01 ALL TASKS ALL TASKS ACTIVE TASKS TASKS IN WRAP UP" at bounding box center [142, 115] width 232 height 178
drag, startPoint x: 337, startPoint y: 298, endPoint x: 237, endPoint y: 223, distance: 125.2
click at [337, 297] on div "Back to Dashboard Change Sender ID Customers Technicians Select a contact Outbo…" at bounding box center [555, 280] width 595 height 509
click at [180, 183] on div "[PHONE_NUMBER] Live | 00:03 ALL TASKS ALL TASKS ACTIVE TASKS TASKS IN WRAP UP" at bounding box center [142, 115] width 232 height 178
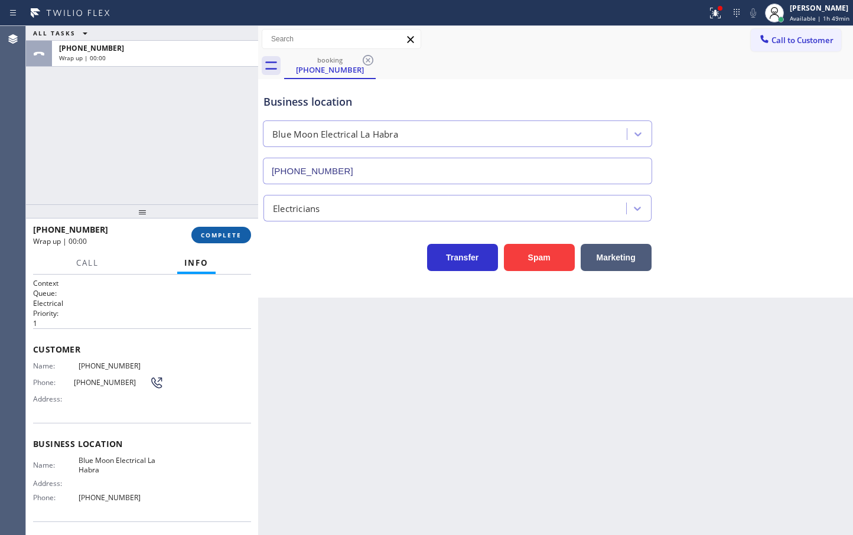
drag, startPoint x: 202, startPoint y: 231, endPoint x: 274, endPoint y: 200, distance: 77.8
click at [203, 231] on span "COMPLETE" at bounding box center [221, 235] width 41 height 8
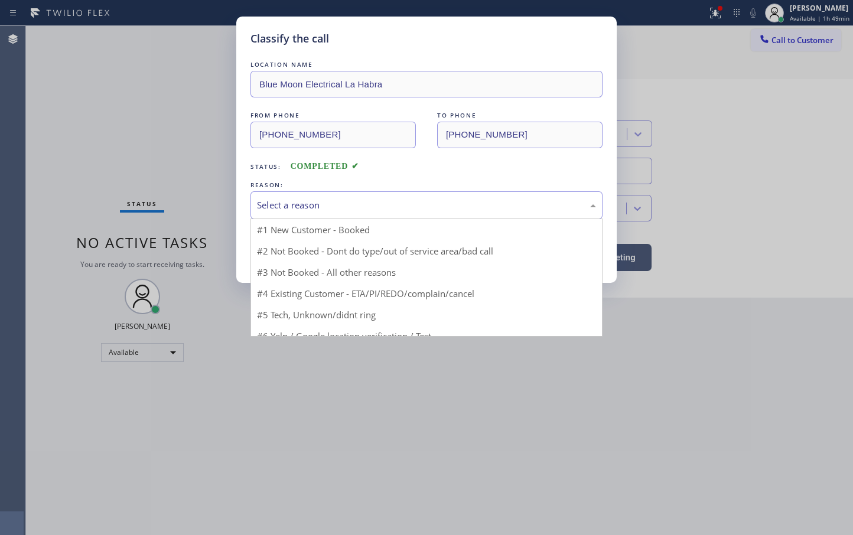
click at [299, 206] on div "Select a reason" at bounding box center [426, 205] width 339 height 14
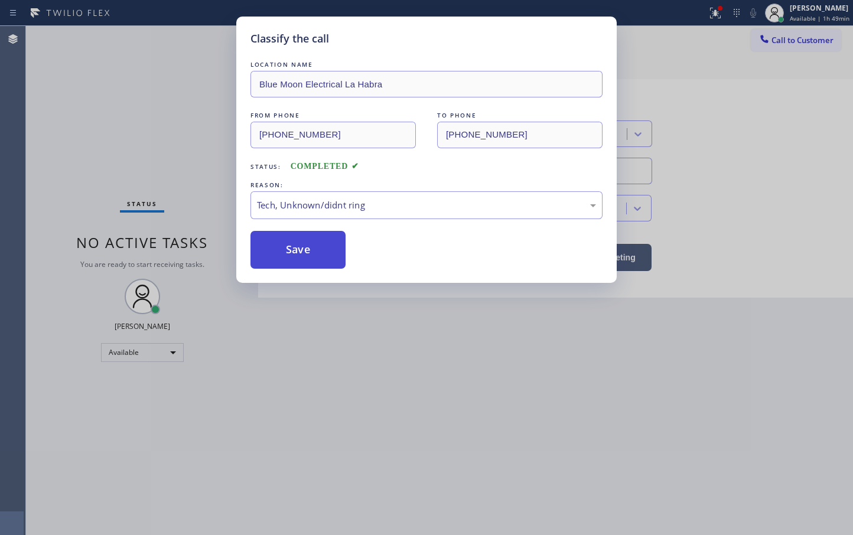
click at [288, 260] on button "Save" at bounding box center [297, 250] width 95 height 38
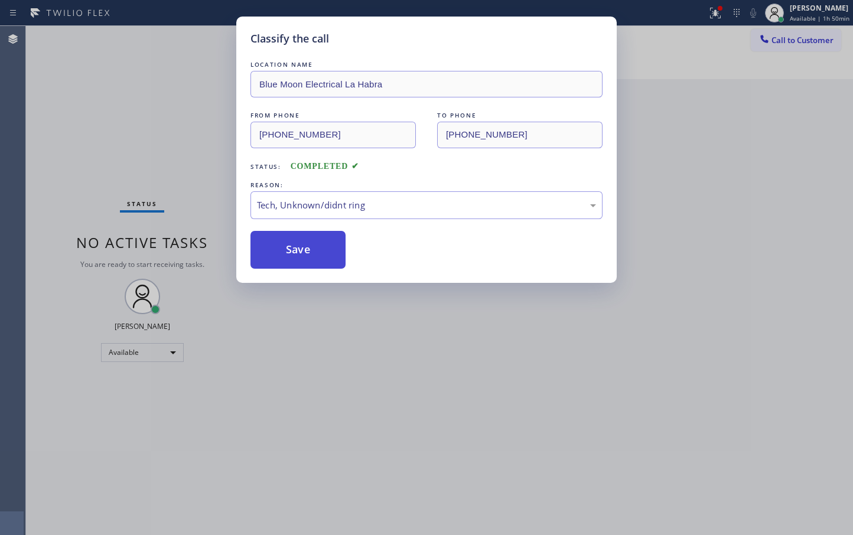
click at [288, 260] on button "Save" at bounding box center [297, 250] width 95 height 38
click at [291, 251] on button "Save" at bounding box center [297, 250] width 95 height 38
click at [291, 249] on button "Save" at bounding box center [297, 250] width 95 height 38
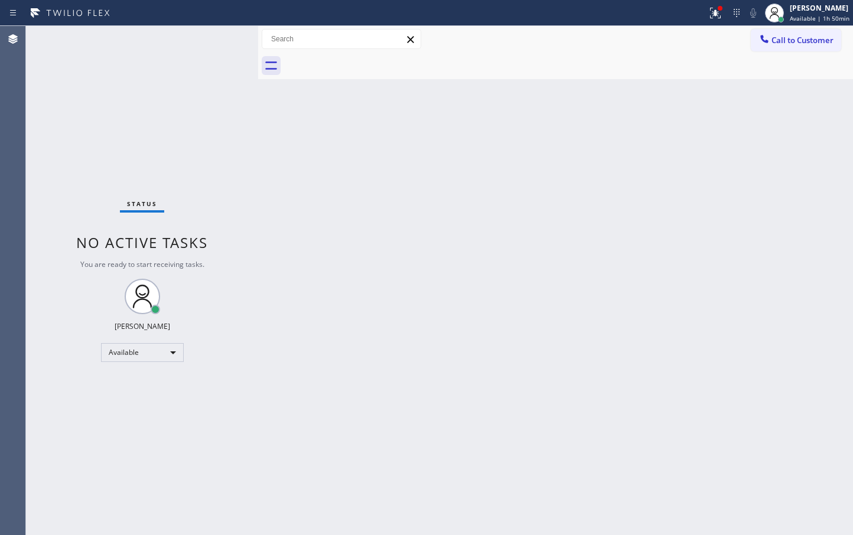
click at [220, 44] on div "Status No active tasks You are ready to start receiving tasks. [PERSON_NAME]" at bounding box center [142, 280] width 232 height 509
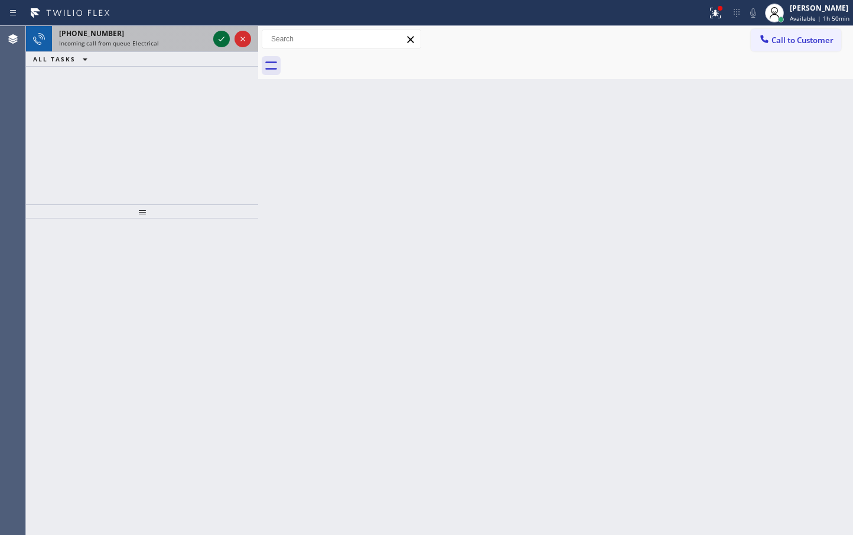
click at [224, 34] on icon at bounding box center [221, 39] width 14 height 14
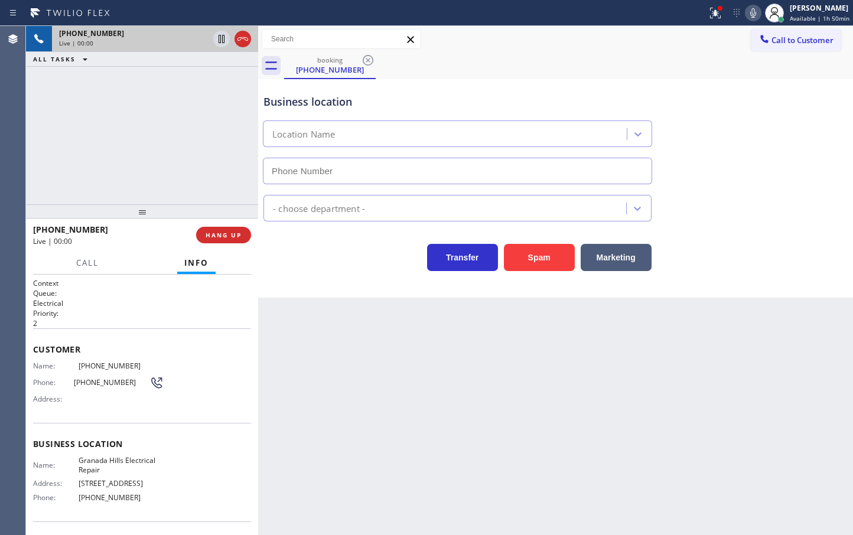
type input "[PHONE_NUMBER]"
click at [162, 164] on div "[PHONE_NUMBER] Live | 00:04 ALL TASKS ALL TASKS ACTIVE TASKS TASKS IN WRAP UP" at bounding box center [142, 115] width 232 height 178
click at [212, 237] on span "HANG UP" at bounding box center [224, 235] width 36 height 8
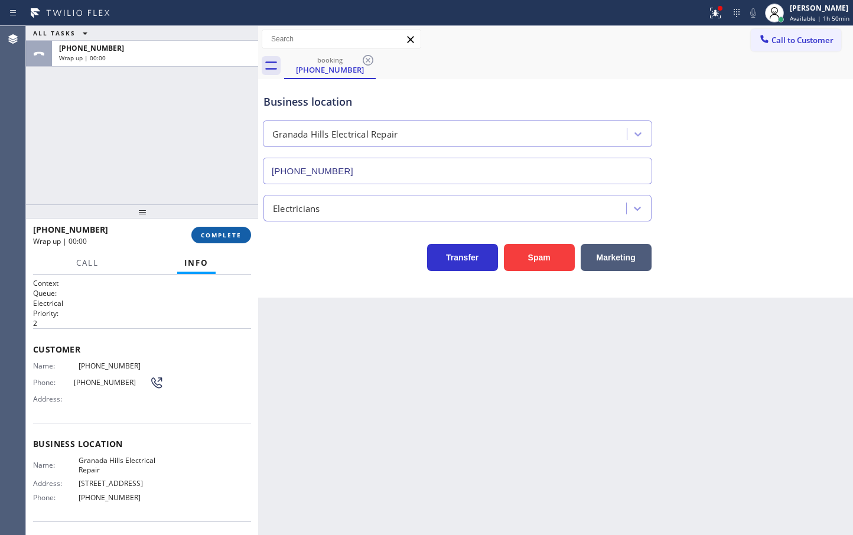
click at [212, 237] on span "COMPLETE" at bounding box center [221, 235] width 41 height 8
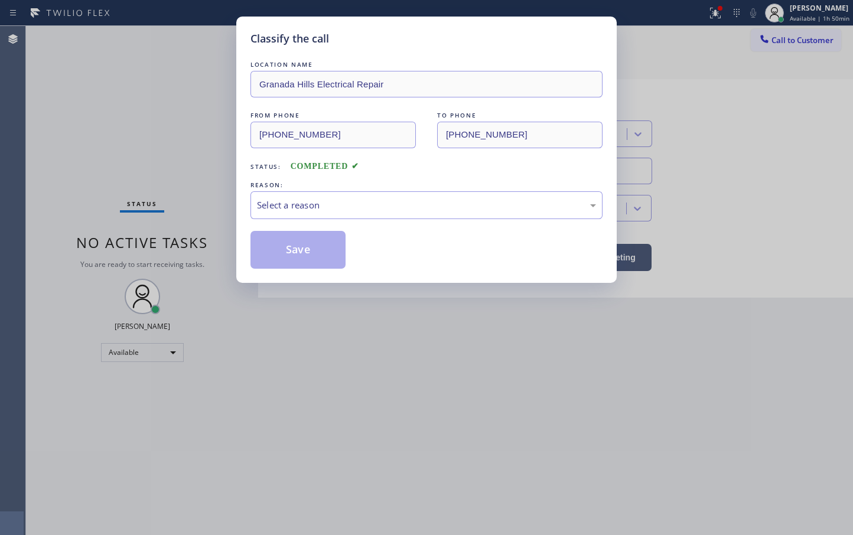
click at [313, 204] on div "Select a reason" at bounding box center [426, 205] width 339 height 14
click at [287, 258] on button "Save" at bounding box center [297, 250] width 95 height 38
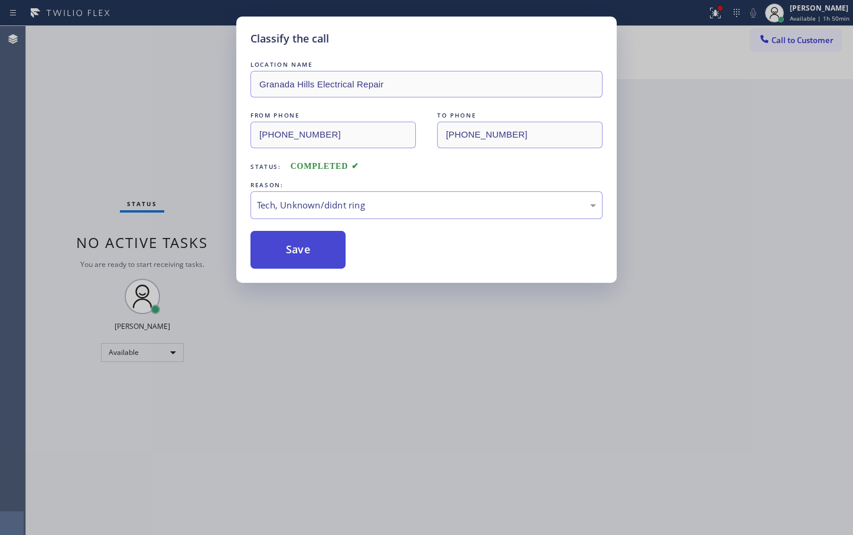
click at [287, 258] on button "Save" at bounding box center [297, 250] width 95 height 38
click at [287, 256] on button "Save" at bounding box center [297, 250] width 95 height 38
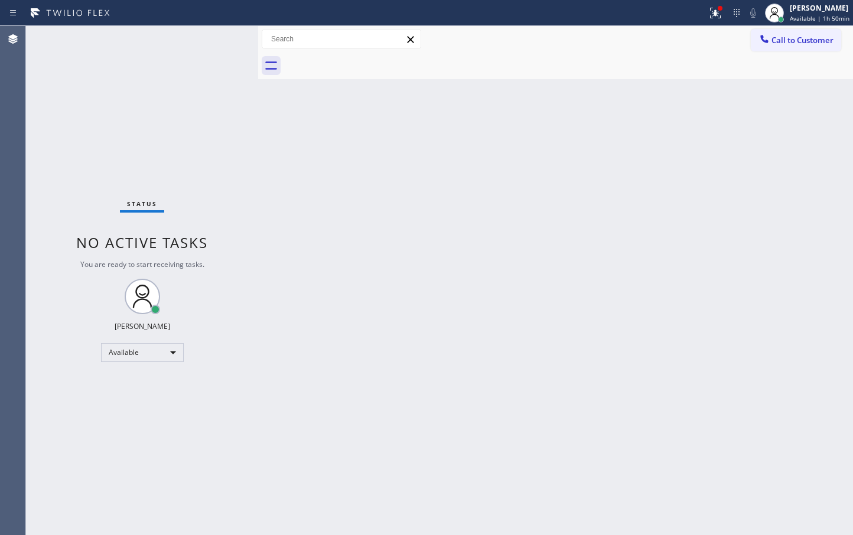
click at [220, 43] on div "Status No active tasks You are ready to start receiving tasks. [PERSON_NAME]" at bounding box center [142, 280] width 232 height 509
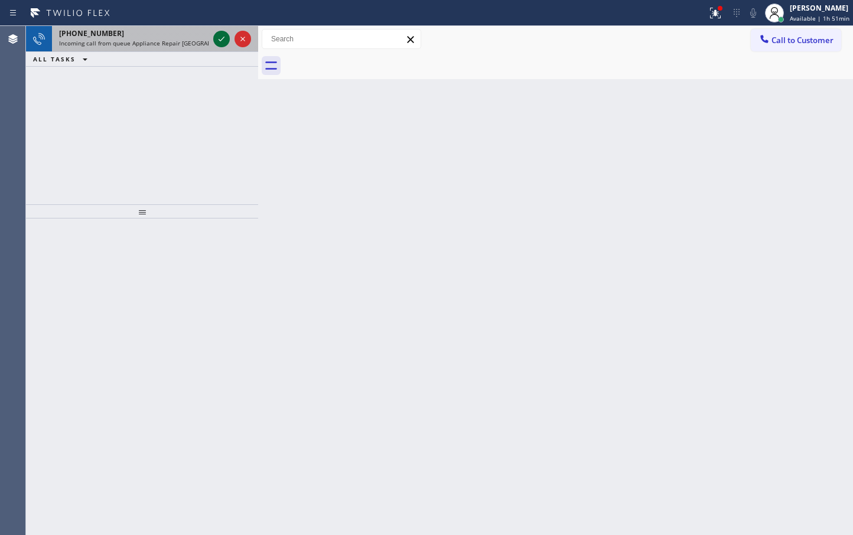
click at [219, 43] on icon at bounding box center [221, 39] width 14 height 14
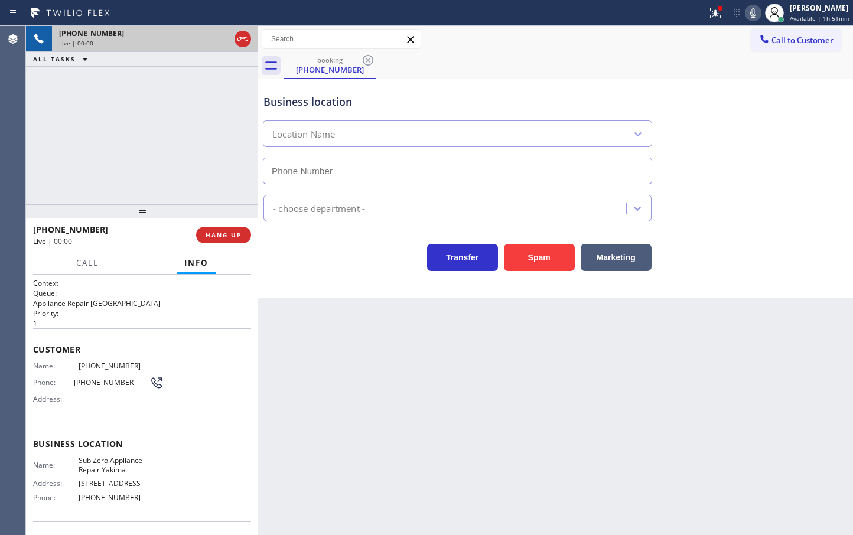
type input "[PHONE_NUMBER]"
click at [227, 233] on span "HANG UP" at bounding box center [224, 235] width 36 height 8
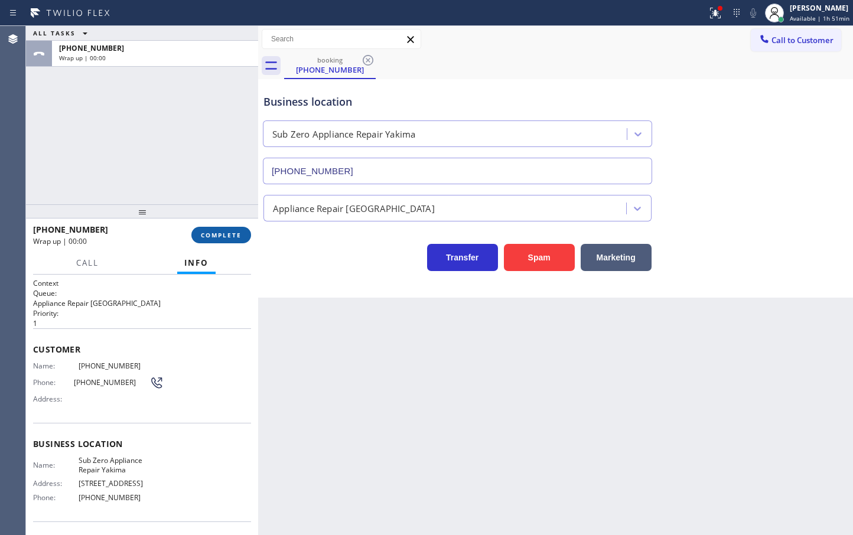
click at [227, 233] on span "COMPLETE" at bounding box center [221, 235] width 41 height 8
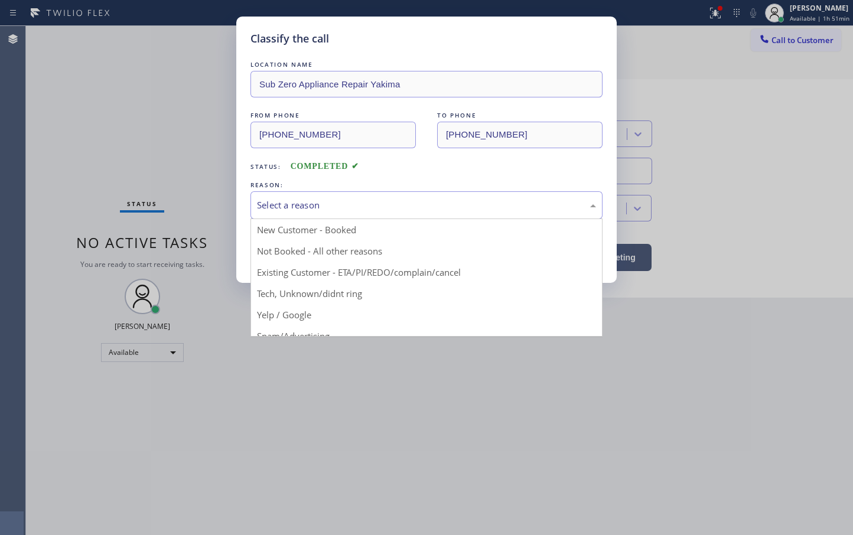
click at [285, 211] on div "Select a reason" at bounding box center [426, 205] width 339 height 14
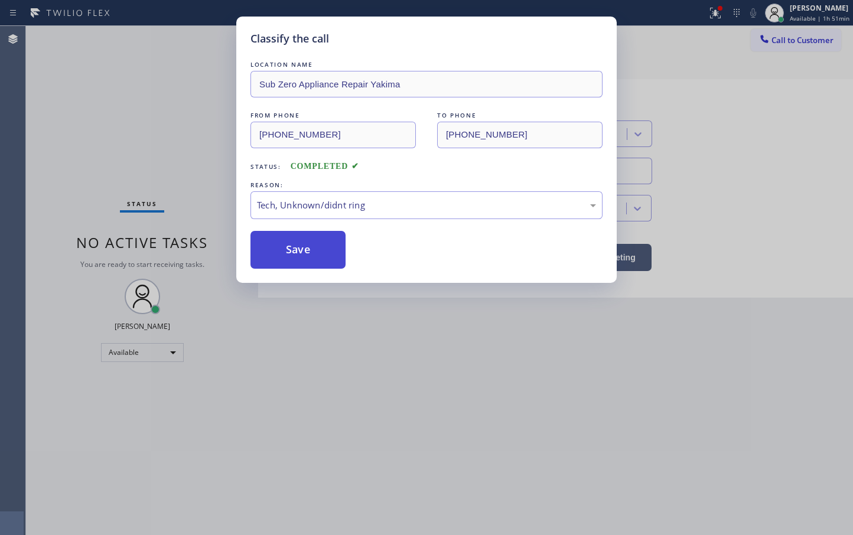
click at [294, 256] on button "Save" at bounding box center [297, 250] width 95 height 38
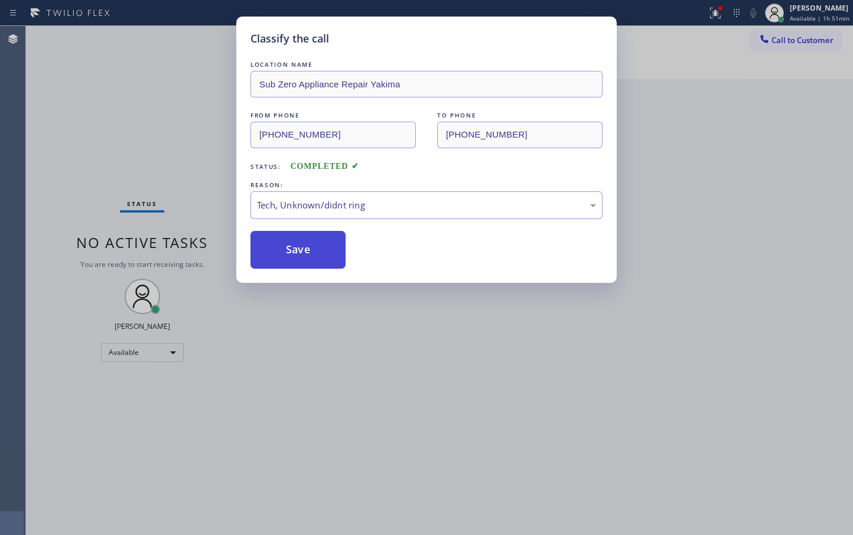
click at [294, 255] on button "Save" at bounding box center [297, 250] width 95 height 38
click at [294, 253] on button "Save" at bounding box center [297, 250] width 95 height 38
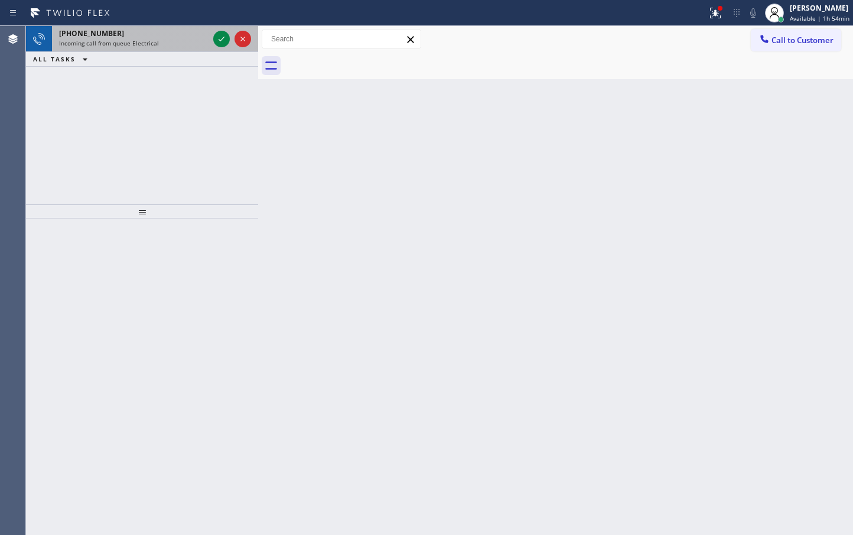
click at [219, 28] on div at bounding box center [232, 39] width 43 height 26
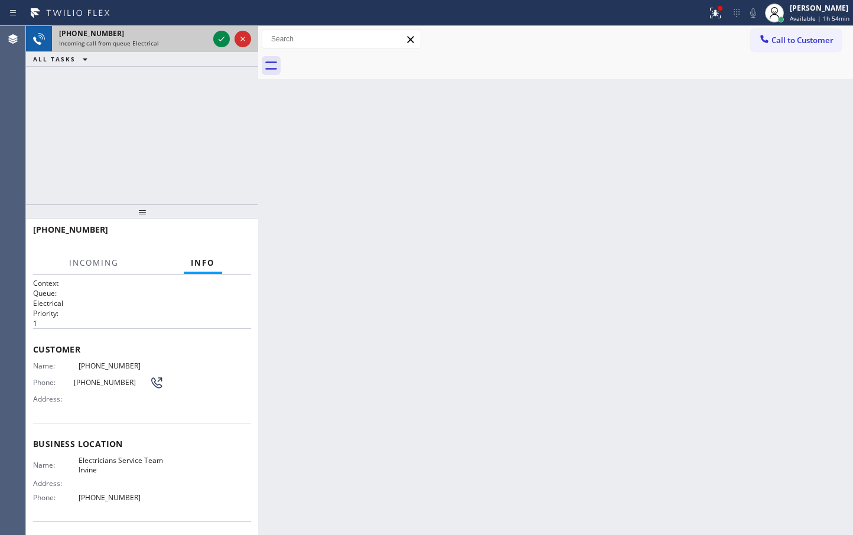
click at [219, 28] on div at bounding box center [232, 39] width 43 height 26
click at [221, 31] on div at bounding box center [232, 39] width 43 height 26
click at [221, 37] on icon at bounding box center [221, 39] width 14 height 14
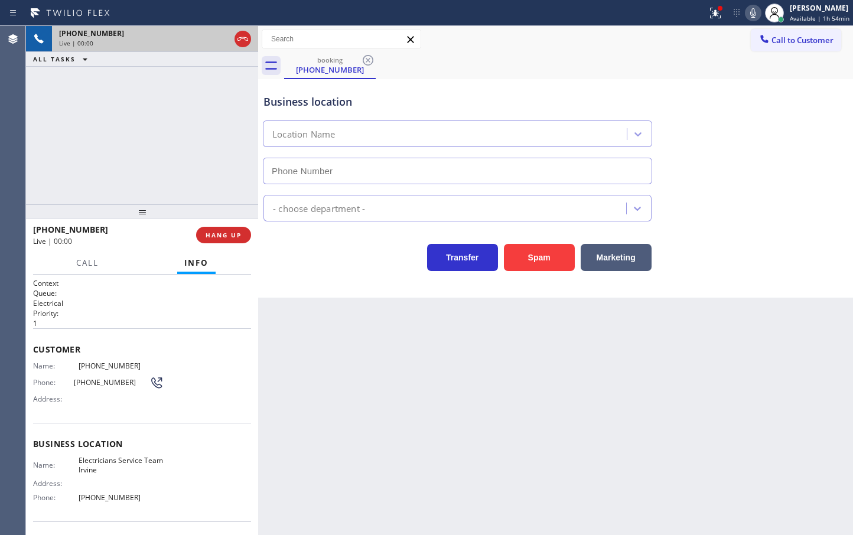
type input "[PHONE_NUMBER]"
click at [708, 9] on icon at bounding box center [715, 13] width 14 height 14
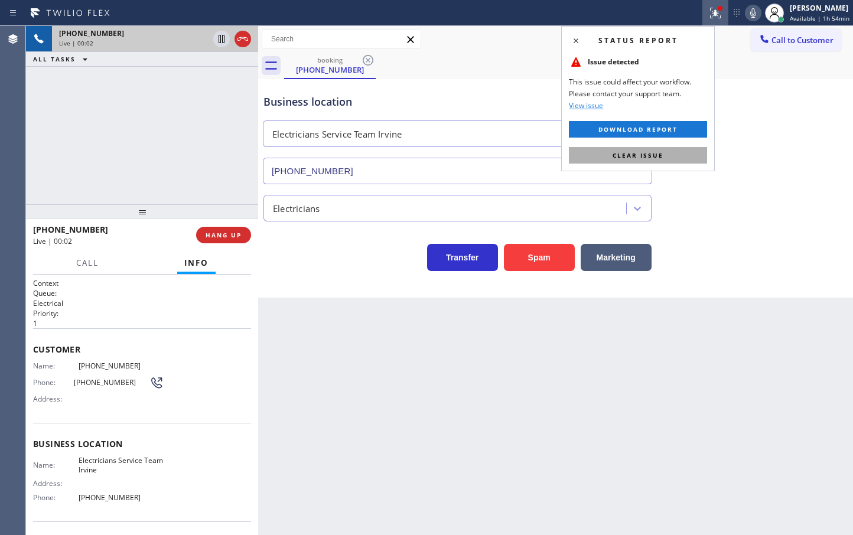
click at [669, 152] on button "Clear issue" at bounding box center [638, 155] width 138 height 17
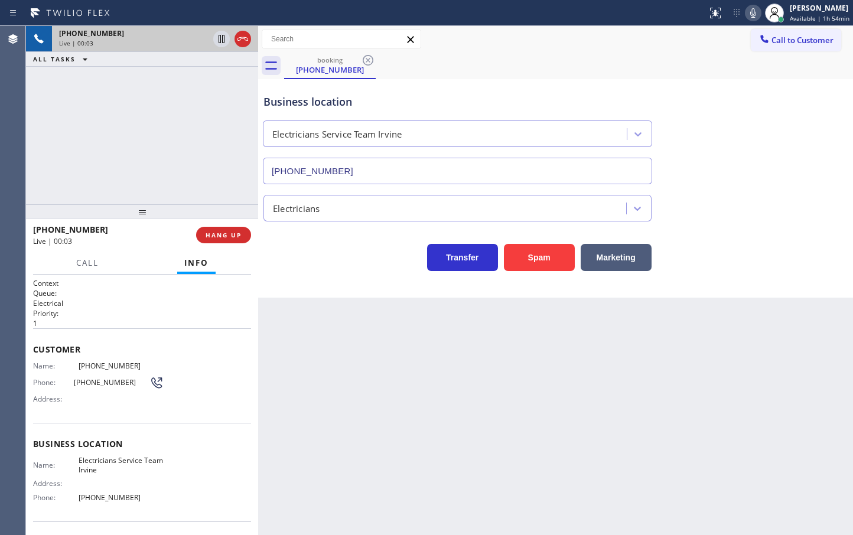
click at [197, 170] on div "[PHONE_NUMBER] Live | 00:03 ALL TASKS ALL TASKS ACTIVE TASKS TASKS IN WRAP UP" at bounding box center [142, 115] width 232 height 178
click at [354, 256] on div "Transfer Spam Marketing" at bounding box center [457, 254] width 393 height 33
click at [142, 99] on div "[PHONE_NUMBER] Live | 00:04 ALL TASKS ALL TASKS ACTIVE TASKS TASKS IN WRAP UP" at bounding box center [142, 115] width 232 height 178
click at [218, 237] on span "HANG UP" at bounding box center [224, 235] width 36 height 8
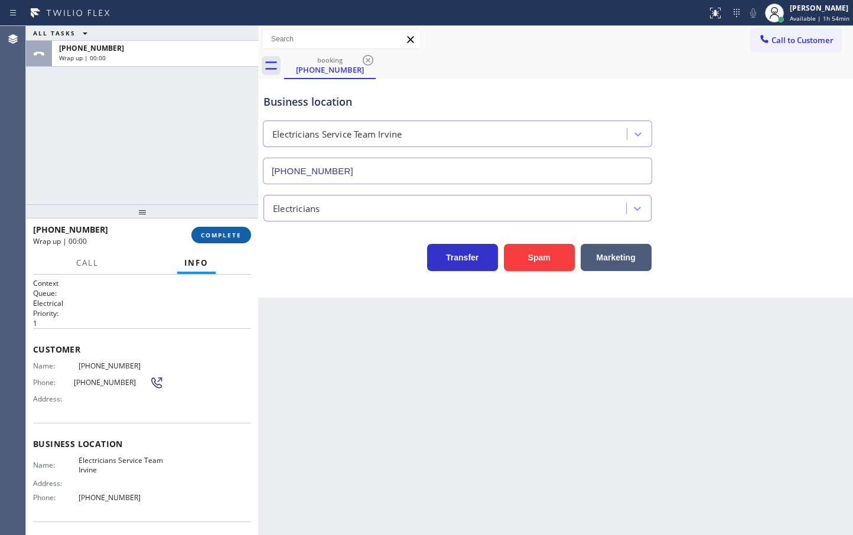
click at [218, 237] on span "COMPLETE" at bounding box center [221, 235] width 41 height 8
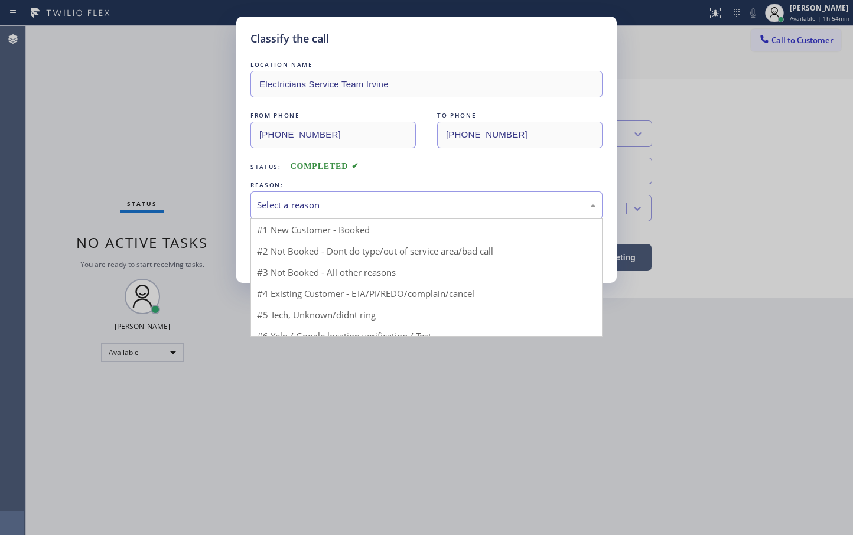
click at [320, 200] on div "Select a reason" at bounding box center [426, 205] width 339 height 14
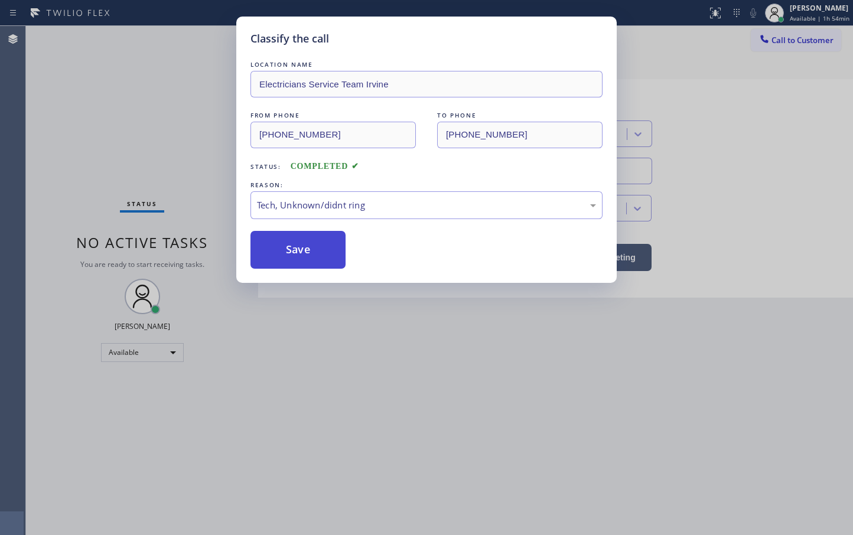
click at [300, 258] on button "Save" at bounding box center [297, 250] width 95 height 38
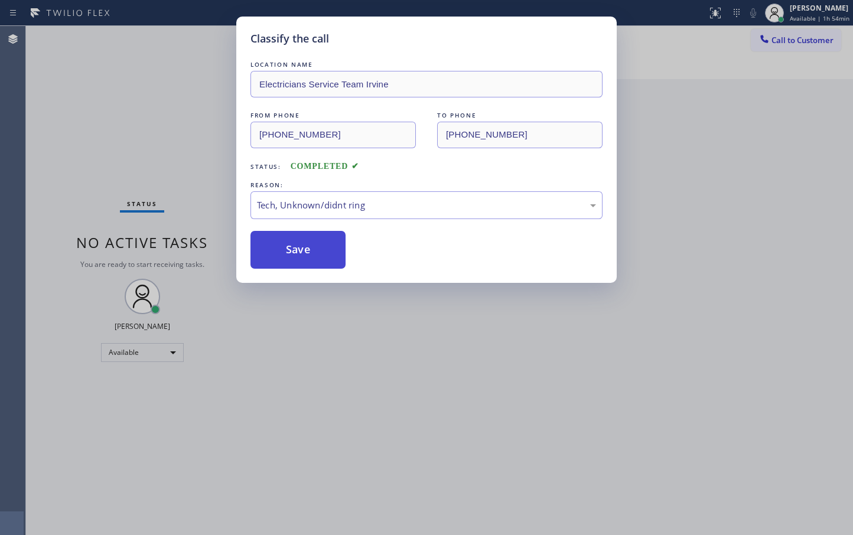
click at [300, 258] on button "Save" at bounding box center [297, 250] width 95 height 38
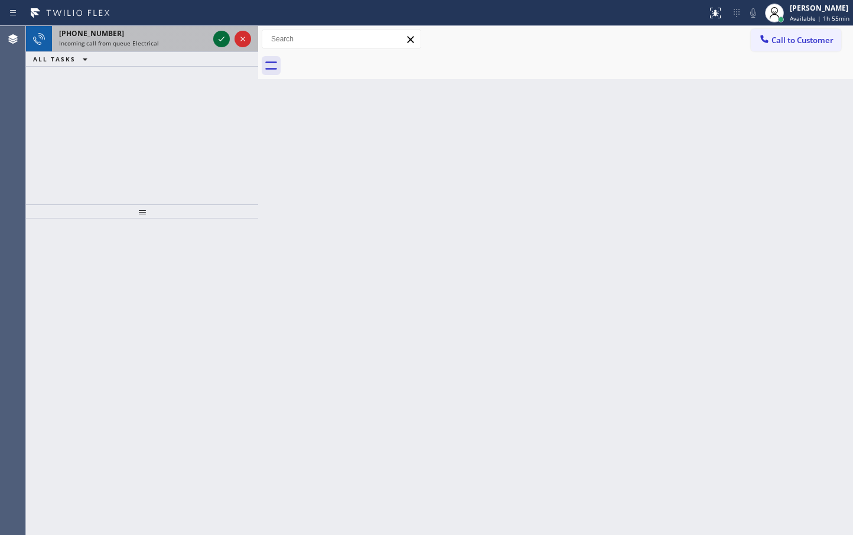
click at [216, 38] on icon at bounding box center [221, 39] width 14 height 14
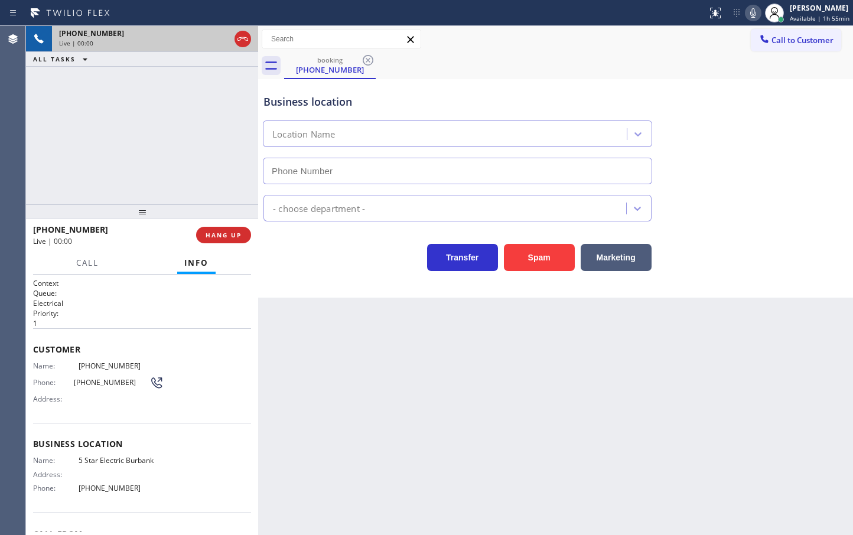
type input "[PHONE_NUMBER]"
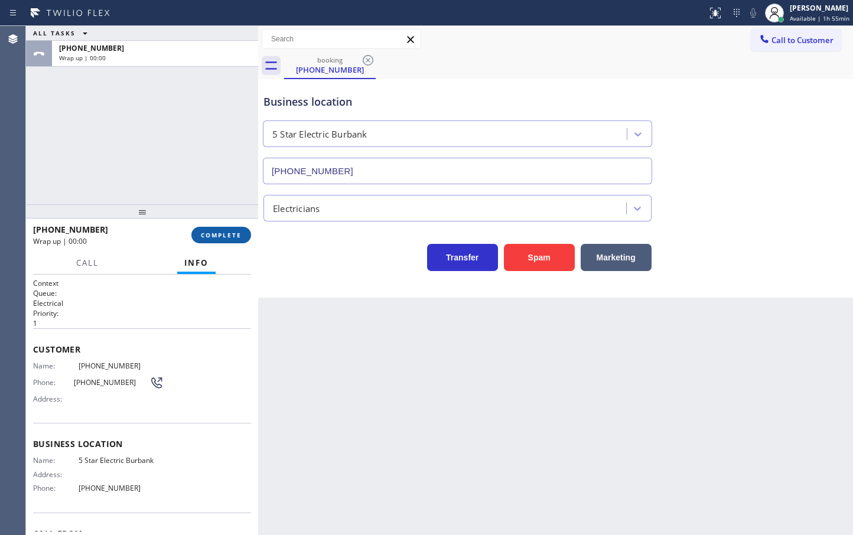
click at [196, 236] on button "COMPLETE" at bounding box center [221, 235] width 60 height 17
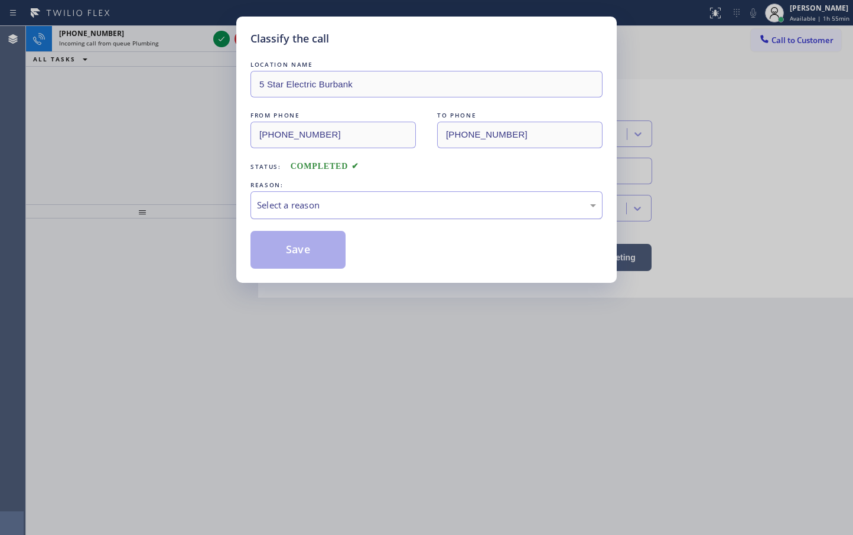
click at [314, 211] on div "Select a reason" at bounding box center [426, 205] width 339 height 14
click at [288, 261] on button "Save" at bounding box center [297, 250] width 95 height 38
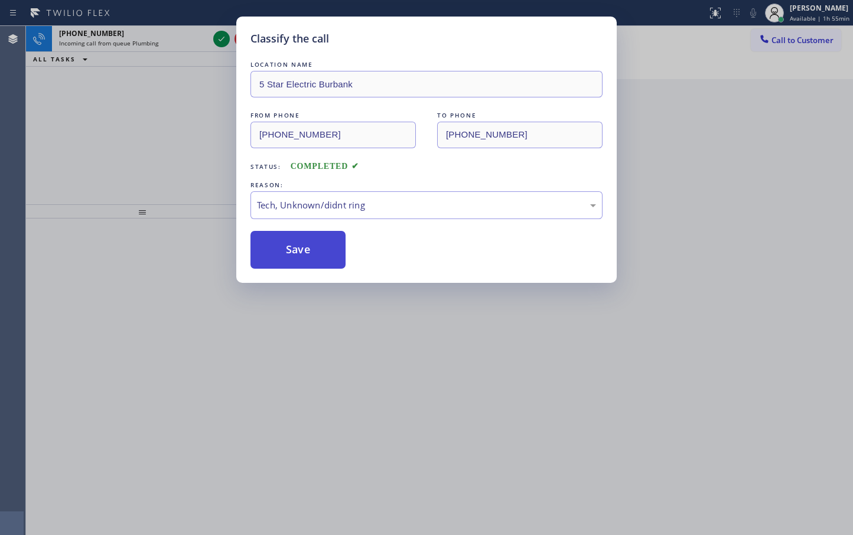
click at [288, 261] on button "Save" at bounding box center [297, 250] width 95 height 38
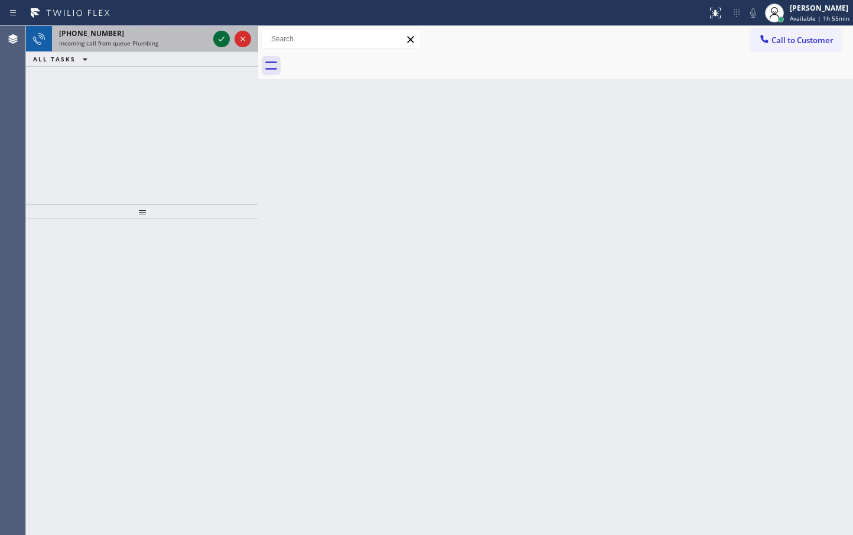
click at [220, 37] on icon at bounding box center [221, 39] width 14 height 14
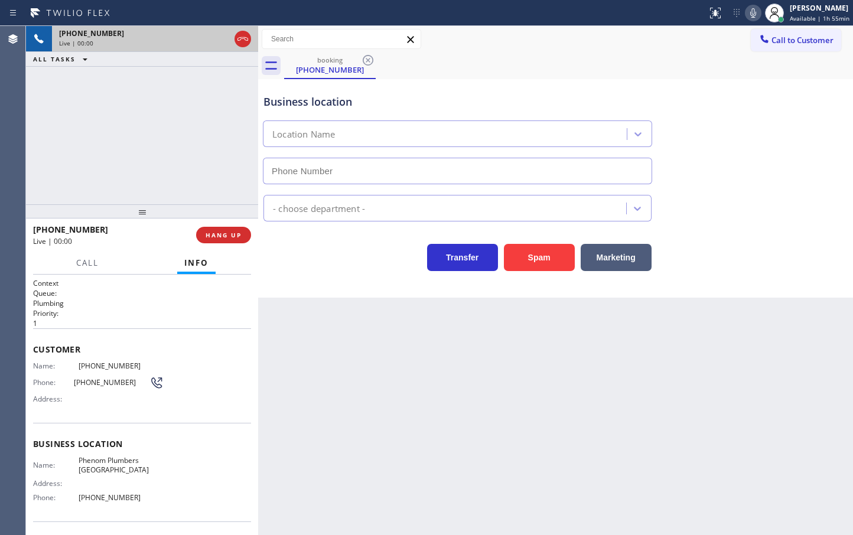
type input "[PHONE_NUMBER]"
click at [146, 342] on div "Customer Name: [PHONE_NUMBER] Phone: [PHONE_NUMBER] Address:" at bounding box center [142, 375] width 218 height 95
click at [119, 197] on div "[PHONE_NUMBER] Live | 00:01 ALL TASKS ALL TASKS ACTIVE TASKS TASKS IN WRAP UP" at bounding box center [142, 115] width 232 height 178
click at [226, 242] on button "HANG UP" at bounding box center [223, 235] width 55 height 17
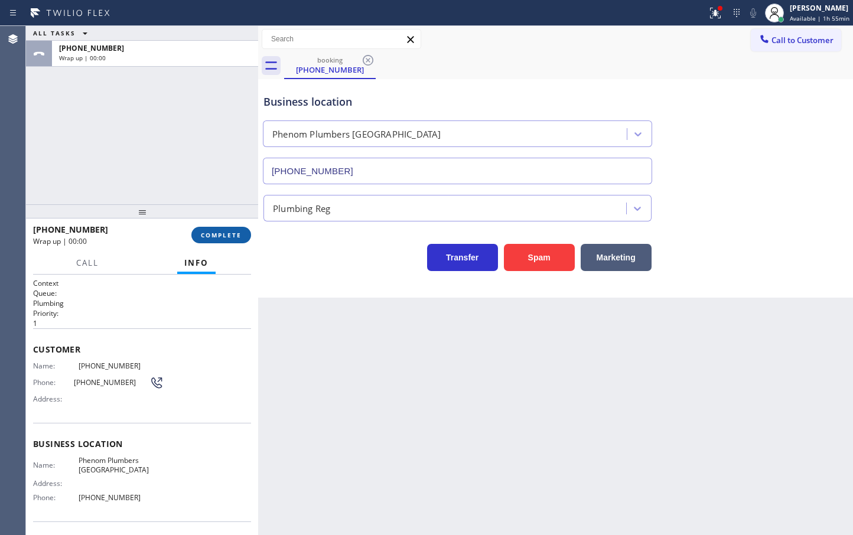
drag, startPoint x: 214, startPoint y: 237, endPoint x: 342, endPoint y: 217, distance: 129.7
click at [214, 236] on span "COMPLETE" at bounding box center [221, 235] width 41 height 8
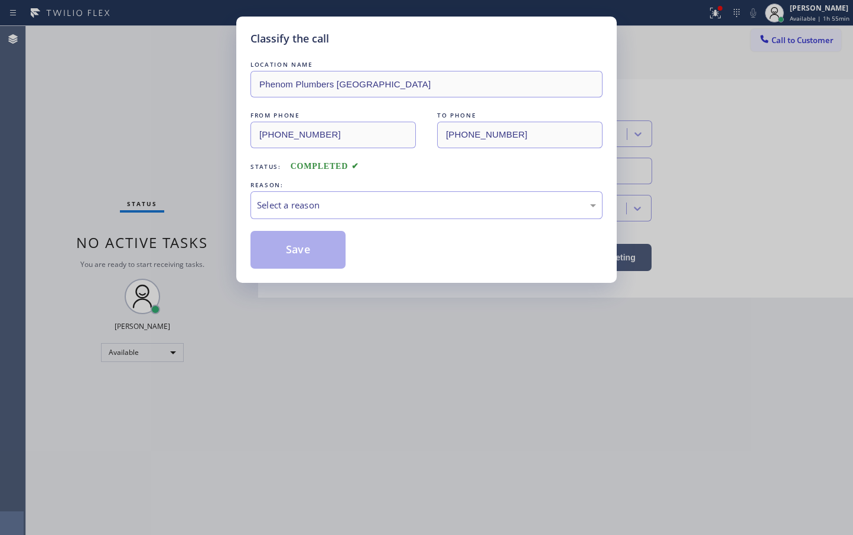
click at [340, 213] on div "Select a reason" at bounding box center [426, 205] width 352 height 28
click at [307, 257] on button "Save" at bounding box center [297, 250] width 95 height 38
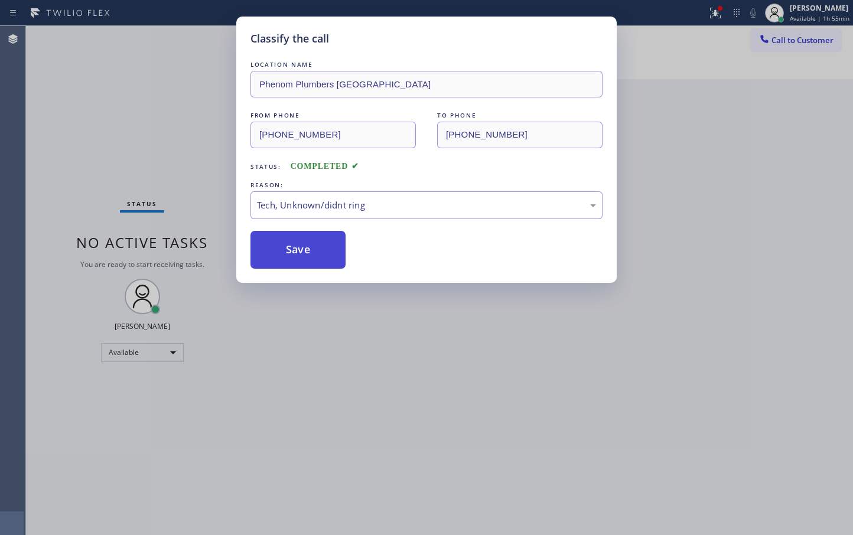
click at [307, 257] on button "Save" at bounding box center [297, 250] width 95 height 38
click at [307, 253] on button "Save" at bounding box center [297, 250] width 95 height 38
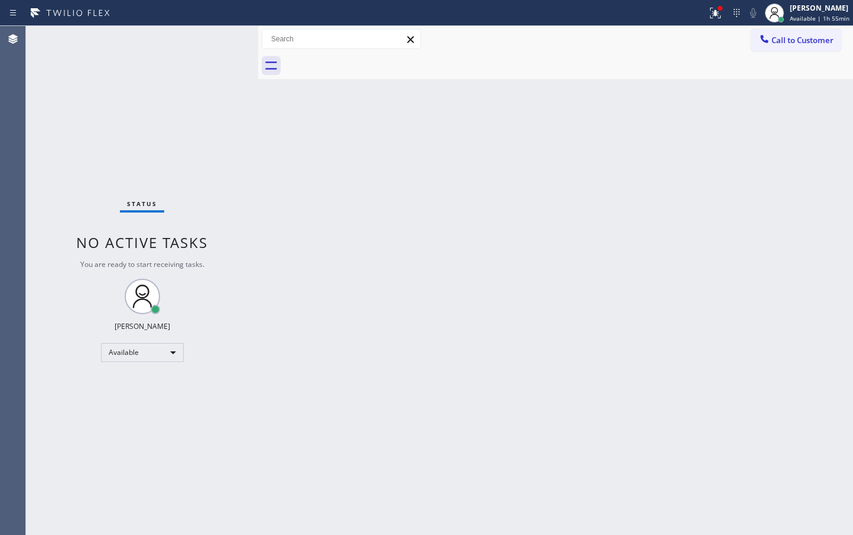
click at [227, 37] on div "Status No active tasks You are ready to start receiving tasks. [PERSON_NAME]" at bounding box center [142, 280] width 232 height 509
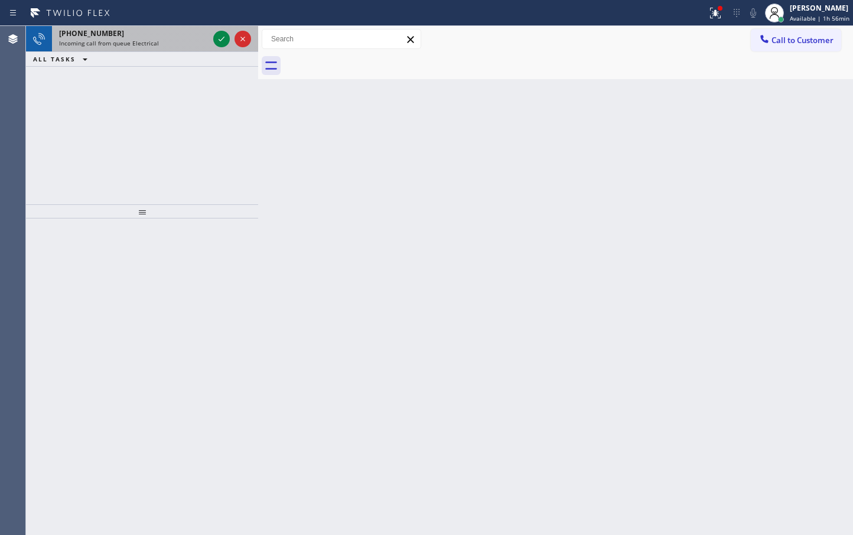
drag, startPoint x: 224, startPoint y: 29, endPoint x: 224, endPoint y: 50, distance: 20.7
click at [224, 34] on div at bounding box center [232, 39] width 43 height 26
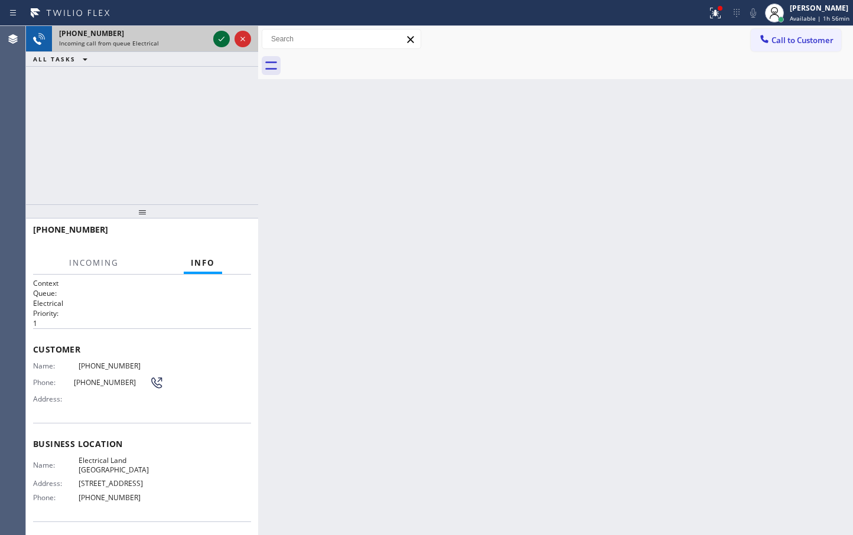
click at [224, 37] on icon at bounding box center [221, 39] width 14 height 14
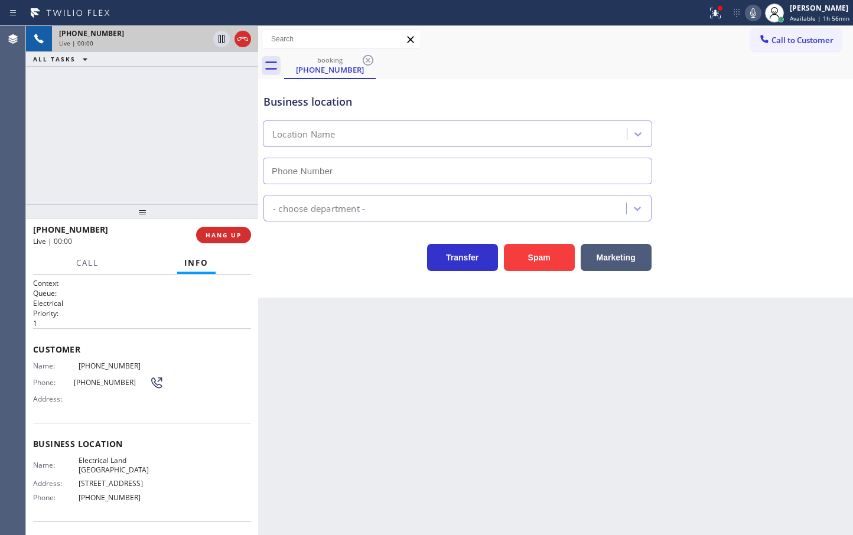
type input "[PHONE_NUMBER]"
drag, startPoint x: 155, startPoint y: 171, endPoint x: 234, endPoint y: 210, distance: 88.2
click at [155, 171] on div "[PHONE_NUMBER] Live | 00:03 ALL TASKS ALL TASKS ACTIVE TASKS TASKS IN WRAP UP" at bounding box center [142, 115] width 232 height 178
click at [350, 291] on div "Business location Electrical Land [GEOGRAPHIC_DATA] [PHONE_NUMBER] Electricians…" at bounding box center [555, 188] width 595 height 219
click at [190, 183] on div "[PHONE_NUMBER] Live | 00:04 ALL TASKS ALL TASKS ACTIVE TASKS TASKS IN WRAP UP" at bounding box center [142, 115] width 232 height 178
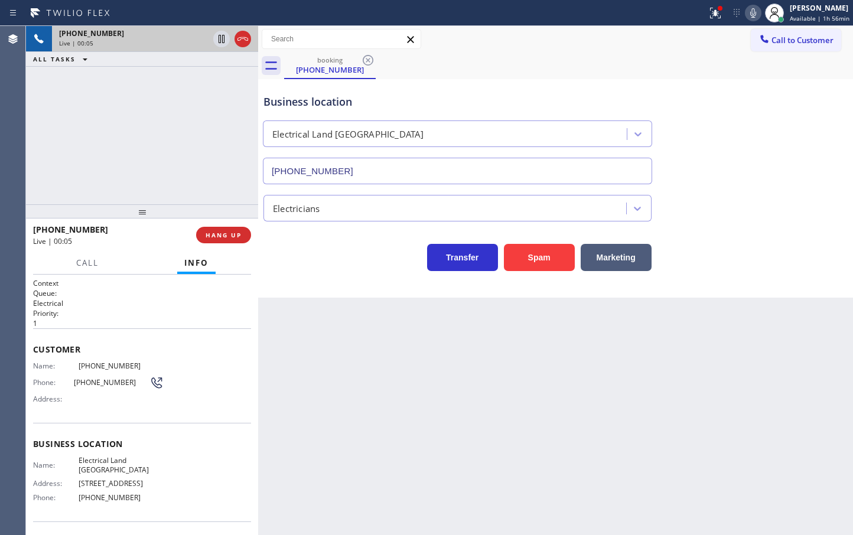
click at [364, 263] on div "Transfer Spam Marketing" at bounding box center [457, 254] width 393 height 33
click at [302, 319] on div "Back to Dashboard Change Sender ID Customers Technicians Select a contact Outbo…" at bounding box center [555, 280] width 595 height 509
click at [67, 263] on div "Call Info" at bounding box center [142, 264] width 218 height 24
click at [93, 266] on span "Call" at bounding box center [87, 263] width 22 height 11
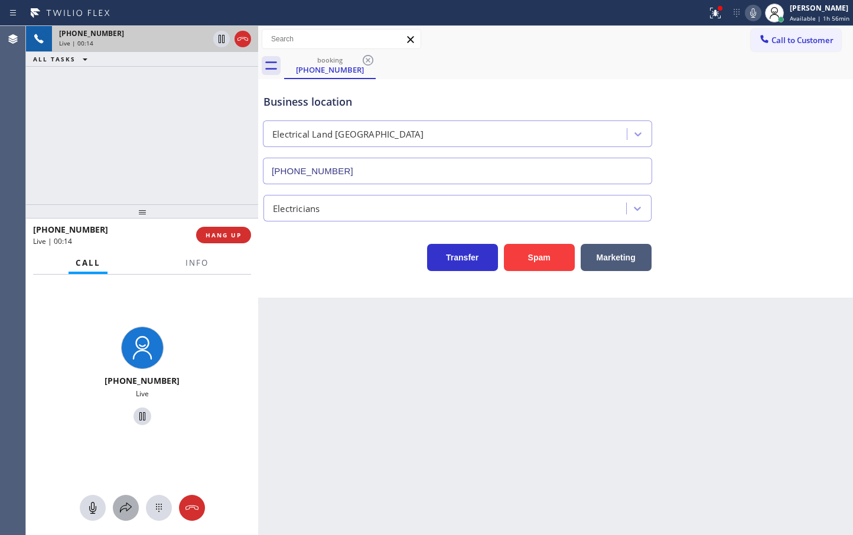
click at [123, 511] on icon at bounding box center [126, 508] width 14 height 14
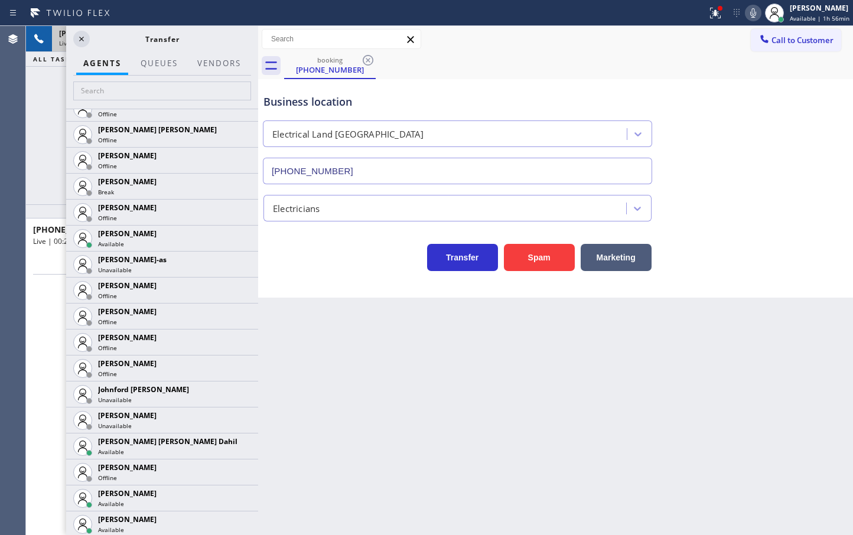
scroll to position [1177, 0]
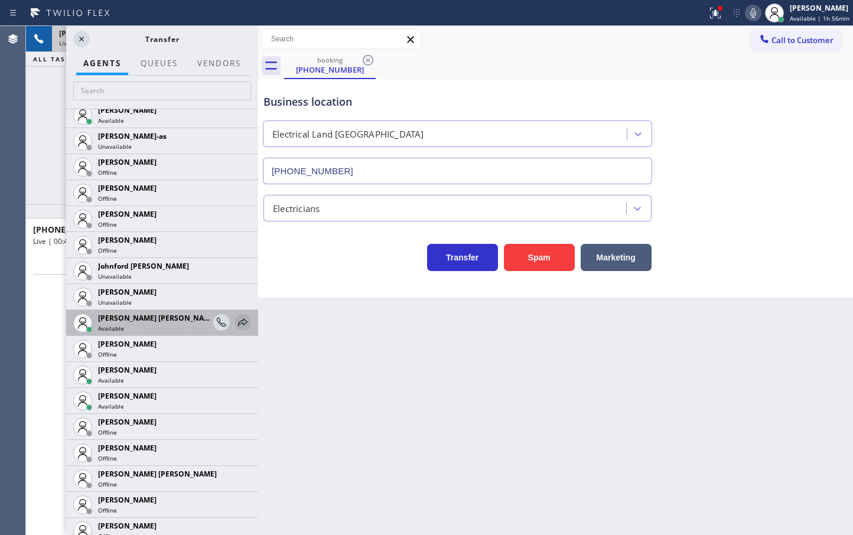
click at [236, 324] on icon at bounding box center [243, 322] width 14 height 14
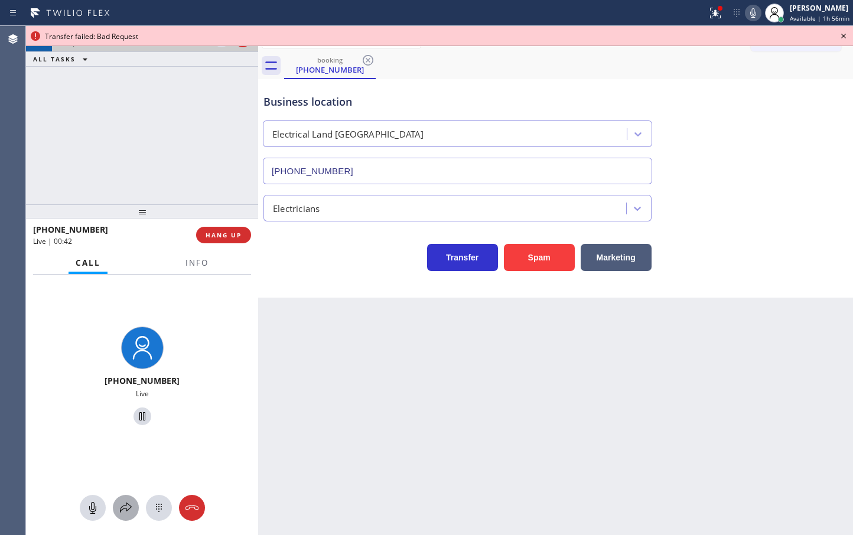
click at [128, 506] on icon at bounding box center [126, 508] width 14 height 14
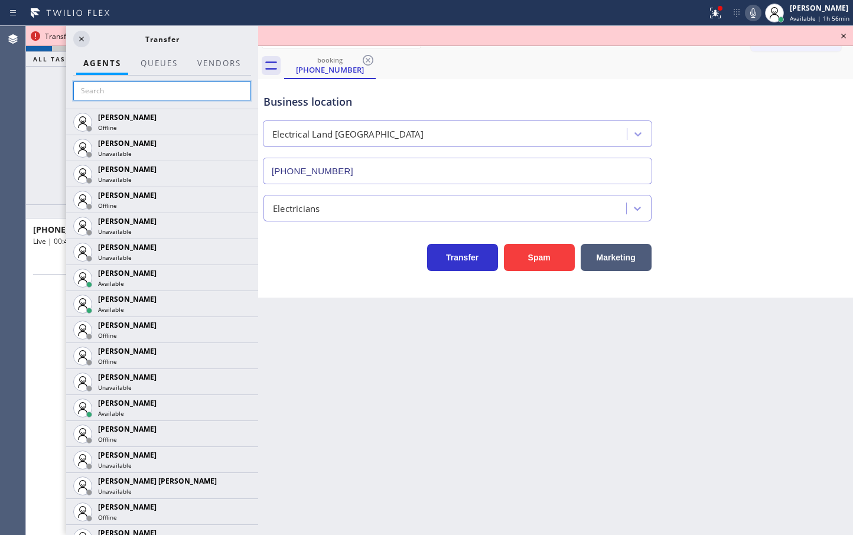
click at [131, 95] on input "text" at bounding box center [162, 91] width 178 height 19
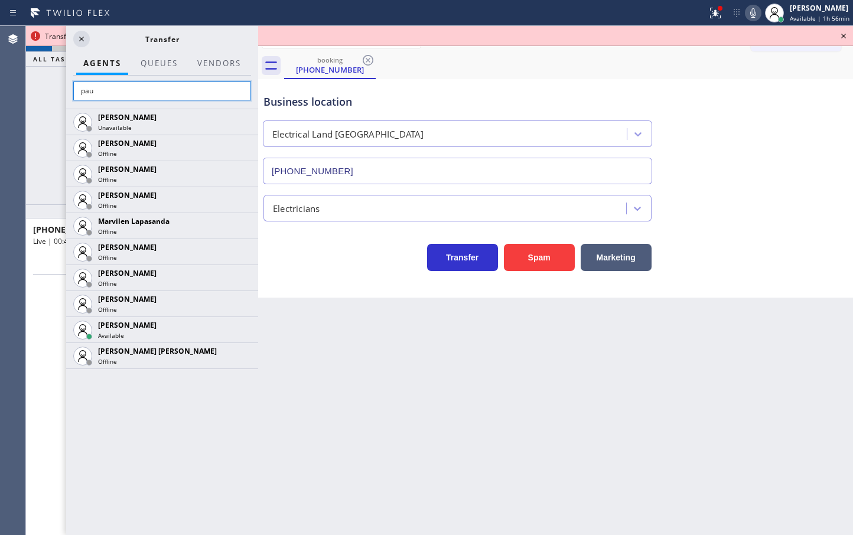
type input "pau"
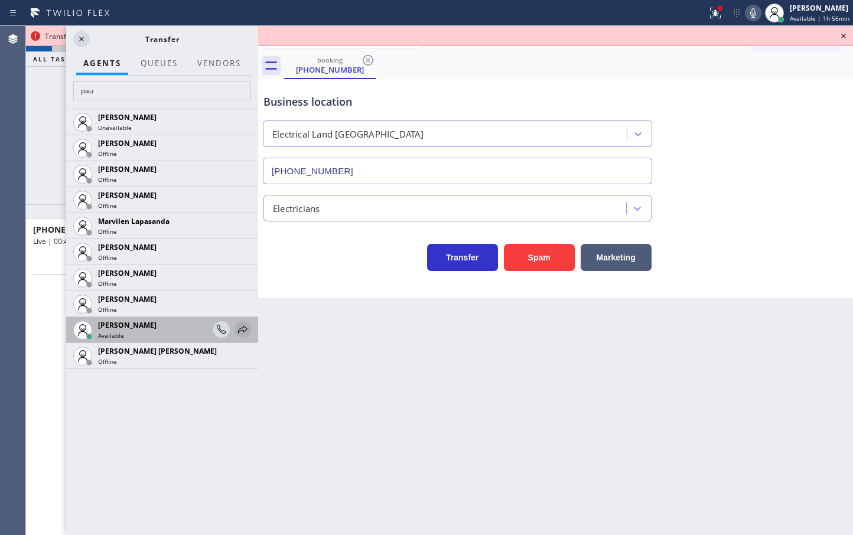
click at [238, 327] on icon at bounding box center [243, 330] width 14 height 14
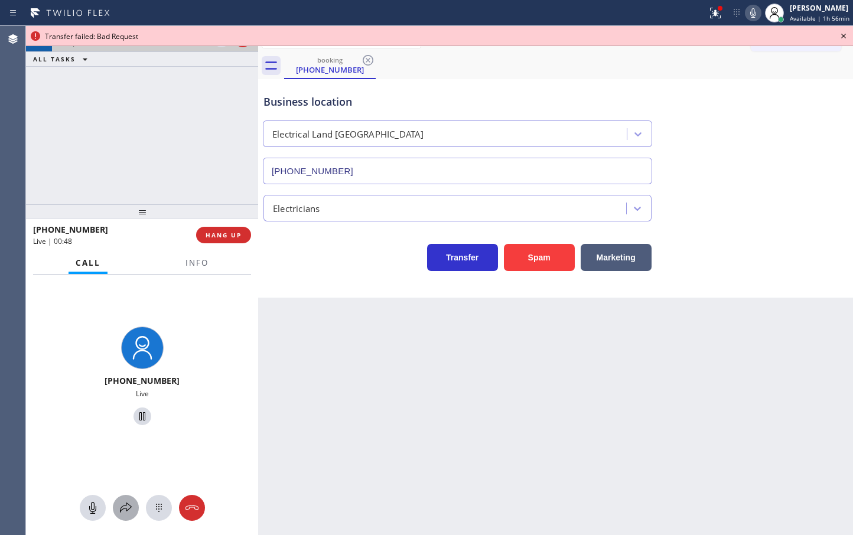
drag, startPoint x: 125, startPoint y: 513, endPoint x: 125, endPoint y: 507, distance: 5.9
click at [125, 507] on icon at bounding box center [126, 508] width 14 height 14
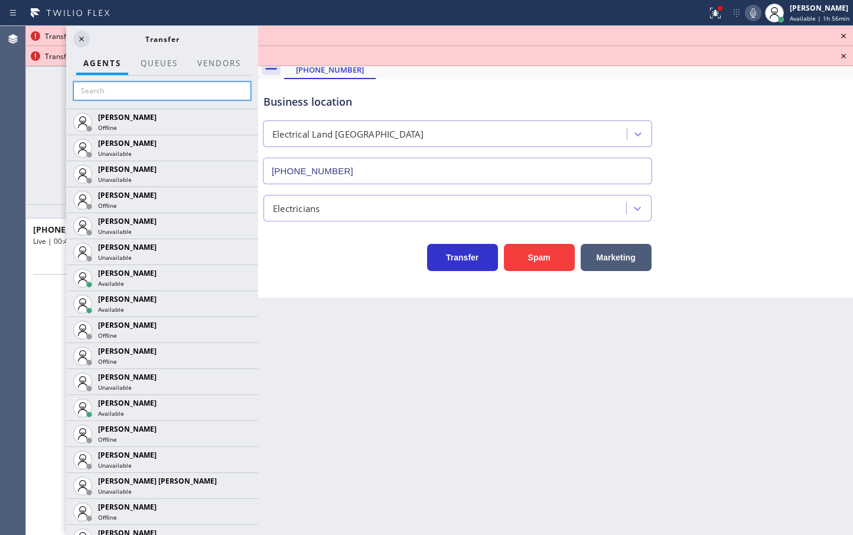
click at [92, 87] on input "text" at bounding box center [162, 91] width 178 height 19
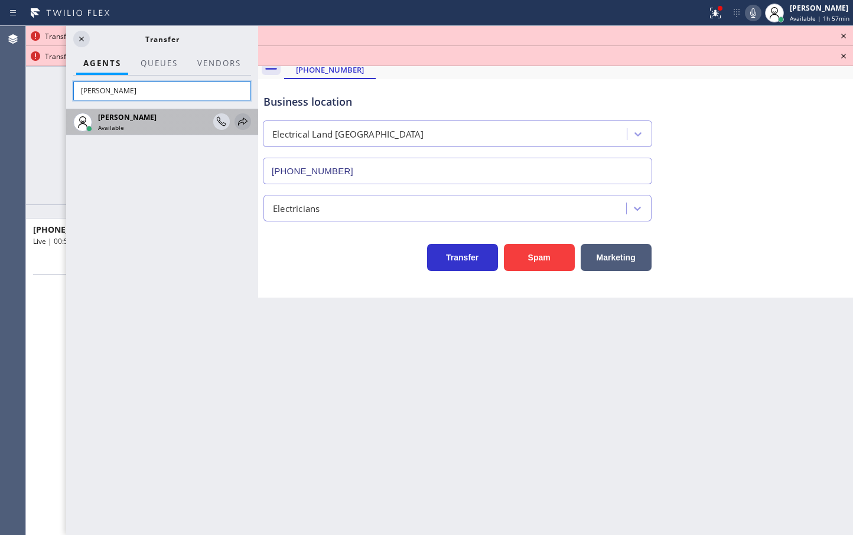
type input "[PERSON_NAME]"
click at [250, 119] on div at bounding box center [243, 122] width 17 height 14
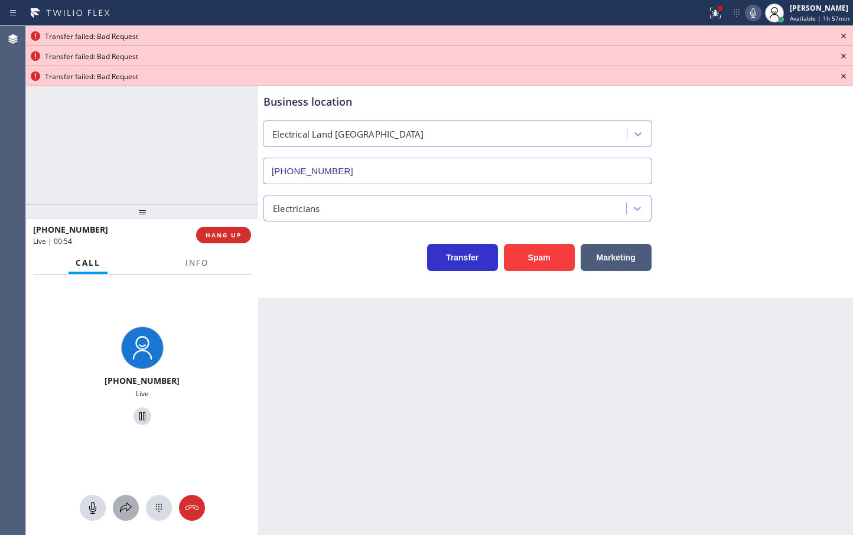
click at [115, 507] on div at bounding box center [126, 508] width 26 height 14
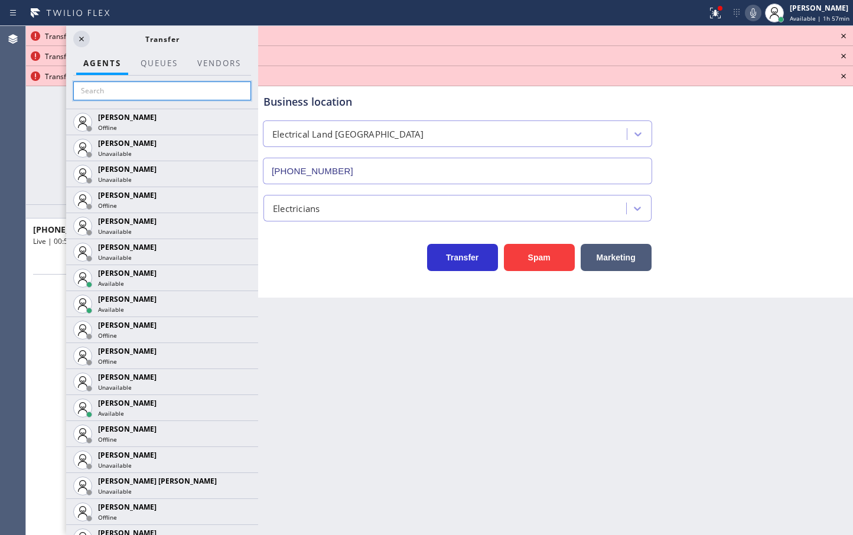
click at [119, 84] on input "text" at bounding box center [162, 91] width 178 height 19
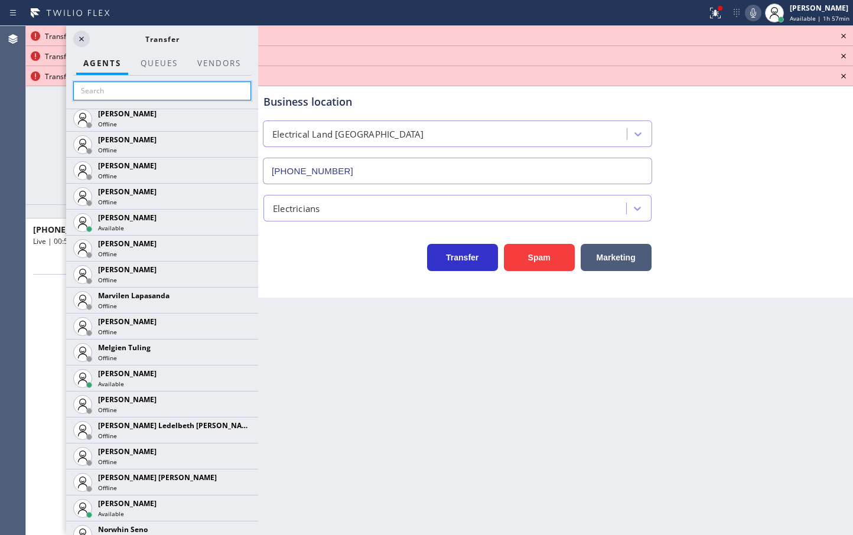
scroll to position [1861, 0]
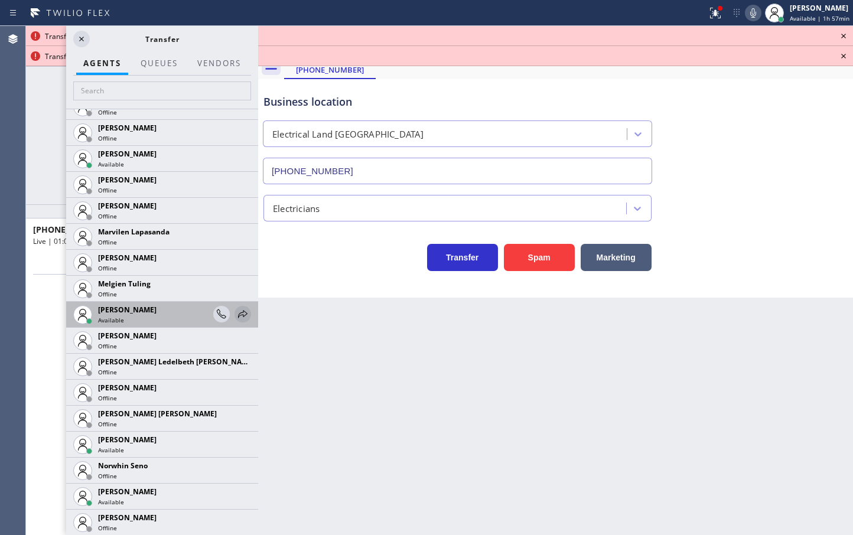
click at [236, 314] on icon at bounding box center [243, 314] width 14 height 14
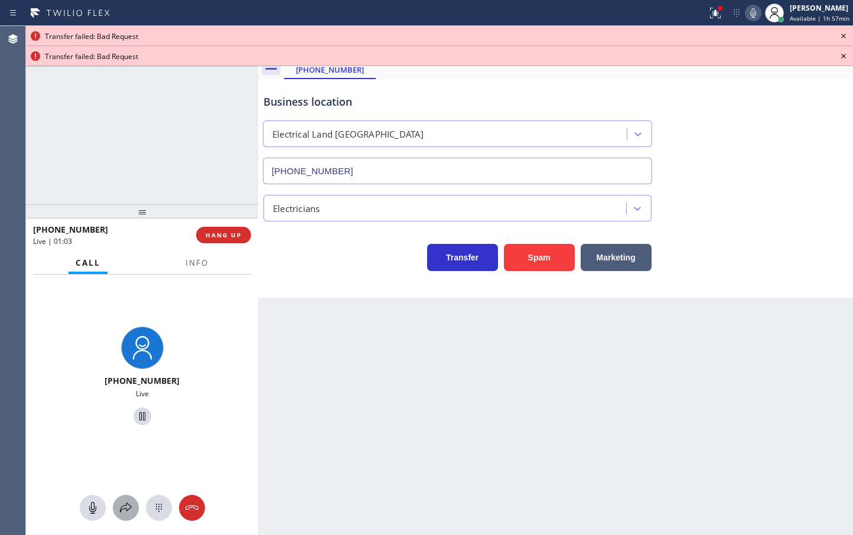
click at [121, 499] on button at bounding box center [126, 508] width 26 height 26
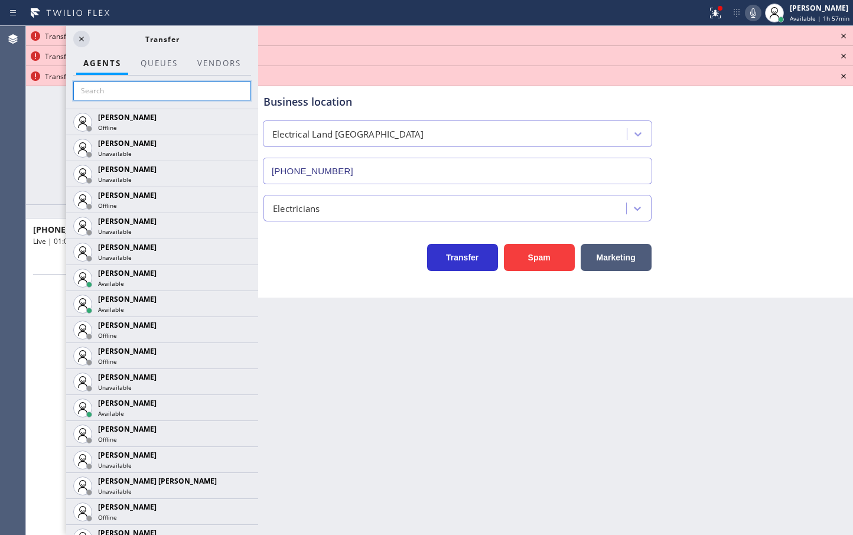
click at [132, 98] on input "text" at bounding box center [162, 91] width 178 height 19
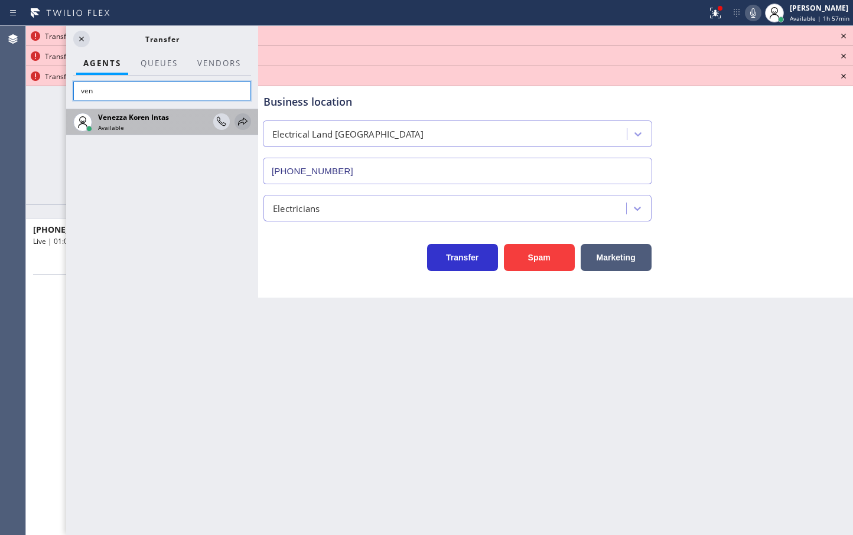
type input "ven"
click at [240, 123] on icon at bounding box center [243, 122] width 14 height 14
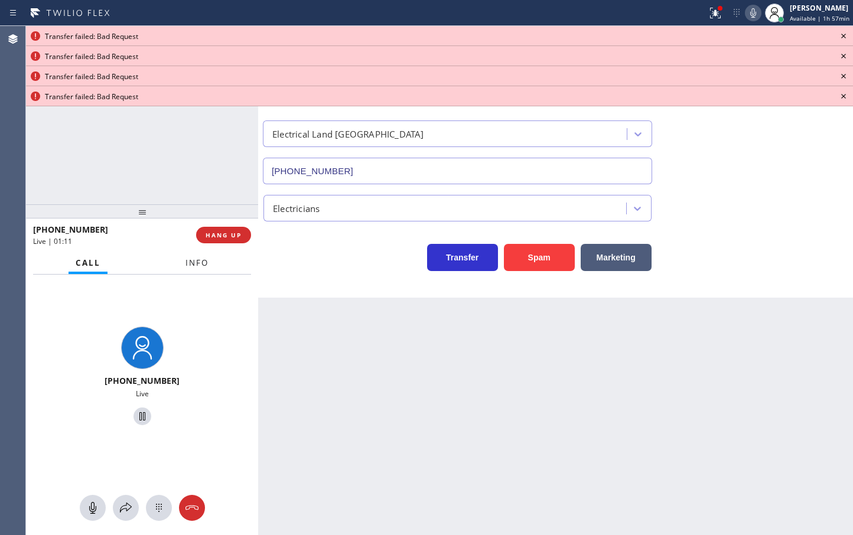
click at [204, 260] on span "Info" at bounding box center [196, 263] width 23 height 11
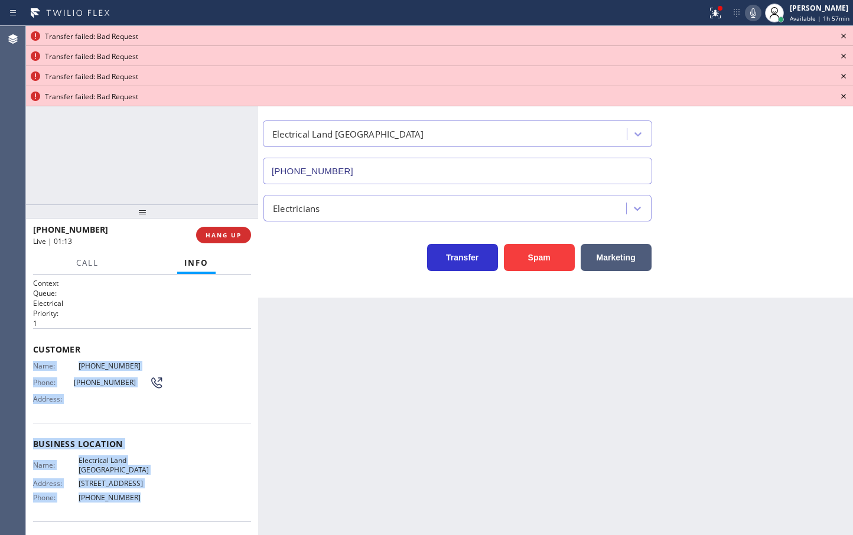
drag, startPoint x: 31, startPoint y: 364, endPoint x: 193, endPoint y: 513, distance: 219.5
click at [187, 517] on div "Context Queue: Electrical Priority: 1 Customer Name: [PHONE_NUMBER] Phone: [PHO…" at bounding box center [142, 405] width 232 height 261
copy div "Name: [PHONE_NUMBER] Phone: [PHONE_NUMBER] Address: Business location Name: Ele…"
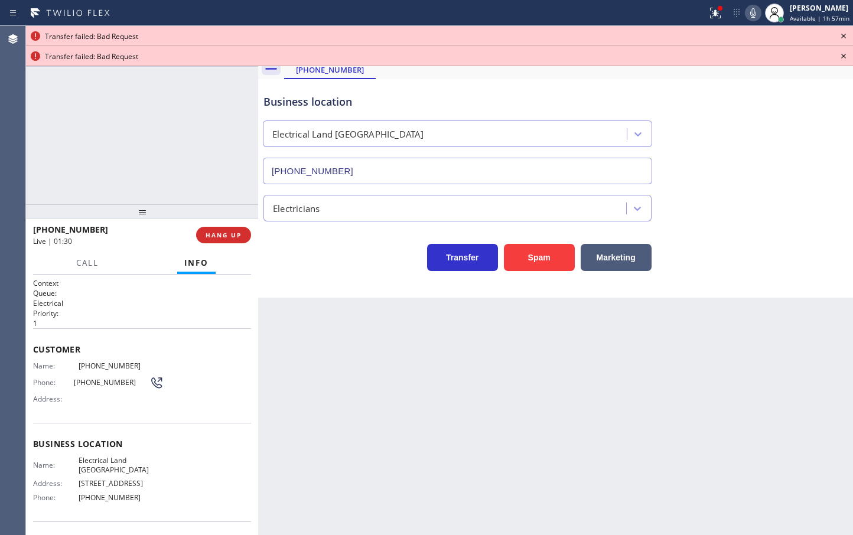
click at [844, 38] on icon at bounding box center [843, 36] width 14 height 14
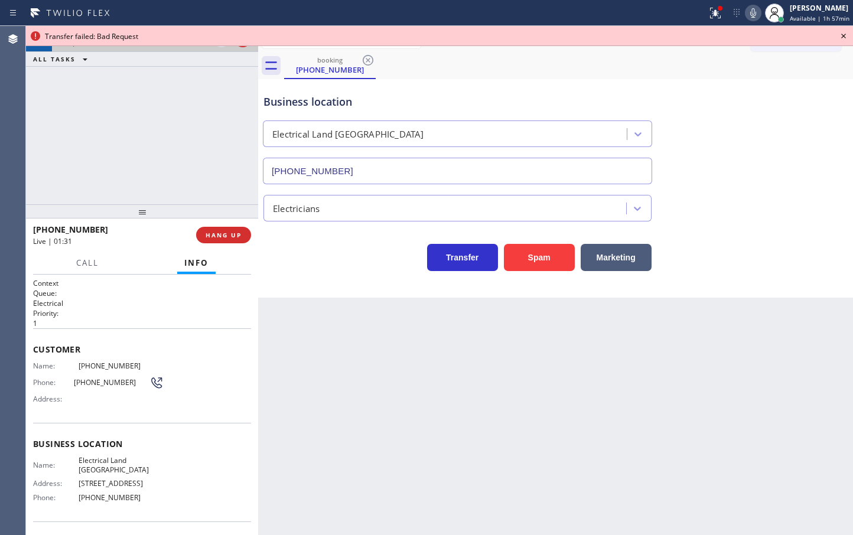
click at [844, 38] on icon at bounding box center [843, 36] width 14 height 14
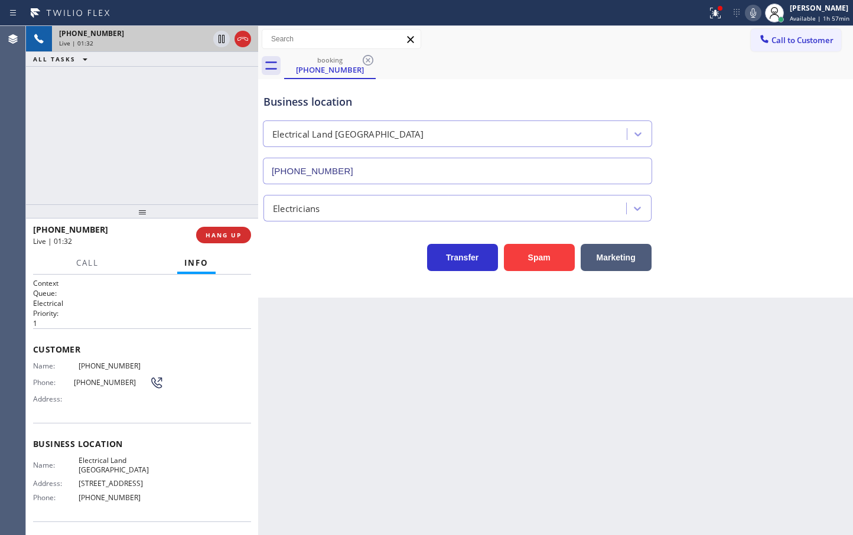
click at [141, 108] on div "[PHONE_NUMBER] Live | 01:32 ALL TASKS ALL TASKS ACTIVE TASKS TASKS IN WRAP UP" at bounding box center [142, 115] width 232 height 178
click at [159, 128] on div "[PHONE_NUMBER] Live | 02:53 ALL TASKS ALL TASKS ACTIVE TASKS TASKS IN WRAP UP" at bounding box center [142, 115] width 232 height 178
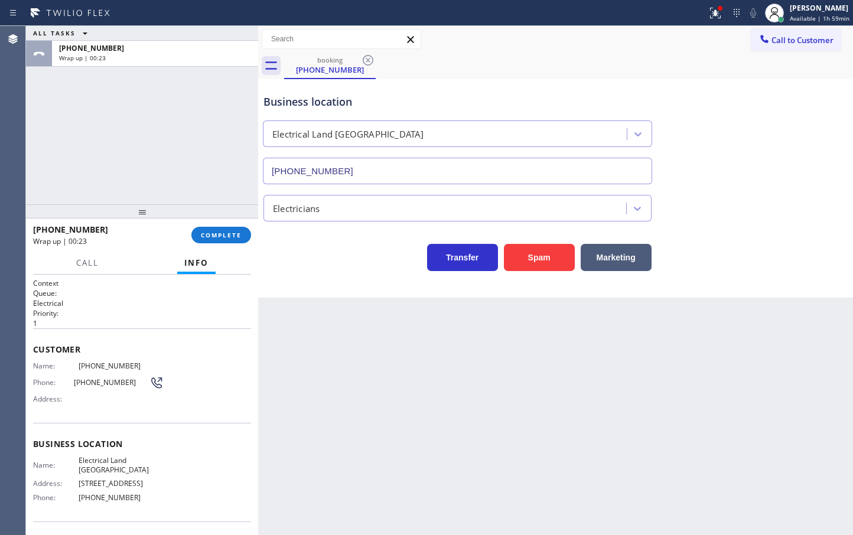
drag, startPoint x: 230, startPoint y: 237, endPoint x: 272, endPoint y: 209, distance: 51.1
click at [230, 236] on span "COMPLETE" at bounding box center [221, 235] width 41 height 8
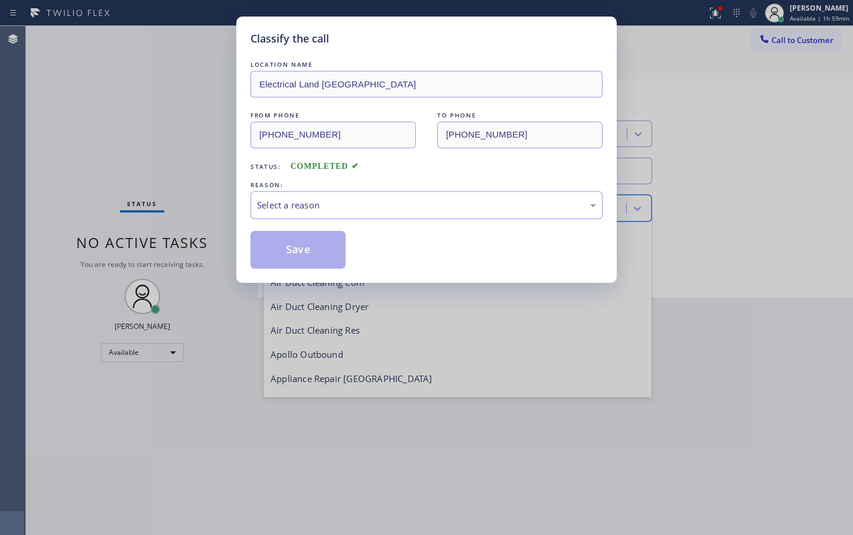
click at [289, 210] on div "Classify the call LOCATION NAME Voltfort FROM PHONE [PHONE_NUMBER] TO PHONE [PH…" at bounding box center [439, 280] width 827 height 509
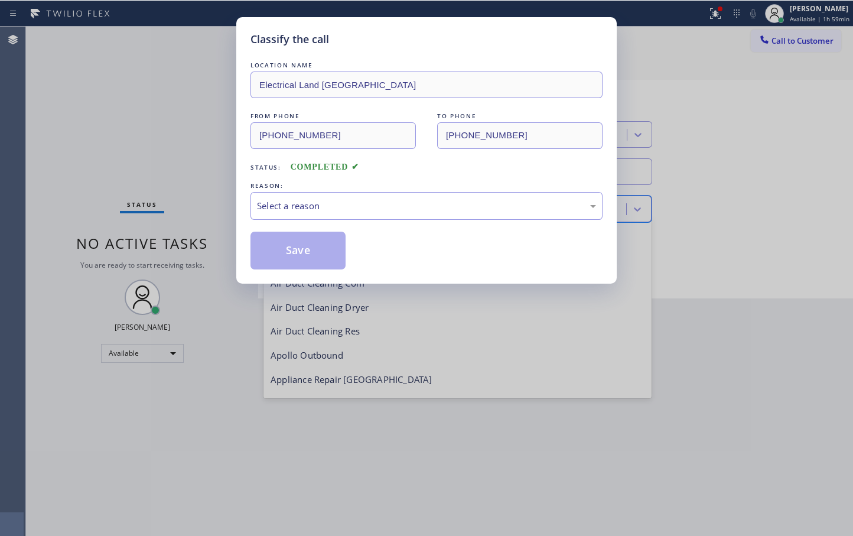
scroll to position [122, 0]
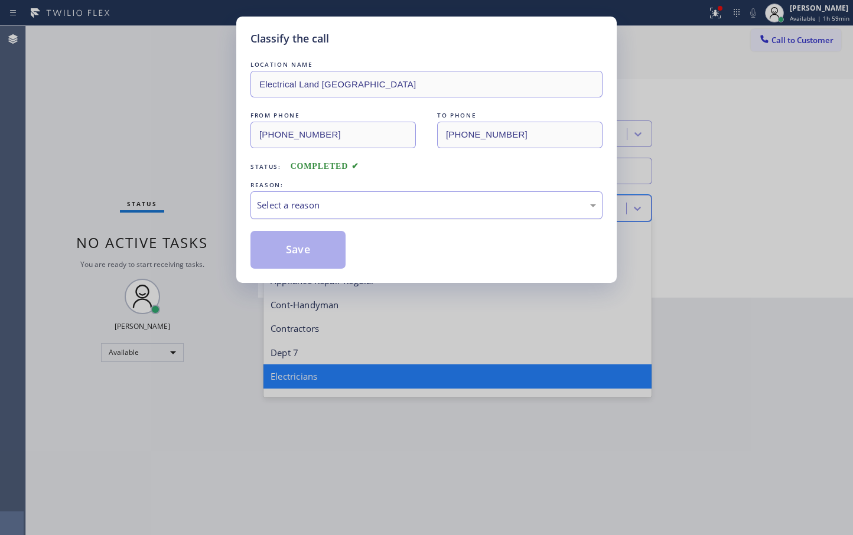
click at [301, 208] on div "Select a reason" at bounding box center [426, 205] width 339 height 14
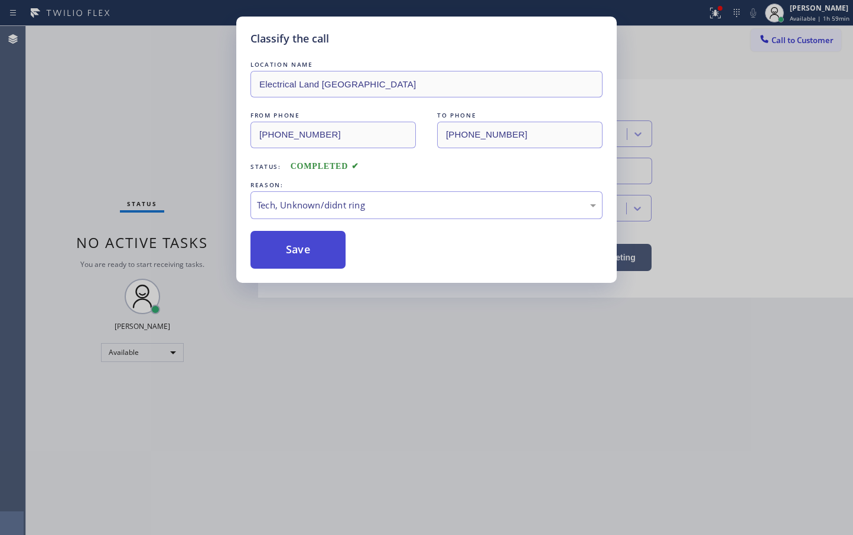
click at [298, 259] on button "Save" at bounding box center [297, 250] width 95 height 38
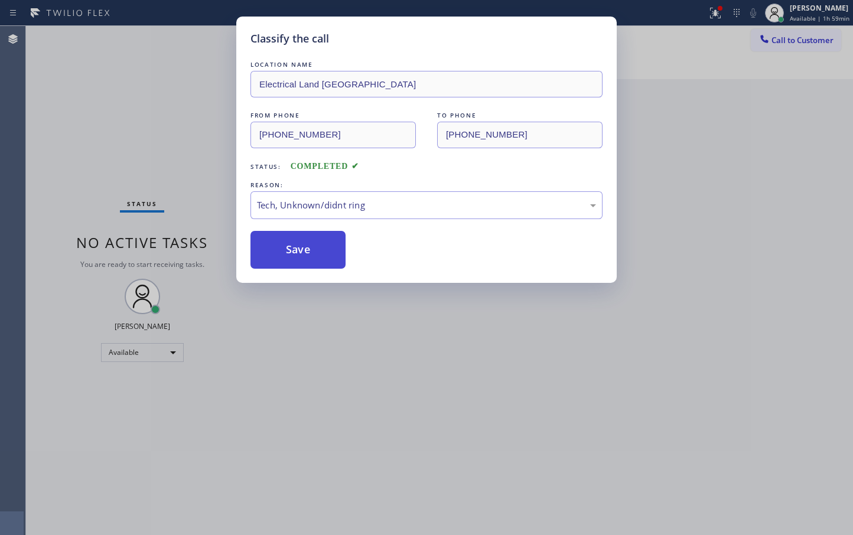
click at [300, 249] on button "Save" at bounding box center [297, 250] width 95 height 38
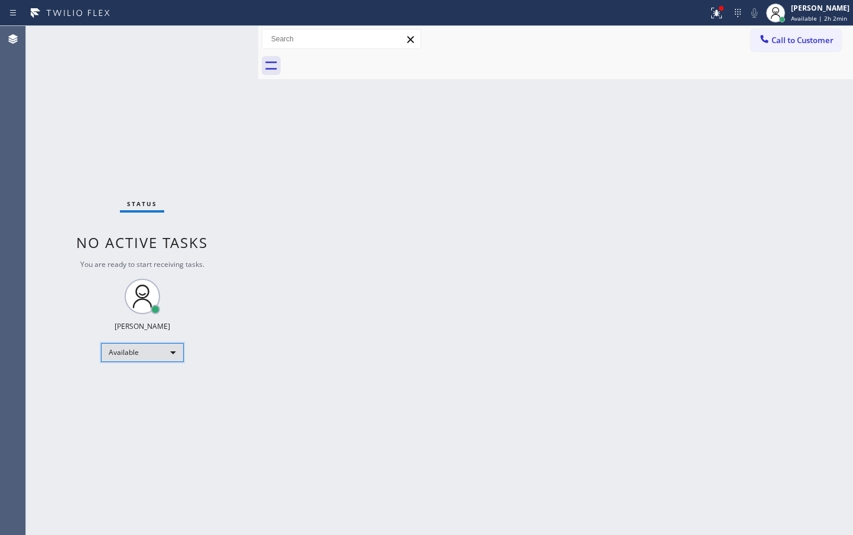
click at [172, 355] on div "Available" at bounding box center [142, 352] width 83 height 19
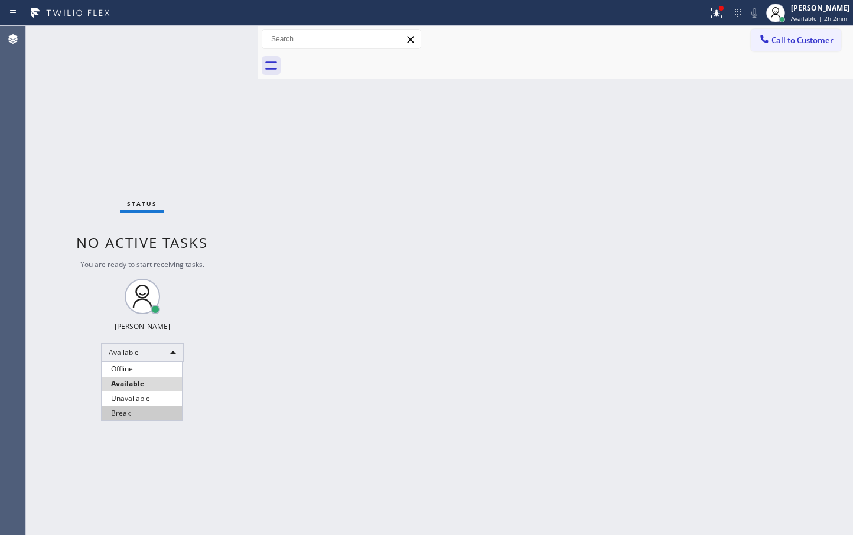
click at [152, 418] on li "Break" at bounding box center [142, 413] width 80 height 14
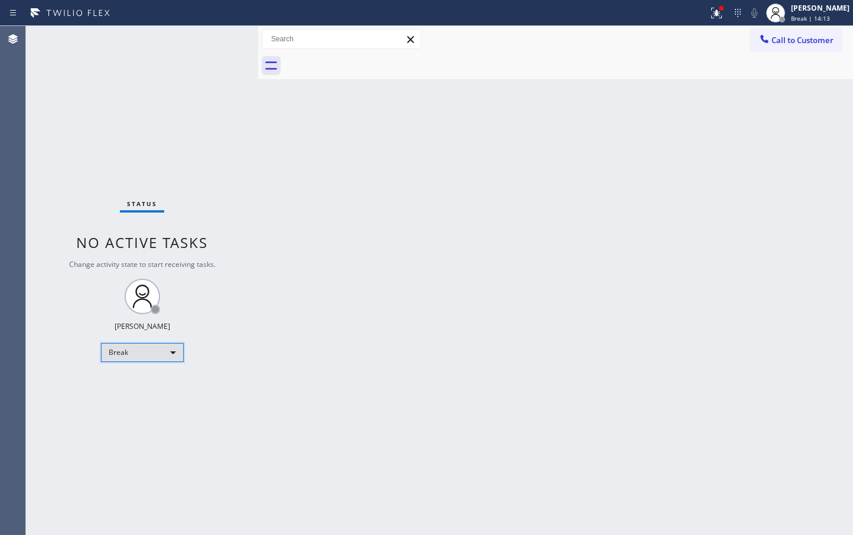
click at [171, 349] on div "Break" at bounding box center [142, 352] width 83 height 19
click at [146, 386] on li "Available" at bounding box center [142, 384] width 80 height 14
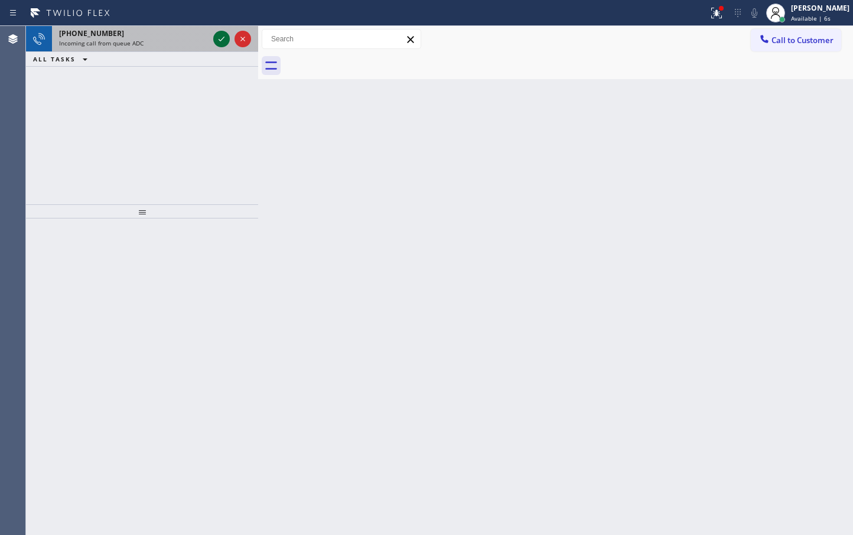
click at [219, 38] on icon at bounding box center [221, 39] width 14 height 14
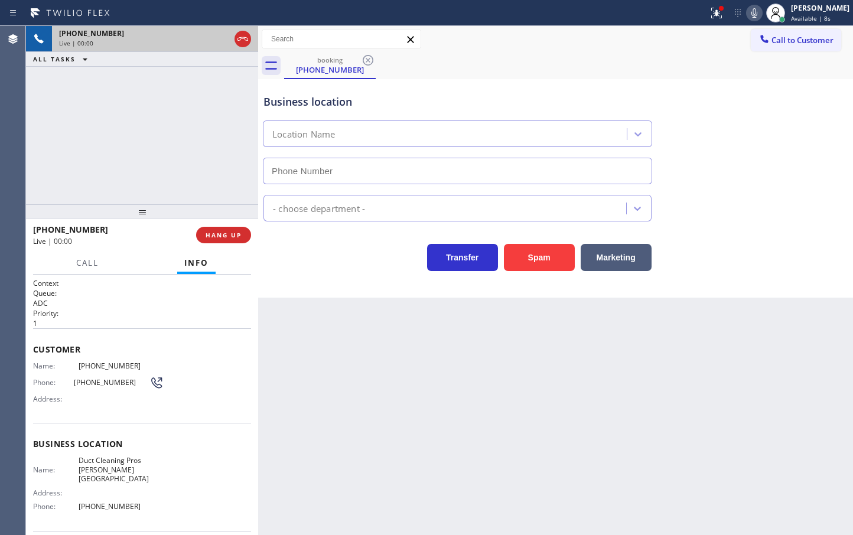
type input "[PHONE_NUMBER]"
click at [222, 235] on span "HANG UP" at bounding box center [224, 235] width 36 height 8
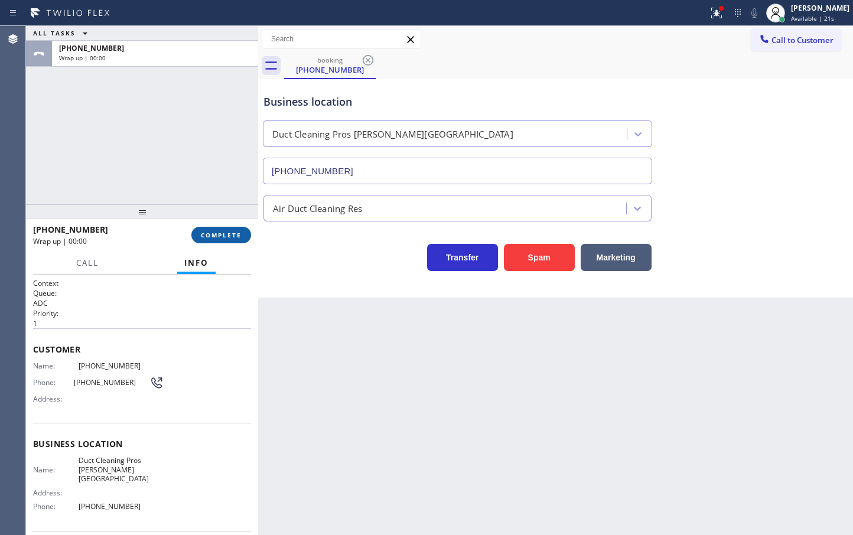
click at [222, 235] on span "COMPLETE" at bounding box center [221, 235] width 41 height 8
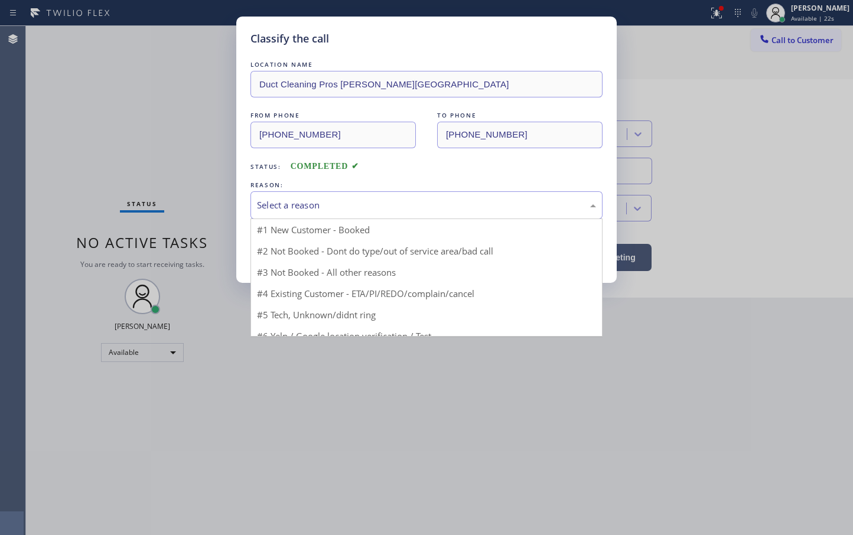
click at [318, 213] on div "Select a reason" at bounding box center [426, 205] width 352 height 28
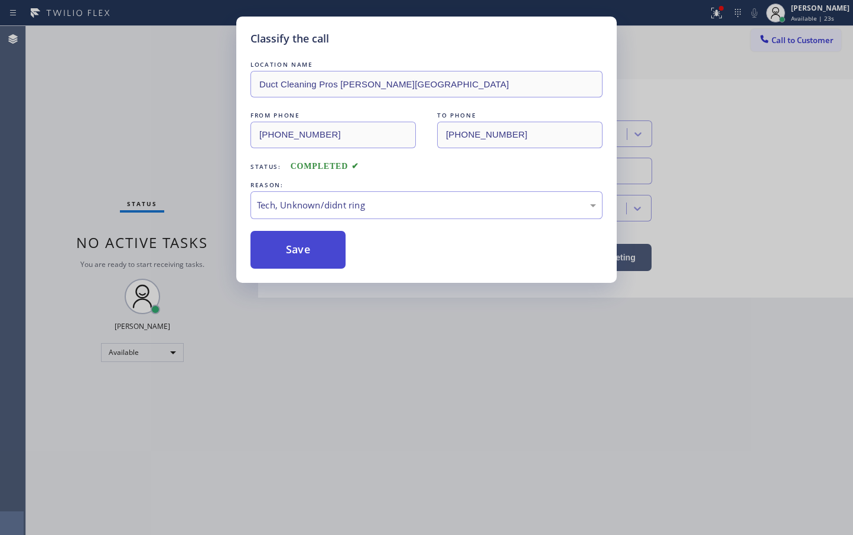
drag, startPoint x: 297, startPoint y: 297, endPoint x: 292, endPoint y: 252, distance: 44.6
click at [292, 252] on button "Save" at bounding box center [297, 250] width 95 height 38
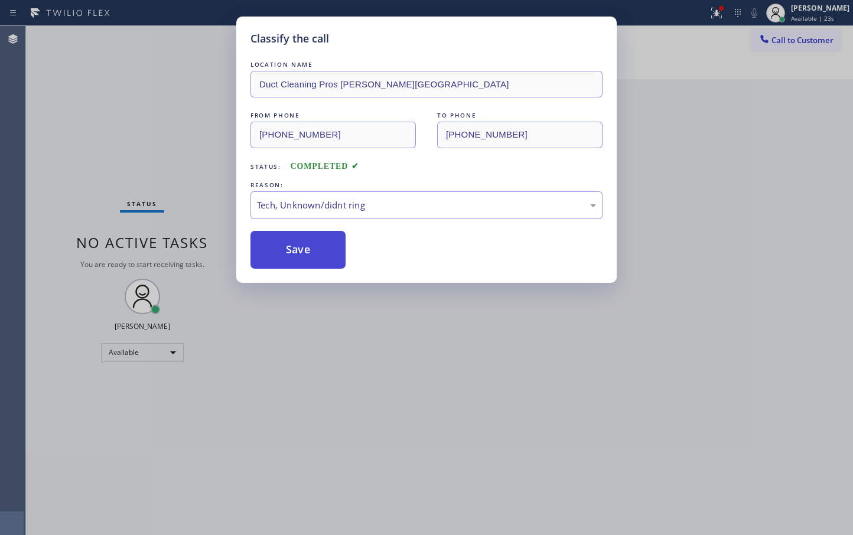
click at [292, 252] on button "Save" at bounding box center [297, 250] width 95 height 38
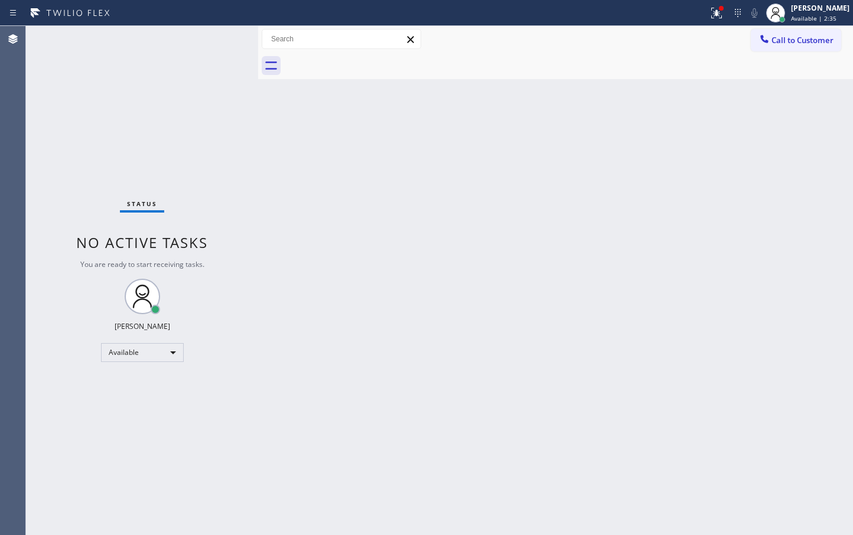
click at [194, 118] on div "Status No active tasks You are ready to start receiving tasks. [PERSON_NAME]" at bounding box center [142, 280] width 232 height 509
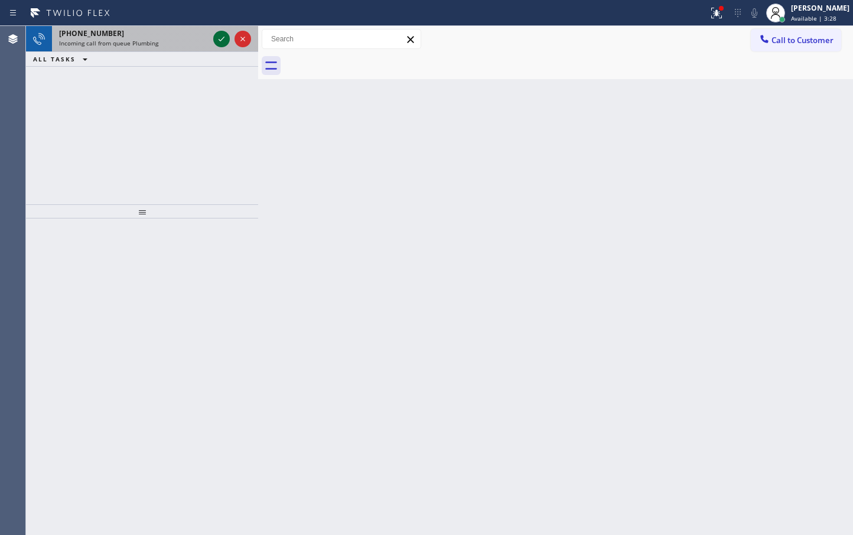
click at [219, 41] on icon at bounding box center [221, 39] width 14 height 14
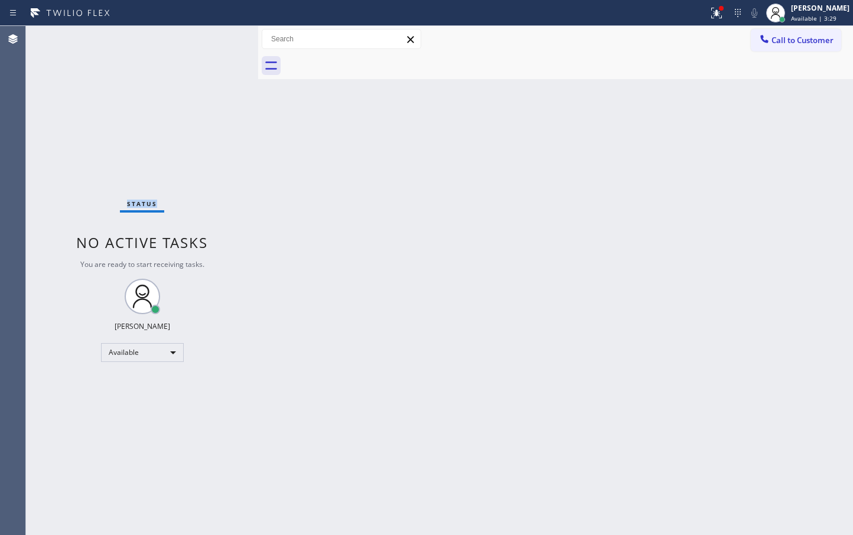
click at [219, 46] on div "Status No active tasks You are ready to start receiving tasks. [PERSON_NAME]" at bounding box center [142, 280] width 232 height 509
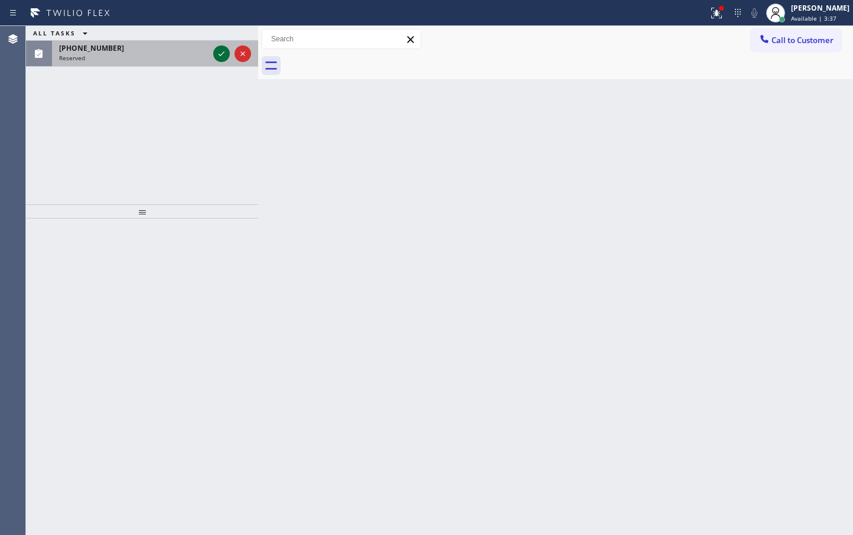
click at [217, 51] on icon at bounding box center [221, 54] width 14 height 14
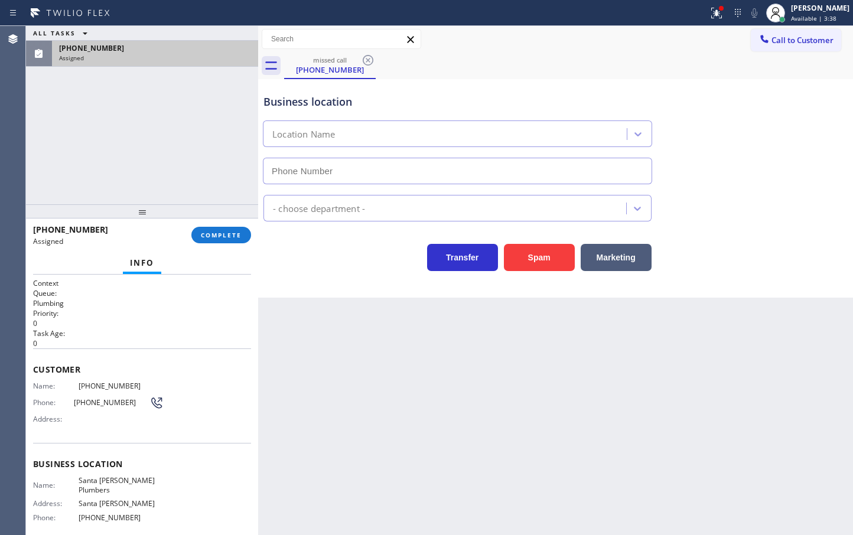
type input "[PHONE_NUMBER]"
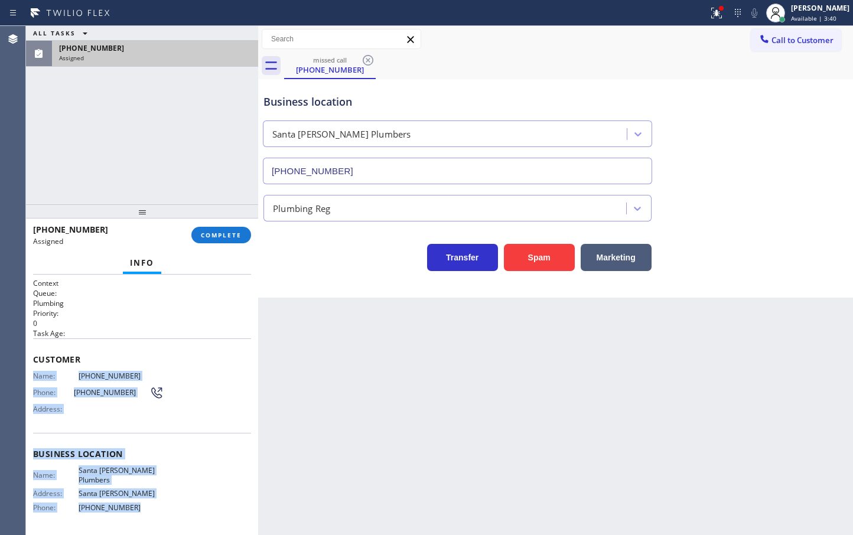
drag, startPoint x: 34, startPoint y: 376, endPoint x: 129, endPoint y: 499, distance: 155.8
click at [128, 501] on div "Context Queue: Plumbing Priority: 0 Task Age: Customer Name: [PHONE_NUMBER] Pho…" at bounding box center [142, 449] width 218 height 343
copy div "Name: [PHONE_NUMBER] Phone: [PHONE_NUMBER] Address: Business location Name: [GE…"
click at [230, 232] on span "COMPLETE" at bounding box center [221, 235] width 41 height 8
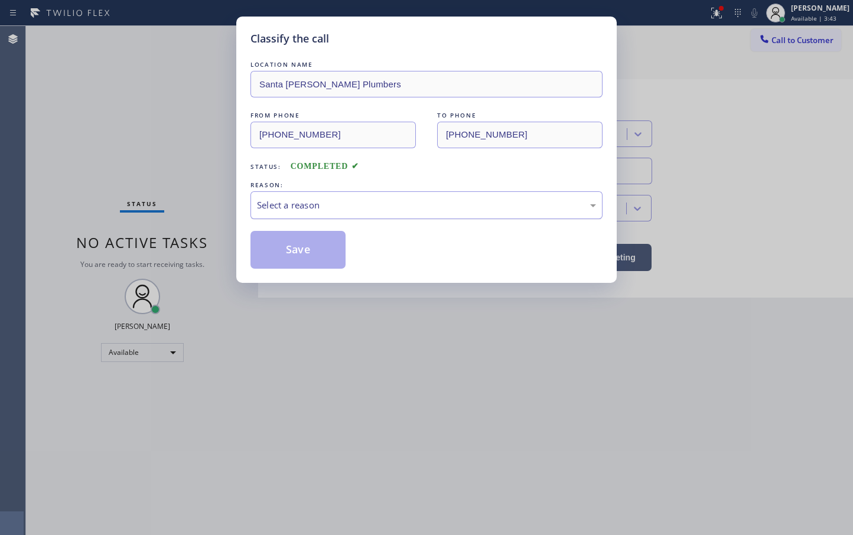
click at [314, 203] on div "Select a reason" at bounding box center [426, 205] width 339 height 14
click at [290, 264] on button "Save" at bounding box center [297, 250] width 95 height 38
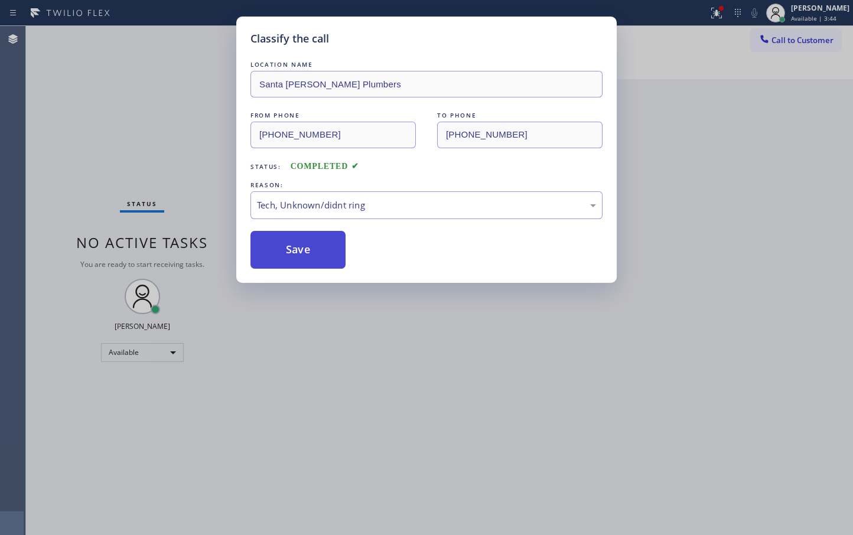
click at [290, 264] on button "Save" at bounding box center [297, 250] width 95 height 38
click at [290, 262] on button "Save" at bounding box center [297, 250] width 95 height 38
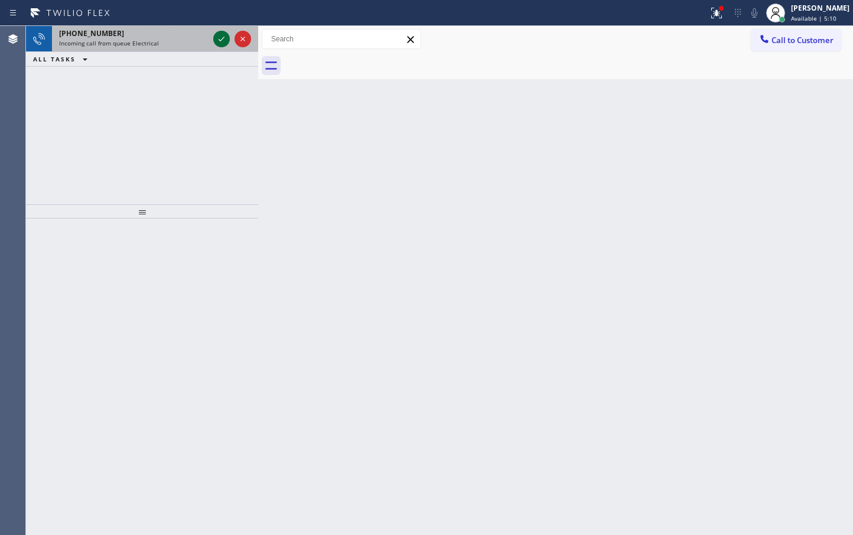
click at [226, 38] on icon at bounding box center [221, 39] width 14 height 14
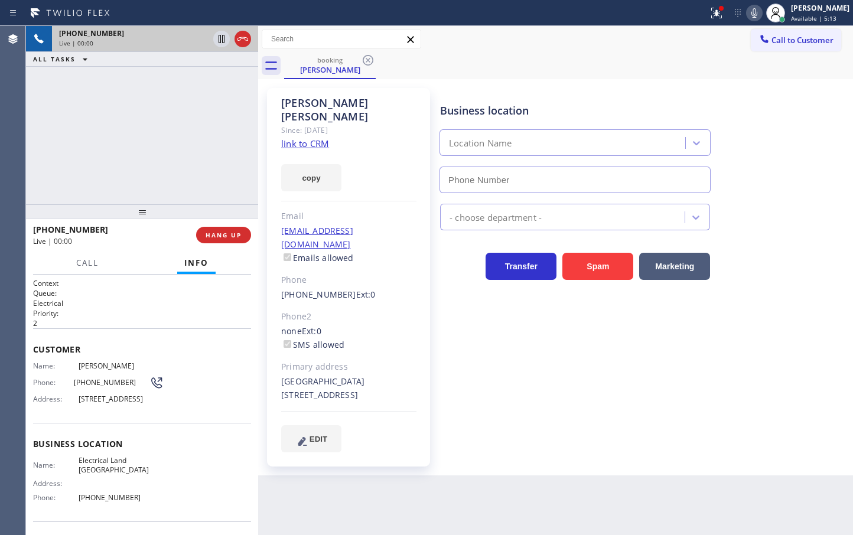
type input "[PHONE_NUMBER]"
click at [317, 138] on link "link to CRM" at bounding box center [305, 144] width 48 height 12
click at [117, 133] on div "[PHONE_NUMBER] Live | 00:13 ALL TASKS ALL TASKS ACTIVE TASKS TASKS IN WRAP UP" at bounding box center [142, 115] width 232 height 178
click at [74, 135] on div "[PHONE_NUMBER] Live | 00:47 ALL TASKS ALL TASKS ACTIVE TASKS TASKS IN WRAP UP" at bounding box center [142, 115] width 232 height 178
click at [104, 150] on div "[PHONE_NUMBER] Live | 01:01 ALL TASKS ALL TASKS ACTIVE TASKS TASKS IN WRAP UP" at bounding box center [142, 115] width 232 height 178
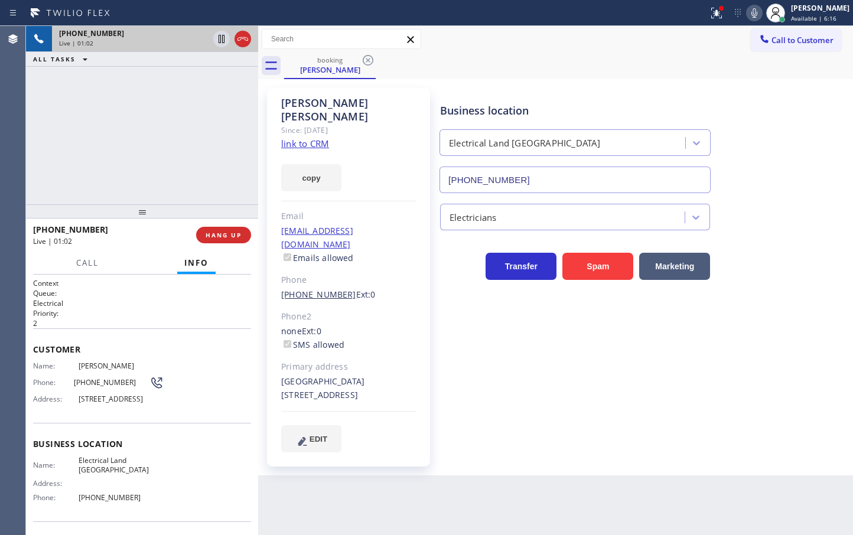
drag, startPoint x: 121, startPoint y: 154, endPoint x: 325, endPoint y: 262, distance: 231.5
click at [124, 156] on div "[PHONE_NUMBER] Live | 01:02 ALL TASKS ALL TASKS ACTIVE TASKS TASKS IN WRAP UP" at bounding box center [142, 115] width 232 height 178
click at [469, 307] on div "Business location Electrical Land [GEOGRAPHIC_DATA] [PHONE_NUMBER] Electricians…" at bounding box center [644, 270] width 412 height 358
click at [153, 151] on div "[PHONE_NUMBER] Live | 01:03 ALL TASKS ALL TASKS ACTIVE TASKS TASKS IN WRAP UP" at bounding box center [142, 115] width 232 height 178
click at [158, 245] on div "Live | 01:04" at bounding box center [110, 241] width 155 height 10
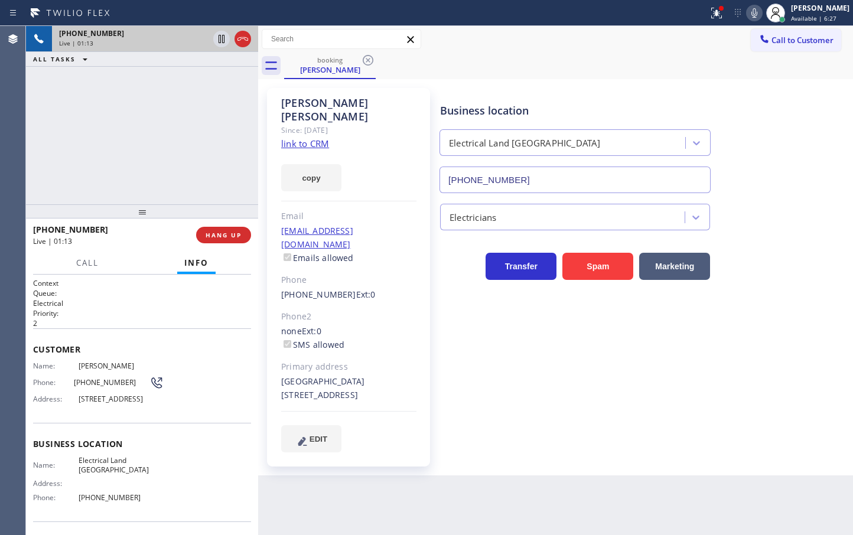
click at [685, 57] on div "booking [PERSON_NAME]" at bounding box center [568, 66] width 569 height 27
click at [709, 8] on icon at bounding box center [716, 13] width 14 height 14
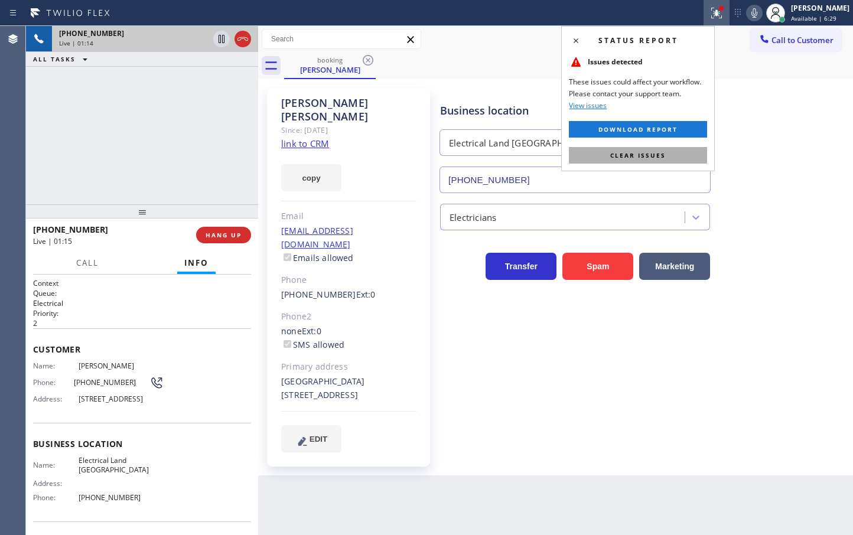
click at [663, 149] on button "Clear issues" at bounding box center [638, 155] width 138 height 17
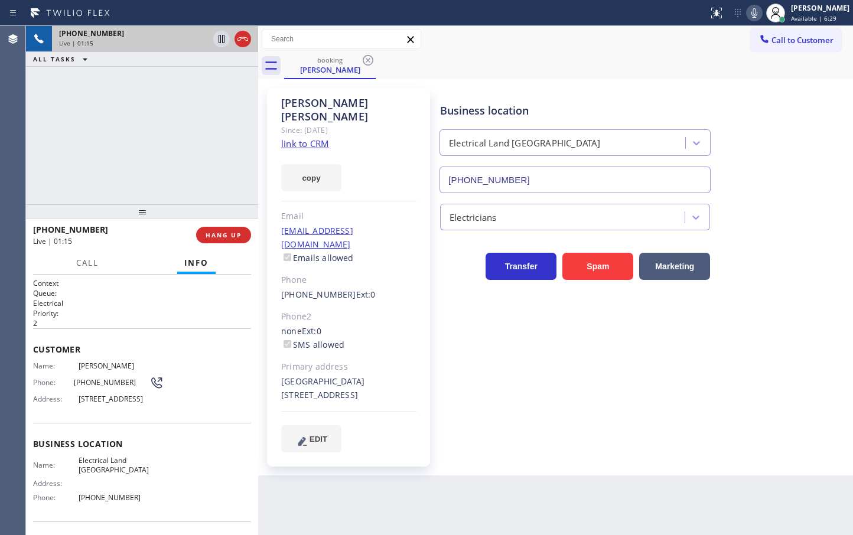
drag, startPoint x: 189, startPoint y: 167, endPoint x: 188, endPoint y: 154, distance: 13.0
click at [189, 166] on div "[PHONE_NUMBER] Live | 01:15 ALL TASKS ALL TASKS ACTIVE TASKS TASKS IN WRAP UP" at bounding box center [142, 115] width 232 height 178
click at [217, 37] on icon at bounding box center [221, 39] width 14 height 14
click at [747, 14] on icon at bounding box center [754, 13] width 14 height 14
click at [92, 263] on span "Call" at bounding box center [87, 263] width 22 height 11
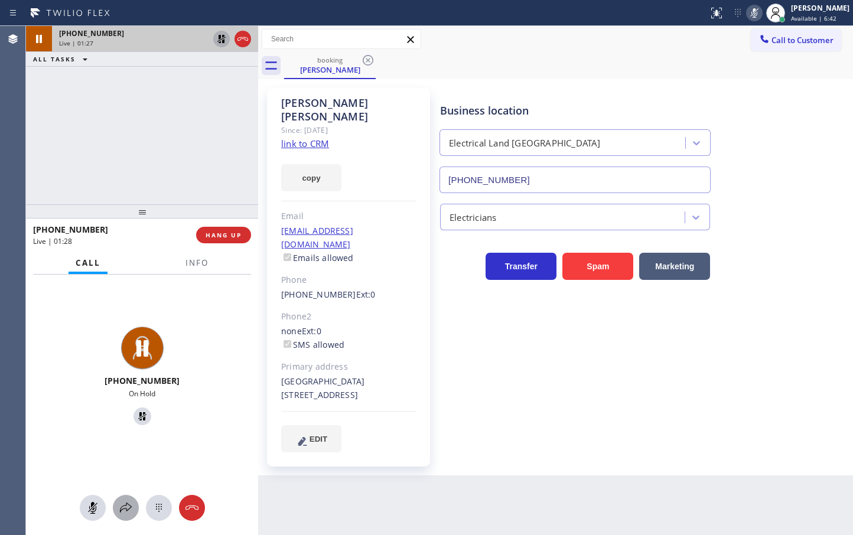
click at [119, 509] on icon at bounding box center [126, 508] width 14 height 14
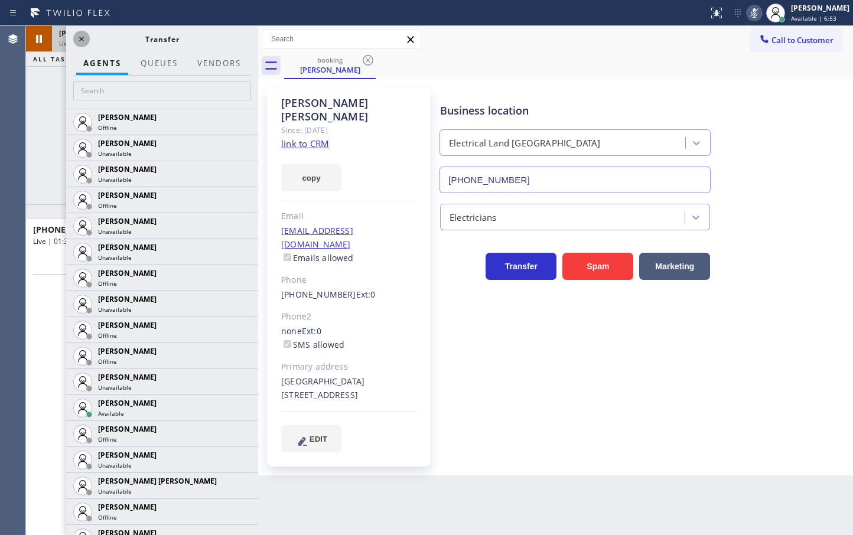
click at [77, 35] on icon at bounding box center [81, 39] width 14 height 14
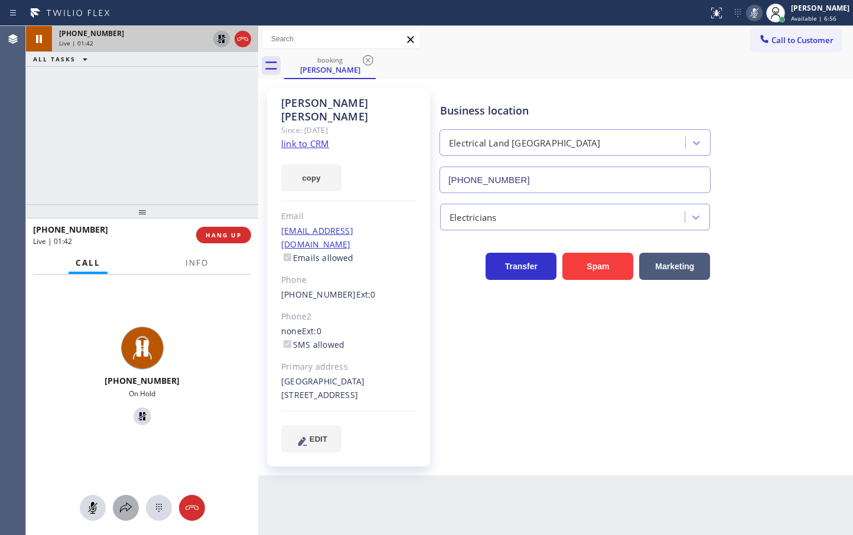
click at [126, 506] on icon at bounding box center [126, 508] width 12 height 10
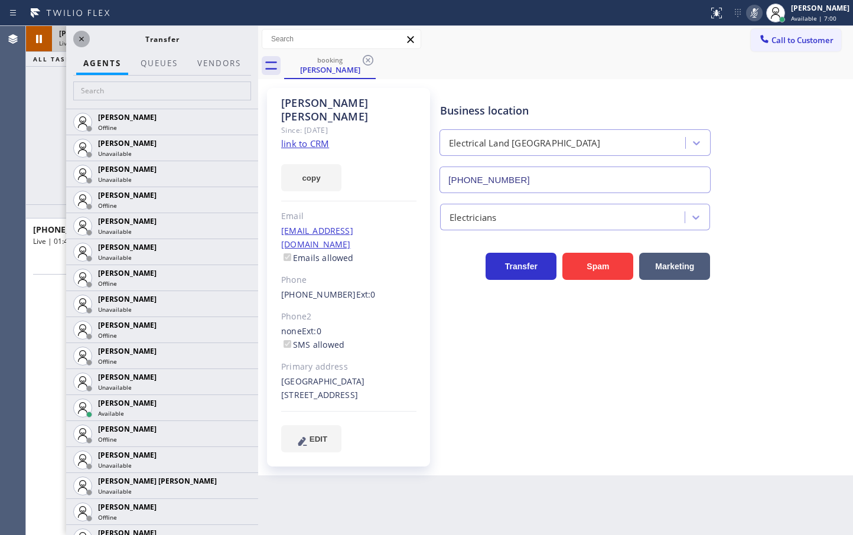
click at [76, 36] on icon at bounding box center [81, 39] width 14 height 14
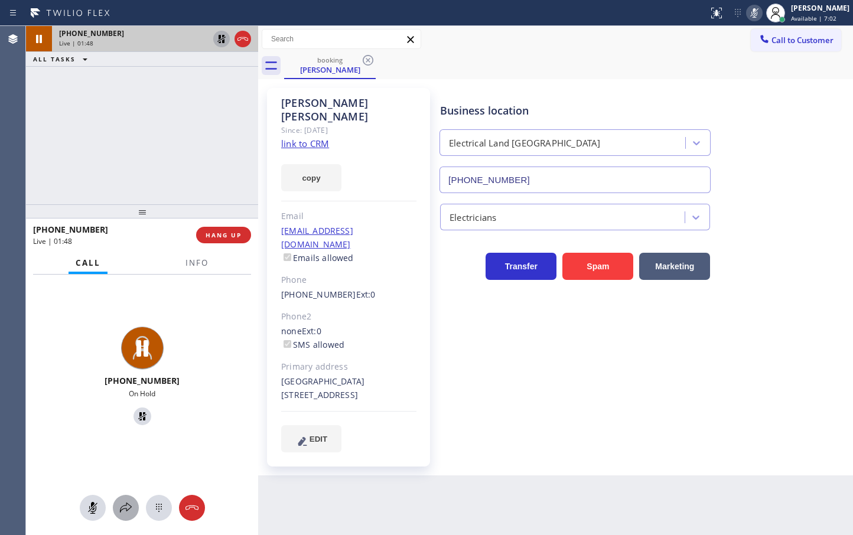
click at [129, 504] on icon at bounding box center [126, 508] width 14 height 14
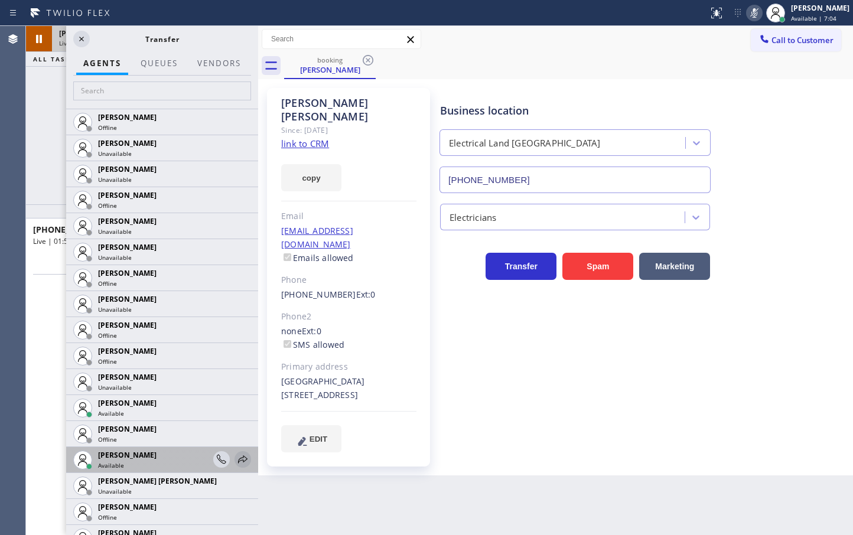
click at [236, 459] on icon at bounding box center [243, 459] width 14 height 14
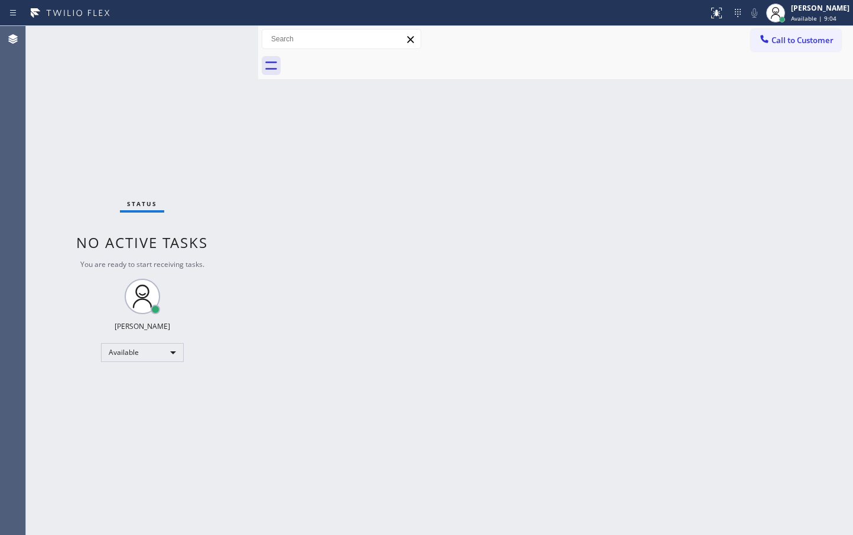
drag, startPoint x: 205, startPoint y: 145, endPoint x: 205, endPoint y: 138, distance: 7.1
click at [205, 143] on div "Status No active tasks You are ready to start receiving tasks. [PERSON_NAME]" at bounding box center [142, 280] width 232 height 509
click at [158, 70] on div "Status No active tasks You are ready to start receiving tasks. [PERSON_NAME]" at bounding box center [142, 280] width 232 height 509
click at [209, 47] on div "Status No active tasks You are ready to start receiving tasks. [PERSON_NAME]" at bounding box center [142, 280] width 232 height 509
click at [212, 44] on div "Status No active tasks You are ready to start receiving tasks. [PERSON_NAME]" at bounding box center [142, 280] width 232 height 509
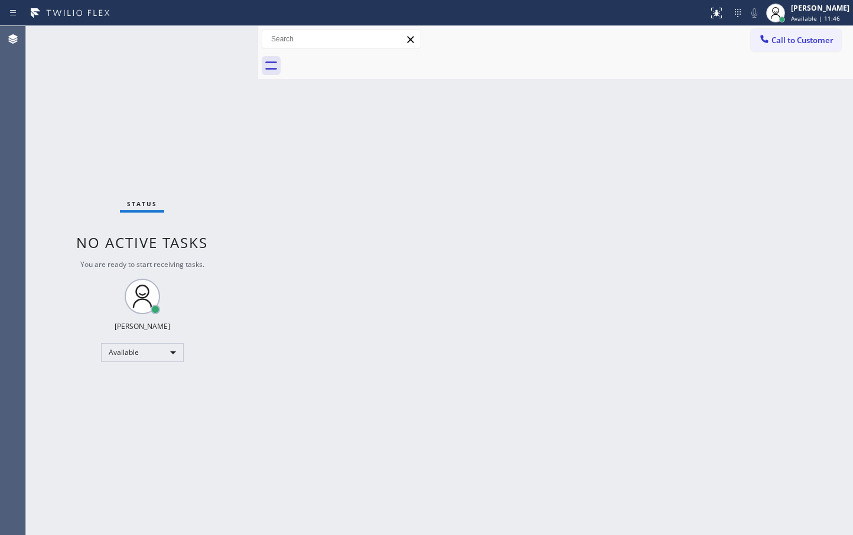
click at [212, 41] on div "Status No active tasks You are ready to start receiving tasks. [PERSON_NAME]" at bounding box center [142, 280] width 232 height 509
click at [225, 337] on div "Status No active tasks You are ready to start receiving tasks. [PERSON_NAME]" at bounding box center [142, 280] width 232 height 509
click at [188, 88] on div "Status No active tasks You are ready to start receiving tasks. [PERSON_NAME]" at bounding box center [142, 280] width 232 height 509
click at [212, 102] on div "Status No active tasks You are ready to start receiving tasks. [PERSON_NAME]" at bounding box center [142, 280] width 232 height 509
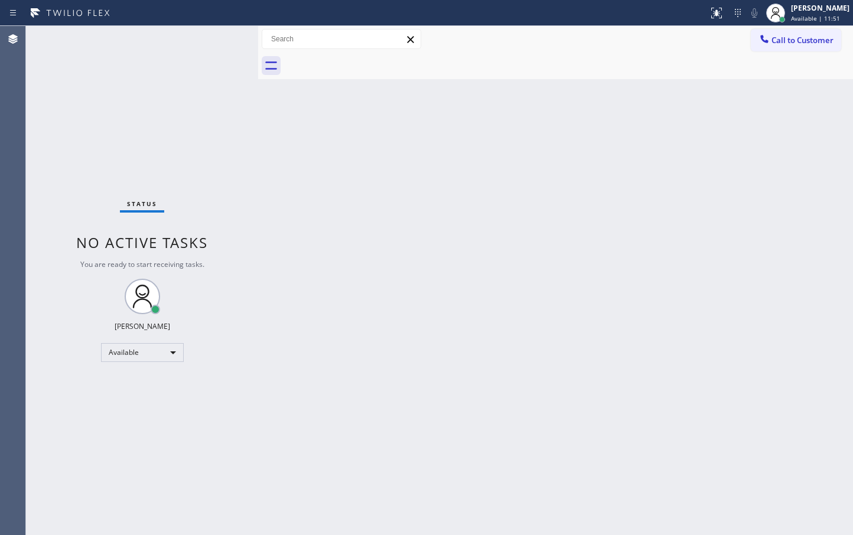
click at [222, 35] on div "Status No active tasks You are ready to start receiving tasks. [PERSON_NAME]" at bounding box center [142, 280] width 232 height 509
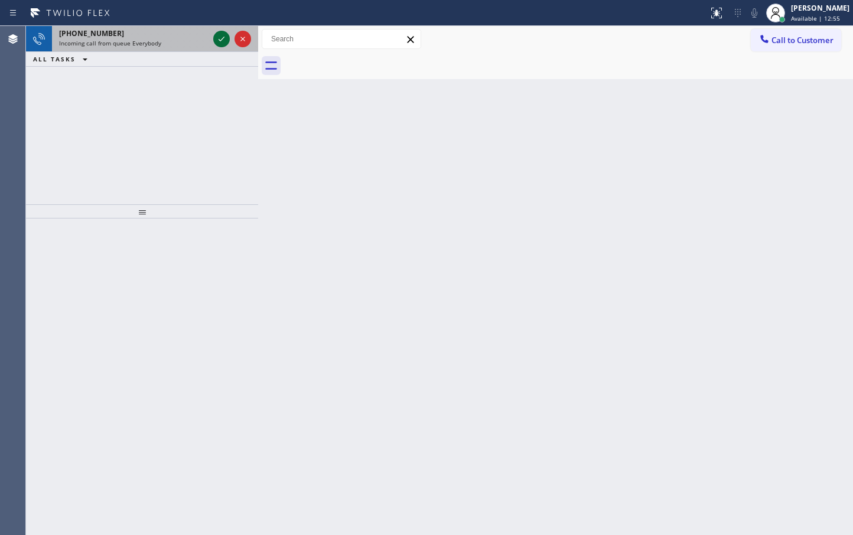
click at [222, 42] on icon at bounding box center [221, 39] width 14 height 14
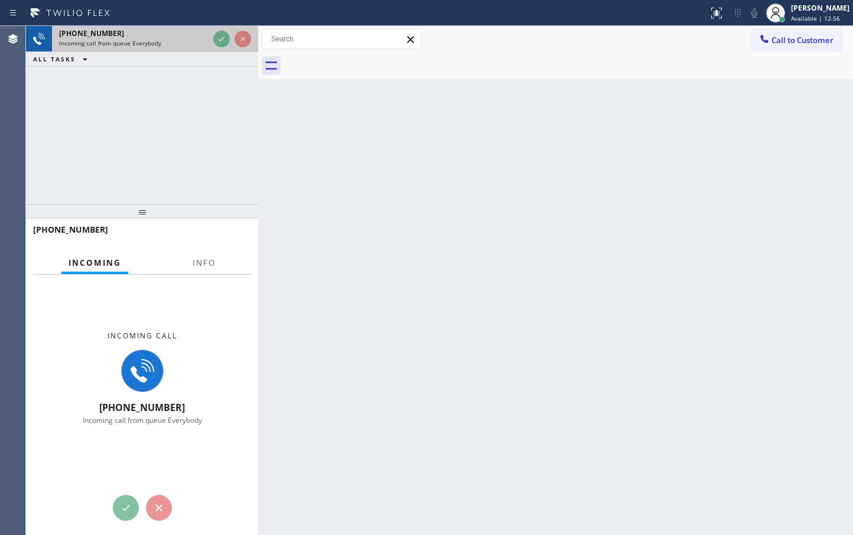
click at [222, 49] on div at bounding box center [232, 39] width 43 height 26
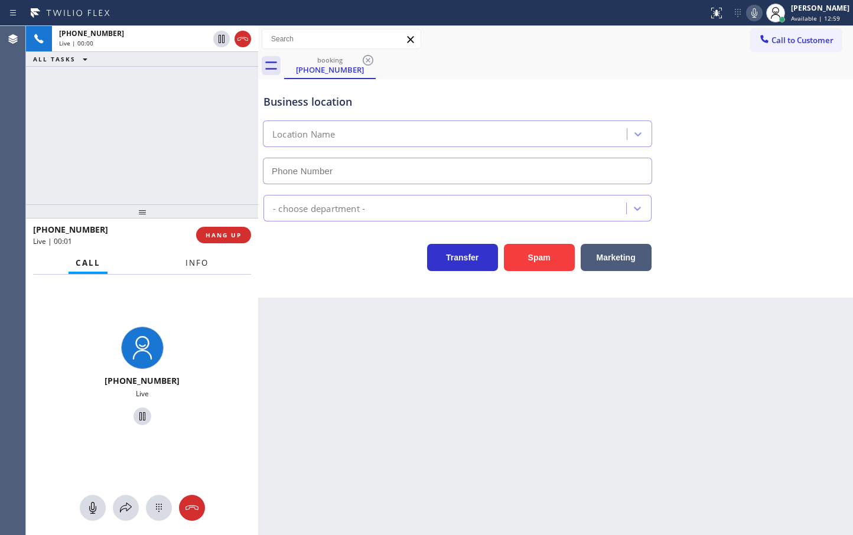
click at [200, 266] on span "Info" at bounding box center [196, 263] width 23 height 11
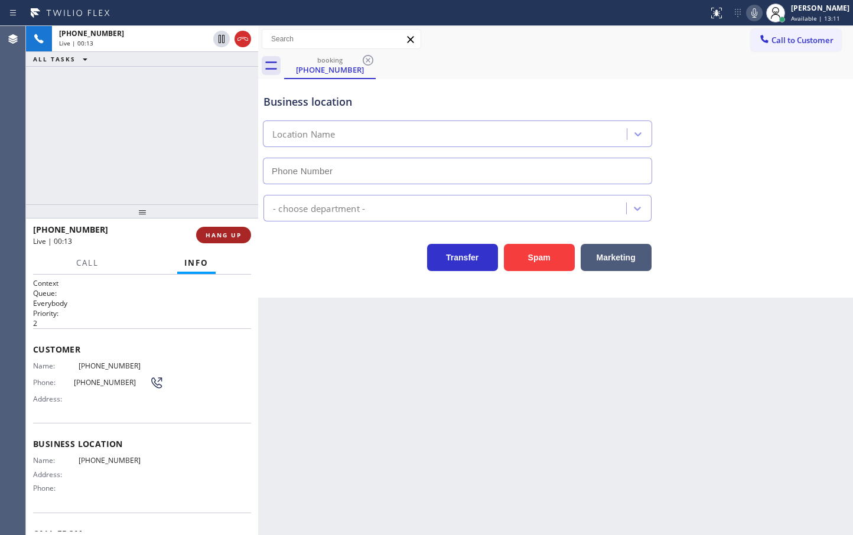
click at [229, 241] on button "HANG UP" at bounding box center [223, 235] width 55 height 17
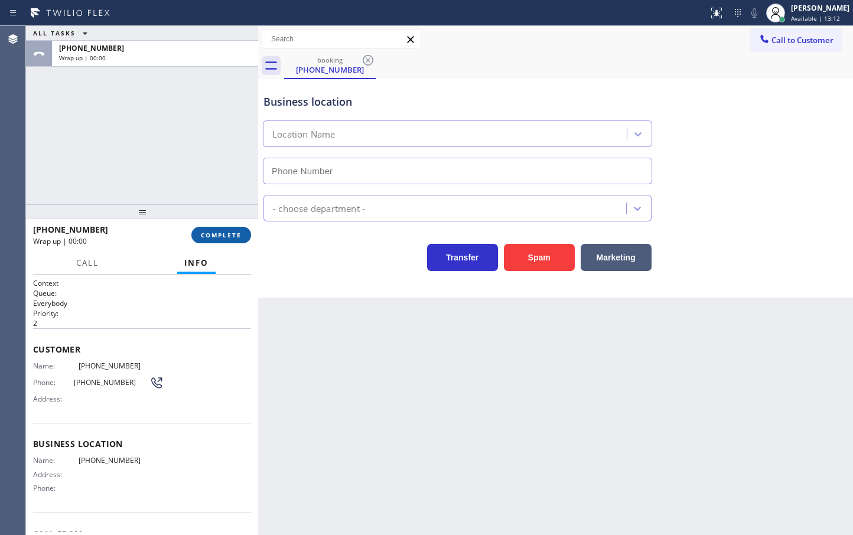
click at [229, 241] on button "COMPLETE" at bounding box center [221, 235] width 60 height 17
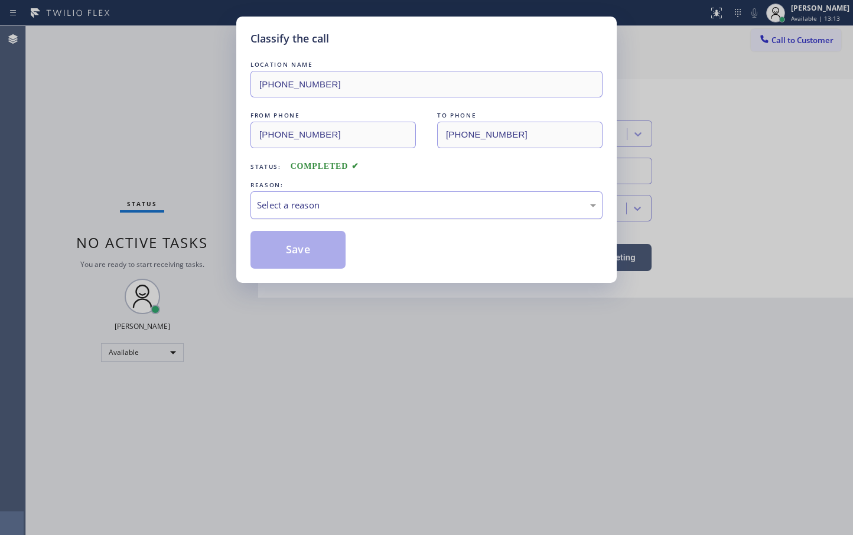
click at [369, 210] on div "Select a reason" at bounding box center [426, 205] width 339 height 14
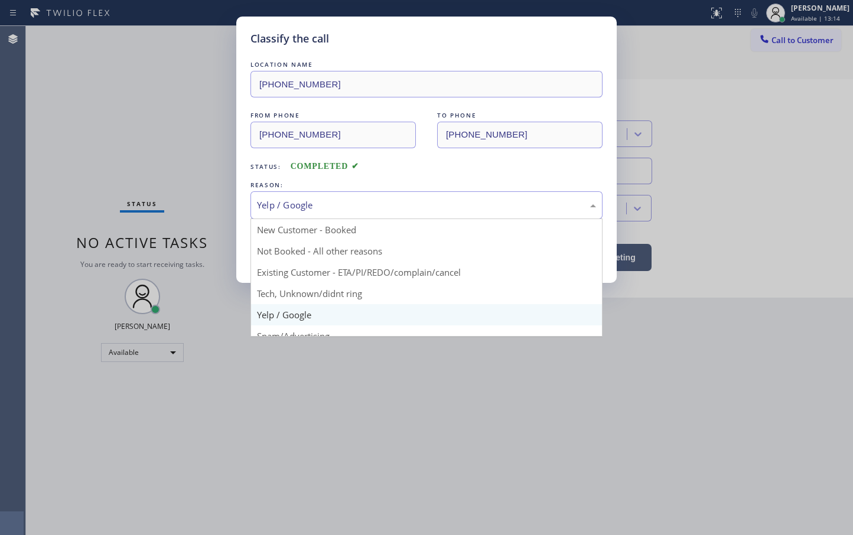
click at [295, 204] on div "Yelp / Google" at bounding box center [426, 205] width 339 height 14
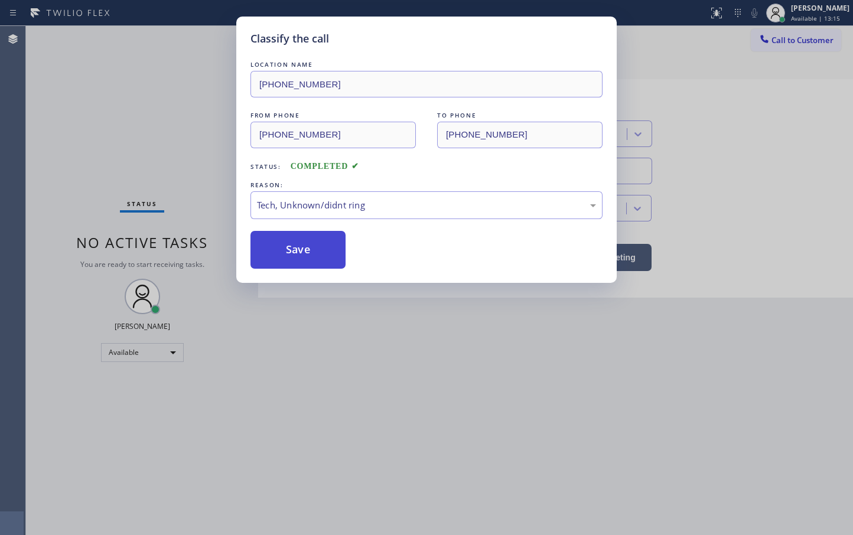
click at [281, 256] on button "Save" at bounding box center [297, 250] width 95 height 38
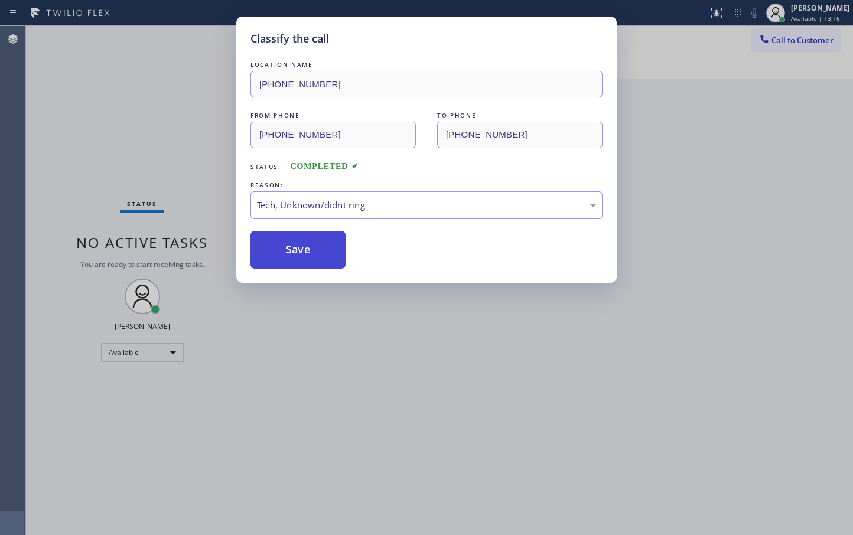
click at [281, 256] on button "Save" at bounding box center [297, 250] width 95 height 38
click at [284, 256] on button "Save" at bounding box center [297, 250] width 95 height 38
click at [284, 258] on button "Save" at bounding box center [297, 250] width 95 height 38
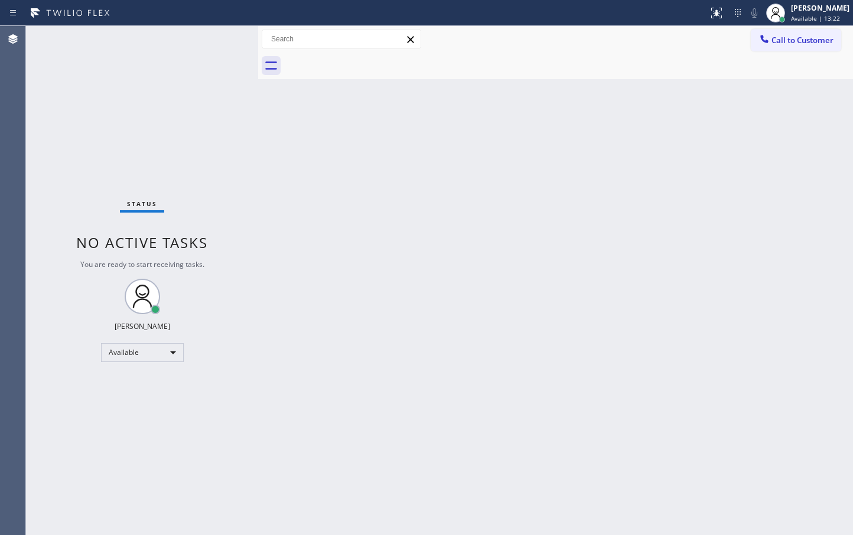
click at [211, 48] on div "Status No active tasks You are ready to start receiving tasks. [PERSON_NAME]" at bounding box center [142, 280] width 232 height 509
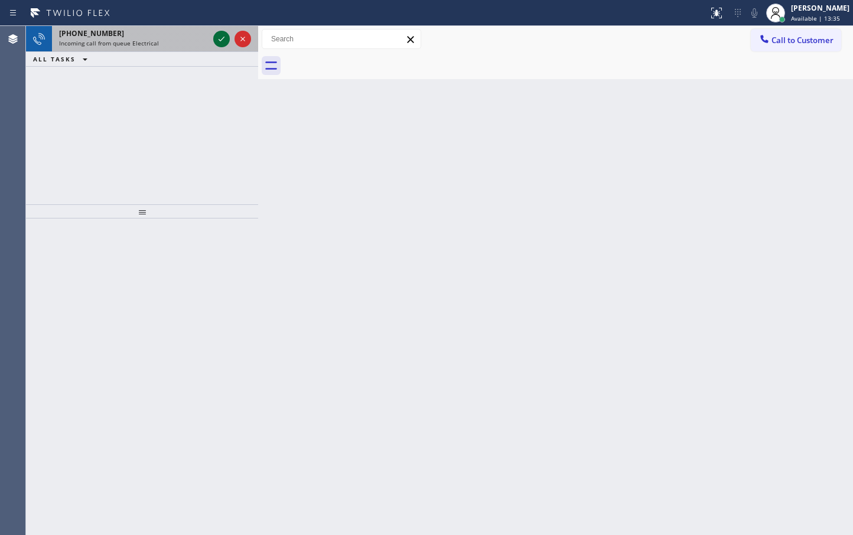
click at [223, 36] on icon at bounding box center [221, 39] width 14 height 14
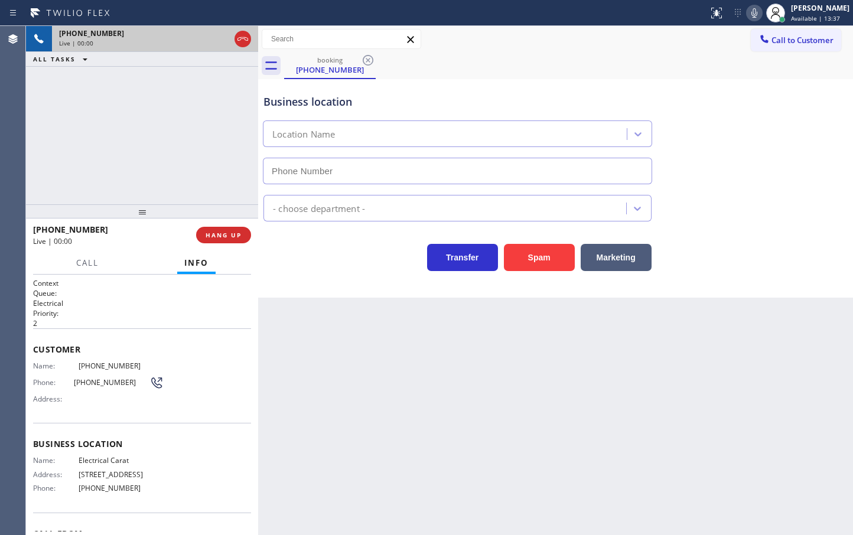
type input "[PHONE_NUMBER]"
click at [166, 113] on div "[PHONE_NUMBER] Live | 00:29 ALL TASKS ALL TASKS ACTIVE TASKS TASKS IN WRAP UP" at bounding box center [142, 115] width 232 height 178
click at [380, 321] on div "Back to Dashboard Change Sender ID Customers Technicians Select a contact Outbo…" at bounding box center [555, 280] width 595 height 509
click at [123, 156] on div "[PHONE_NUMBER] Live | 00:30 ALL TASKS ALL TASKS ACTIVE TASKS TASKS IN WRAP UP" at bounding box center [142, 115] width 232 height 178
click at [314, 315] on div "Back to Dashboard Change Sender ID Customers Technicians Select a contact Outbo…" at bounding box center [555, 280] width 595 height 509
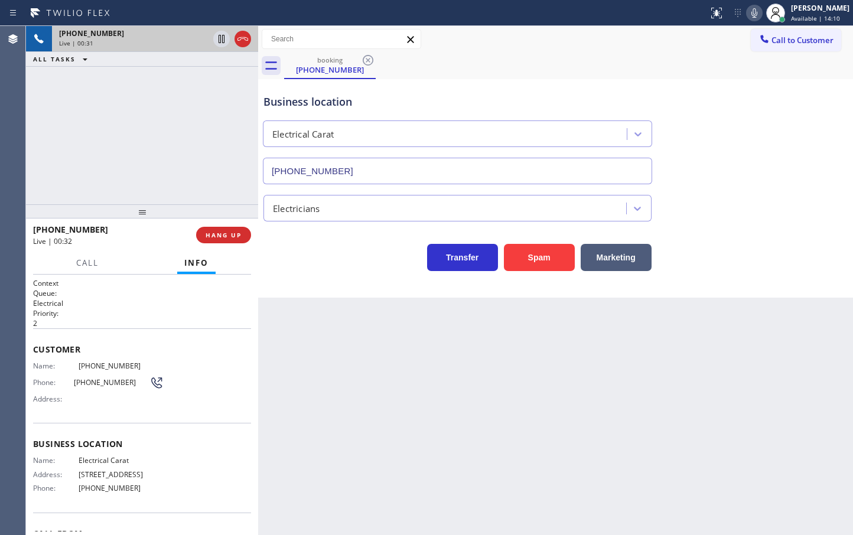
click at [217, 196] on div "[PHONE_NUMBER] Live | 00:31 ALL TASKS ALL TASKS ACTIVE TASKS TASKS IN WRAP UP" at bounding box center [142, 115] width 232 height 178
click at [322, 274] on div "Business location Electrical Carat [PHONE_NUMBER] Electricians Transfer Spam Ma…" at bounding box center [555, 188] width 595 height 219
drag, startPoint x: 191, startPoint y: 208, endPoint x: 205, endPoint y: 207, distance: 14.2
click at [191, 207] on div at bounding box center [142, 211] width 232 height 14
click at [214, 245] on div "[PHONE_NUMBER] Live | 00:33 HANG UP" at bounding box center [142, 234] width 218 height 31
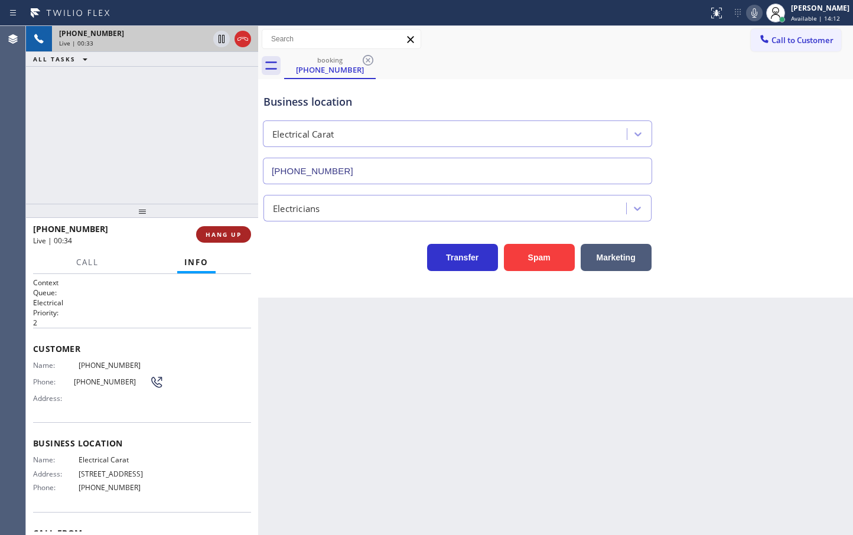
click at [216, 232] on span "HANG UP" at bounding box center [224, 234] width 36 height 8
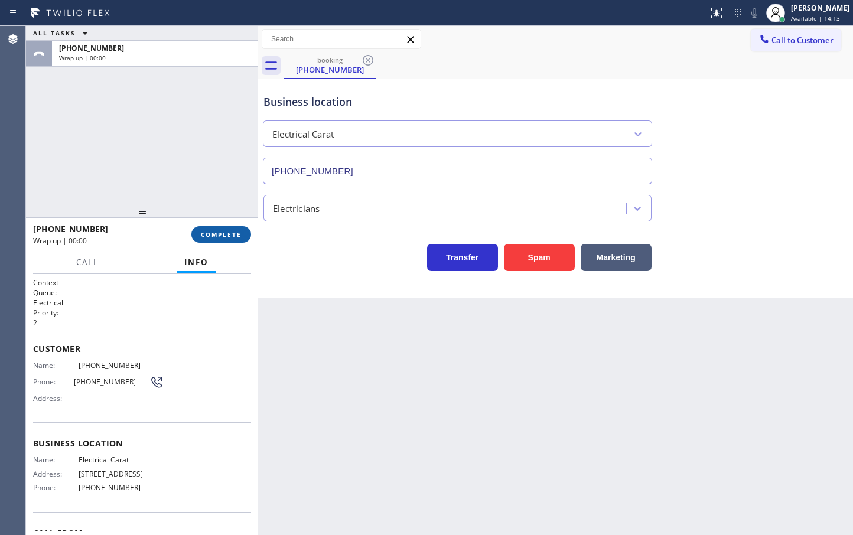
click at [216, 232] on span "COMPLETE" at bounding box center [221, 234] width 41 height 8
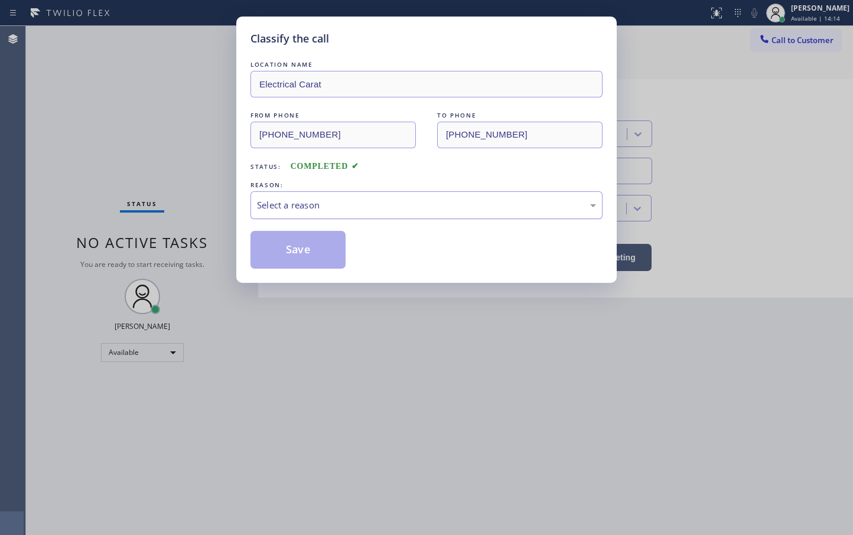
click at [301, 205] on div "Select a reason" at bounding box center [426, 205] width 339 height 14
click at [297, 246] on button "Save" at bounding box center [297, 250] width 95 height 38
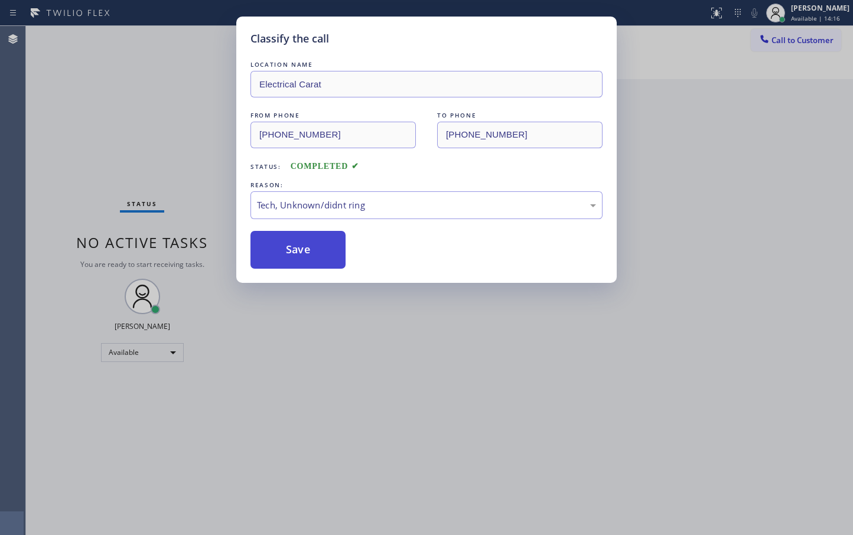
click at [297, 246] on button "Save" at bounding box center [297, 250] width 95 height 38
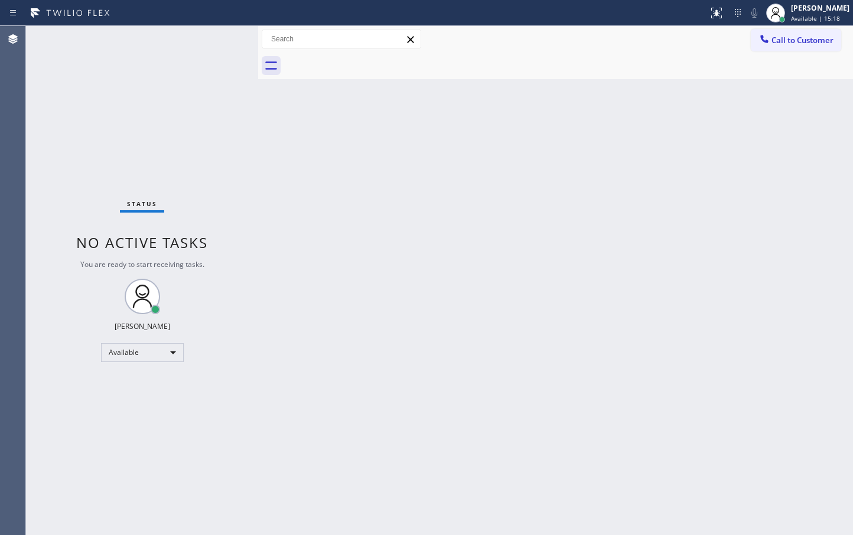
click at [230, 38] on div "Status No active tasks You are ready to start receiving tasks. [PERSON_NAME]" at bounding box center [142, 280] width 232 height 509
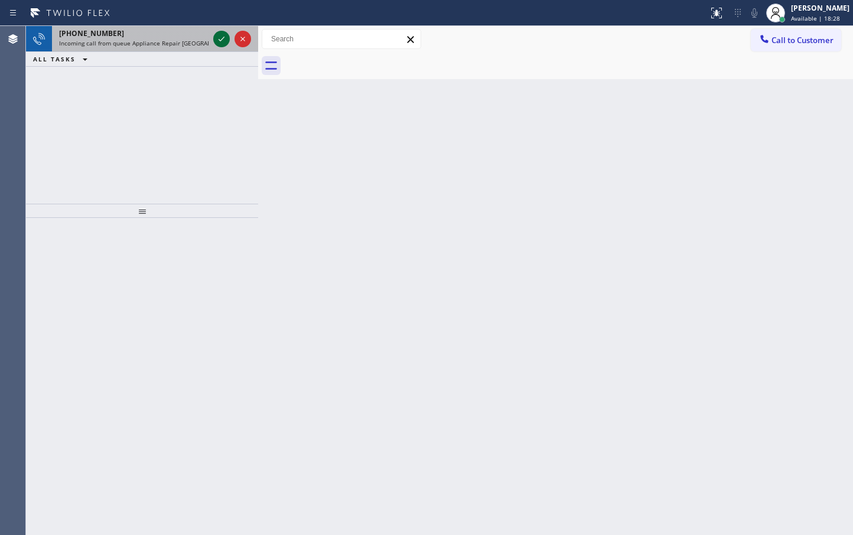
click at [218, 39] on icon at bounding box center [221, 39] width 14 height 14
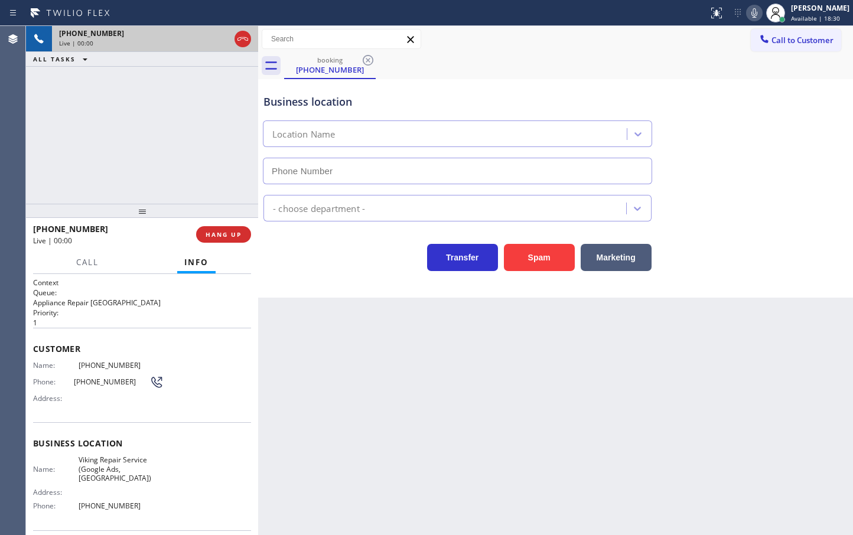
type input "[PHONE_NUMBER]"
click at [313, 284] on div "Business location Viking Repair Service (Google Ads, [GEOGRAPHIC_DATA]) [PHONE_…" at bounding box center [555, 188] width 595 height 219
drag, startPoint x: 76, startPoint y: 147, endPoint x: 155, endPoint y: 164, distance: 81.0
click at [76, 146] on div "[PHONE_NUMBER] Live | 00:31 ALL TASKS ALL TASKS ACTIVE TASKS TASKS IN WRAP UP" at bounding box center [142, 115] width 232 height 178
click at [102, 263] on button "Call" at bounding box center [87, 262] width 37 height 23
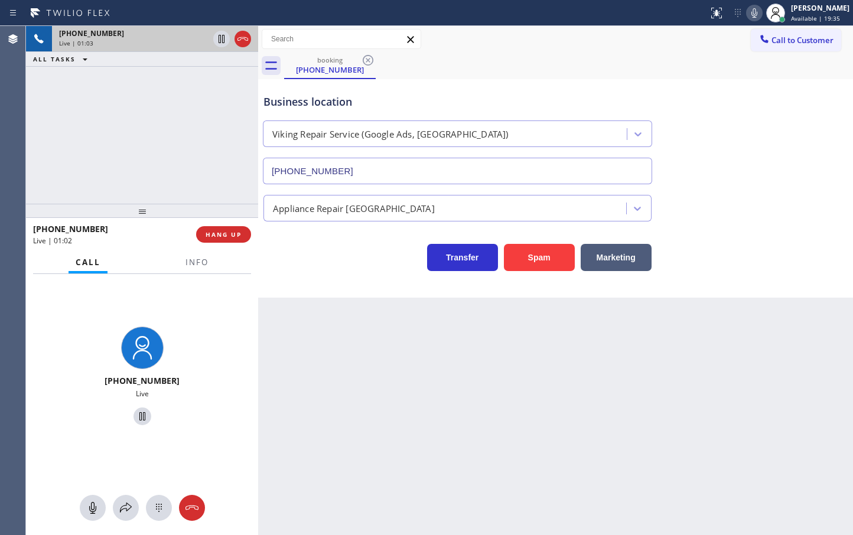
click at [88, 102] on div "[PHONE_NUMBER] Live | 01:03 ALL TASKS ALL TASKS ACTIVE TASKS TASKS IN WRAP UP" at bounding box center [142, 115] width 232 height 178
click at [110, 150] on div "[PHONE_NUMBER] Live | 01:06 ALL TASKS ALL TASKS ACTIVE TASKS TASKS IN WRAP UP" at bounding box center [142, 115] width 232 height 178
drag, startPoint x: 135, startPoint y: 104, endPoint x: 204, endPoint y: 66, distance: 78.8
click at [142, 102] on div "[PHONE_NUMBER] Live | 01:06 ALL TASKS ALL TASKS ACTIVE TASKS TASKS IN WRAP UP" at bounding box center [142, 115] width 232 height 178
drag, startPoint x: 185, startPoint y: 129, endPoint x: 206, endPoint y: 85, distance: 48.9
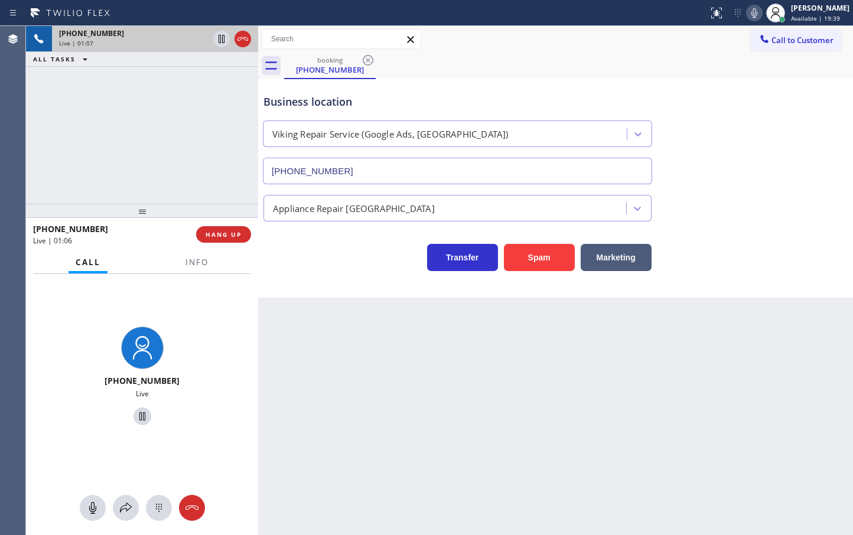
click at [185, 131] on div "[PHONE_NUMBER] Live | 01:07 ALL TASKS ALL TASKS ACTIVE TASKS TASKS IN WRAP UP" at bounding box center [142, 115] width 232 height 178
click at [222, 43] on icon at bounding box center [221, 39] width 14 height 14
click at [747, 11] on icon at bounding box center [754, 13] width 14 height 14
drag, startPoint x: 126, startPoint y: 503, endPoint x: 62, endPoint y: 51, distance: 456.4
click at [126, 502] on icon at bounding box center [126, 508] width 14 height 14
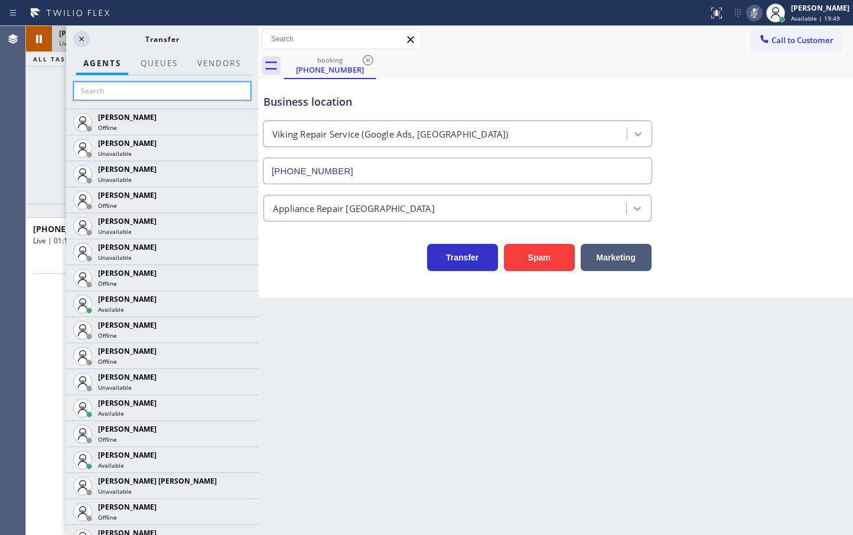
click at [104, 96] on input "text" at bounding box center [162, 91] width 178 height 19
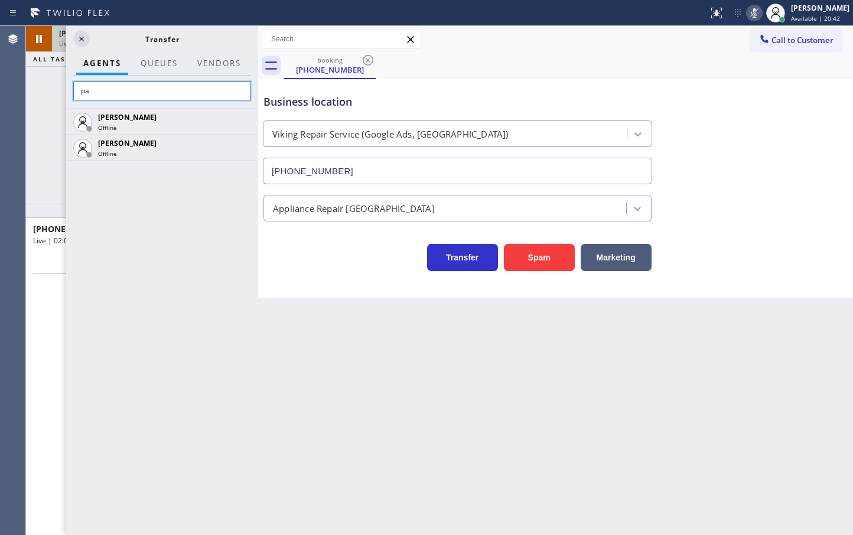
type input "p"
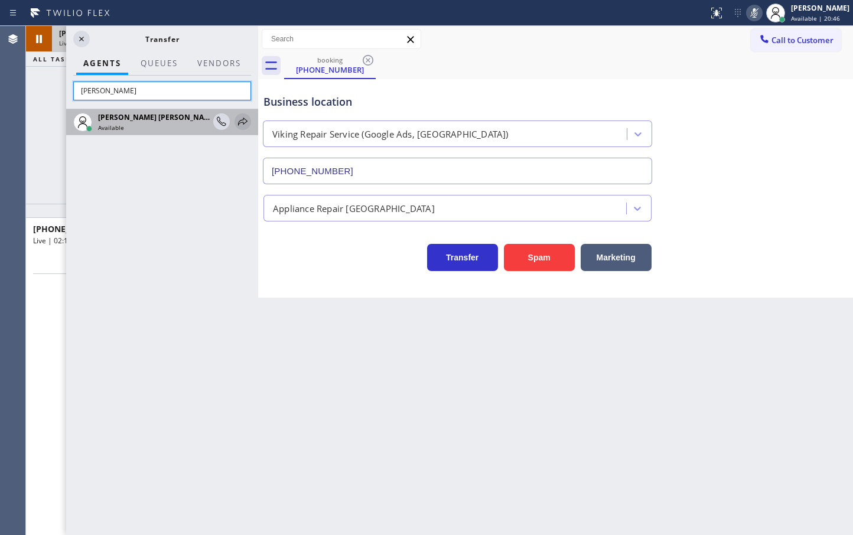
type input "[PERSON_NAME]"
click at [243, 119] on icon at bounding box center [243, 122] width 14 height 14
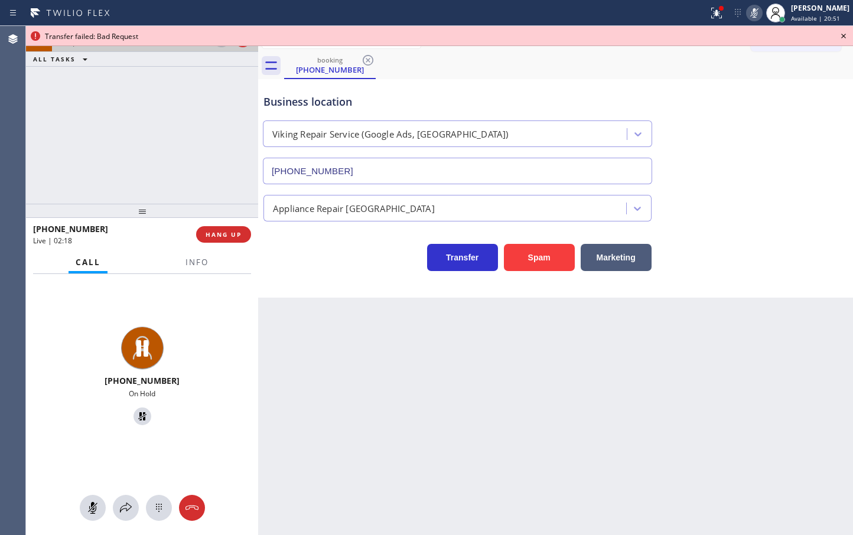
click at [838, 34] on icon at bounding box center [843, 36] width 14 height 14
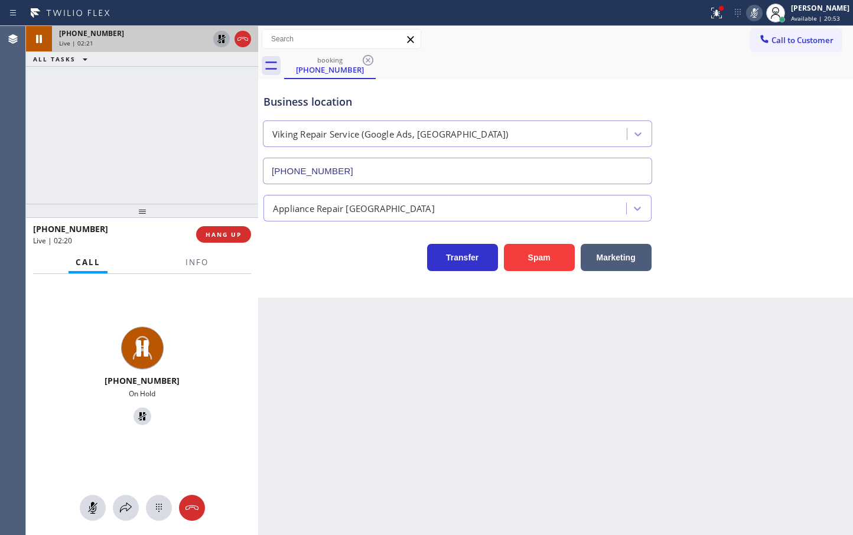
click at [220, 35] on icon at bounding box center [221, 39] width 8 height 8
click at [187, 127] on div "[PHONE_NUMBER] Live | 02:24 ALL TASKS ALL TASKS ACTIVE TASKS TASKS IN WRAP UP" at bounding box center [142, 115] width 232 height 178
click at [747, 12] on icon at bounding box center [754, 13] width 14 height 14
click at [84, 167] on div "[PHONE_NUMBER] Live | 02:26 ALL TASKS ALL TASKS ACTIVE TASKS TASKS IN WRAP UP" at bounding box center [142, 115] width 232 height 178
click at [239, 314] on div "[PHONE_NUMBER] Live" at bounding box center [142, 377] width 232 height 207
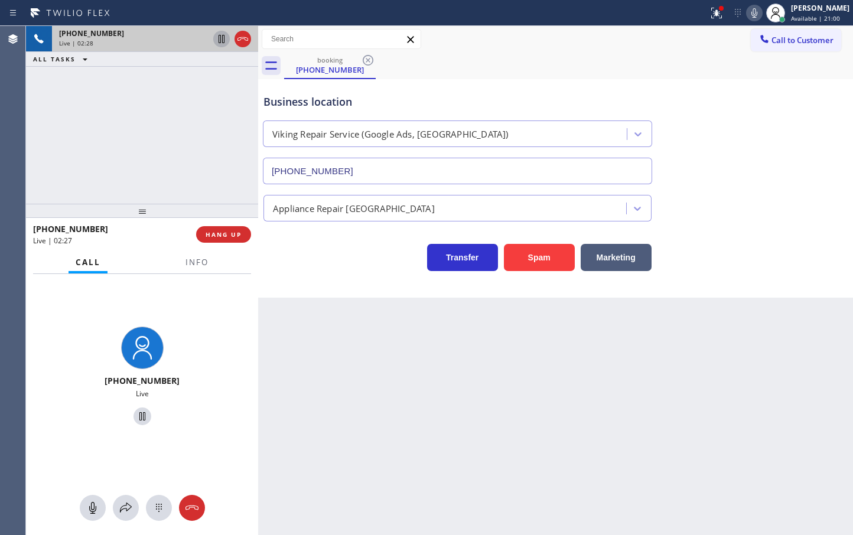
click at [331, 285] on div "Business location Viking Repair Service (Google Ads, [GEOGRAPHIC_DATA]) [PHONE_…" at bounding box center [555, 188] width 595 height 219
click at [191, 168] on div "[PHONE_NUMBER] Live | 02:29 ALL TASKS ALL TASKS ACTIVE TASKS TASKS IN WRAP UP" at bounding box center [142, 115] width 232 height 178
click at [202, 258] on span "Info" at bounding box center [196, 262] width 23 height 11
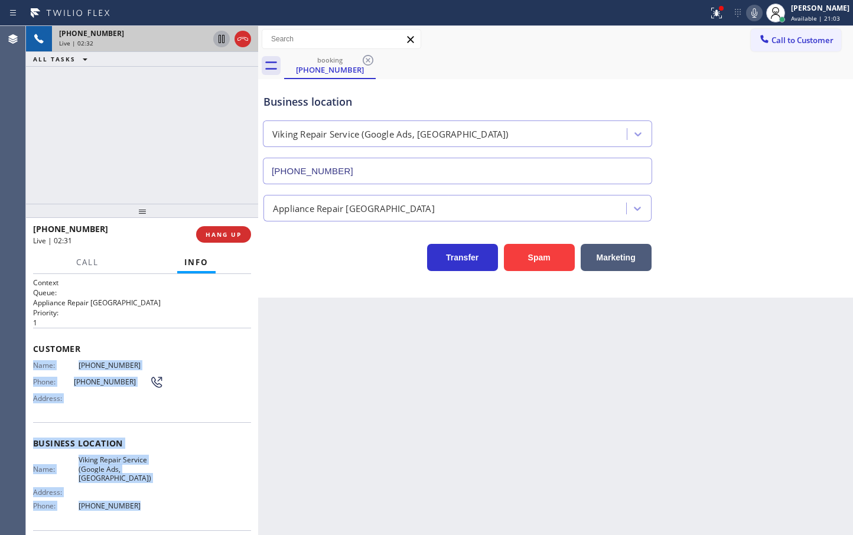
drag, startPoint x: 34, startPoint y: 363, endPoint x: 197, endPoint y: 496, distance: 210.8
click at [197, 496] on div "Context Queue: Appliance Repair High End Priority: 1 Customer Name: [PHONE_NUMB…" at bounding box center [142, 449] width 218 height 342
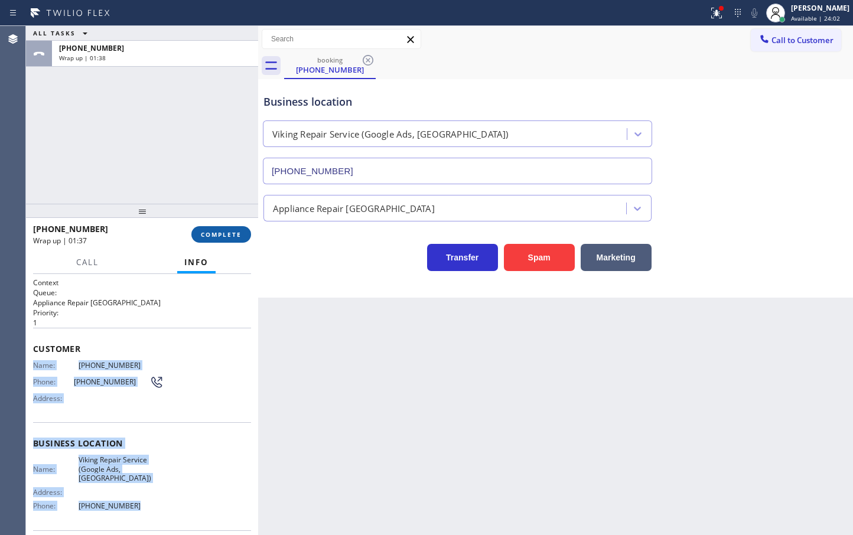
click at [214, 239] on button "COMPLETE" at bounding box center [221, 234] width 60 height 17
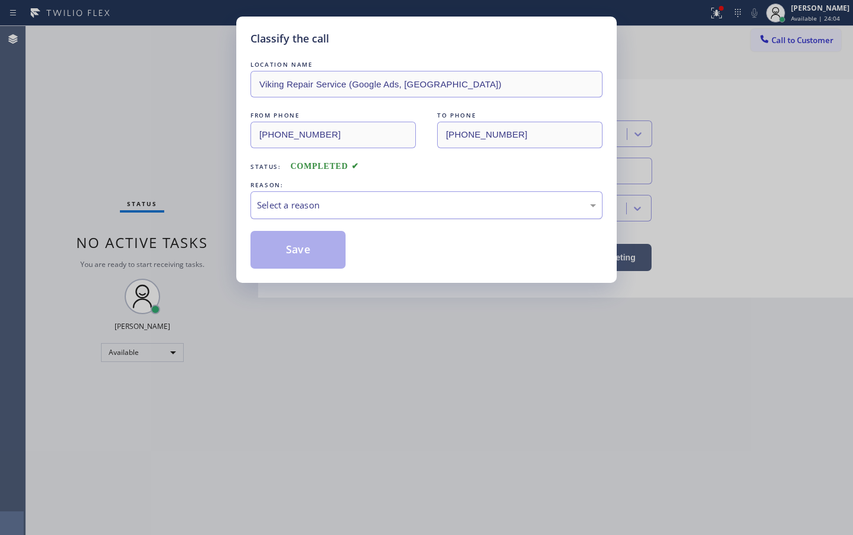
click at [290, 208] on div "Select a reason" at bounding box center [426, 205] width 339 height 14
click at [289, 263] on button "Save" at bounding box center [297, 250] width 95 height 38
click at [289, 262] on button "Save" at bounding box center [297, 250] width 95 height 38
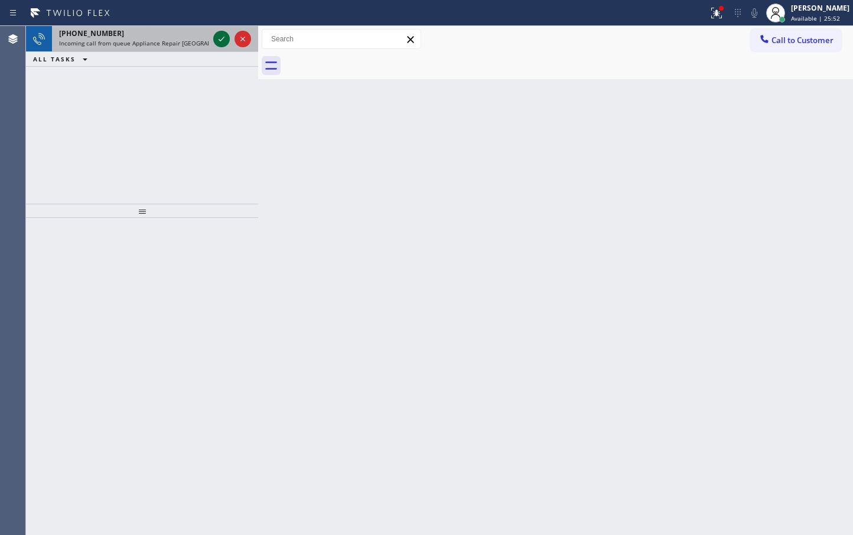
click at [224, 39] on icon at bounding box center [221, 39] width 14 height 14
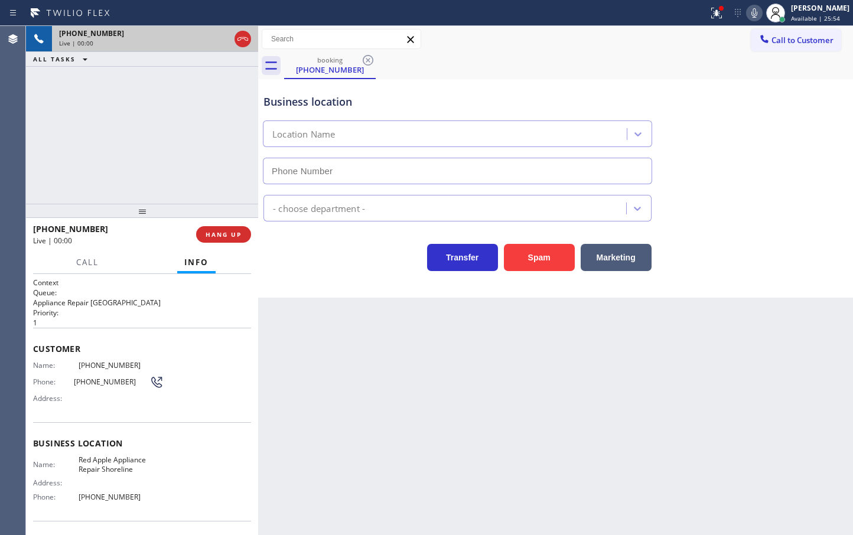
type input "[PHONE_NUMBER]"
click at [97, 262] on span "Call" at bounding box center [87, 262] width 22 height 11
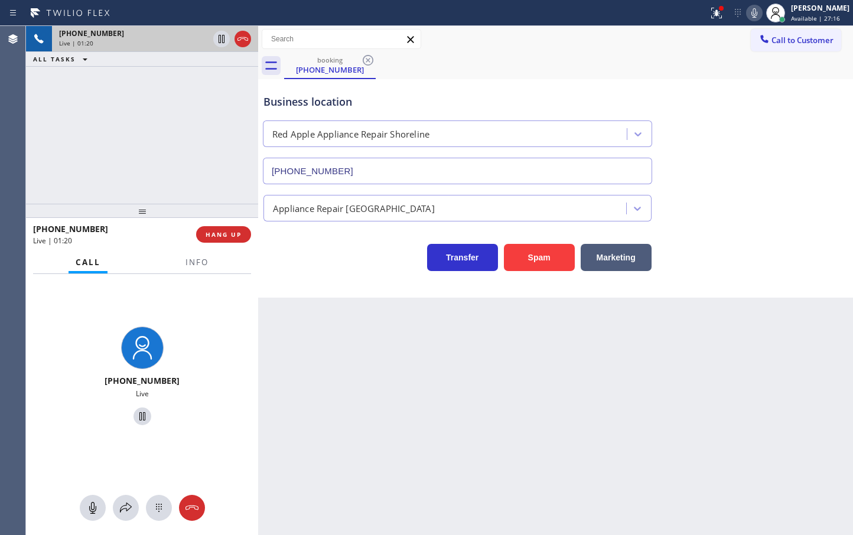
click at [208, 336] on div "[PHONE_NUMBER] Live" at bounding box center [142, 377] width 232 height 207
click at [214, 294] on div "[PHONE_NUMBER] Live" at bounding box center [142, 377] width 232 height 207
click at [105, 520] on div at bounding box center [142, 508] width 232 height 26
click at [116, 510] on div at bounding box center [126, 508] width 26 height 14
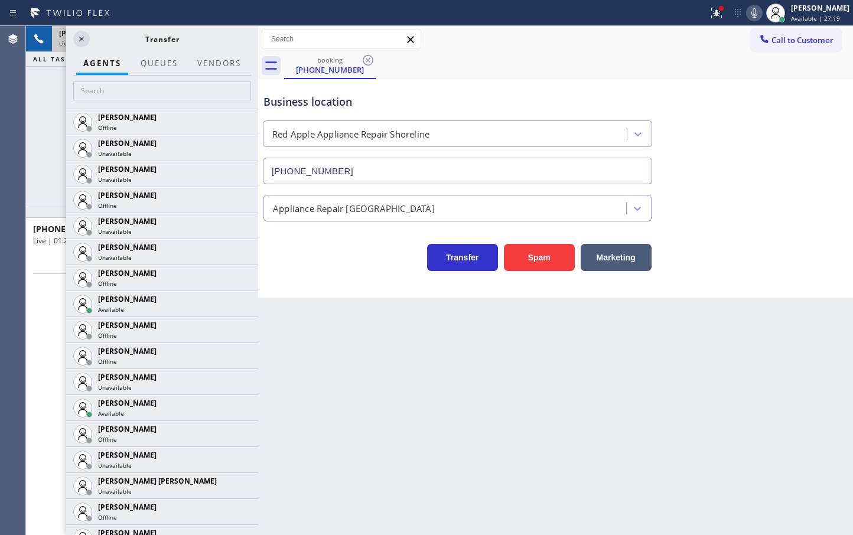
click at [80, 30] on div "Transfer" at bounding box center [162, 39] width 192 height 26
click at [77, 35] on icon at bounding box center [81, 39] width 14 height 14
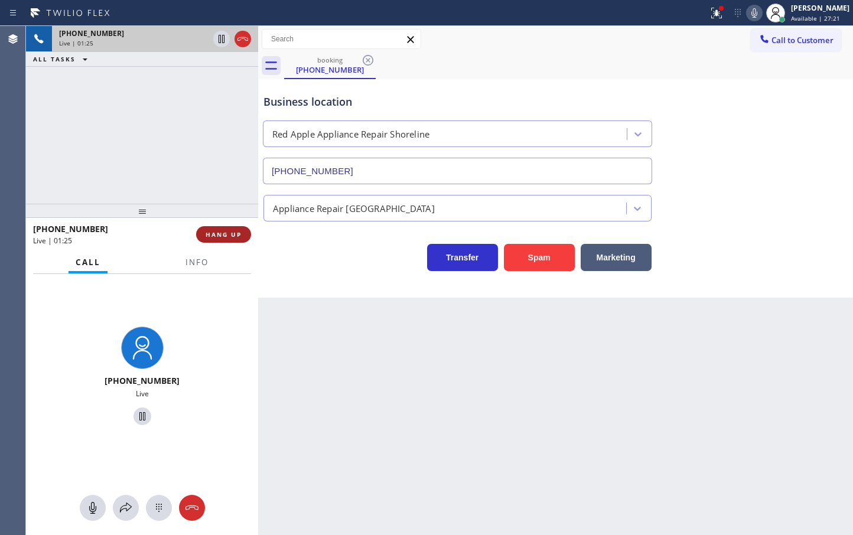
drag, startPoint x: 219, startPoint y: 240, endPoint x: 224, endPoint y: 230, distance: 11.1
click at [220, 240] on button "HANG UP" at bounding box center [223, 234] width 55 height 17
click at [224, 230] on span "HANG UP" at bounding box center [224, 234] width 36 height 8
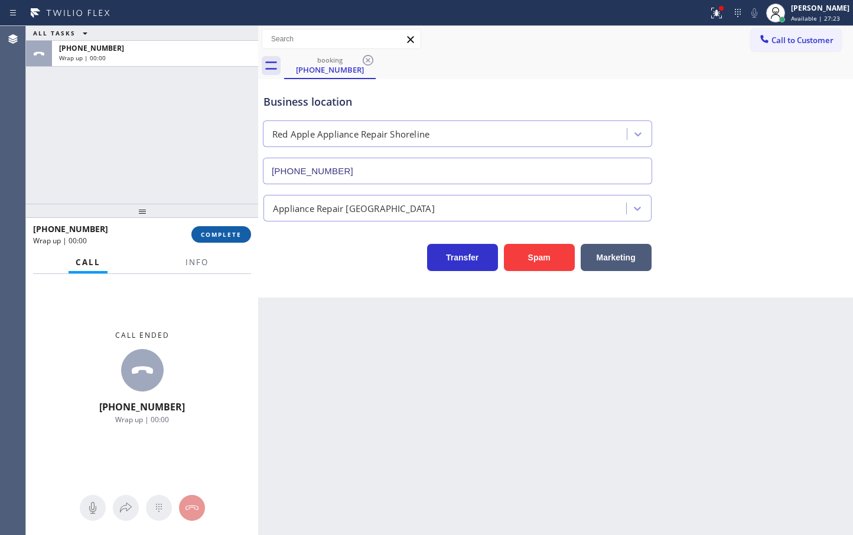
click at [224, 231] on span "COMPLETE" at bounding box center [221, 234] width 41 height 8
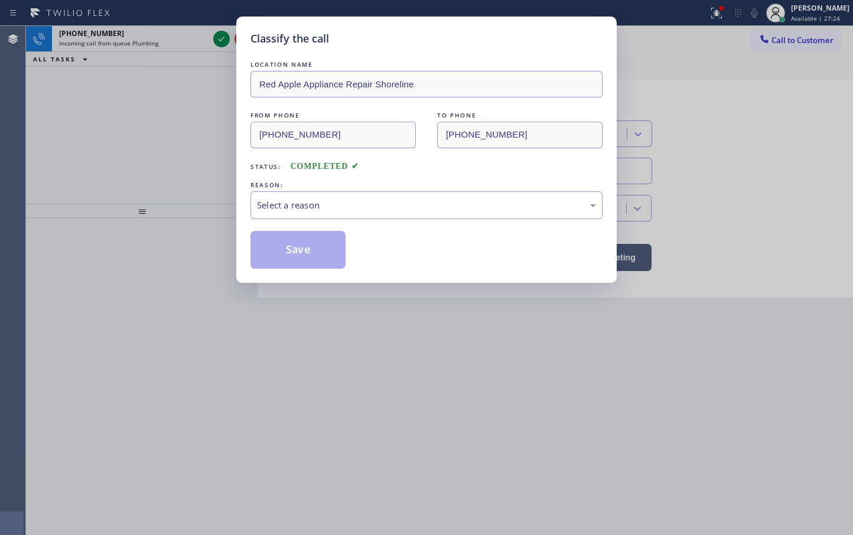
click at [326, 204] on div "Select a reason" at bounding box center [426, 205] width 339 height 14
click at [291, 253] on button "Save" at bounding box center [297, 250] width 95 height 38
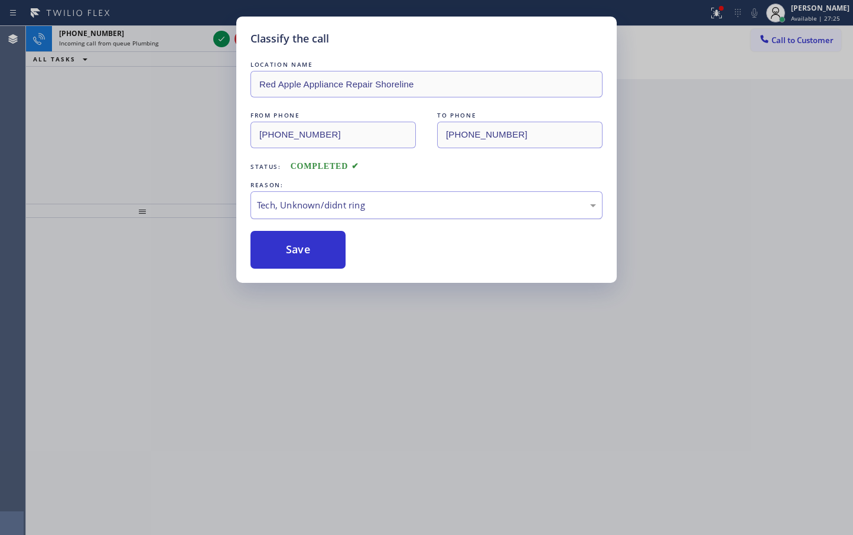
drag, startPoint x: 291, startPoint y: 253, endPoint x: 275, endPoint y: 204, distance: 51.2
click at [291, 252] on button "Save" at bounding box center [297, 250] width 95 height 38
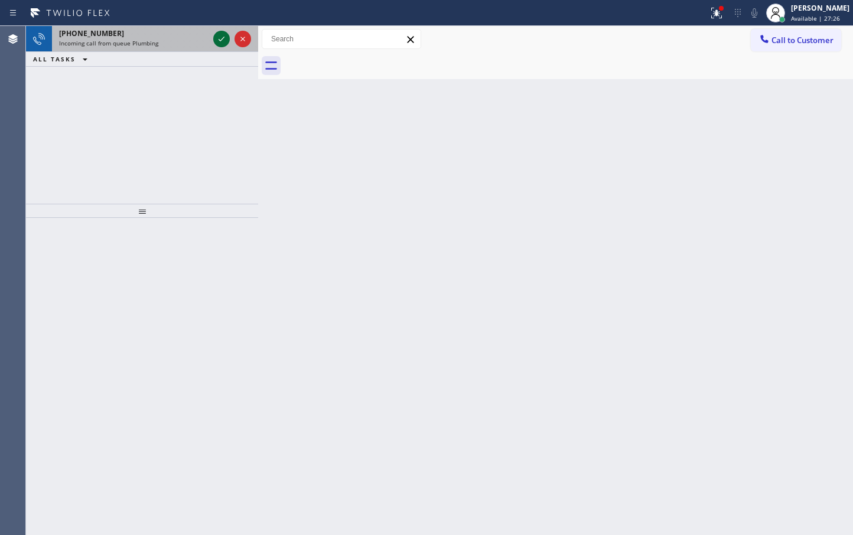
click at [217, 44] on icon at bounding box center [221, 39] width 14 height 14
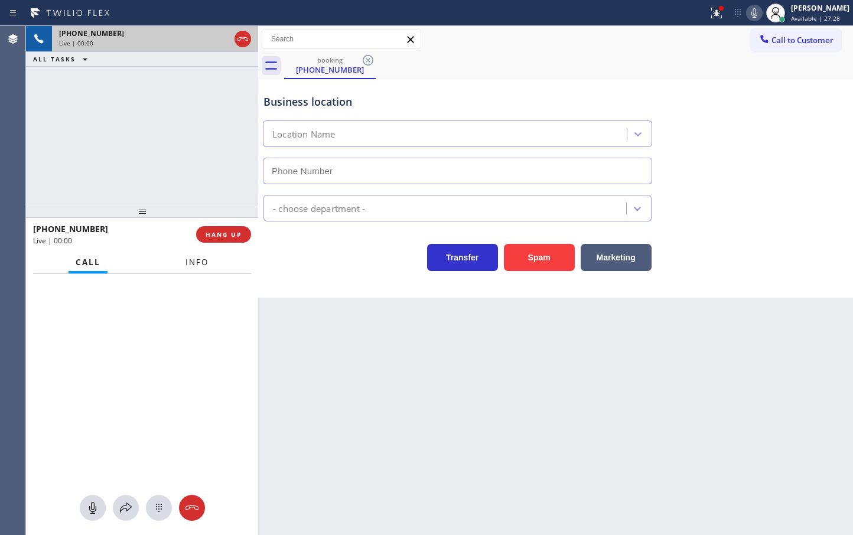
type input "[PHONE_NUMBER]"
drag, startPoint x: 209, startPoint y: 266, endPoint x: 221, endPoint y: 247, distance: 22.6
click at [209, 262] on button "Info" at bounding box center [196, 262] width 37 height 23
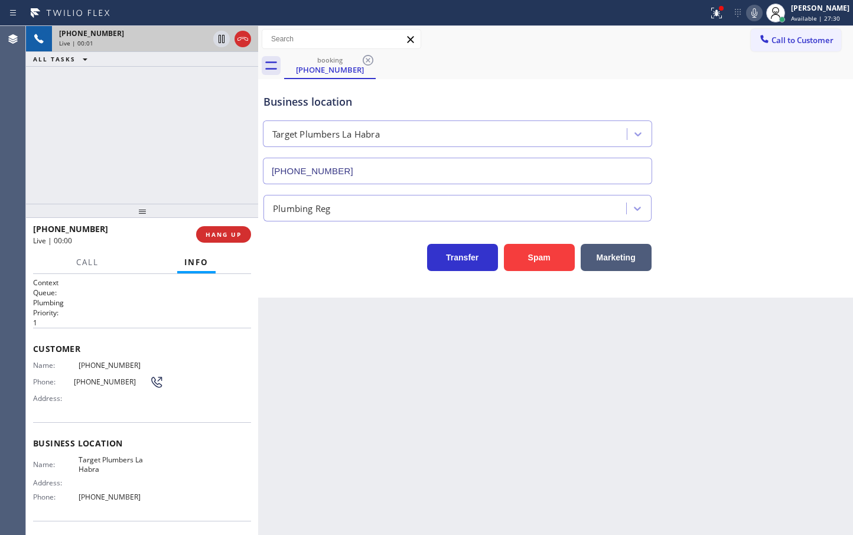
click at [210, 167] on div "[PHONE_NUMBER] Live | 00:01 ALL TASKS ALL TASKS ACTIVE TASKS TASKS IN WRAP UP" at bounding box center [142, 115] width 232 height 178
click at [326, 270] on div "Transfer Spam Marketing" at bounding box center [457, 254] width 393 height 33
click at [226, 234] on span "HANG UP" at bounding box center [224, 234] width 36 height 8
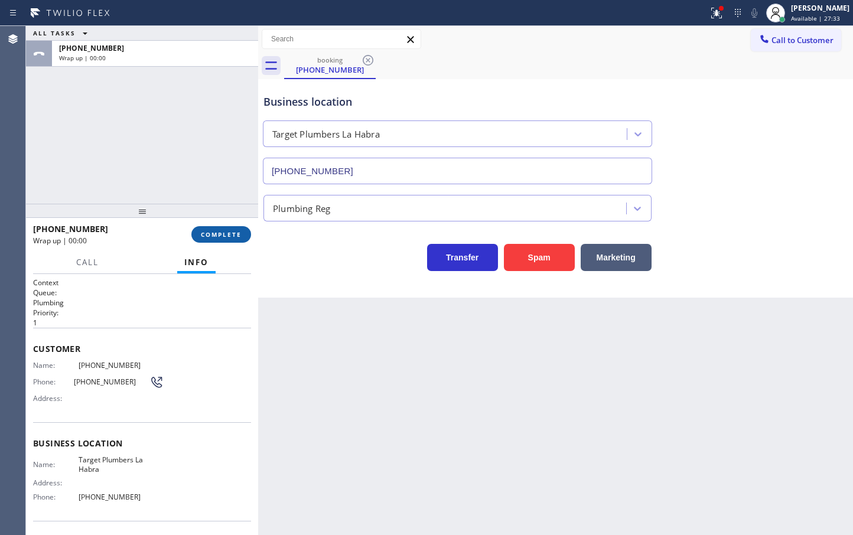
click at [226, 234] on span "COMPLETE" at bounding box center [221, 234] width 41 height 8
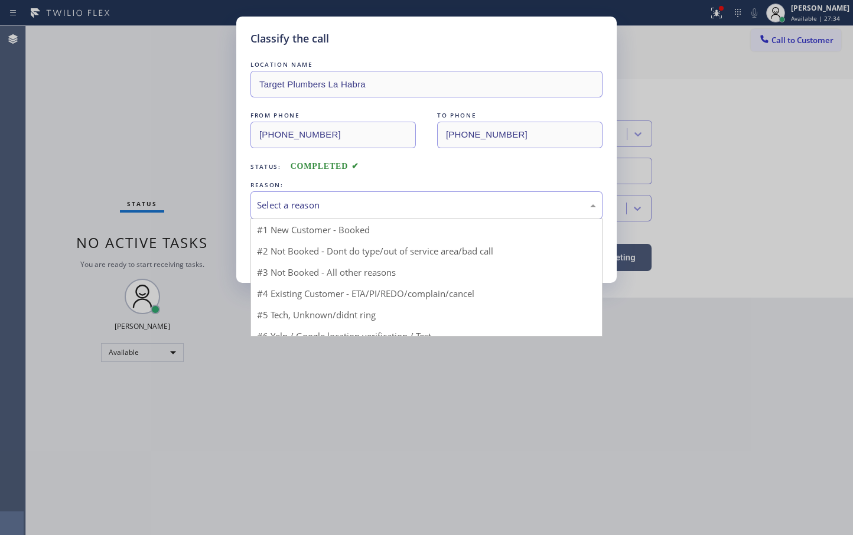
click at [296, 208] on div "Select a reason" at bounding box center [426, 205] width 339 height 14
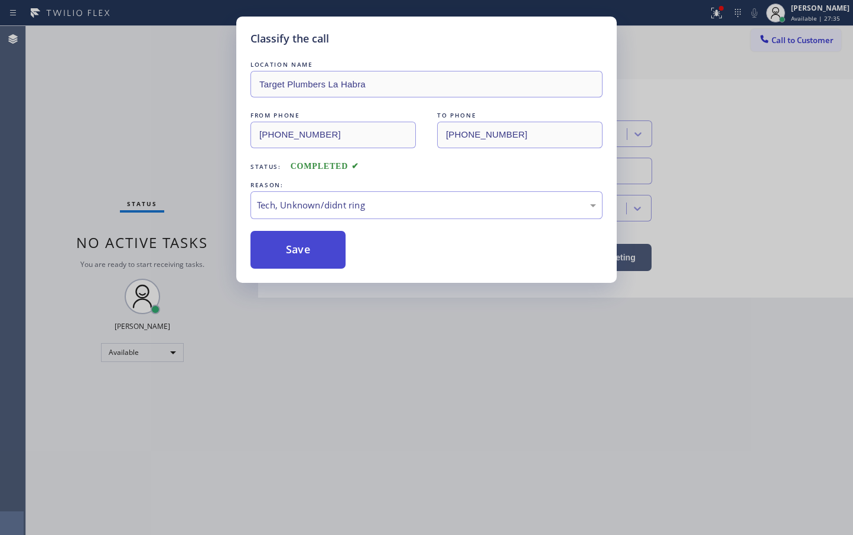
click at [289, 245] on button "Save" at bounding box center [297, 250] width 95 height 38
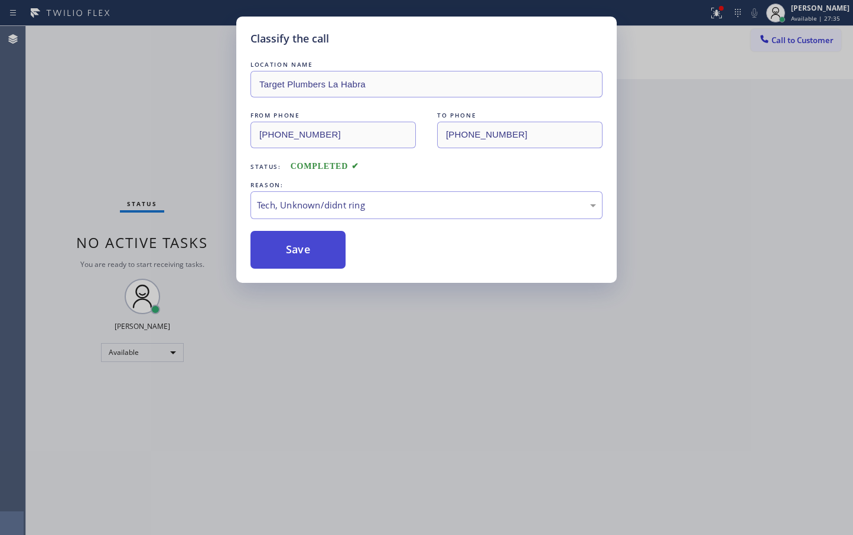
click at [289, 245] on button "Save" at bounding box center [297, 250] width 95 height 38
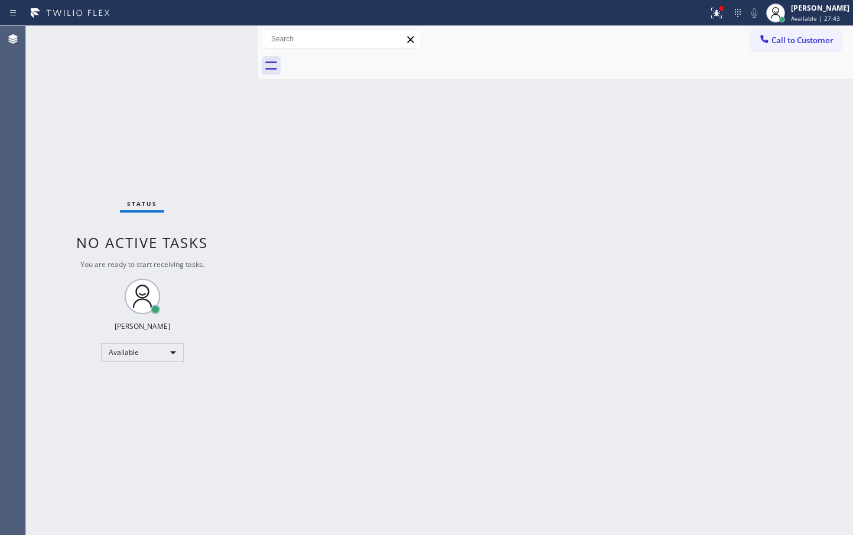
click at [191, 39] on div "Status No active tasks You are ready to start receiving tasks. [PERSON_NAME]" at bounding box center [142, 280] width 232 height 509
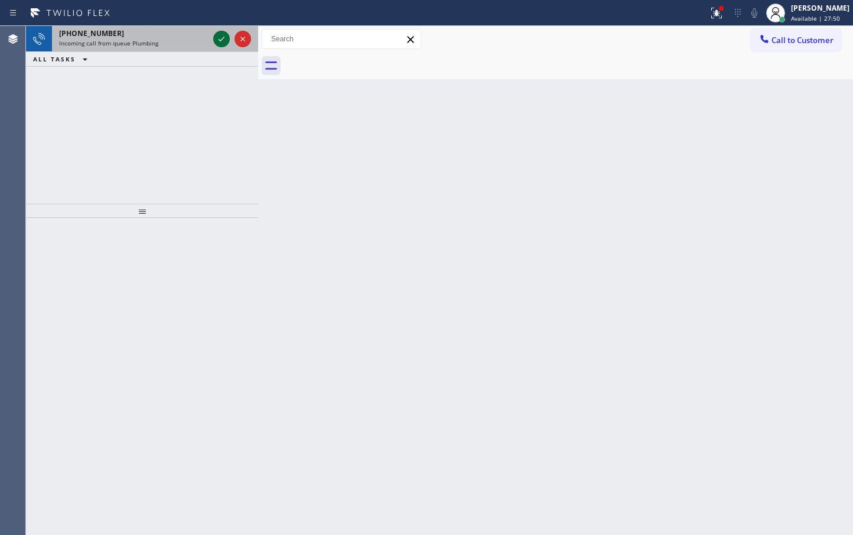
click at [227, 40] on icon at bounding box center [221, 39] width 14 height 14
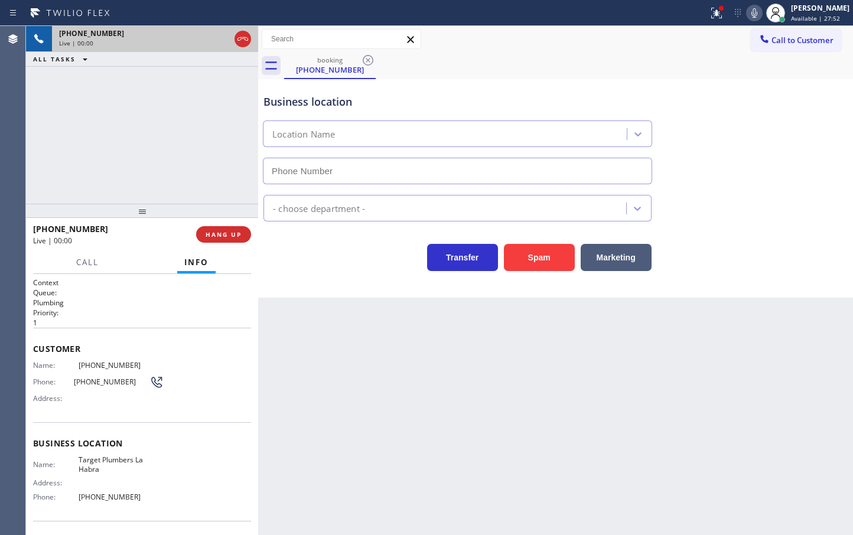
type input "[PHONE_NUMBER]"
click at [711, 8] on icon at bounding box center [714, 12] width 7 height 8
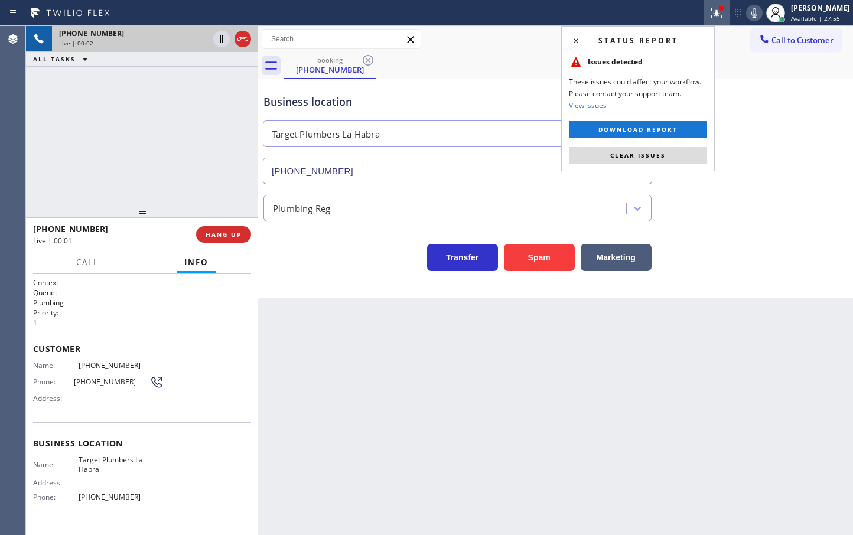
drag, startPoint x: 671, startPoint y: 154, endPoint x: 405, endPoint y: 236, distance: 278.6
click at [657, 160] on button "Clear issues" at bounding box center [638, 155] width 138 height 17
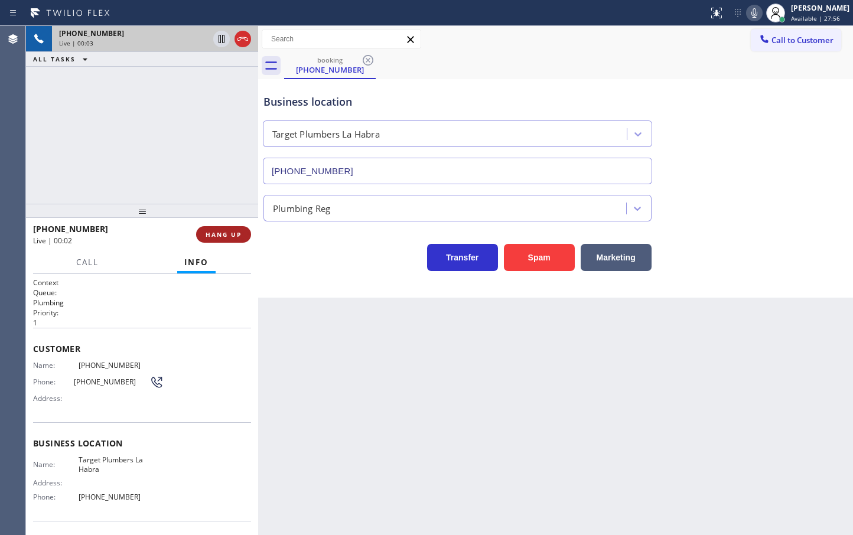
click at [224, 234] on span "HANG UP" at bounding box center [224, 234] width 36 height 8
click at [224, 233] on span "HANG UP" at bounding box center [224, 234] width 36 height 8
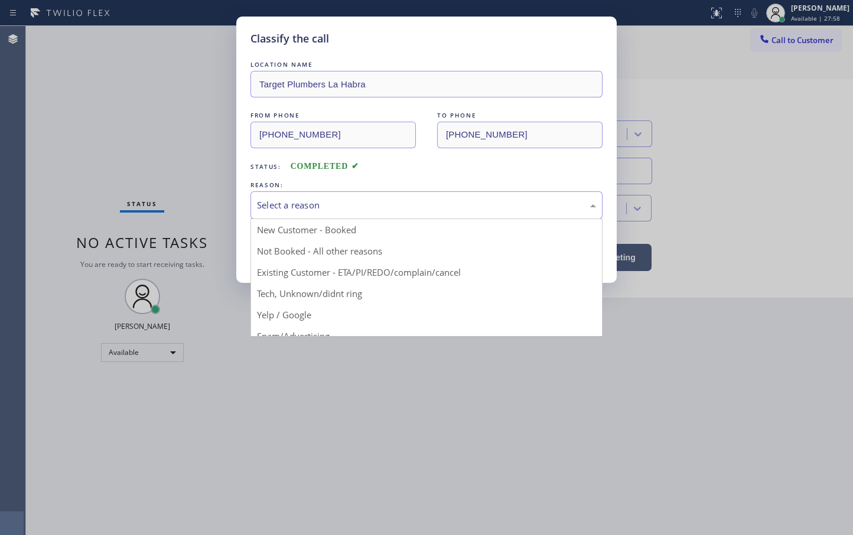
click at [299, 192] on div "Select a reason" at bounding box center [426, 205] width 352 height 28
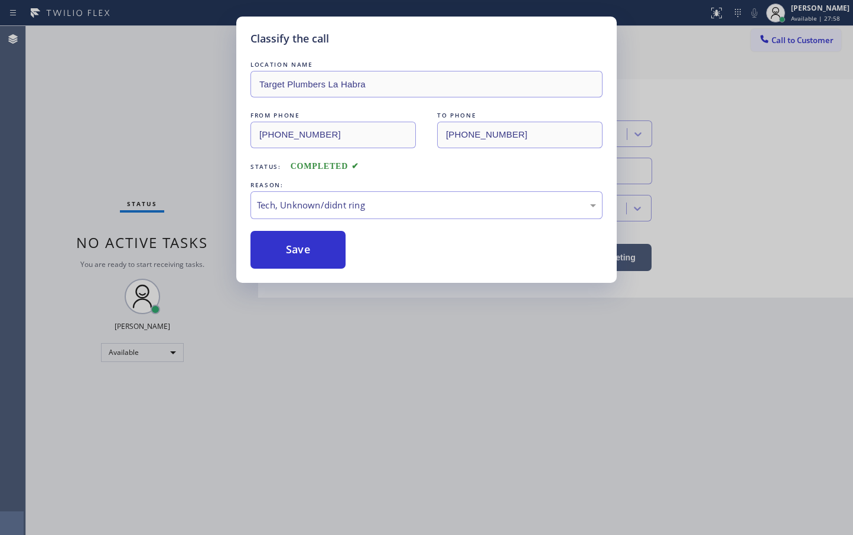
drag, startPoint x: 287, startPoint y: 290, endPoint x: 286, endPoint y: 264, distance: 26.0
click at [286, 264] on button "Save" at bounding box center [297, 250] width 95 height 38
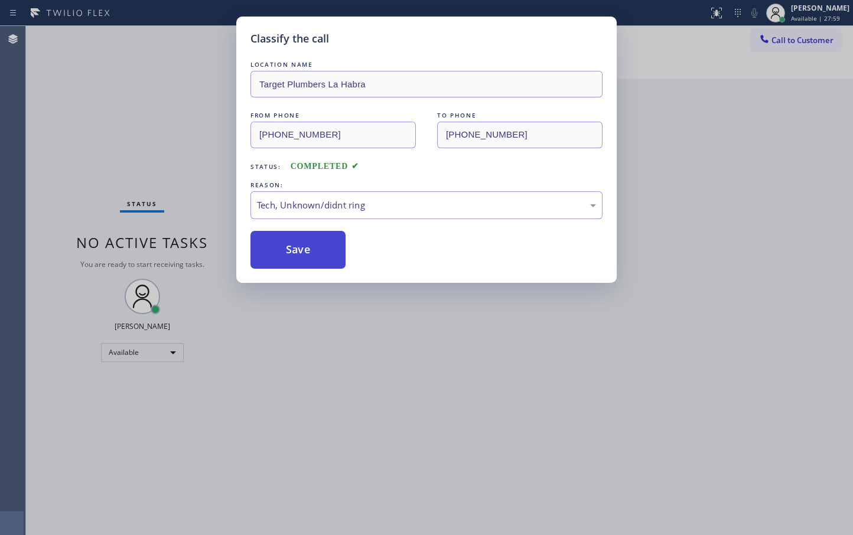
drag, startPoint x: 286, startPoint y: 264, endPoint x: 287, endPoint y: 253, distance: 10.6
click at [287, 259] on button "Save" at bounding box center [297, 250] width 95 height 38
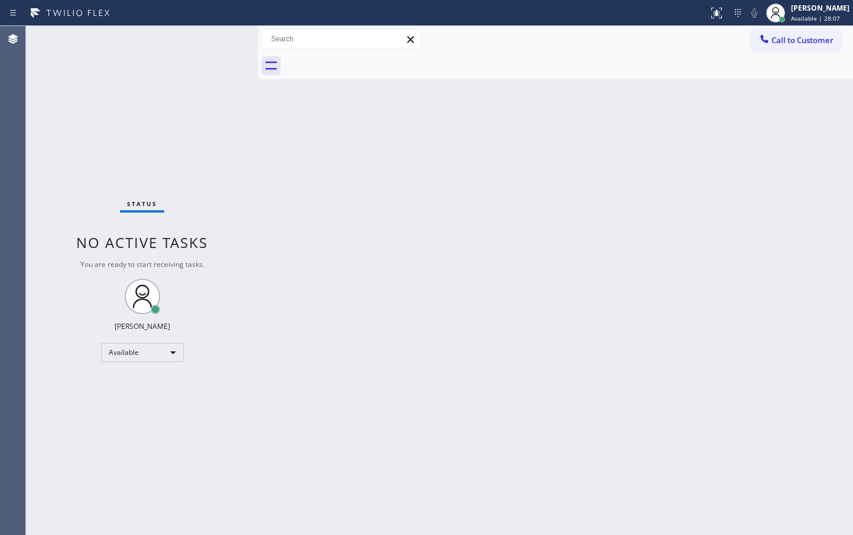
drag, startPoint x: 158, startPoint y: 64, endPoint x: 188, endPoint y: 31, distance: 44.7
click at [158, 64] on div "Status No active tasks You are ready to start receiving tasks. [PERSON_NAME]" at bounding box center [142, 280] width 232 height 509
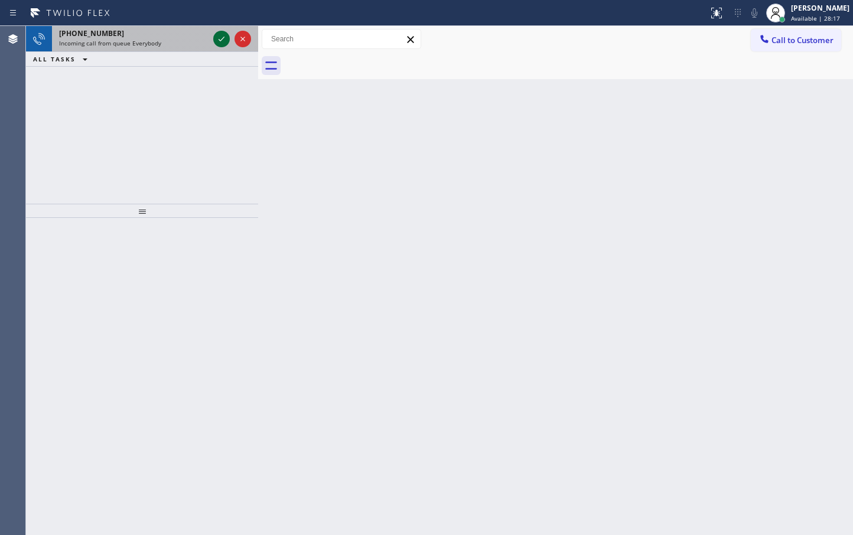
click at [217, 37] on icon at bounding box center [221, 39] width 14 height 14
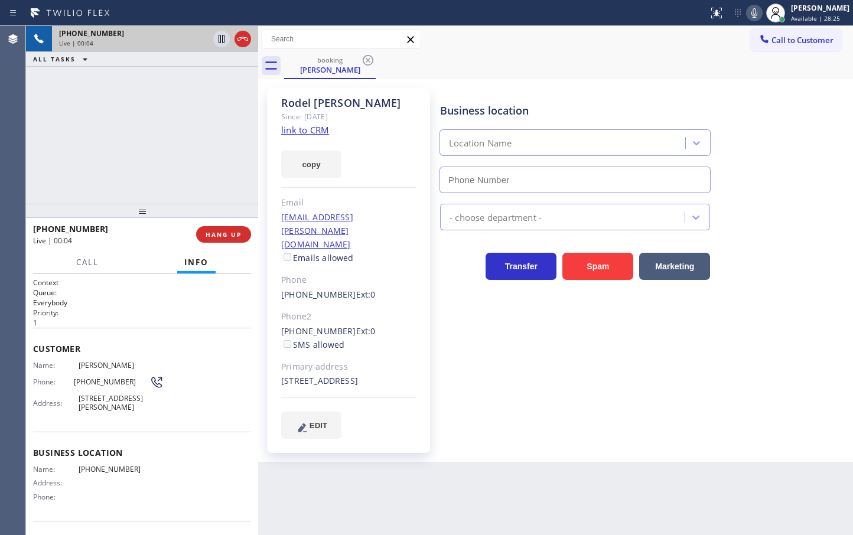
click at [177, 128] on div "[PHONE_NUMBER] Live | 00:04 ALL TASKS ALL TASKS ACTIVE TASKS TASKS IN WRAP UP" at bounding box center [142, 115] width 232 height 178
click at [106, 120] on div "[PHONE_NUMBER] Live | 00:10 ALL TASKS ALL TASKS ACTIVE TASKS TASKS IN WRAP UP" at bounding box center [142, 115] width 232 height 178
click at [168, 141] on div "[PHONE_NUMBER] Live | 00:23 ALL TASKS ALL TASKS ACTIVE TASKS TASKS IN WRAP UP" at bounding box center [142, 115] width 232 height 178
click at [311, 134] on link "link to CRM" at bounding box center [305, 130] width 48 height 12
click at [79, 268] on button "Call" at bounding box center [87, 262] width 37 height 23
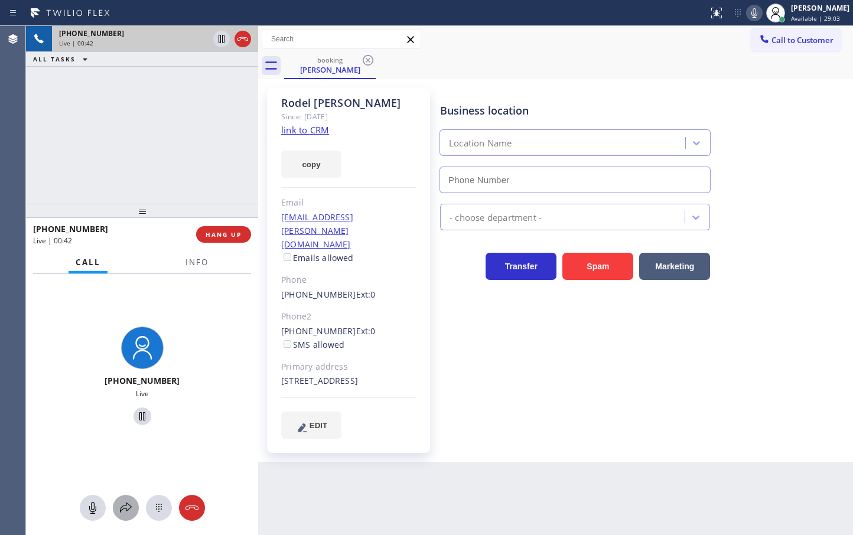
click at [125, 513] on icon at bounding box center [126, 508] width 14 height 14
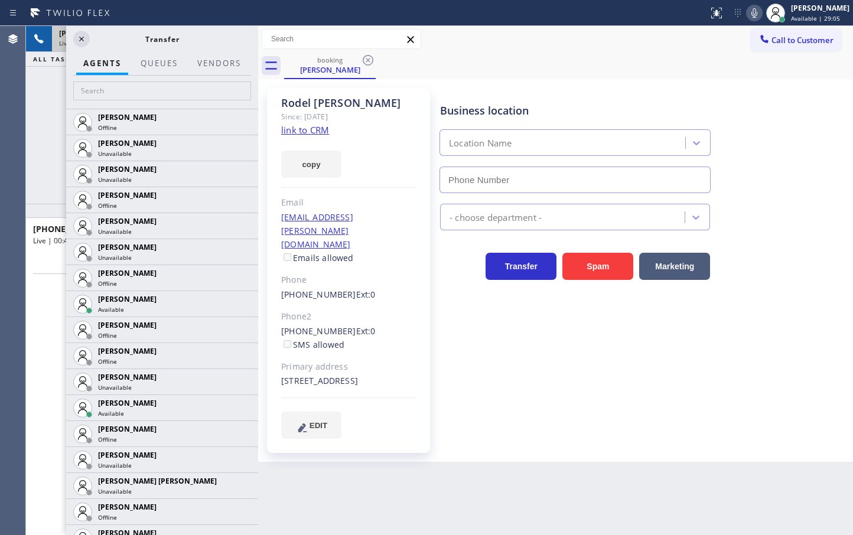
drag, startPoint x: 100, startPoint y: 102, endPoint x: 261, endPoint y: 83, distance: 161.2
click at [142, 99] on div at bounding box center [162, 92] width 192 height 33
click at [229, 80] on div at bounding box center [162, 92] width 192 height 33
click at [119, 92] on input "text" at bounding box center [162, 91] width 178 height 19
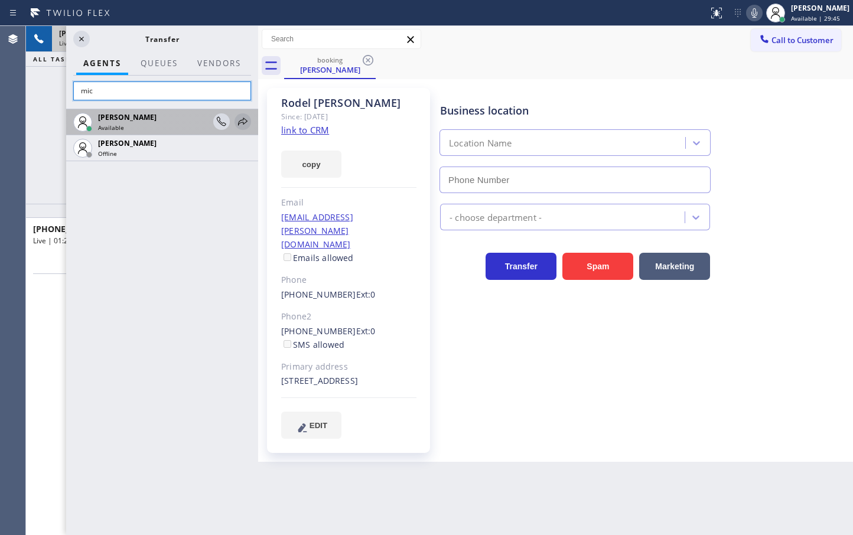
type input "mic"
click at [239, 121] on icon at bounding box center [243, 122] width 14 height 14
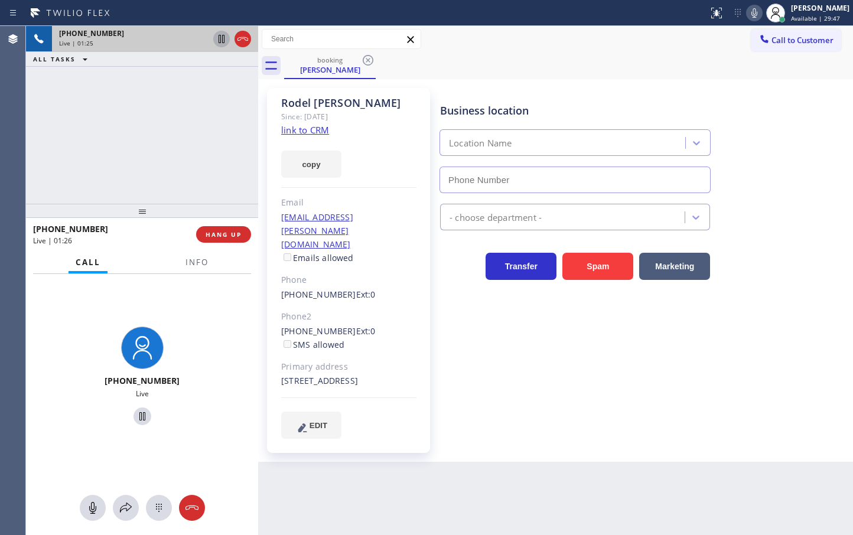
click at [217, 39] on icon at bounding box center [221, 39] width 14 height 14
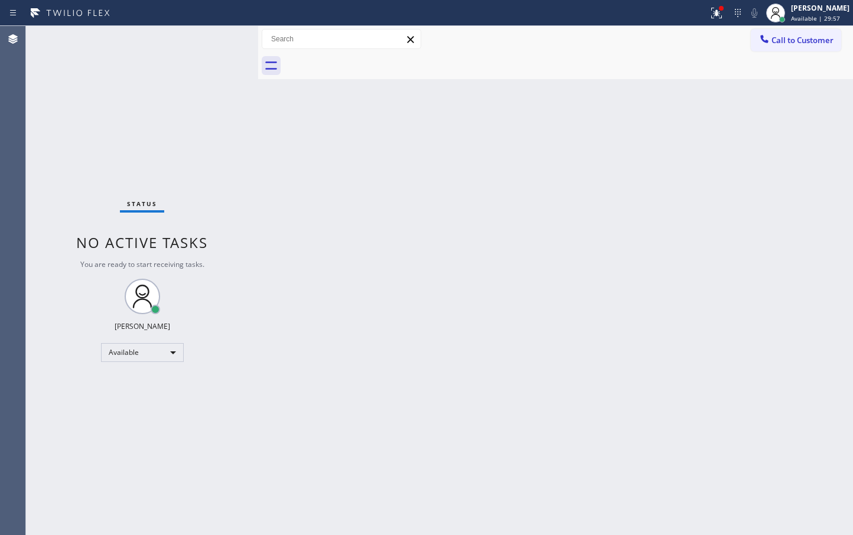
click at [193, 80] on div "Status No active tasks You are ready to start receiving tasks. [PERSON_NAME]" at bounding box center [142, 280] width 232 height 509
click at [174, 74] on div "Status No active tasks You are ready to start receiving tasks. [PERSON_NAME]" at bounding box center [142, 280] width 232 height 509
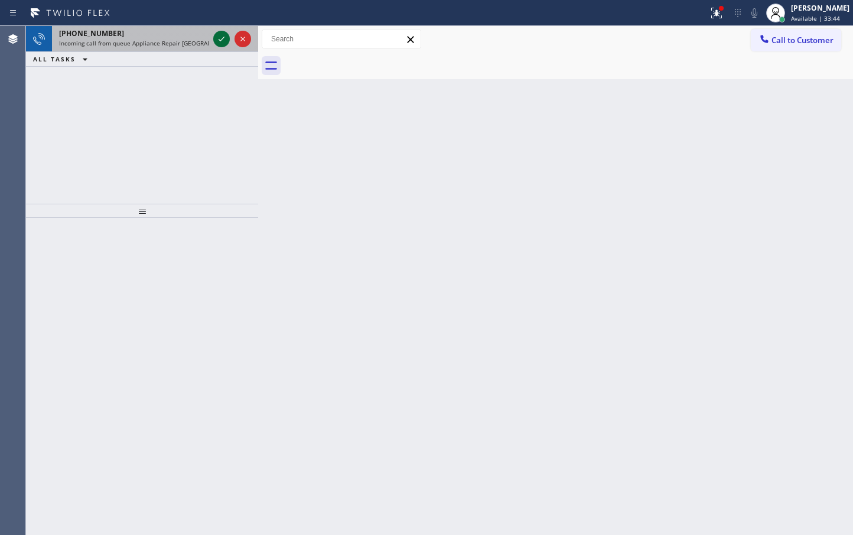
click at [223, 40] on icon at bounding box center [221, 39] width 14 height 14
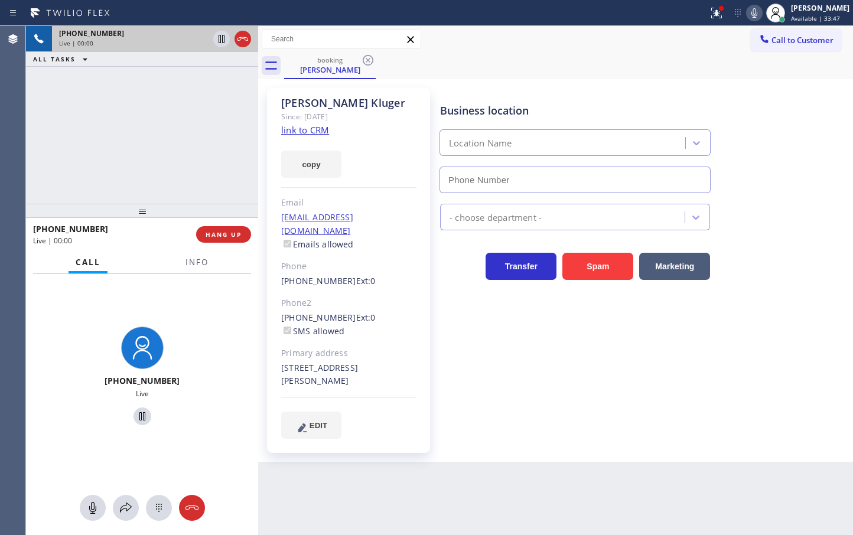
type input "[PHONE_NUMBER]"
click at [306, 134] on link "link to CRM" at bounding box center [305, 130] width 48 height 12
click at [145, 196] on div "[PHONE_NUMBER] Live | 00:33 ALL TASKS ALL TASKS ACTIVE TASKS TASKS IN WRAP UP" at bounding box center [142, 115] width 232 height 178
click at [126, 507] on icon at bounding box center [126, 508] width 14 height 14
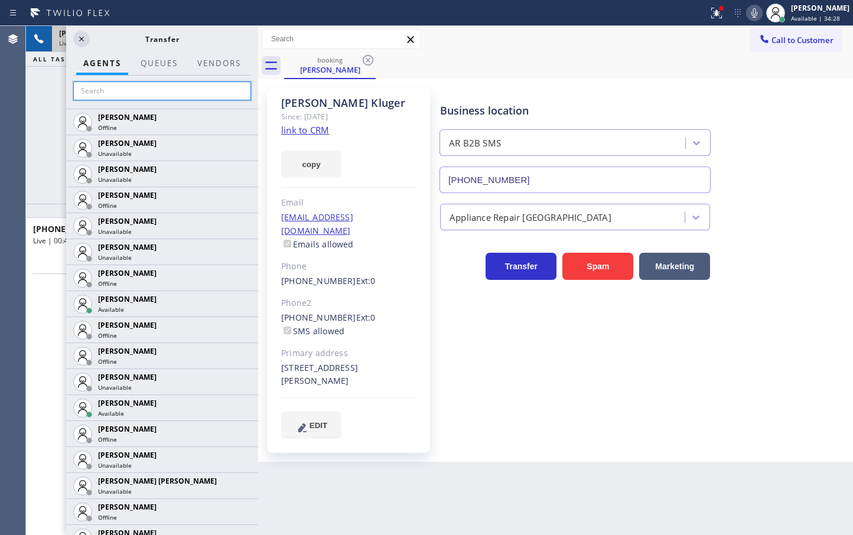
click at [147, 99] on input "text" at bounding box center [162, 91] width 178 height 19
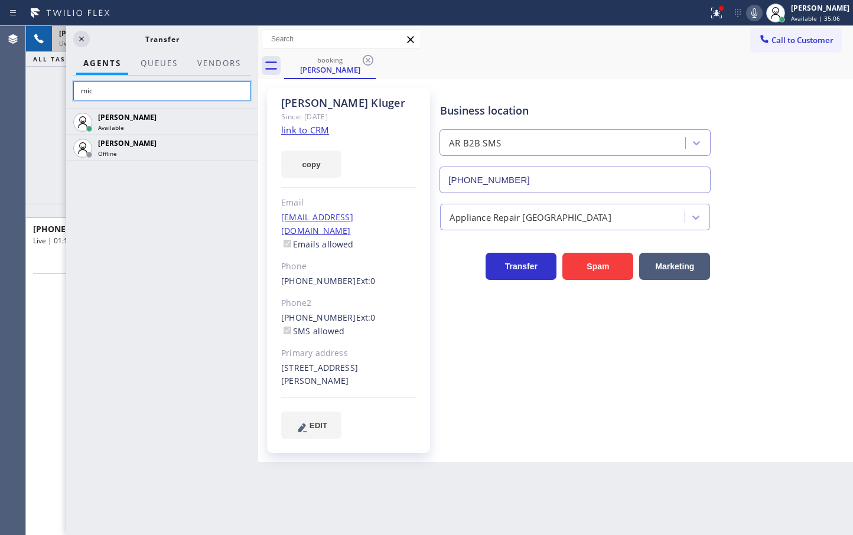
type input "mic"
click at [140, 274] on div "[PERSON_NAME] Available [PERSON_NAME] Offline" at bounding box center [162, 322] width 192 height 427
click at [186, 364] on div "[PERSON_NAME] Available [PERSON_NAME] Offline" at bounding box center [162, 322] width 192 height 427
drag, startPoint x: 166, startPoint y: 328, endPoint x: 171, endPoint y: 340, distance: 13.0
click at [171, 340] on div "[PERSON_NAME] Available [PERSON_NAME] Offline" at bounding box center [162, 322] width 192 height 427
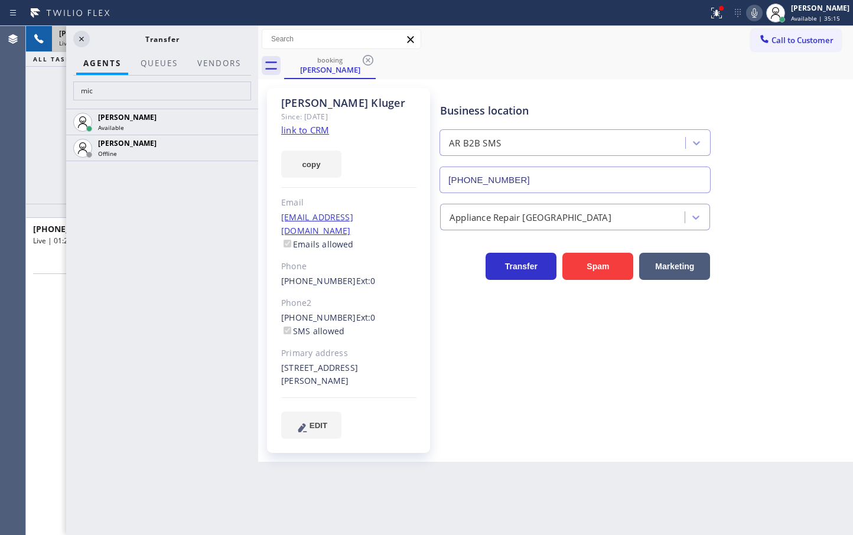
click at [171, 340] on div "[PERSON_NAME] Available [PERSON_NAME] Offline" at bounding box center [162, 322] width 192 height 427
click at [217, 232] on div "[PERSON_NAME] Available [PERSON_NAME] Offline" at bounding box center [162, 322] width 192 height 427
click at [148, 244] on div "[PERSON_NAME] Available [PERSON_NAME] Offline" at bounding box center [162, 322] width 192 height 427
click at [85, 35] on icon at bounding box center [81, 39] width 14 height 14
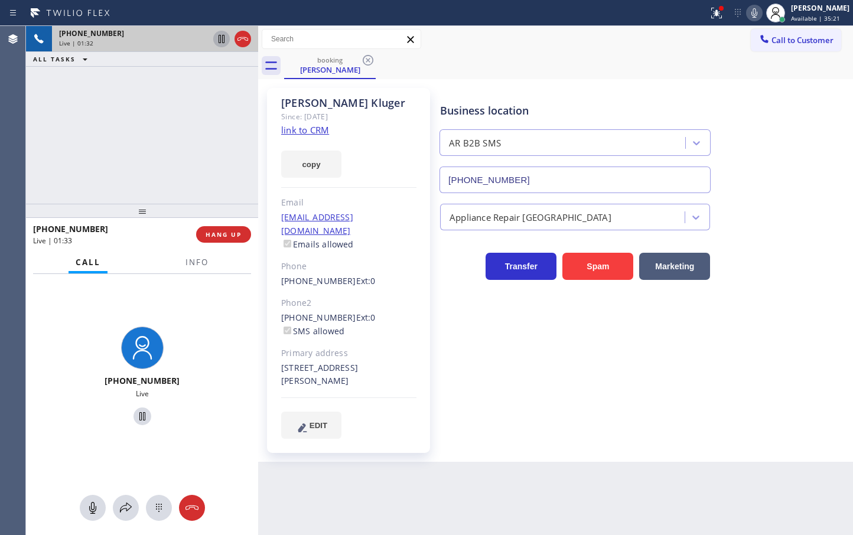
click at [222, 40] on icon at bounding box center [222, 39] width 6 height 8
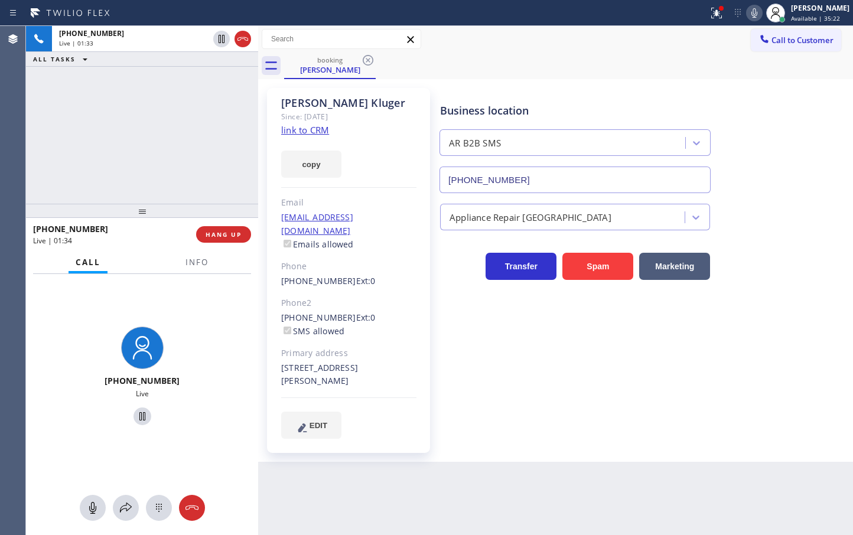
drag, startPoint x: 118, startPoint y: 499, endPoint x: 128, endPoint y: 458, distance: 42.1
click at [119, 494] on div "[PHONE_NUMBER] Live" at bounding box center [142, 404] width 232 height 261
click at [122, 506] on icon at bounding box center [126, 508] width 14 height 14
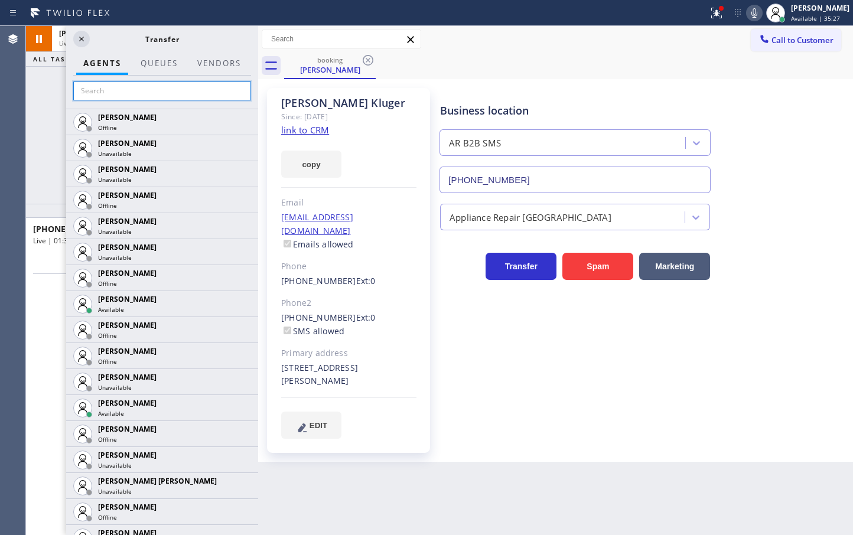
click at [198, 96] on input "text" at bounding box center [162, 91] width 178 height 19
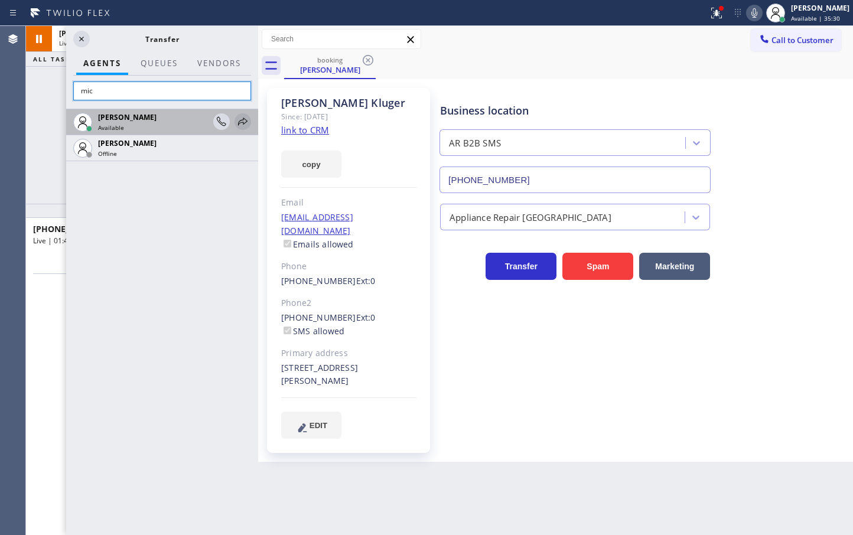
type input "mic"
click at [241, 115] on icon at bounding box center [243, 122] width 14 height 14
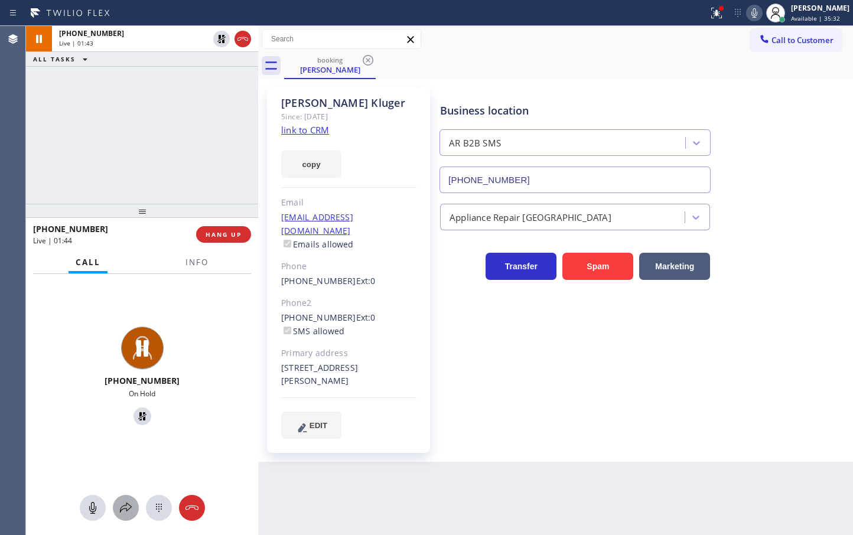
click at [126, 501] on icon at bounding box center [126, 508] width 14 height 14
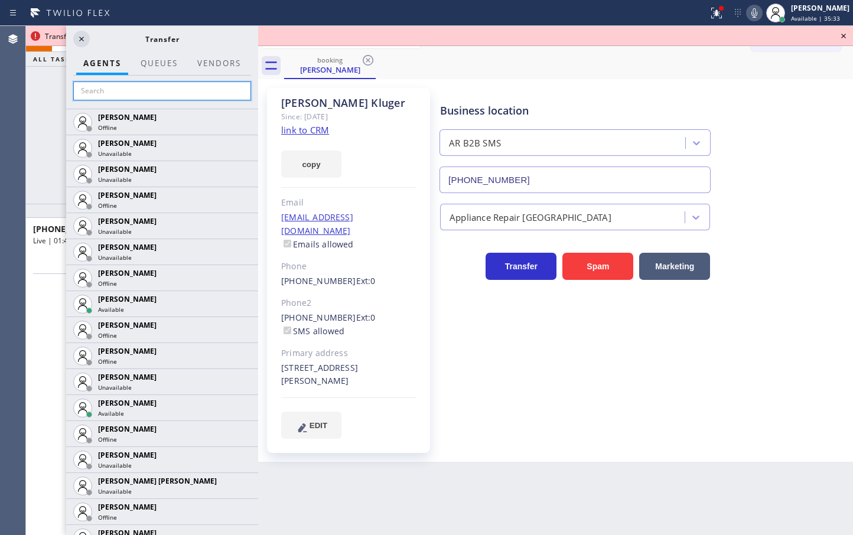
click at [116, 87] on input "text" at bounding box center [162, 91] width 178 height 19
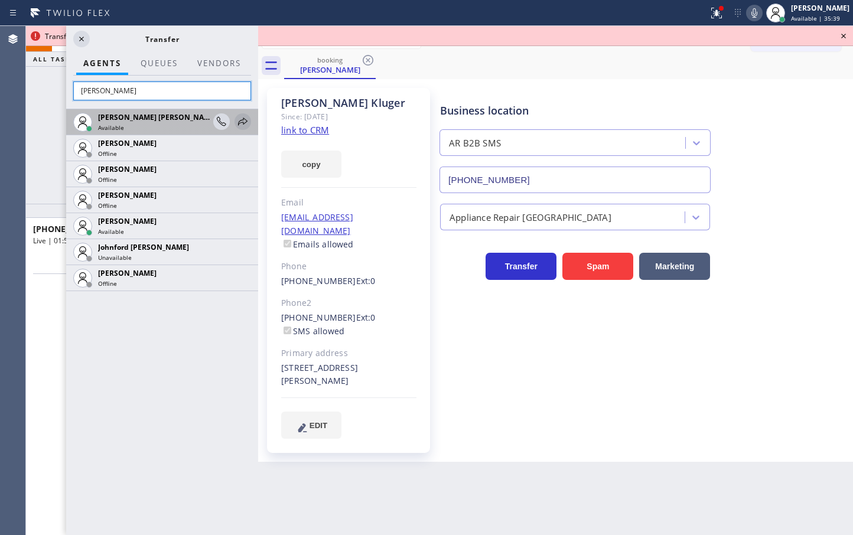
type input "[PERSON_NAME]"
click at [248, 119] on icon at bounding box center [243, 122] width 14 height 14
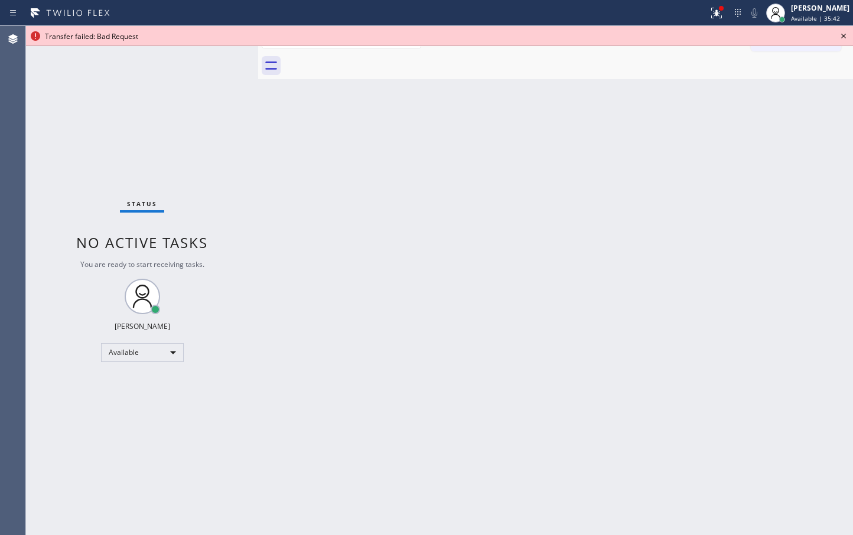
click at [842, 36] on icon at bounding box center [843, 36] width 14 height 14
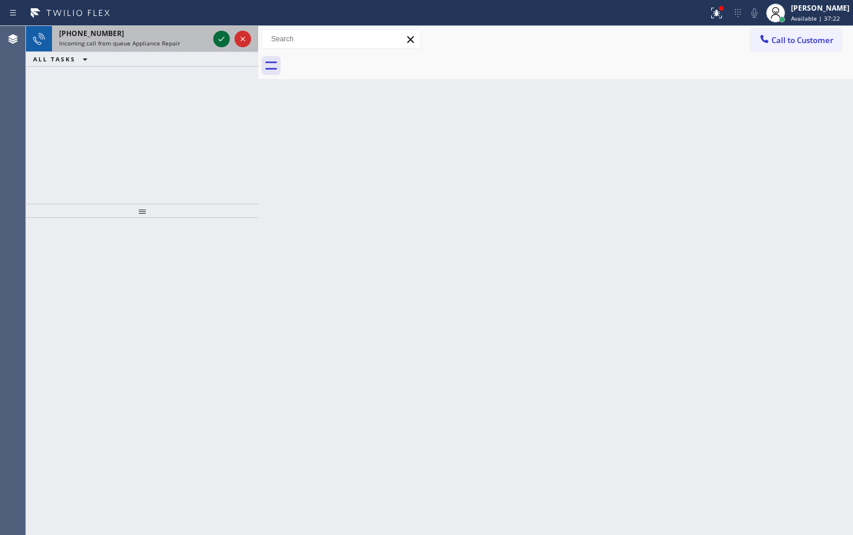
click at [220, 36] on icon at bounding box center [221, 39] width 14 height 14
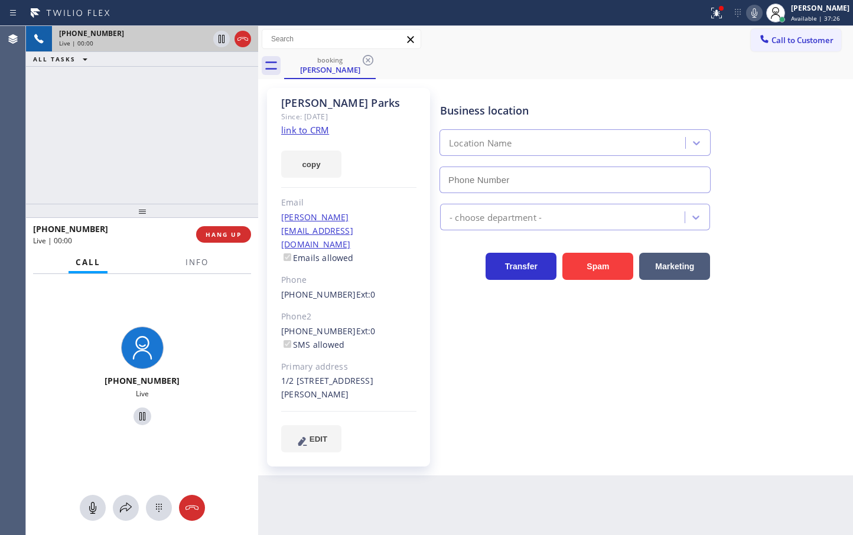
type input "[PHONE_NUMBER]"
click at [301, 129] on link "link to CRM" at bounding box center [305, 130] width 48 height 12
click at [154, 135] on div "[PHONE_NUMBER] Live | 00:06 ALL TASKS ALL TASKS ACTIVE TASKS TASKS IN WRAP UP" at bounding box center [142, 115] width 232 height 178
click at [299, 132] on link "link to CRM" at bounding box center [305, 130] width 48 height 12
click at [196, 79] on div "[PHONE_NUMBER] Live | 00:31 ALL TASKS ALL TASKS ACTIVE TASKS TASKS IN WRAP UP" at bounding box center [142, 115] width 232 height 178
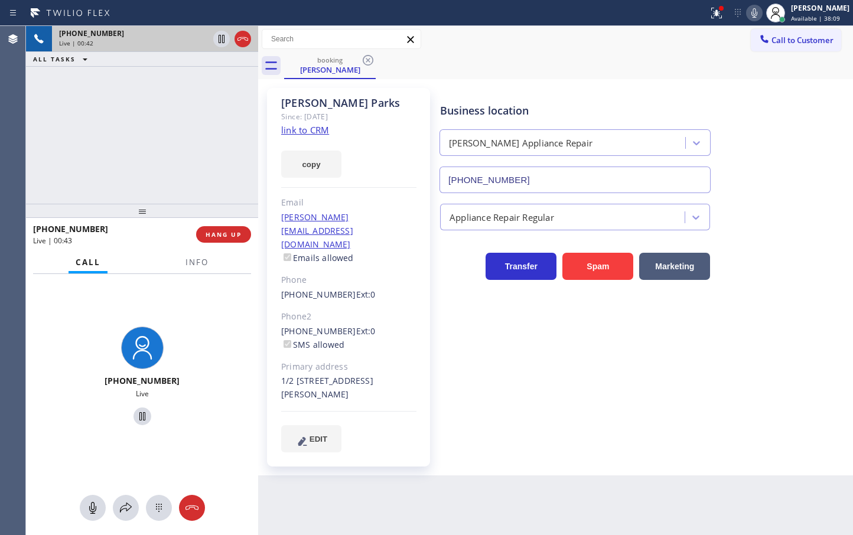
click at [130, 134] on div "[PHONE_NUMBER] Live | 00:42 ALL TASKS ALL TASKS ACTIVE TASKS TASKS IN WRAP UP" at bounding box center [142, 115] width 232 height 178
click at [131, 95] on div "[PHONE_NUMBER] Live | 00:44 ALL TASKS ALL TASKS ACTIVE TASKS TASKS IN WRAP UP" at bounding box center [142, 115] width 232 height 178
click at [200, 261] on span "Info" at bounding box center [196, 262] width 23 height 11
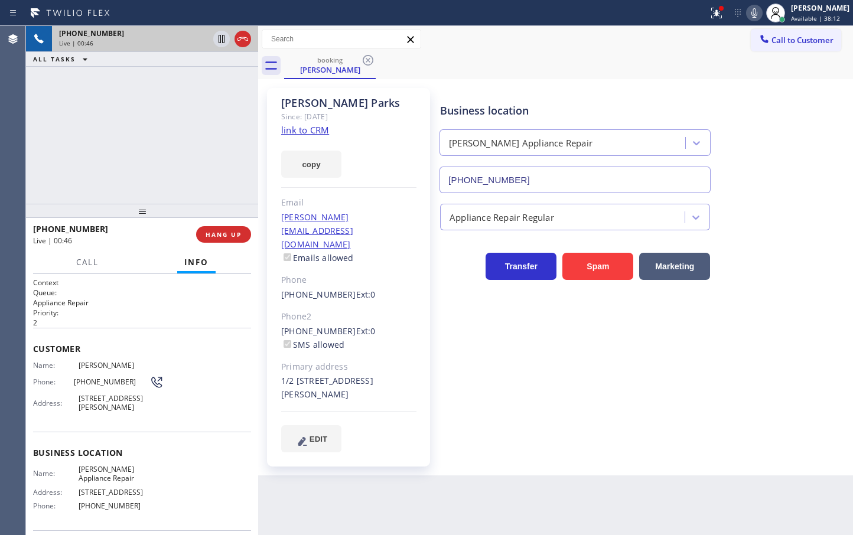
click at [207, 328] on div "Customer Name: [PERSON_NAME] Phone: [PHONE_NUMBER] Address: [STREET_ADDRESS][PE…" at bounding box center [142, 379] width 218 height 103
drag, startPoint x: 146, startPoint y: 305, endPoint x: 149, endPoint y: 245, distance: 60.4
click at [146, 300] on p "Appliance Repair" at bounding box center [142, 303] width 218 height 10
click at [161, 113] on div "[PHONE_NUMBER] Live | 00:49 ALL TASKS ALL TASKS ACTIVE TASKS TASKS IN WRAP UP" at bounding box center [142, 115] width 232 height 178
click at [161, 113] on div "[PHONE_NUMBER] Live | 00:54 ALL TASKS ALL TASKS ACTIVE TASKS TASKS IN WRAP UP" at bounding box center [142, 115] width 232 height 178
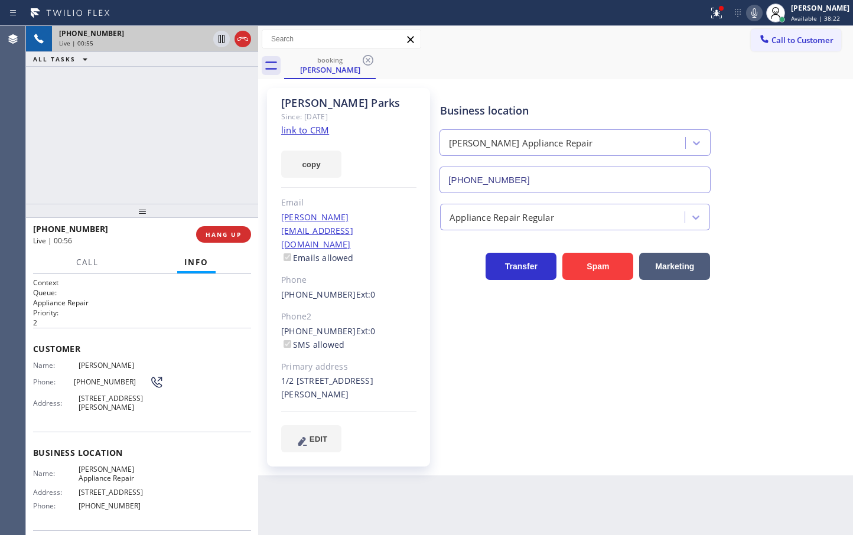
drag, startPoint x: 161, startPoint y: 349, endPoint x: 120, endPoint y: 288, distance: 74.1
click at [159, 349] on span "Customer" at bounding box center [142, 348] width 218 height 11
click at [93, 260] on span "Call" at bounding box center [87, 262] width 22 height 11
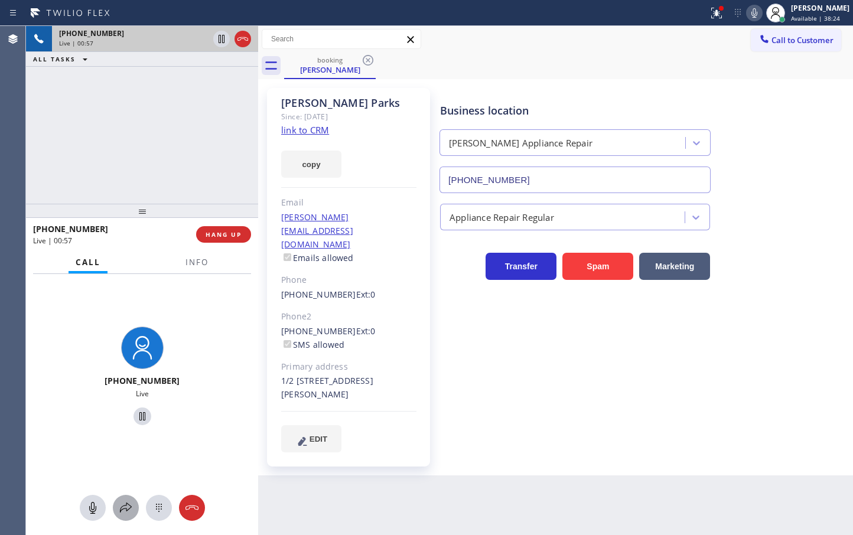
click at [122, 503] on icon at bounding box center [126, 508] width 14 height 14
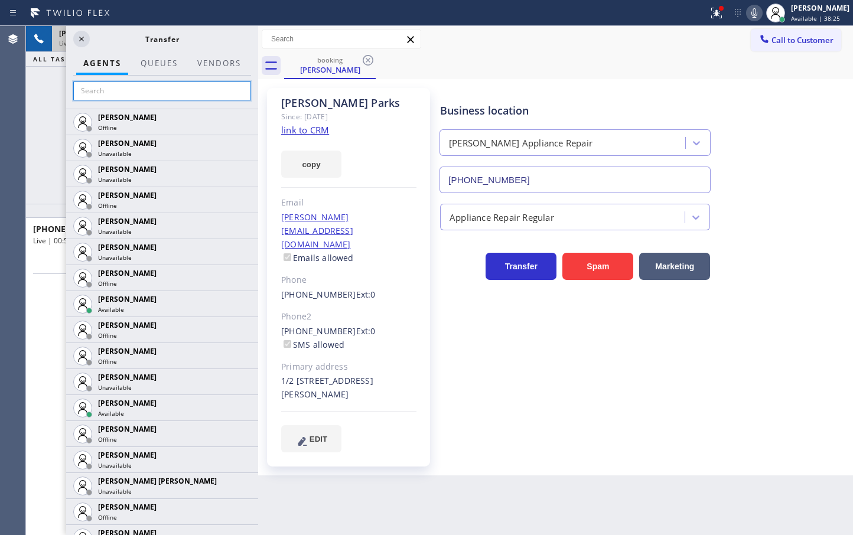
click at [119, 87] on input "text" at bounding box center [162, 91] width 178 height 19
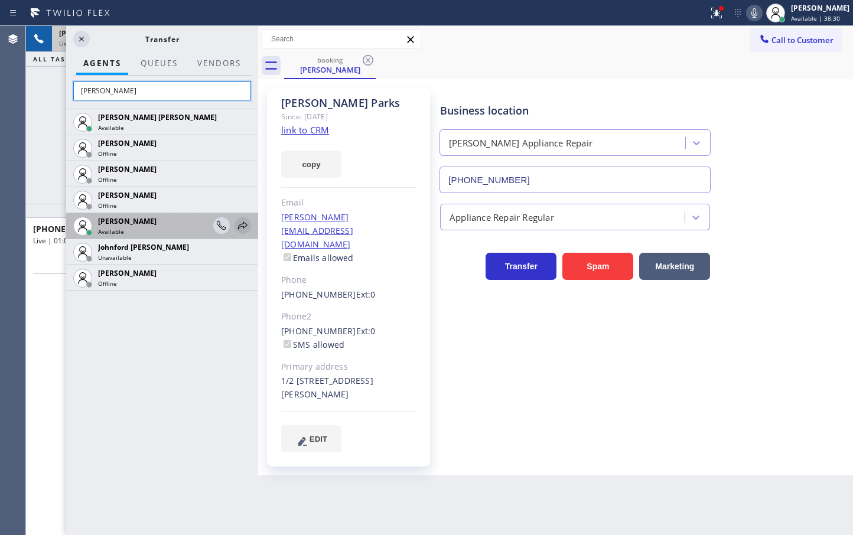
type input "[PERSON_NAME]"
click at [239, 222] on icon at bounding box center [243, 226] width 14 height 14
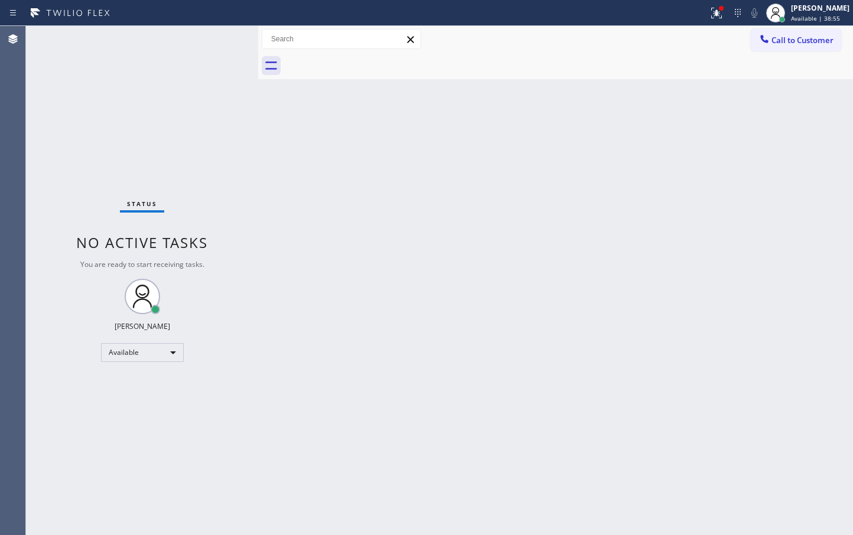
click at [224, 38] on div "Status No active tasks You are ready to start receiving tasks. [PERSON_NAME]" at bounding box center [142, 280] width 232 height 509
click at [198, 70] on div "Status No active tasks You are ready to start receiving tasks. [PERSON_NAME]" at bounding box center [142, 280] width 232 height 509
click at [172, 66] on div "Status No active tasks You are ready to start receiving tasks. [PERSON_NAME]" at bounding box center [142, 280] width 232 height 509
click at [207, 165] on div "Status No active tasks You are ready to start receiving tasks. [PERSON_NAME]" at bounding box center [142, 280] width 232 height 509
click at [197, 60] on div "Status No active tasks You are ready to start receiving tasks. [PERSON_NAME]" at bounding box center [142, 280] width 232 height 509
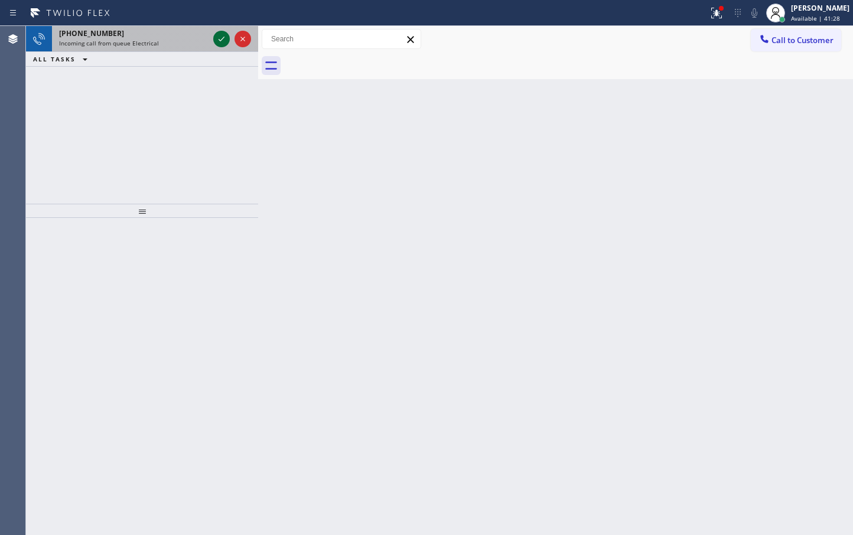
click at [222, 40] on icon at bounding box center [221, 39] width 14 height 14
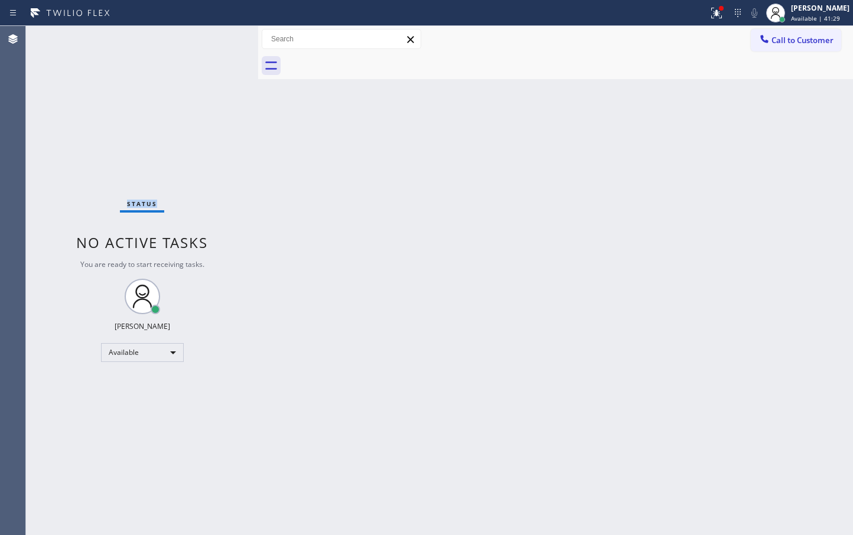
click at [222, 40] on div "Status No active tasks You are ready to start receiving tasks. [PERSON_NAME]" at bounding box center [142, 280] width 232 height 509
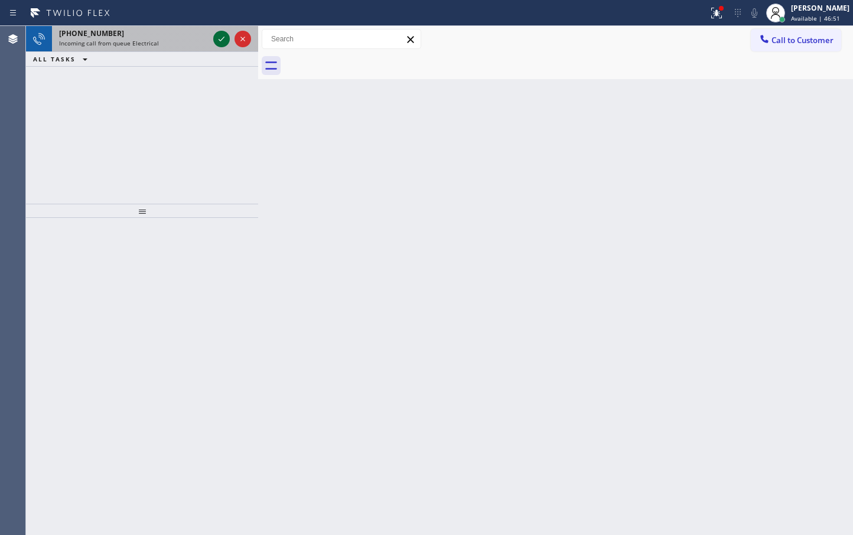
click at [221, 38] on icon at bounding box center [221, 39] width 14 height 14
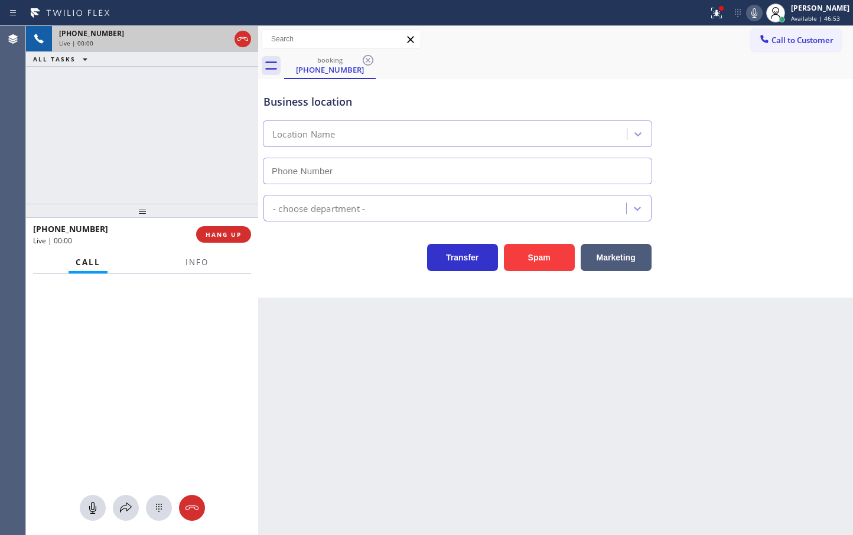
type input "[PHONE_NUMBER]"
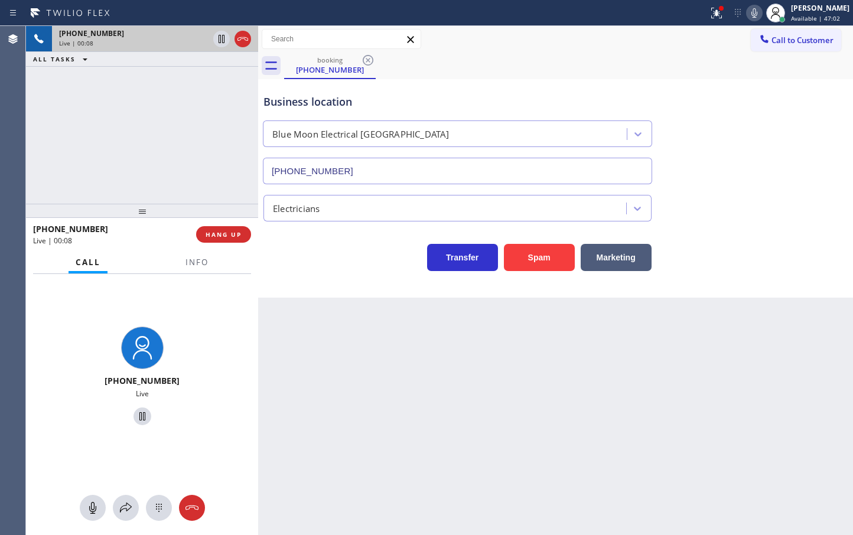
click at [196, 191] on div "[PHONE_NUMBER] Live | 00:08 ALL TASKS ALL TASKS ACTIVE TASKS TASKS IN WRAP UP" at bounding box center [142, 115] width 232 height 178
click at [595, 259] on button "Marketing" at bounding box center [616, 257] width 71 height 27
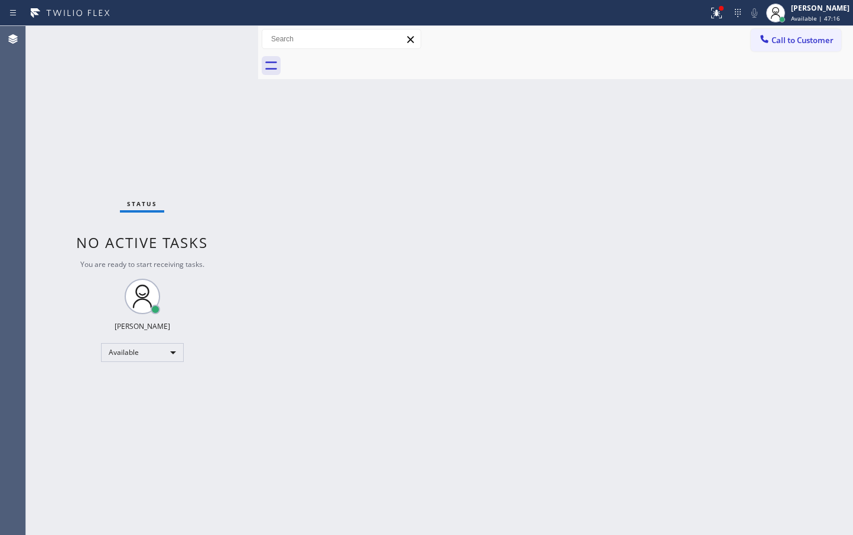
drag, startPoint x: 172, startPoint y: 53, endPoint x: 193, endPoint y: 47, distance: 21.5
click at [175, 53] on div "Status No active tasks You are ready to start receiving tasks. [PERSON_NAME]" at bounding box center [142, 280] width 232 height 509
click at [224, 40] on div "Status No active tasks You are ready to start receiving tasks. [PERSON_NAME]" at bounding box center [142, 280] width 232 height 509
click at [207, 38] on div "Status No active tasks You are ready to start receiving tasks. [PERSON_NAME]" at bounding box center [142, 280] width 232 height 509
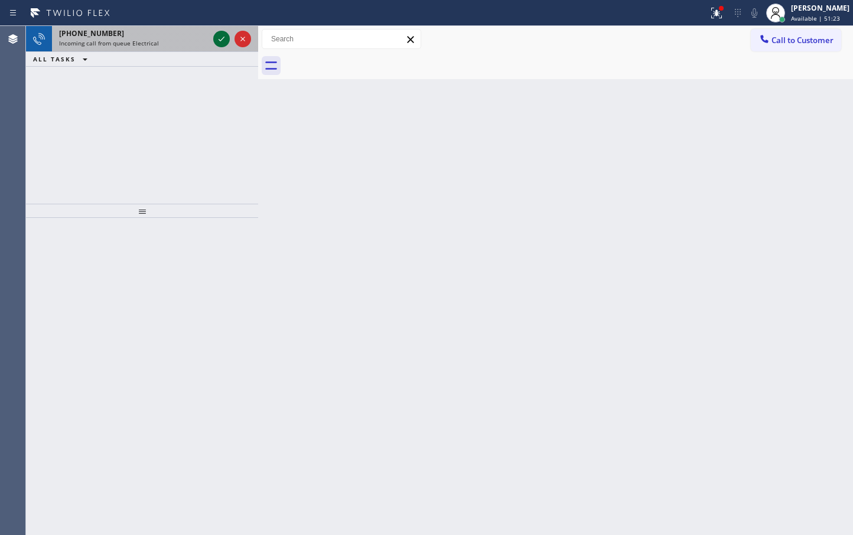
click at [215, 37] on icon at bounding box center [221, 39] width 14 height 14
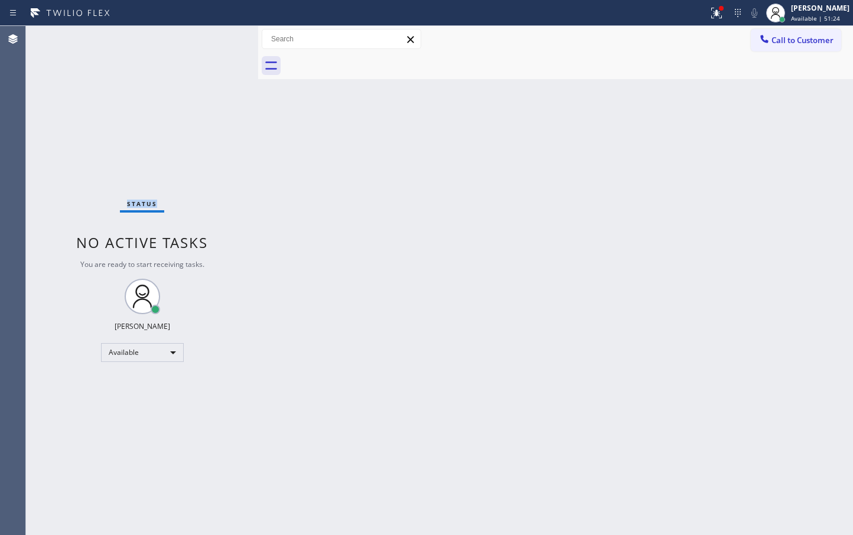
click at [215, 37] on div "Status No active tasks You are ready to start receiving tasks. [PERSON_NAME]" at bounding box center [142, 280] width 232 height 509
click at [215, 36] on div "Status No active tasks You are ready to start receiving tasks. [PERSON_NAME]" at bounding box center [142, 280] width 232 height 509
click at [214, 40] on div "Status No active tasks You are ready to start receiving tasks. [PERSON_NAME]" at bounding box center [142, 280] width 232 height 509
click at [217, 37] on div "Status No active tasks You are ready to start receiving tasks. [PERSON_NAME]" at bounding box center [142, 280] width 232 height 509
click at [168, 89] on div "Status No active tasks You are ready to start receiving tasks. [PERSON_NAME]" at bounding box center [142, 280] width 232 height 509
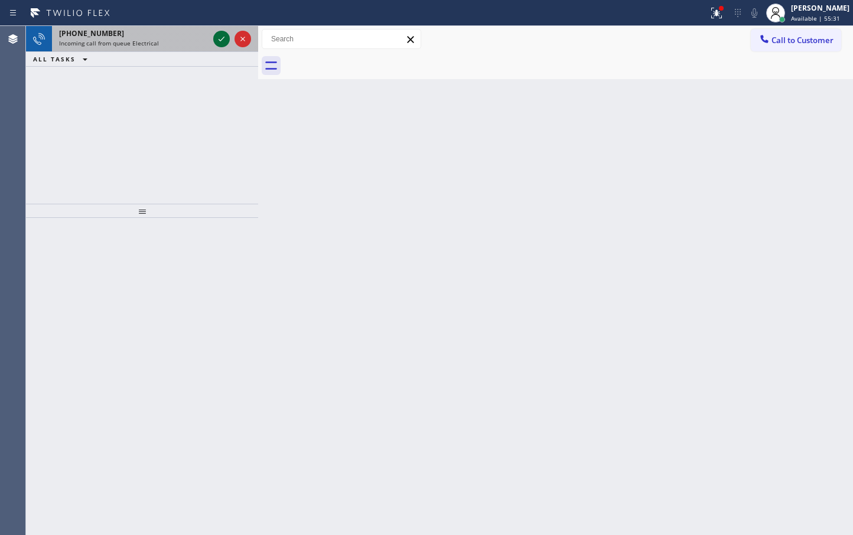
click at [221, 34] on icon at bounding box center [221, 39] width 14 height 14
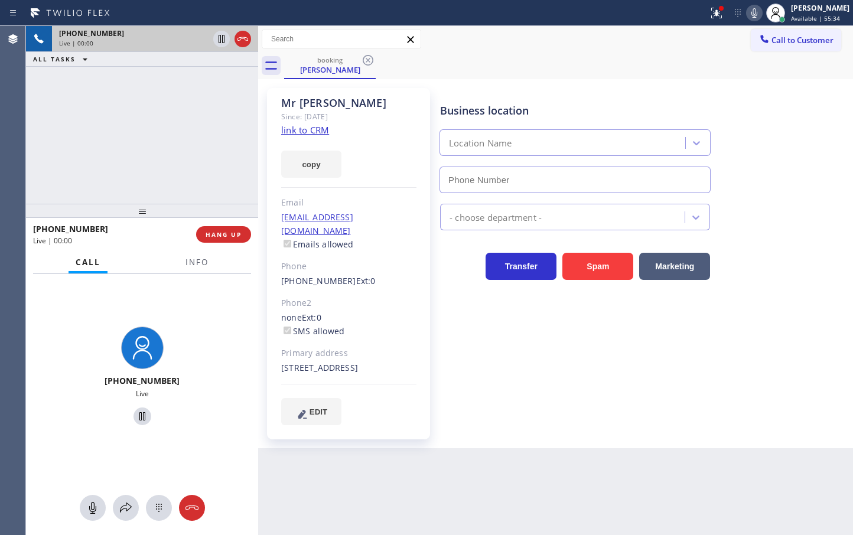
type input "[PHONE_NUMBER]"
click at [110, 110] on div "[PHONE_NUMBER] Live | 00:00 ALL TASKS ALL TASKS ACTIVE TASKS TASKS IN WRAP UP" at bounding box center [142, 115] width 232 height 178
click at [692, 274] on button "Marketing" at bounding box center [674, 266] width 71 height 27
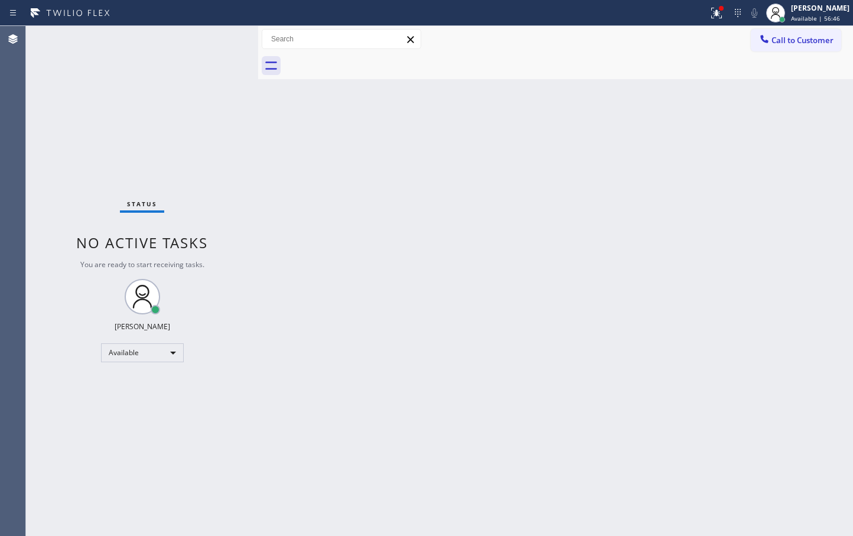
drag, startPoint x: 229, startPoint y: 70, endPoint x: 217, endPoint y: 29, distance: 42.6
click at [229, 69] on div "Status No active tasks You are ready to start receiving tasks. [PERSON_NAME]" at bounding box center [142, 281] width 232 height 510
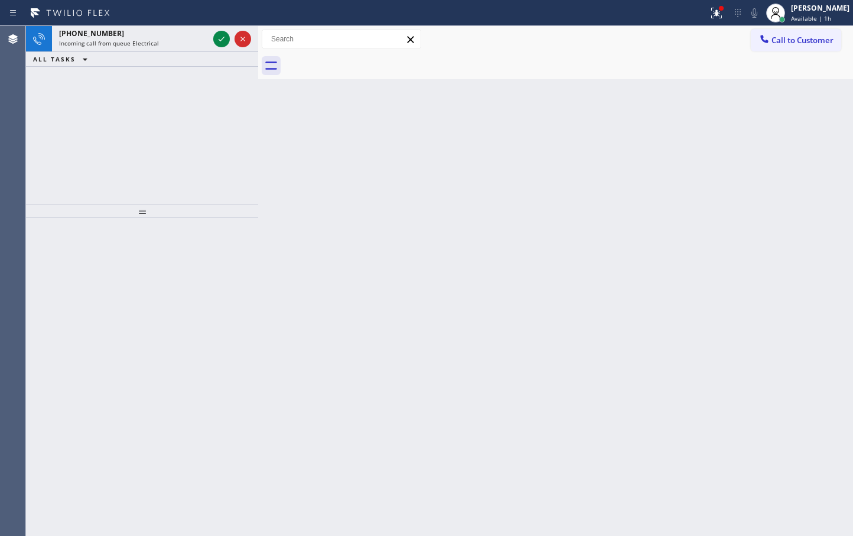
drag, startPoint x: 168, startPoint y: 110, endPoint x: 214, endPoint y: 53, distance: 72.7
click at [168, 110] on div "[PHONE_NUMBER] Incoming call from queue Electrical ALL TASKS ALL TASKS ACTIVE T…" at bounding box center [142, 115] width 232 height 178
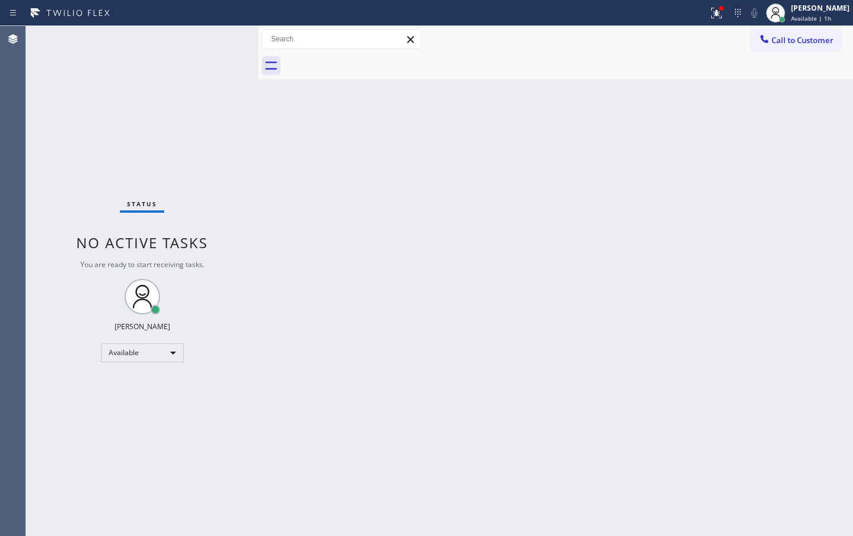
click at [222, 40] on div "Status No active tasks You are ready to start receiving tasks. [PERSON_NAME]" at bounding box center [142, 281] width 232 height 510
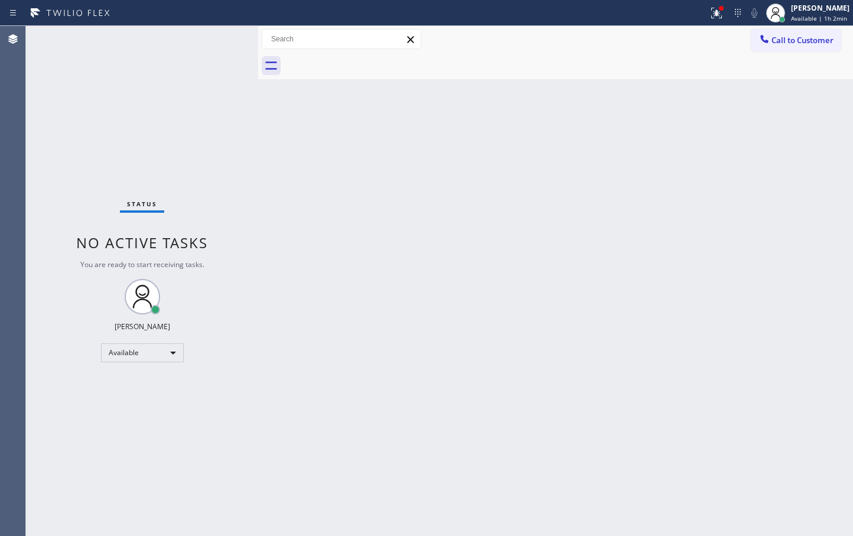
click at [222, 40] on div "Status No active tasks You are ready to start receiving tasks. [PERSON_NAME]" at bounding box center [142, 281] width 232 height 510
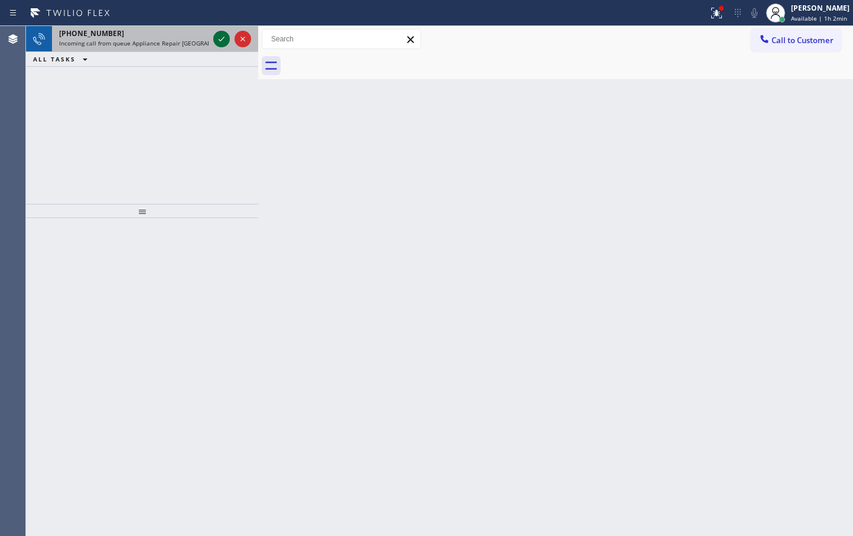
click at [222, 40] on icon at bounding box center [221, 39] width 14 height 14
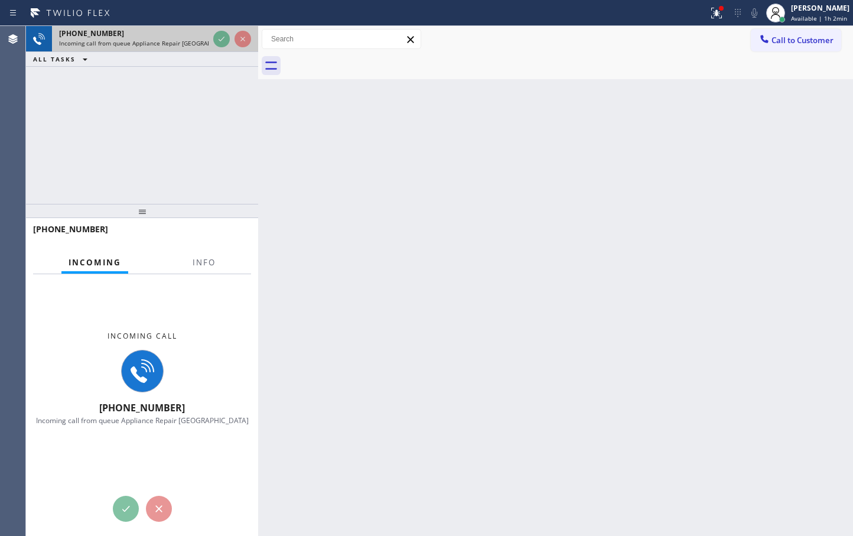
click at [227, 46] on div at bounding box center [232, 39] width 43 height 26
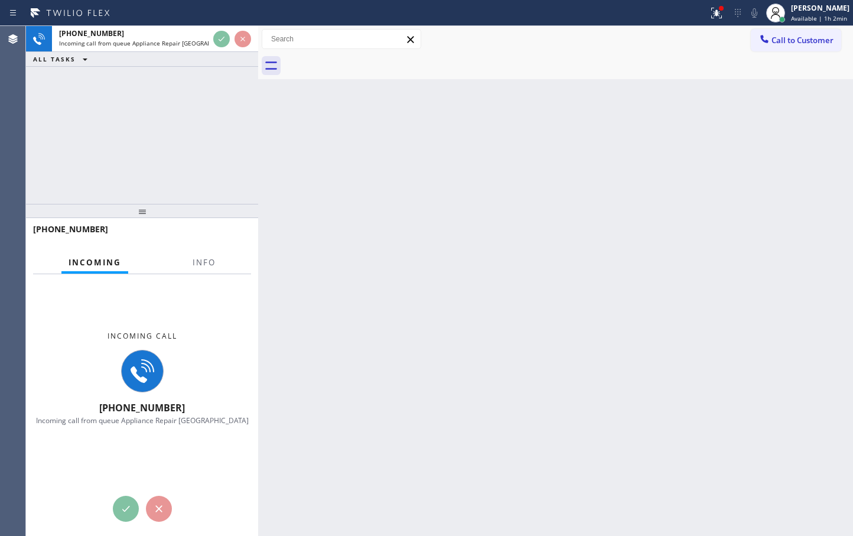
click at [231, 53] on div "[PHONE_NUMBER] Incoming call from queue Appliance Repair High End ALL TASKS ALL…" at bounding box center [142, 46] width 232 height 41
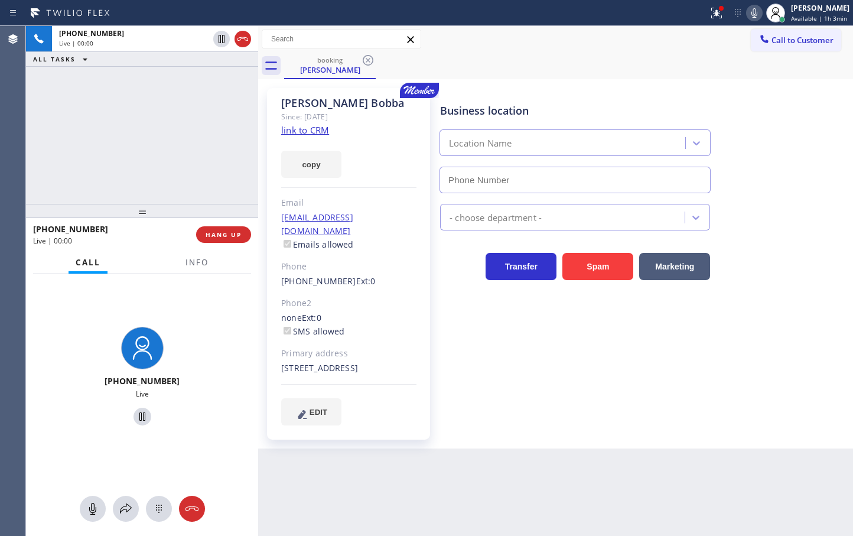
type input "[PHONE_NUMBER]"
click at [183, 269] on button "Info" at bounding box center [196, 262] width 37 height 23
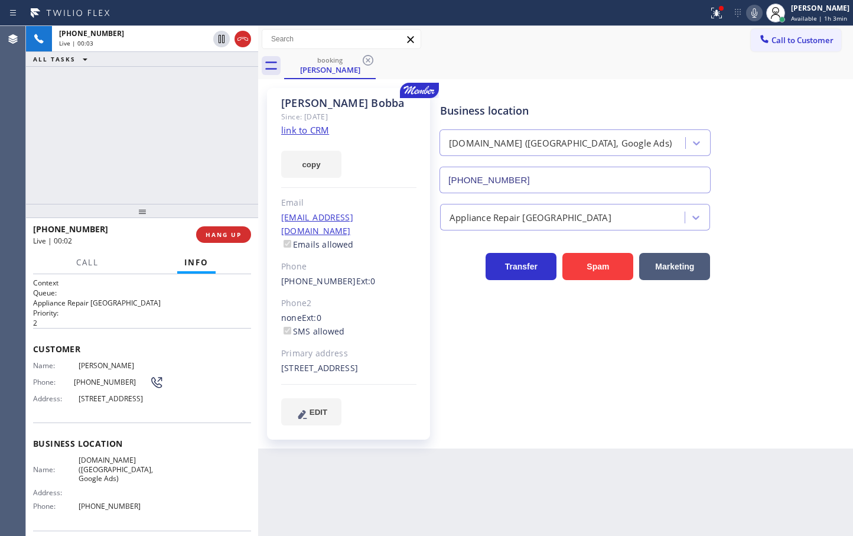
click at [146, 152] on div "[PHONE_NUMBER] Live | 00:03 ALL TASKS ALL TASKS ACTIVE TASKS TASKS IN WRAP UP" at bounding box center [142, 115] width 232 height 178
drag, startPoint x: 480, startPoint y: 302, endPoint x: 467, endPoint y: 258, distance: 46.3
click at [478, 302] on div "Business location [DOMAIN_NAME] ([GEOGRAPHIC_DATA], Google Ads) [PHONE_NUMBER] …" at bounding box center [644, 256] width 412 height 331
click at [465, 264] on div "Transfer Spam Marketing" at bounding box center [575, 263] width 275 height 33
click at [99, 138] on div "[PHONE_NUMBER] Live | 00:05 ALL TASKS ALL TASKS ACTIVE TASKS TASKS IN WRAP UP" at bounding box center [142, 115] width 232 height 178
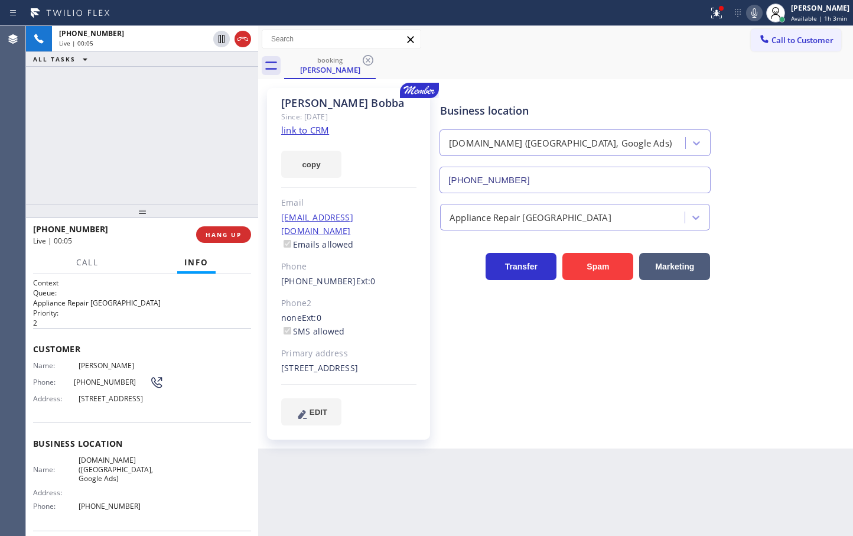
drag, startPoint x: 110, startPoint y: 181, endPoint x: 249, endPoint y: 89, distance: 166.9
click at [115, 176] on div "[PHONE_NUMBER] Live | 00:05 ALL TASKS ALL TASKS ACTIVE TASKS TASKS IN WRAP UP" at bounding box center [142, 115] width 232 height 178
click at [290, 139] on div "copy" at bounding box center [348, 157] width 135 height 41
click at [292, 135] on link "link to CRM" at bounding box center [305, 130] width 48 height 12
drag, startPoint x: 171, startPoint y: 237, endPoint x: 163, endPoint y: 190, distance: 48.0
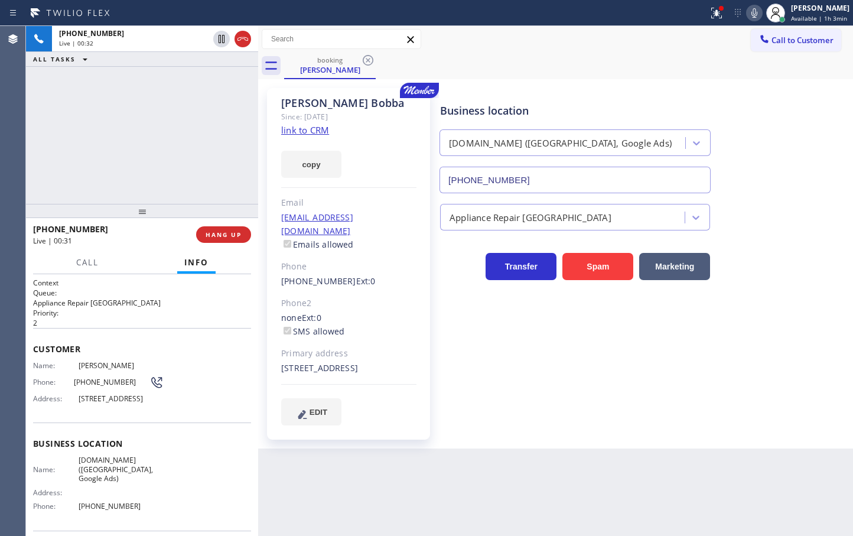
click at [171, 236] on div "Live | 00:31" at bounding box center [110, 241] width 155 height 10
click at [144, 157] on div "[PHONE_NUMBER] Live | 00:32 ALL TASKS ALL TASKS ACTIVE TASKS TASKS IN WRAP UP" at bounding box center [142, 115] width 232 height 178
click at [145, 200] on div "[PHONE_NUMBER] Live | 00:32 ALL TASKS ALL TASKS ACTIVE TASKS TASKS IN WRAP UP" at bounding box center [142, 115] width 232 height 178
drag, startPoint x: 145, startPoint y: 200, endPoint x: 210, endPoint y: 93, distance: 124.6
click at [145, 200] on div "[PHONE_NUMBER] Live | 00:33 ALL TASKS ALL TASKS ACTIVE TASKS TASKS IN WRAP UP […" at bounding box center [142, 281] width 232 height 510
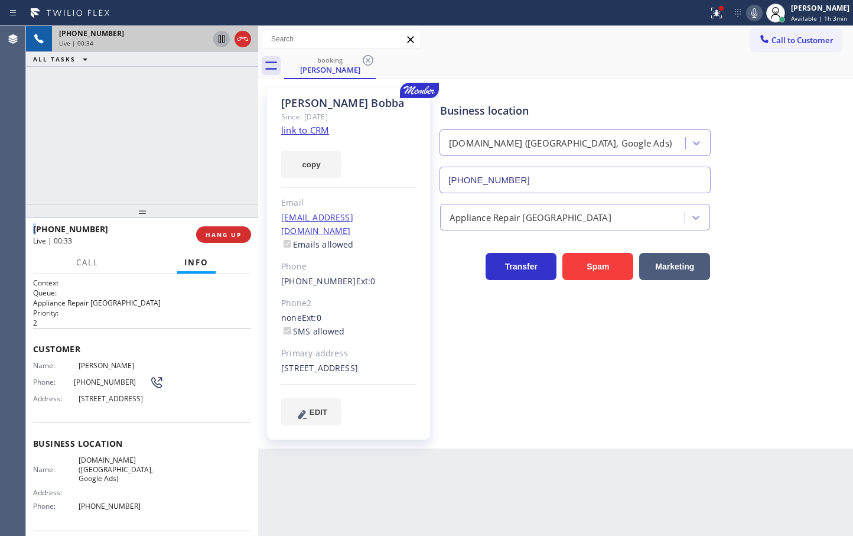
click at [216, 40] on icon at bounding box center [221, 39] width 14 height 14
click at [93, 257] on span "Call" at bounding box center [87, 262] width 22 height 11
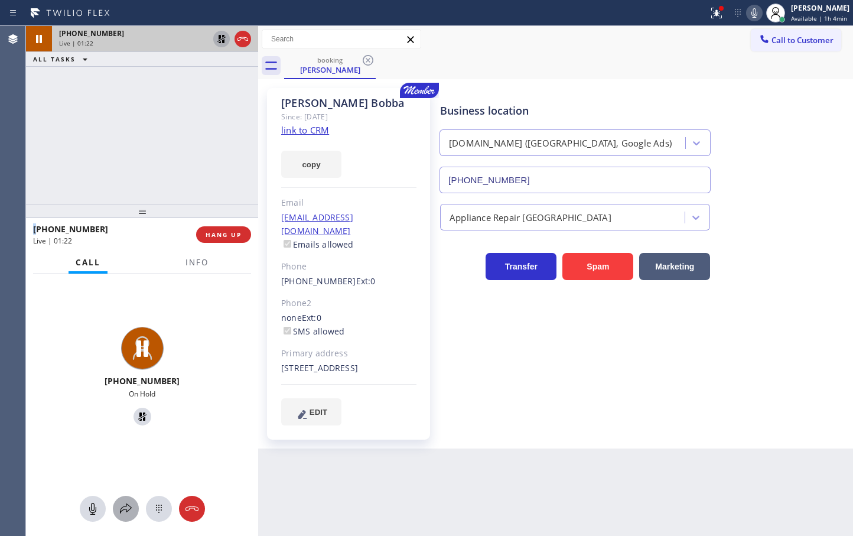
click at [124, 509] on icon at bounding box center [126, 509] width 14 height 14
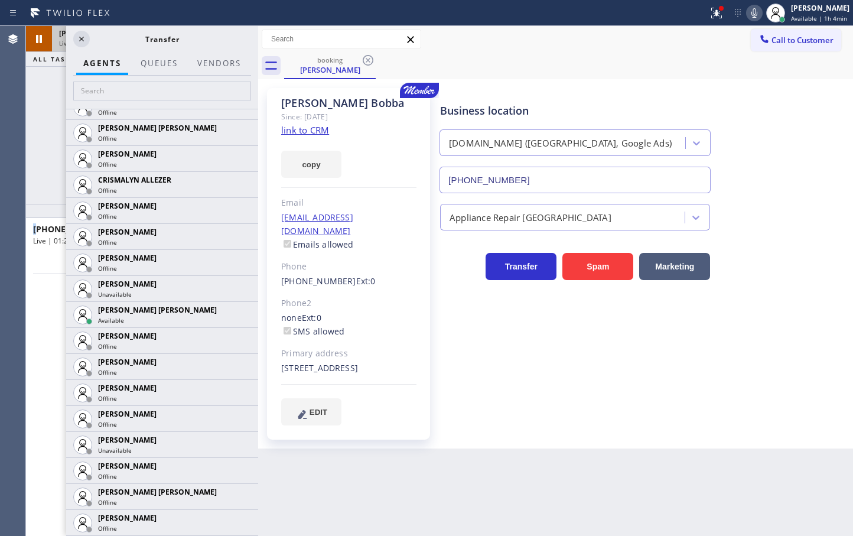
scroll to position [582, 0]
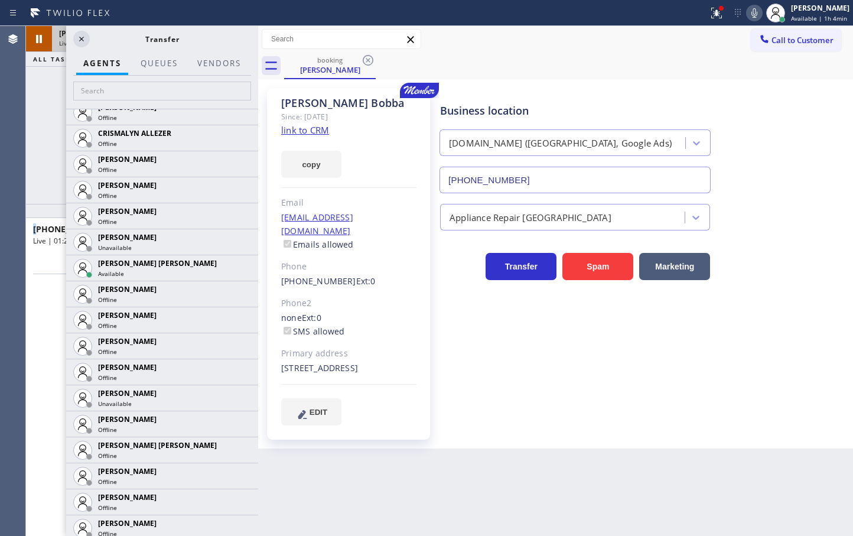
click at [0, 0] on icon at bounding box center [0, 0] width 0 height 0
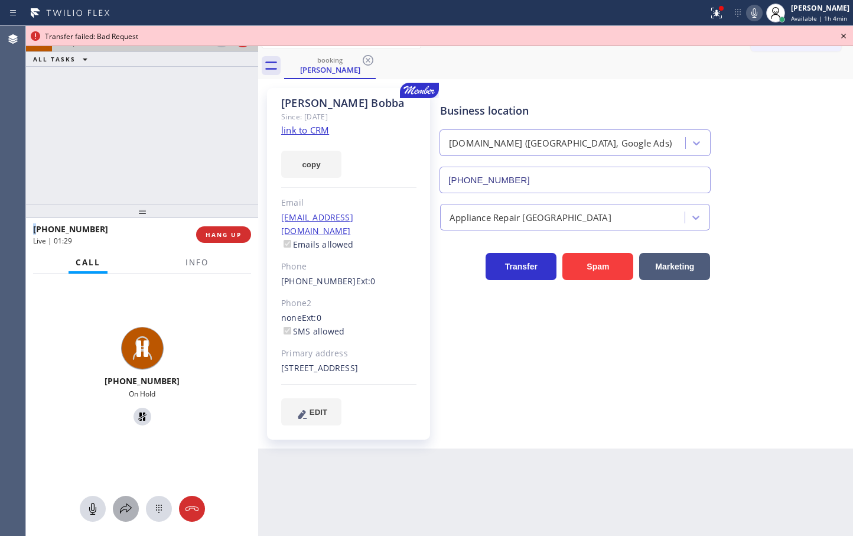
click at [123, 511] on icon at bounding box center [126, 509] width 14 height 14
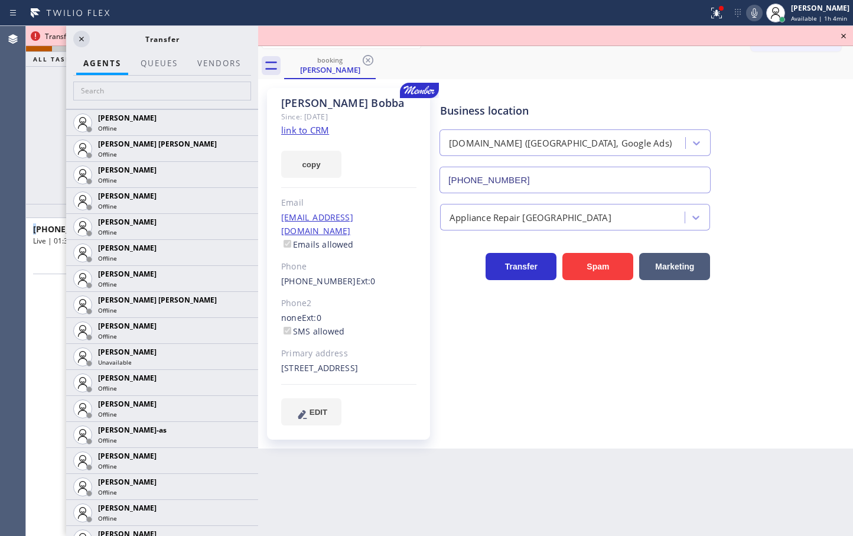
scroll to position [1075, 0]
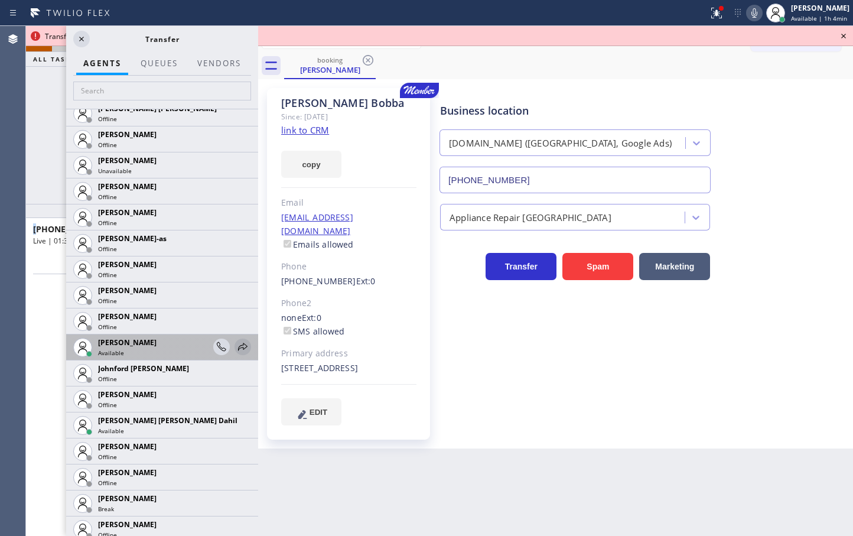
click at [236, 346] on icon at bounding box center [243, 347] width 14 height 14
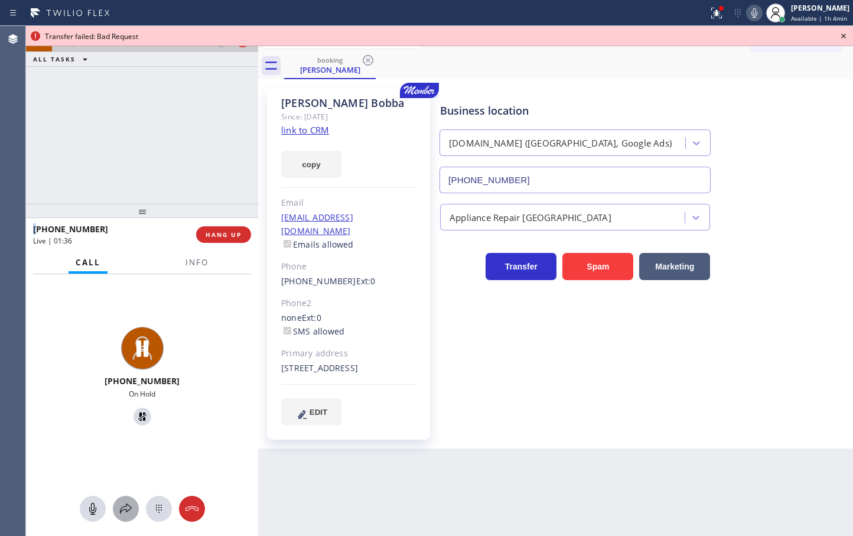
click at [131, 511] on icon at bounding box center [126, 509] width 14 height 14
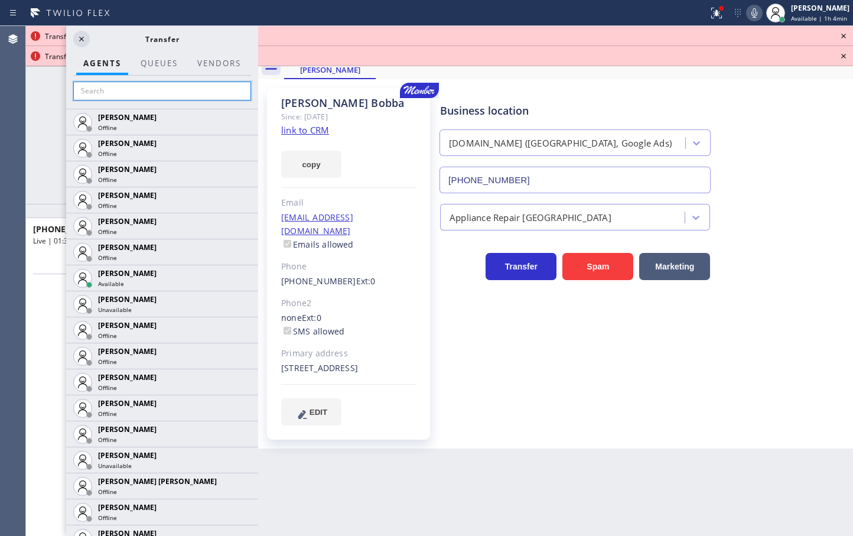
click at [184, 88] on input "text" at bounding box center [162, 91] width 178 height 19
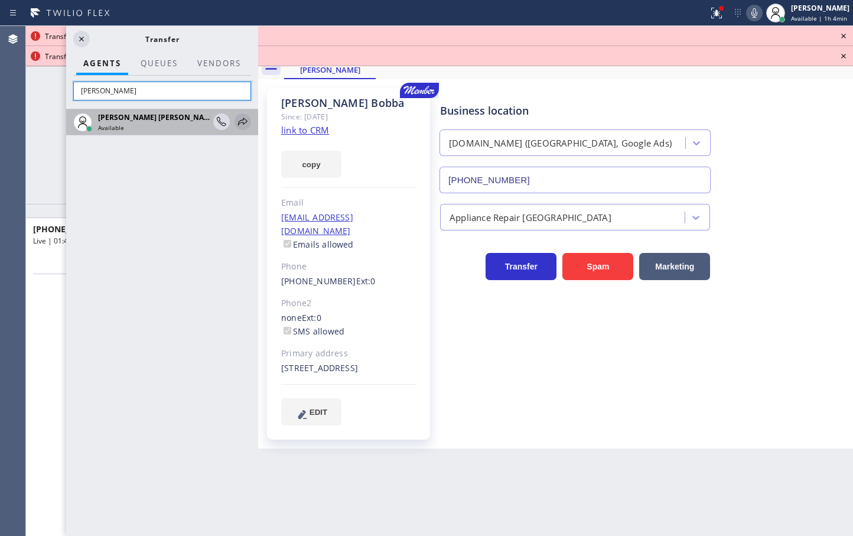
type input "[PERSON_NAME]"
click at [242, 121] on icon at bounding box center [243, 122] width 14 height 14
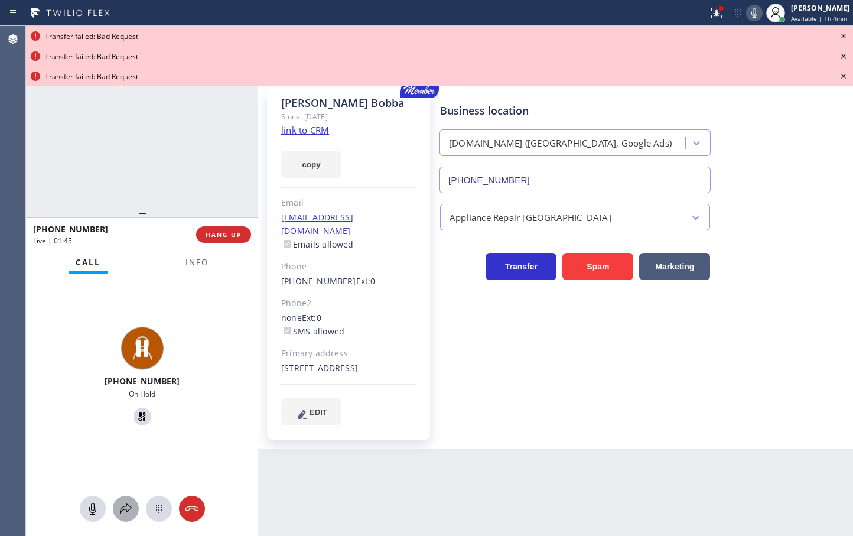
click at [125, 511] on icon at bounding box center [126, 509] width 14 height 14
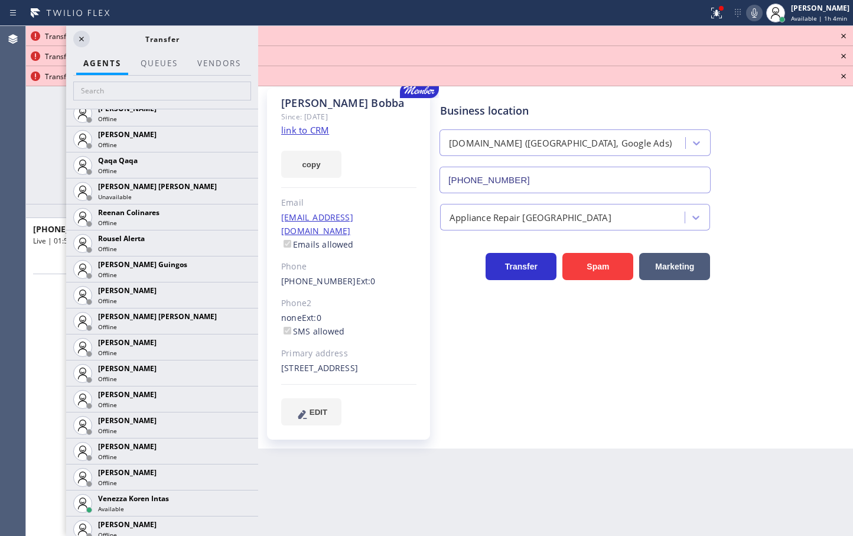
scroll to position [2413, 0]
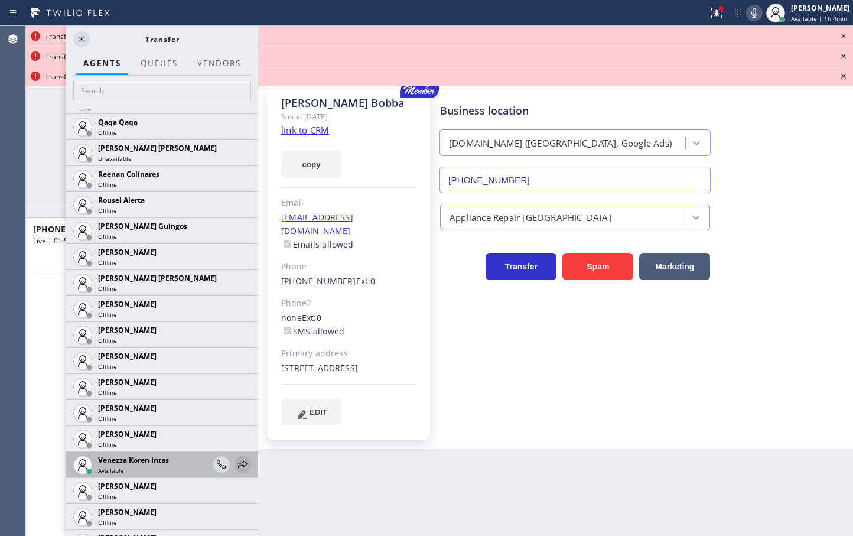
click at [236, 460] on icon at bounding box center [243, 464] width 14 height 14
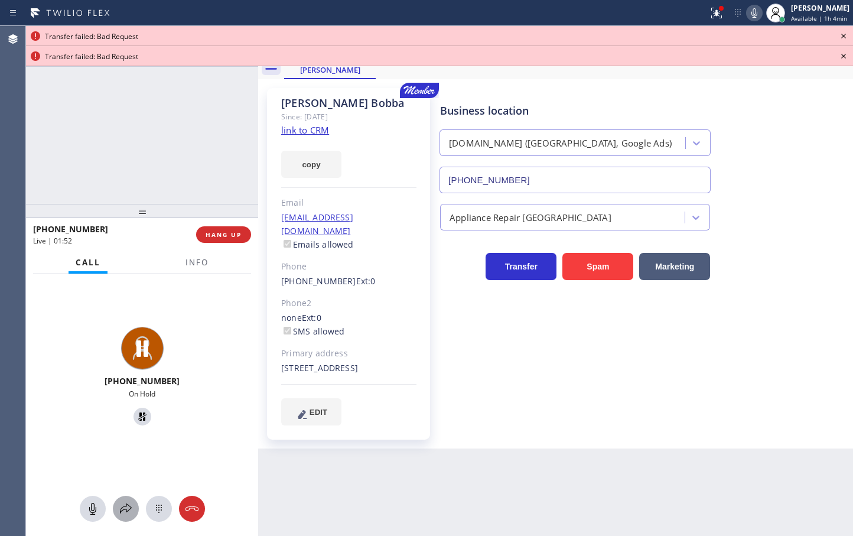
click at [126, 507] on icon at bounding box center [126, 509] width 14 height 14
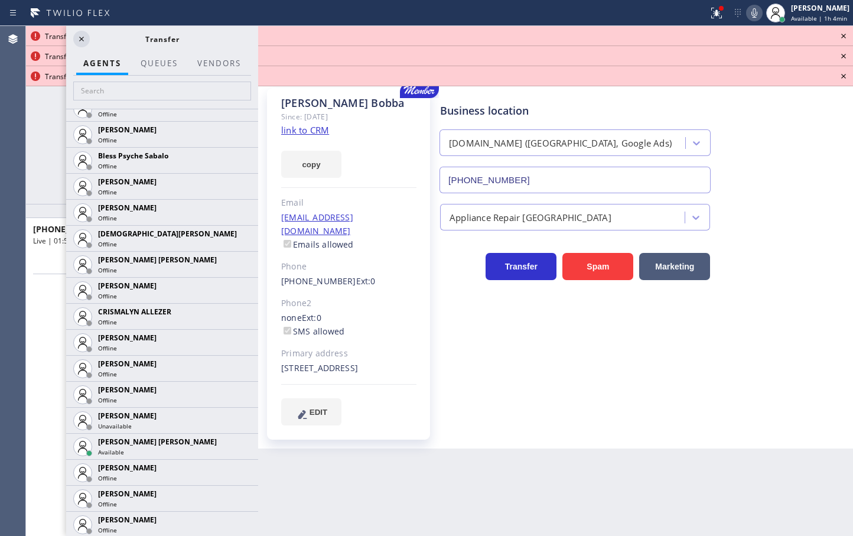
scroll to position [489, 0]
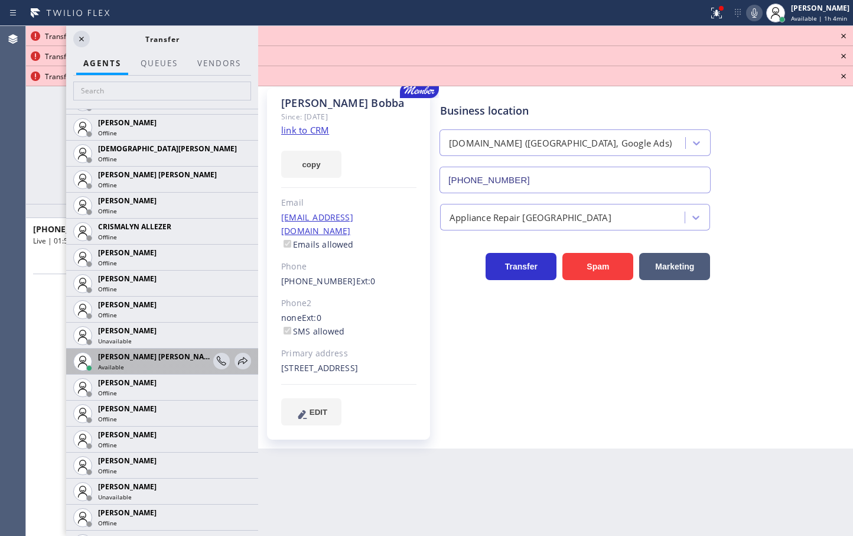
click at [244, 364] on div "[PERSON_NAME] [PERSON_NAME] Available" at bounding box center [162, 362] width 192 height 26
click at [236, 361] on icon at bounding box center [243, 361] width 14 height 14
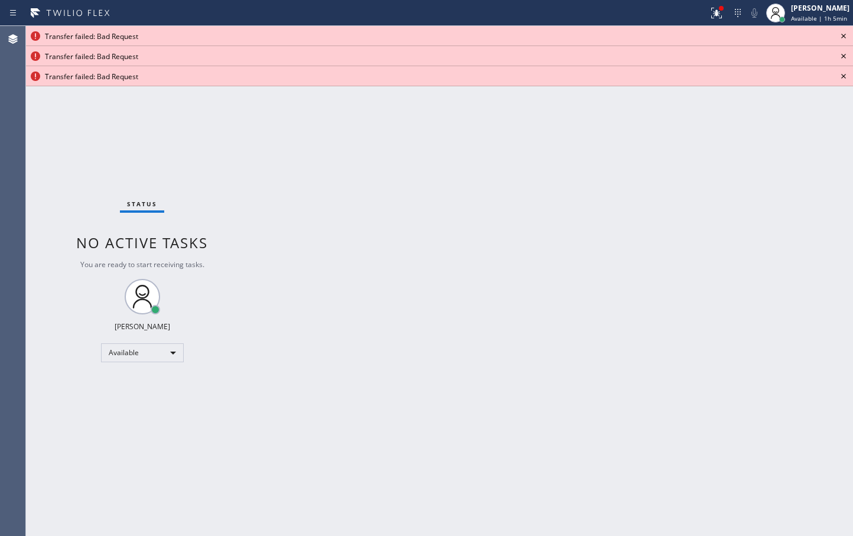
click at [844, 30] on icon at bounding box center [843, 36] width 14 height 14
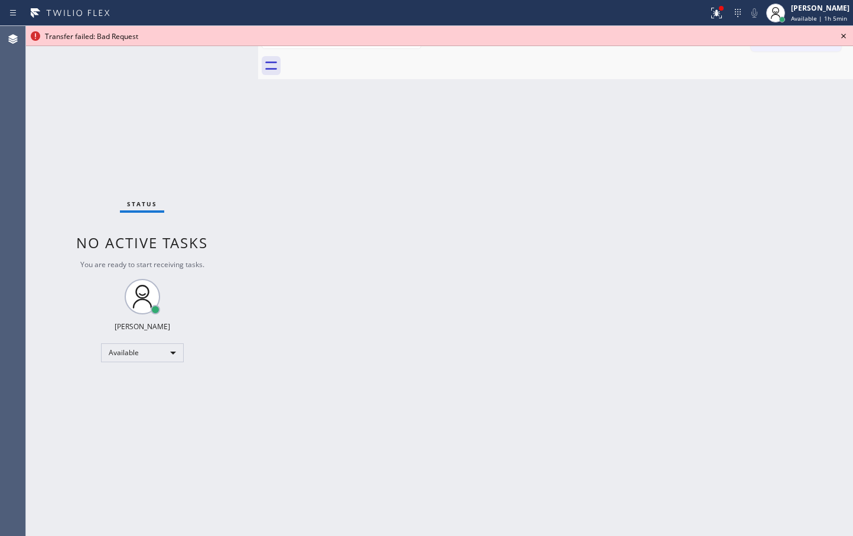
click at [844, 30] on icon at bounding box center [843, 36] width 14 height 14
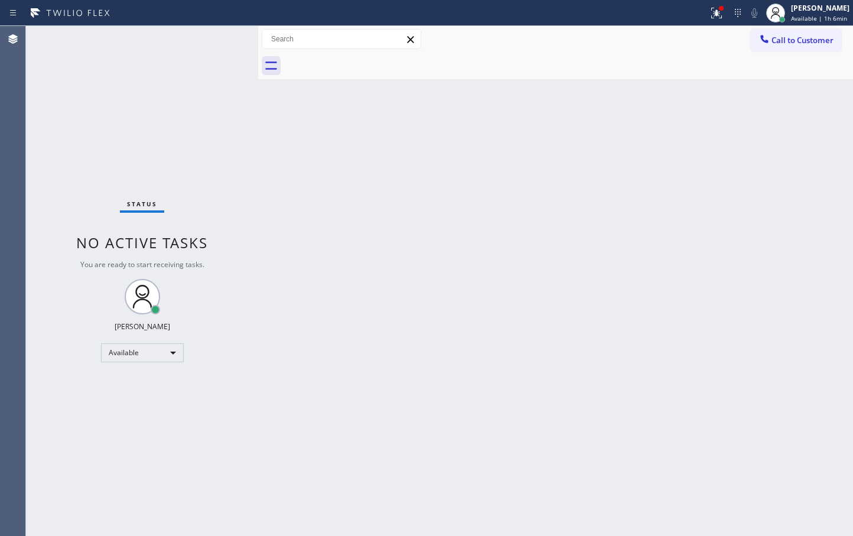
click at [211, 60] on div "Status No active tasks You are ready to start receiving tasks. [PERSON_NAME]" at bounding box center [142, 281] width 232 height 510
click at [219, 46] on div "Status No active tasks You are ready to start receiving tasks. [PERSON_NAME]" at bounding box center [142, 281] width 232 height 510
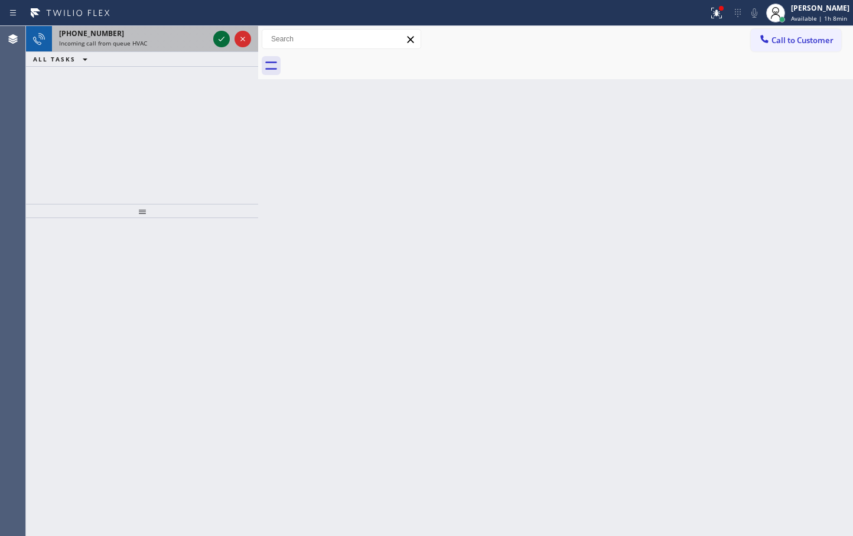
click at [222, 40] on icon at bounding box center [221, 39] width 14 height 14
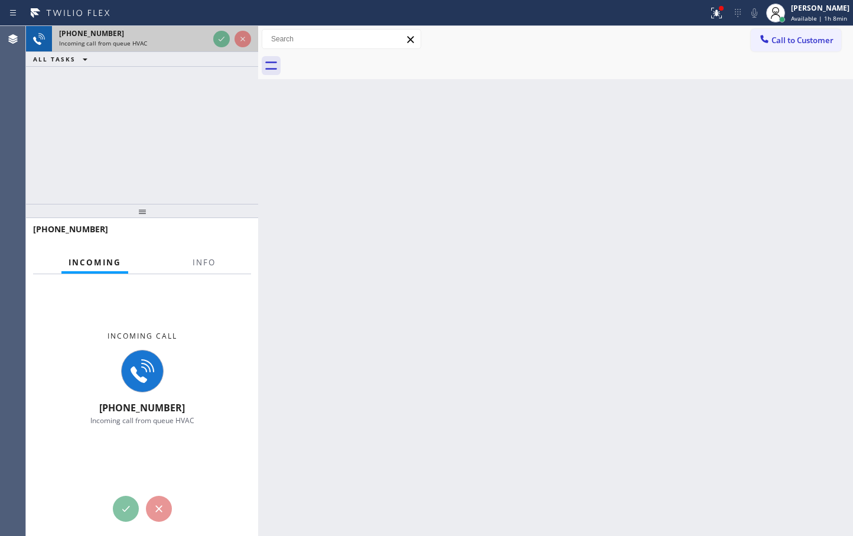
click at [223, 48] on div at bounding box center [232, 39] width 43 height 26
click at [223, 50] on div at bounding box center [232, 39] width 43 height 26
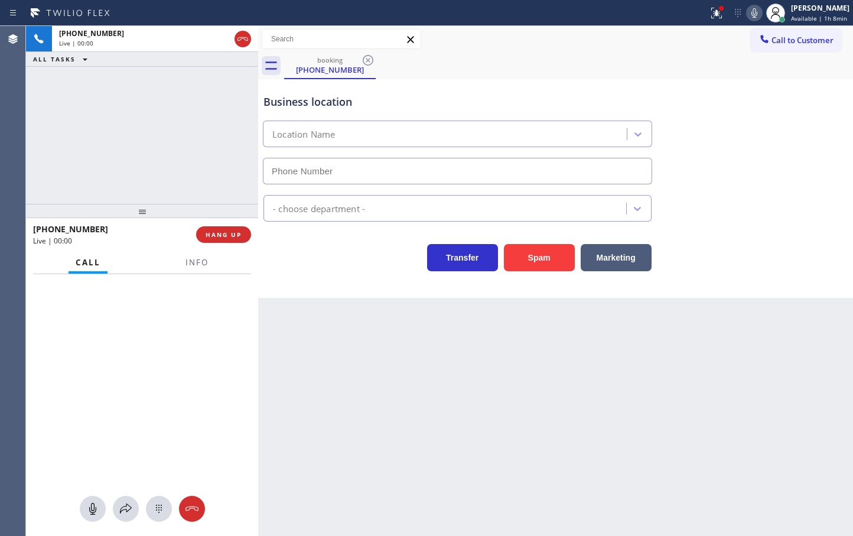
type input "[PHONE_NUMBER]"
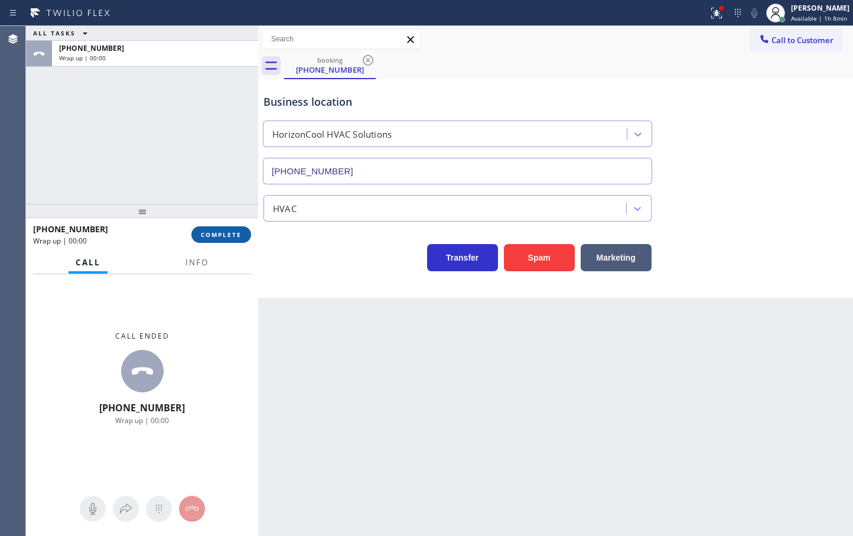
click at [217, 238] on span "COMPLETE" at bounding box center [221, 234] width 41 height 8
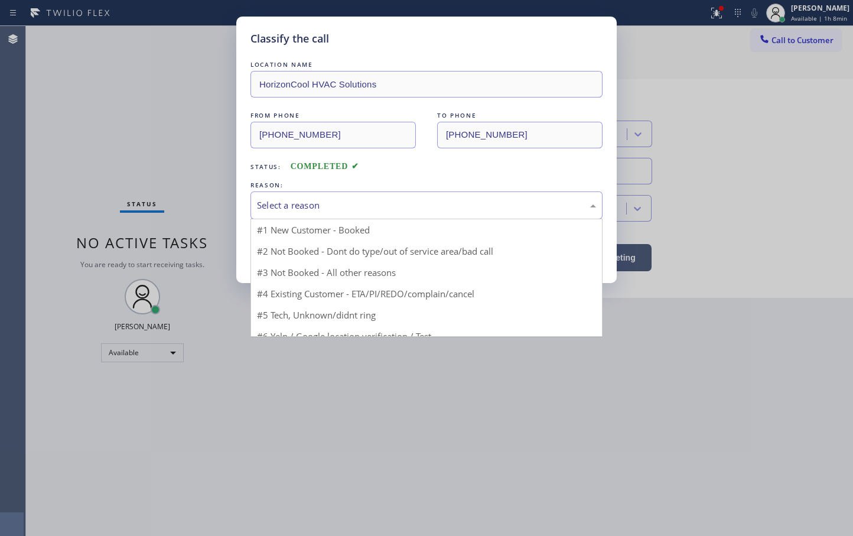
drag, startPoint x: 287, startPoint y: 205, endPoint x: 293, endPoint y: 218, distance: 14.5
click at [291, 203] on div "Select a reason" at bounding box center [426, 205] width 339 height 14
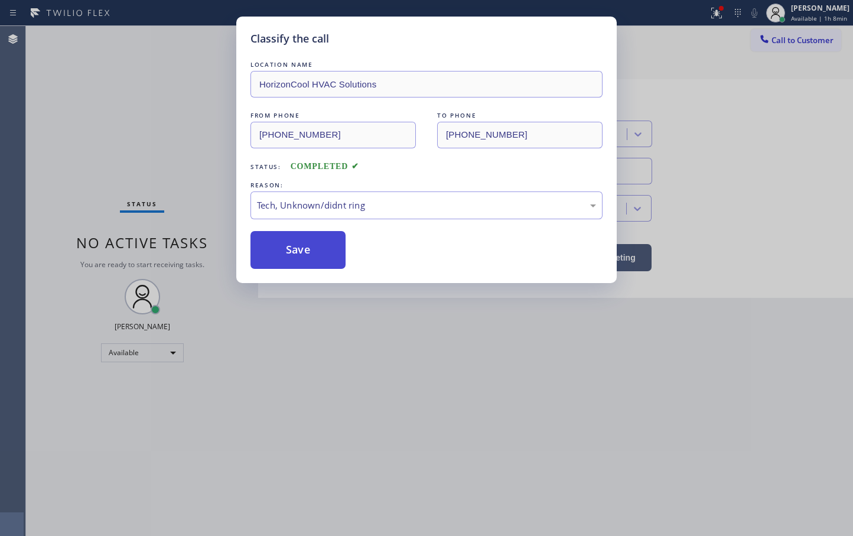
click at [296, 263] on button "Save" at bounding box center [297, 250] width 95 height 38
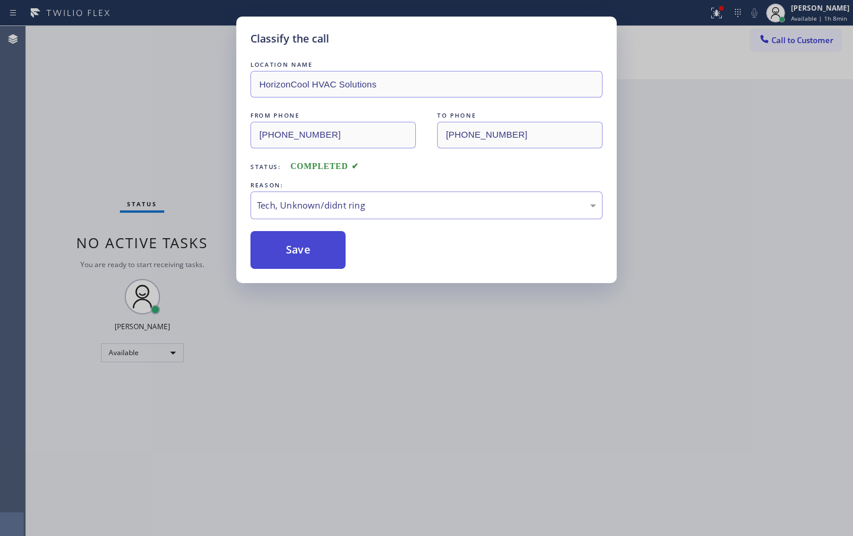
click at [296, 263] on button "Save" at bounding box center [297, 250] width 95 height 38
click at [297, 262] on div "Classify the call LOCATION NAME Voltfort FROM PHONE [PHONE_NUMBER] TO PHONE [PH…" at bounding box center [439, 281] width 827 height 510
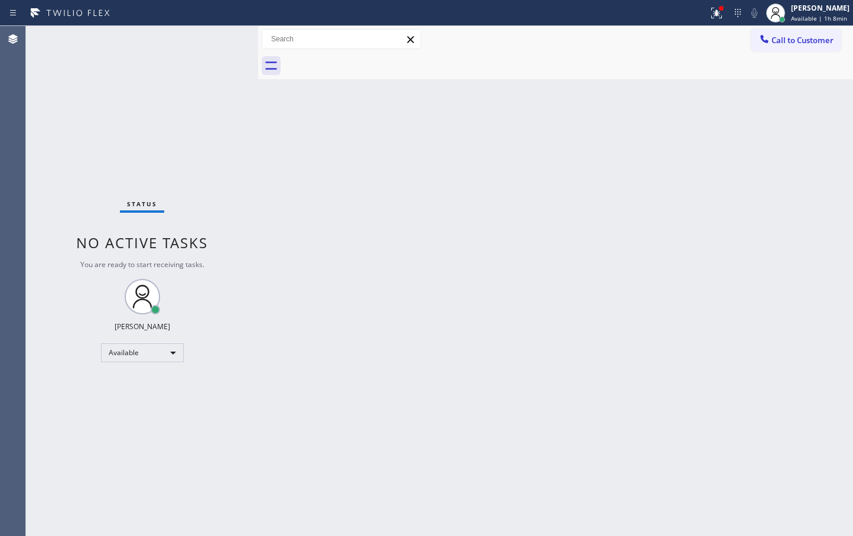
click at [215, 43] on div "Status No active tasks You are ready to start receiving tasks. [PERSON_NAME]" at bounding box center [142, 281] width 232 height 510
click at [138, 64] on div "Status No active tasks You are ready to start receiving tasks. [PERSON_NAME]" at bounding box center [142, 281] width 232 height 510
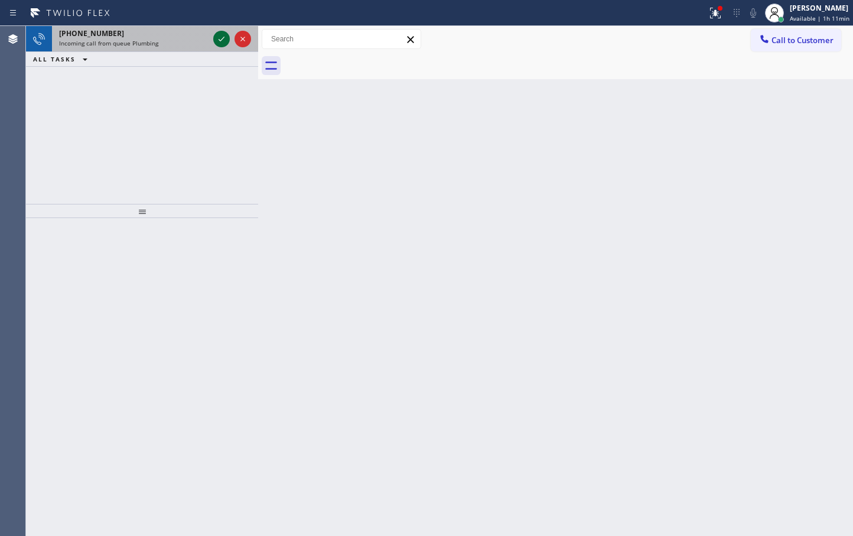
click at [221, 36] on icon at bounding box center [221, 39] width 14 height 14
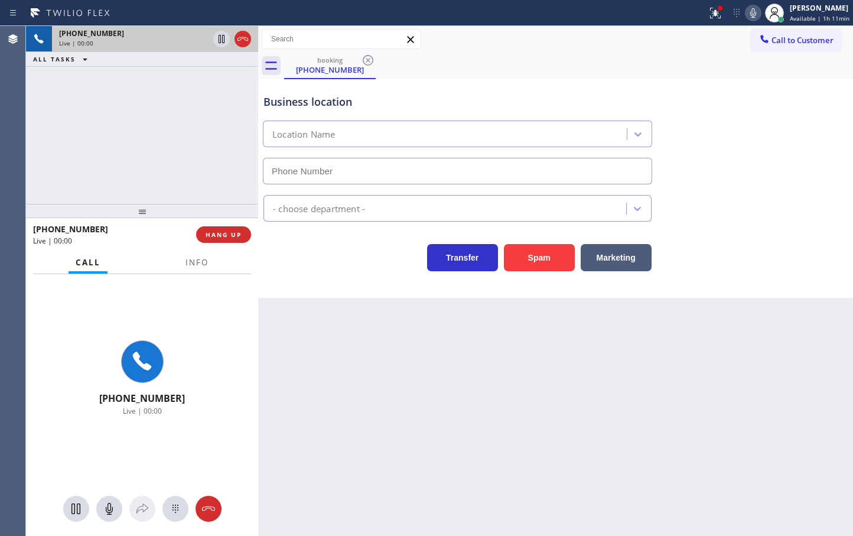
type input "[PHONE_NUMBER]"
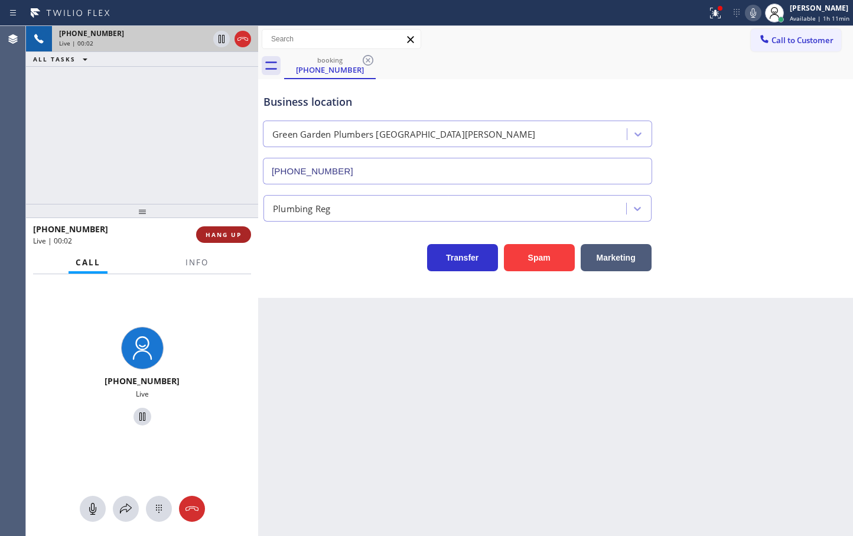
click at [224, 236] on span "HANG UP" at bounding box center [224, 234] width 36 height 8
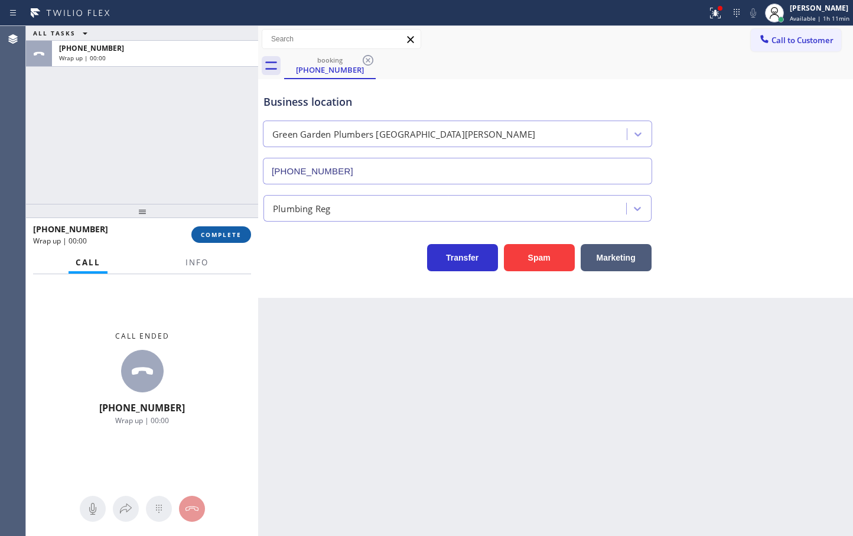
click at [224, 235] on span "COMPLETE" at bounding box center [221, 234] width 41 height 8
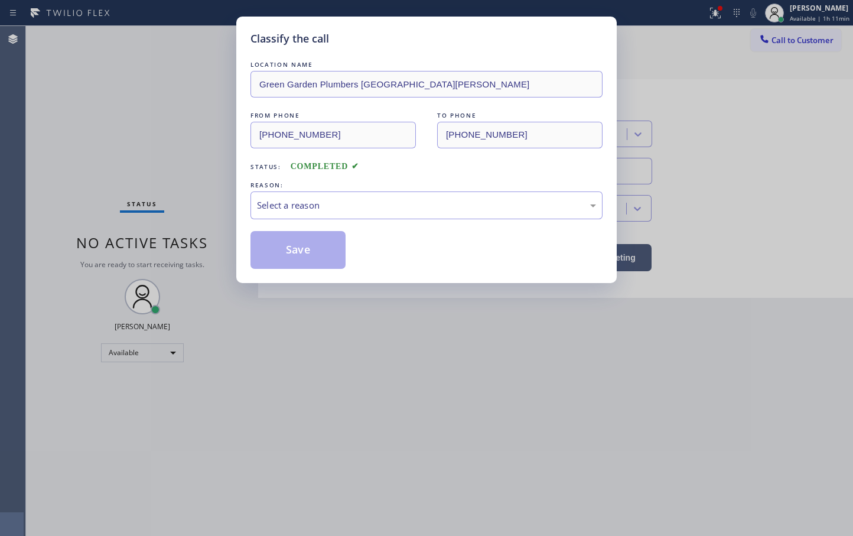
click at [299, 214] on div "Select a reason" at bounding box center [426, 205] width 352 height 28
click at [312, 253] on button "Save" at bounding box center [297, 250] width 95 height 38
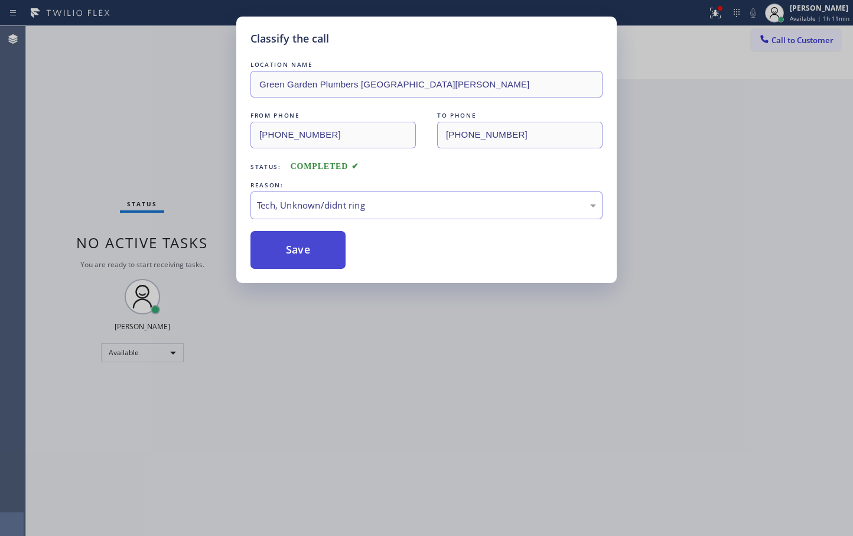
drag, startPoint x: 313, startPoint y: 252, endPoint x: 319, endPoint y: 248, distance: 7.2
click at [317, 249] on button "Save" at bounding box center [297, 250] width 95 height 38
click at [320, 247] on button "Save" at bounding box center [297, 250] width 95 height 38
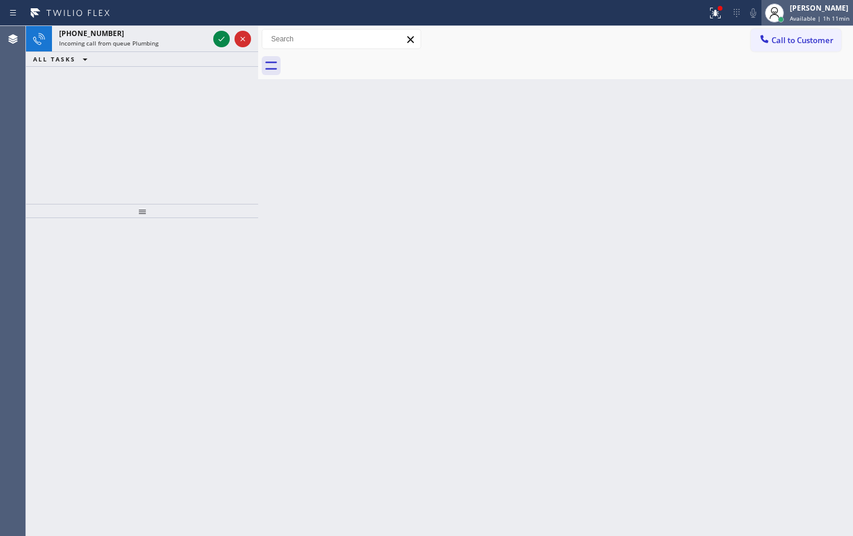
click at [829, 12] on div "[PERSON_NAME]" at bounding box center [820, 8] width 60 height 10
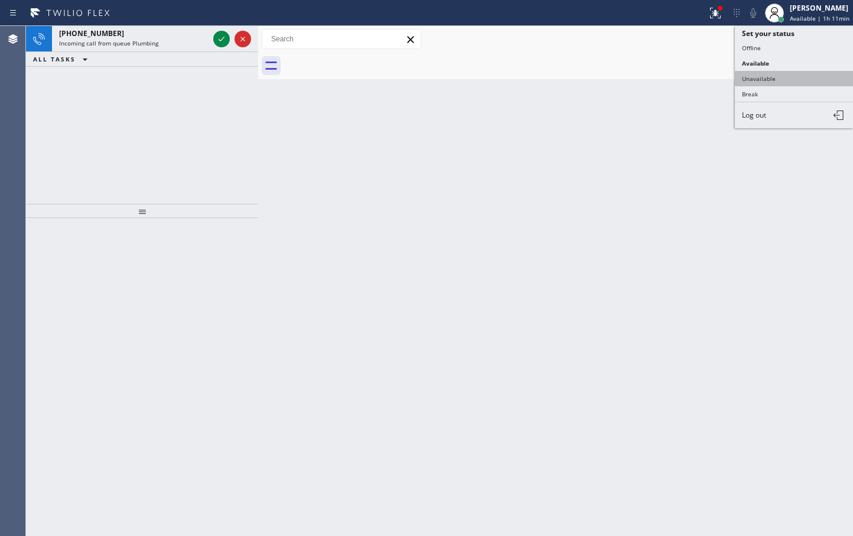
click at [771, 75] on button "Unavailable" at bounding box center [794, 78] width 118 height 15
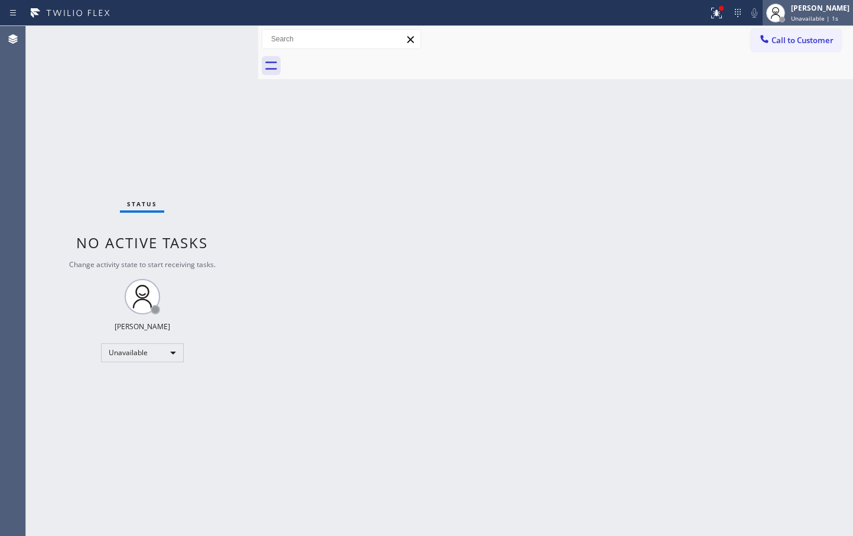
click at [789, 14] on div "[PERSON_NAME] Unavailable | 1s" at bounding box center [821, 12] width 64 height 21
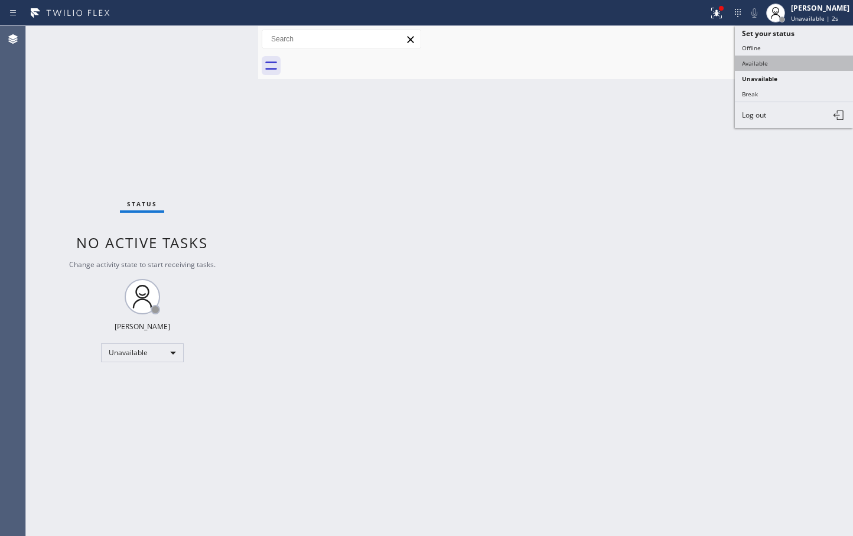
click at [786, 59] on button "Available" at bounding box center [794, 63] width 118 height 15
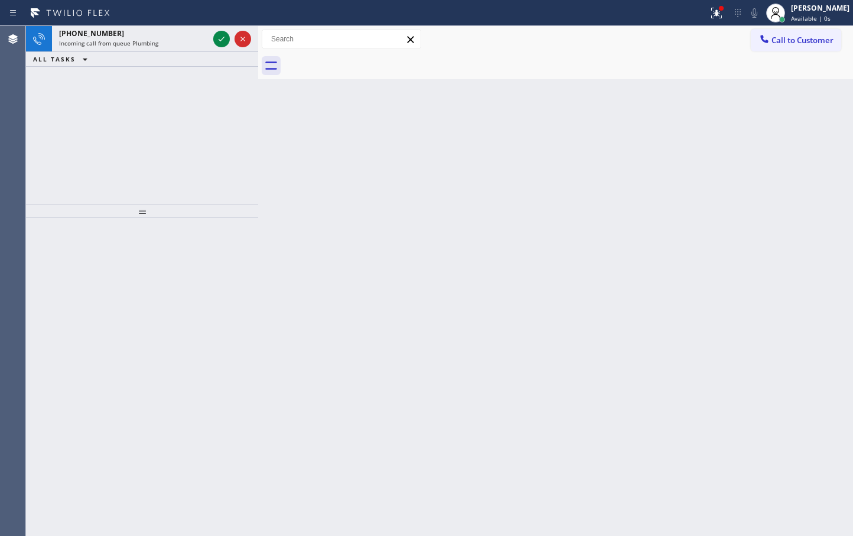
click at [274, 123] on div "Back to Dashboard Change Sender ID Customers Technicians Select a contact Outbo…" at bounding box center [555, 281] width 595 height 510
click at [803, 21] on span "Available | 1s" at bounding box center [811, 18] width 40 height 8
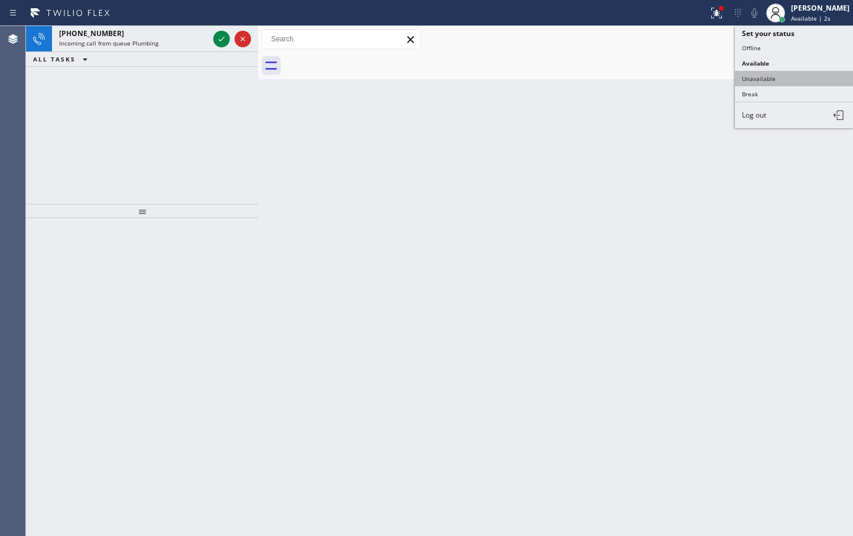
click at [789, 75] on button "Unavailable" at bounding box center [794, 78] width 118 height 15
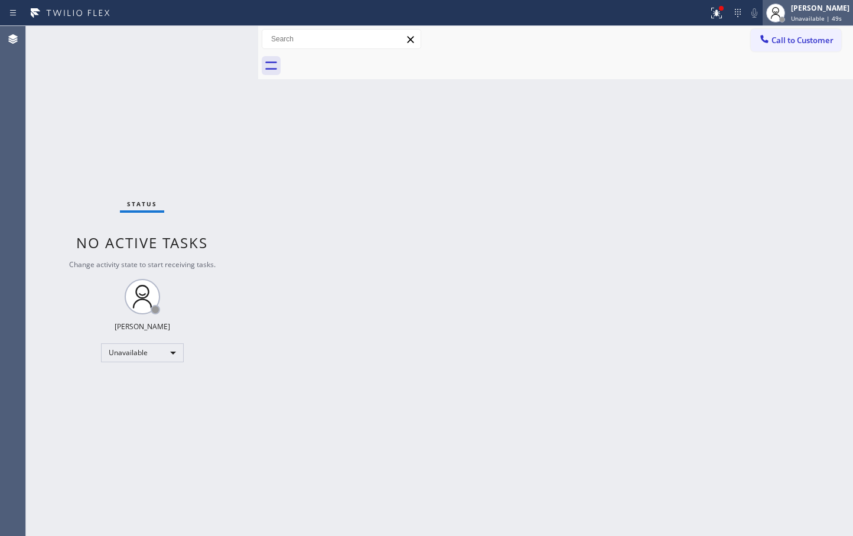
click at [812, 20] on span "Unavailable | 49s" at bounding box center [816, 18] width 51 height 8
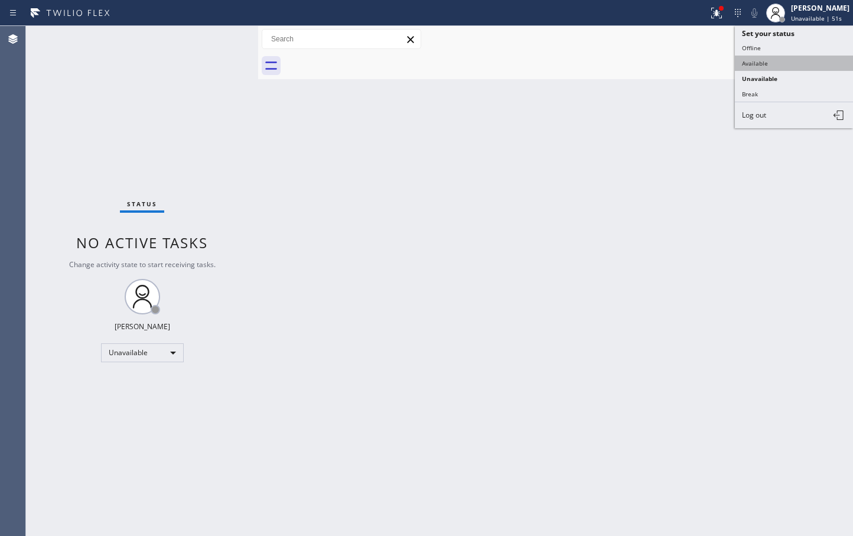
click at [779, 61] on button "Available" at bounding box center [794, 63] width 118 height 15
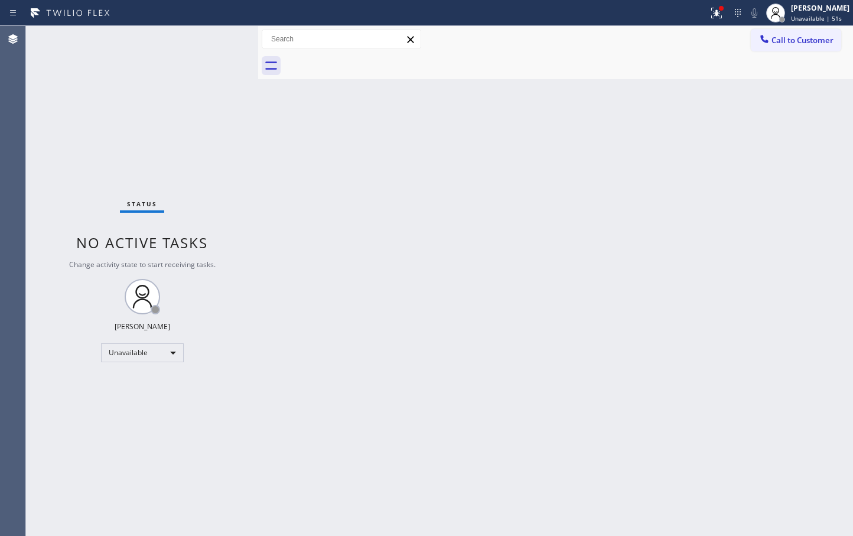
drag, startPoint x: 555, startPoint y: 155, endPoint x: 554, endPoint y: 146, distance: 9.5
click at [554, 159] on div "Back to Dashboard Change Sender ID Customers Technicians Select a contact Outbo…" at bounding box center [555, 281] width 595 height 510
click at [684, 8] on div at bounding box center [354, 13] width 699 height 19
click at [709, 8] on icon at bounding box center [716, 13] width 14 height 14
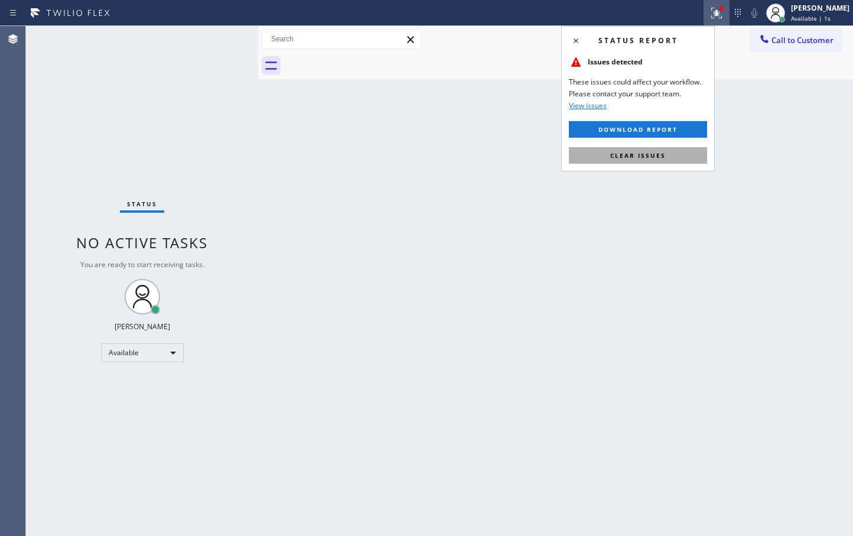
click at [640, 159] on button "Clear issues" at bounding box center [638, 155] width 138 height 17
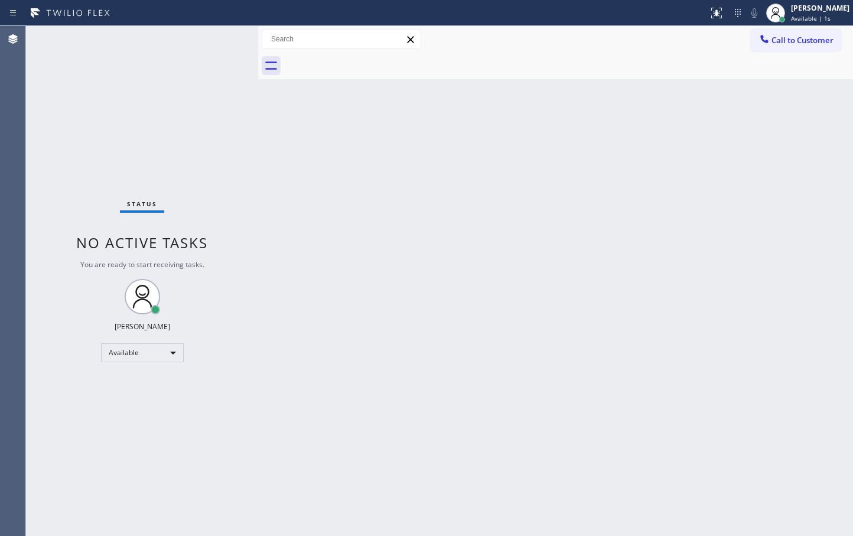
drag, startPoint x: 101, startPoint y: 132, endPoint x: 205, endPoint y: 85, distance: 114.0
click at [107, 129] on div "Status No active tasks You are ready to start receiving tasks. [PERSON_NAME]" at bounding box center [142, 281] width 232 height 510
click at [222, 42] on div "Status No active tasks You are ready to start receiving tasks. [PERSON_NAME]" at bounding box center [142, 281] width 232 height 510
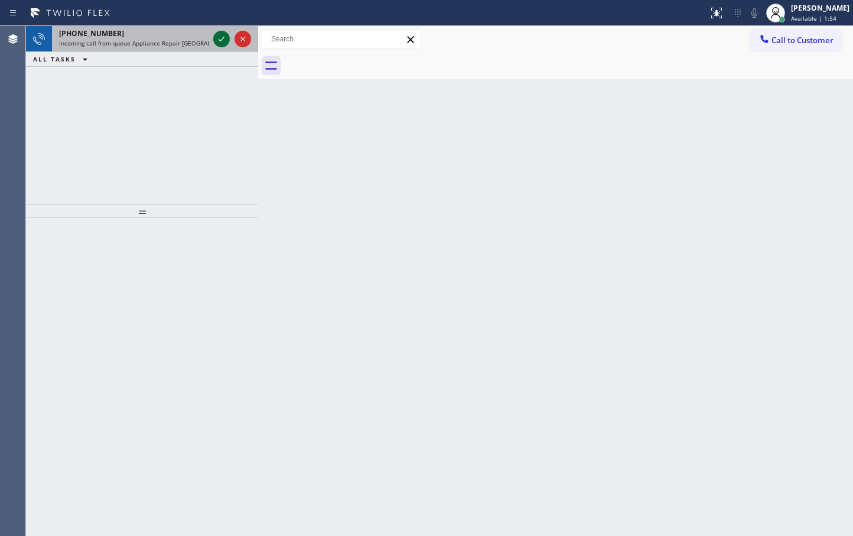
click at [219, 36] on icon at bounding box center [221, 39] width 14 height 14
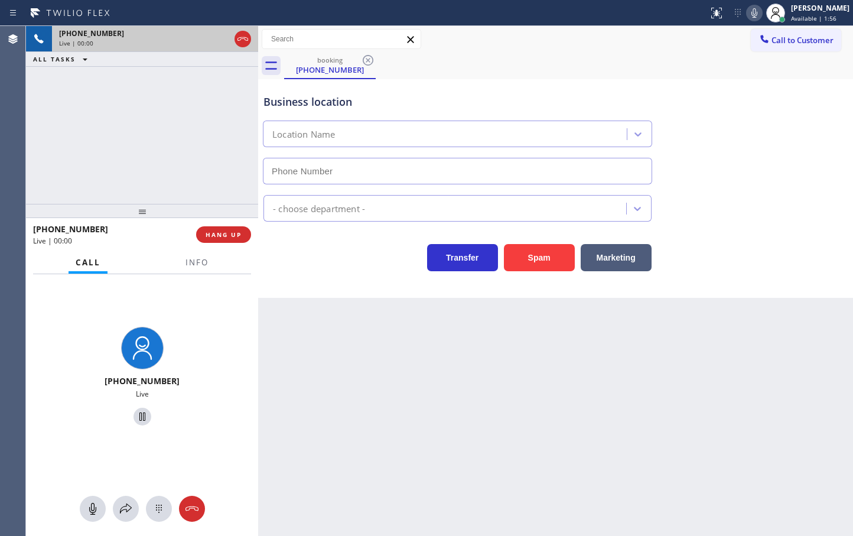
type input "[PHONE_NUMBER]"
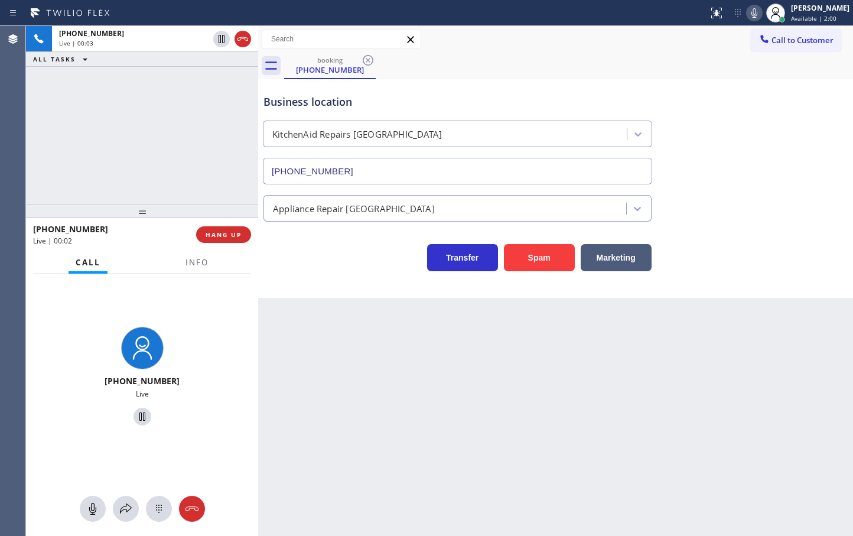
click at [294, 233] on div "Transfer Spam Marketing" at bounding box center [555, 247] width 589 height 50
drag, startPoint x: 365, startPoint y: 334, endPoint x: 357, endPoint y: 331, distance: 8.6
click at [364, 333] on div "Back to Dashboard Change Sender ID Customers Technicians Select a contact Outbo…" at bounding box center [555, 281] width 595 height 510
click at [180, 272] on div at bounding box center [196, 272] width 37 height 2
click at [192, 263] on span "Info" at bounding box center [196, 262] width 23 height 11
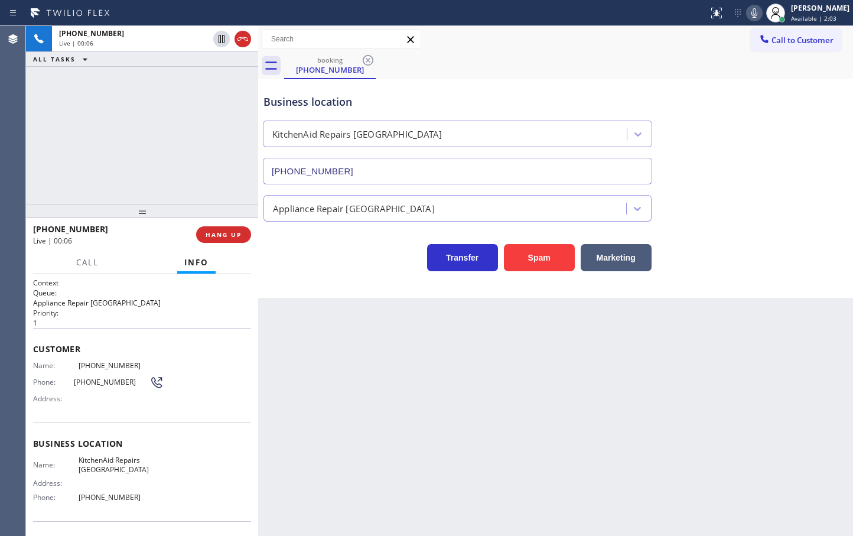
drag, startPoint x: 362, startPoint y: 206, endPoint x: 361, endPoint y: 216, distance: 10.1
click at [363, 210] on div "Appliance Repair [GEOGRAPHIC_DATA]" at bounding box center [446, 208] width 359 height 21
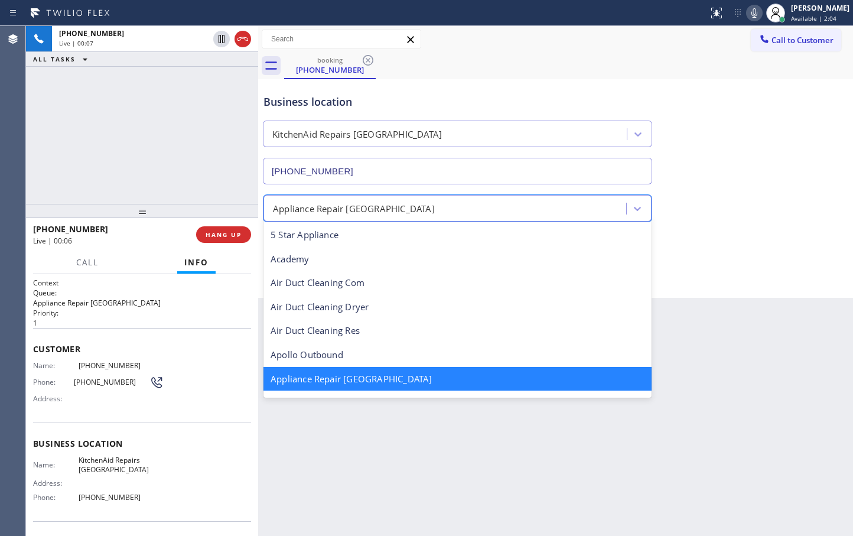
scroll to position [2, 0]
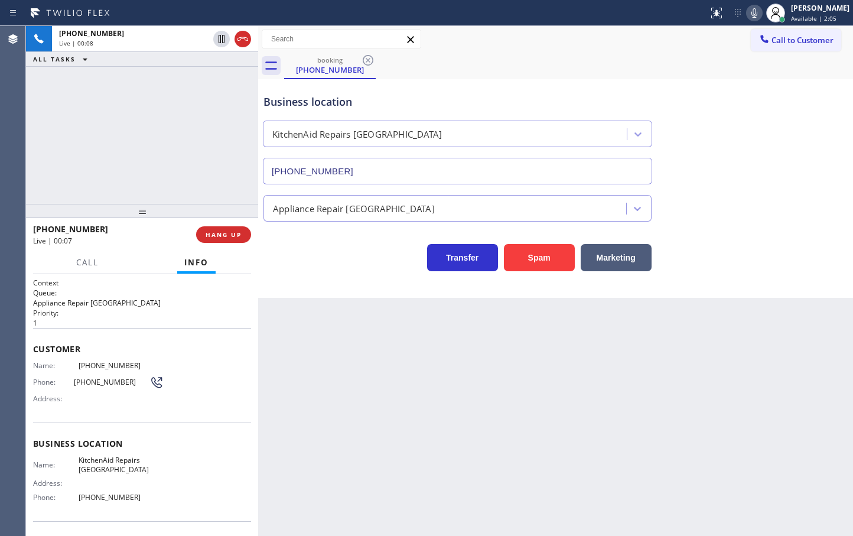
click at [226, 190] on div "[PHONE_NUMBER] Live | 00:08 ALL TASKS ALL TASKS ACTIVE TASKS TASKS IN WRAP UP" at bounding box center [142, 115] width 232 height 178
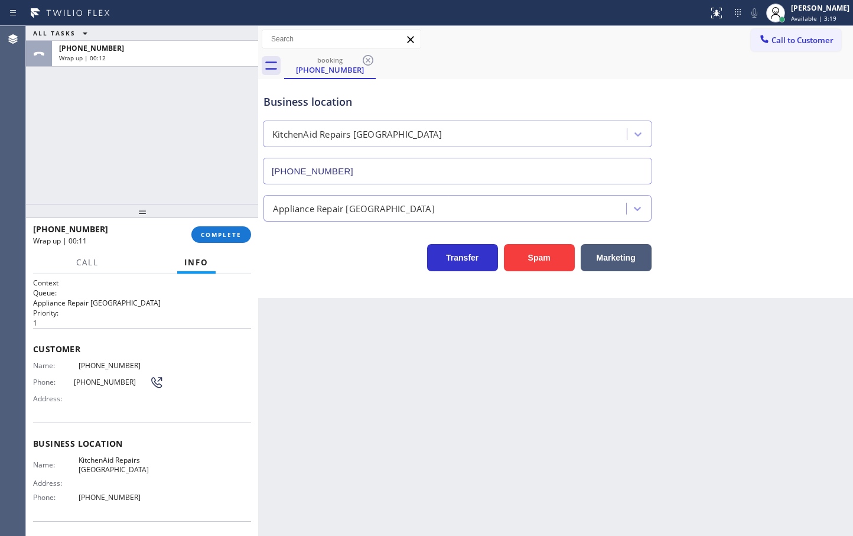
click at [131, 173] on div "ALL TASKS ALL TASKS ACTIVE TASKS TASKS IN WRAP UP [PHONE_NUMBER] Wrap up | 00:12" at bounding box center [142, 115] width 232 height 178
click at [213, 233] on span "COMPLETE" at bounding box center [221, 234] width 41 height 8
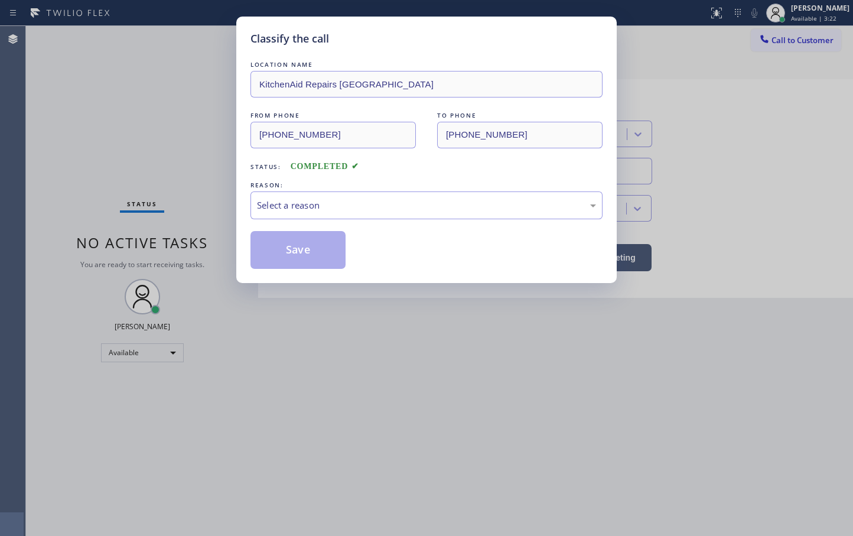
click at [294, 210] on div "Select a reason" at bounding box center [426, 205] width 339 height 14
click at [301, 268] on button "Save" at bounding box center [297, 250] width 95 height 38
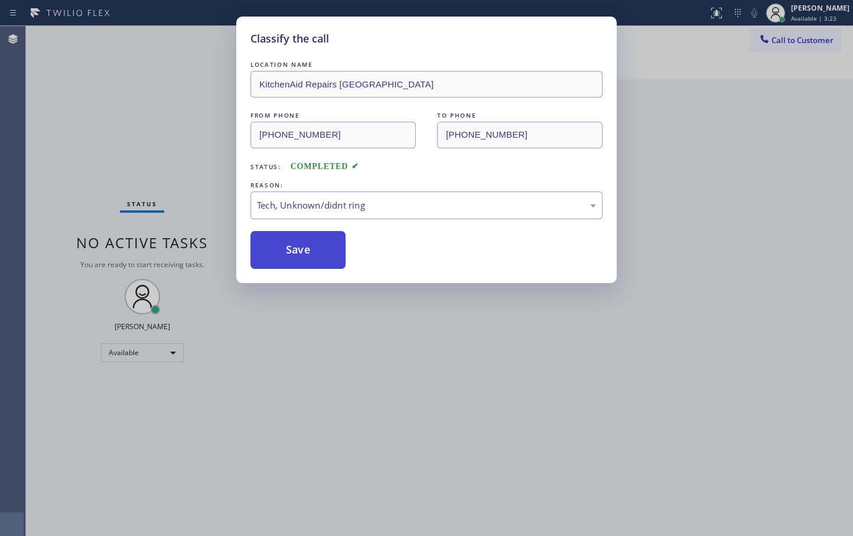
click at [301, 268] on button "Save" at bounding box center [297, 250] width 95 height 38
click at [302, 266] on button "Save" at bounding box center [297, 250] width 95 height 38
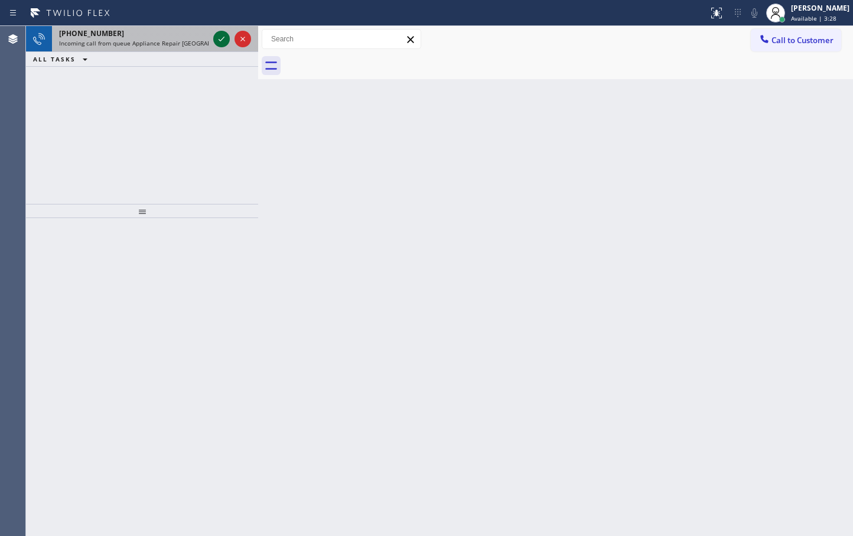
click at [226, 41] on icon at bounding box center [221, 39] width 14 height 14
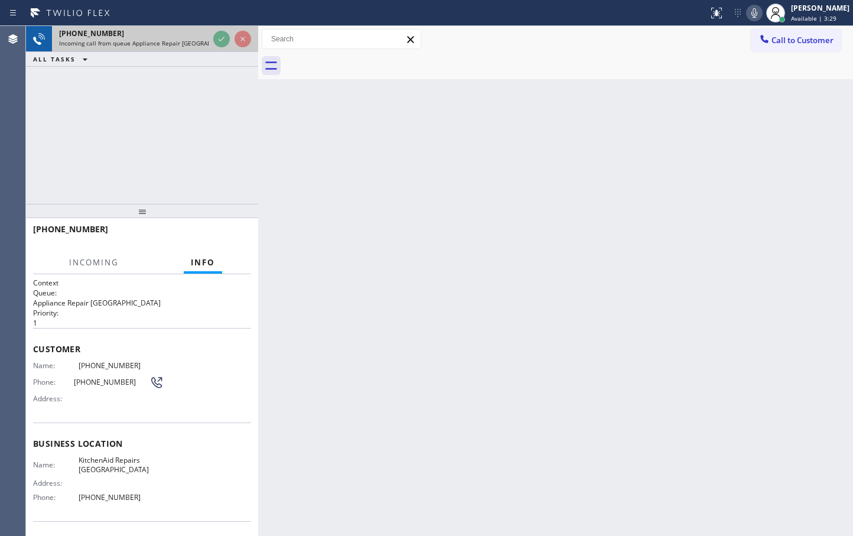
click at [224, 29] on div at bounding box center [232, 39] width 43 height 26
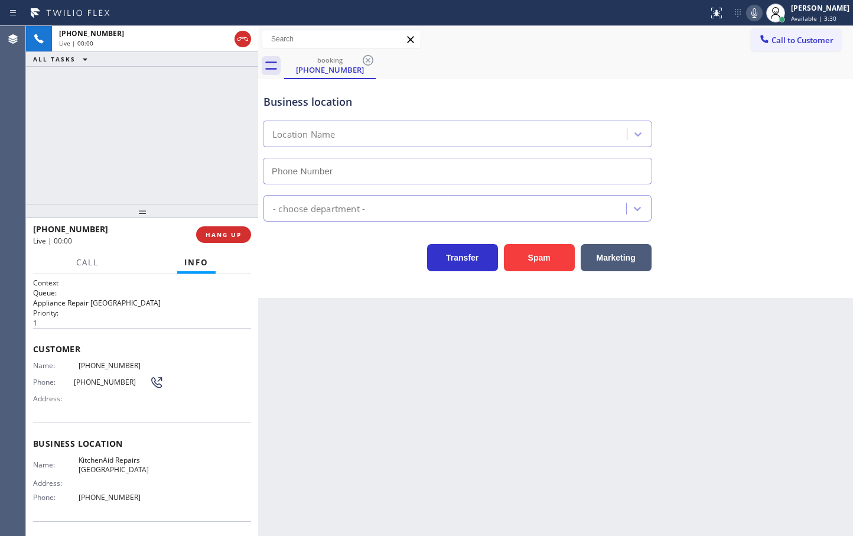
type input "[PHONE_NUMBER]"
click at [302, 362] on div "Back to Dashboard Change Sender ID Customers Technicians Select a contact Outbo…" at bounding box center [555, 281] width 595 height 510
click at [310, 281] on div "Business location KitchenAid Repairs [GEOGRAPHIC_DATA] [PHONE_NUMBER] Appliance…" at bounding box center [555, 188] width 595 height 219
click at [151, 144] on div "[PHONE_NUMBER] Live | 00:26 ALL TASKS ALL TASKS ACTIVE TASKS TASKS IN WRAP UP" at bounding box center [142, 115] width 232 height 178
click at [80, 259] on span "Call" at bounding box center [87, 262] width 22 height 11
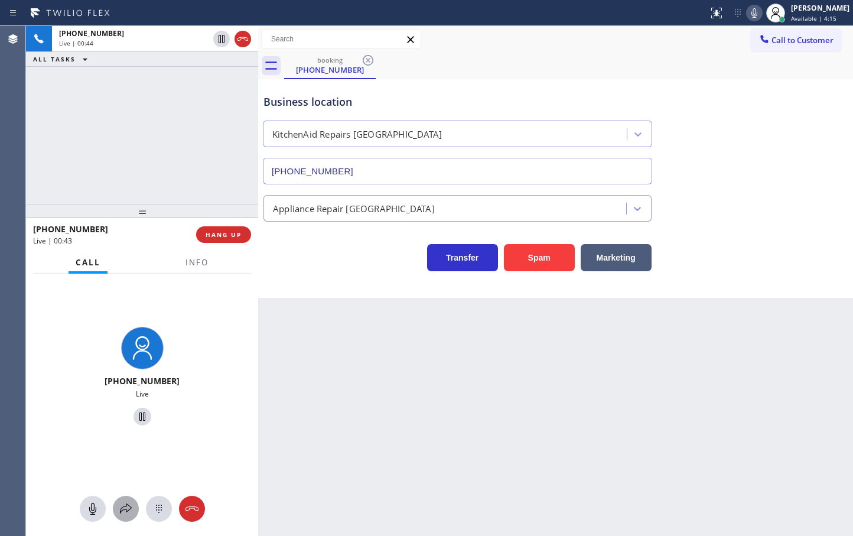
click at [127, 516] on button at bounding box center [126, 509] width 26 height 26
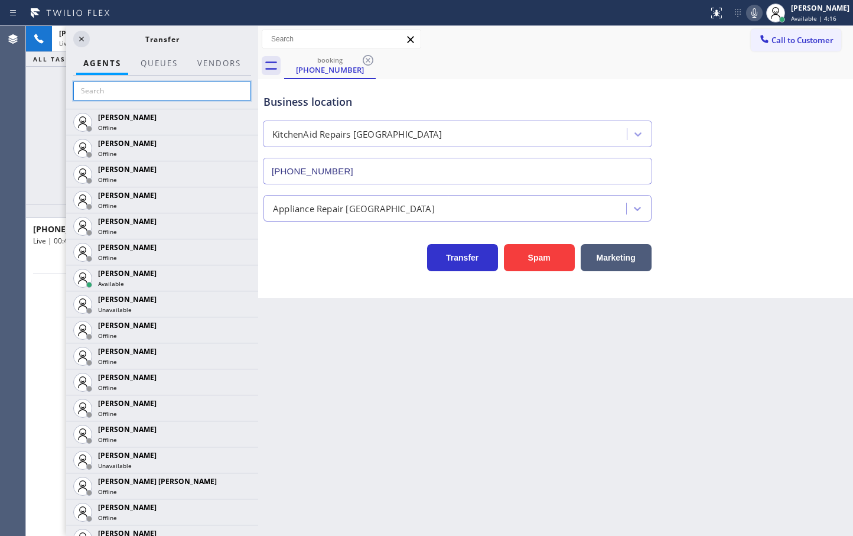
click at [123, 91] on input "text" at bounding box center [162, 91] width 178 height 19
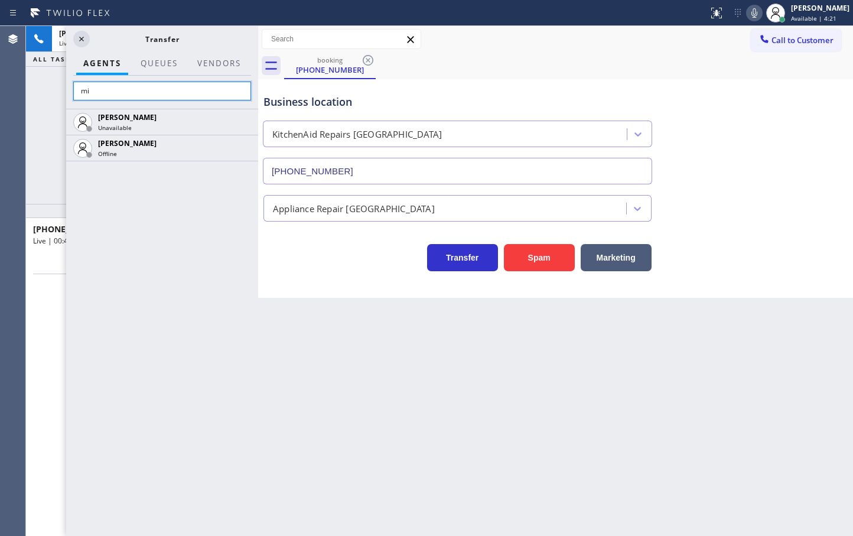
type input "m"
type input "v"
click at [175, 92] on input "ven" at bounding box center [162, 91] width 178 height 19
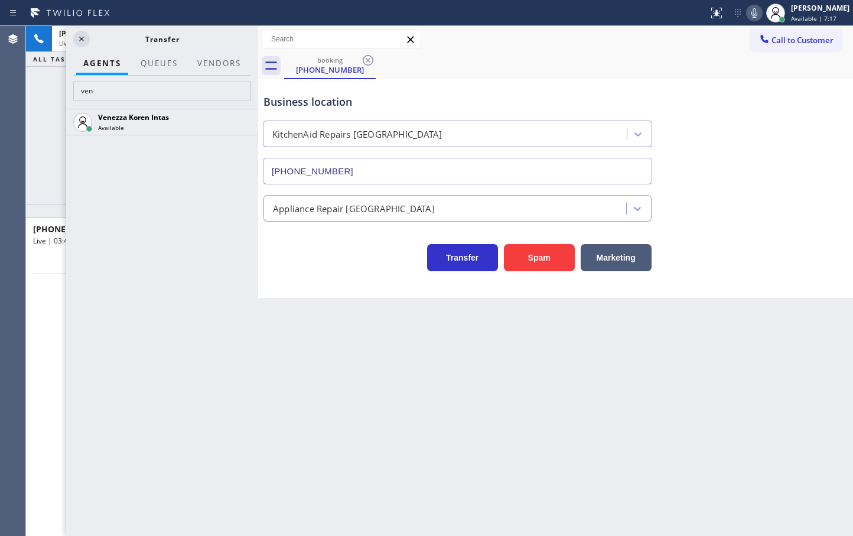
click at [154, 177] on div "Venezza Koren Intas Available" at bounding box center [162, 322] width 192 height 427
click at [144, 96] on input "ven" at bounding box center [162, 91] width 178 height 19
type input "v"
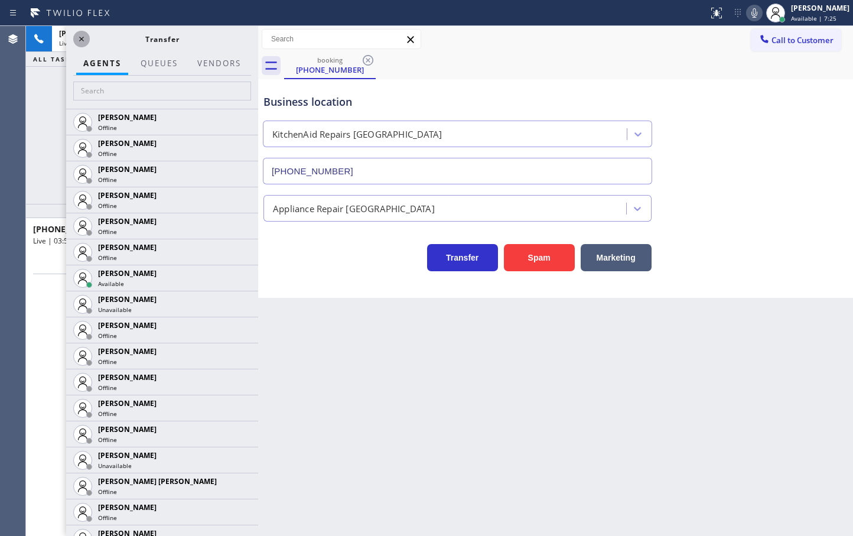
click at [79, 35] on icon at bounding box center [81, 39] width 14 height 14
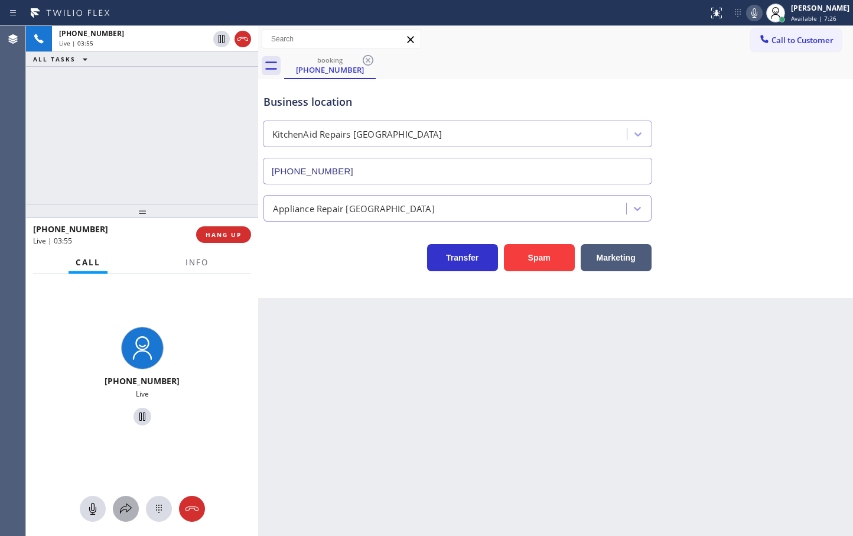
click at [119, 513] on icon at bounding box center [126, 509] width 14 height 14
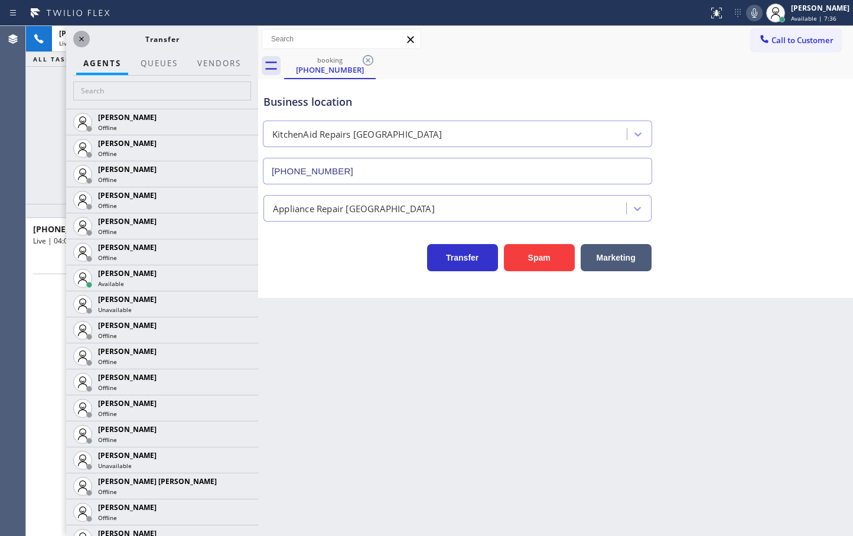
click at [79, 38] on icon at bounding box center [81, 39] width 14 height 14
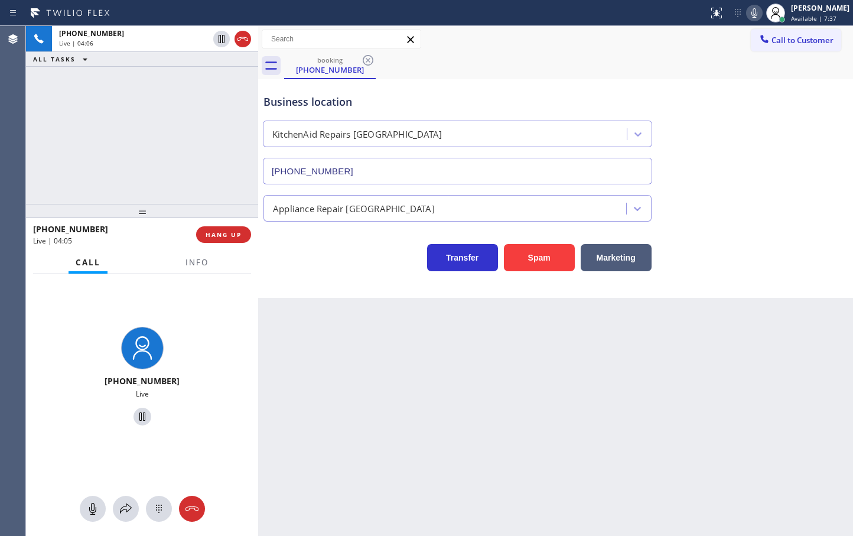
click at [105, 137] on div "[PHONE_NUMBER] Live | 04:06 ALL TASKS ALL TASKS ACTIVE TASKS TASKS IN WRAP UP" at bounding box center [142, 115] width 232 height 178
click at [119, 135] on div "[PHONE_NUMBER] Live | 04:13 ALL TASKS ALL TASKS ACTIVE TASKS TASKS IN WRAP UP […" at bounding box center [142, 115] width 232 height 178
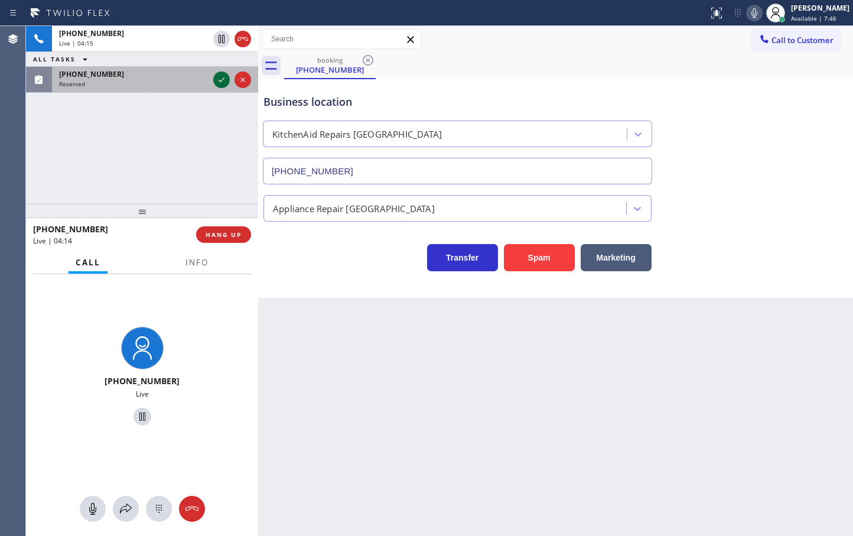
click at [222, 86] on icon at bounding box center [221, 80] width 14 height 14
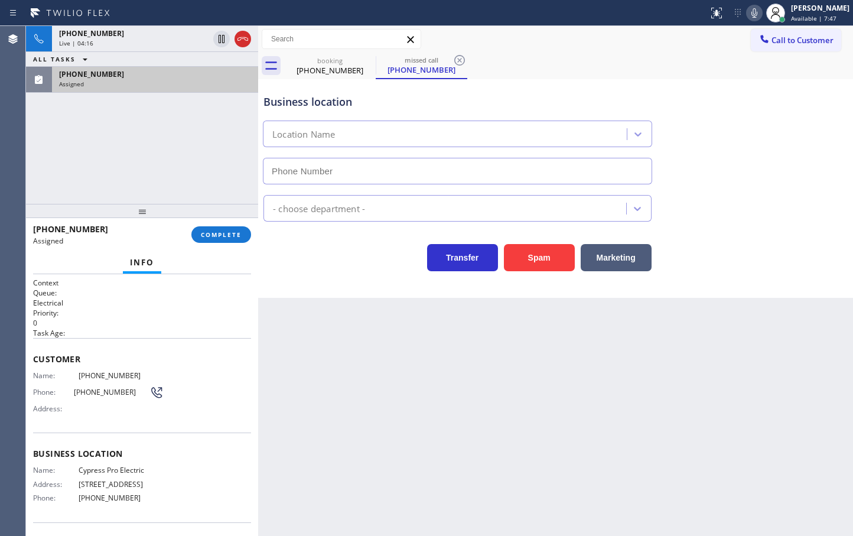
type input "[PHONE_NUMBER]"
click at [32, 377] on div "Context Queue: Electrical Priority: 0 Task Age: Customer Name: [PHONE_NUMBER] P…" at bounding box center [142, 405] width 232 height 262
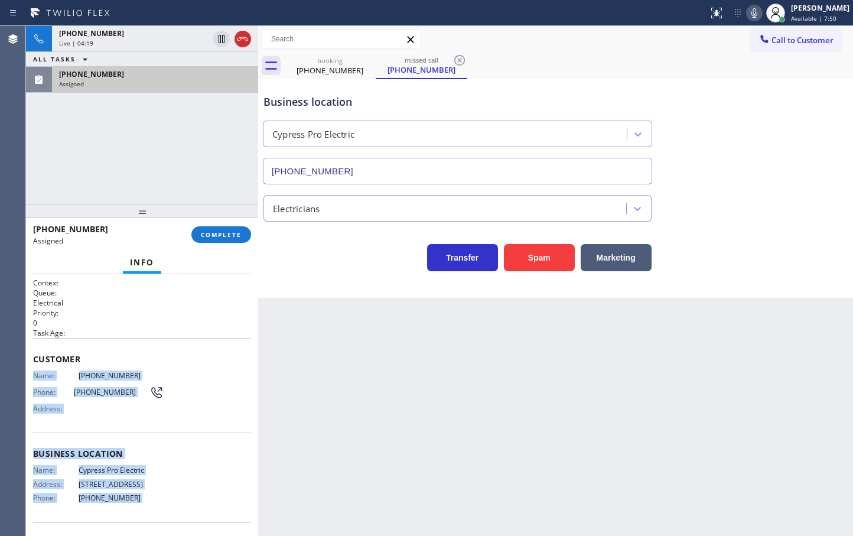
drag, startPoint x: 34, startPoint y: 400, endPoint x: 131, endPoint y: 523, distance: 156.9
click at [131, 523] on div "Context Queue: Electrical Priority: 0 Task Age: Customer Name: [PHONE_NUMBER] P…" at bounding box center [142, 405] width 232 height 262
click at [226, 232] on span "COMPLETE" at bounding box center [221, 234] width 41 height 8
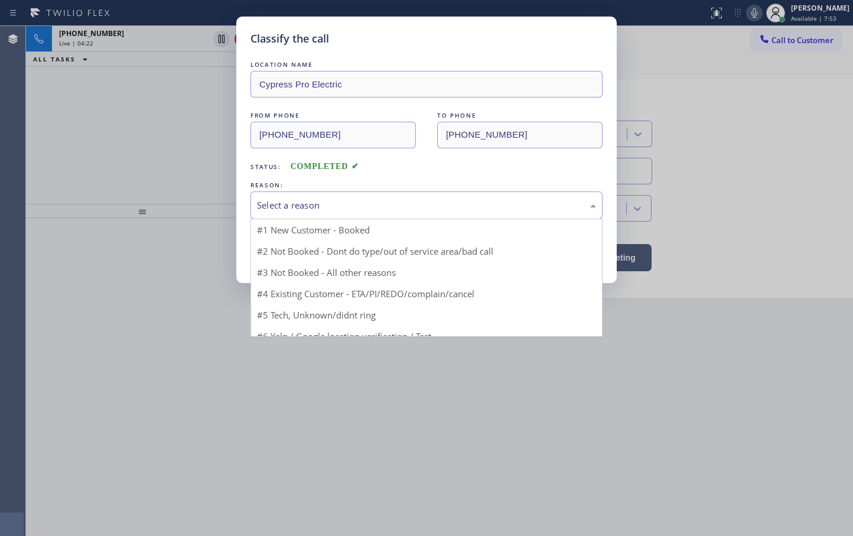
click at [292, 203] on div "Select a reason" at bounding box center [426, 205] width 339 height 14
drag, startPoint x: 279, startPoint y: 292, endPoint x: 279, endPoint y: 268, distance: 24.2
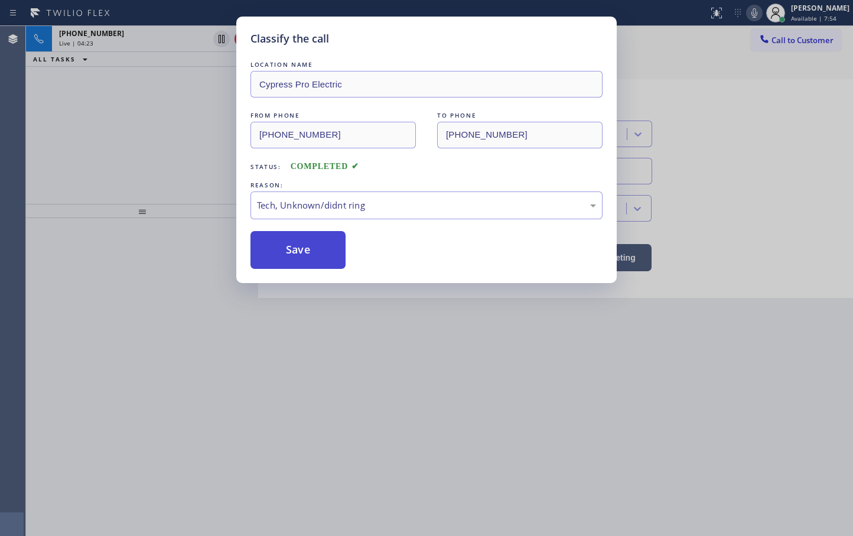
click at [280, 259] on button "Save" at bounding box center [297, 250] width 95 height 38
click at [280, 258] on button "Save" at bounding box center [297, 250] width 95 height 38
drag, startPoint x: 281, startPoint y: 256, endPoint x: 278, endPoint y: 245, distance: 11.5
click at [281, 254] on button "Save" at bounding box center [297, 250] width 95 height 38
drag, startPoint x: 282, startPoint y: 247, endPoint x: 291, endPoint y: 234, distance: 15.7
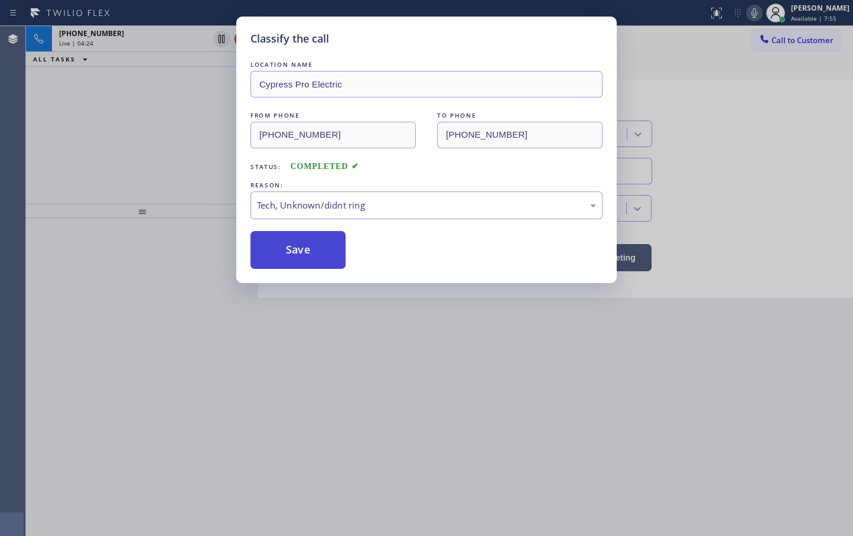
click at [290, 251] on button "Save" at bounding box center [297, 250] width 95 height 38
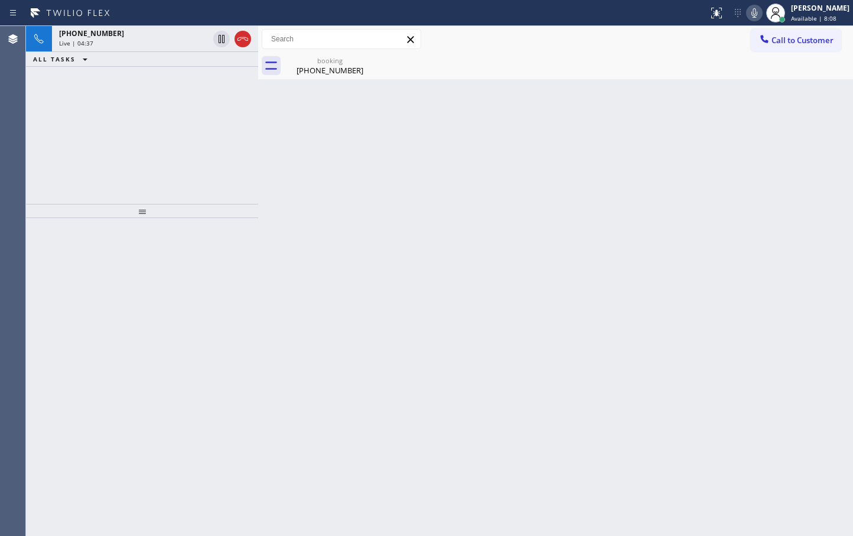
click at [191, 140] on div "[PHONE_NUMBER] Live | 04:37 ALL TASKS ALL TASKS ACTIVE TASKS TASKS IN WRAP UP" at bounding box center [142, 115] width 232 height 178
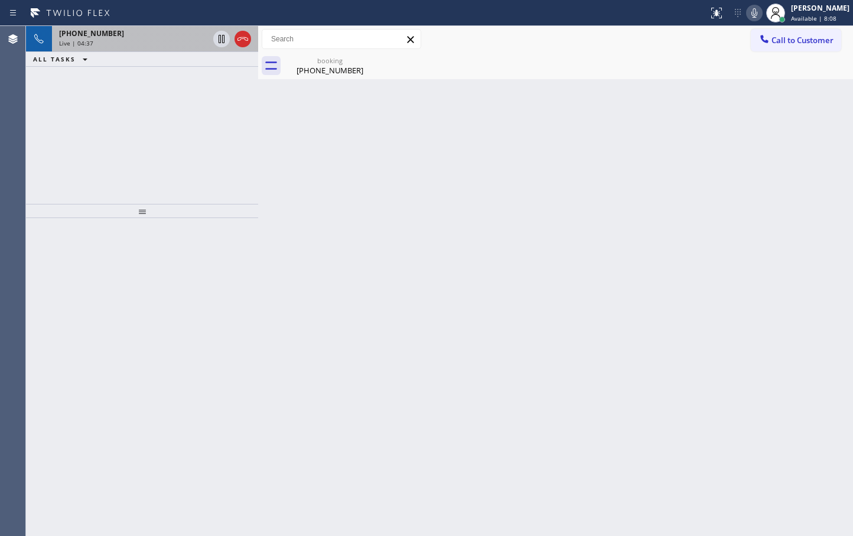
click at [154, 32] on div "[PHONE_NUMBER]" at bounding box center [133, 33] width 149 height 10
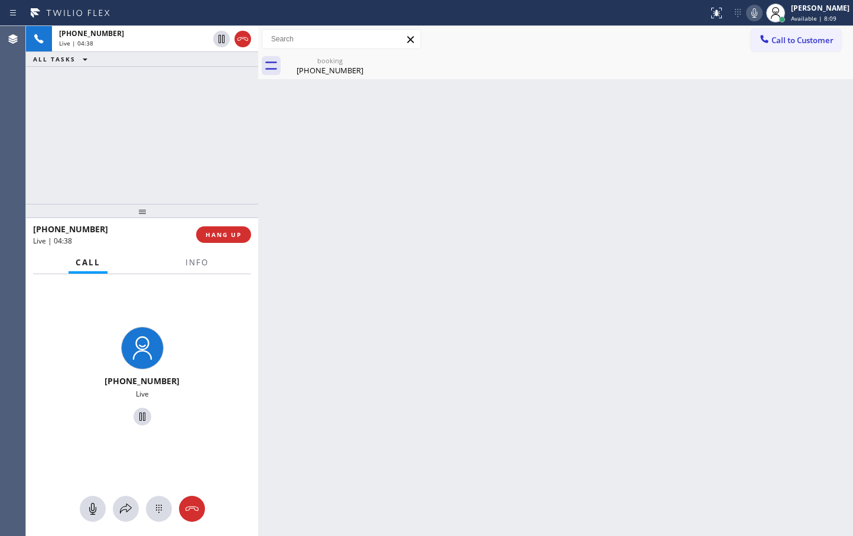
click at [190, 147] on div "[PHONE_NUMBER] Live | 04:38 ALL TASKS ALL TASKS ACTIVE TASKS TASKS IN WRAP UP" at bounding box center [142, 115] width 232 height 178
click at [373, 183] on div "Back to Dashboard Change Sender ID Customers Technicians Select a contact Outbo…" at bounding box center [555, 281] width 595 height 510
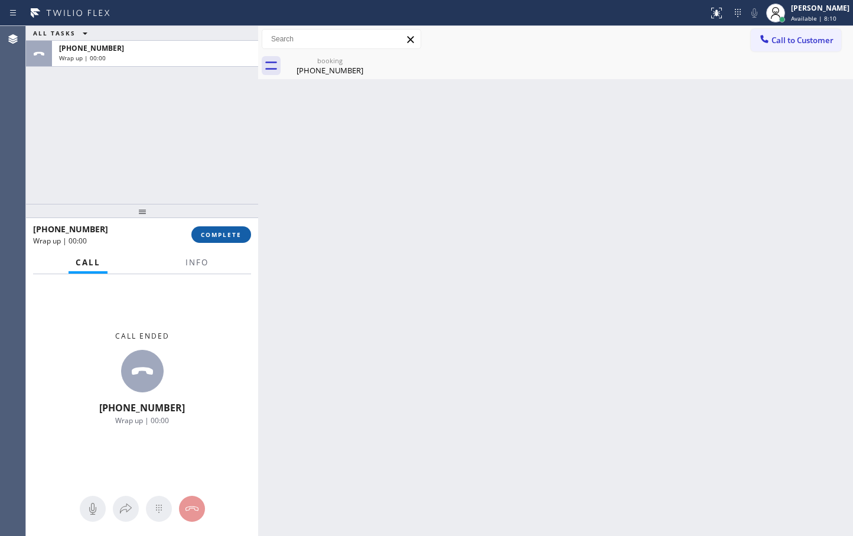
click at [224, 236] on span "COMPLETE" at bounding box center [221, 234] width 41 height 8
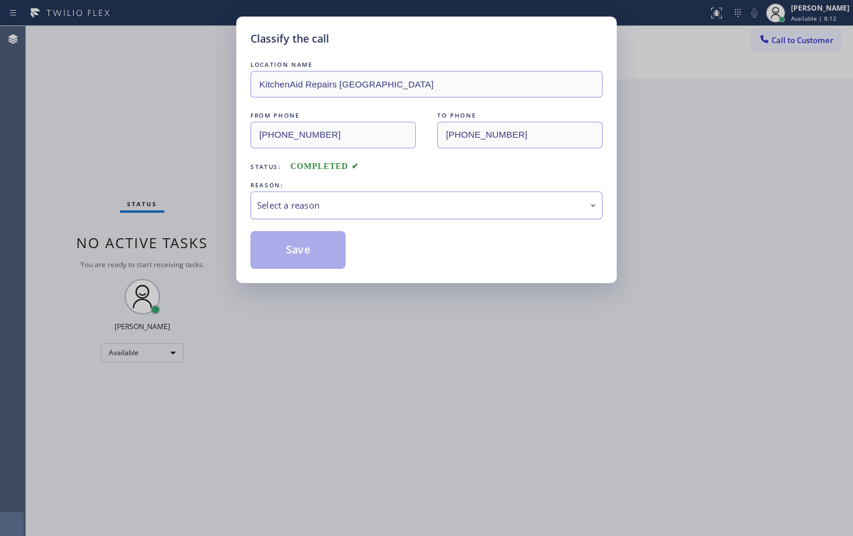
click at [326, 191] on div "Select a reason" at bounding box center [426, 205] width 352 height 28
click at [292, 242] on button "Save" at bounding box center [297, 250] width 95 height 38
drag, startPoint x: 292, startPoint y: 242, endPoint x: 286, endPoint y: 233, distance: 11.5
click at [292, 241] on button "Save" at bounding box center [297, 250] width 95 height 38
click at [285, 227] on div "LOCATION NAME KitchenAid Repairs [GEOGRAPHIC_DATA] FROM PHONE [PHONE_NUMBER] TO…" at bounding box center [426, 163] width 352 height 210
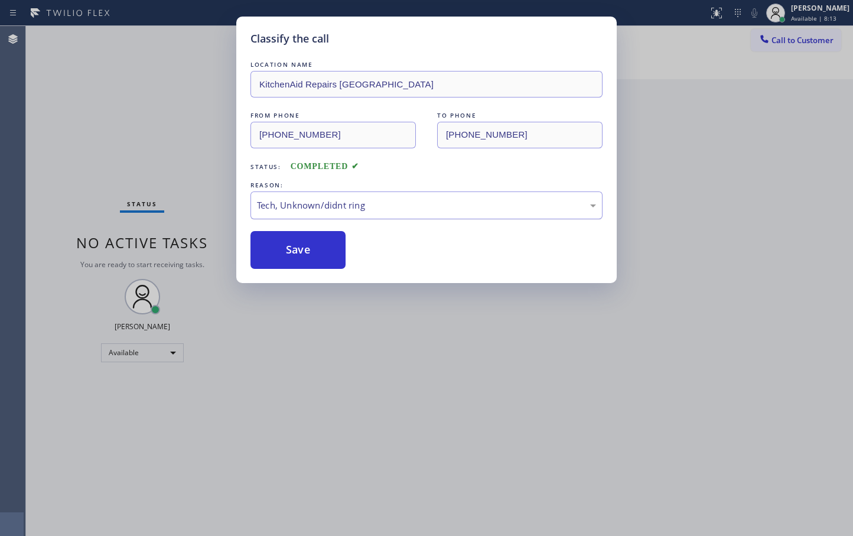
drag, startPoint x: 285, startPoint y: 221, endPoint x: 291, endPoint y: 213, distance: 9.7
click at [288, 221] on div "LOCATION NAME KitchenAid Repairs [GEOGRAPHIC_DATA] FROM PHONE [PHONE_NUMBER] TO…" at bounding box center [426, 163] width 352 height 210
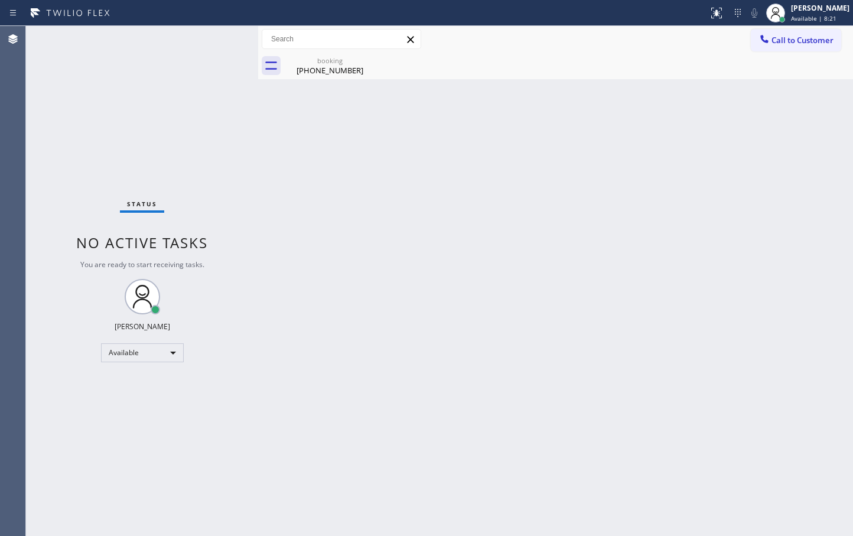
click at [232, 191] on div "Status No active tasks You are ready to start receiving tasks. [PERSON_NAME]" at bounding box center [142, 281] width 232 height 510
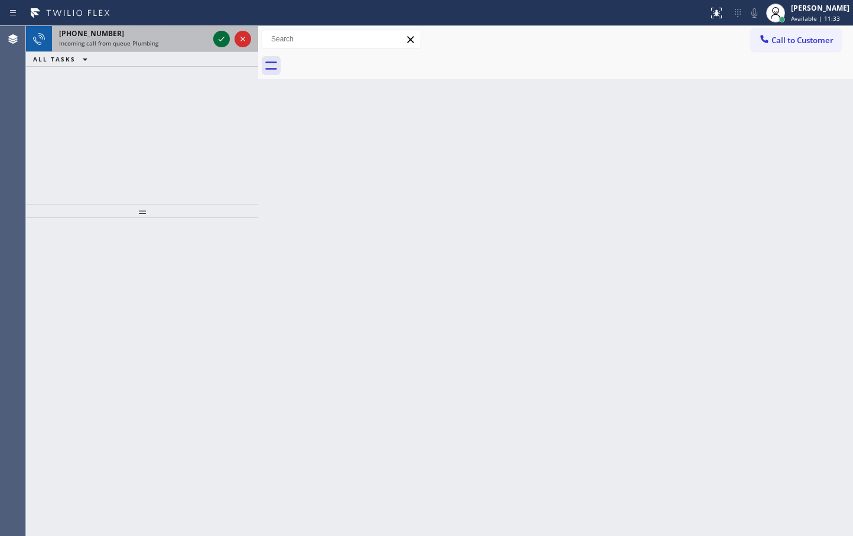
click at [222, 41] on icon at bounding box center [221, 39] width 14 height 14
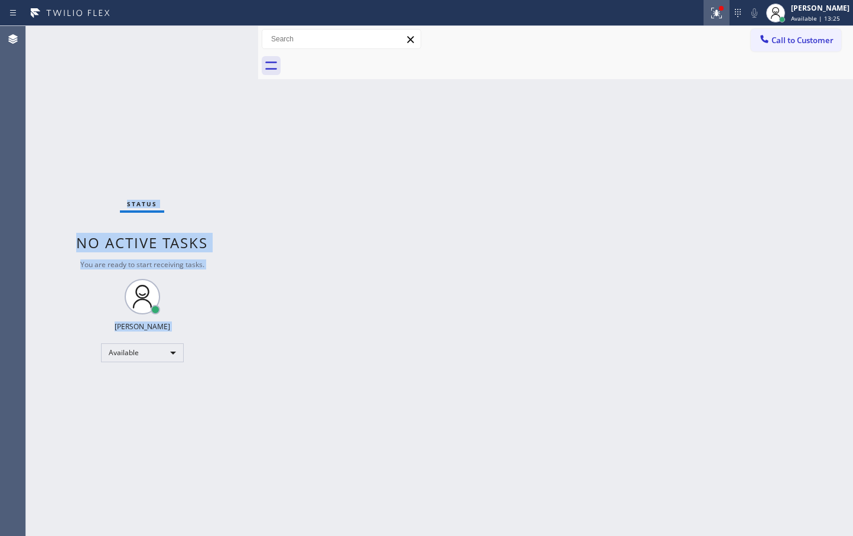
click at [704, 12] on div at bounding box center [717, 13] width 26 height 14
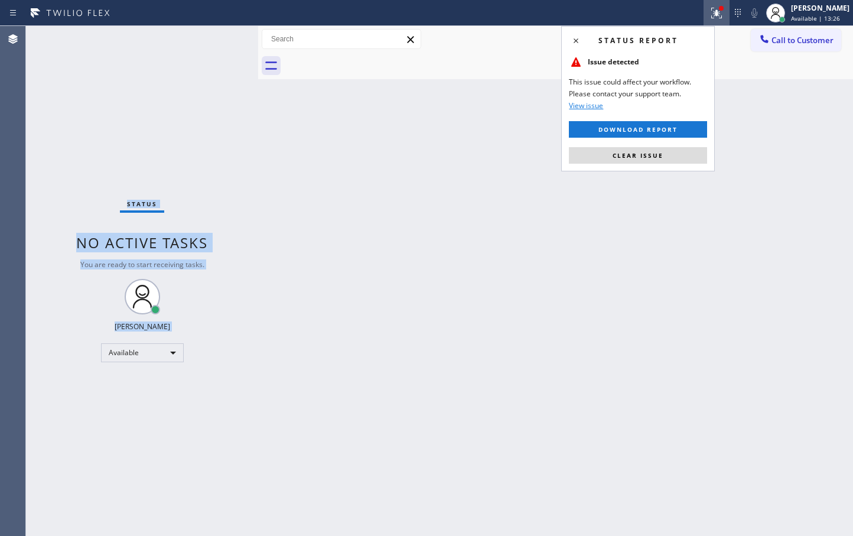
drag, startPoint x: 650, startPoint y: 153, endPoint x: 643, endPoint y: 151, distance: 7.5
click at [650, 151] on span "Clear issue" at bounding box center [638, 155] width 51 height 8
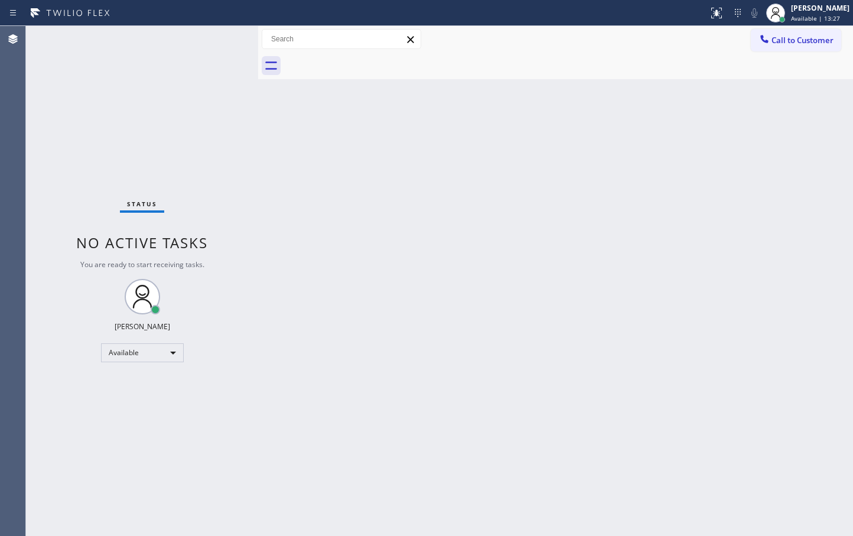
drag, startPoint x: 418, startPoint y: 238, endPoint x: 372, endPoint y: 191, distance: 66.0
click at [421, 243] on div "Back to Dashboard Change Sender ID Customers Technicians Select a contact Outbo…" at bounding box center [555, 281] width 595 height 510
click at [216, 50] on div "Status No active tasks You are ready to start receiving tasks. [PERSON_NAME]" at bounding box center [142, 281] width 232 height 510
click at [215, 34] on div "Status No active tasks You are ready to start receiving tasks. [PERSON_NAME]" at bounding box center [142, 281] width 232 height 510
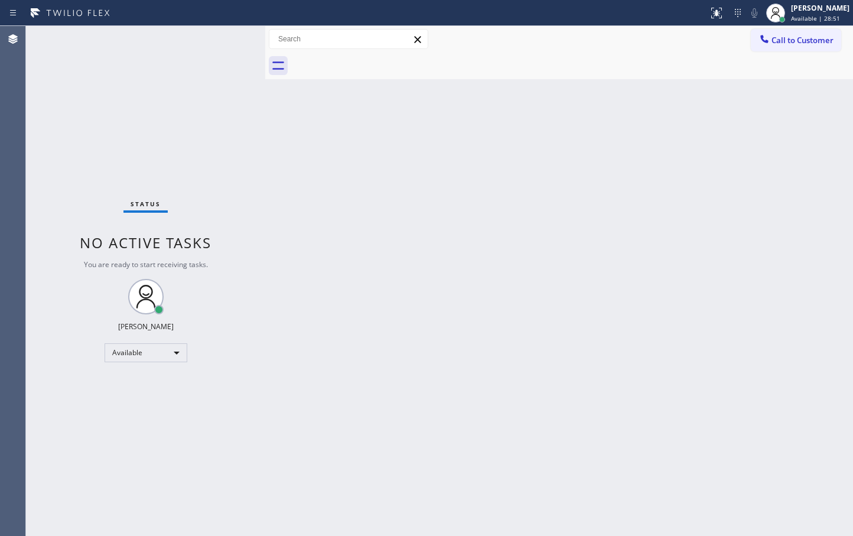
click at [265, 253] on div at bounding box center [265, 281] width 0 height 510
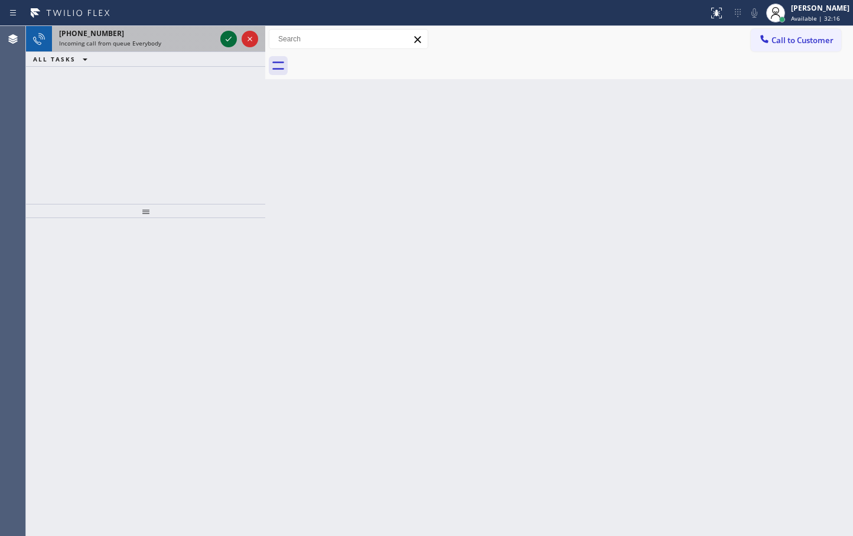
click at [234, 37] on icon at bounding box center [229, 39] width 14 height 14
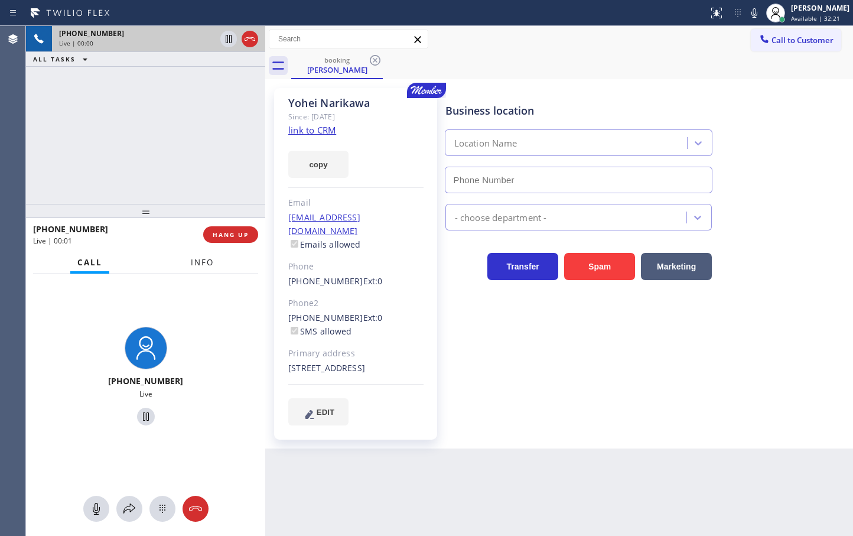
click at [197, 265] on span "Info" at bounding box center [202, 262] width 23 height 11
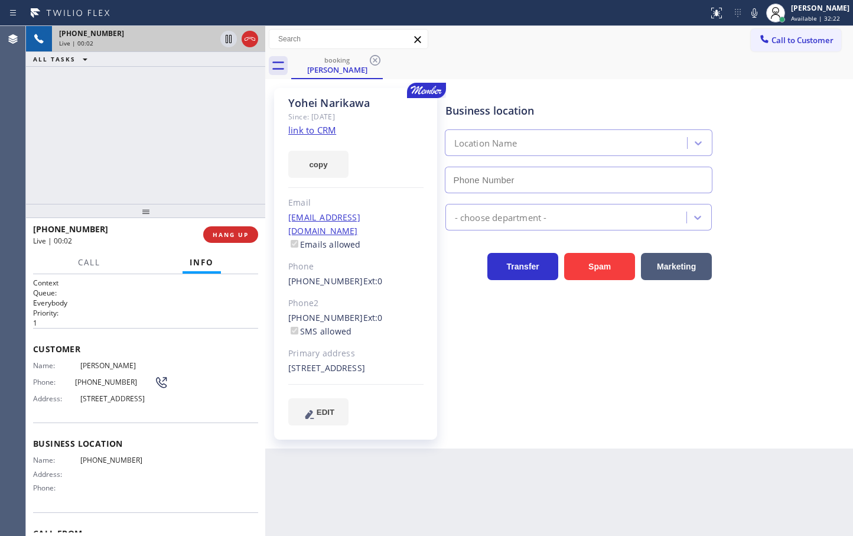
click at [152, 299] on p "Everybody" at bounding box center [145, 303] width 225 height 10
click at [128, 239] on div "Live | 00:03" at bounding box center [114, 241] width 162 height 10
drag, startPoint x: 643, startPoint y: 457, endPoint x: 321, endPoint y: 217, distance: 401.6
click at [644, 457] on div "Back to Dashboard Change Sender ID Customers Technicians Select a contact Outbo…" at bounding box center [559, 281] width 588 height 510
click at [221, 142] on div "+16262347227 Live | 00:03 ALL TASKS ALL TASKS ACTIVE TASKS TASKS IN WRAP UP" at bounding box center [145, 115] width 239 height 178
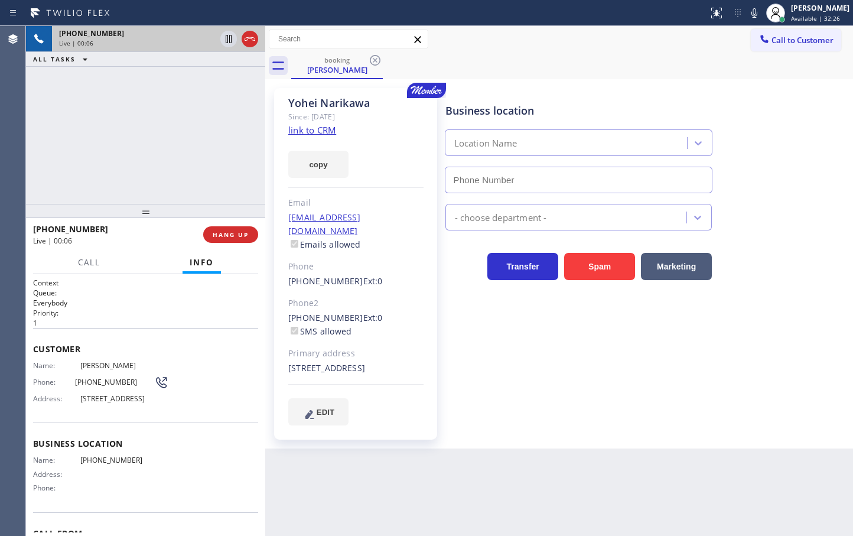
drag, startPoint x: 554, startPoint y: 409, endPoint x: 266, endPoint y: 229, distance: 339.3
click at [554, 408] on div "Business location Location Name - choose department - Transfer Spam Marketing" at bounding box center [647, 256] width 408 height 331
click at [169, 171] on div "+16262347227 Live | 00:06 ALL TASKS ALL TASKS ACTIVE TASKS TASKS IN WRAP UP" at bounding box center [145, 115] width 239 height 178
drag, startPoint x: 131, startPoint y: 144, endPoint x: 138, endPoint y: 135, distance: 10.9
click at [136, 142] on div "+16262347227 Live | 00:07 ALL TASKS ALL TASKS ACTIVE TASKS TASKS IN WRAP UP" at bounding box center [145, 115] width 239 height 178
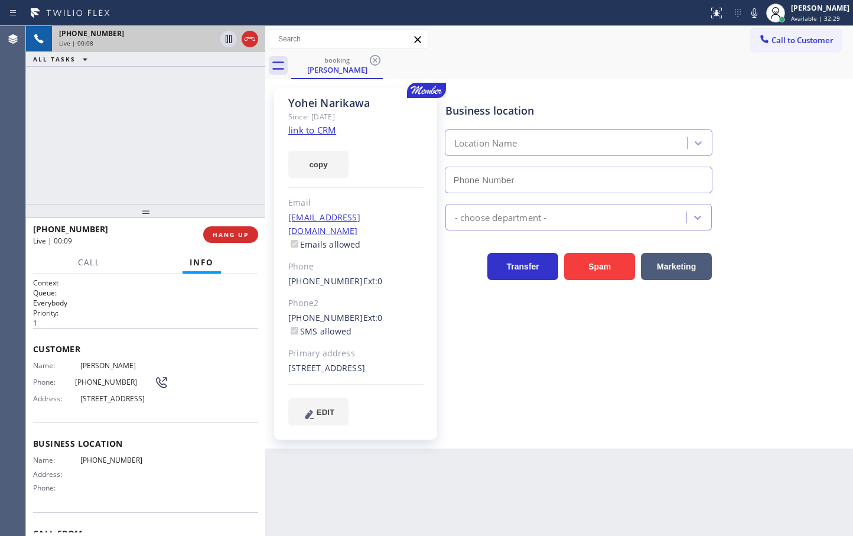
click at [546, 348] on div "Business location Location Name - choose department - Transfer Spam Marketing" at bounding box center [647, 256] width 408 height 331
click at [187, 168] on div "+16262347227 Live | 00:09 ALL TASKS ALL TASKS ACTIVE TASKS TASKS IN WRAP UP" at bounding box center [145, 115] width 239 height 178
click at [158, 269] on div "Call Info" at bounding box center [145, 263] width 225 height 24
click at [150, 174] on div "+16262347227 Live | 00:09 ALL TASKS ALL TASKS ACTIVE TASKS TASKS IN WRAP UP" at bounding box center [145, 115] width 239 height 178
click at [305, 128] on link "link to CRM" at bounding box center [312, 130] width 48 height 12
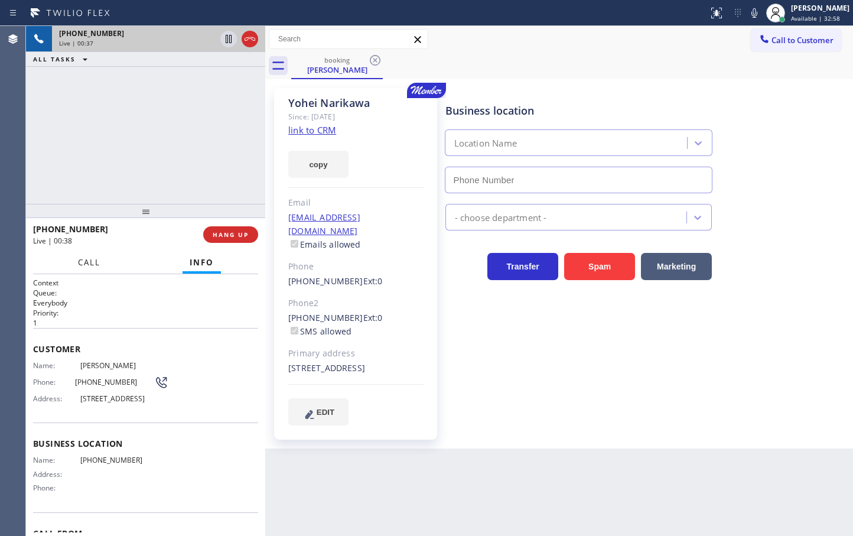
click at [93, 268] on button "Call" at bounding box center [89, 262] width 37 height 23
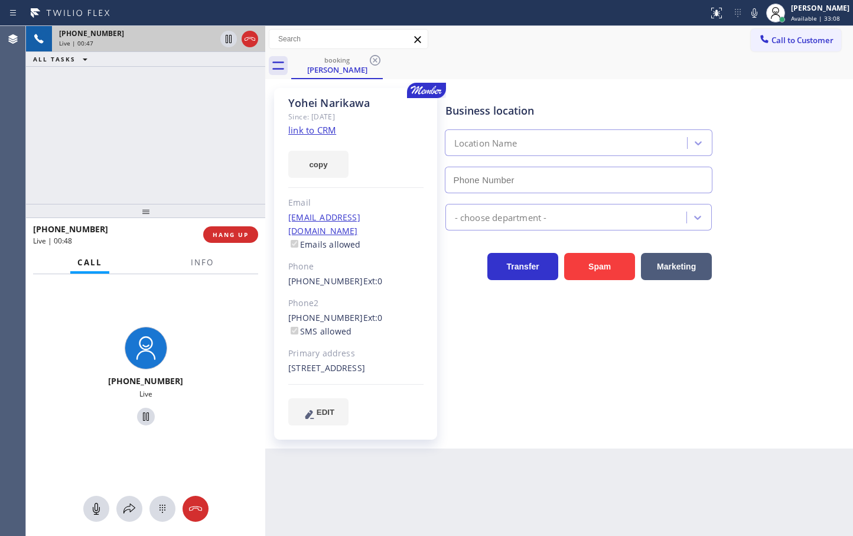
click at [146, 171] on div "+16262347227 Live | 00:47 ALL TASKS ALL TASKS ACTIVE TASKS TASKS IN WRAP UP" at bounding box center [145, 115] width 239 height 178
drag, startPoint x: 193, startPoint y: 313, endPoint x: 193, endPoint y: 266, distance: 47.3
click at [193, 304] on div "+16262347227 Live" at bounding box center [145, 377] width 239 height 207
click at [193, 253] on button "Info" at bounding box center [202, 262] width 37 height 23
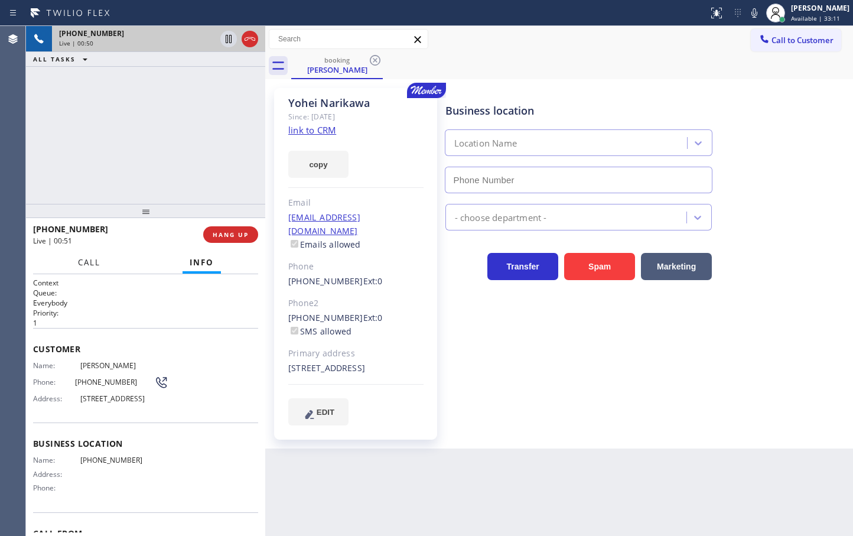
click at [82, 257] on span "Call" at bounding box center [89, 262] width 22 height 11
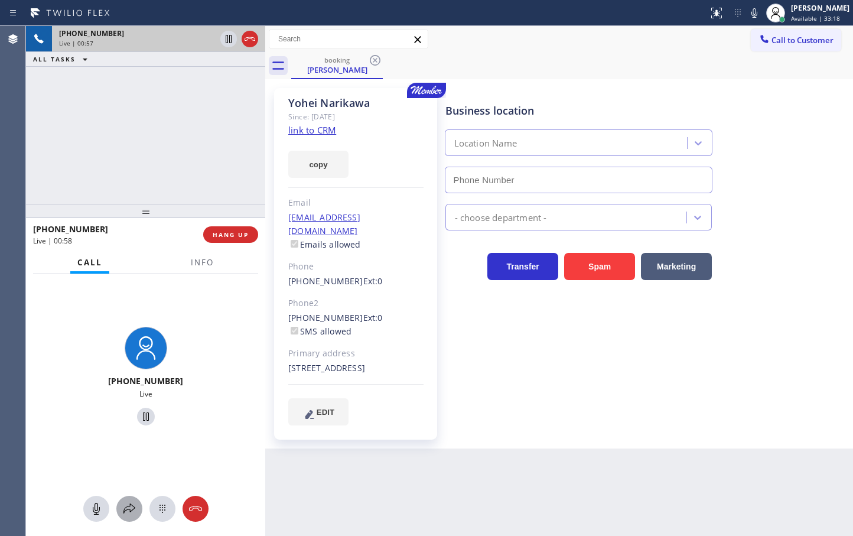
click at [125, 504] on icon at bounding box center [129, 509] width 14 height 14
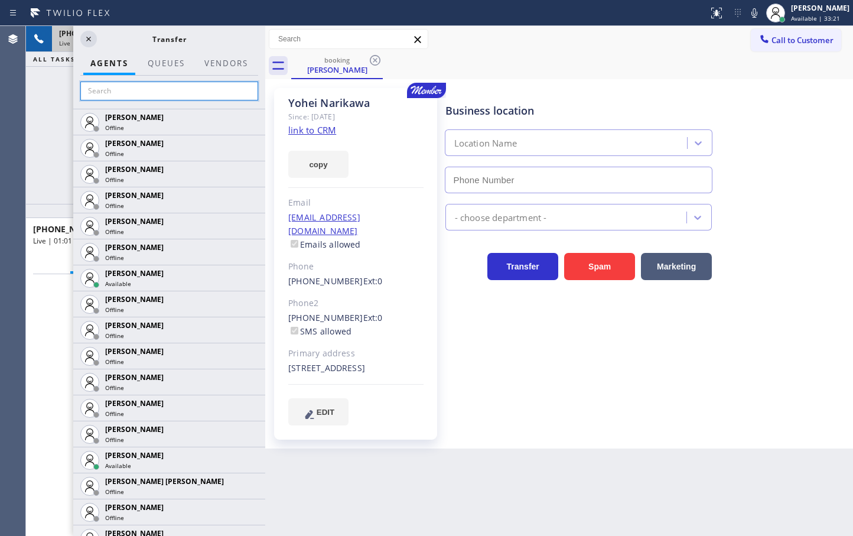
click at [183, 90] on input "text" at bounding box center [169, 91] width 178 height 19
click at [32, 143] on div "+16262347227 Live | 01:03 ALL TASKS ALL TASKS ACTIVE TASKS TASKS IN WRAP UP" at bounding box center [145, 115] width 239 height 178
click at [89, 41] on icon at bounding box center [89, 39] width 14 height 14
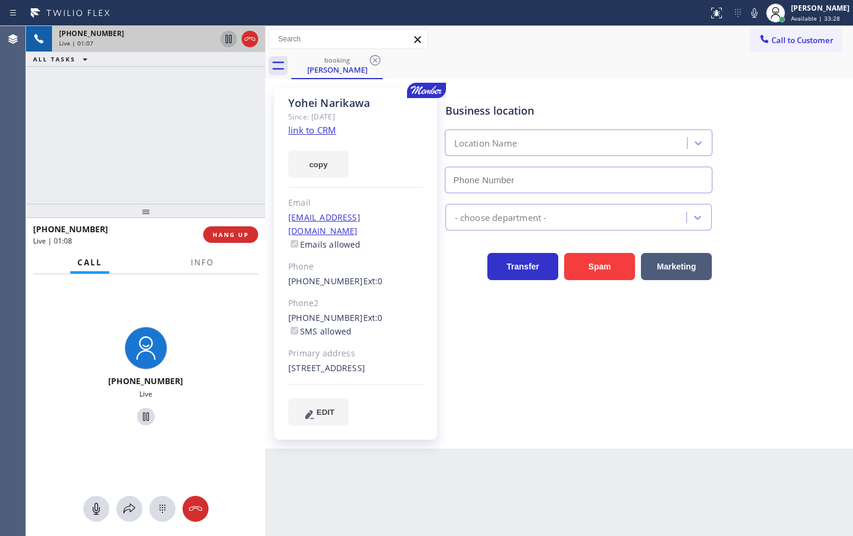
click at [224, 39] on icon at bounding box center [229, 39] width 14 height 14
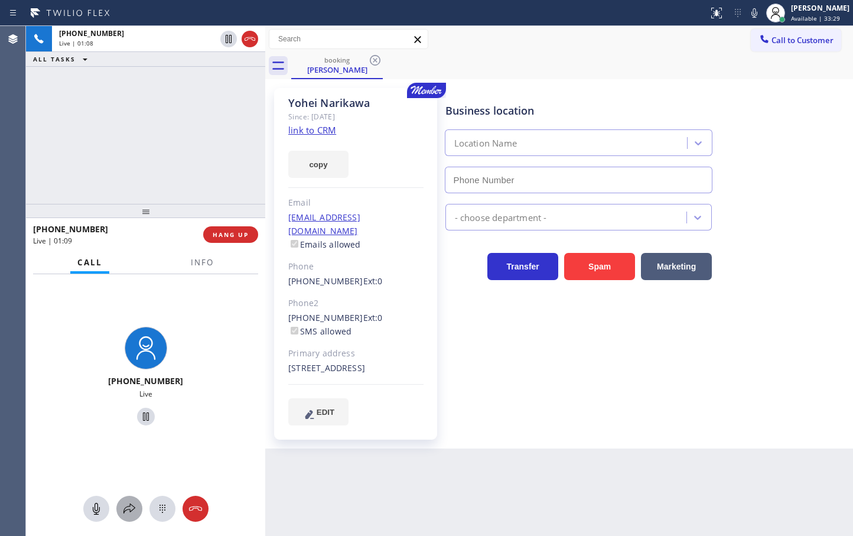
click at [129, 502] on icon at bounding box center [129, 509] width 14 height 14
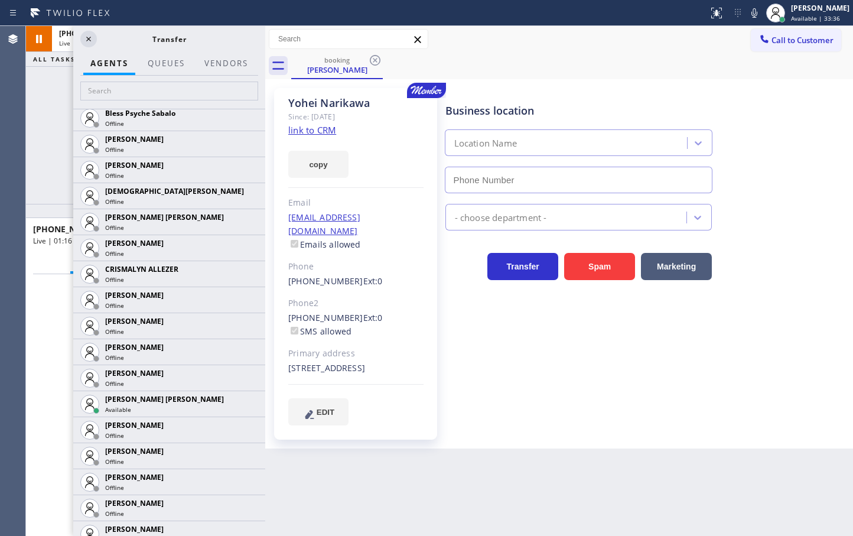
scroll to position [471, 0]
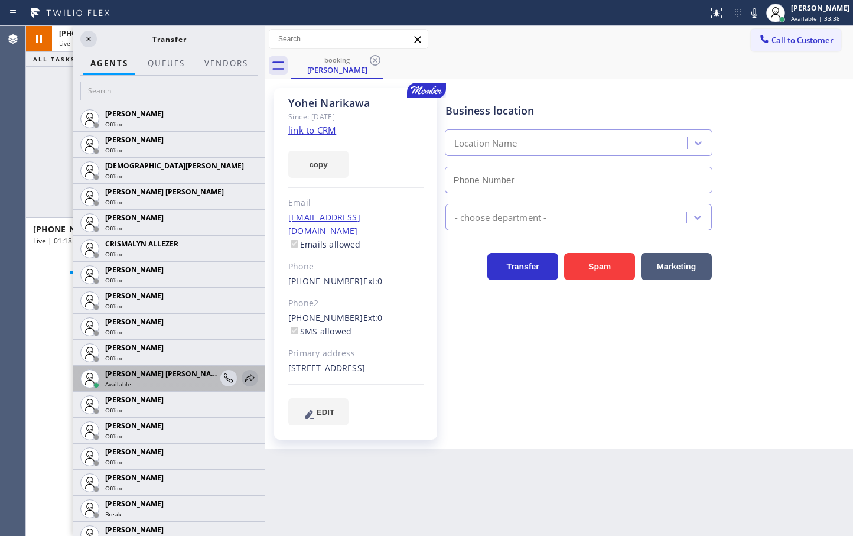
click at [245, 376] on icon at bounding box center [249, 378] width 9 height 8
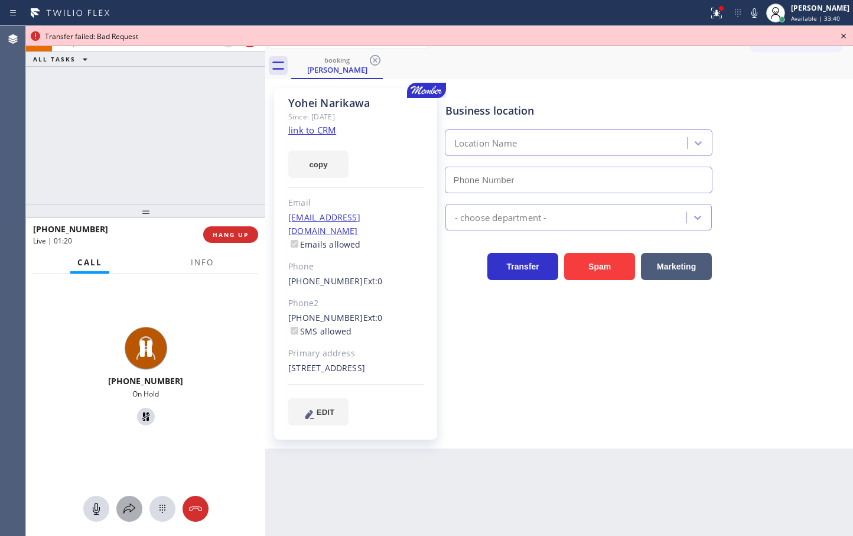
click at [134, 503] on icon at bounding box center [129, 509] width 14 height 14
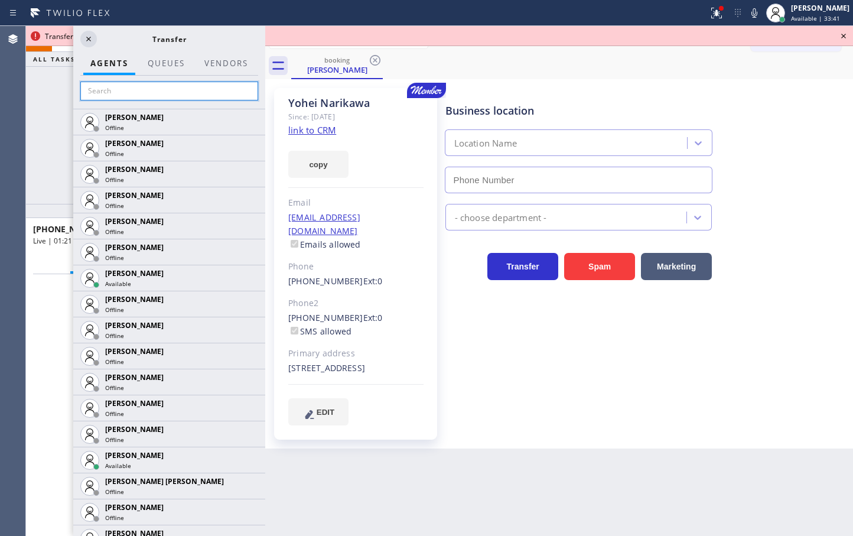
click at [155, 95] on input "text" at bounding box center [169, 91] width 178 height 19
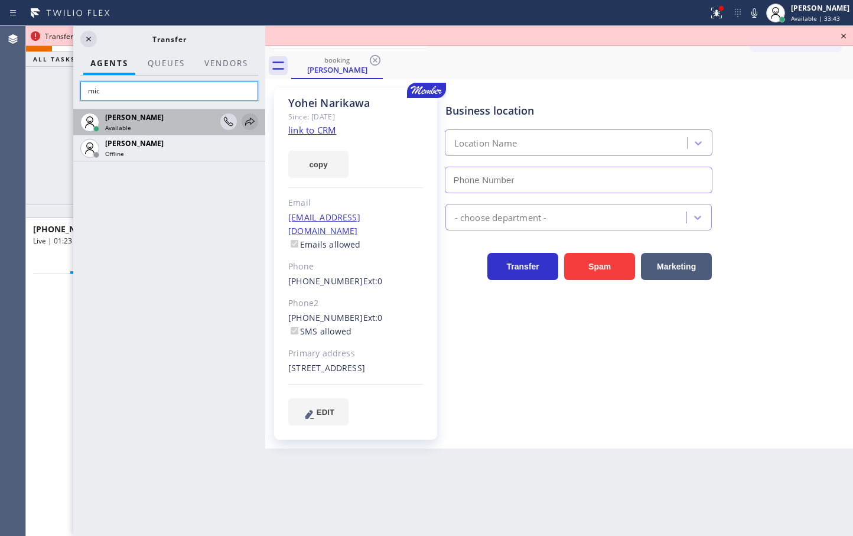
type input "mic"
click at [253, 119] on icon at bounding box center [250, 122] width 14 height 14
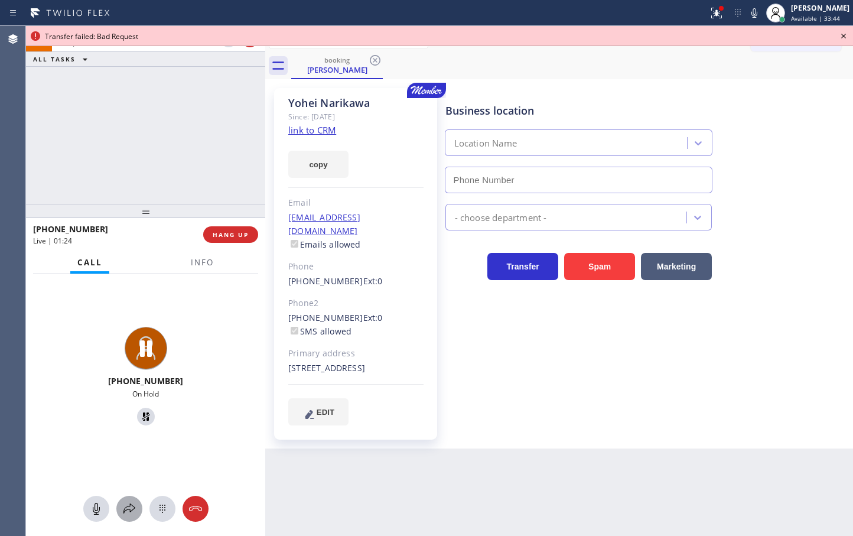
click at [134, 500] on button at bounding box center [129, 509] width 26 height 26
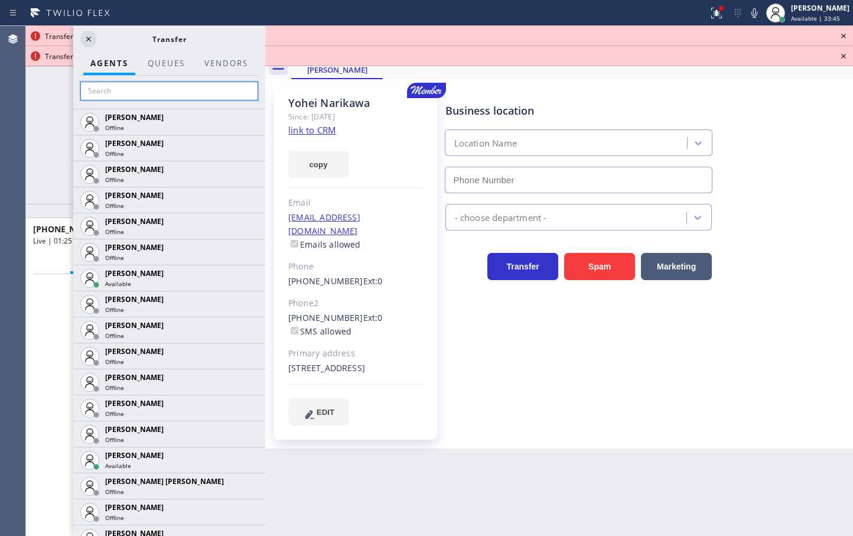
drag, startPoint x: 108, startPoint y: 91, endPoint x: 118, endPoint y: 9, distance: 82.2
click at [110, 87] on input "text" at bounding box center [169, 91] width 178 height 19
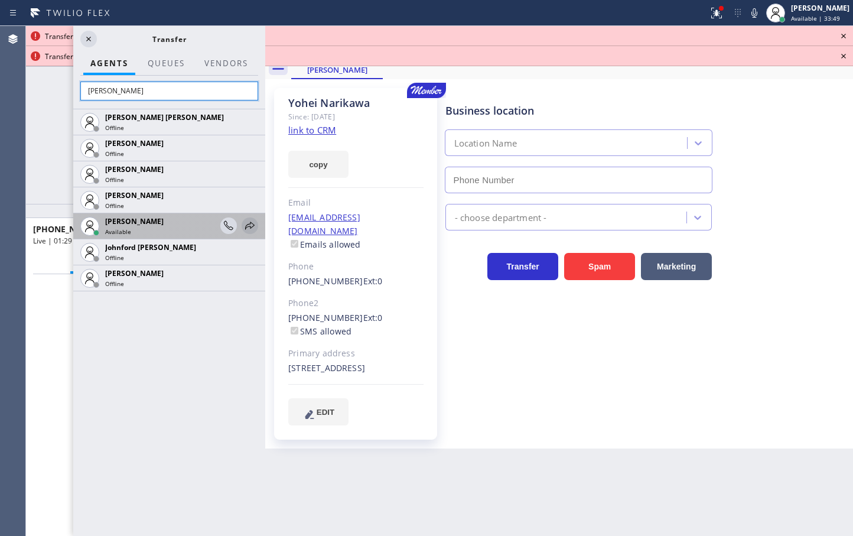
type input "[PERSON_NAME]"
click at [251, 223] on icon at bounding box center [250, 226] width 14 height 14
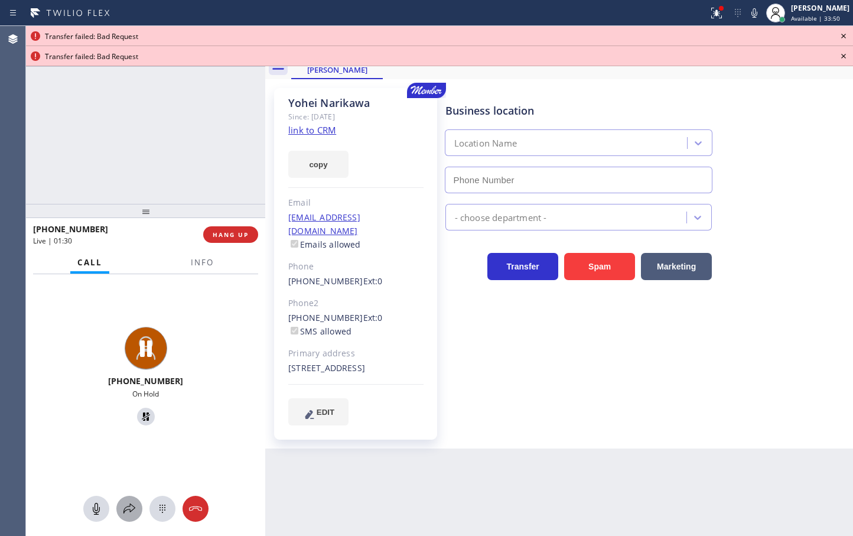
drag, startPoint x: 131, startPoint y: 510, endPoint x: 62, endPoint y: 136, distance: 379.7
click at [132, 510] on icon at bounding box center [129, 509] width 14 height 14
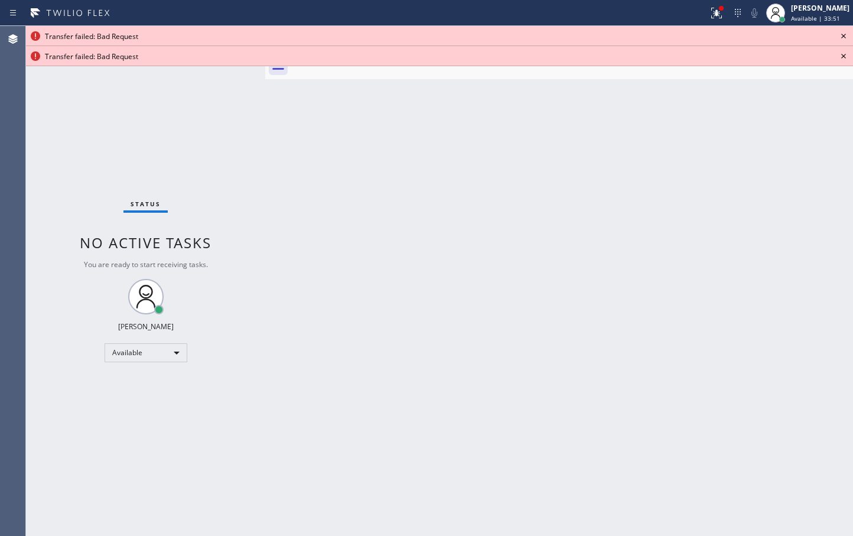
click at [844, 32] on icon at bounding box center [843, 36] width 14 height 14
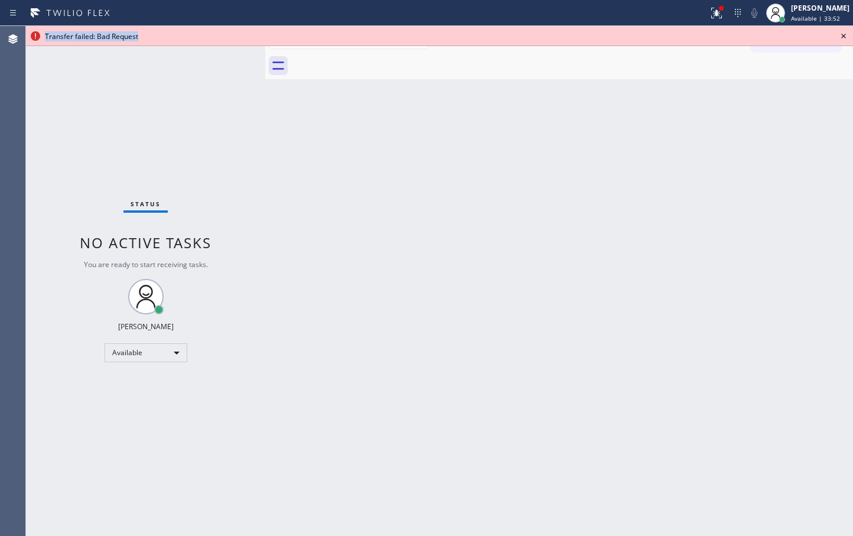
click at [844, 32] on icon at bounding box center [843, 36] width 14 height 14
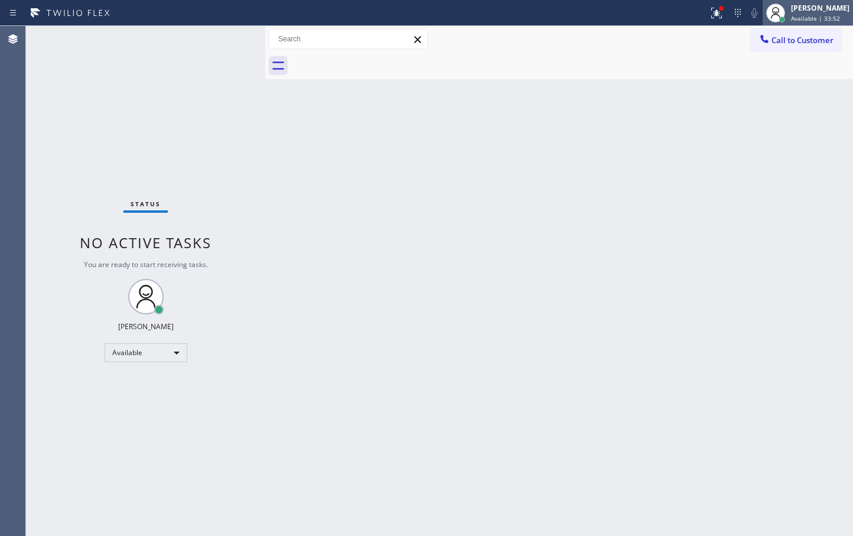
click at [821, 17] on span "Available | 33:52" at bounding box center [815, 18] width 49 height 8
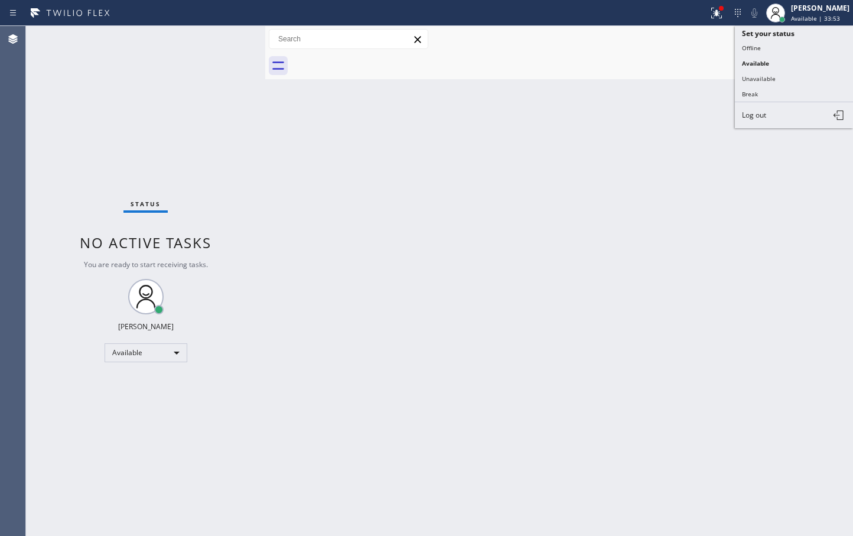
drag, startPoint x: 771, startPoint y: 112, endPoint x: 776, endPoint y: 105, distance: 8.9
click at [774, 109] on button "Log out" at bounding box center [794, 115] width 118 height 26
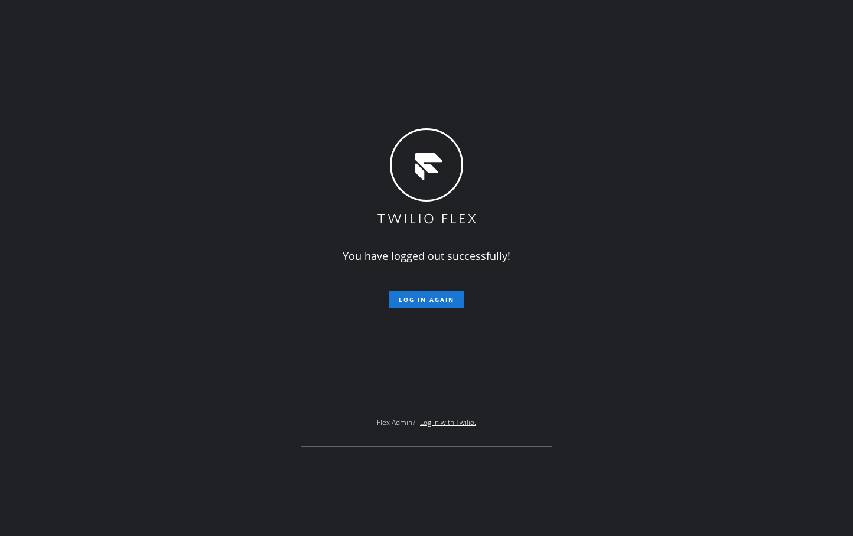
click at [167, 140] on div "You have logged out successfully! Log in again Flex Admin? Log in with Twilio." at bounding box center [426, 268] width 853 height 536
click at [654, 68] on div "You have logged out successfully! Log in again Flex Admin? Log in with Twilio." at bounding box center [426, 268] width 853 height 536
